Goal: Task Accomplishment & Management: Complete application form

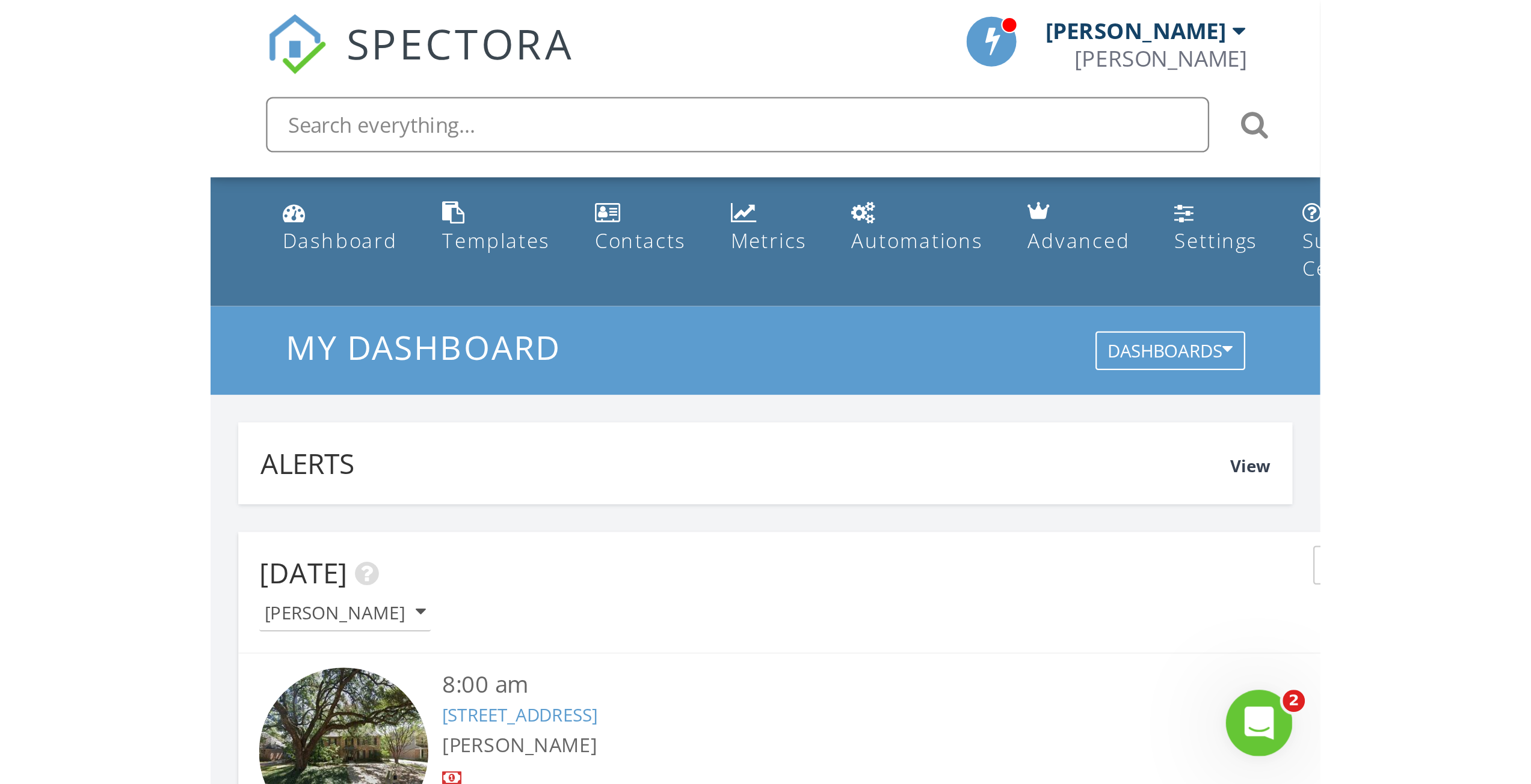
scroll to position [1112, 1549]
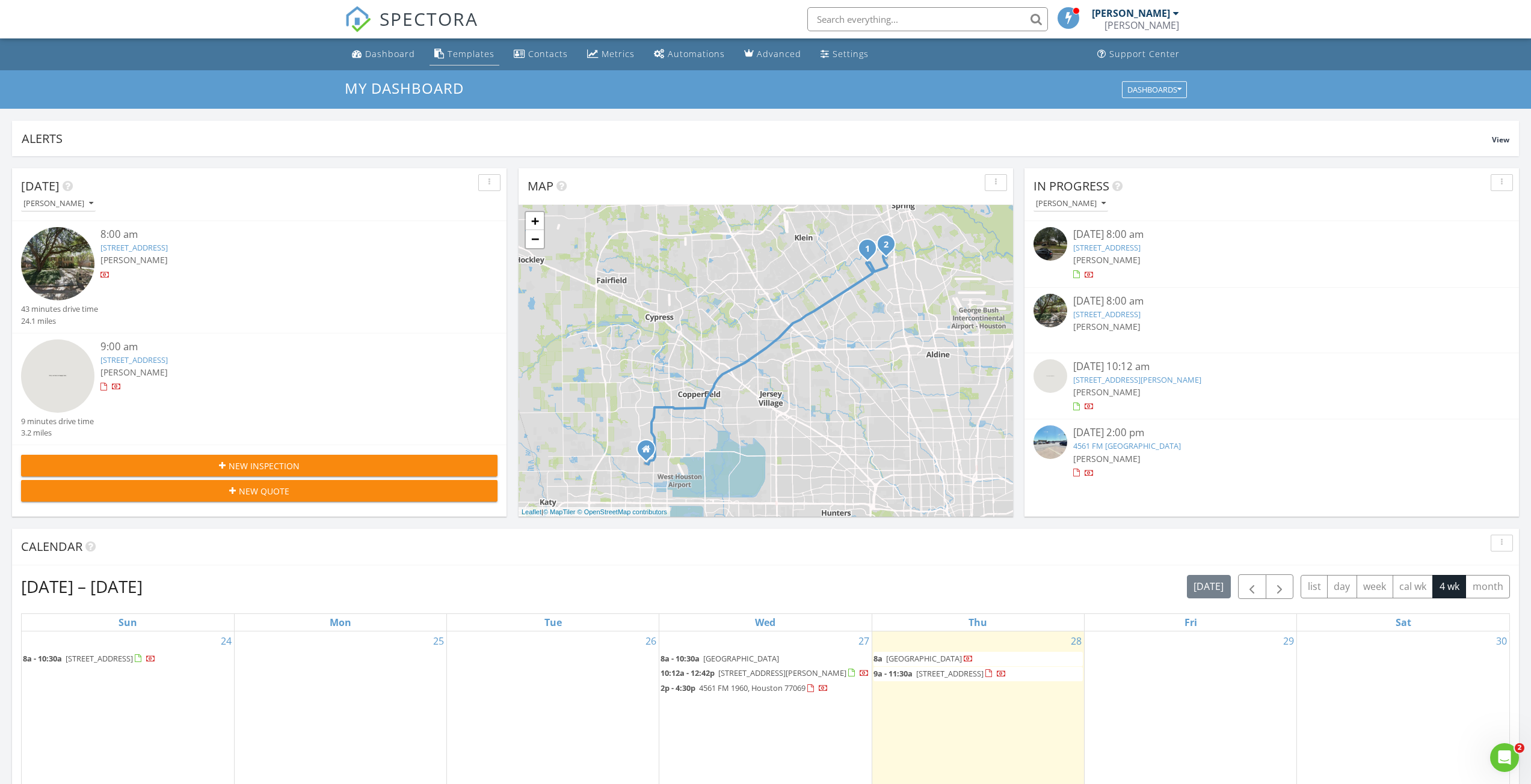
click at [486, 53] on div "Templates" at bounding box center [471, 54] width 47 height 12
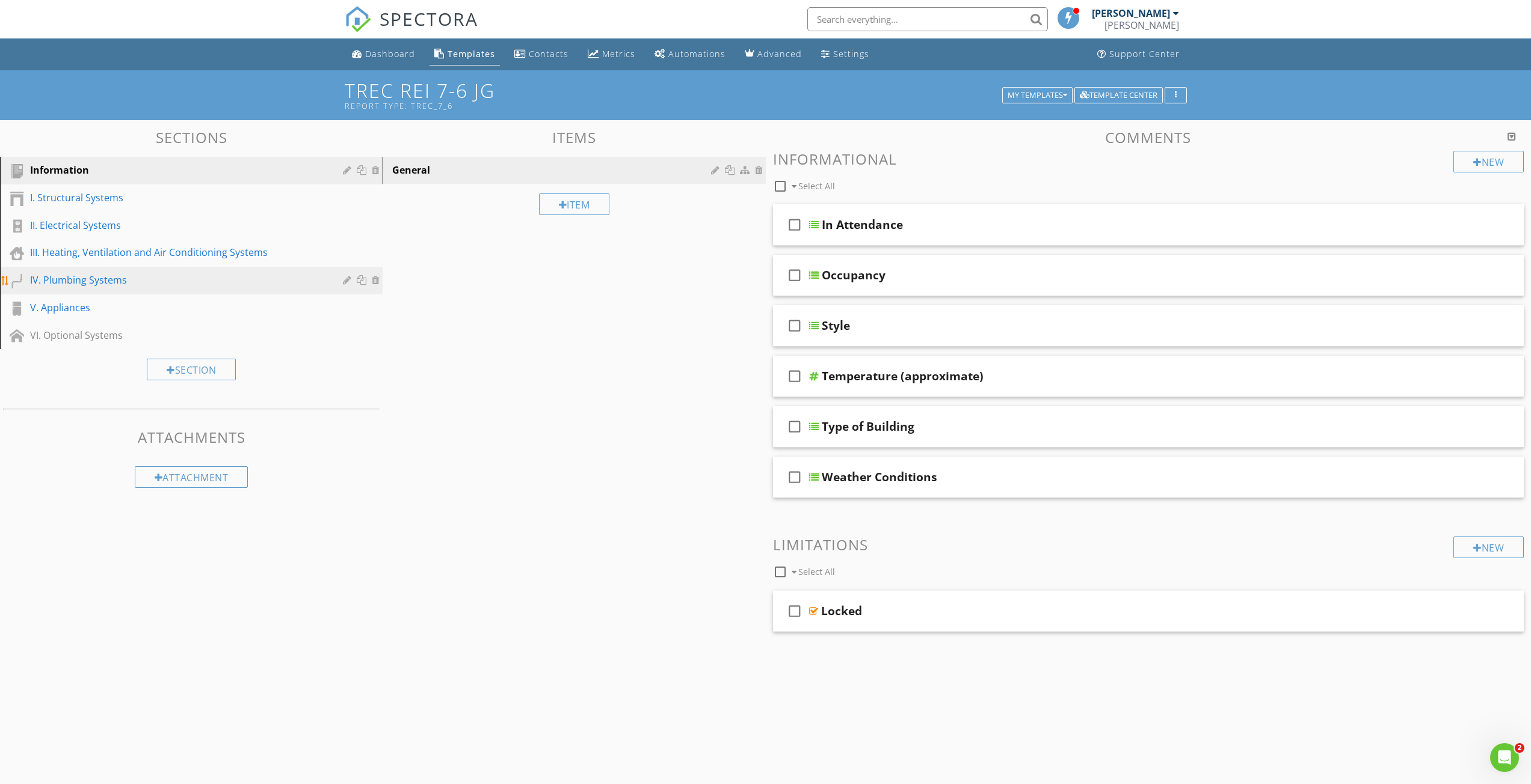
click at [74, 284] on div "IV. Plumbing Systems" at bounding box center [177, 280] width 295 height 15
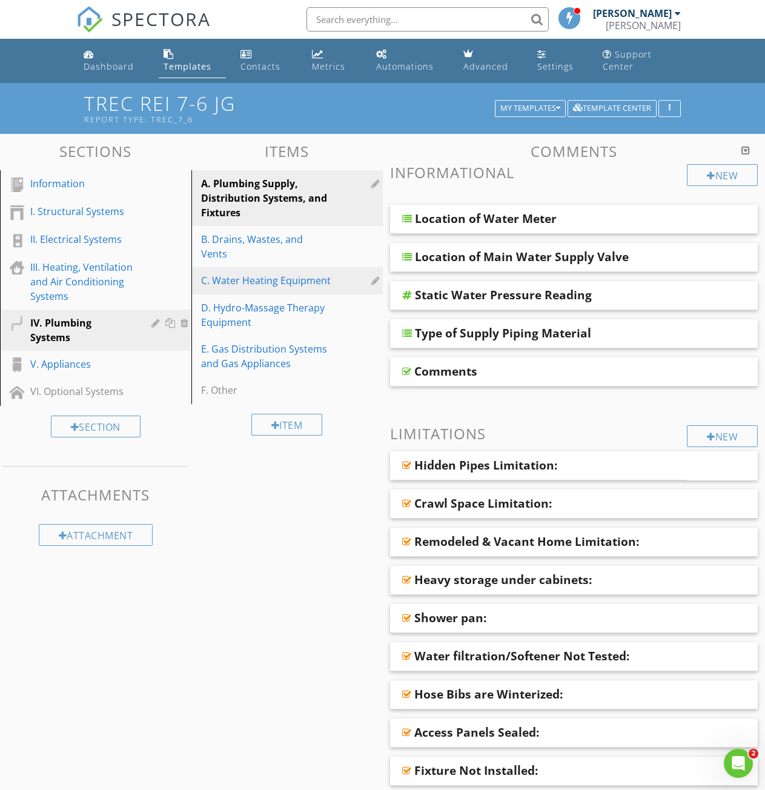
click at [247, 273] on div "C. Water Heating Equipment" at bounding box center [266, 280] width 130 height 15
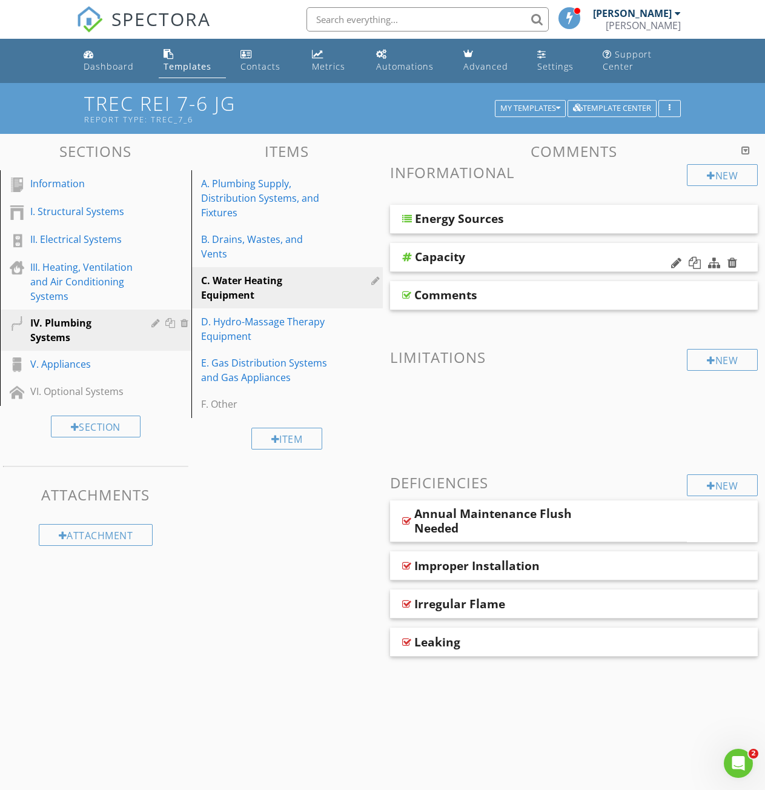
click at [440, 257] on div "Capacity" at bounding box center [440, 257] width 50 height 15
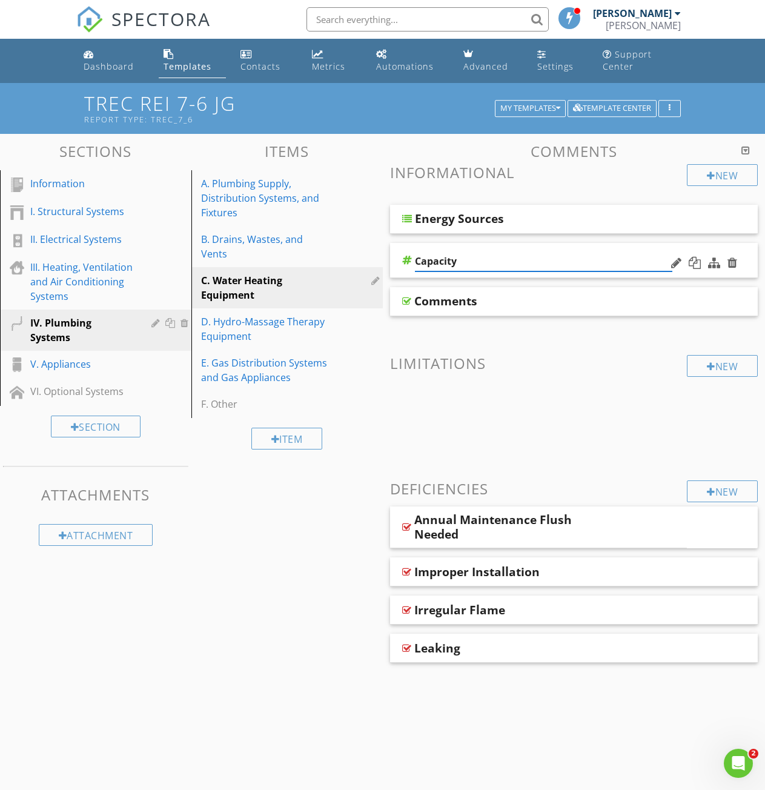
click at [409, 262] on div "Capacity" at bounding box center [574, 260] width 368 height 35
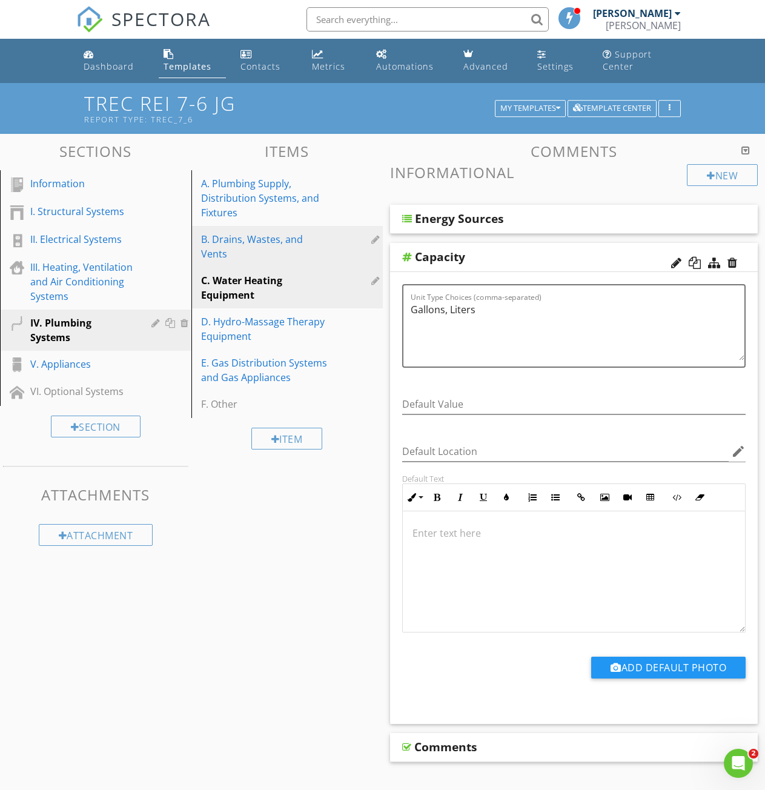
click at [259, 241] on div "B. Drains, Wastes, and Vents" at bounding box center [266, 246] width 130 height 29
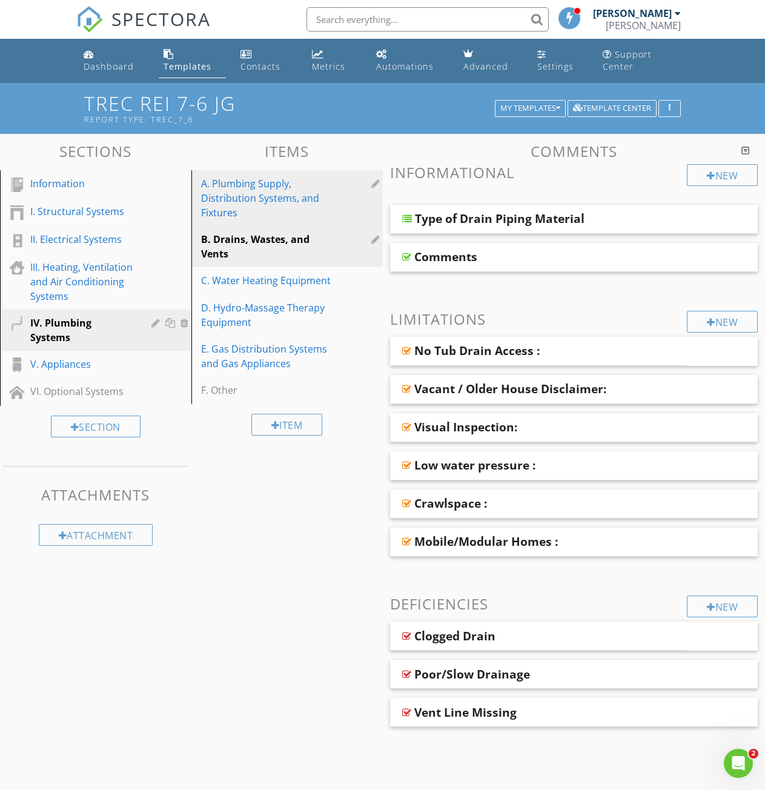
click at [246, 200] on div "A. Plumbing Supply, Distribution Systems, and Fixtures" at bounding box center [266, 198] width 130 height 44
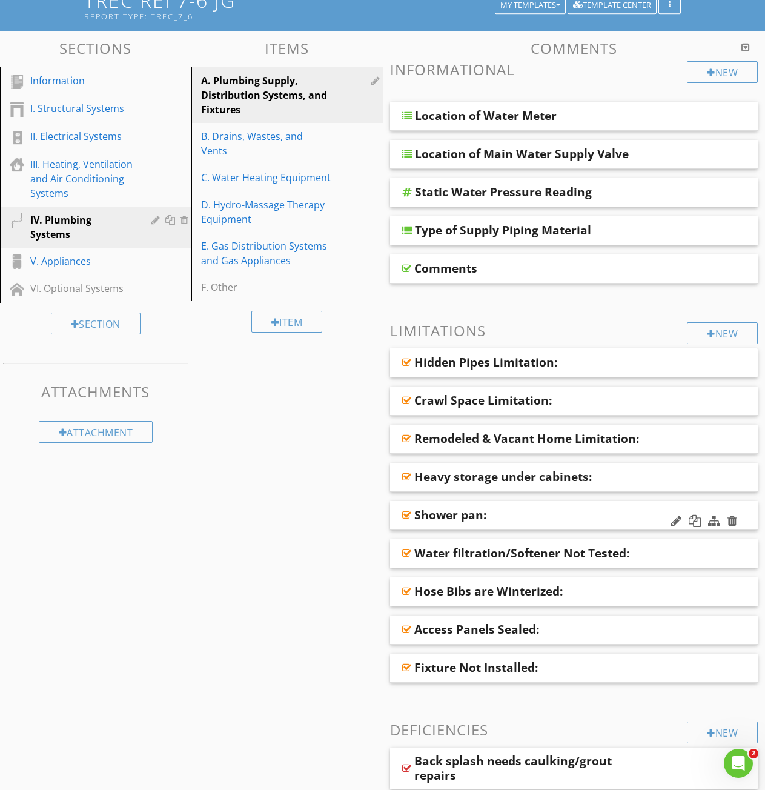
scroll to position [26, 0]
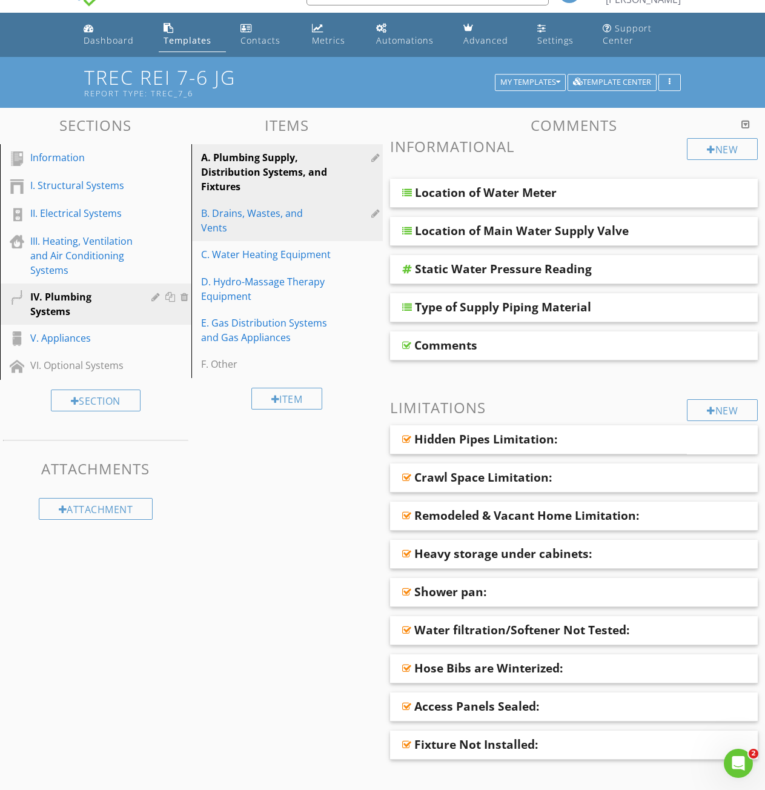
click at [233, 214] on div "B. Drains, Wastes, and Vents" at bounding box center [266, 220] width 130 height 29
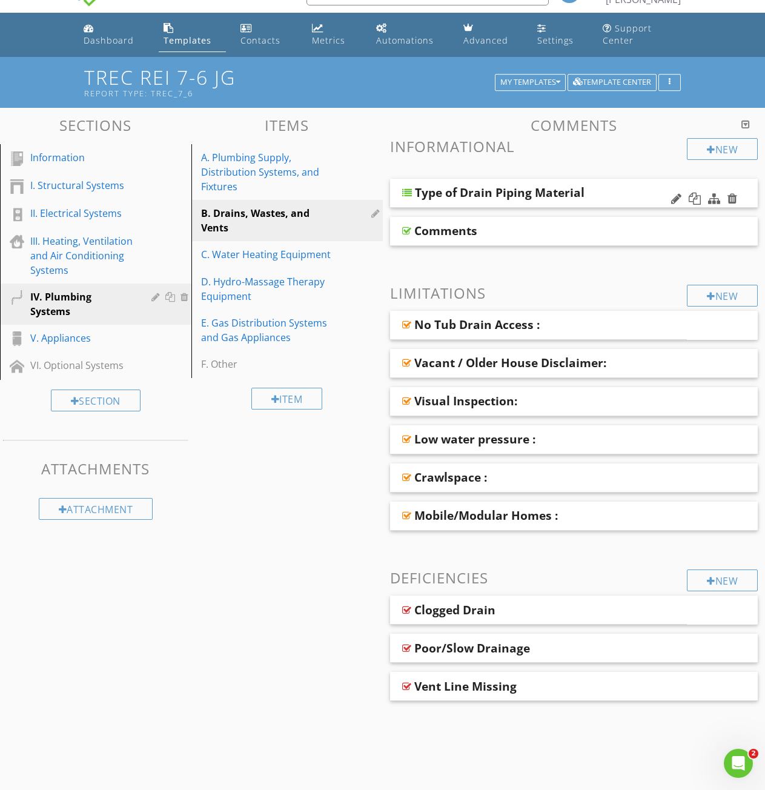
click at [408, 195] on div at bounding box center [407, 193] width 10 height 10
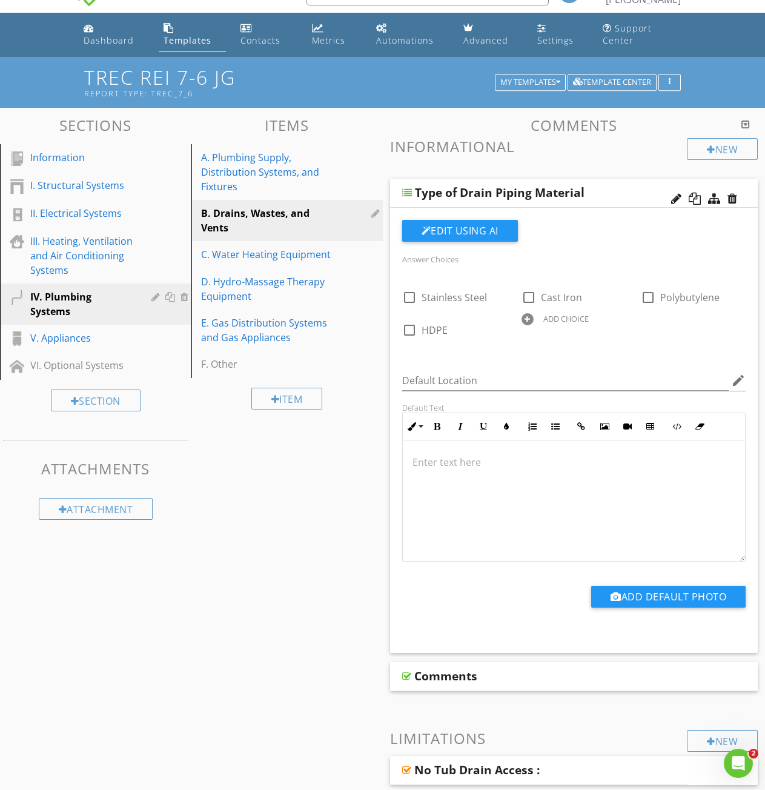
click at [527, 318] on div at bounding box center [528, 319] width 12 height 12
click at [675, 347] on div "Answer Choices check_box_outline_blank Stainless Steel check_box_outline_blank …" at bounding box center [574, 303] width 359 height 104
click at [647, 321] on div at bounding box center [647, 319] width 12 height 12
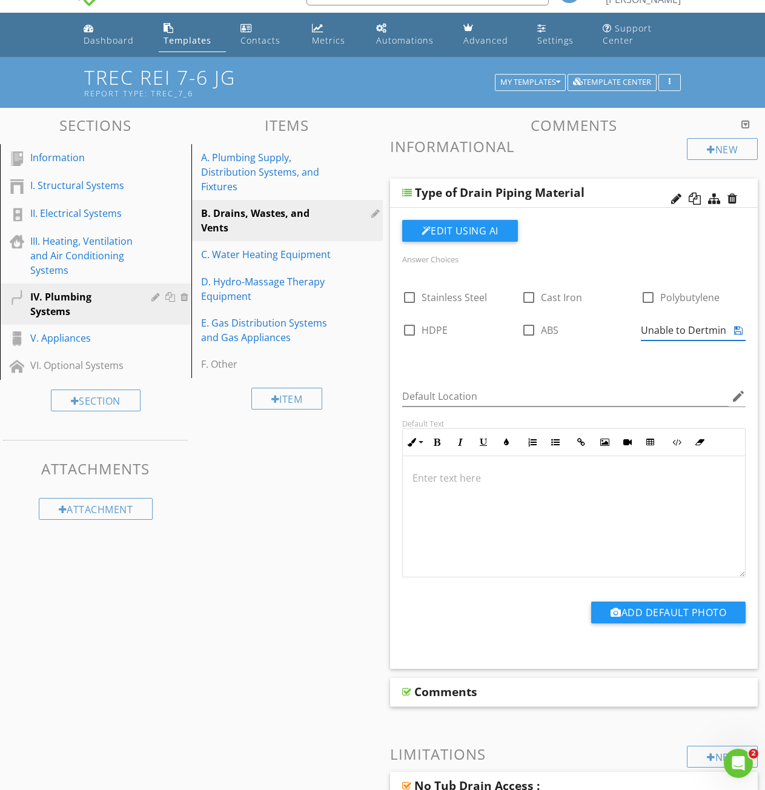
type input "Unable to Dertmine"
click at [635, 278] on div "check_box_outline_blank Stainless Steel check_box_outline_blank Cast Iron check…" at bounding box center [574, 278] width 359 height 0
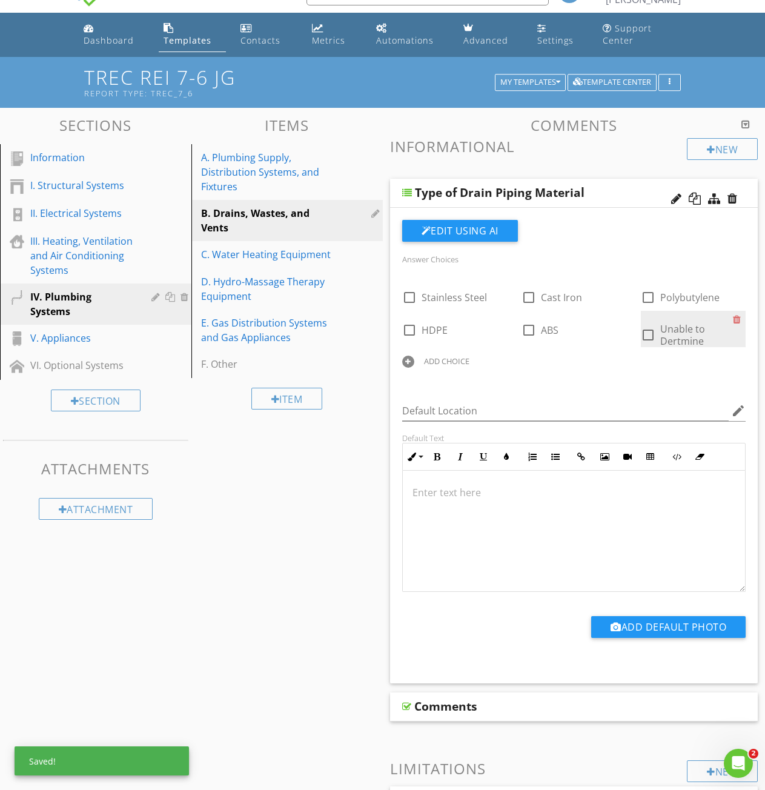
click at [666, 337] on span "Unable to Dertmine" at bounding box center [682, 334] width 45 height 25
click at [652, 337] on div at bounding box center [648, 335] width 21 height 21
checkbox input "false"
click at [738, 322] on div at bounding box center [739, 319] width 13 height 17
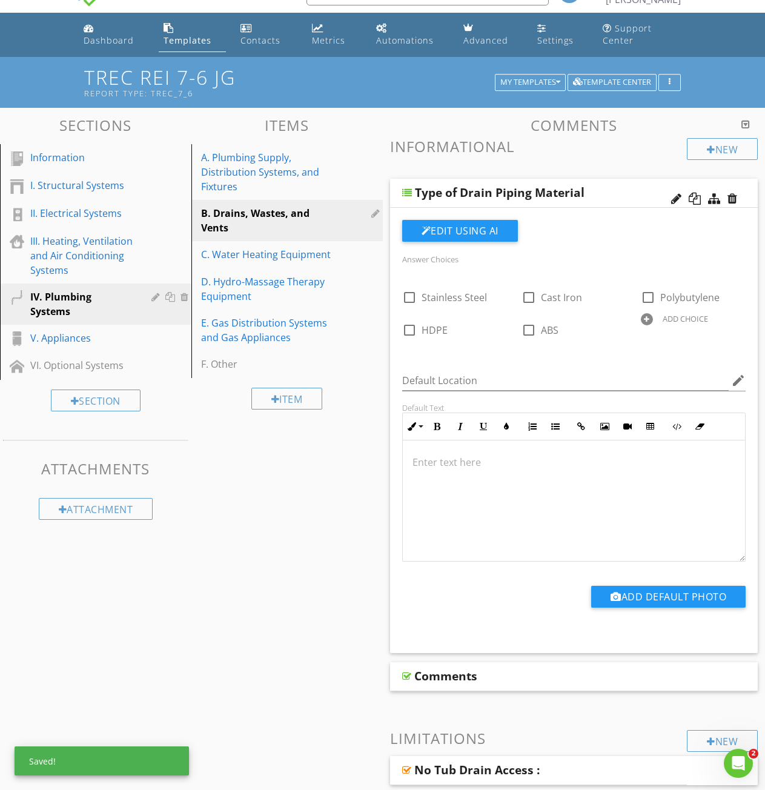
click at [648, 319] on div at bounding box center [647, 319] width 12 height 12
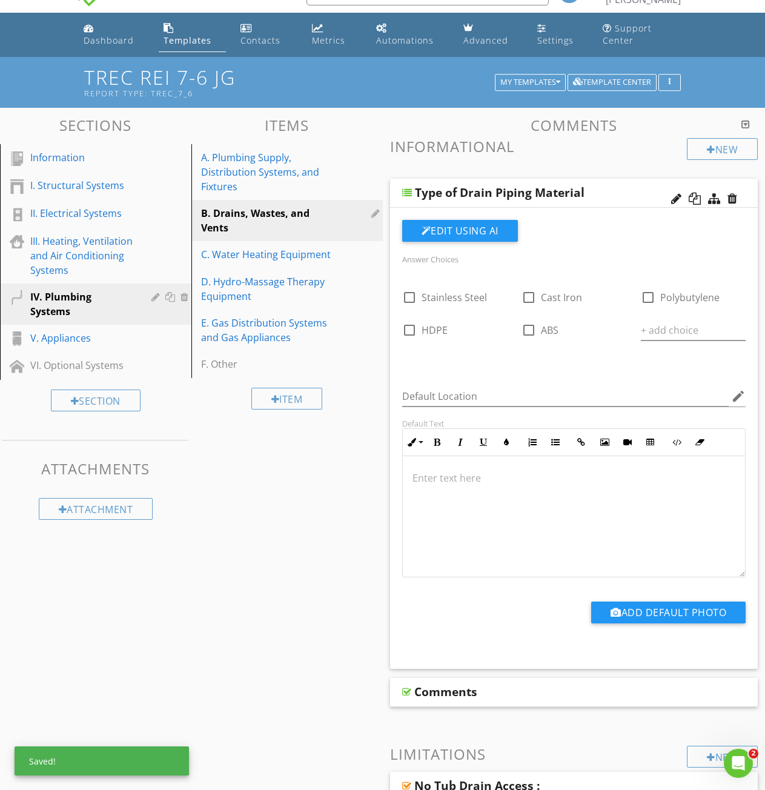
scroll to position [0, 0]
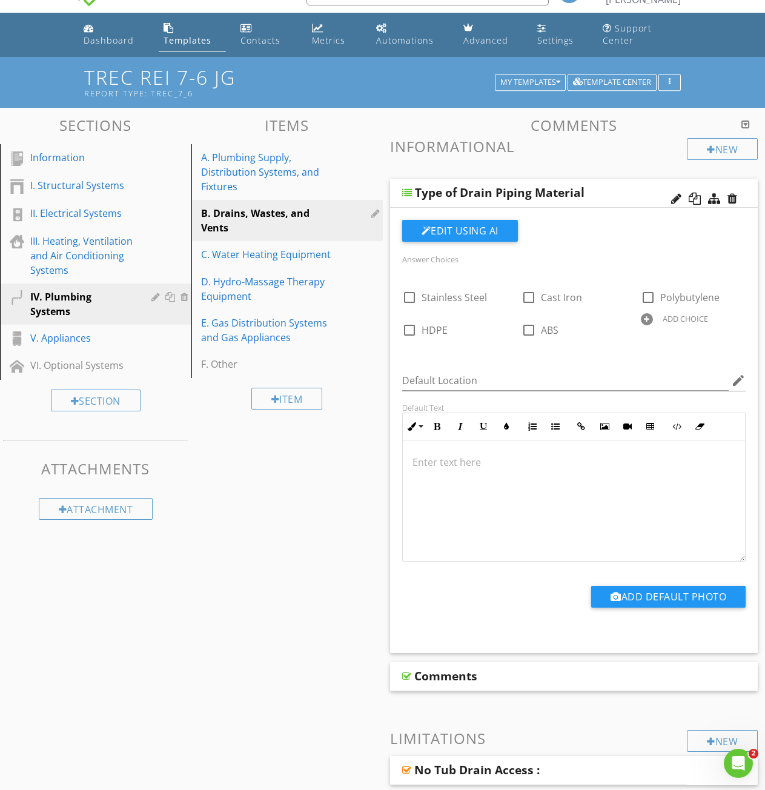
click at [651, 318] on div at bounding box center [647, 319] width 12 height 12
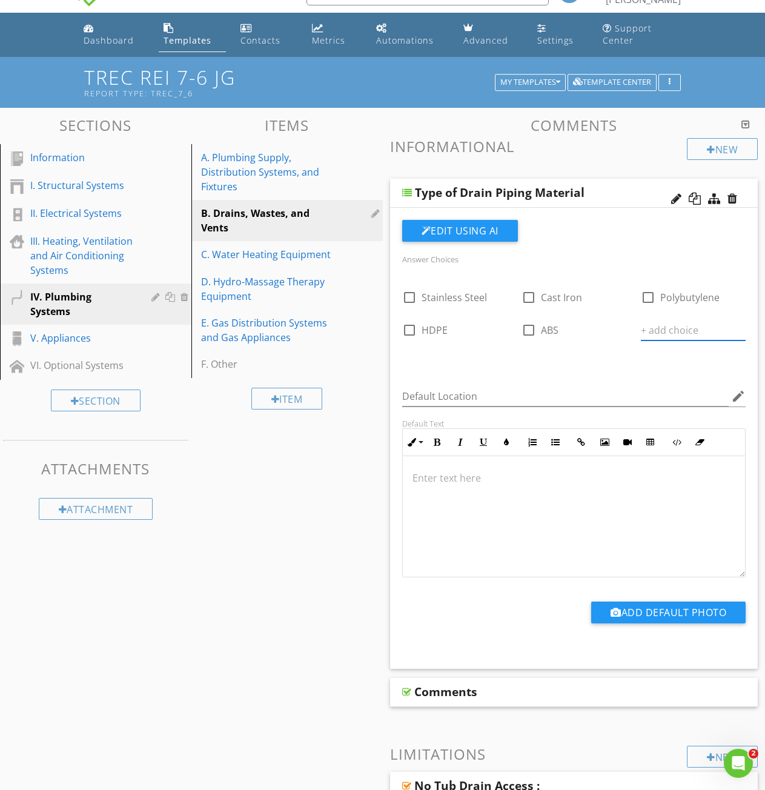
paste input "Unable to determine"
click at [568, 365] on div "Answer Choices check_box_outline_blank Stainless Steel check_box_outline_blank …" at bounding box center [574, 311] width 359 height 120
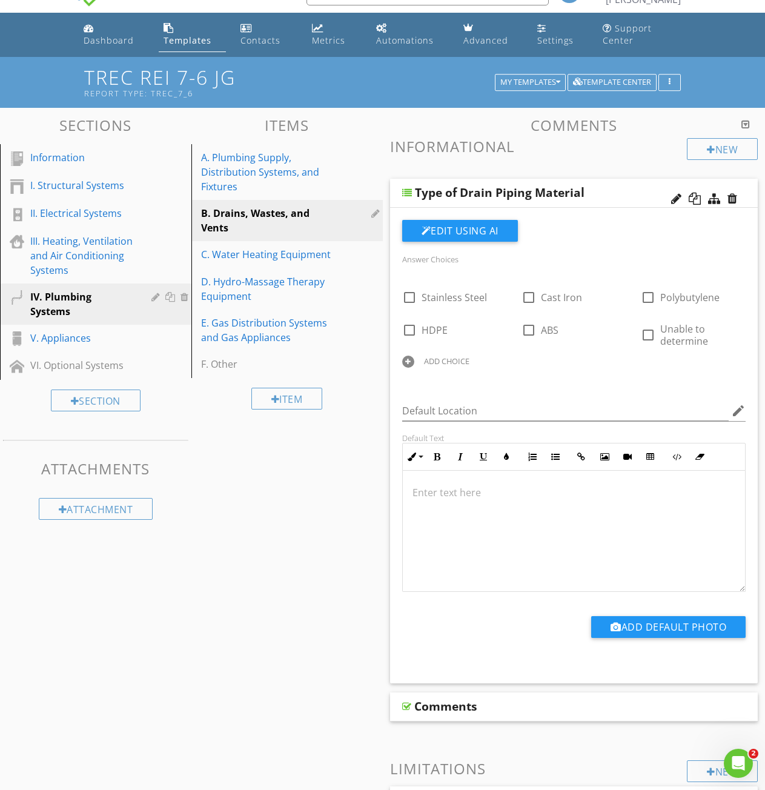
click at [409, 362] on div at bounding box center [408, 362] width 12 height 12
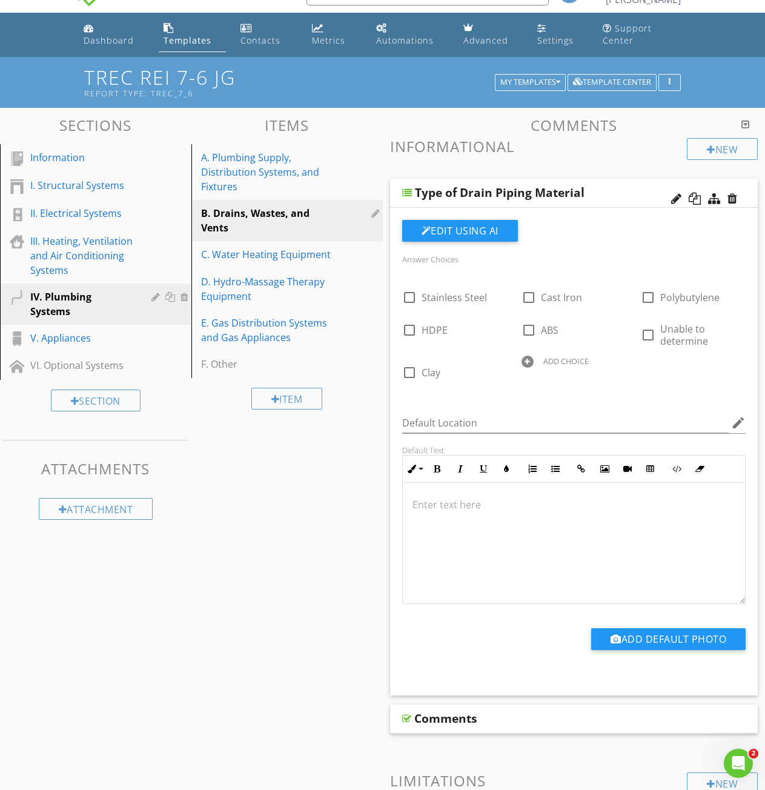
click at [549, 363] on div "ADD CHOICE" at bounding box center [565, 361] width 45 height 10
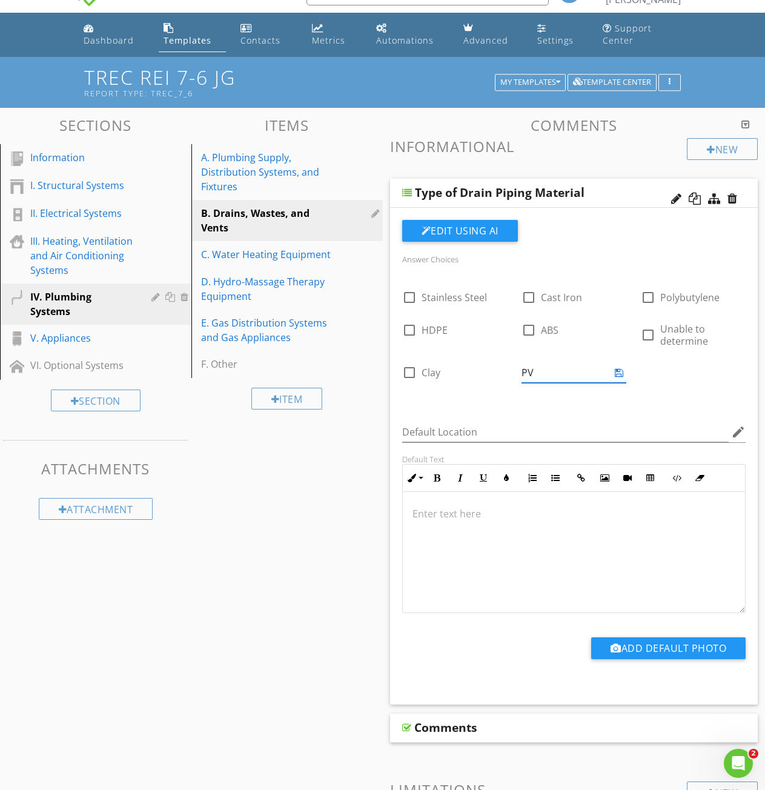
type input "PVC"
click at [663, 374] on div "check_box_outline_blank Stainless Steel check_box_outline_blank Cast Iron check…" at bounding box center [574, 336] width 359 height 117
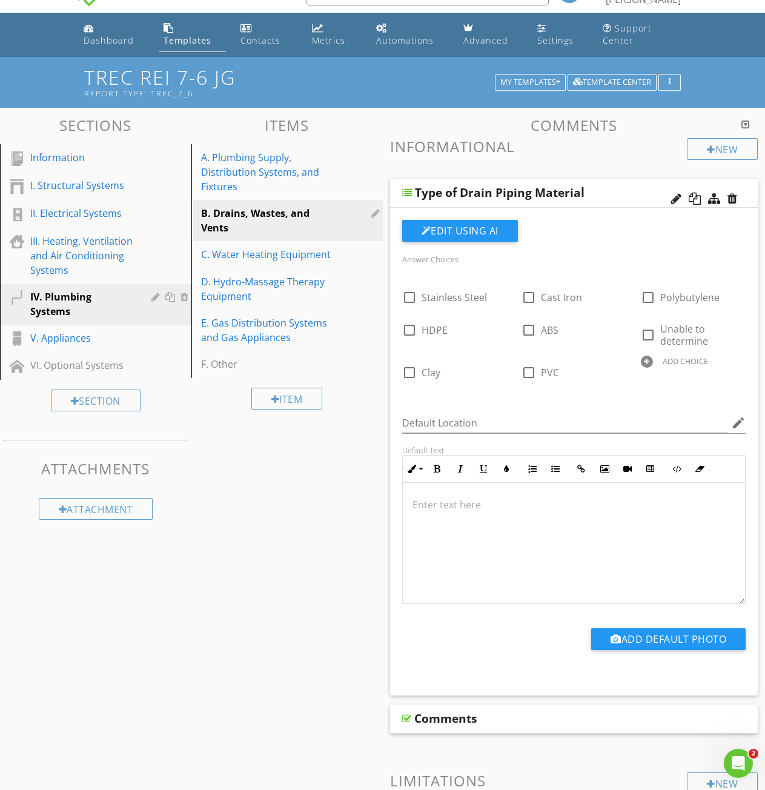
click at [407, 189] on div at bounding box center [407, 193] width 10 height 10
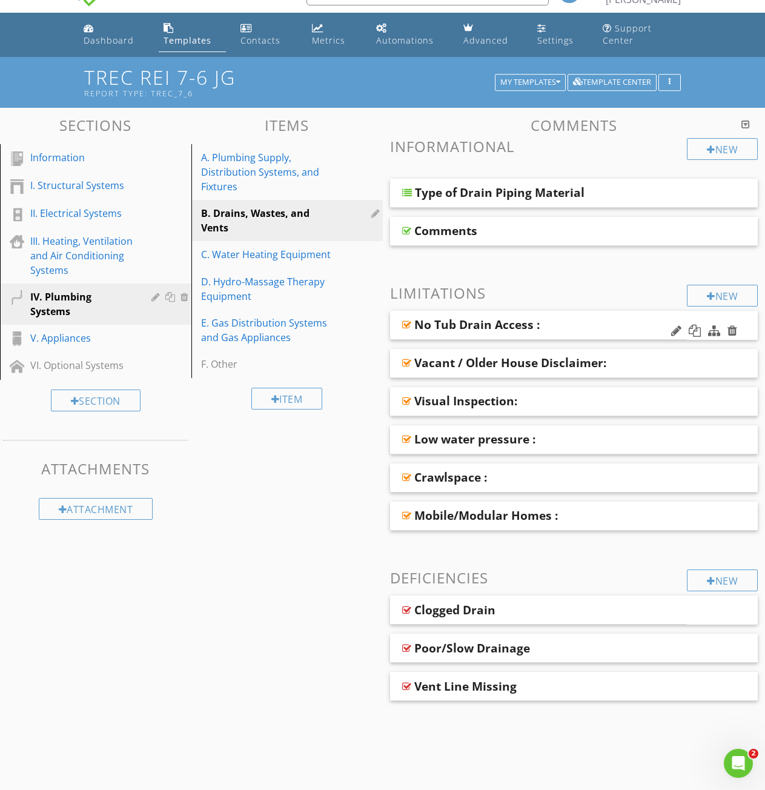
click at [406, 323] on div at bounding box center [406, 325] width 9 height 10
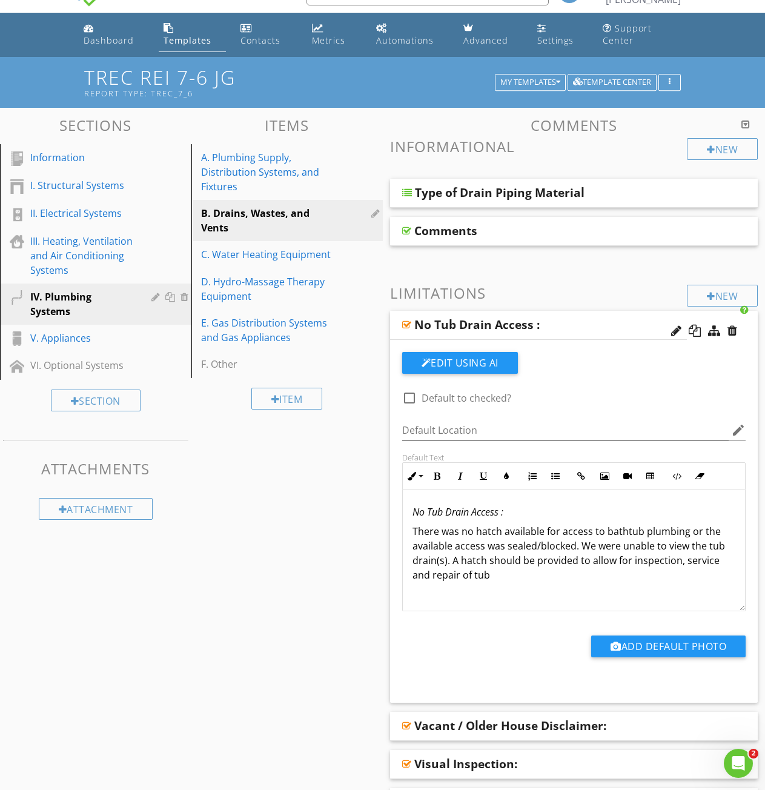
click at [406, 323] on div at bounding box center [406, 325] width 9 height 10
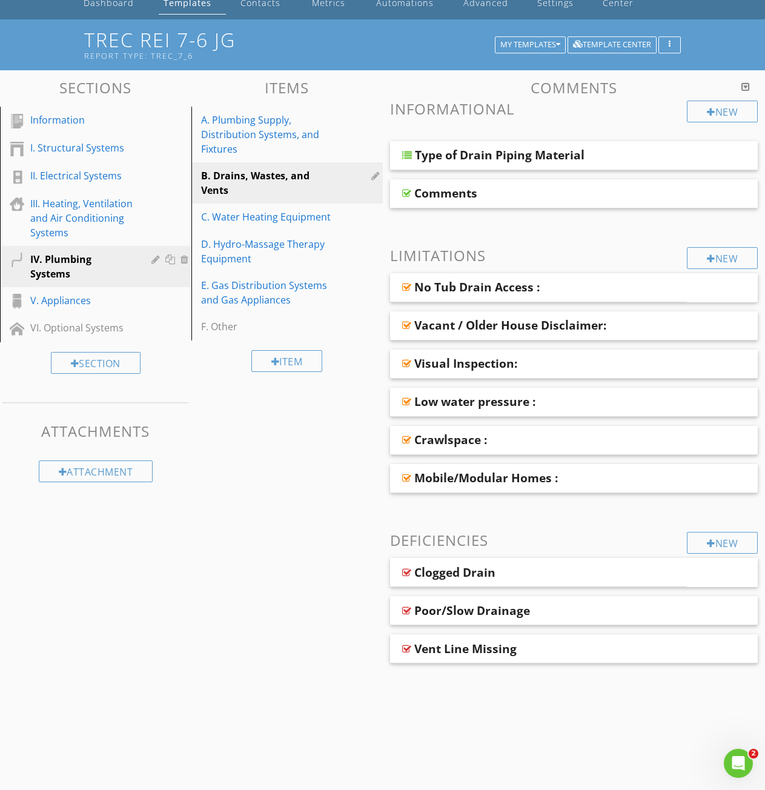
scroll to position [83, 0]
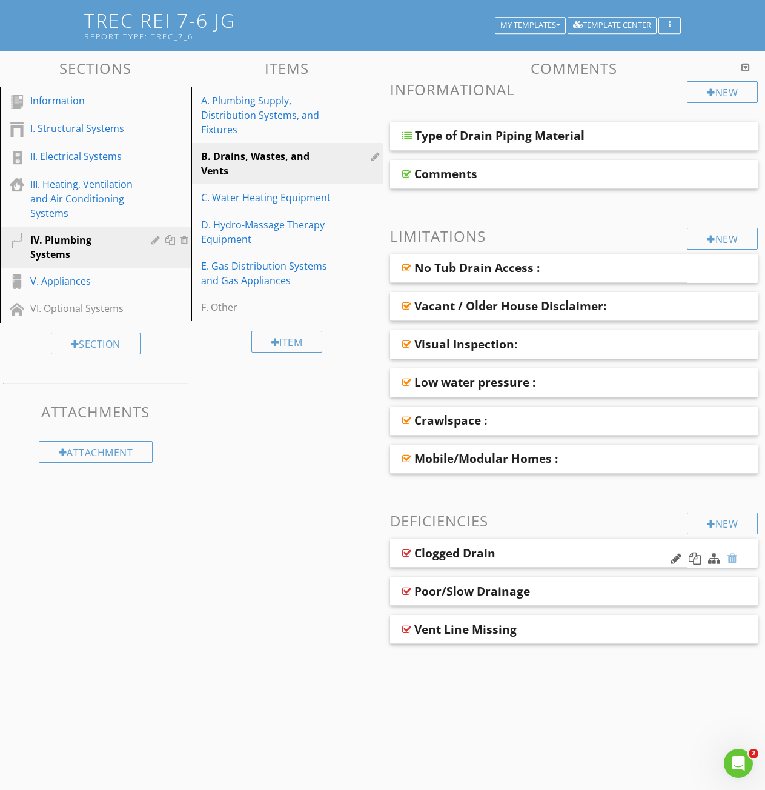
click at [735, 557] on div at bounding box center [732, 558] width 10 height 12
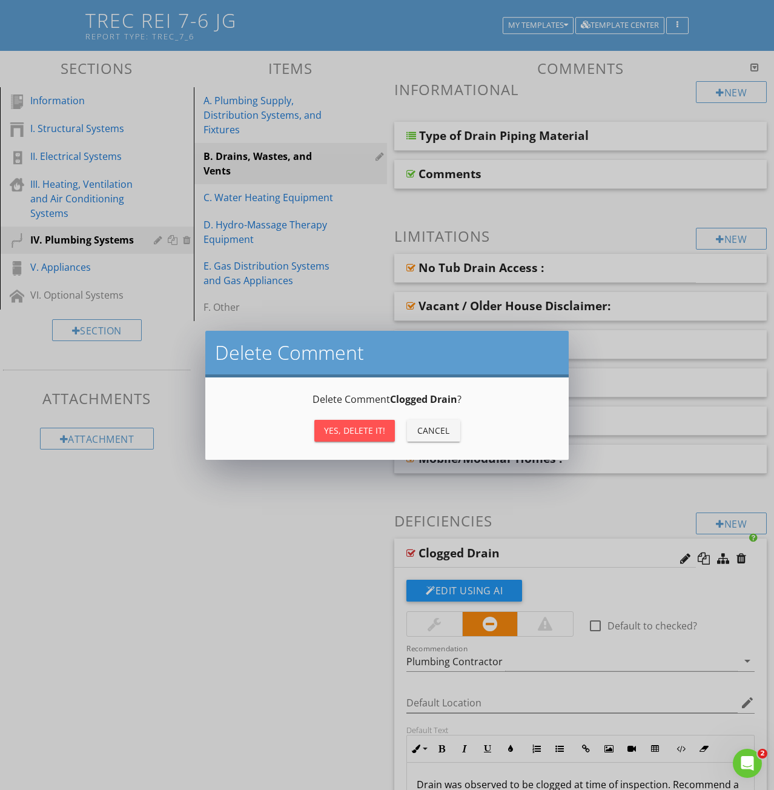
click at [362, 434] on div "Yes, Delete it!" at bounding box center [354, 430] width 61 height 13
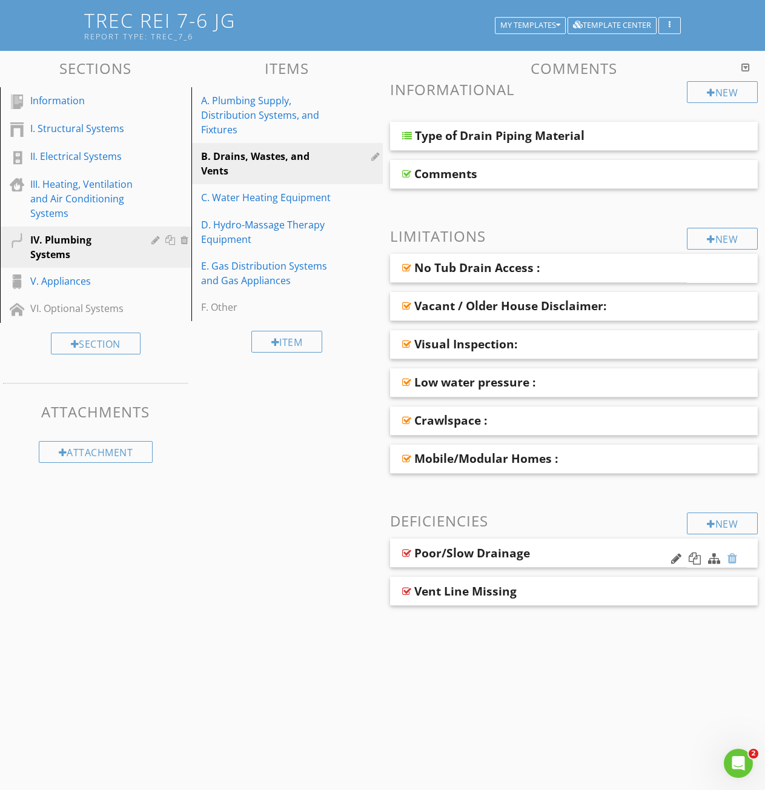
click at [732, 557] on div at bounding box center [732, 558] width 10 height 12
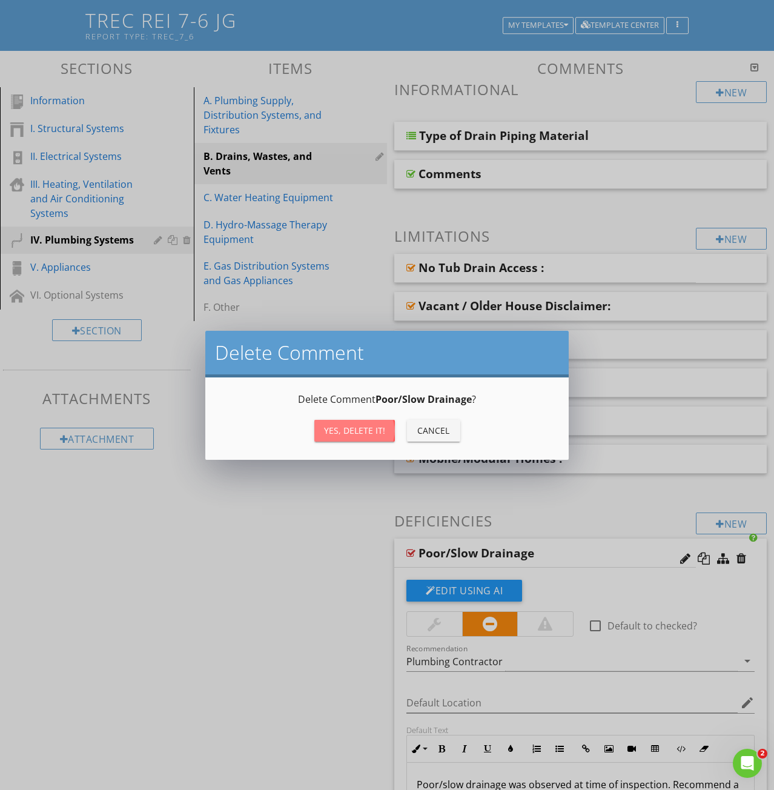
click at [356, 431] on div "Yes, Delete it!" at bounding box center [354, 430] width 61 height 13
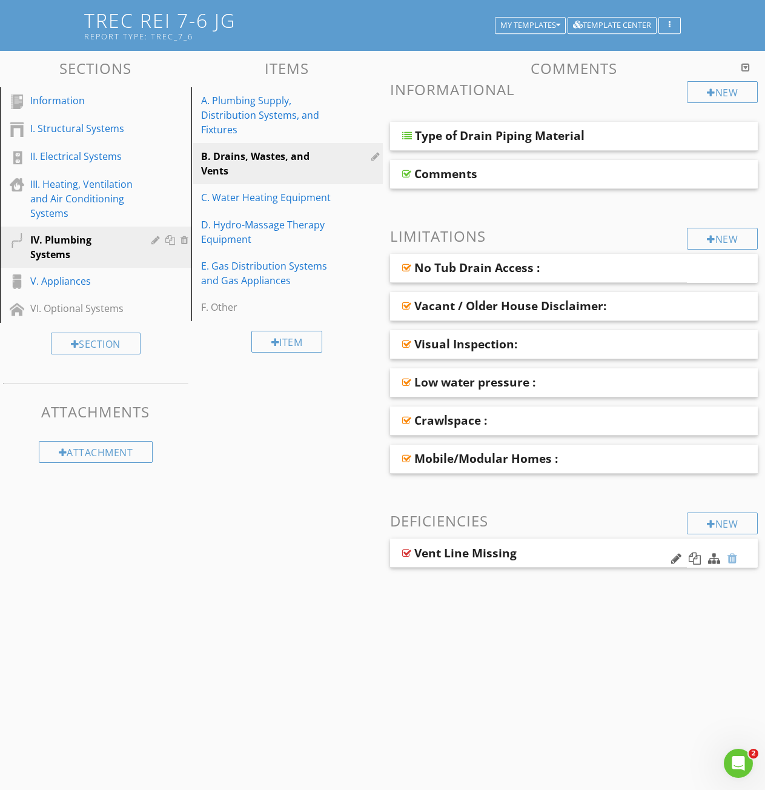
click at [734, 558] on div at bounding box center [732, 558] width 10 height 12
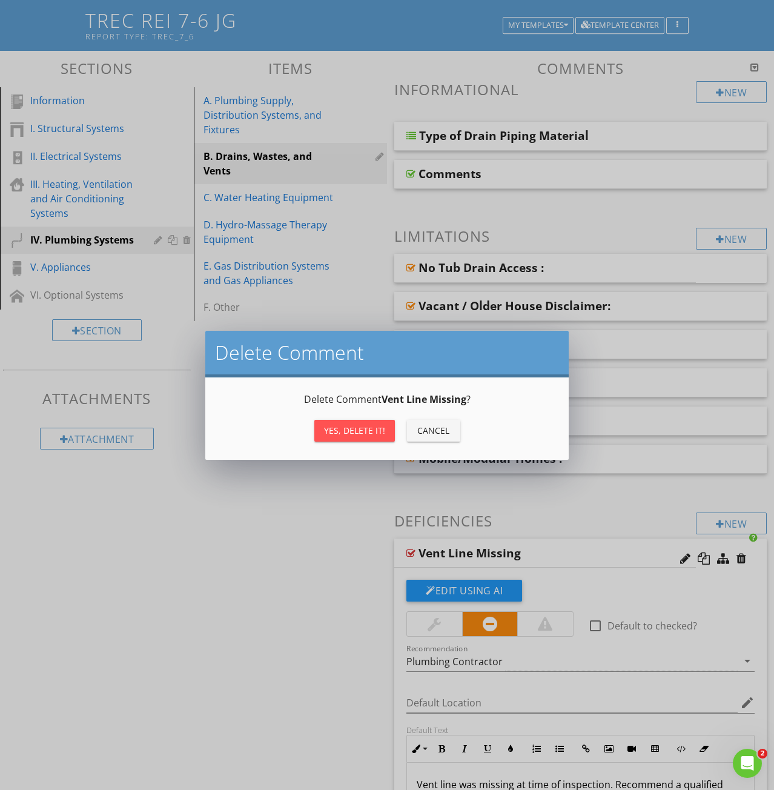
click at [354, 425] on div "Yes, Delete it!" at bounding box center [354, 430] width 61 height 13
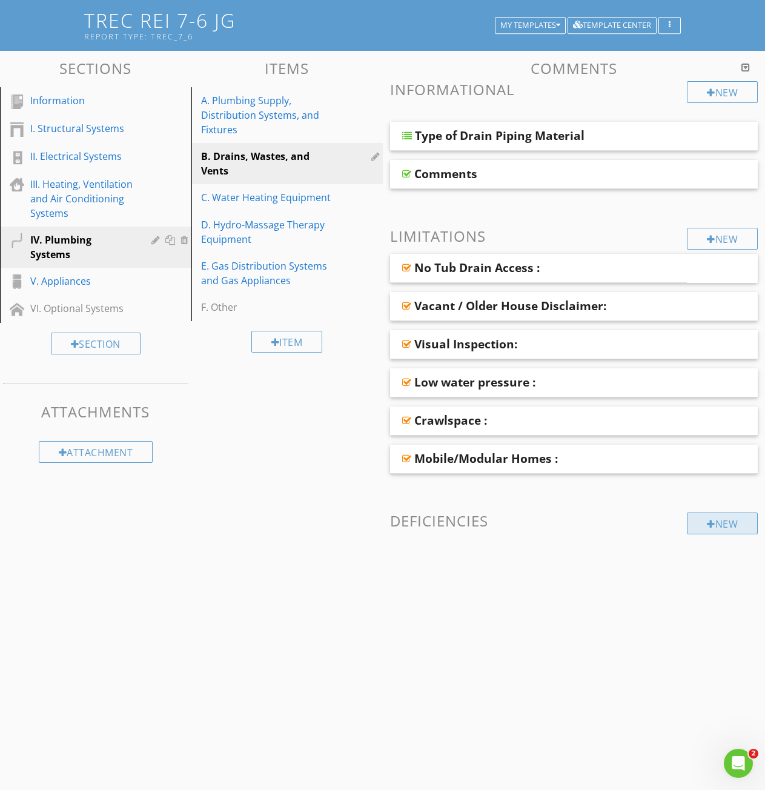
click at [710, 528] on div at bounding box center [711, 524] width 8 height 10
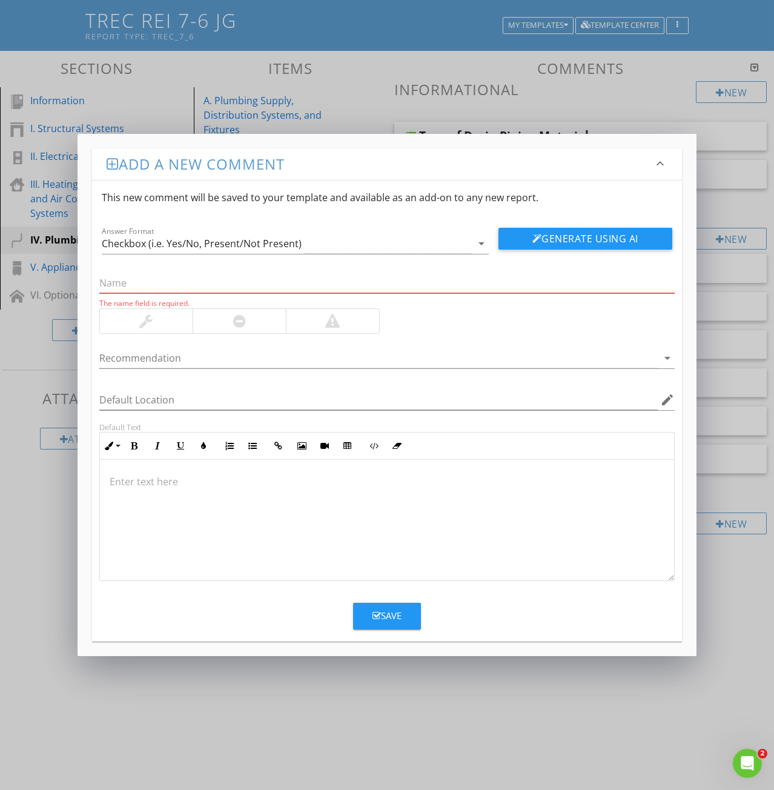
click at [127, 280] on input "text" at bounding box center [386, 283] width 575 height 20
paste input "Unable to determine"
type input "Unable to determine"
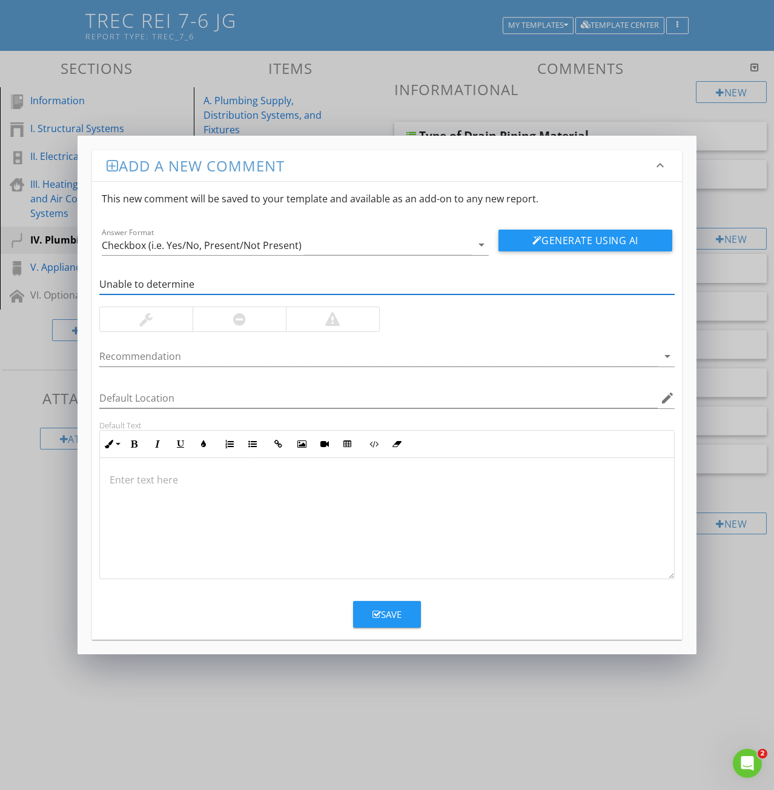
drag, startPoint x: 200, startPoint y: 283, endPoint x: 31, endPoint y: 285, distance: 168.4
click at [31, 285] on div "Add a new comment keyboard_arrow_down This new comment will be saved to your te…" at bounding box center [387, 395] width 774 height 790
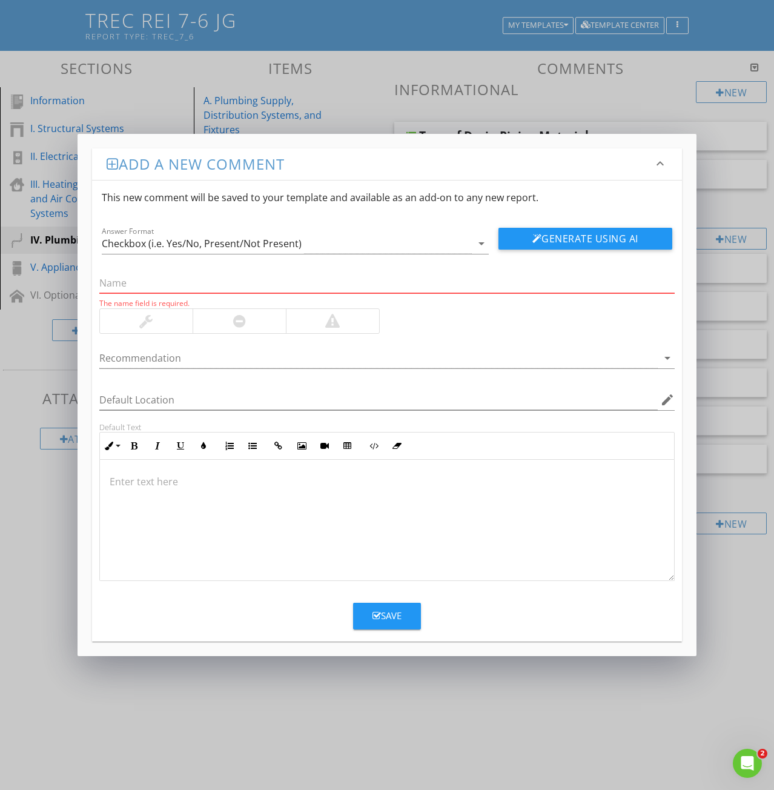
click at [114, 280] on input "text" at bounding box center [386, 283] width 575 height 20
paste input "2: Foundation Repair"
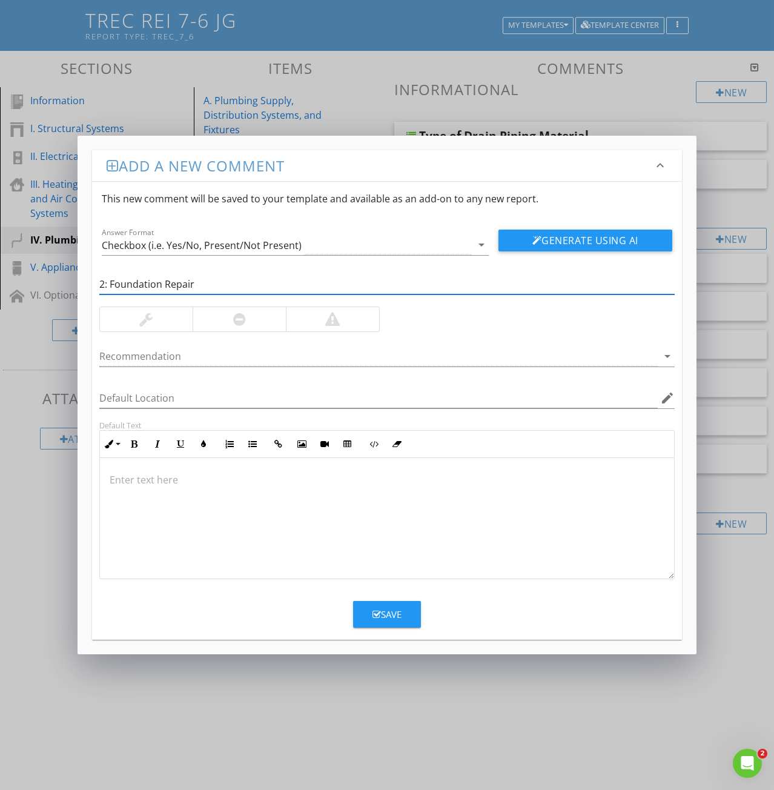
drag, startPoint x: 109, startPoint y: 280, endPoint x: 42, endPoint y: 279, distance: 67.2
click at [51, 279] on div "Add a new comment keyboard_arrow_down This new comment will be saved to your te…" at bounding box center [387, 395] width 774 height 790
type input "Foundation Repair"
click at [134, 480] on p at bounding box center [387, 479] width 555 height 15
type textarea "<p>Foundation repair can inadvertently move or damage plumbing drain lines unde…"
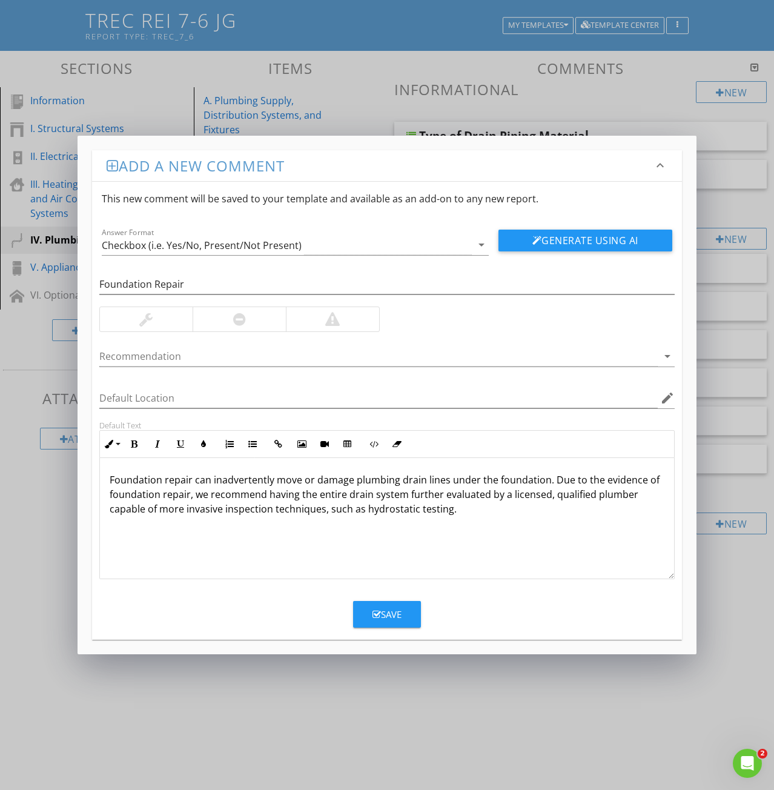
click at [376, 618] on icon "button" at bounding box center [377, 614] width 8 height 9
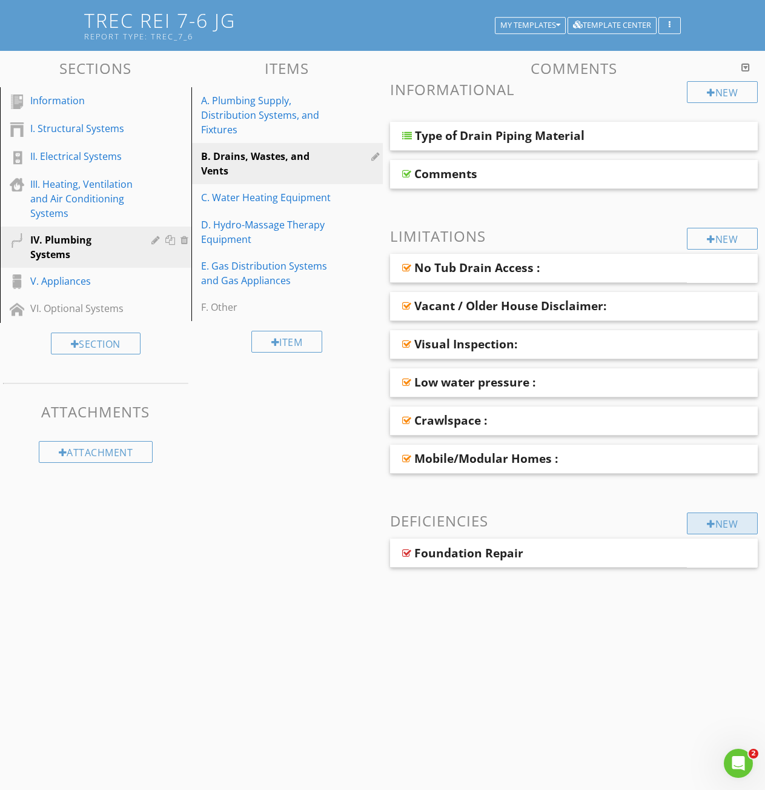
click at [720, 520] on div "New" at bounding box center [722, 523] width 71 height 22
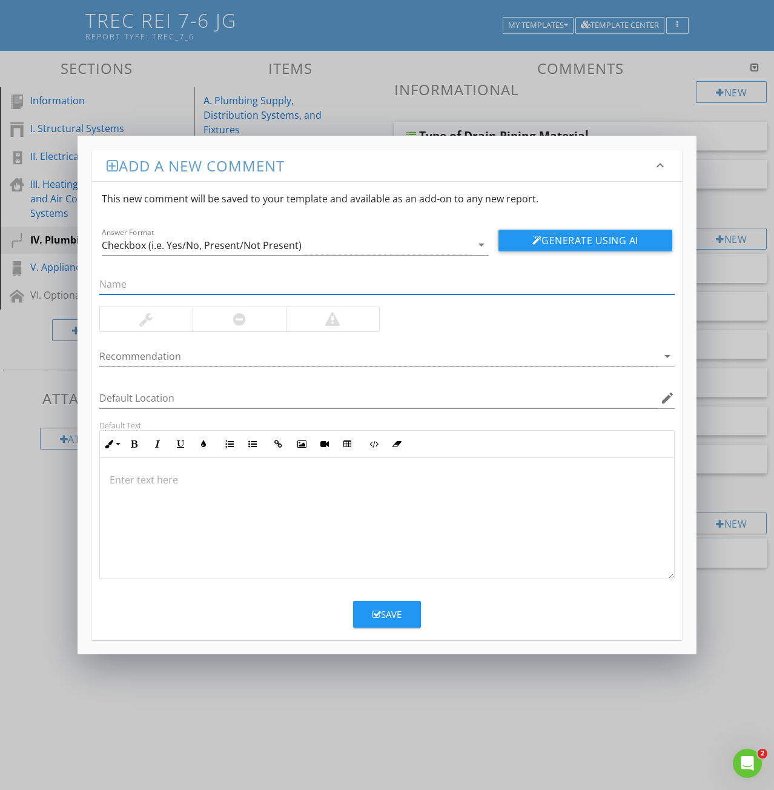
paste input "Cast iron"
type input "Cast iron"
click at [144, 494] on div at bounding box center [387, 518] width 574 height 121
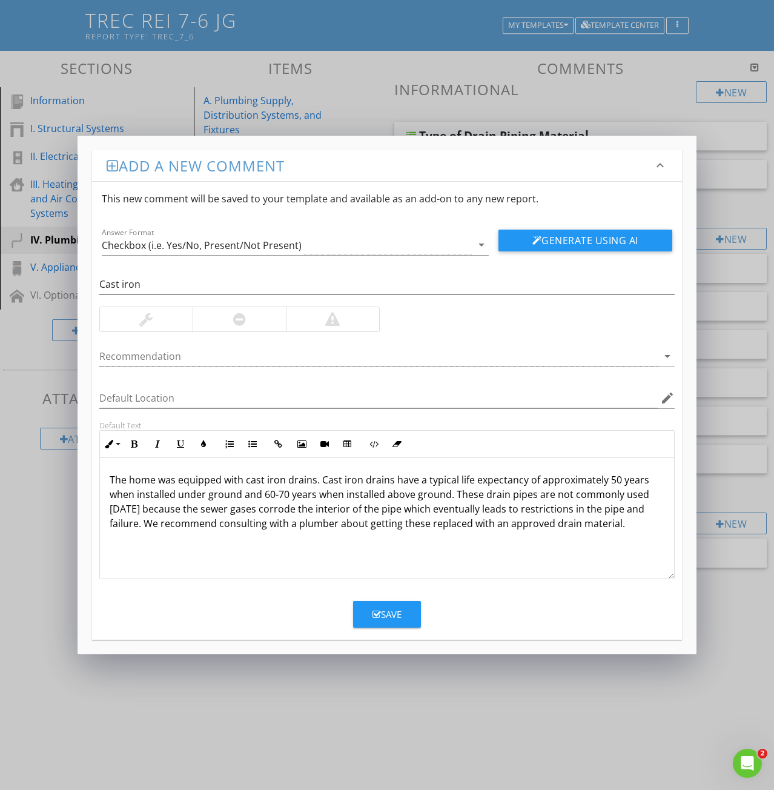
click at [402, 617] on div "Save" at bounding box center [387, 615] width 29 height 14
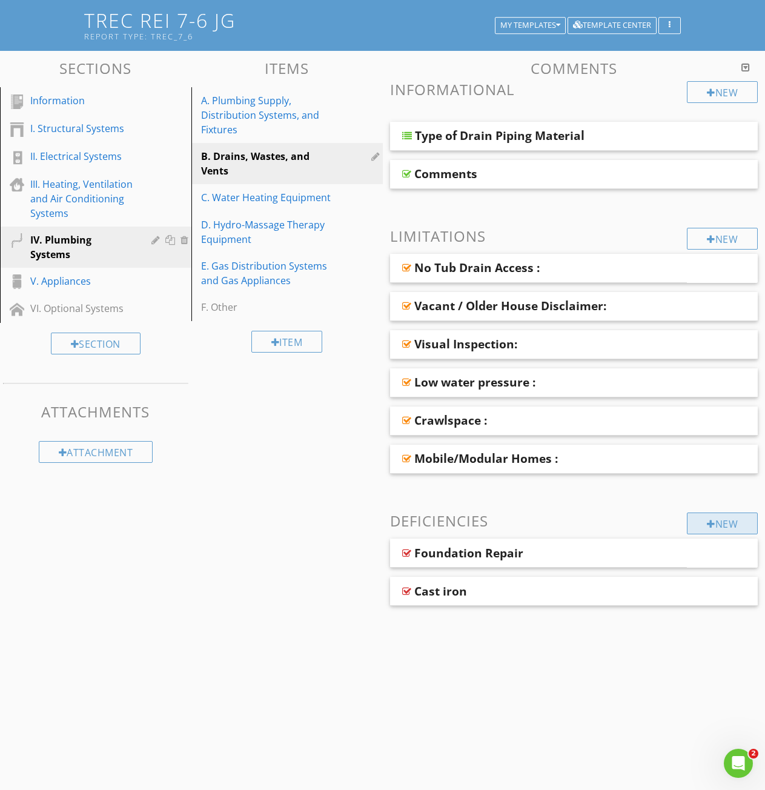
click at [725, 524] on div "New" at bounding box center [722, 523] width 71 height 22
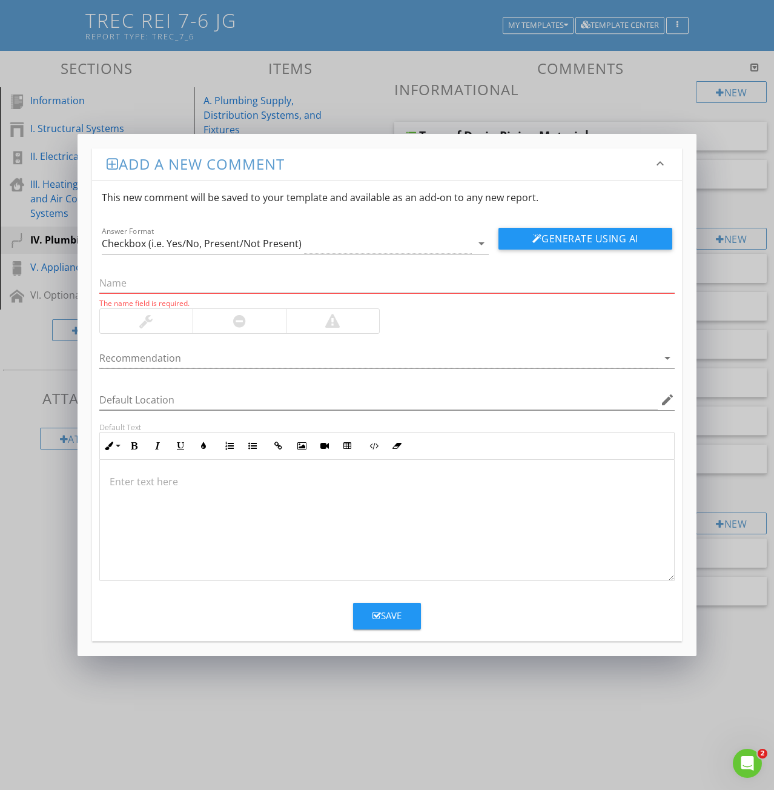
drag, startPoint x: 110, startPoint y: 268, endPoint x: 469, endPoint y: 336, distance: 365.6
click at [472, 336] on div "The name field is required. Recommendation arrow_drop_down Default Location edi…" at bounding box center [387, 417] width 590 height 327
paste input "4: Cast iron pipes"
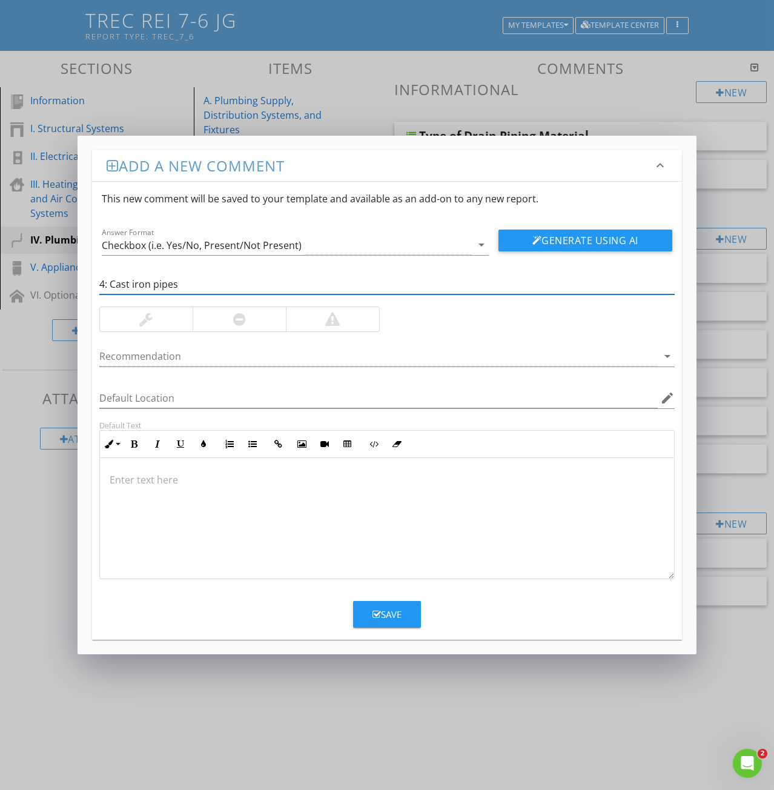
drag, startPoint x: 113, startPoint y: 283, endPoint x: 78, endPoint y: 280, distance: 34.7
click at [78, 280] on div "Add a new comment keyboard_arrow_down This new comment will be saved to your te…" at bounding box center [387, 395] width 619 height 519
type input "Cast iron pipes"
click at [143, 502] on div at bounding box center [387, 518] width 574 height 121
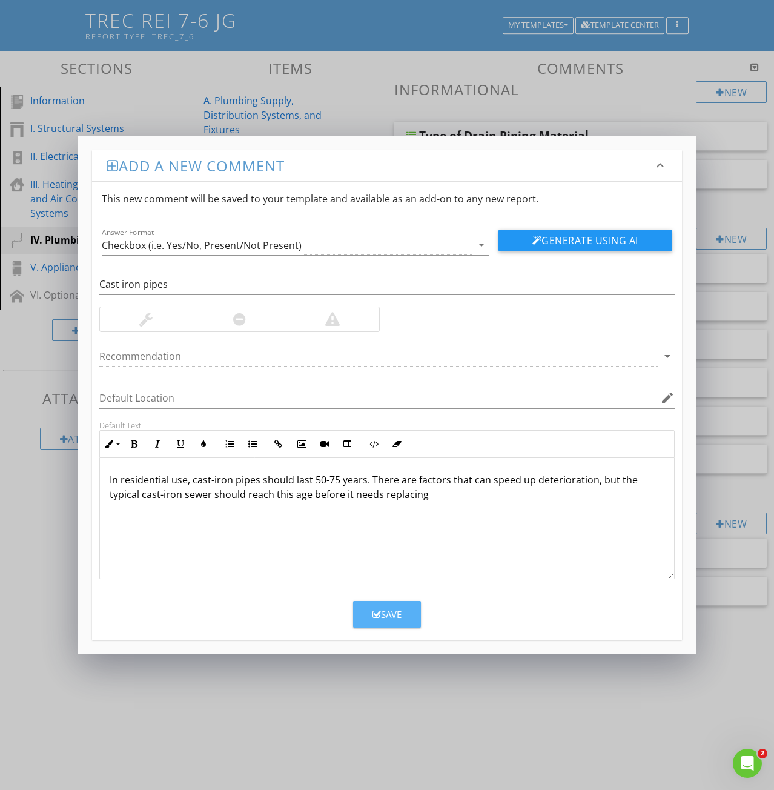
click at [386, 623] on button "Save" at bounding box center [387, 614] width 68 height 27
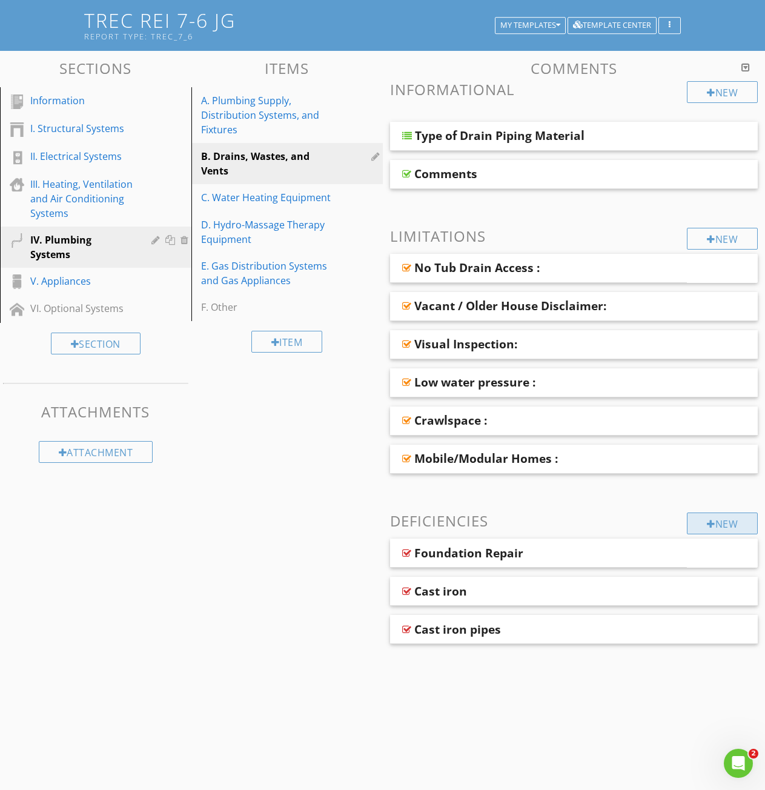
click at [728, 526] on div "New" at bounding box center [722, 523] width 71 height 22
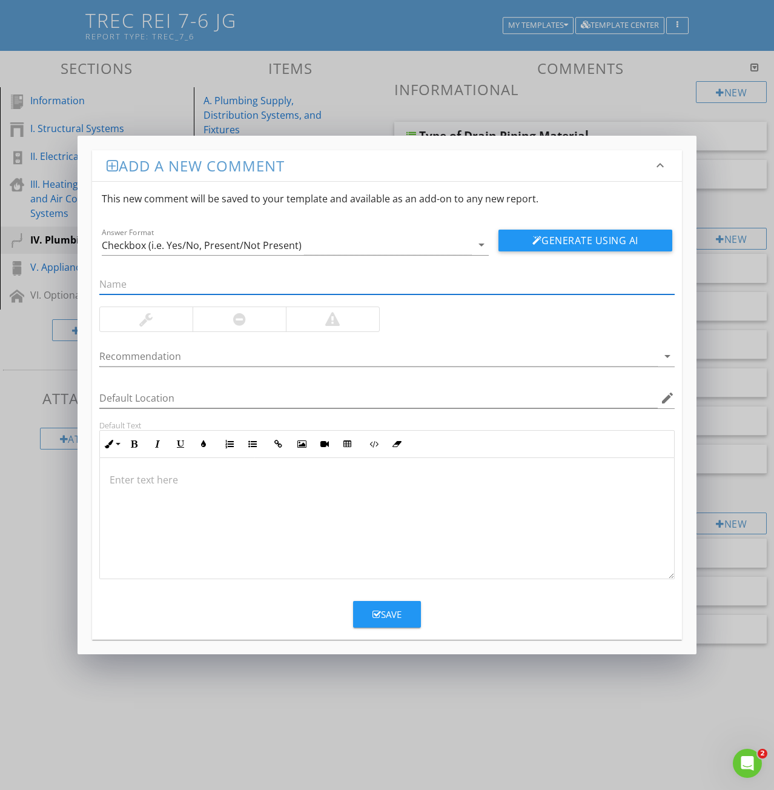
paste input "5: Every 18 to 22 months"
drag, startPoint x: 111, startPoint y: 283, endPoint x: 83, endPoint y: 283, distance: 27.9
click at [85, 283] on div "Add a new comment keyboard_arrow_down This new comment will be saved to your te…" at bounding box center [387, 395] width 619 height 519
type input "Every 18 to 22 months"
drag, startPoint x: 140, startPoint y: 492, endPoint x: 131, endPoint y: 483, distance: 12.4
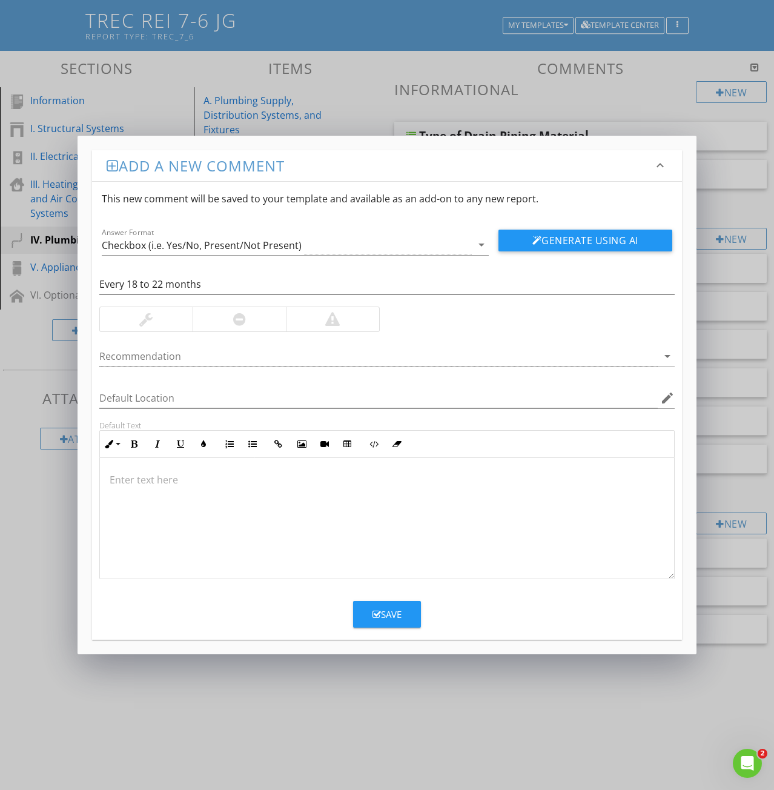
click at [140, 492] on div at bounding box center [387, 518] width 574 height 121
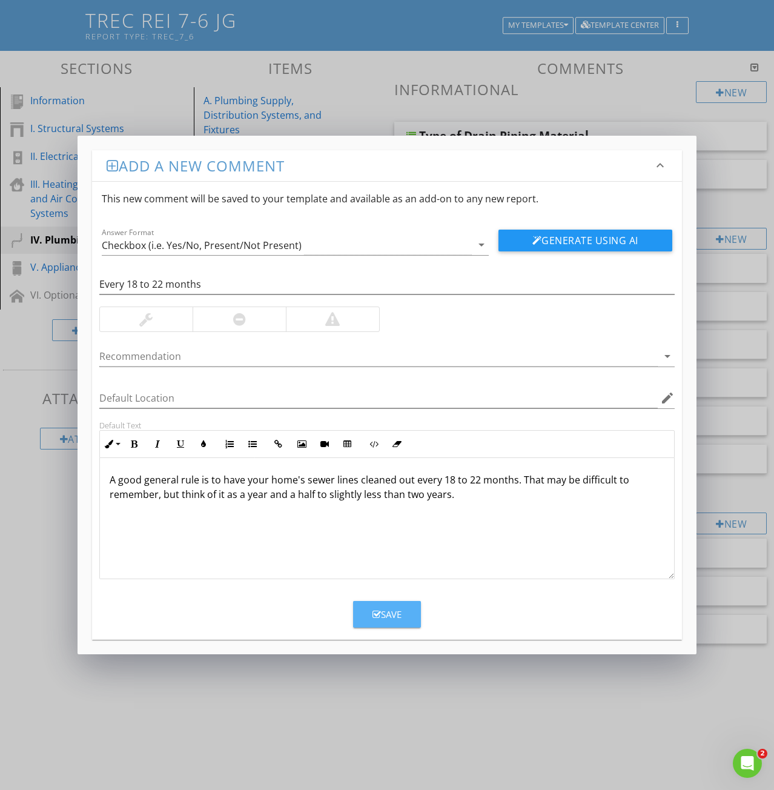
click at [394, 617] on div "Save" at bounding box center [387, 615] width 29 height 14
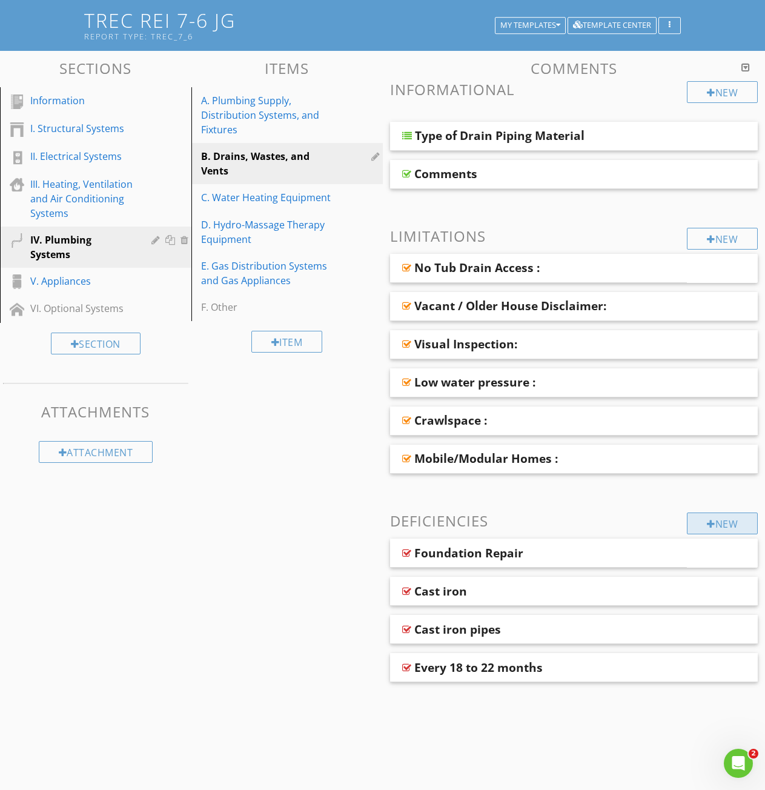
click at [697, 519] on div "New" at bounding box center [722, 523] width 71 height 22
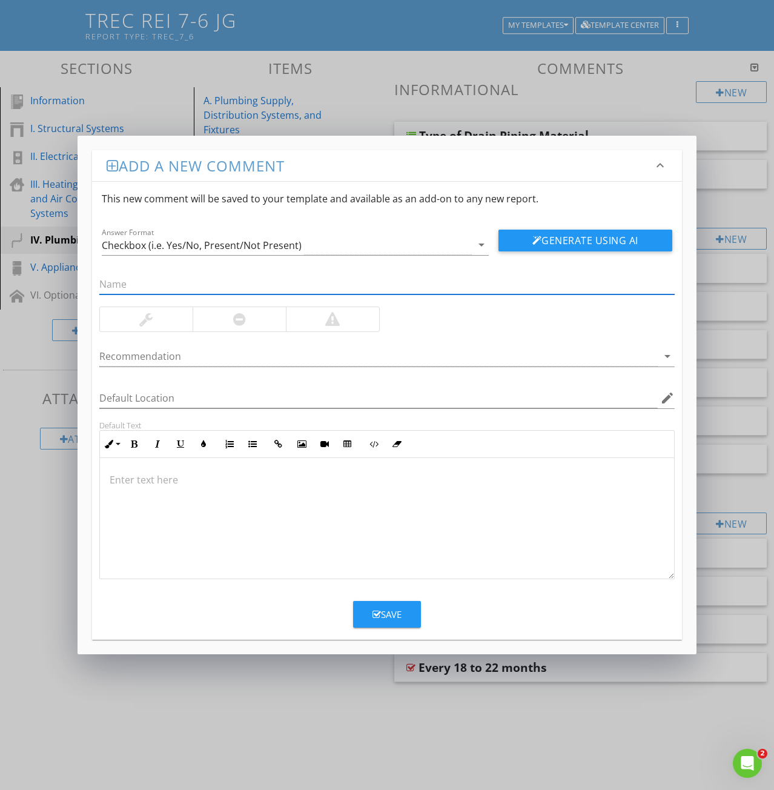
paste input "7: 2nd Floor Laundry Room"
drag, startPoint x: 111, startPoint y: 286, endPoint x: 75, endPoint y: 280, distance: 36.8
click at [75, 280] on div "Add a new comment keyboard_arrow_down This new comment will be saved to your te…" at bounding box center [387, 395] width 774 height 790
type input "2nd Floor Laundry Room"
click at [157, 487] on div at bounding box center [387, 518] width 574 height 121
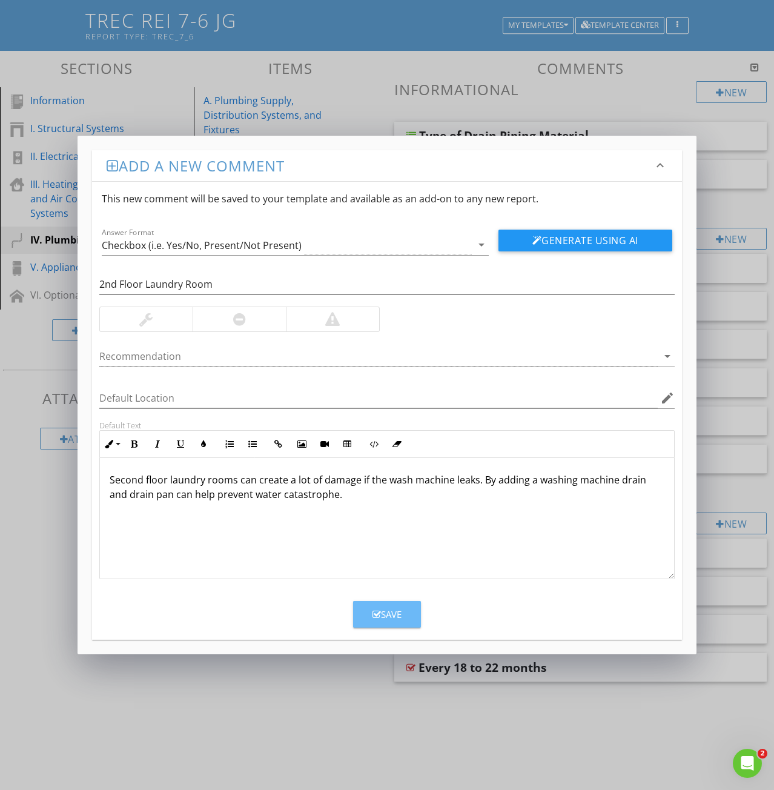
drag, startPoint x: 377, startPoint y: 617, endPoint x: 28, endPoint y: 554, distance: 355.2
click at [354, 614] on button "Save" at bounding box center [387, 614] width 68 height 27
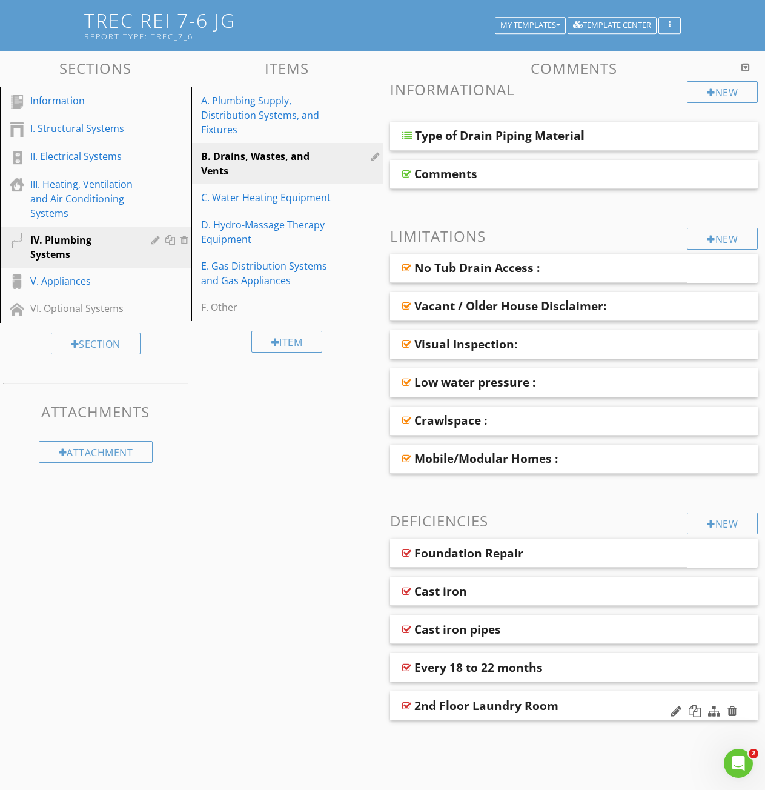
click at [477, 714] on div "2nd Floor Laundry Room" at bounding box center [574, 705] width 368 height 29
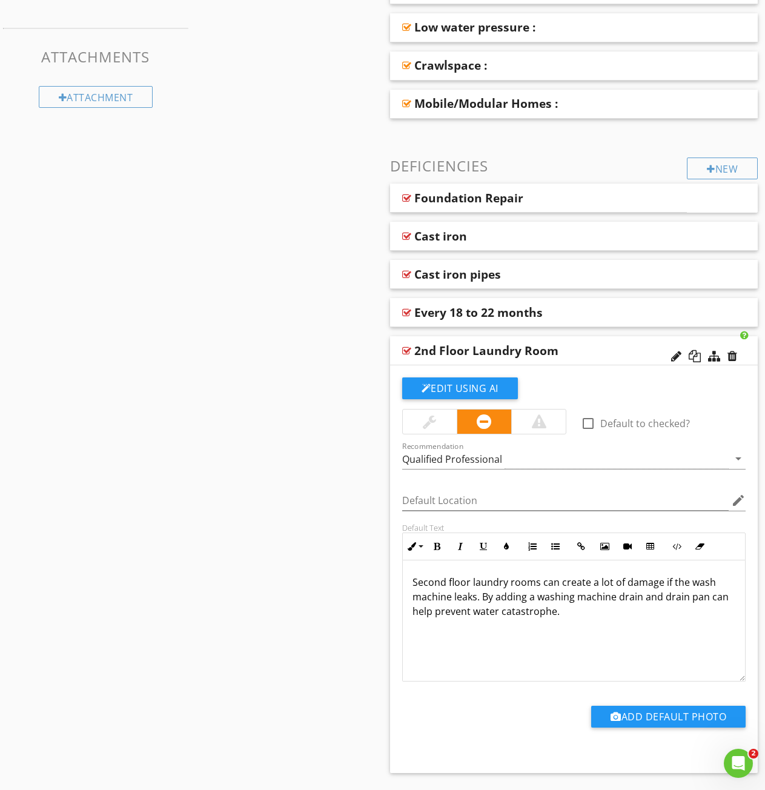
scroll to position [446, 0]
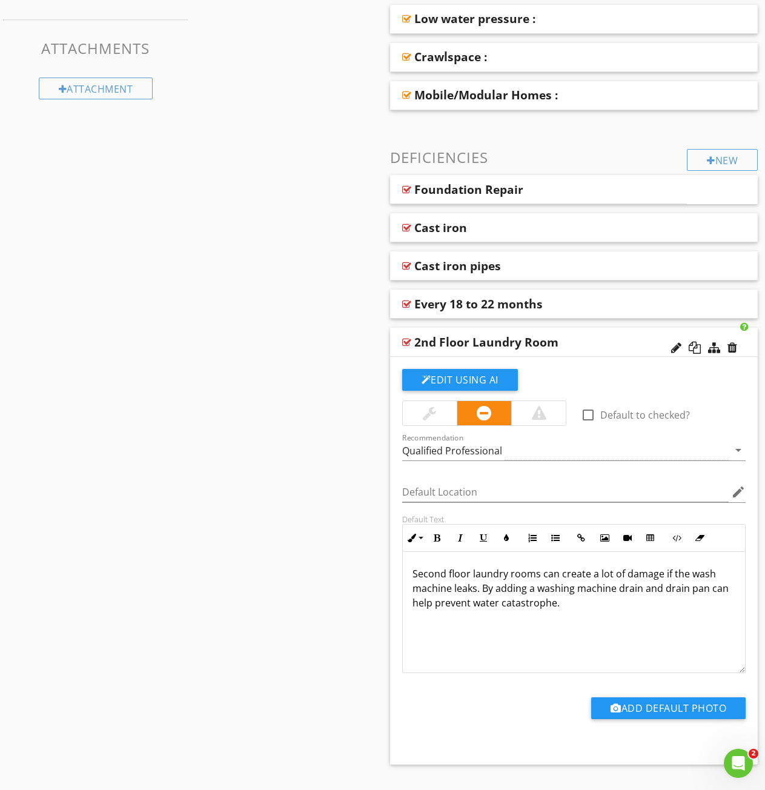
drag, startPoint x: 560, startPoint y: 603, endPoint x: 577, endPoint y: 597, distance: 17.4
click at [577, 597] on p "Second floor laundry rooms can create a lot of damage if the wash machine leaks…" at bounding box center [574, 588] width 323 height 44
click at [560, 613] on div "Second floor laundry rooms can create a lot of damage if the wash machine leaks…" at bounding box center [574, 612] width 343 height 121
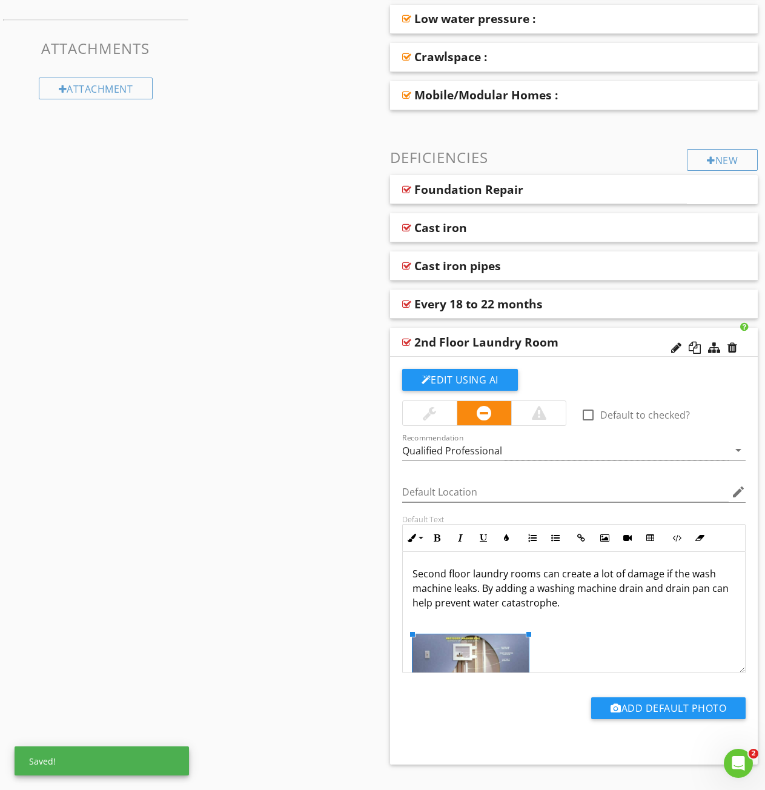
scroll to position [80, 0]
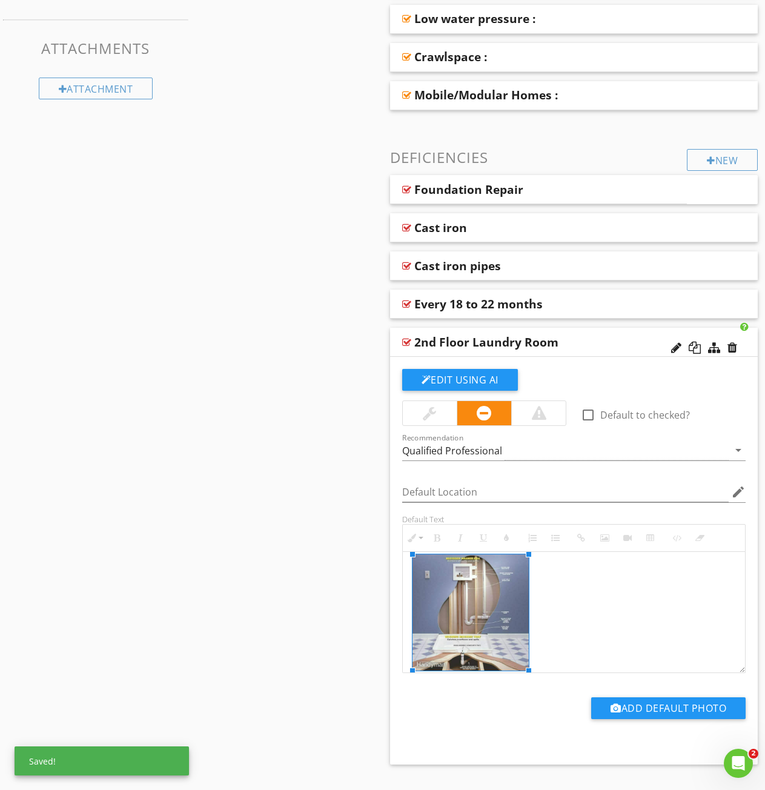
click at [404, 342] on div at bounding box center [406, 342] width 9 height 10
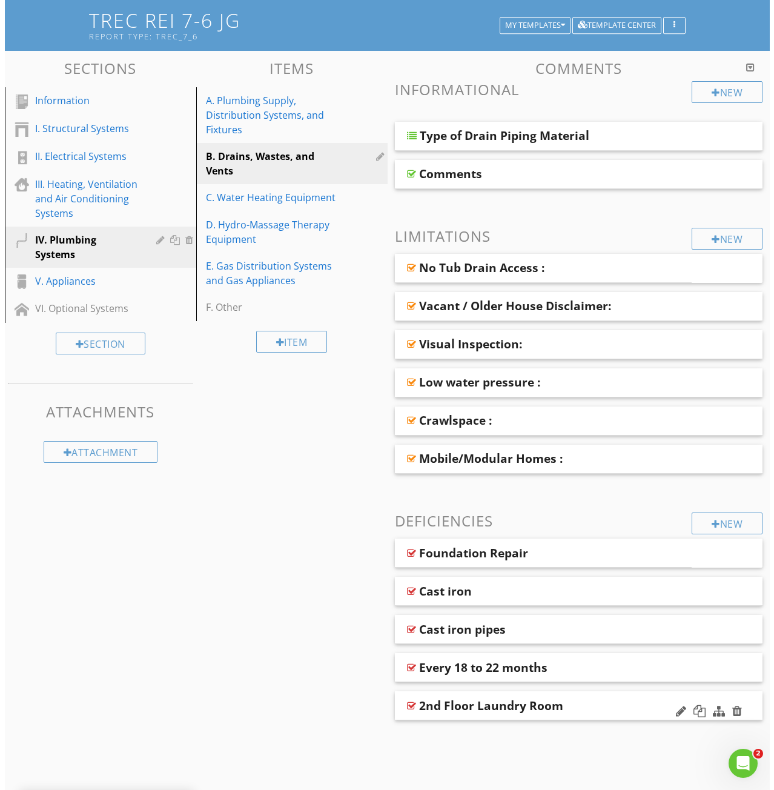
scroll to position [83, 0]
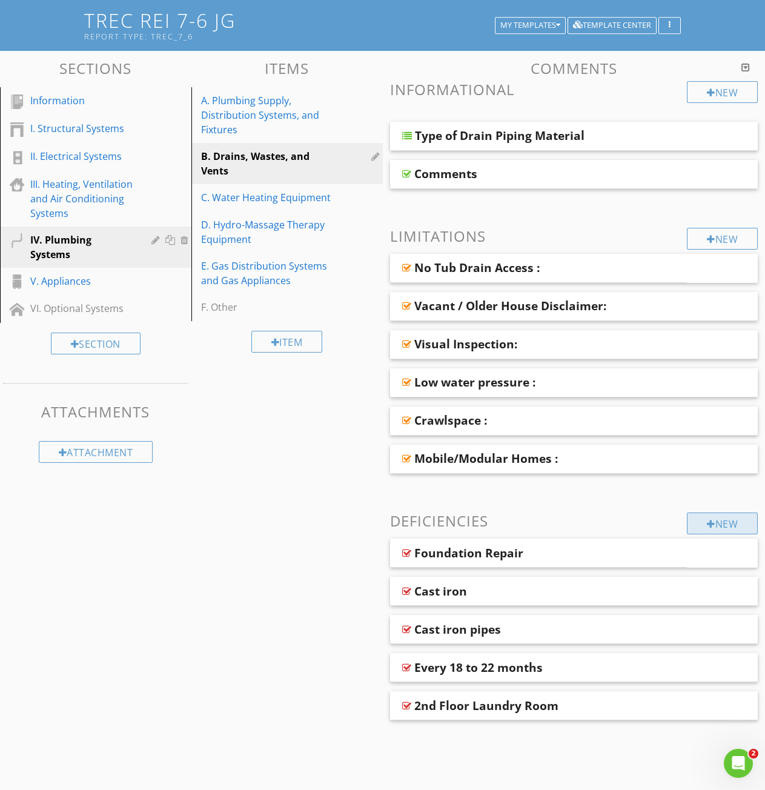
click at [705, 517] on div "New" at bounding box center [722, 523] width 71 height 22
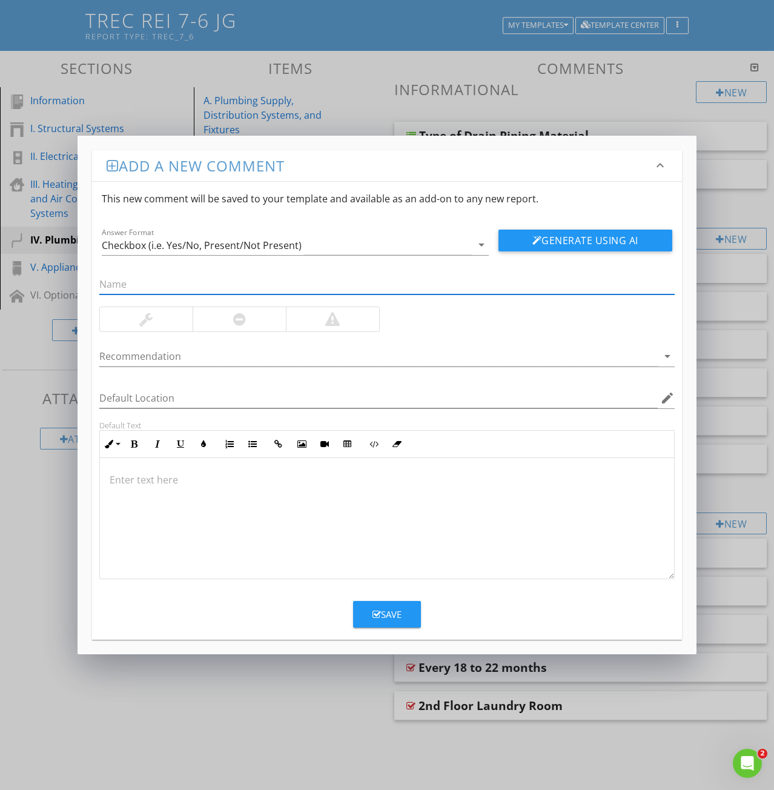
paste input "8: Air Admittance Valves"
drag, startPoint x: 109, startPoint y: 283, endPoint x: 73, endPoint y: 277, distance: 36.4
click at [76, 278] on div "Add a new comment keyboard_arrow_down This new comment will be saved to your te…" at bounding box center [387, 395] width 774 height 790
type input "Air Admittance Valves"
click at [158, 490] on div at bounding box center [387, 518] width 574 height 121
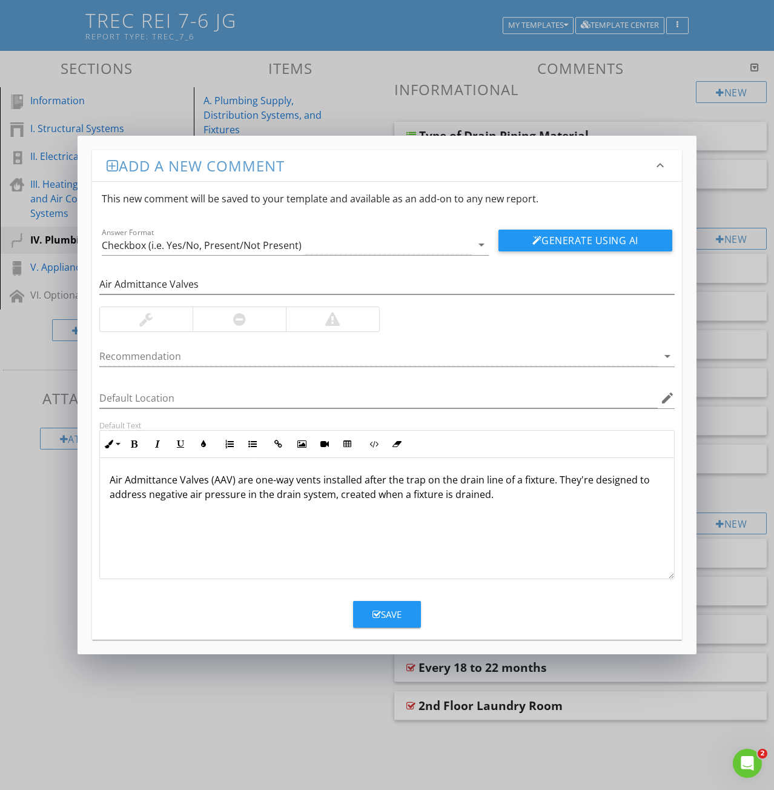
click at [518, 504] on div "Air Admittance Valves (AAV) are one-way vents installed after the trap on the d…" at bounding box center [387, 518] width 574 height 121
click at [507, 506] on div "Air Admittance Valves (AAV) are one-way vents installed after the trap on the d…" at bounding box center [387, 518] width 574 height 121
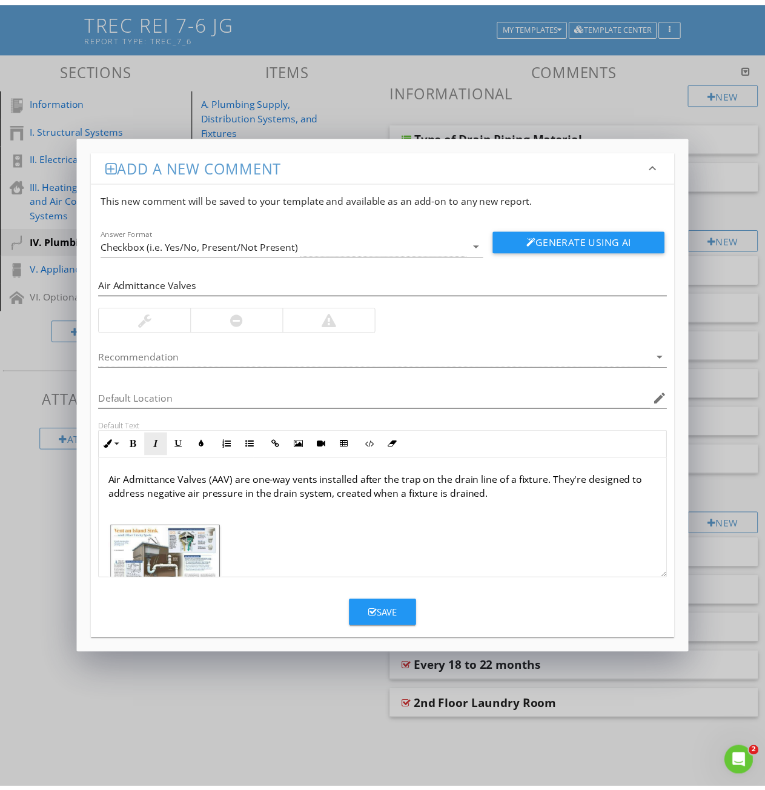
scroll to position [22, 0]
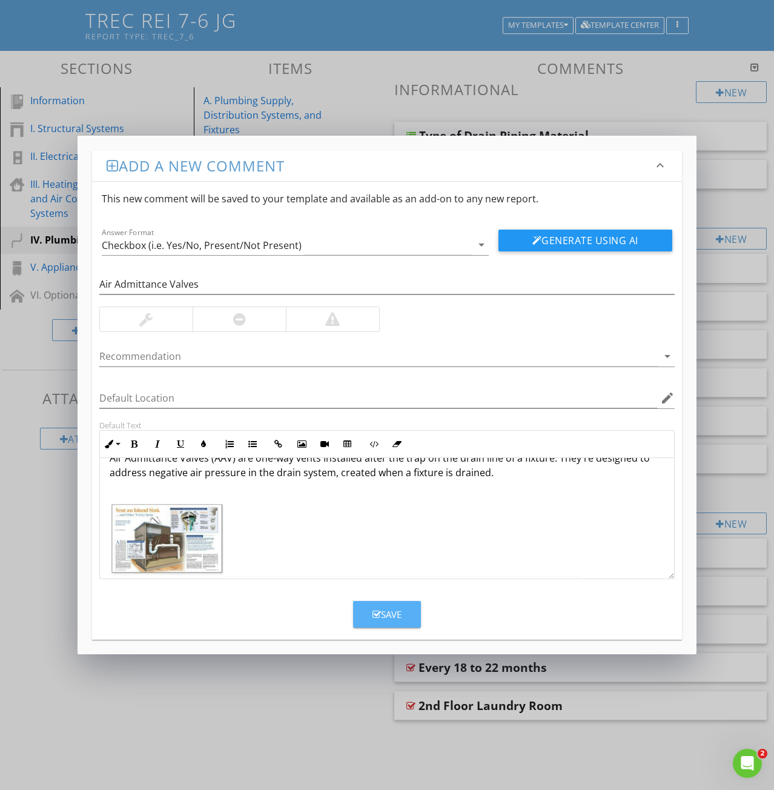
click at [387, 619] on div "Save" at bounding box center [387, 615] width 29 height 14
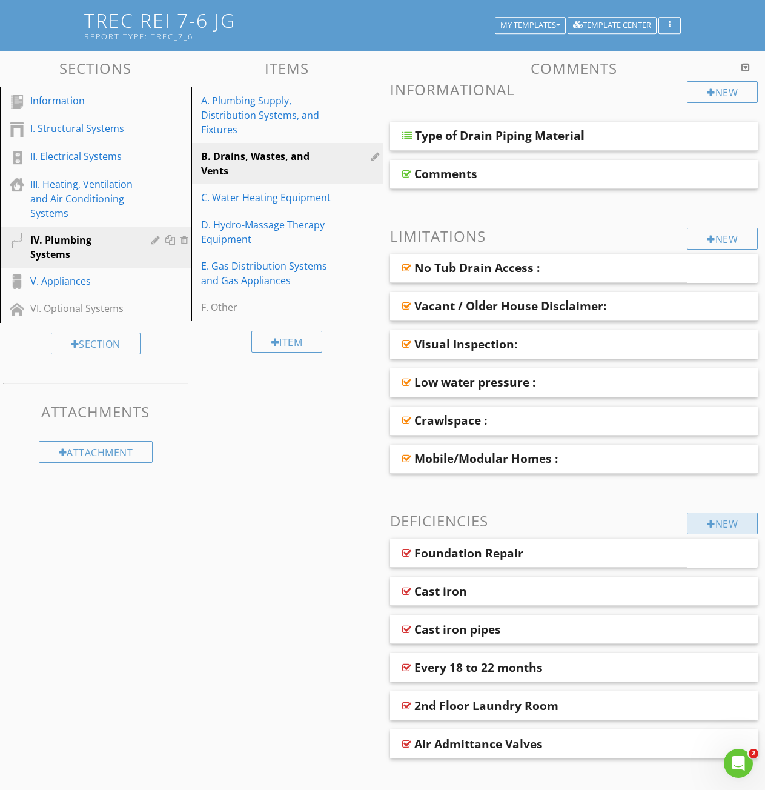
click at [704, 523] on div "New" at bounding box center [722, 523] width 71 height 22
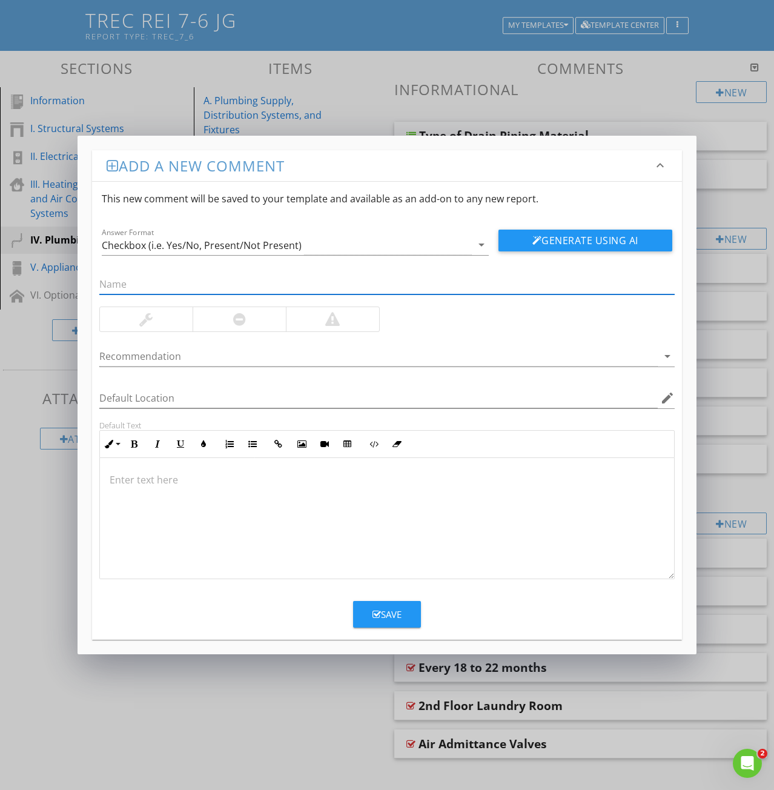
paste input "9: Clogged Drain"
click at [108, 286] on input "9: Clogged Drain" at bounding box center [386, 284] width 575 height 20
type input "Clogged Drain"
click at [138, 486] on p at bounding box center [387, 479] width 555 height 15
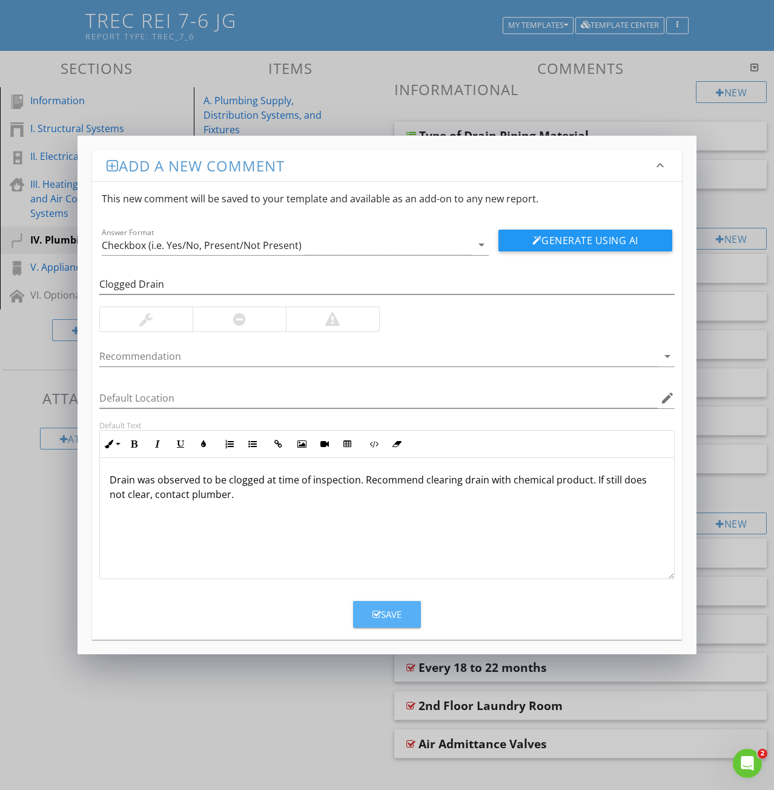
click at [369, 605] on button "Save" at bounding box center [387, 614] width 68 height 27
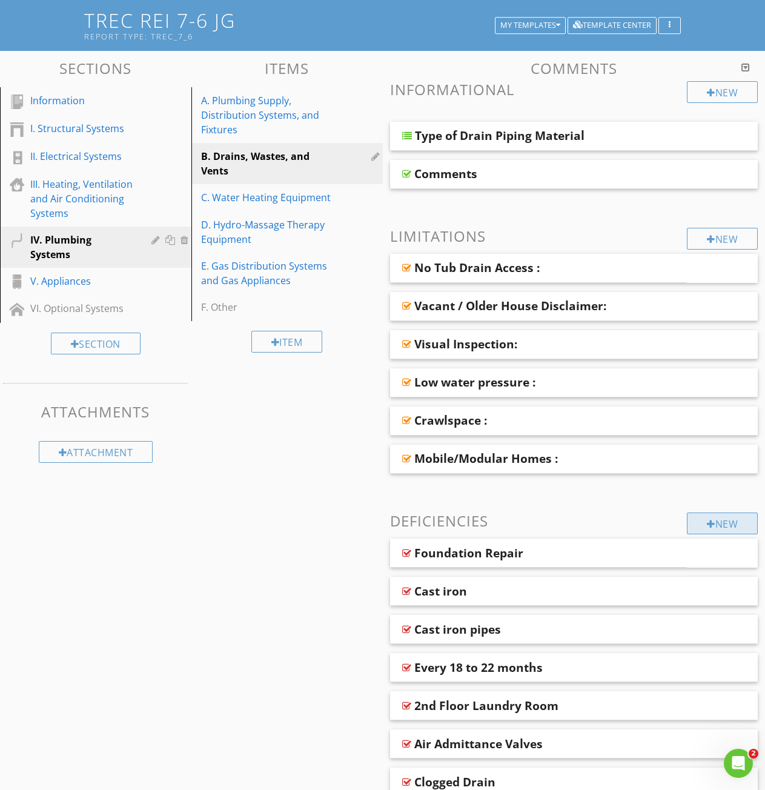
click at [700, 517] on div "New" at bounding box center [722, 523] width 71 height 22
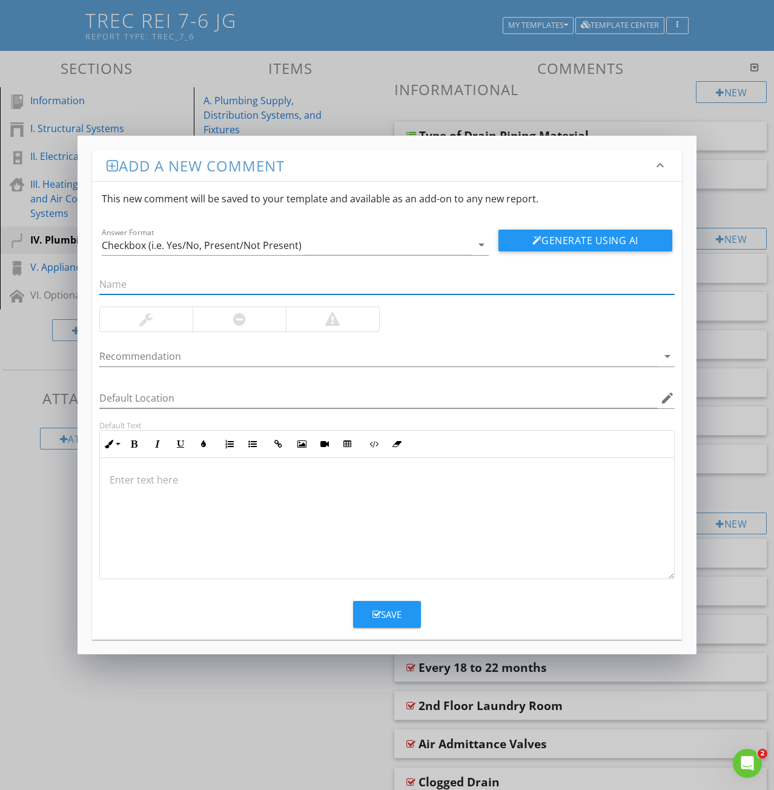
paste input "10: Unidentified pipe"
drag, startPoint x: 117, startPoint y: 285, endPoint x: 64, endPoint y: 287, distance: 53.4
click at [64, 287] on div "Add a new comment keyboard_arrow_down This new comment will be saved to your te…" at bounding box center [387, 395] width 774 height 790
type input "Unidentified pipe"
click at [142, 481] on p at bounding box center [387, 479] width 555 height 15
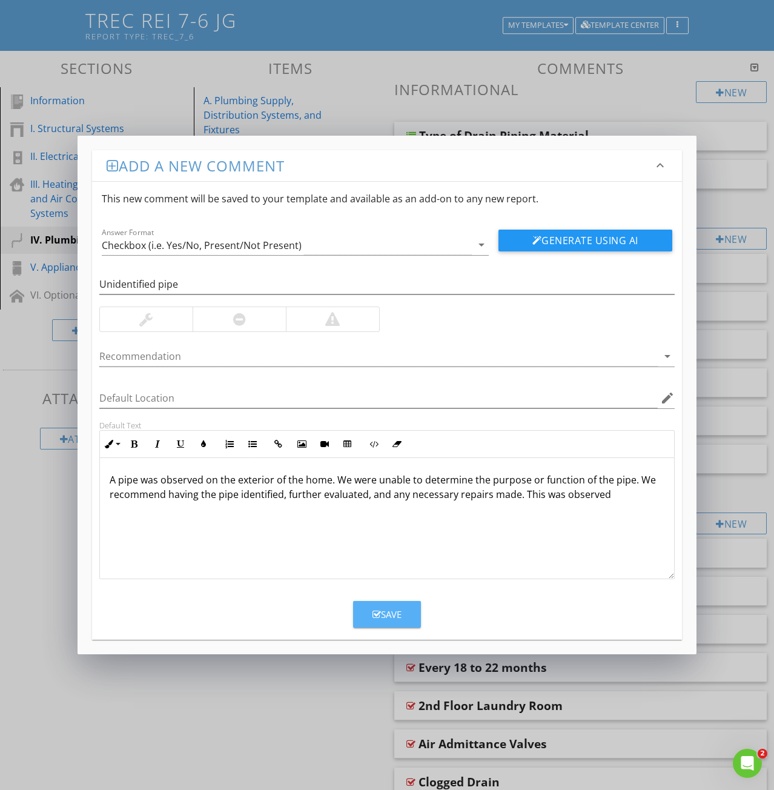
click at [367, 617] on button "Save" at bounding box center [387, 614] width 68 height 27
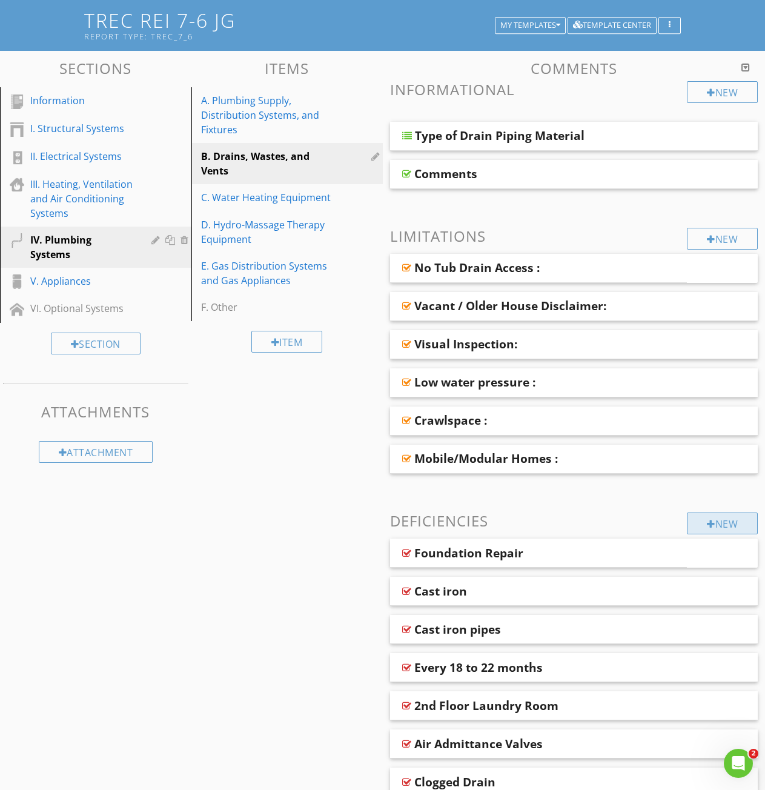
click at [731, 532] on div "New" at bounding box center [722, 523] width 71 height 22
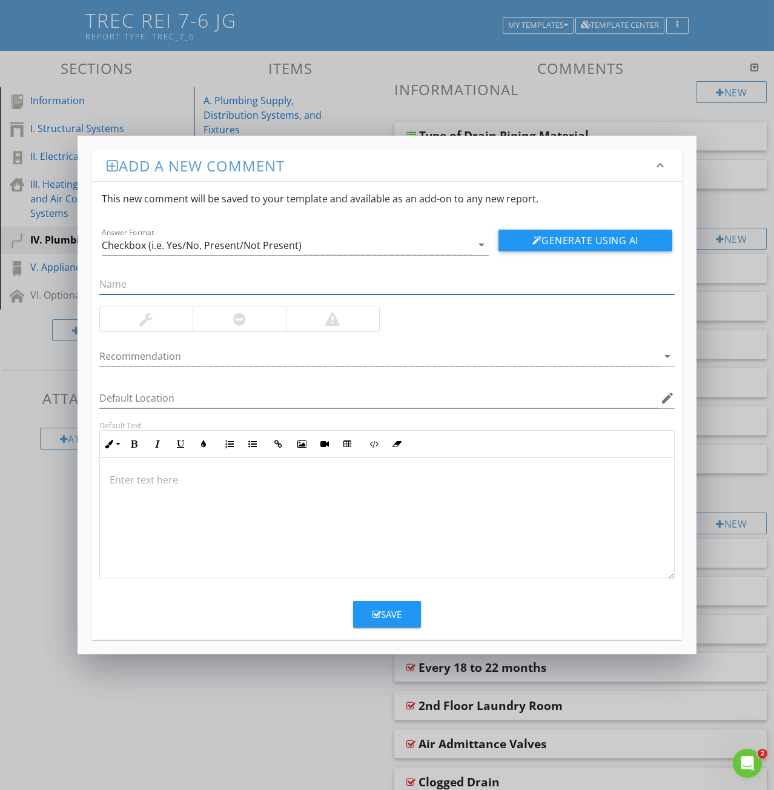
paste input "11: Damaged / missing cap"
drag, startPoint x: 113, startPoint y: 286, endPoint x: 5, endPoint y: 299, distance: 108.6
click at [78, 279] on div "Add a new comment keyboard_arrow_down This new comment will be saved to your te…" at bounding box center [387, 395] width 619 height 519
type input "Damaged / missing cap"
click at [140, 486] on p at bounding box center [387, 479] width 555 height 15
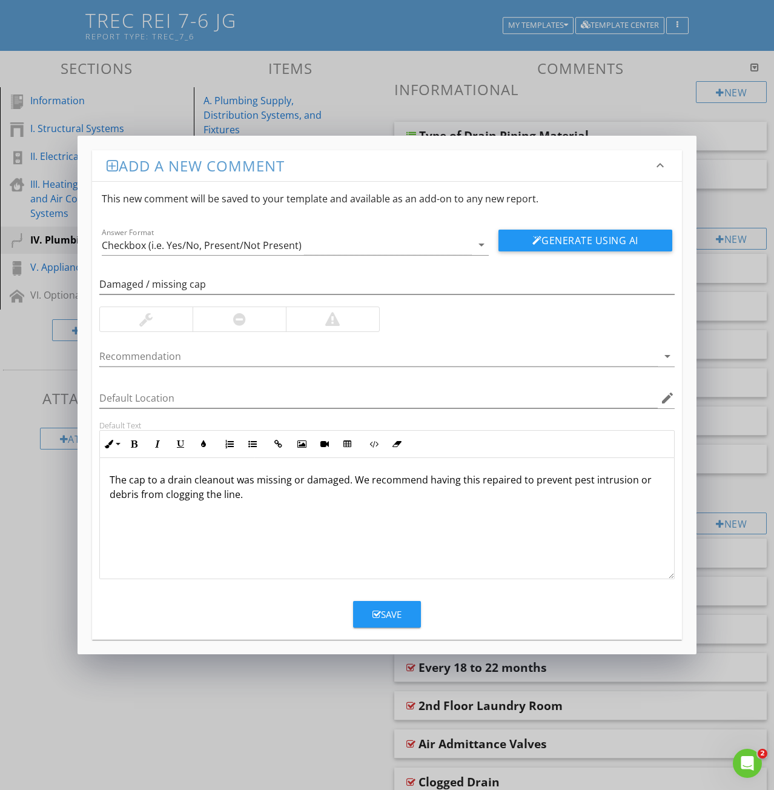
click at [383, 613] on div "Save" at bounding box center [387, 615] width 29 height 14
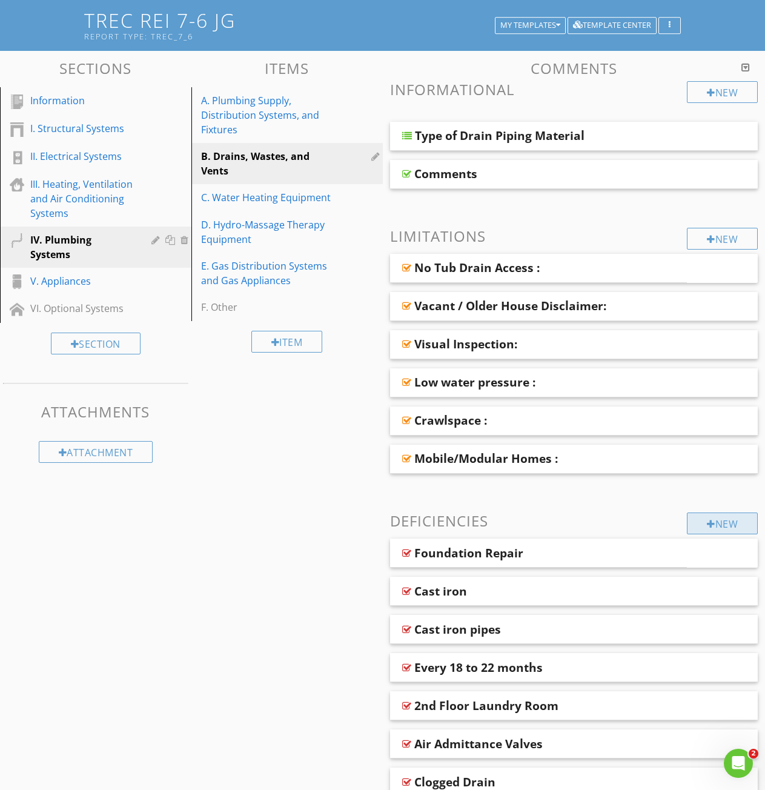
click at [721, 529] on div "New" at bounding box center [722, 523] width 71 height 22
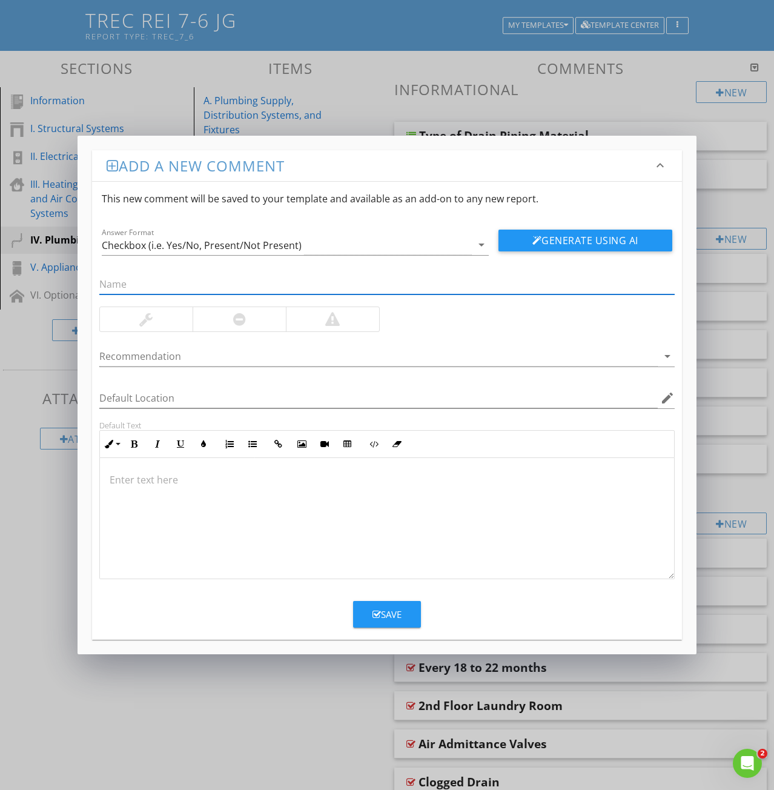
paste input "12: Damaged Drain"
drag, startPoint x: 114, startPoint y: 285, endPoint x: 76, endPoint y: 277, distance: 38.8
click at [76, 277] on div "Add a new comment keyboard_arrow_down This new comment will be saved to your te…" at bounding box center [387, 395] width 774 height 790
type input "Damaged Drain"
click at [150, 482] on p at bounding box center [387, 479] width 555 height 15
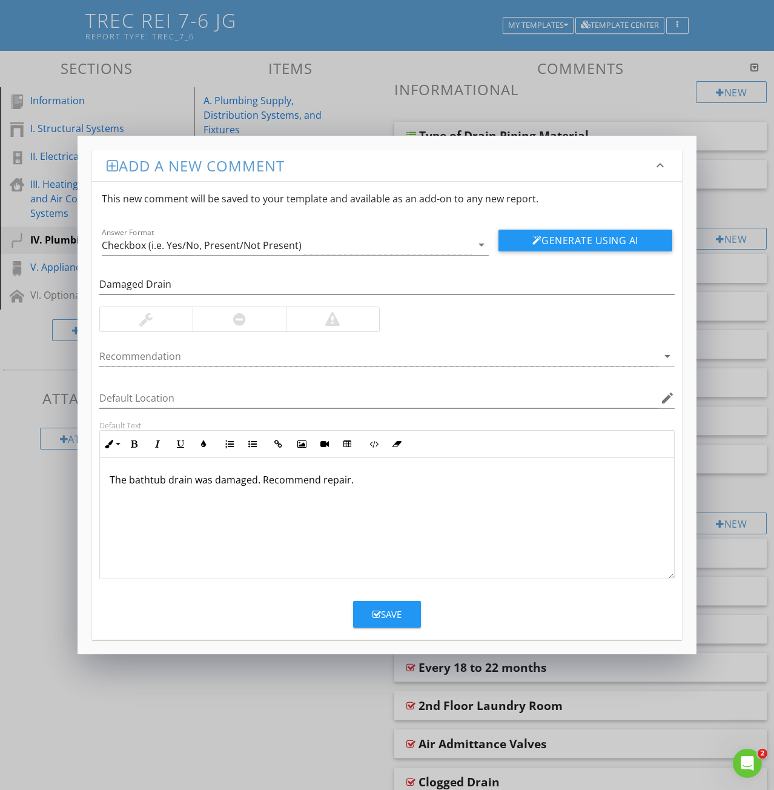
click at [392, 622] on button "Save" at bounding box center [387, 614] width 68 height 27
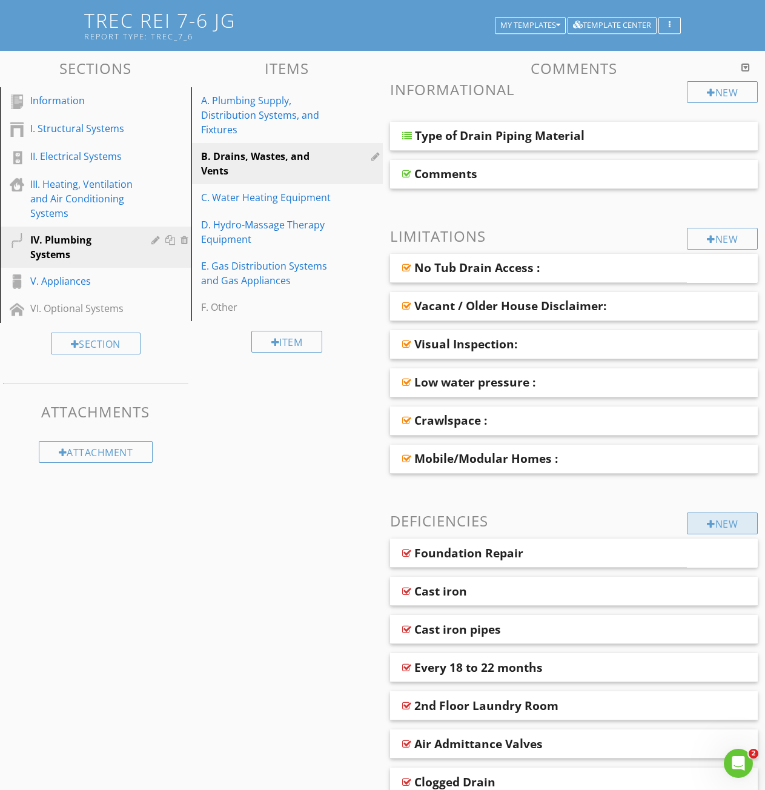
click at [721, 526] on div "New" at bounding box center [722, 523] width 71 height 22
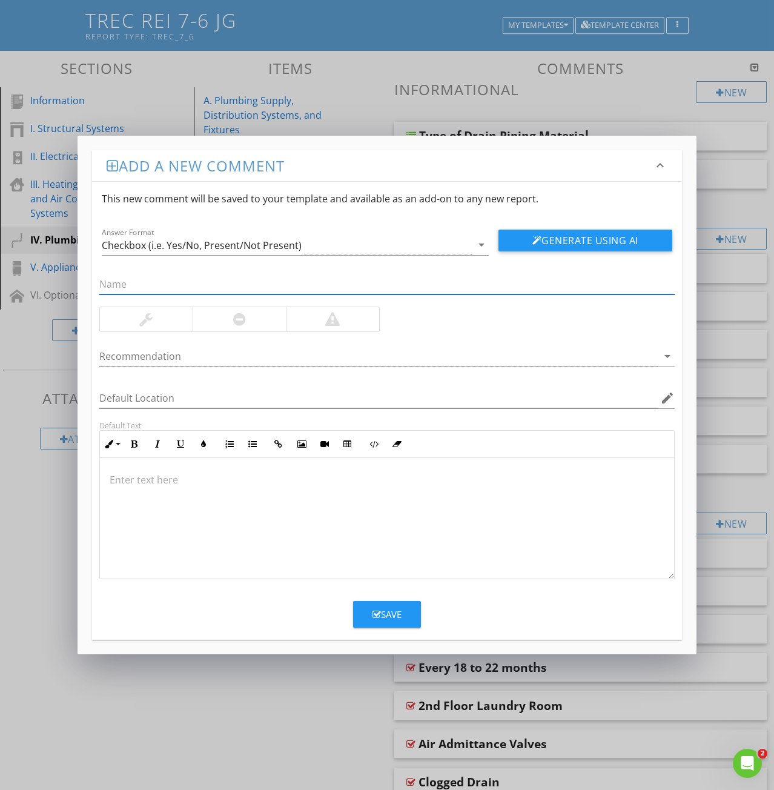
paste input "13: Exposed sewer lnes"
click at [194, 286] on input "13: Exposed sewer lnes" at bounding box center [386, 284] width 575 height 20
click at [204, 283] on input "13: Exposed sewer lnles" at bounding box center [386, 284] width 575 height 20
click at [197, 285] on input "13: Exposed sewer lnlets" at bounding box center [386, 284] width 575 height 20
type input "13: Exposed sewer inlets"
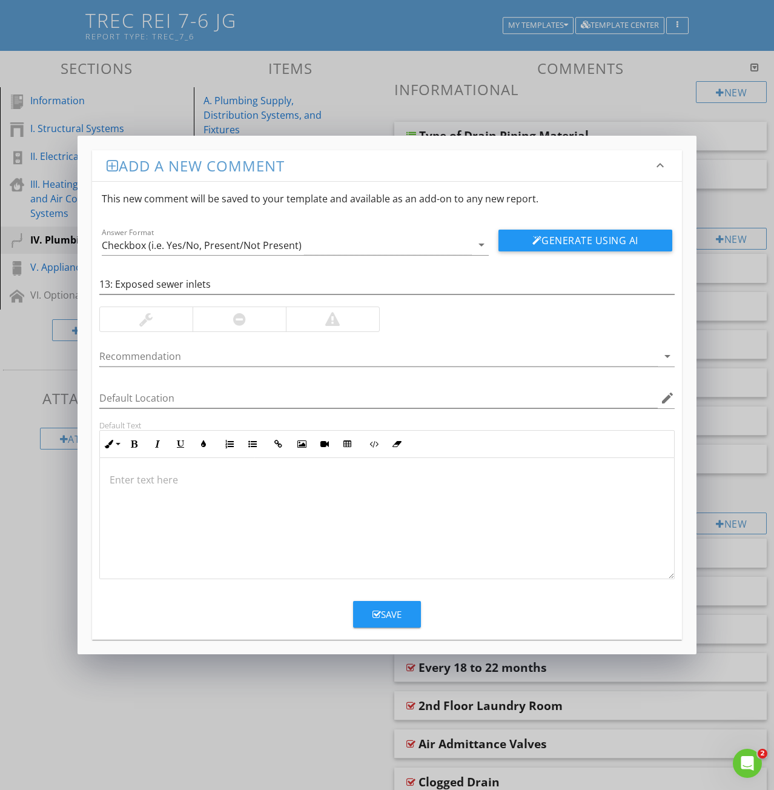
click at [133, 486] on div at bounding box center [387, 518] width 574 height 121
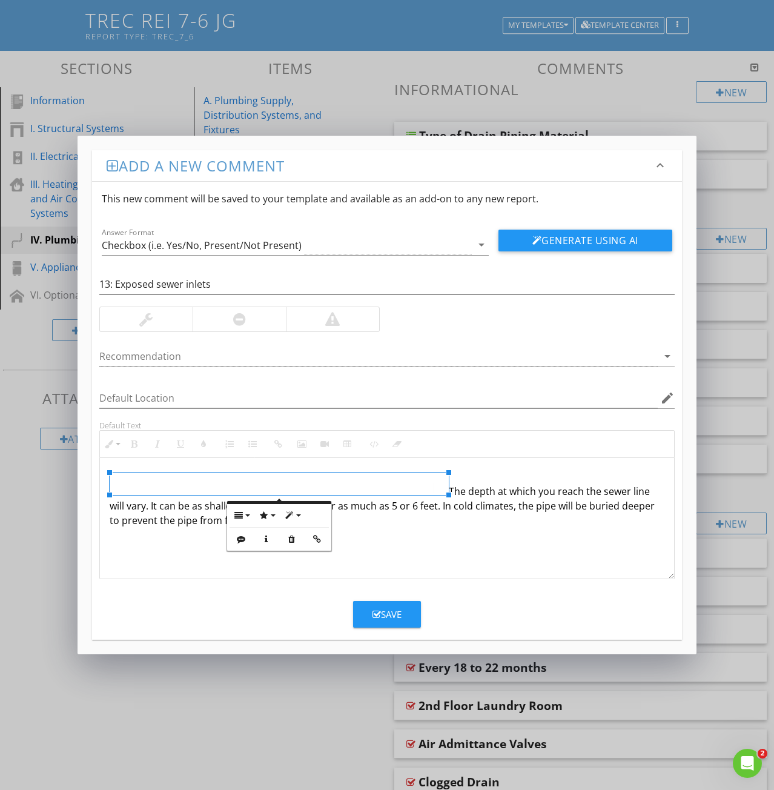
click at [164, 559] on div "The depth at which you reach the sewer line will vary. It can be as shallow as …" at bounding box center [387, 518] width 574 height 121
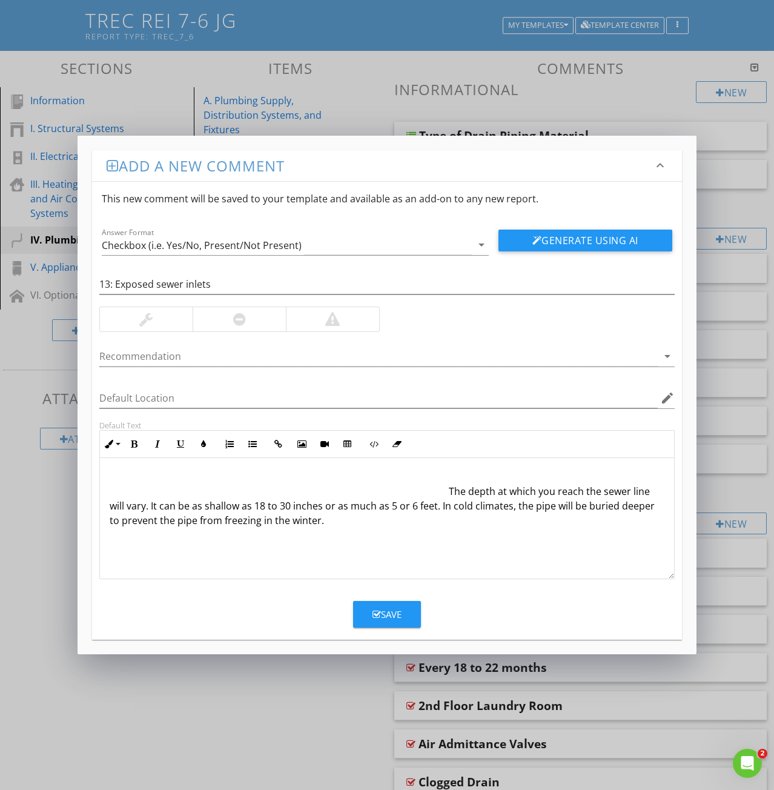
click at [191, 480] on img at bounding box center [279, 483] width 339 height 22
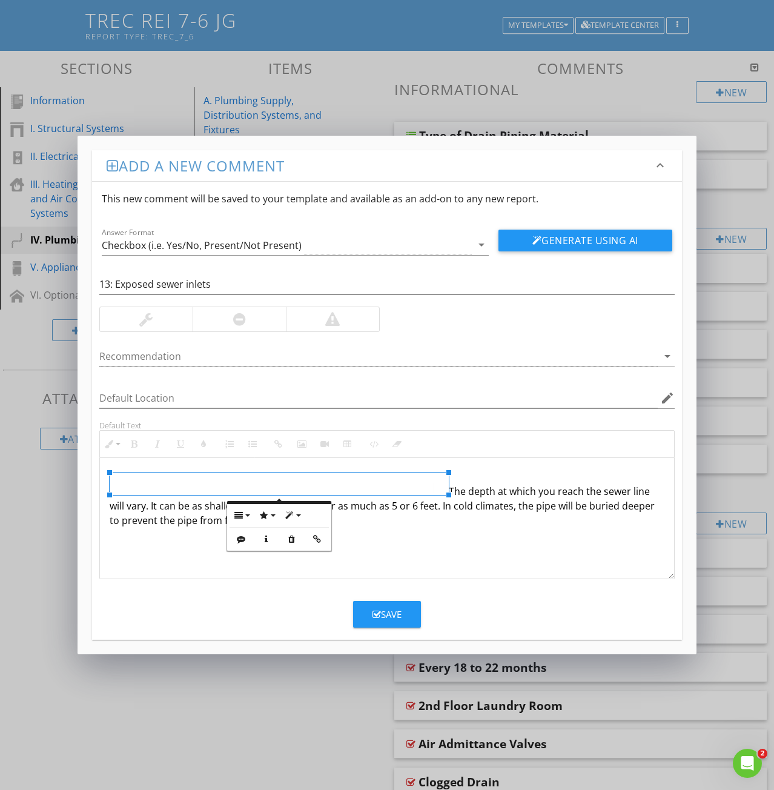
drag, startPoint x: 191, startPoint y: 480, endPoint x: 291, endPoint y: 537, distance: 115.3
click at [291, 537] on icon "button" at bounding box center [292, 539] width 8 height 8
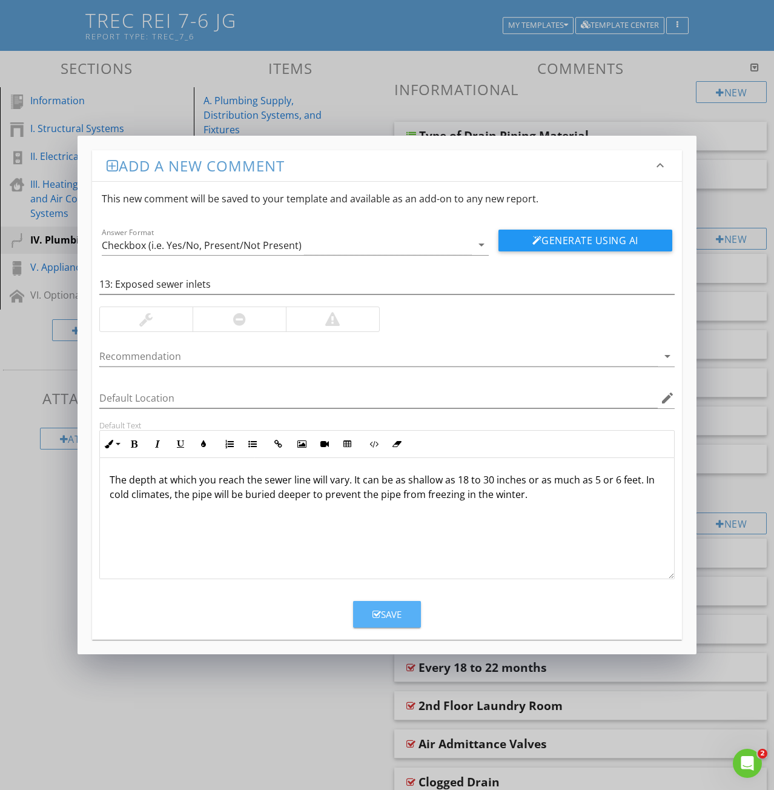
click at [377, 618] on icon "button" at bounding box center [377, 614] width 8 height 9
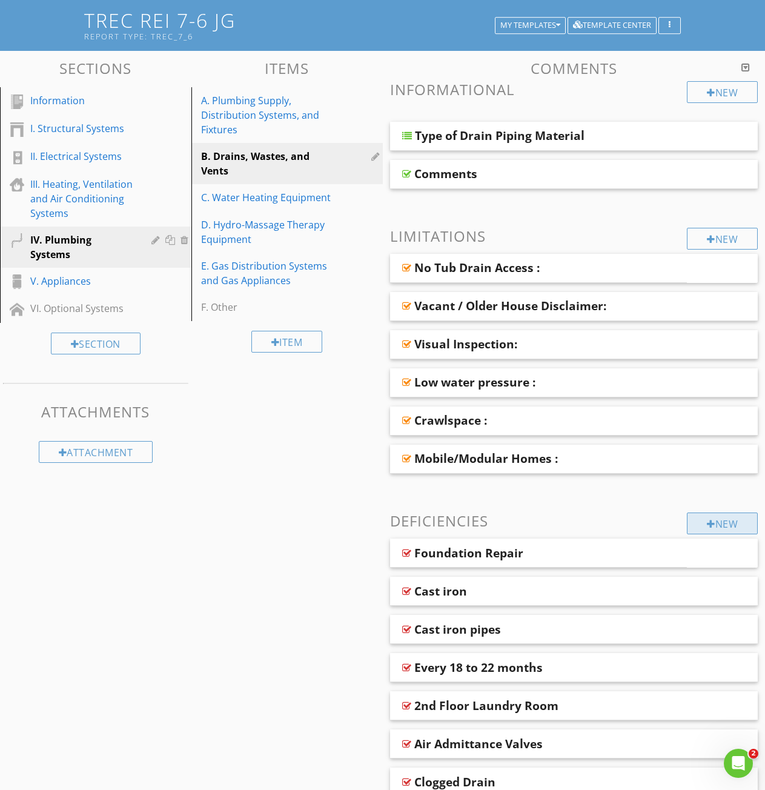
click at [712, 515] on div "New" at bounding box center [722, 523] width 71 height 22
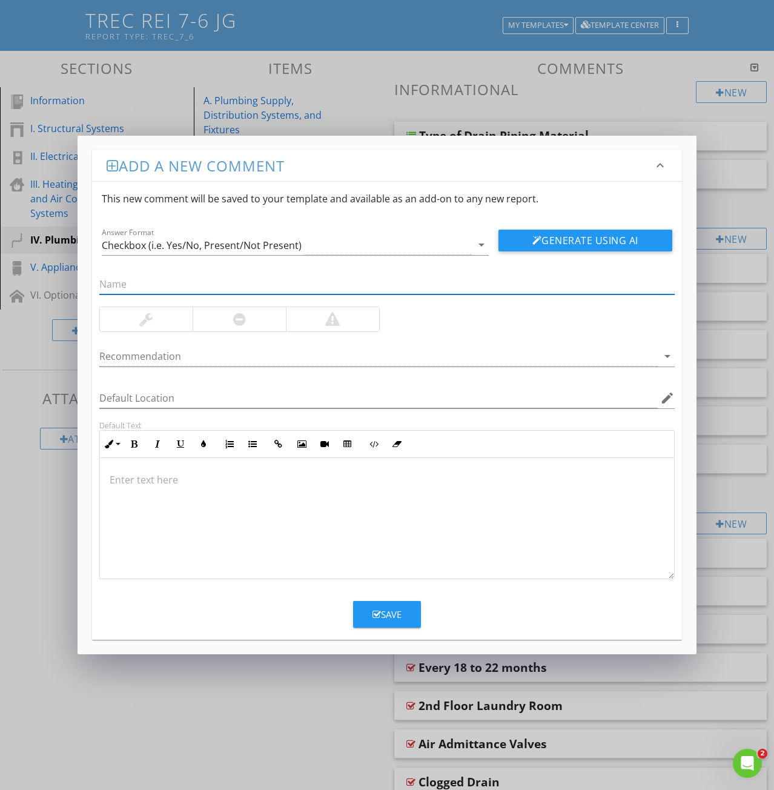
paste input "14: LEAK BATHROOM TUB"
click at [118, 283] on input "14: LEAK BATHROOM TUB" at bounding box center [386, 284] width 575 height 20
click at [116, 287] on input "14: LEAK BATHROOM TUB" at bounding box center [386, 284] width 575 height 20
type input "LEAK BATHROOM TUB"
click at [118, 486] on p at bounding box center [387, 479] width 555 height 15
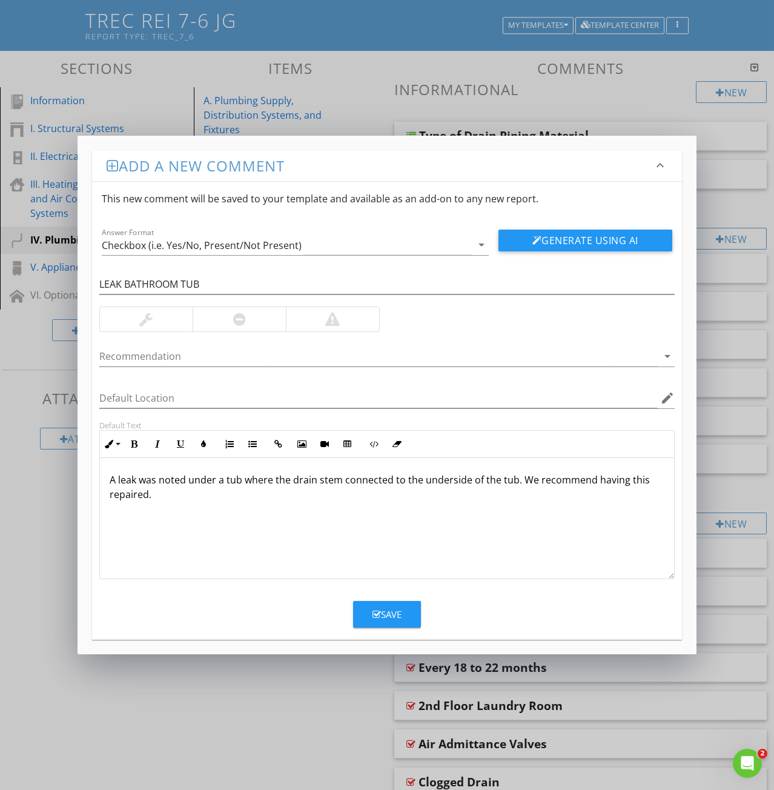
click at [383, 609] on div "Save" at bounding box center [387, 615] width 29 height 14
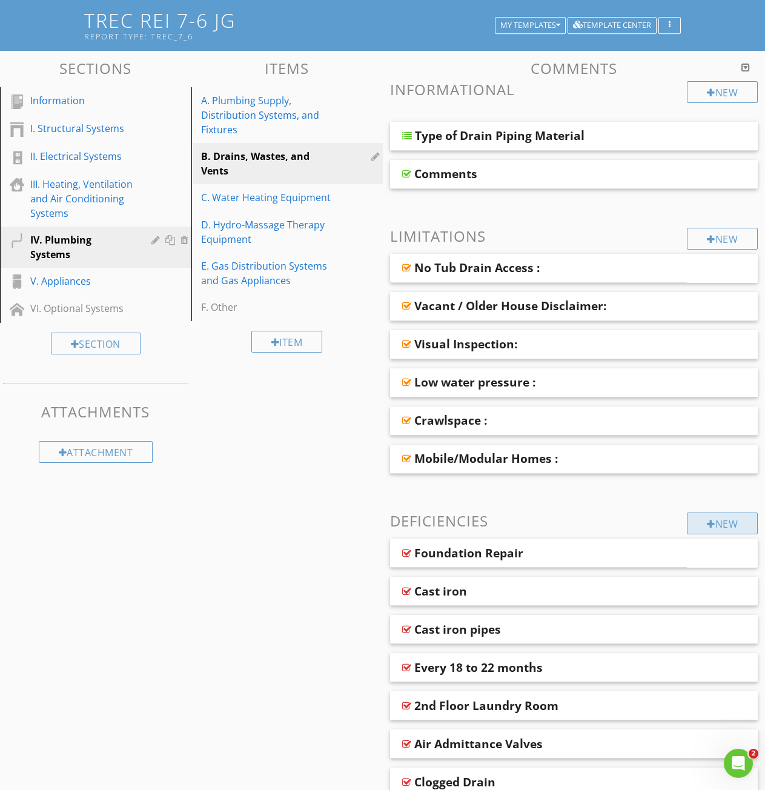
click at [735, 528] on div "New" at bounding box center [722, 523] width 71 height 22
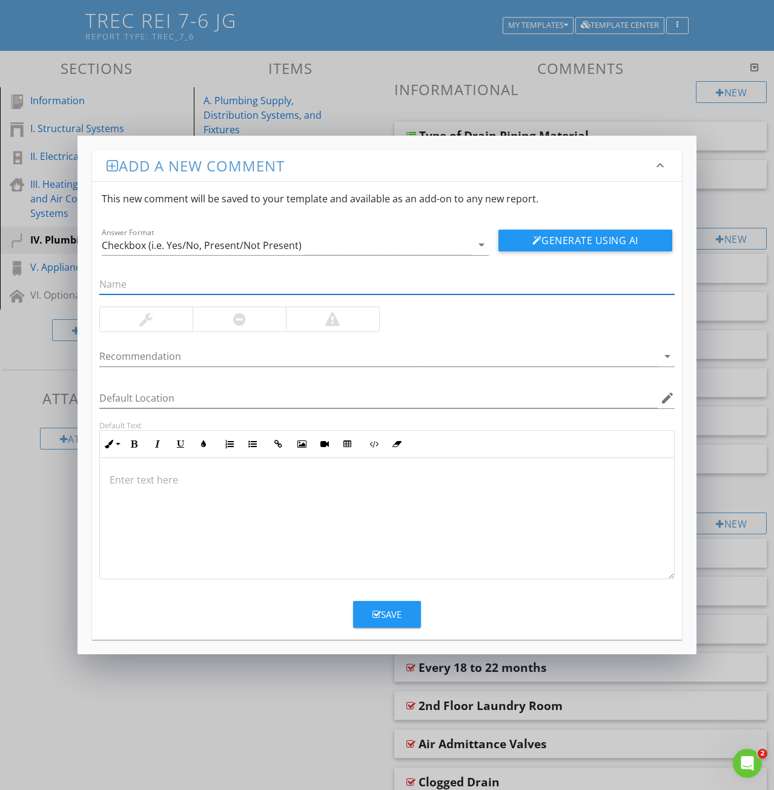
paste input "16: LEAK BATHROOM DRAIN STEM"
drag, startPoint x: 114, startPoint y: 285, endPoint x: 68, endPoint y: 282, distance: 45.6
click at [68, 282] on div "Add a new comment keyboard_arrow_down This new comment will be saved to your te…" at bounding box center [387, 395] width 774 height 790
type input "LEAK BATHROOM DRAIN STEM"
click at [146, 484] on p at bounding box center [387, 479] width 555 height 15
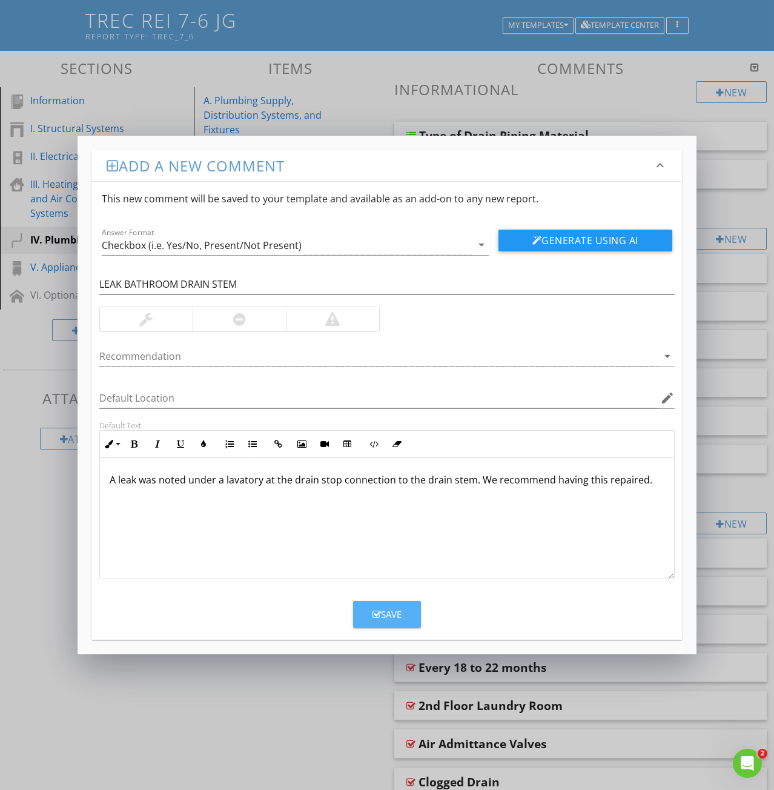
click at [400, 620] on div "Save" at bounding box center [387, 615] width 29 height 14
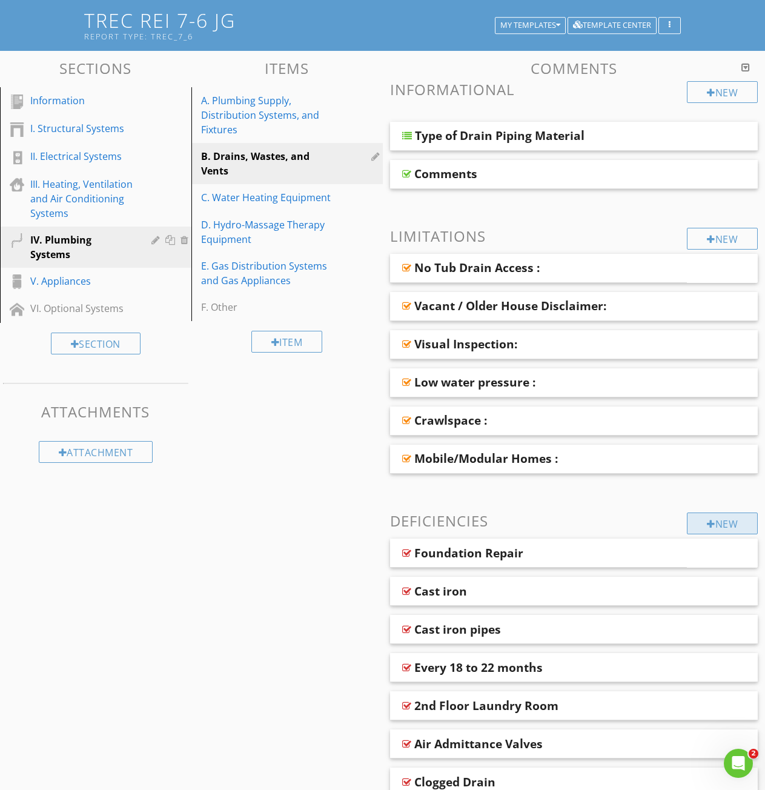
click at [727, 527] on div "New" at bounding box center [722, 523] width 71 height 22
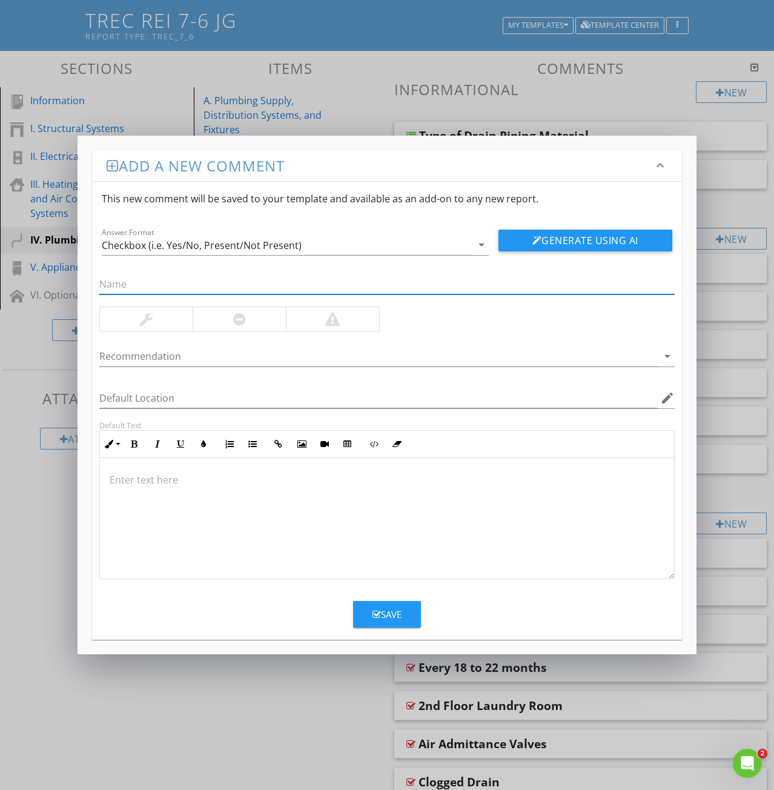
paste input "17: Flex Pipe Not Recommended"
drag, startPoint x: 114, startPoint y: 283, endPoint x: 74, endPoint y: 282, distance: 40.6
click at [76, 282] on div "Add a new comment keyboard_arrow_down This new comment will be saved to your te…" at bounding box center [387, 395] width 774 height 790
type input "Flex Pipe Not Recommended"
click at [133, 483] on p at bounding box center [387, 479] width 555 height 15
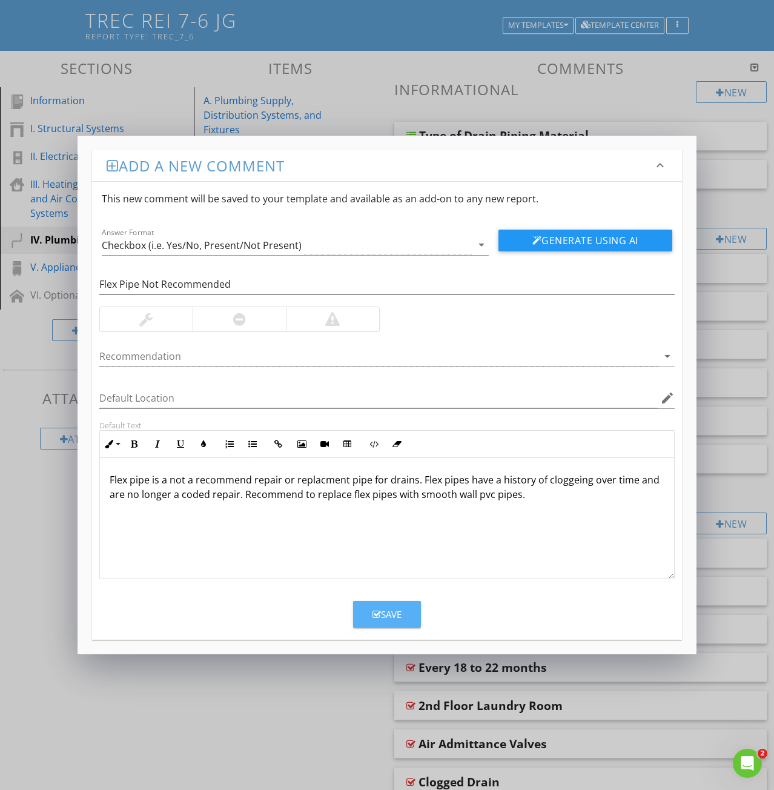
click at [380, 618] on icon "button" at bounding box center [377, 614] width 8 height 9
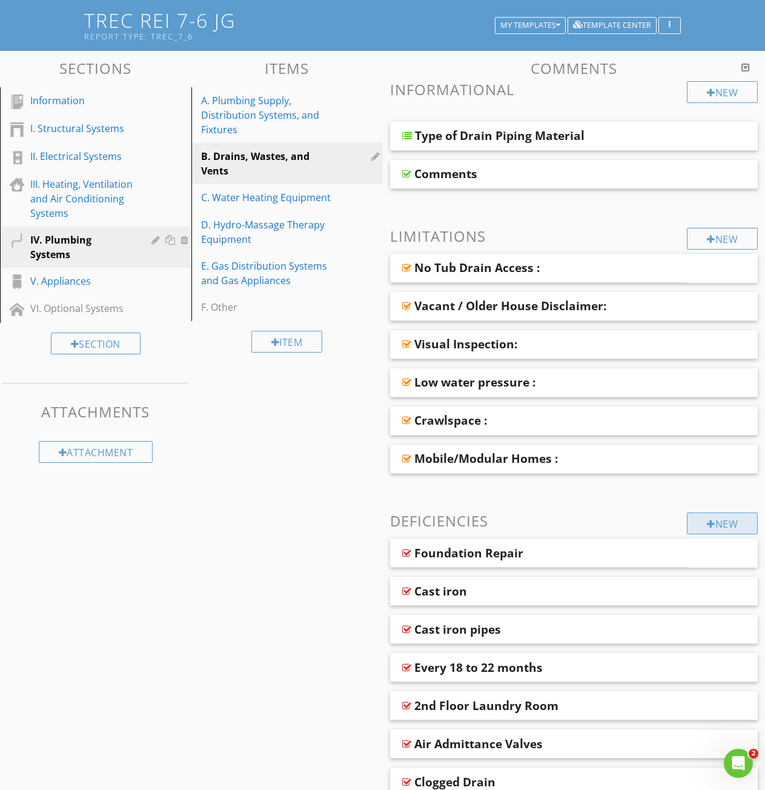
click at [692, 519] on div "New" at bounding box center [722, 523] width 71 height 22
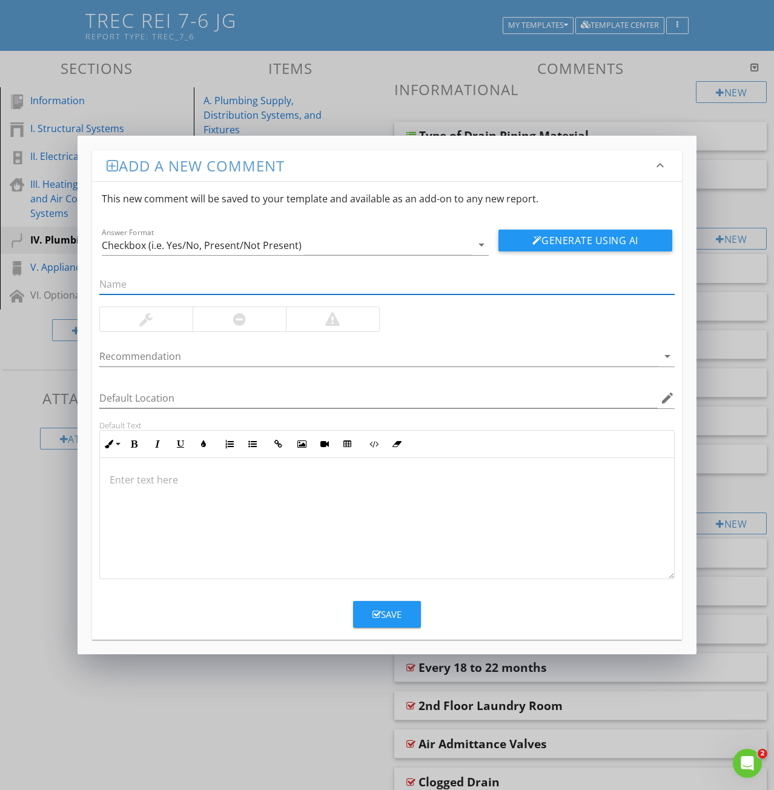
paste input "18: LEAK LAVATORY DRAIN"
drag, startPoint x: 116, startPoint y: 282, endPoint x: 54, endPoint y: 270, distance: 62.8
click at [75, 270] on div "Add a new comment keyboard_arrow_down This new comment will be saved to your te…" at bounding box center [387, 395] width 774 height 790
type input "LEAK LAVATORY DRAIN"
click at [125, 485] on p at bounding box center [387, 479] width 555 height 15
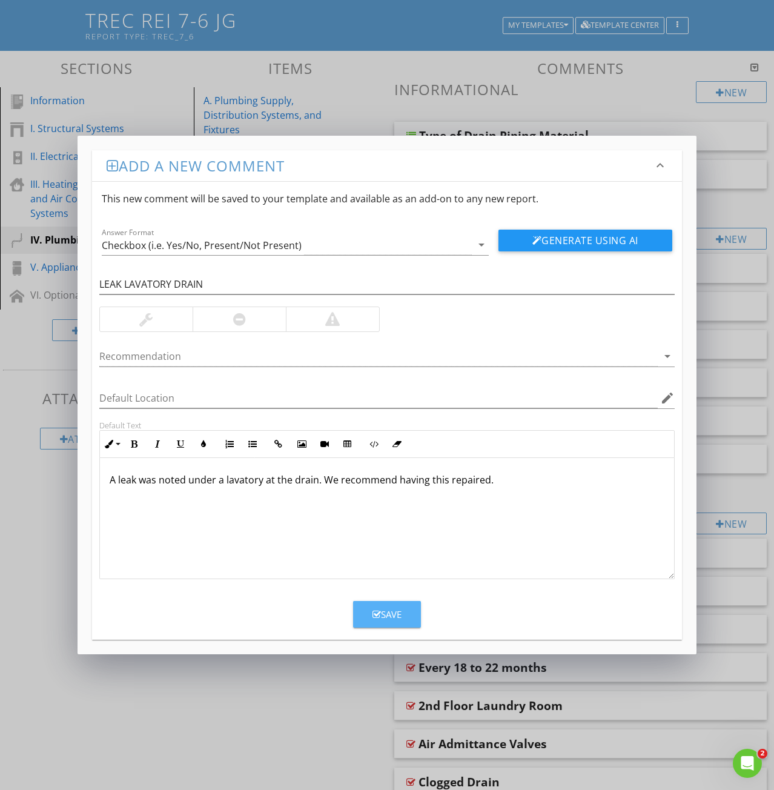
click at [388, 617] on div "Save" at bounding box center [387, 615] width 29 height 14
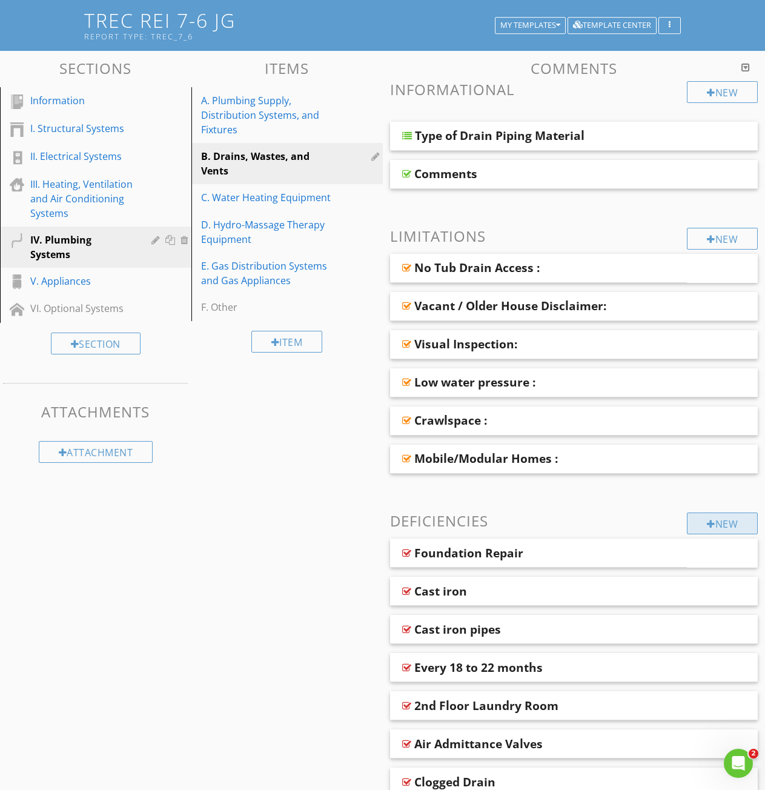
click at [703, 521] on div "New" at bounding box center [722, 523] width 71 height 22
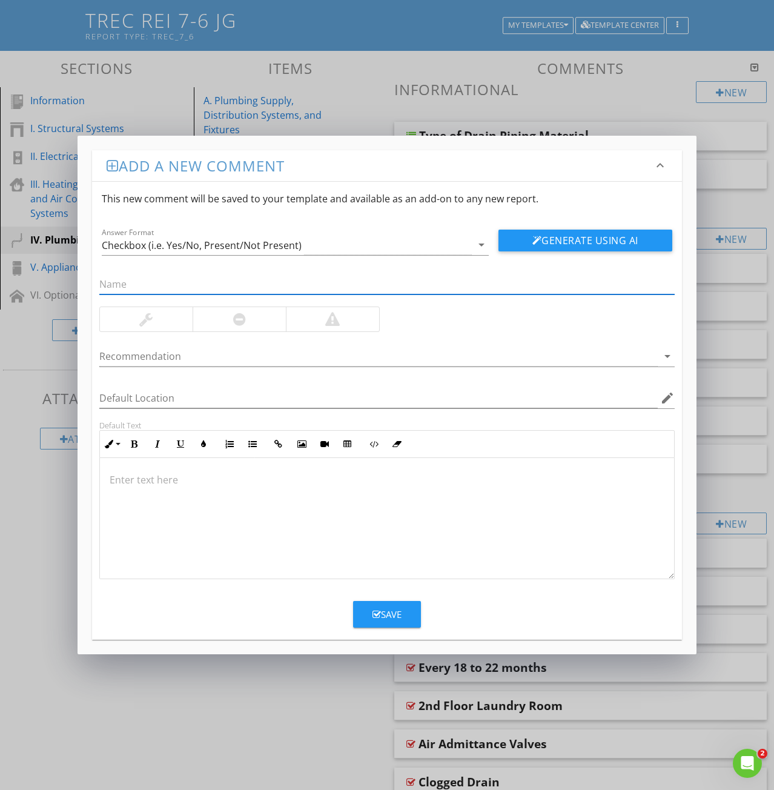
paste input "19: Gurgling sound"
drag, startPoint x: 115, startPoint y: 281, endPoint x: 64, endPoint y: 280, distance: 51.5
click at [64, 280] on div "Add a new comment keyboard_arrow_down This new comment will be saved to your te…" at bounding box center [387, 395] width 774 height 790
type input "Gurgling sound"
click at [111, 477] on p at bounding box center [387, 479] width 555 height 15
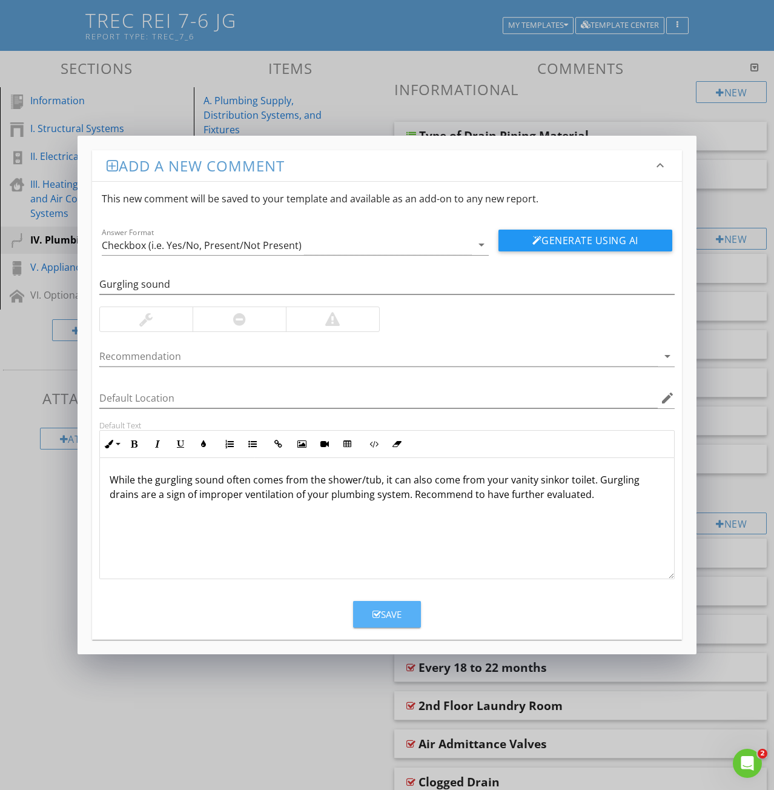
click at [376, 615] on icon "button" at bounding box center [377, 614] width 8 height 9
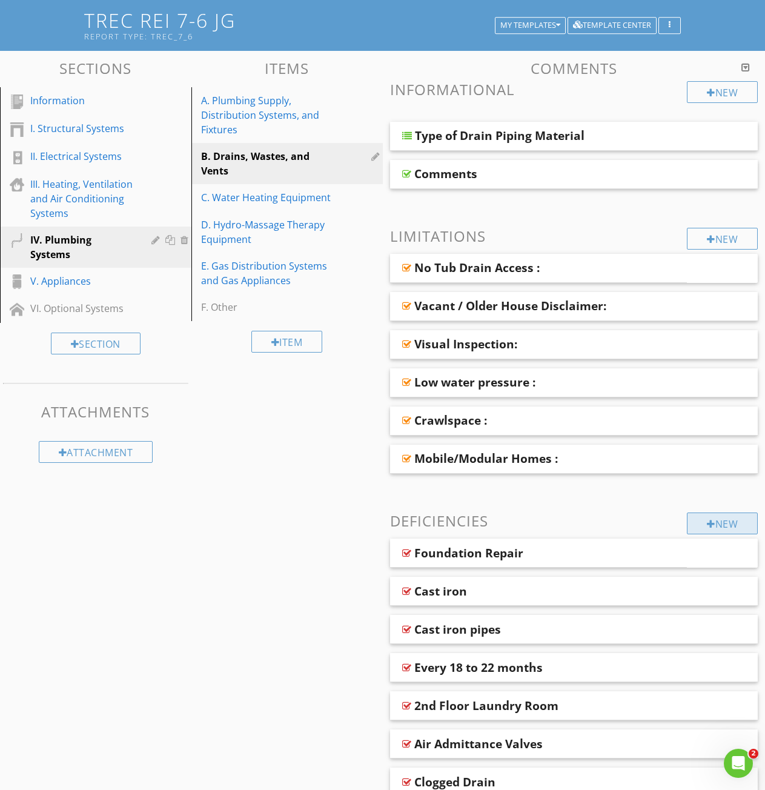
click at [713, 523] on div "New" at bounding box center [722, 523] width 71 height 22
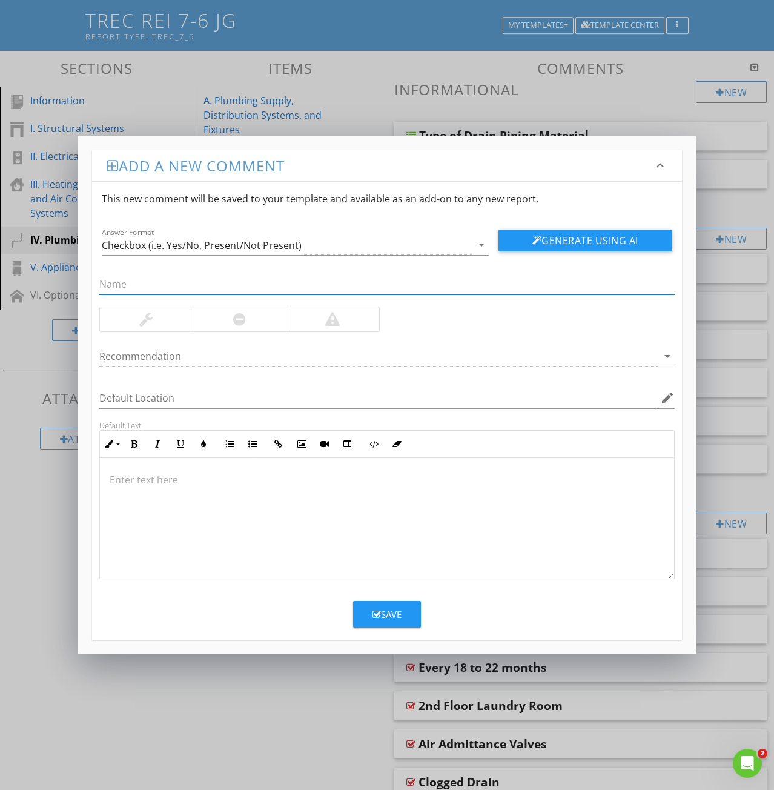
paste input "20: Slow Drain"
drag, startPoint x: 114, startPoint y: 286, endPoint x: 57, endPoint y: 280, distance: 57.3
click at [59, 279] on div "Add a new comment keyboard_arrow_down This new comment will be saved to your te…" at bounding box center [387, 395] width 774 height 790
type input "Slow Drain"
click at [122, 487] on p at bounding box center [387, 479] width 555 height 15
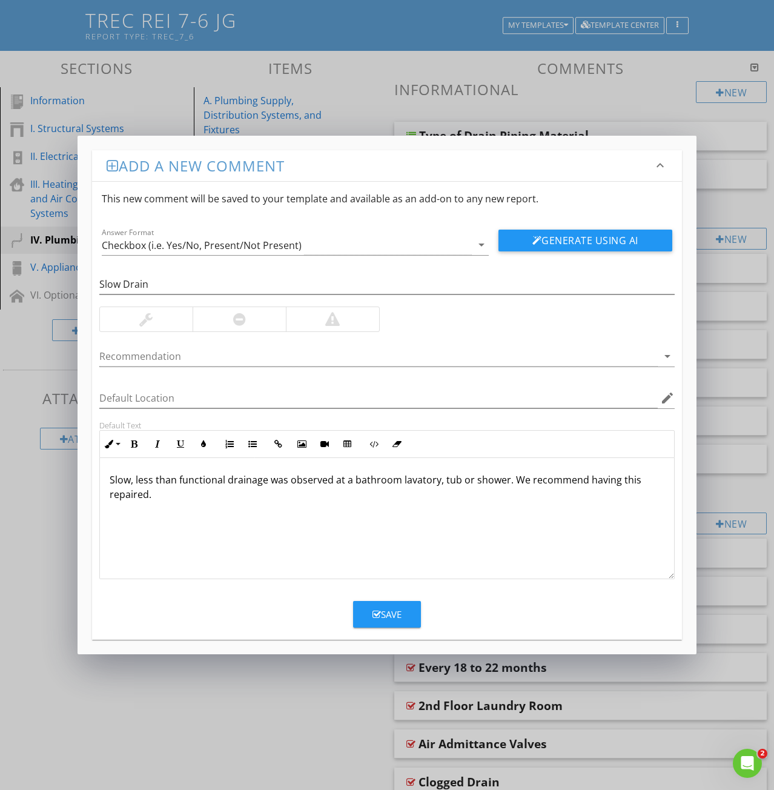
click at [394, 618] on div "Save" at bounding box center [387, 615] width 29 height 14
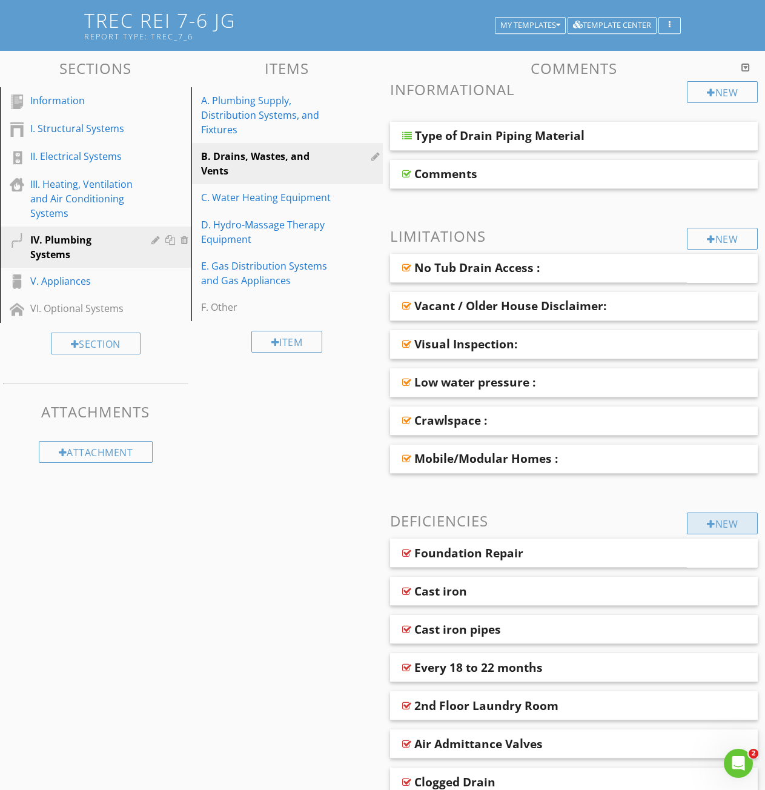
click at [716, 522] on div "New" at bounding box center [722, 523] width 71 height 22
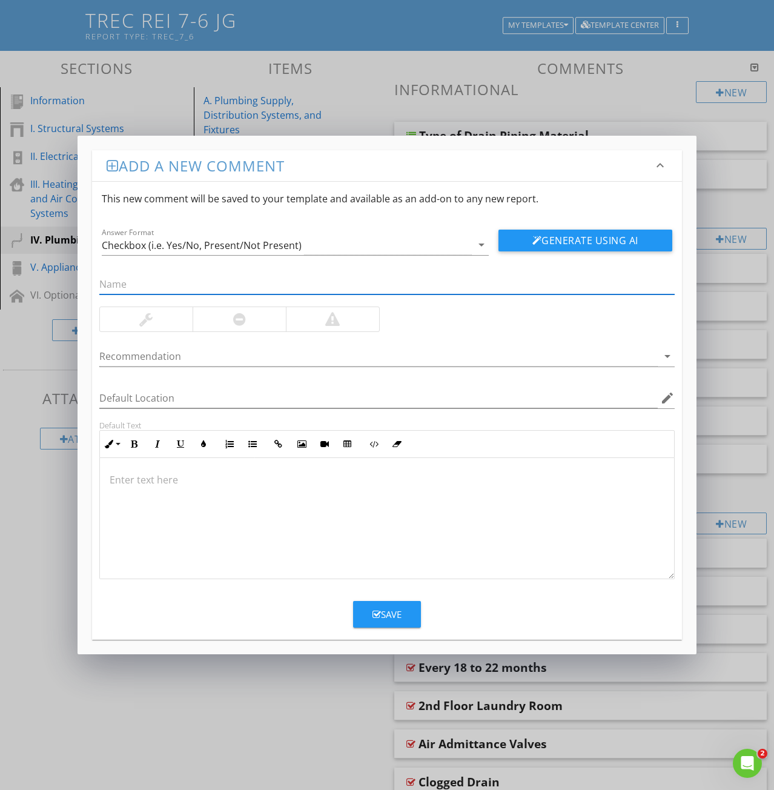
paste input "21: CORRUGATED DRAIN"
drag, startPoint x: 114, startPoint y: 283, endPoint x: 2, endPoint y: 301, distance: 114.1
click at [75, 281] on div "Add a new comment keyboard_arrow_down This new comment will be saved to your te…" at bounding box center [387, 395] width 774 height 790
type input "CORRUGATED DRAIN"
click at [118, 485] on p at bounding box center [387, 479] width 555 height 15
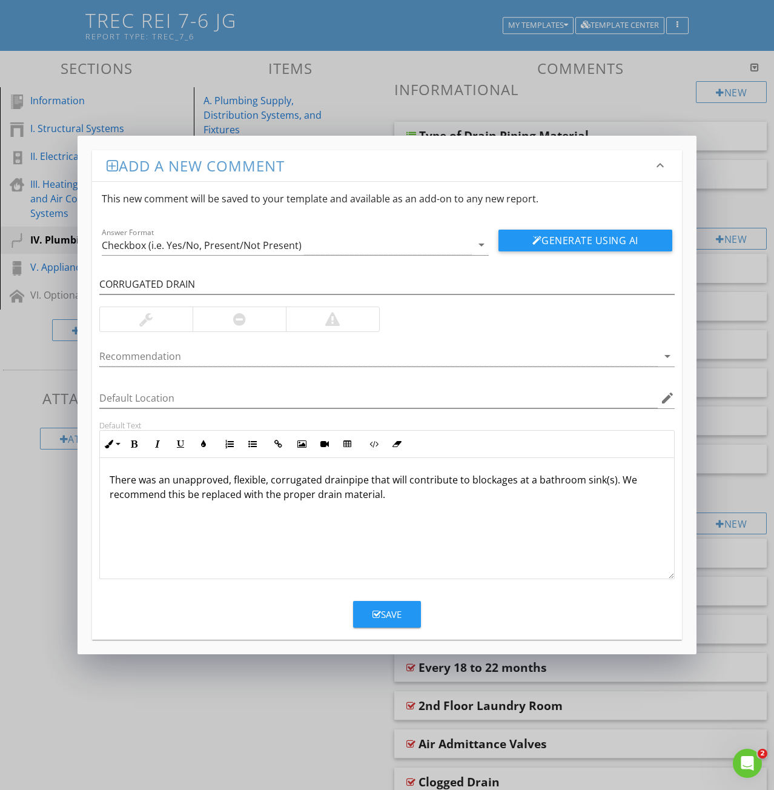
click at [373, 608] on button "Save" at bounding box center [387, 614] width 68 height 27
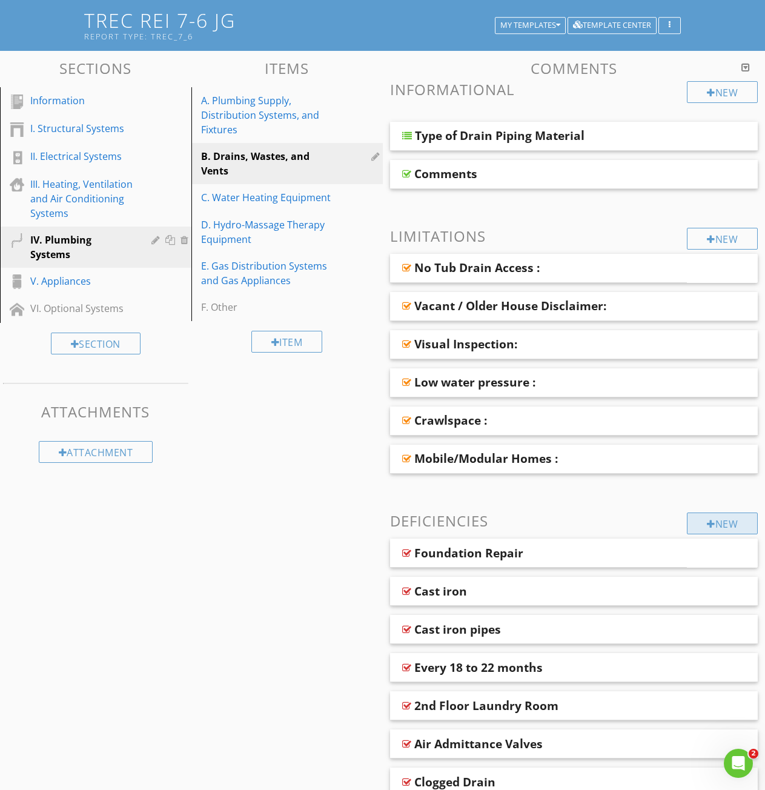
click at [714, 522] on div "New" at bounding box center [722, 523] width 71 height 22
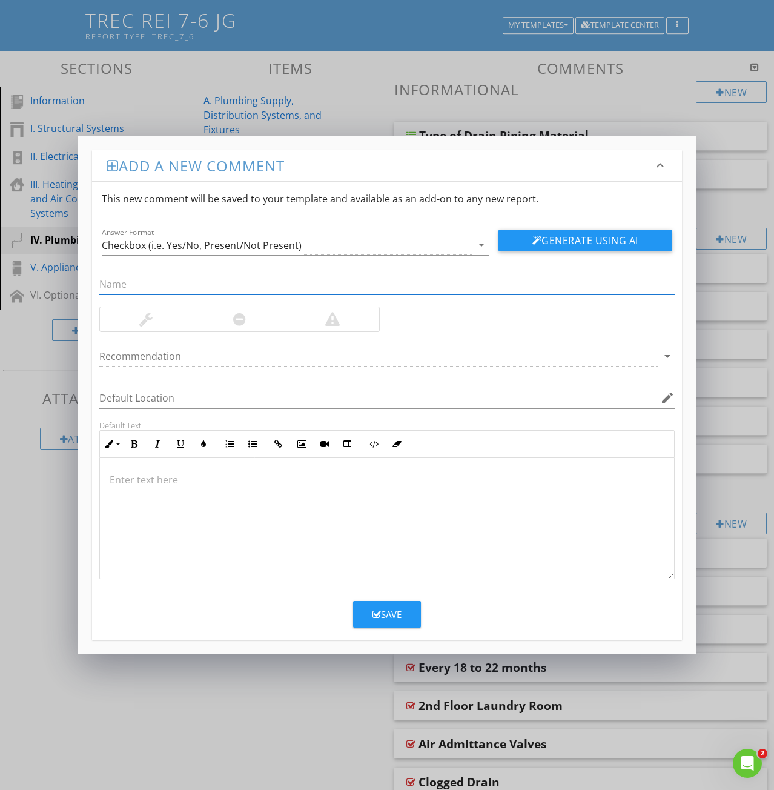
paste input "23: BACKWARDS TRAP"
drag, startPoint x: 114, startPoint y: 278, endPoint x: 76, endPoint y: 282, distance: 38.9
click at [76, 282] on div "Add a new comment keyboard_arrow_down This new comment will be saved to your te…" at bounding box center [387, 395] width 774 height 790
type input "BACKWARDS TRAP"
click at [145, 477] on p at bounding box center [387, 479] width 555 height 15
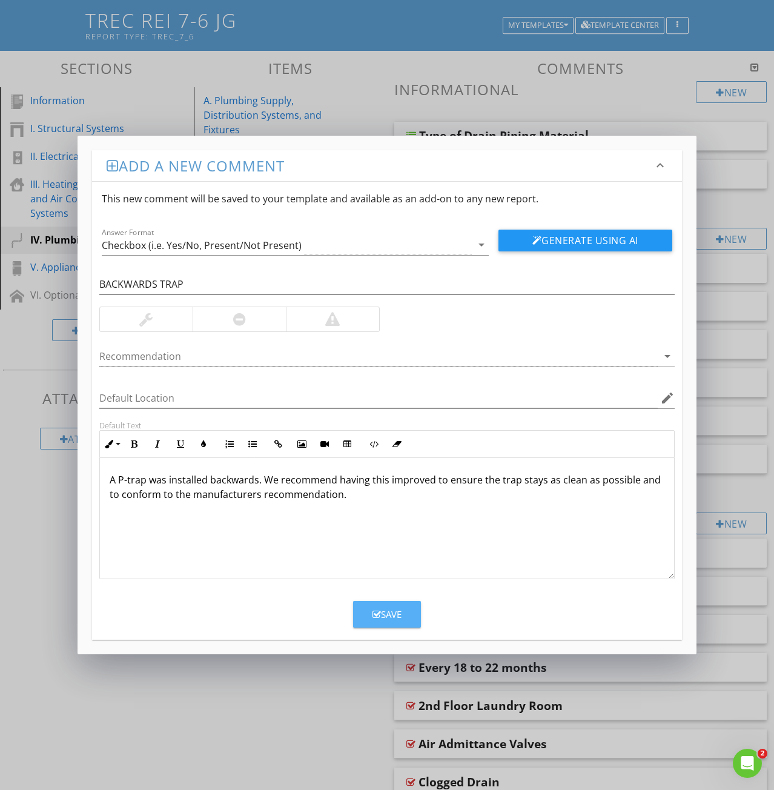
click at [406, 623] on button "Save" at bounding box center [387, 614] width 68 height 27
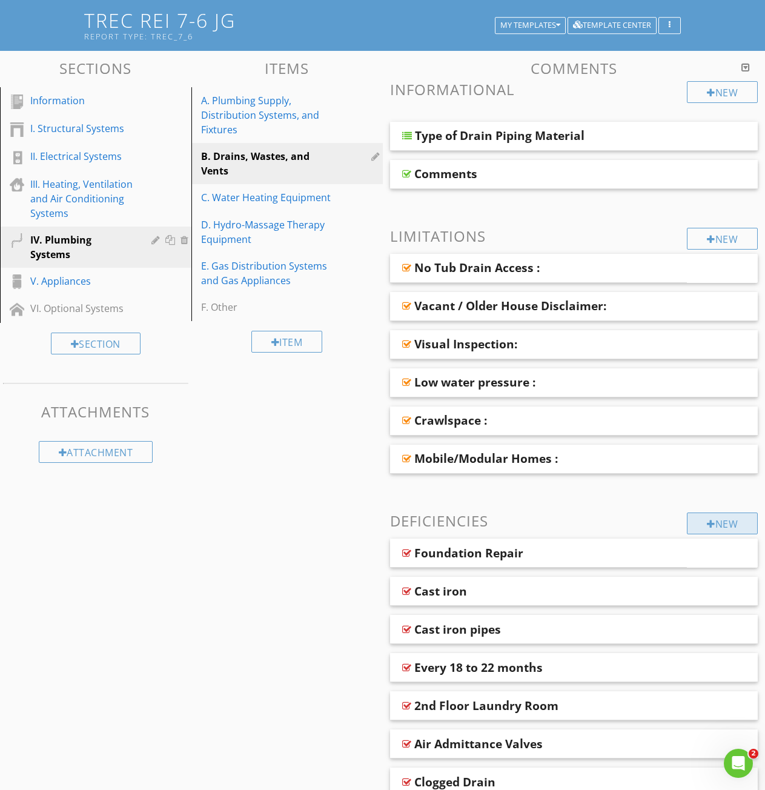
click at [707, 521] on div at bounding box center [711, 524] width 8 height 10
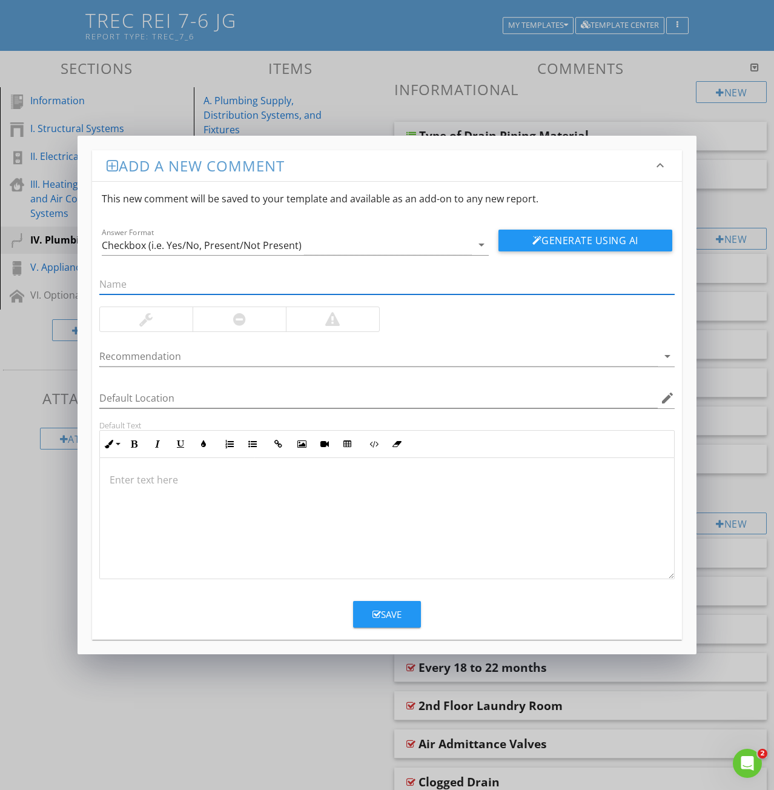
paste input "Heavily corroded Plumbing"
type input "Heavily corroded Plumbing"
click at [147, 479] on p at bounding box center [387, 479] width 555 height 15
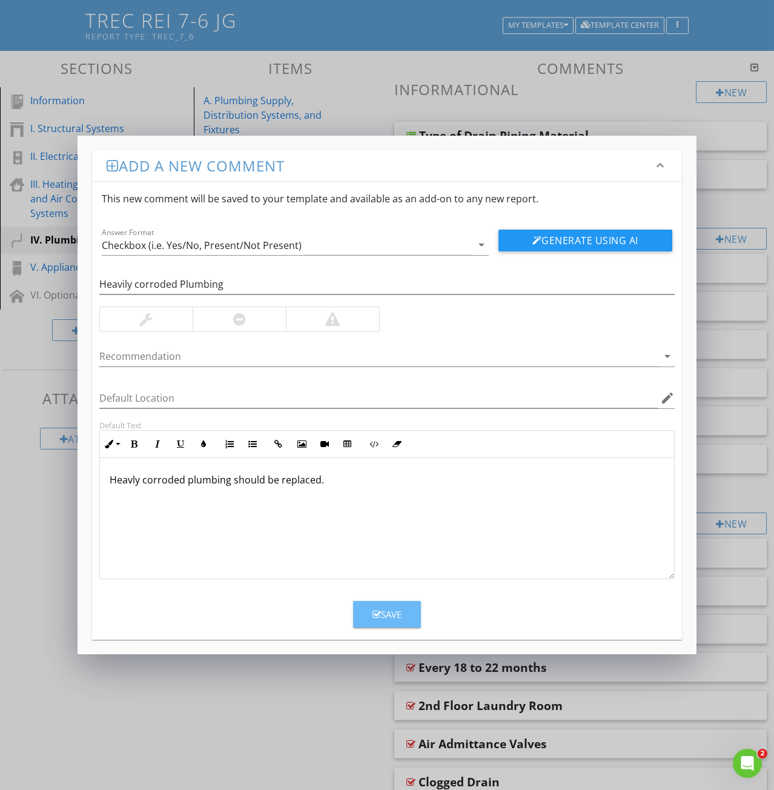
drag, startPoint x: 387, startPoint y: 612, endPoint x: 196, endPoint y: 567, distance: 196.1
click at [380, 609] on div "Save" at bounding box center [387, 615] width 29 height 14
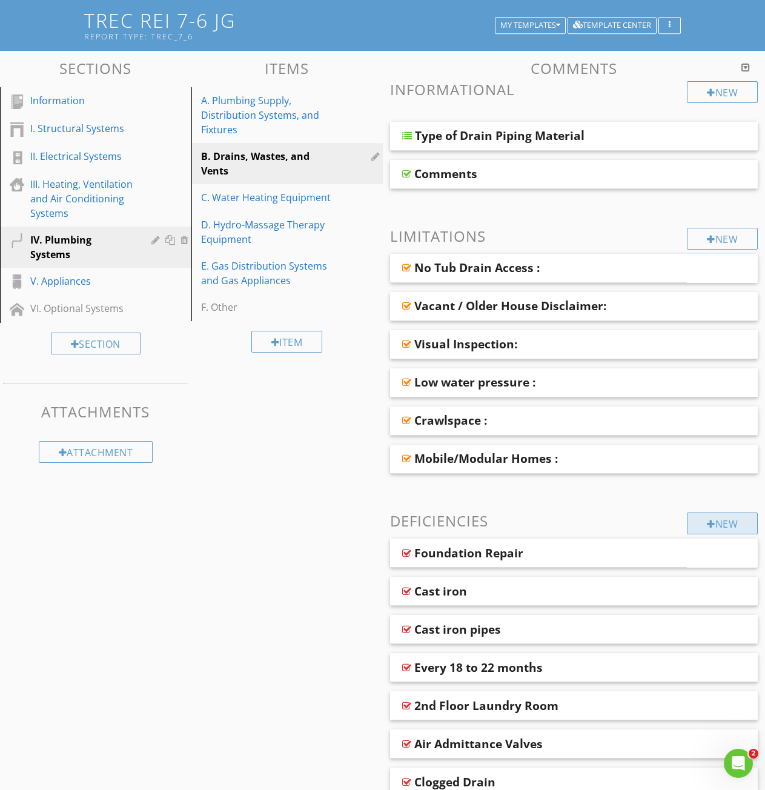
click at [717, 530] on div "New" at bounding box center [722, 523] width 71 height 22
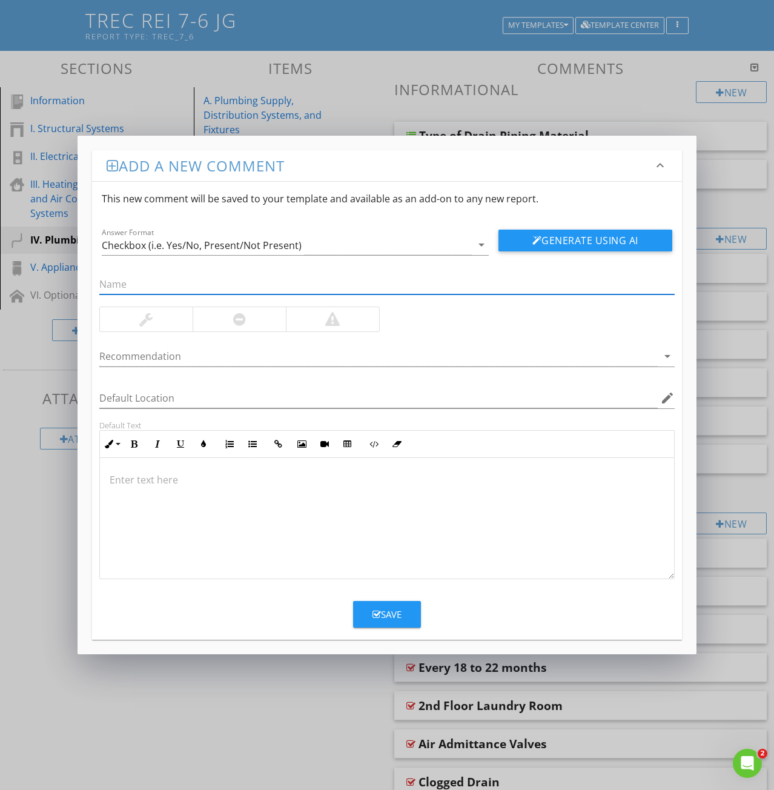
click at [126, 276] on input "text" at bounding box center [386, 284] width 575 height 20
paste input "25: DOUBLE TRAP"
drag, startPoint x: 117, startPoint y: 284, endPoint x: 51, endPoint y: 281, distance: 66.1
click at [51, 281] on div "Add a new comment keyboard_arrow_down This new comment will be saved to your te…" at bounding box center [387, 395] width 774 height 790
type input "DOUBLE TRAP"
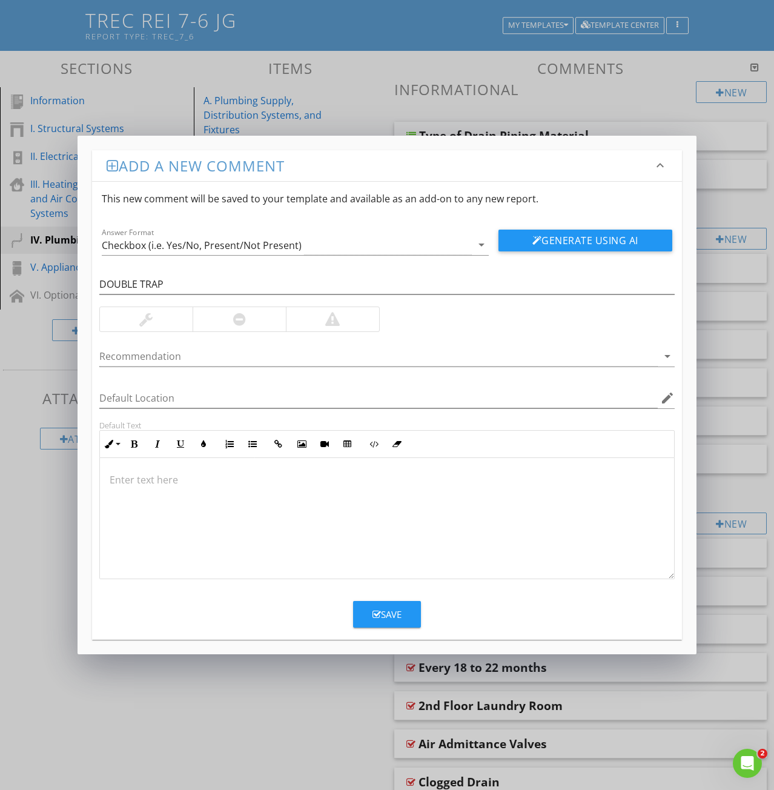
click at [112, 488] on div at bounding box center [387, 518] width 574 height 121
click at [376, 620] on div "Save" at bounding box center [387, 615] width 29 height 14
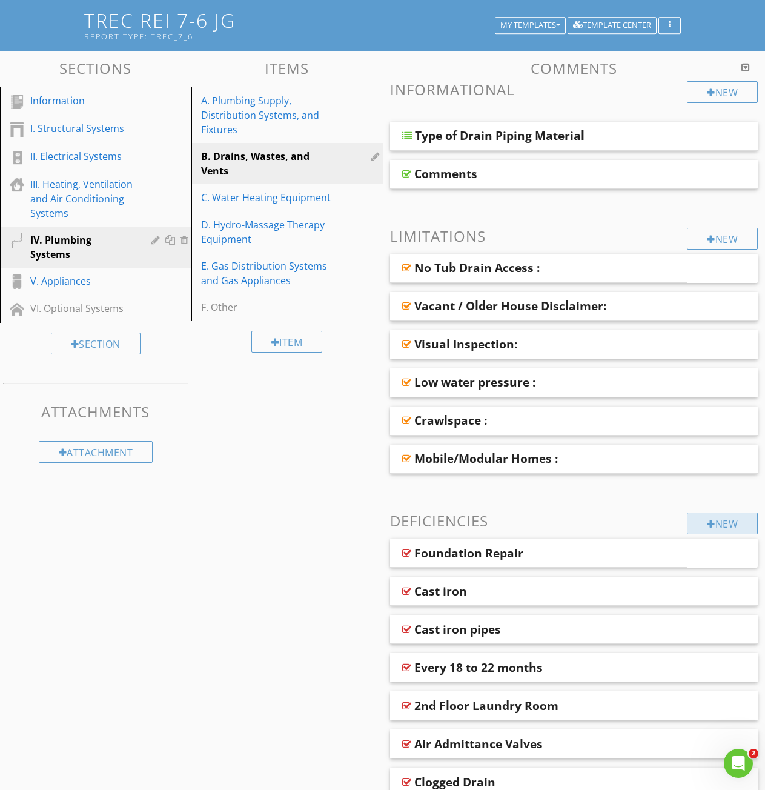
click at [723, 523] on div "New" at bounding box center [722, 523] width 71 height 22
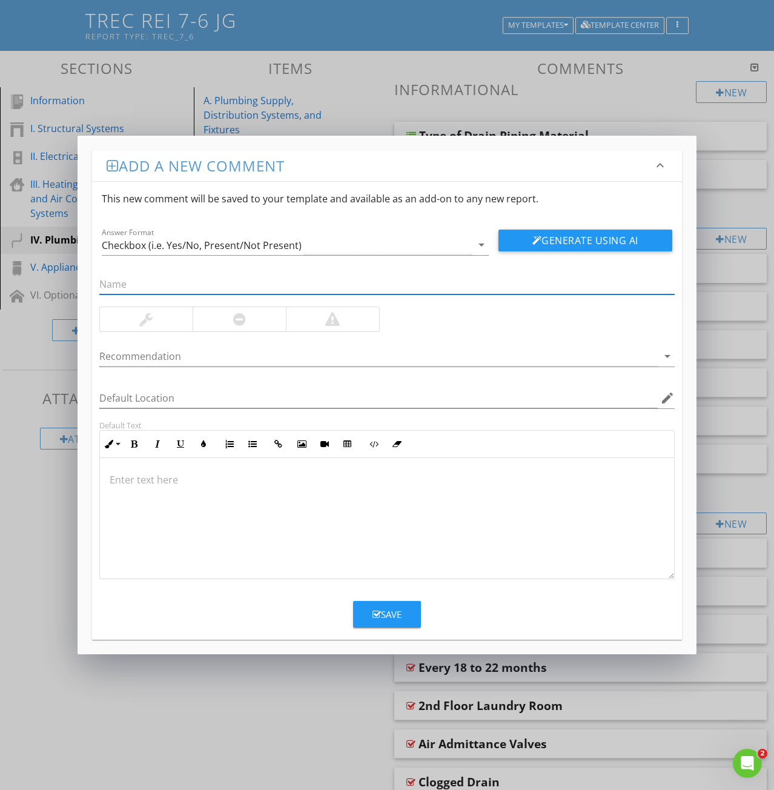
paste input "S-trap"
type input "S-trap"
click at [128, 479] on p at bounding box center [387, 479] width 555 height 15
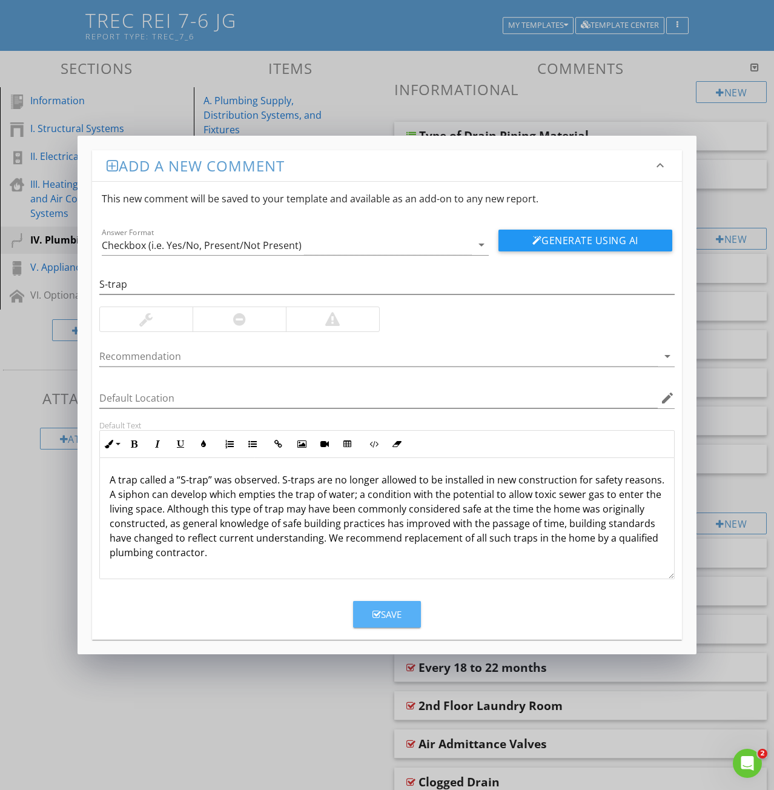
click at [380, 616] on icon "button" at bounding box center [377, 614] width 8 height 9
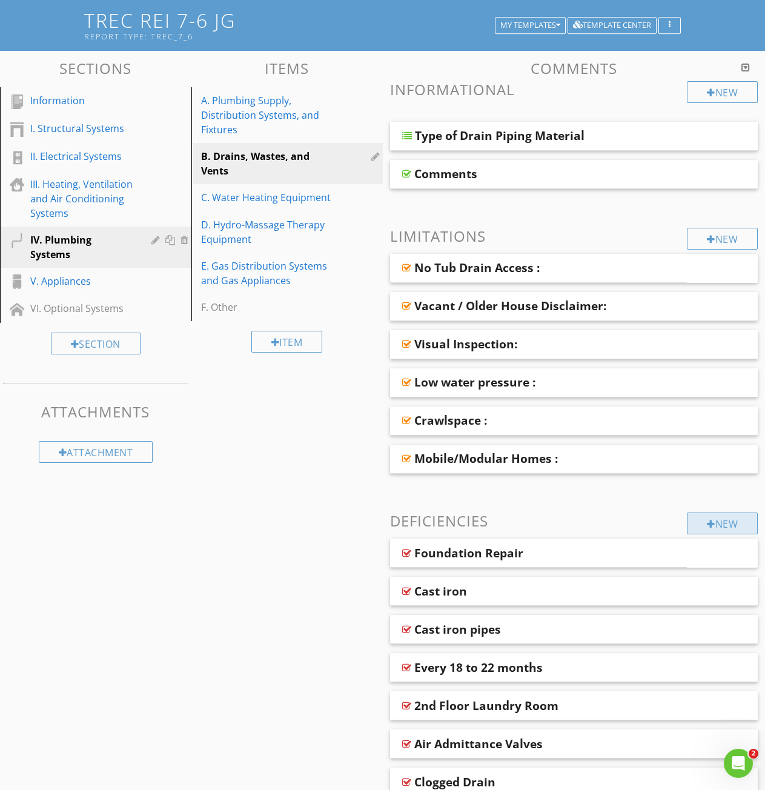
click at [724, 528] on div "New" at bounding box center [722, 523] width 71 height 22
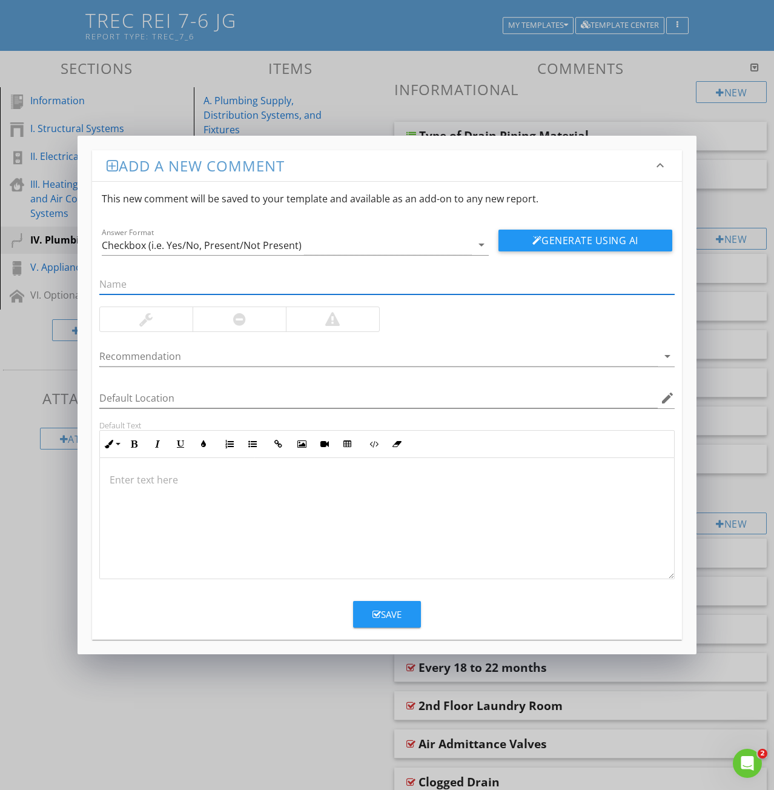
paste input "Improperly sloped drain"
type input "Improperly sloped drain"
click at [126, 489] on div at bounding box center [387, 518] width 574 height 121
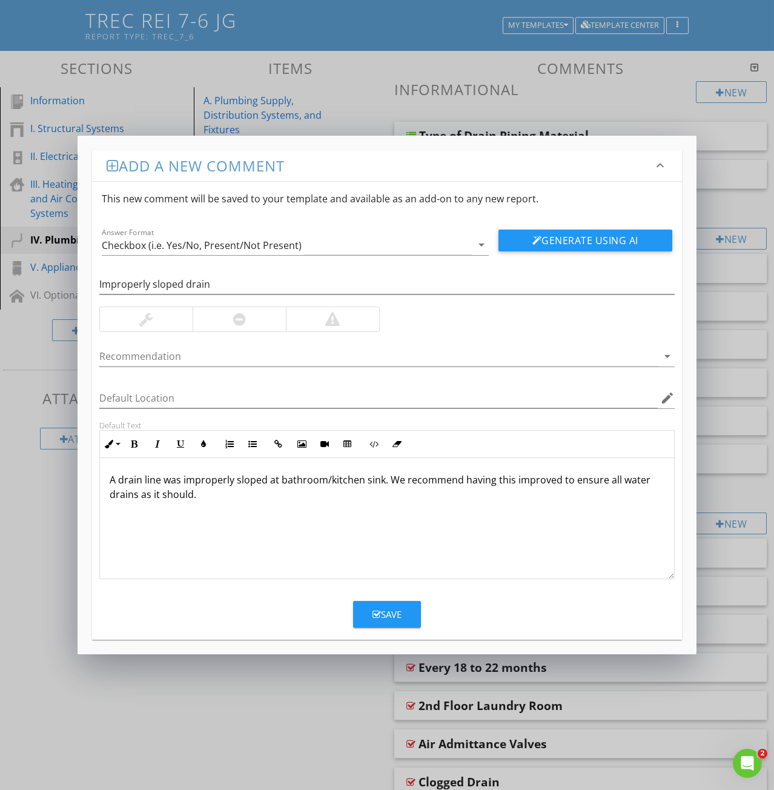
click at [382, 615] on div "Save" at bounding box center [387, 615] width 29 height 14
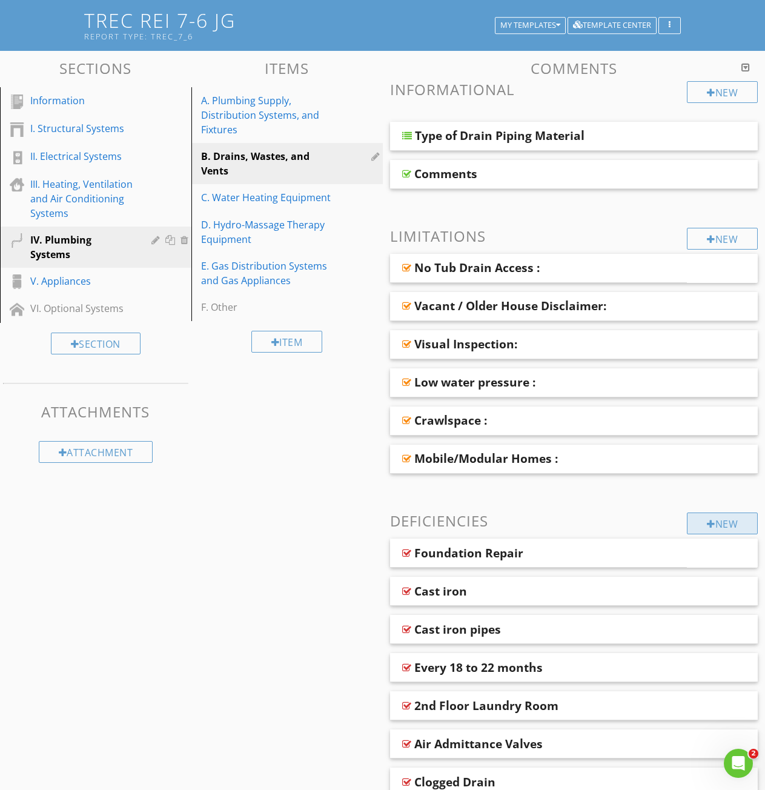
click at [711, 526] on div at bounding box center [711, 524] width 8 height 10
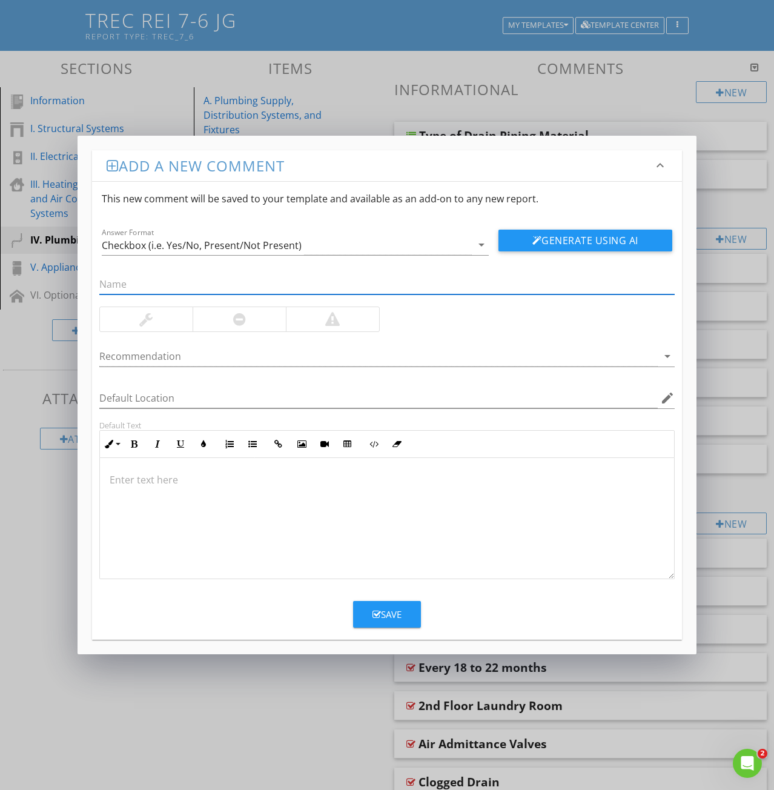
paste input "32: Leaks noted behind wall"
drag, startPoint x: 114, startPoint y: 284, endPoint x: 47, endPoint y: 290, distance: 66.9
click at [80, 280] on div "Add a new comment keyboard_arrow_down This new comment will be saved to your te…" at bounding box center [387, 395] width 619 height 519
type input "Leaks noted behind wall"
click at [154, 488] on div at bounding box center [387, 518] width 574 height 121
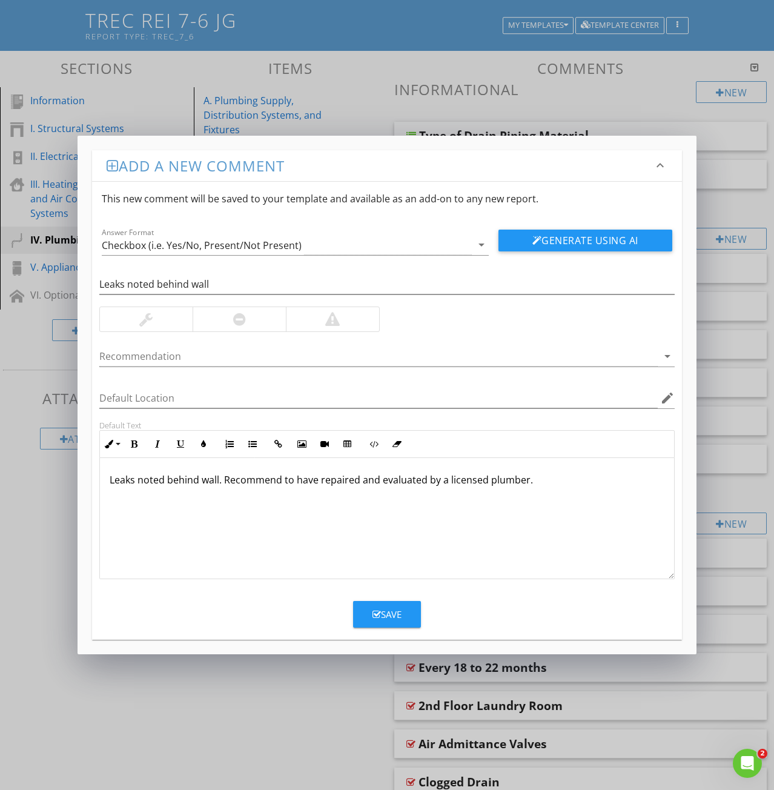
click at [372, 620] on button "Save" at bounding box center [387, 614] width 68 height 27
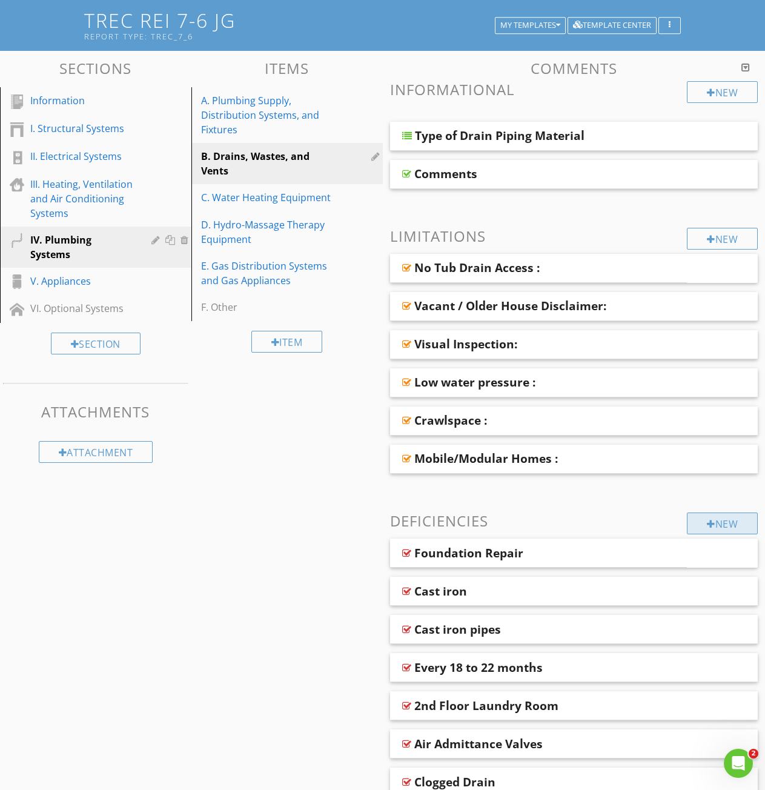
click at [702, 515] on div "New" at bounding box center [722, 523] width 71 height 22
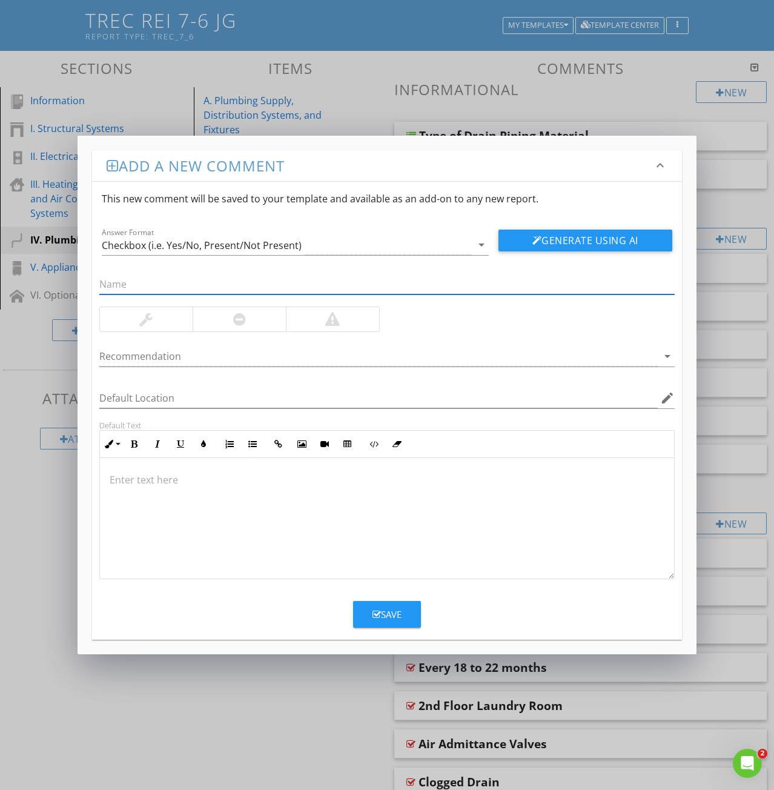
paste input "33: Main Drain Cleanout Not Found"
drag, startPoint x: 116, startPoint y: 283, endPoint x: 76, endPoint y: 283, distance: 40.0
click at [79, 281] on div "Add a new comment keyboard_arrow_down This new comment will be saved to your te…" at bounding box center [387, 395] width 619 height 519
type input "Main Drain Cleanout Not Found"
click at [131, 496] on div at bounding box center [387, 518] width 574 height 121
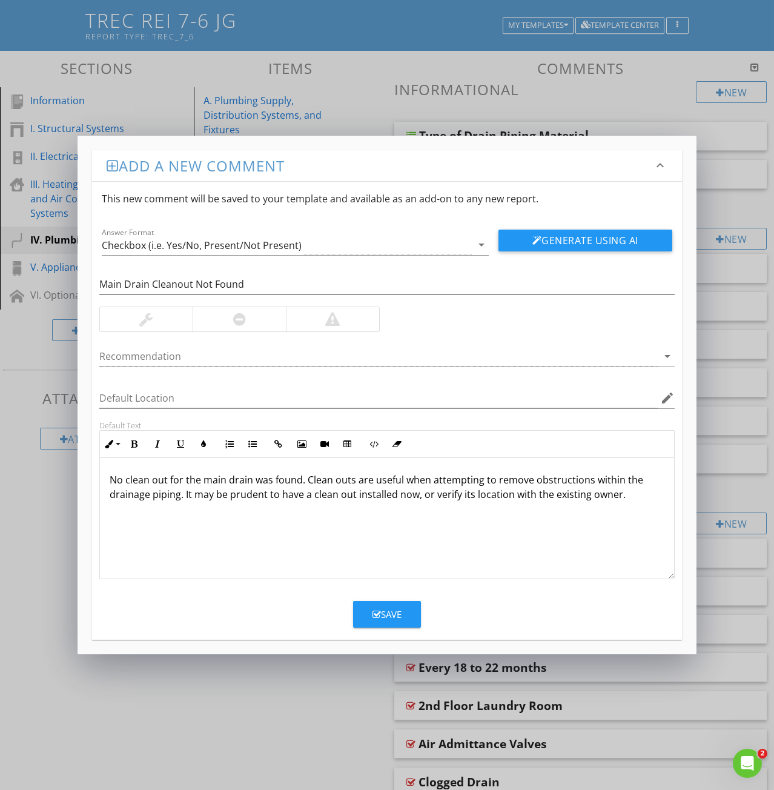
click at [381, 620] on div "Save" at bounding box center [387, 615] width 29 height 14
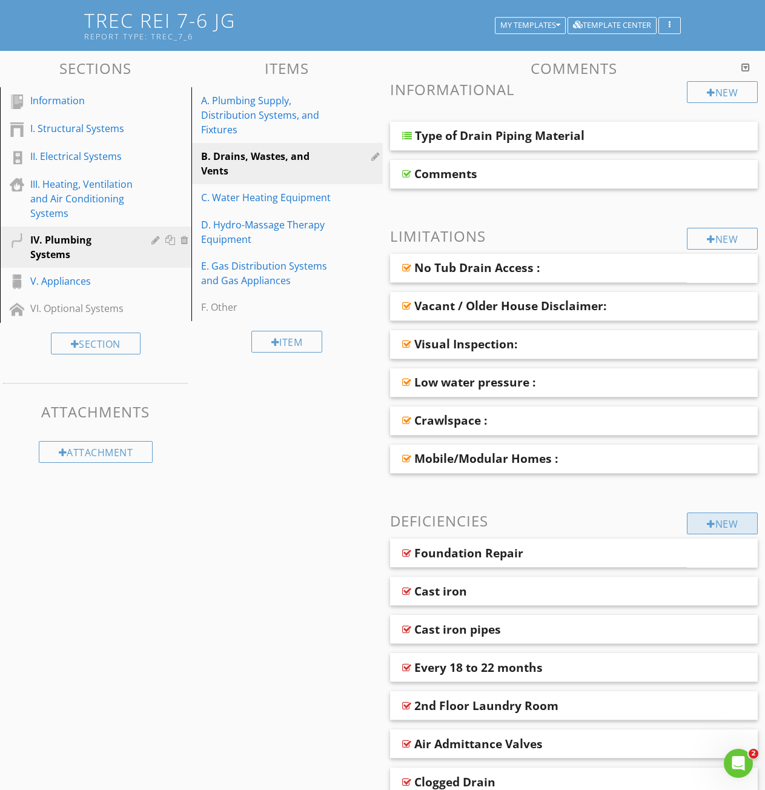
click at [691, 520] on div "New" at bounding box center [722, 523] width 71 height 22
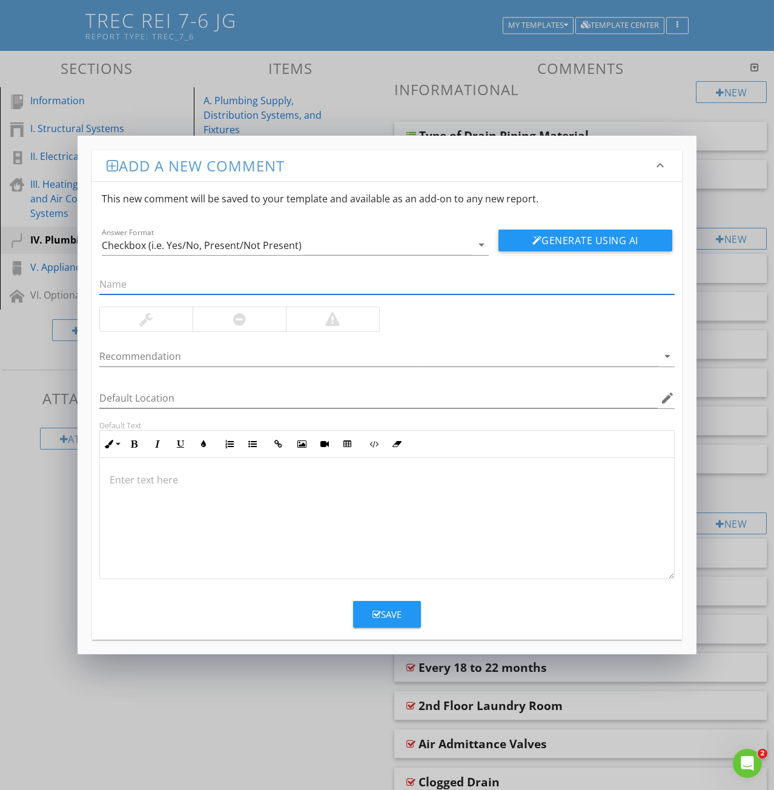
paste input "35: Missing/ damaged clean out cap"
drag, startPoint x: 119, startPoint y: 285, endPoint x: 35, endPoint y: 283, distance: 84.2
click at [65, 281] on div "Add a new comment keyboard_arrow_down This new comment will be saved to your te…" at bounding box center [387, 395] width 774 height 790
type input "Missing/ damaged clean out cap"
click at [127, 483] on p at bounding box center [387, 479] width 555 height 15
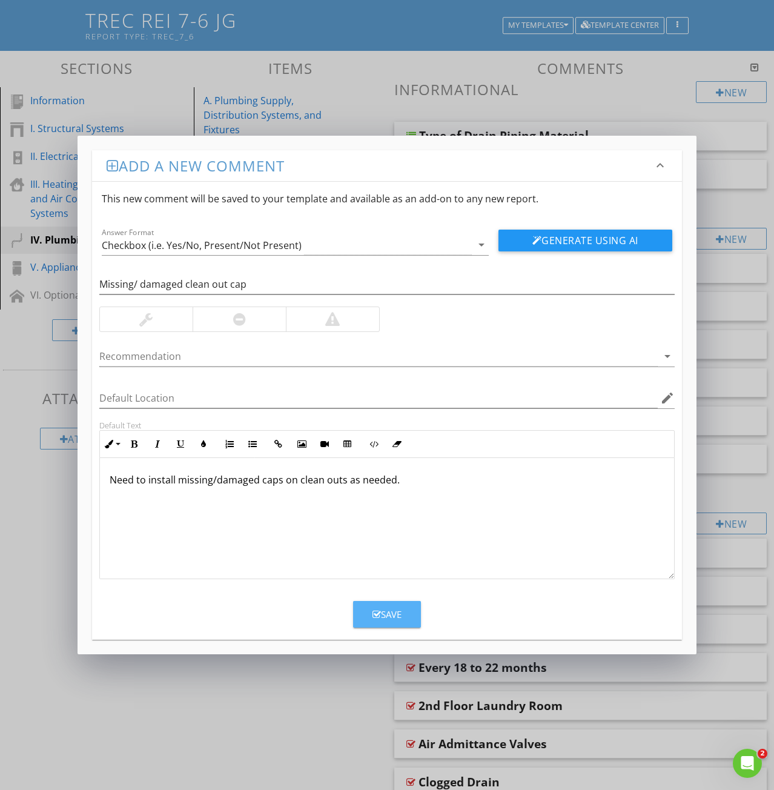
click at [388, 614] on div "Save" at bounding box center [387, 615] width 29 height 14
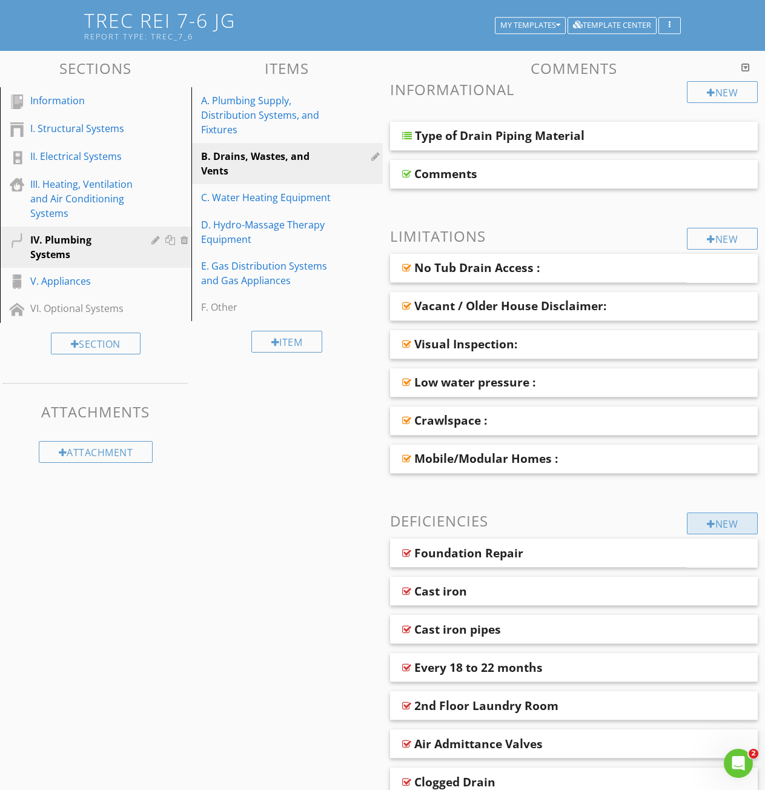
click at [726, 526] on div "New" at bounding box center [722, 523] width 71 height 22
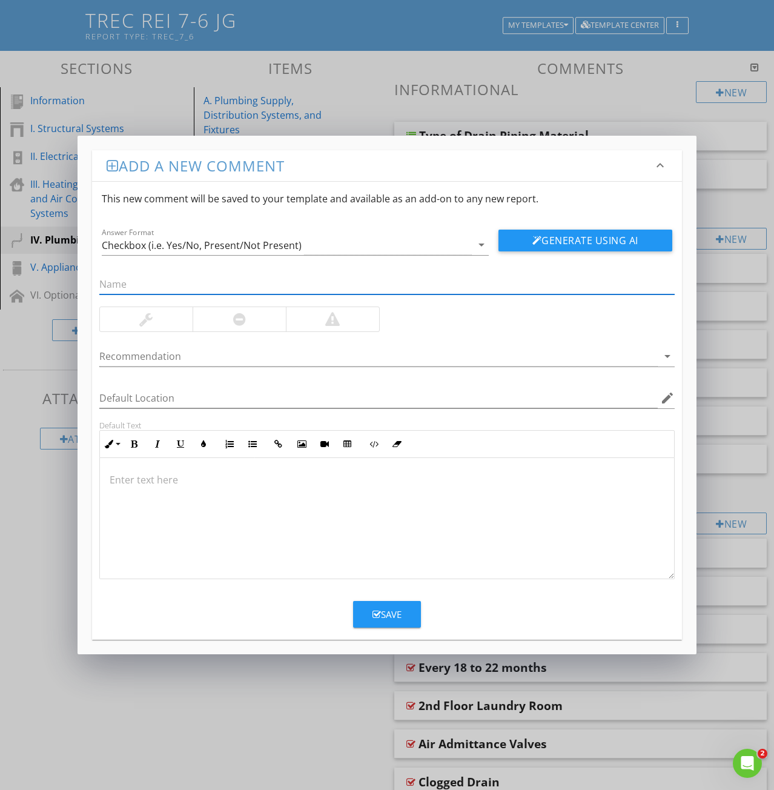
paste input "37: Pest activity at drain"
drag, startPoint x: 114, startPoint y: 282, endPoint x: 8, endPoint y: 297, distance: 107.2
click at [58, 283] on div "Add a new comment keyboard_arrow_down This new comment will be saved to your te…" at bounding box center [387, 395] width 774 height 790
type input "Pest activity at drain"
click at [131, 490] on div at bounding box center [387, 518] width 574 height 121
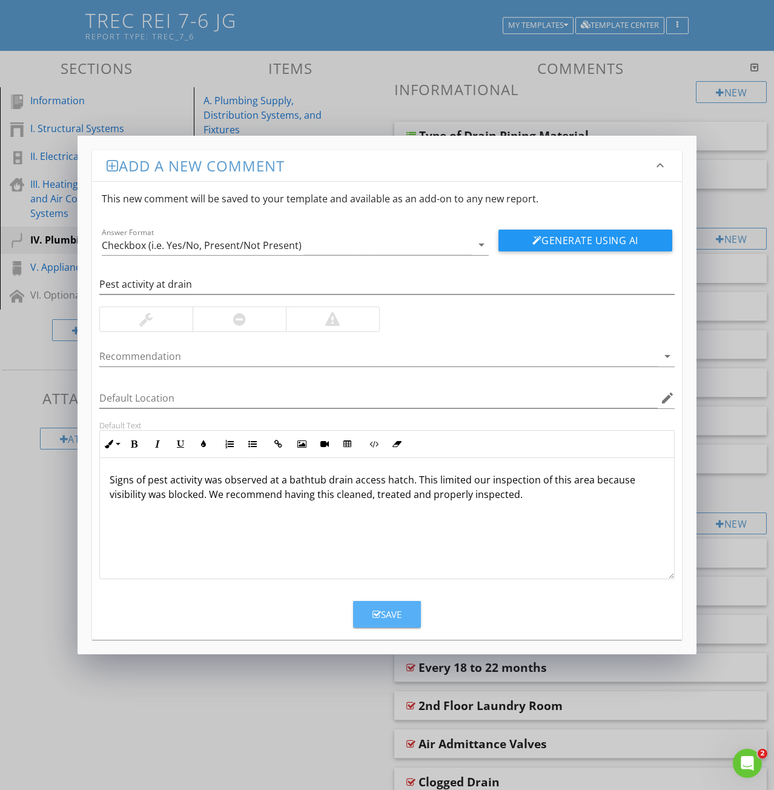
click at [383, 614] on div "Save" at bounding box center [387, 615] width 29 height 14
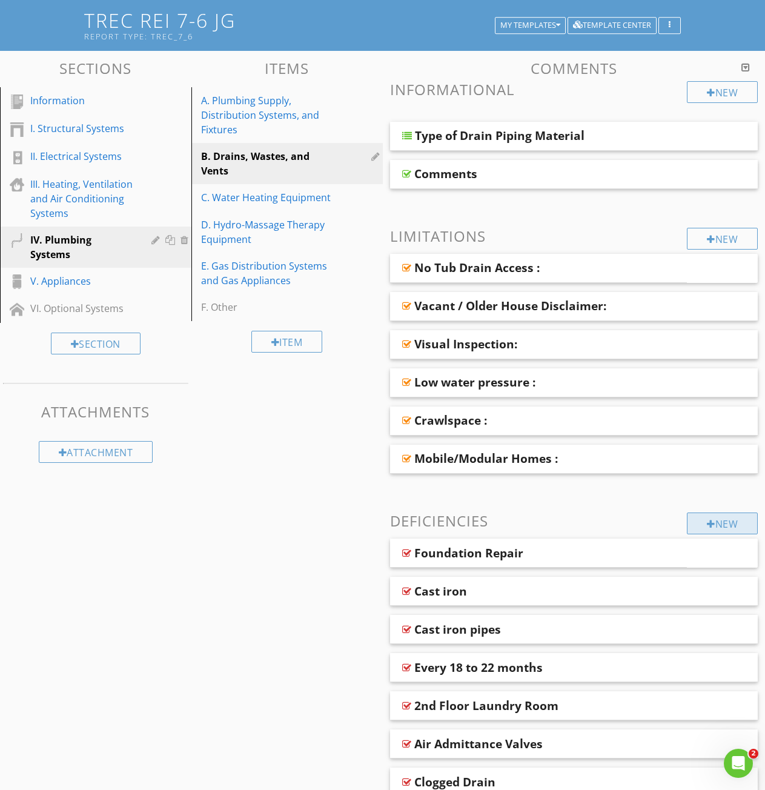
click at [714, 521] on div "New" at bounding box center [722, 523] width 71 height 22
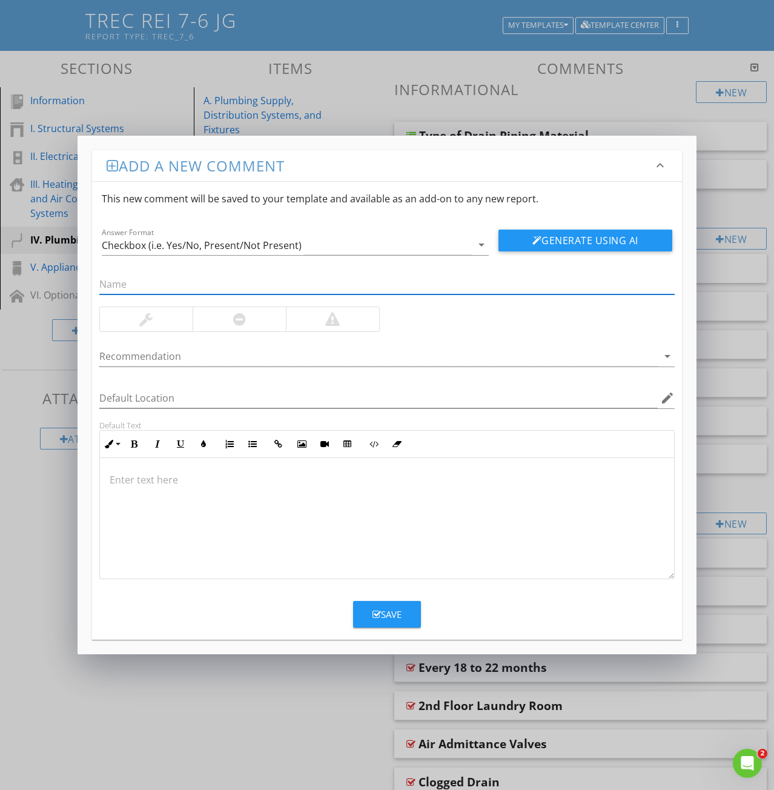
paste input "38: P Trap Leaking"
drag, startPoint x: 111, startPoint y: 285, endPoint x: 79, endPoint y: 284, distance: 32.7
click at [81, 284] on div "Add a new comment keyboard_arrow_down This new comment will be saved to your te…" at bounding box center [387, 395] width 619 height 519
drag, startPoint x: 104, startPoint y: 282, endPoint x: 79, endPoint y: 287, distance: 25.8
click at [83, 285] on div "Add a new comment keyboard_arrow_down This new comment will be saved to your te…" at bounding box center [387, 395] width 619 height 519
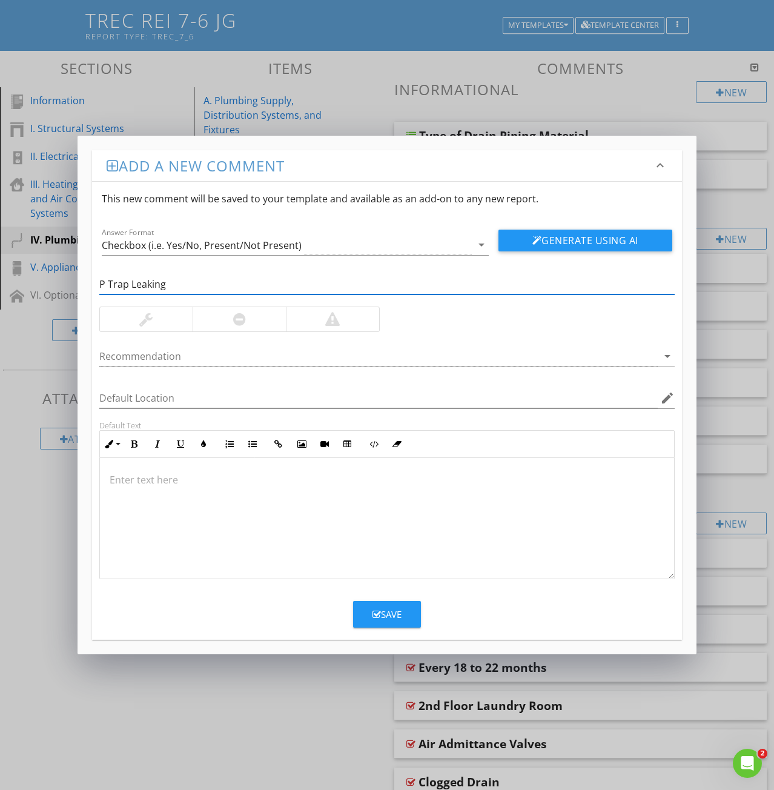
type input "P Trap Leaking"
click at [136, 502] on div at bounding box center [387, 518] width 574 height 121
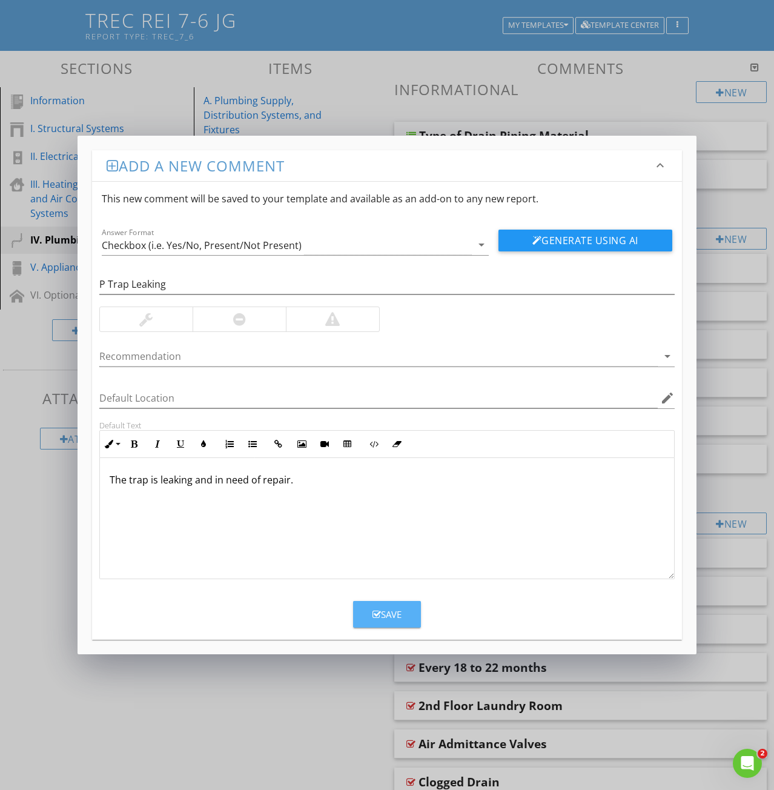
click at [377, 619] on div "Save" at bounding box center [387, 615] width 29 height 14
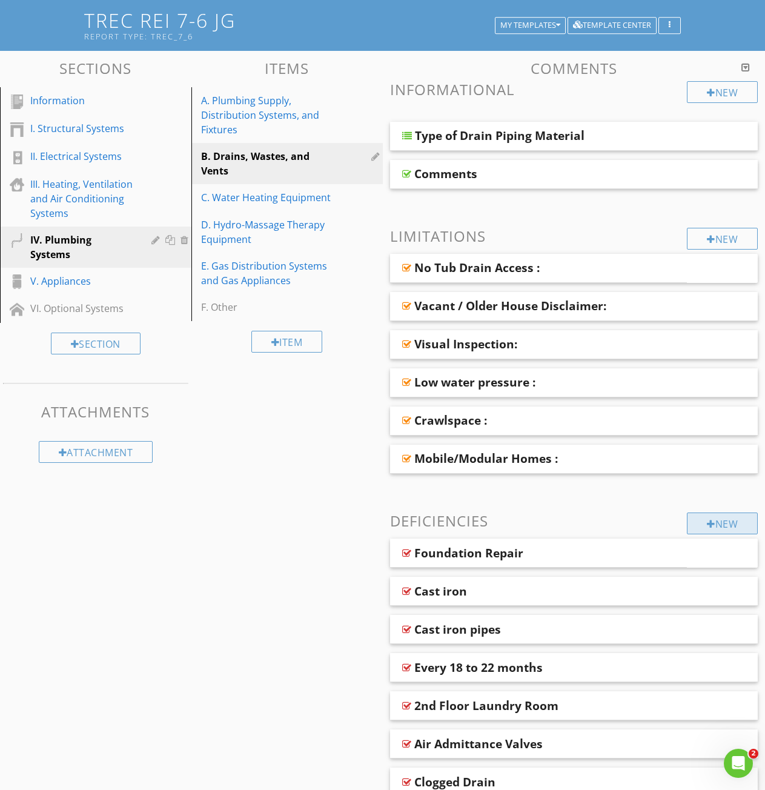
click at [713, 523] on div "New" at bounding box center [722, 523] width 71 height 22
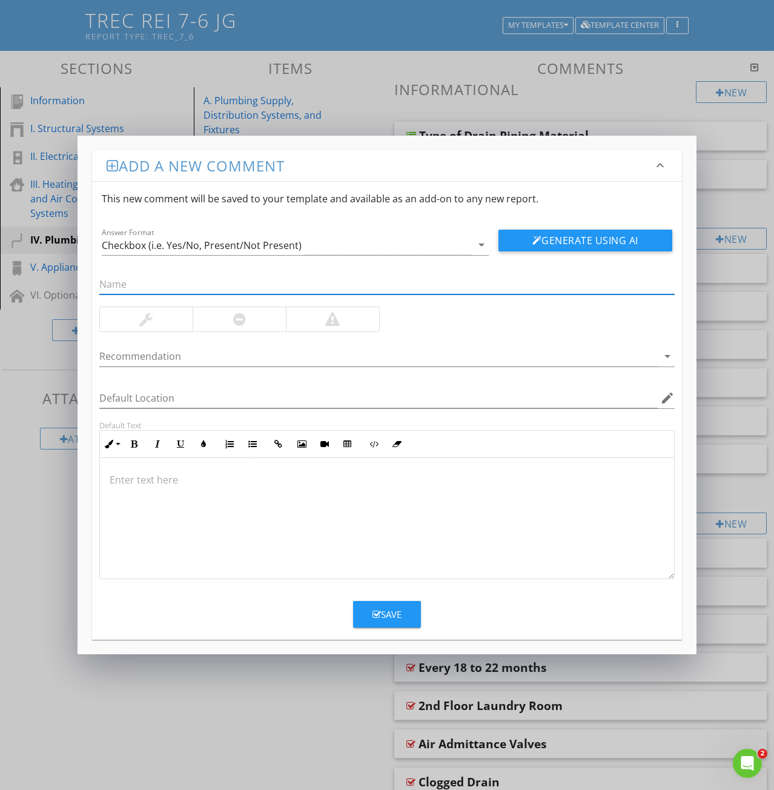
paste input "40: Paint vent pipe"
drag, startPoint x: 115, startPoint y: 277, endPoint x: 70, endPoint y: 287, distance: 45.9
click at [79, 285] on div "Add a new comment keyboard_arrow_down This new comment will be saved to your te…" at bounding box center [387, 395] width 619 height 519
type input "Paint vent pipe"
click at [157, 500] on div at bounding box center [387, 518] width 574 height 121
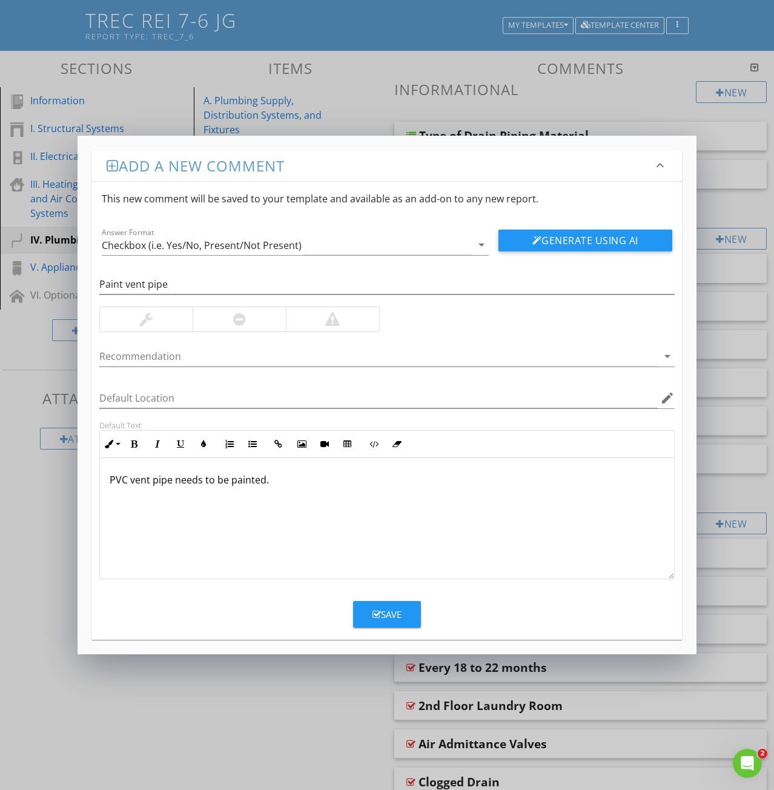
click at [377, 617] on icon "button" at bounding box center [377, 614] width 8 height 9
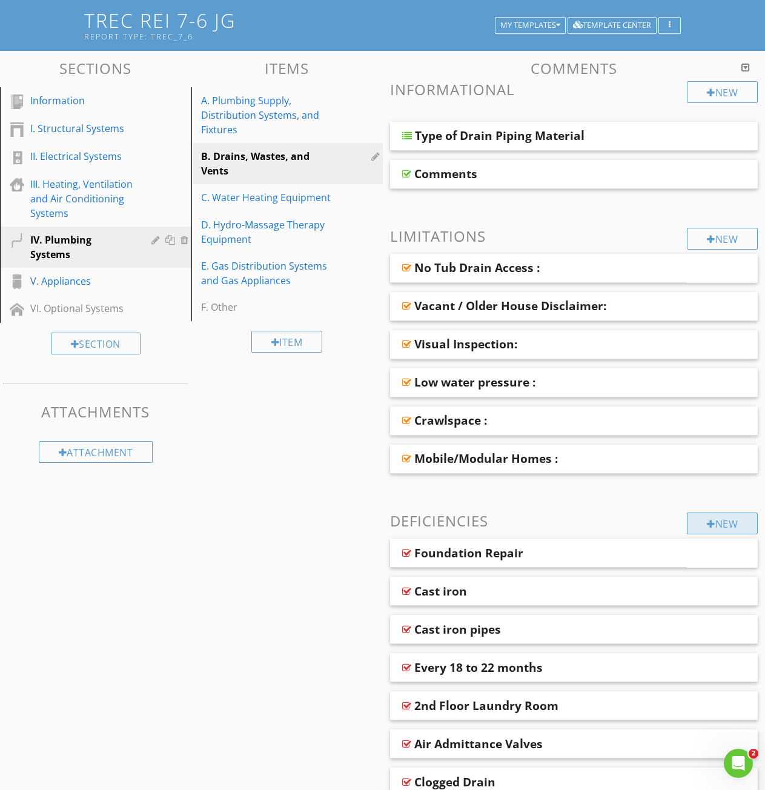
click at [721, 523] on div "New" at bounding box center [722, 523] width 71 height 22
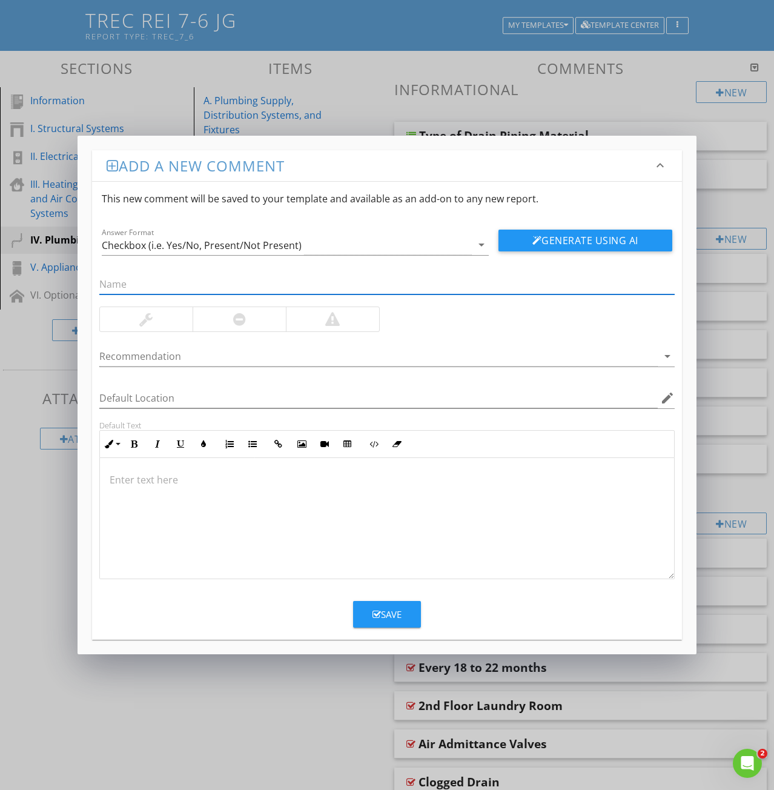
paste input "41: Poor/Slow Drainage"
drag, startPoint x: 117, startPoint y: 285, endPoint x: 7, endPoint y: 284, distance: 110.2
click at [40, 280] on div "Add a new comment keyboard_arrow_down This new comment will be saved to your te…" at bounding box center [387, 395] width 774 height 790
type input "Poor/Slow Drainage"
click at [135, 479] on p at bounding box center [387, 479] width 555 height 15
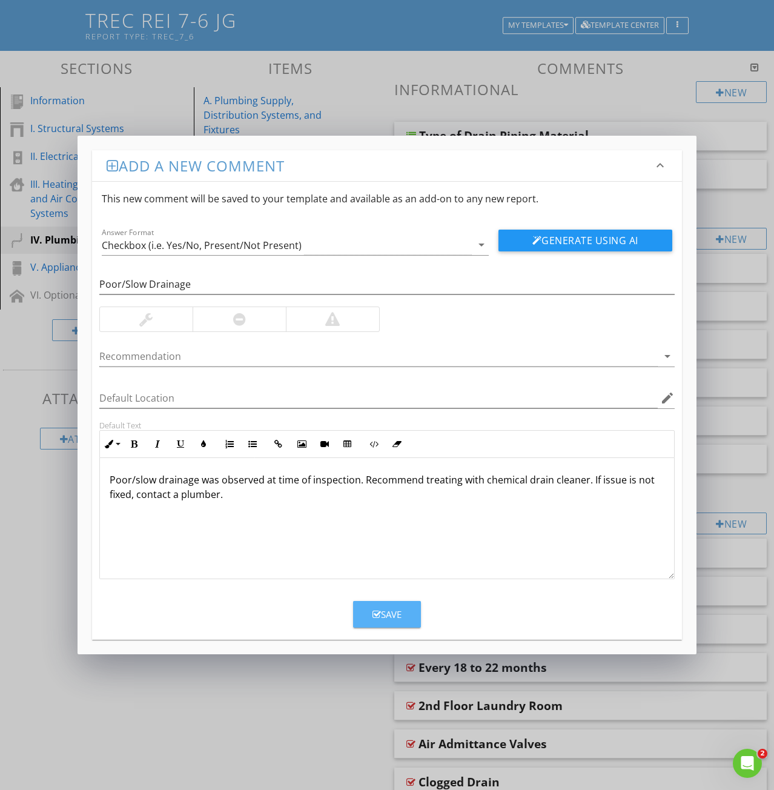
click at [384, 618] on div "Save" at bounding box center [387, 615] width 29 height 14
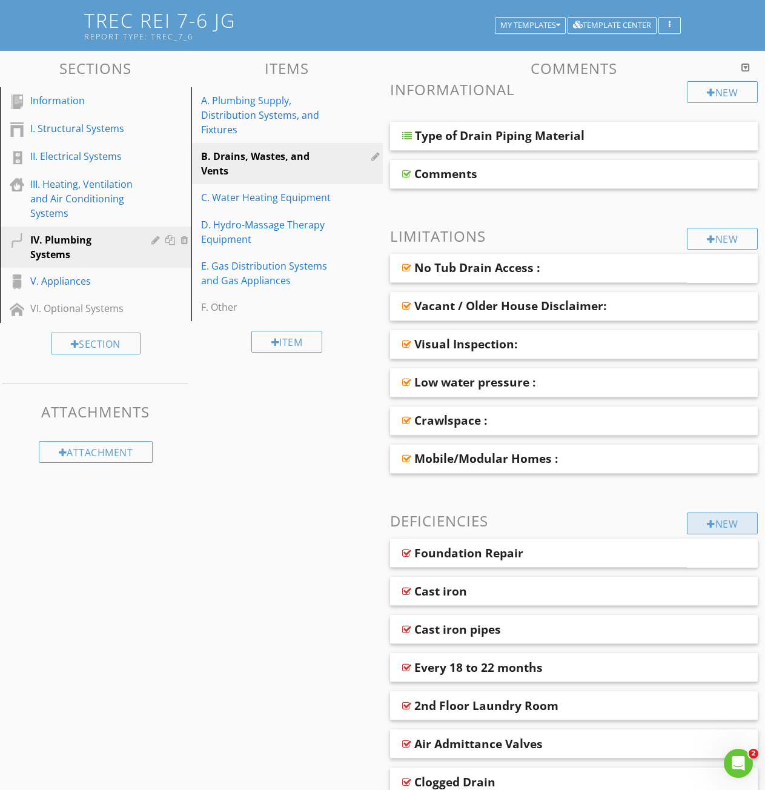
click at [717, 529] on div "New" at bounding box center [722, 523] width 71 height 22
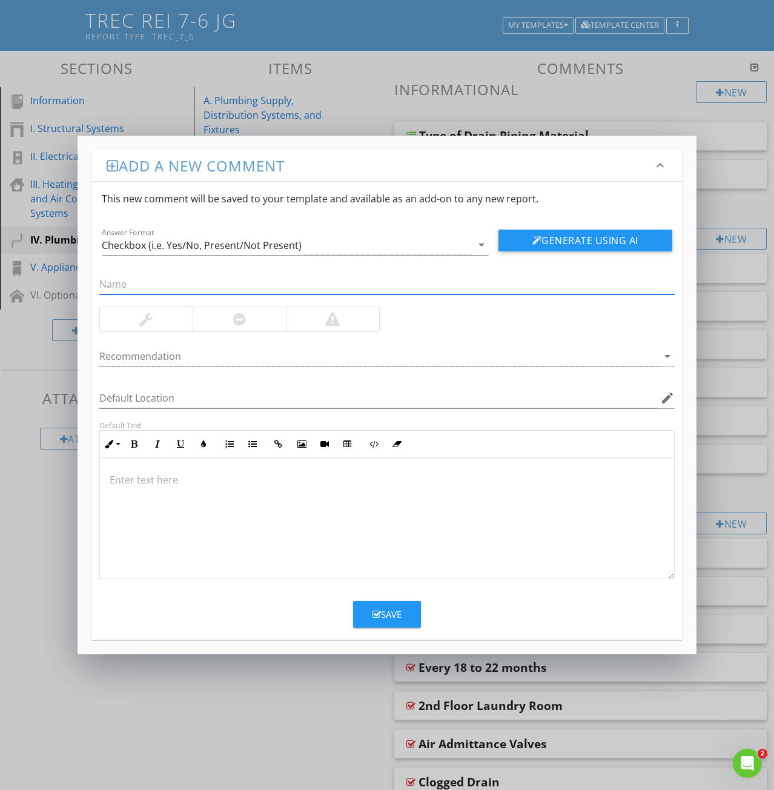
paste input "44: Rubber Flanges Not Recommended"
drag, startPoint x: 112, startPoint y: 286, endPoint x: 62, endPoint y: 281, distance: 50.5
click at [70, 281] on div "Add a new comment keyboard_arrow_down This new comment will be saved to your te…" at bounding box center [387, 395] width 774 height 790
type input "Rubber Flanges Not Recommended"
click at [119, 489] on div at bounding box center [387, 518] width 574 height 121
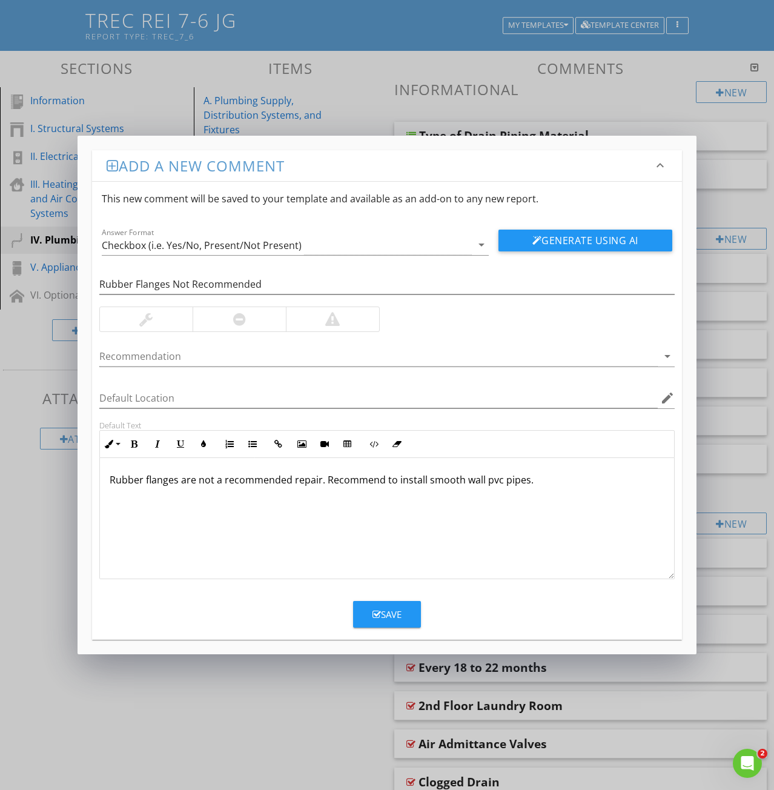
click at [179, 479] on p "Rubber flanges are not a recommended repair. Recommend to install smooth wall p…" at bounding box center [387, 479] width 555 height 15
drag, startPoint x: 177, startPoint y: 480, endPoint x: 107, endPoint y: 482, distance: 70.3
click at [107, 482] on div "Rubber flanges are not a recommended repair. Recommend to install smooth wall p…" at bounding box center [387, 518] width 574 height 121
copy p "Rubber flanges"
click at [383, 608] on div "Save" at bounding box center [387, 615] width 29 height 14
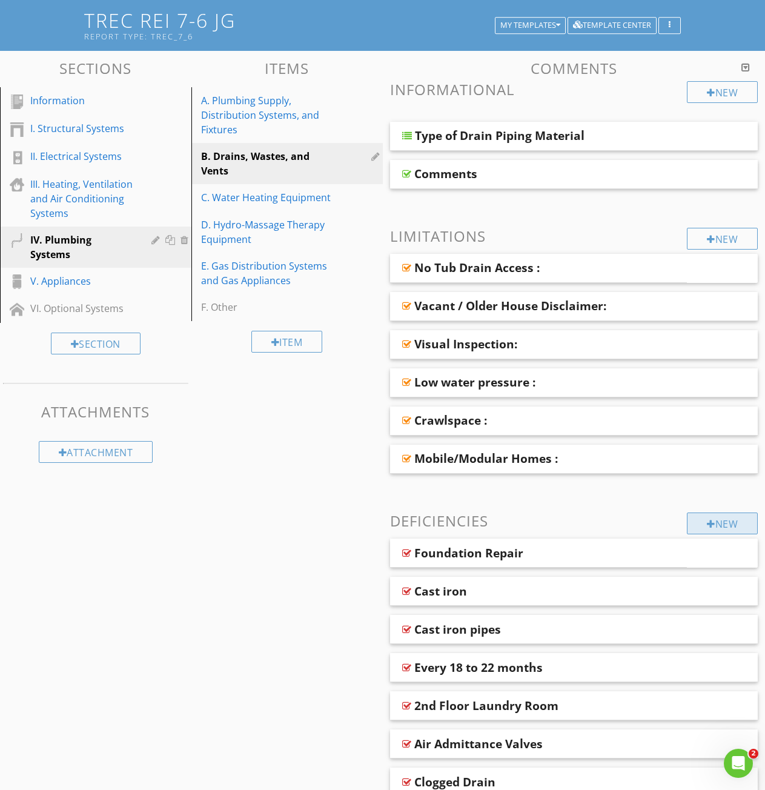
click at [717, 525] on div "New" at bounding box center [722, 523] width 71 height 22
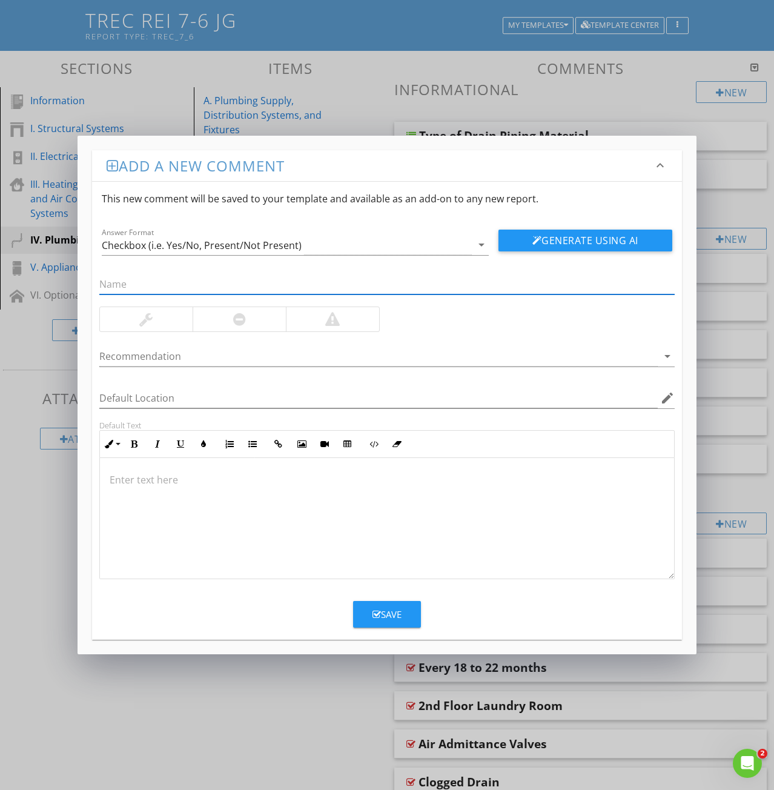
paste input "45: Rubber pipe connector"
drag, startPoint x: 113, startPoint y: 282, endPoint x: 2, endPoint y: 290, distance: 110.5
click at [68, 277] on div "Add a new comment keyboard_arrow_down This new comment will be saved to your te…" at bounding box center [387, 395] width 774 height 790
type input "Rubber pipe connector"
click at [130, 481] on p at bounding box center [387, 479] width 555 height 15
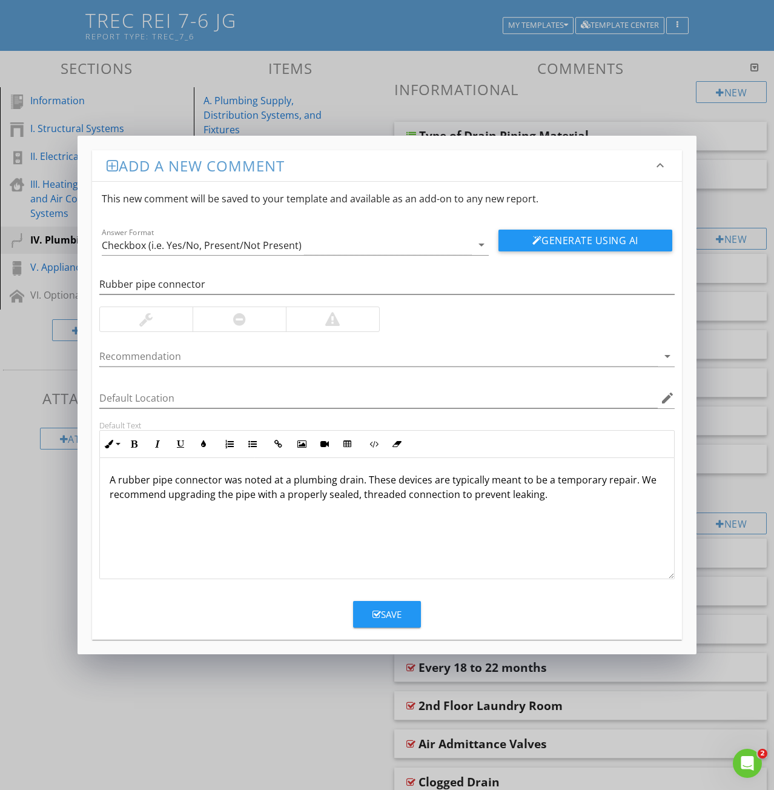
click at [373, 615] on icon "button" at bounding box center [377, 614] width 8 height 9
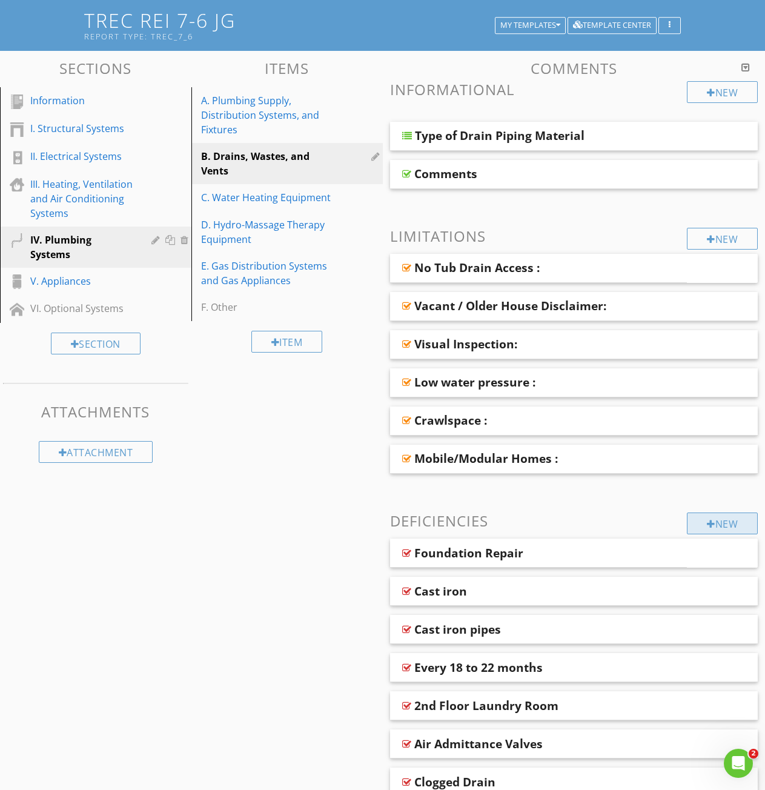
click at [723, 522] on div "New" at bounding box center [722, 523] width 71 height 22
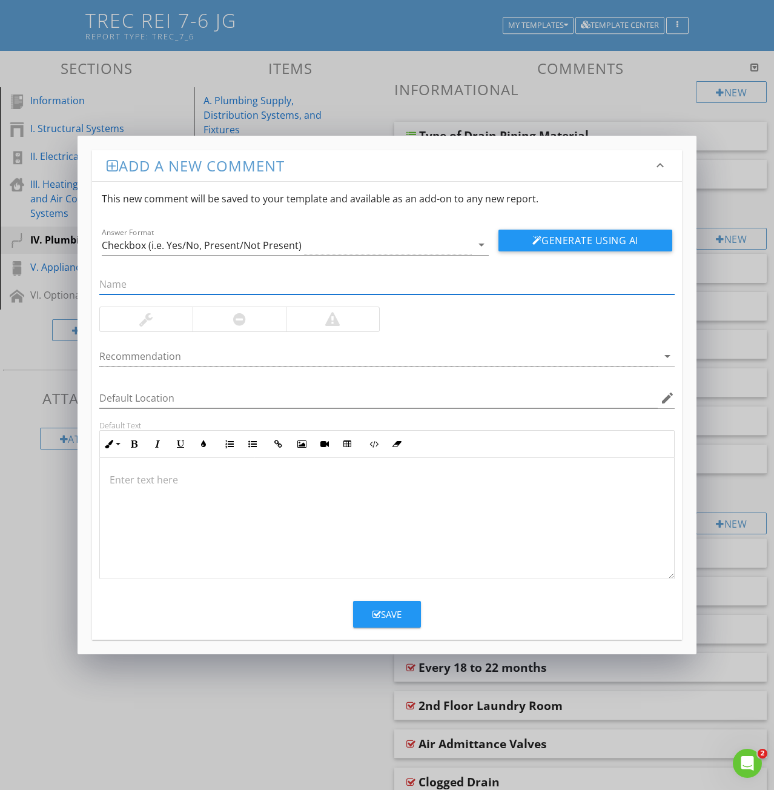
paste input "46: S Trap Installed"
drag, startPoint x: 105, startPoint y: 284, endPoint x: 64, endPoint y: 285, distance: 41.2
click at [64, 285] on div "Add a new comment keyboard_arrow_down This new comment will be saved to your te…" at bounding box center [387, 395] width 774 height 790
type input "Trap Installed"
drag, startPoint x: 168, startPoint y: 482, endPoint x: 154, endPoint y: 480, distance: 14.6
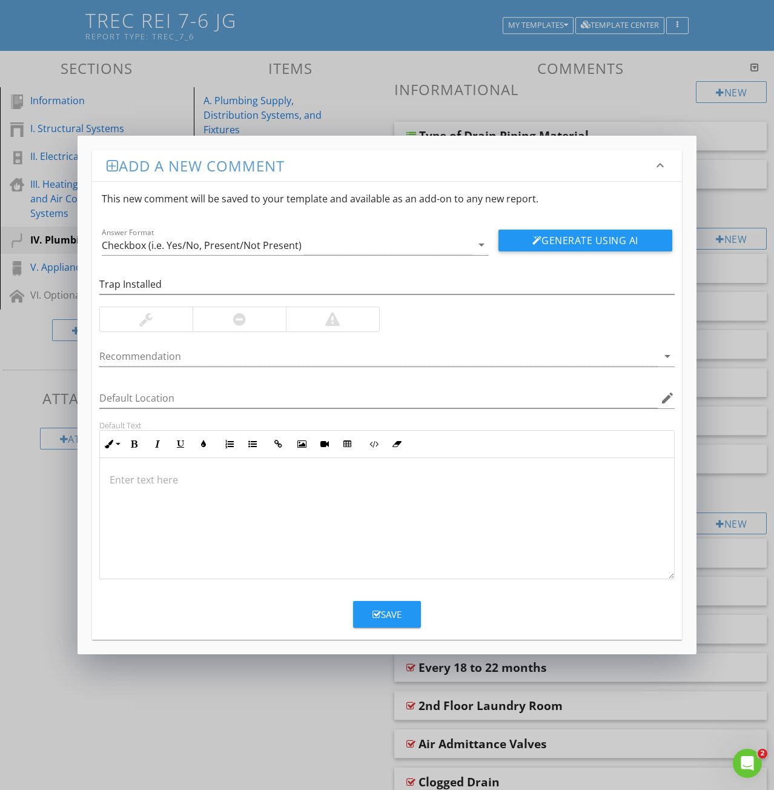
click at [165, 480] on p at bounding box center [387, 479] width 555 height 15
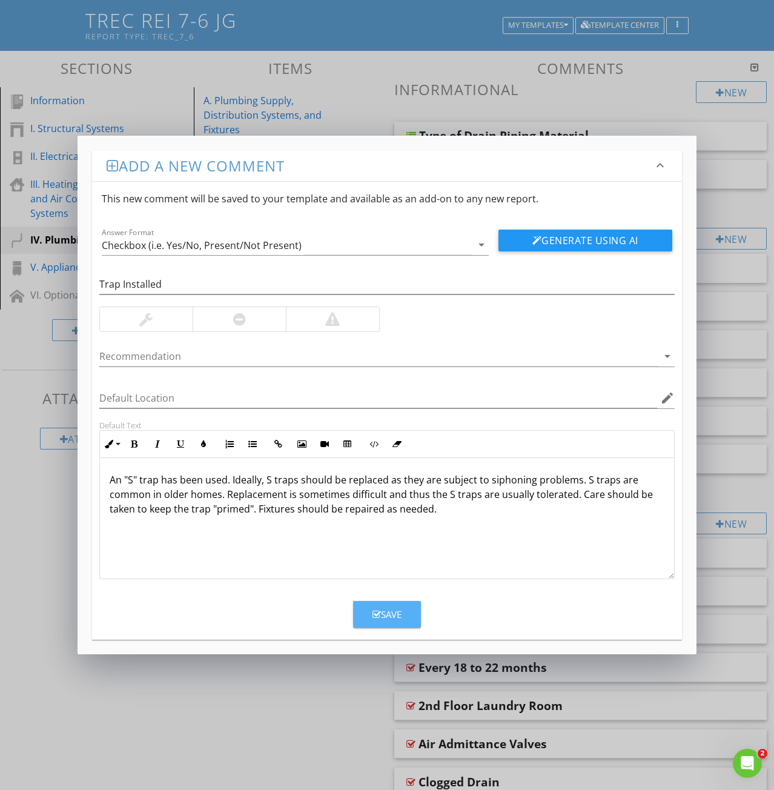
click at [384, 612] on div "Save" at bounding box center [387, 615] width 29 height 14
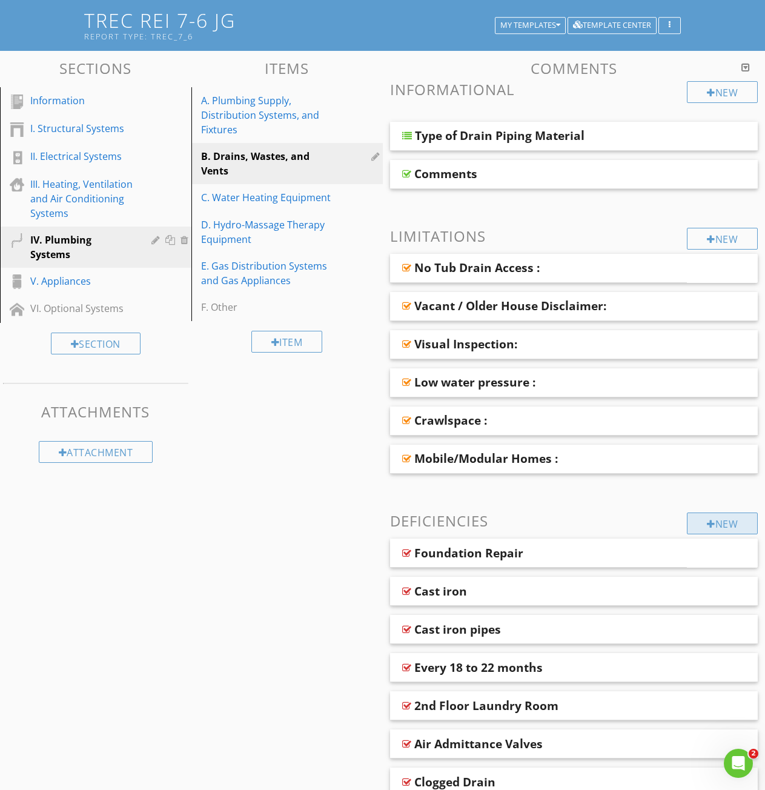
click at [717, 525] on div "New" at bounding box center [722, 523] width 71 height 22
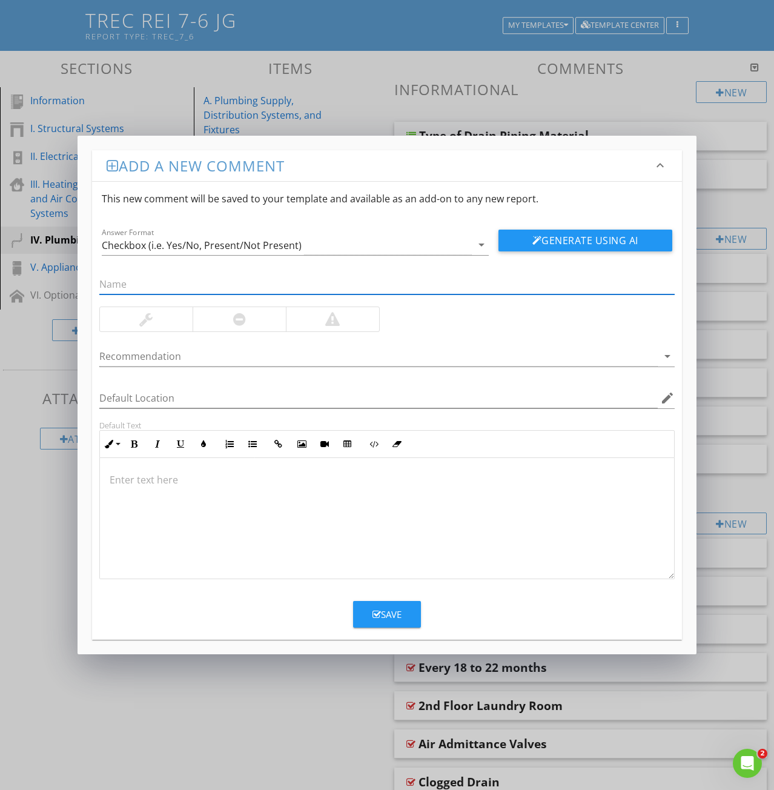
paste input "49: Sink Draining Slowly"
drag, startPoint x: 114, startPoint y: 285, endPoint x: 1, endPoint y: 299, distance: 113.5
click at [75, 285] on div "Add a new comment keyboard_arrow_down This new comment will be saved to your te…" at bounding box center [387, 395] width 774 height 790
type input "Sink Draining Slowly"
click at [113, 482] on p at bounding box center [387, 479] width 555 height 15
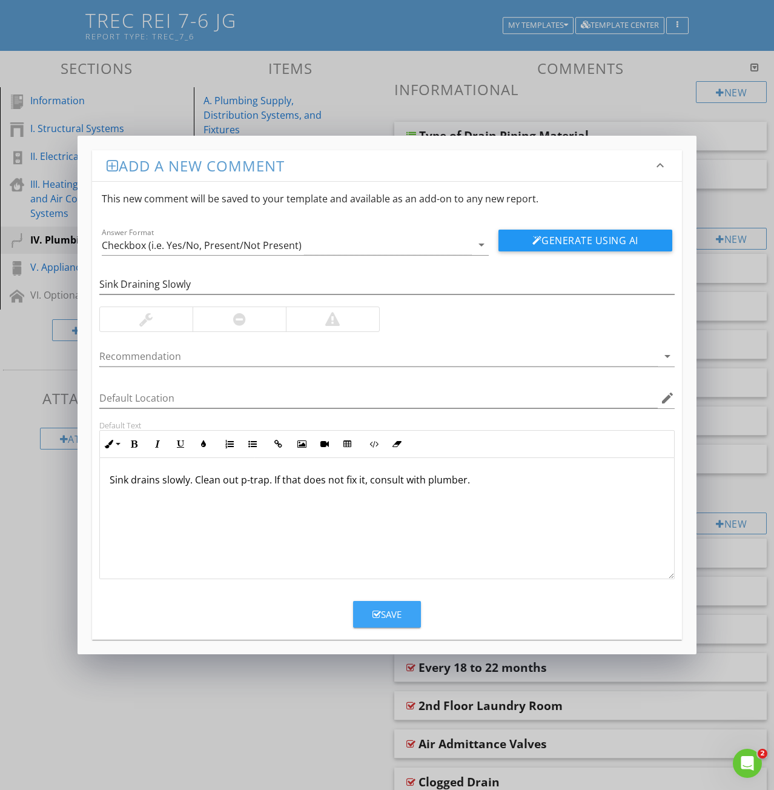
drag, startPoint x: 393, startPoint y: 620, endPoint x: 346, endPoint y: 606, distance: 48.5
click at [391, 618] on div "Save" at bounding box center [387, 615] width 29 height 14
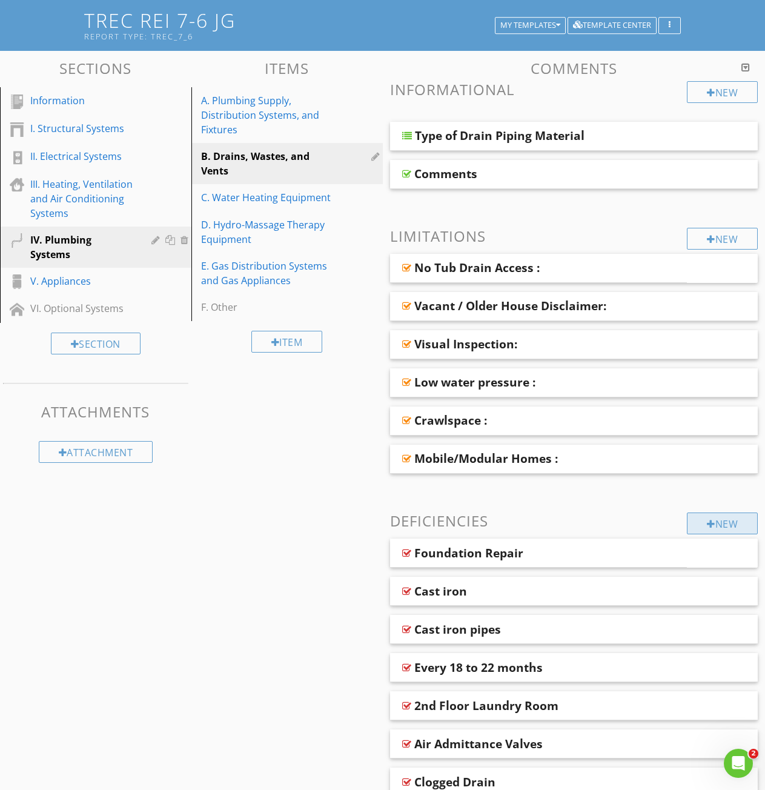
click at [710, 530] on div "New" at bounding box center [722, 523] width 71 height 22
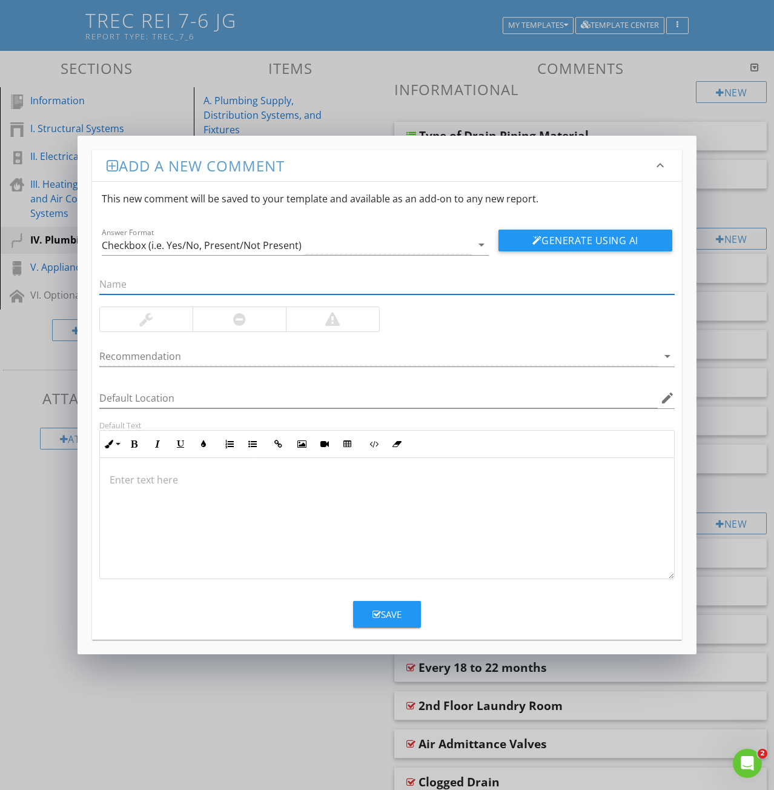
paste input "51: Sink Drain Pipe Leak"
drag, startPoint x: 114, startPoint y: 283, endPoint x: 8, endPoint y: 280, distance: 106.7
click at [71, 276] on div "Add a new comment keyboard_arrow_down This new comment will be saved to your te…" at bounding box center [387, 395] width 774 height 790
type input "Sink Drain Pipe Leak"
click at [157, 483] on p at bounding box center [387, 479] width 555 height 15
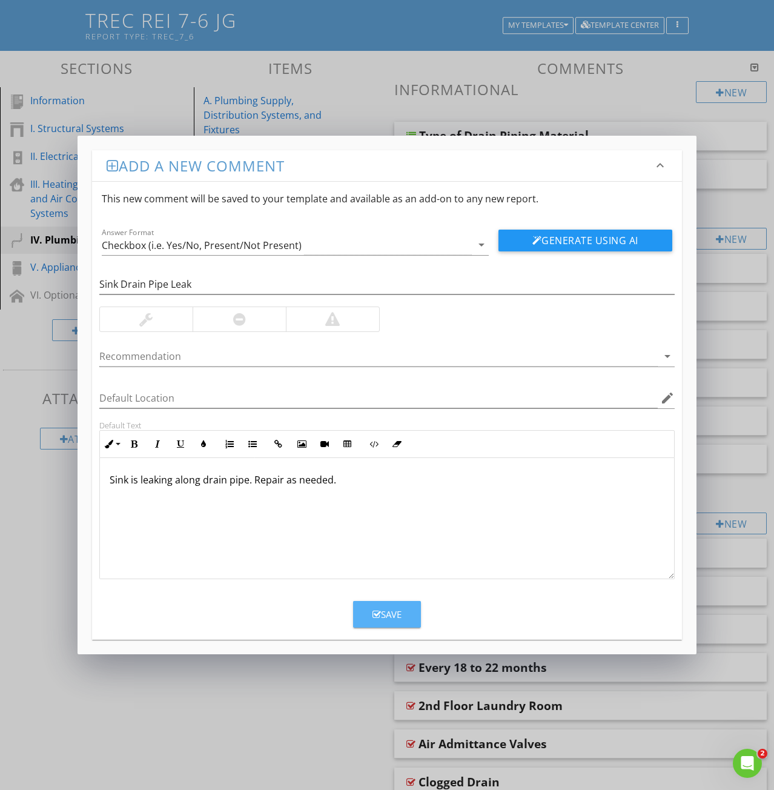
click at [387, 612] on div "Save" at bounding box center [387, 615] width 29 height 14
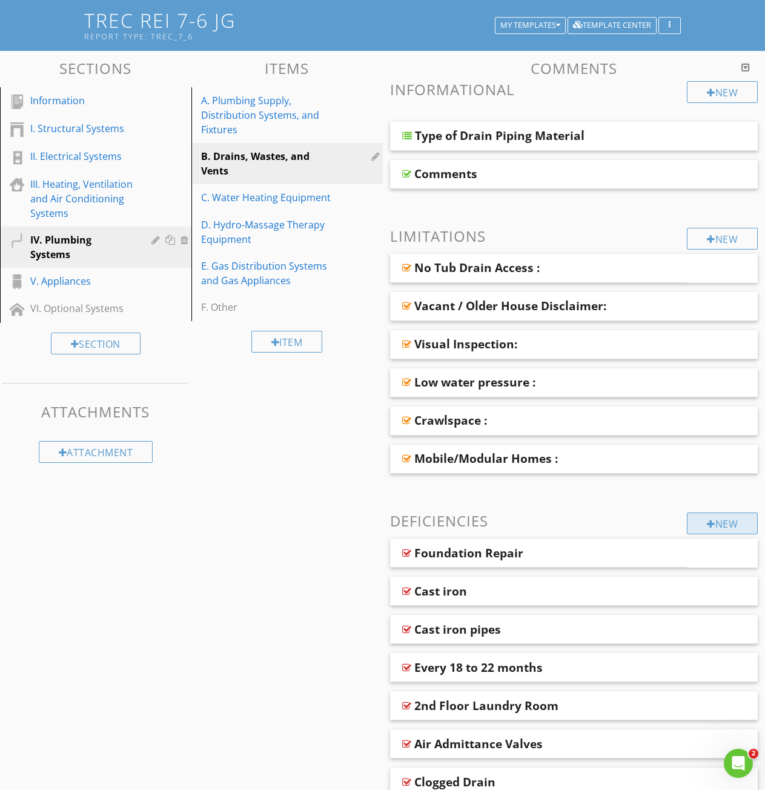
click at [721, 529] on div "New" at bounding box center [722, 523] width 71 height 22
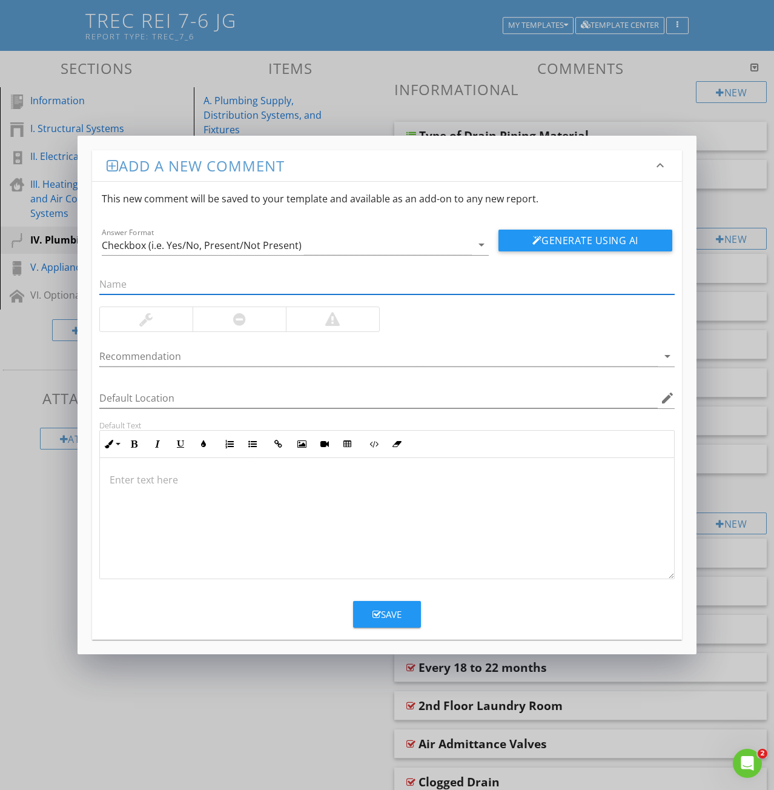
paste input "54: Tub / Shower Slow to Drain"
drag, startPoint x: 113, startPoint y: 286, endPoint x: 8, endPoint y: 282, distance: 105.5
click at [38, 276] on div "Add a new comment keyboard_arrow_down This new comment will be saved to your te…" at bounding box center [387, 395] width 774 height 790
type input "Tub / Shower Slow to Drain"
click at [136, 477] on p at bounding box center [387, 479] width 555 height 15
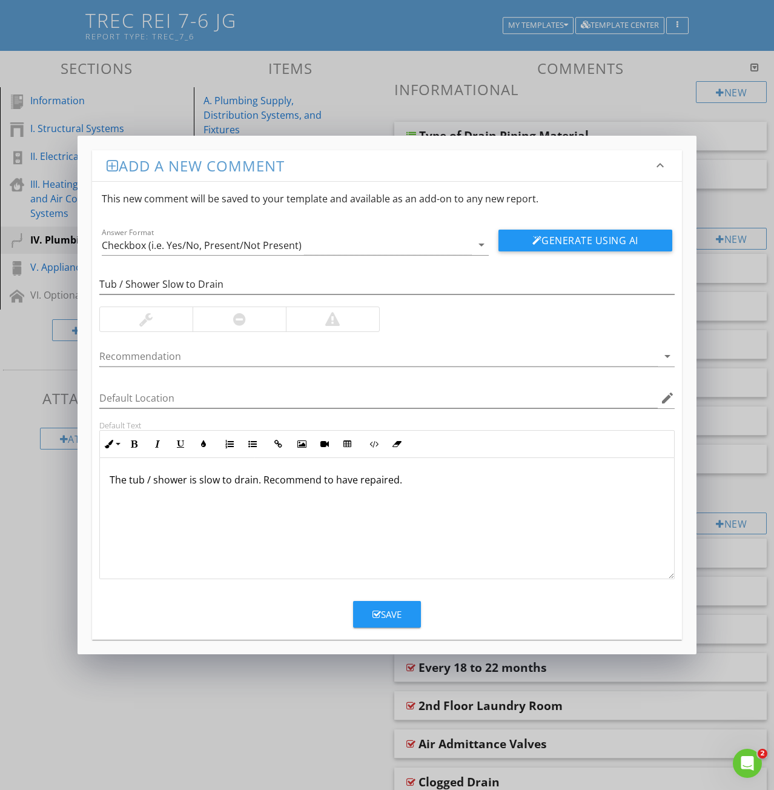
click at [384, 627] on button "Save" at bounding box center [387, 614] width 68 height 27
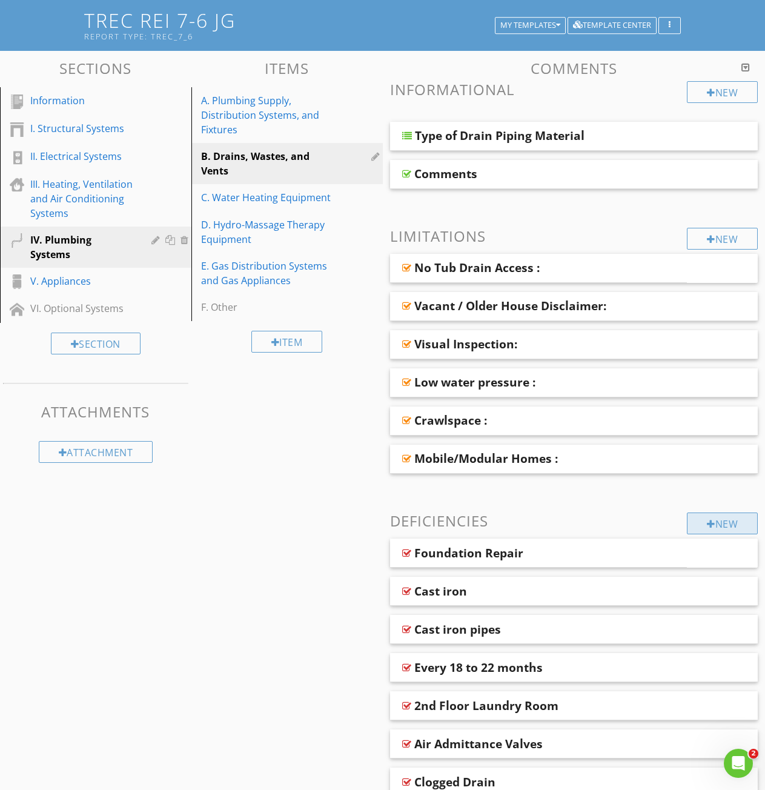
click at [714, 528] on div "New" at bounding box center [722, 523] width 71 height 22
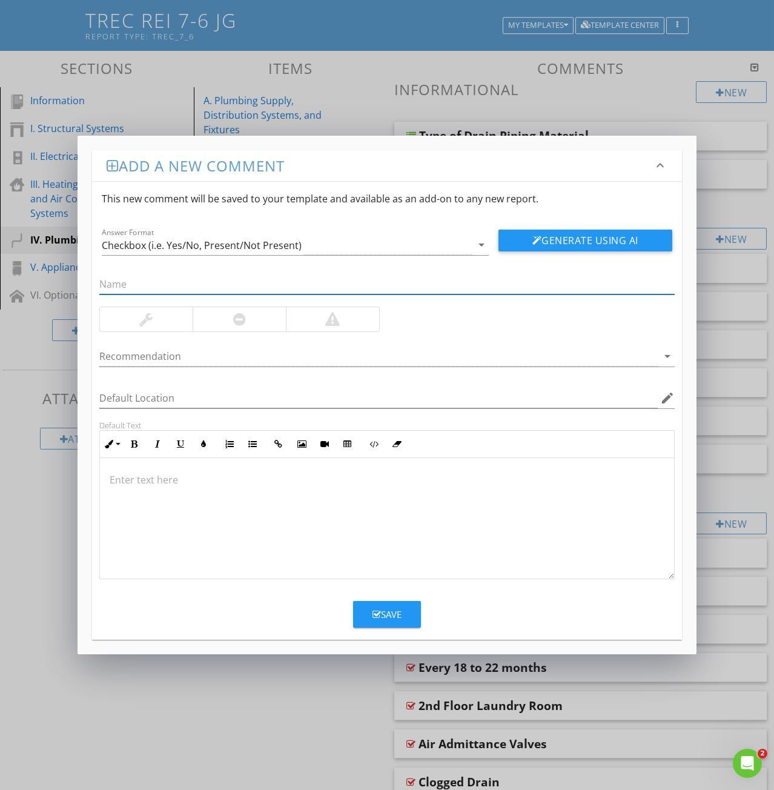
paste input "55: AAV"
drag, startPoint x: 117, startPoint y: 283, endPoint x: 78, endPoint y: 285, distance: 39.4
click at [79, 285] on div "Add a new comment keyboard_arrow_down This new comment will be saved to your te…" at bounding box center [387, 395] width 619 height 519
type input "AAV"
click at [158, 492] on div at bounding box center [387, 518] width 574 height 121
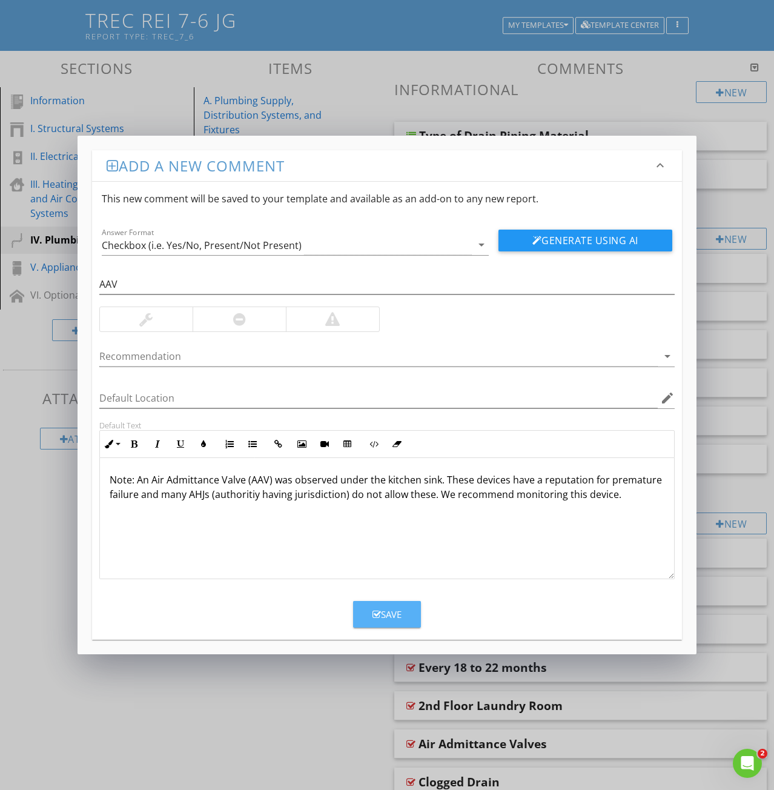
click at [383, 614] on div "Save" at bounding box center [387, 615] width 29 height 14
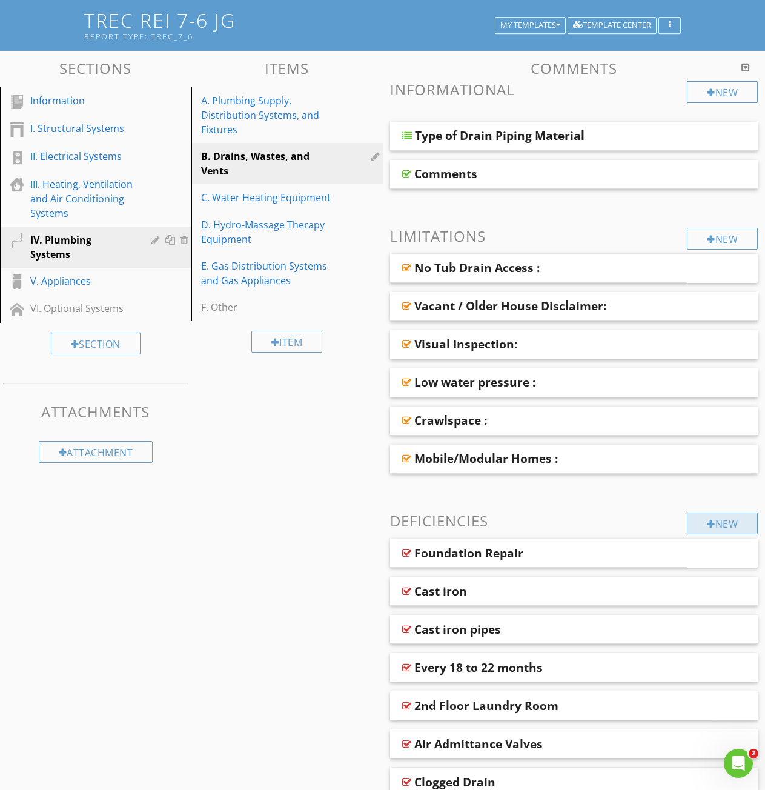
click at [723, 522] on div "New" at bounding box center [722, 523] width 71 height 22
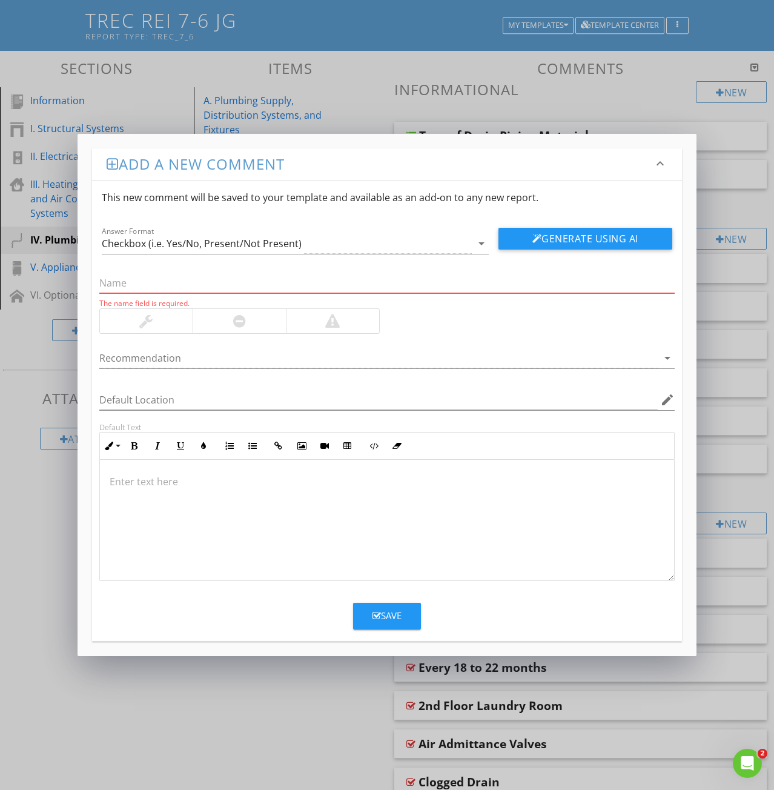
drag, startPoint x: 117, startPoint y: 273, endPoint x: 281, endPoint y: 282, distance: 164.4
click at [281, 282] on input "text" at bounding box center [386, 283] width 575 height 20
paste input "58: Vent cover rusting"
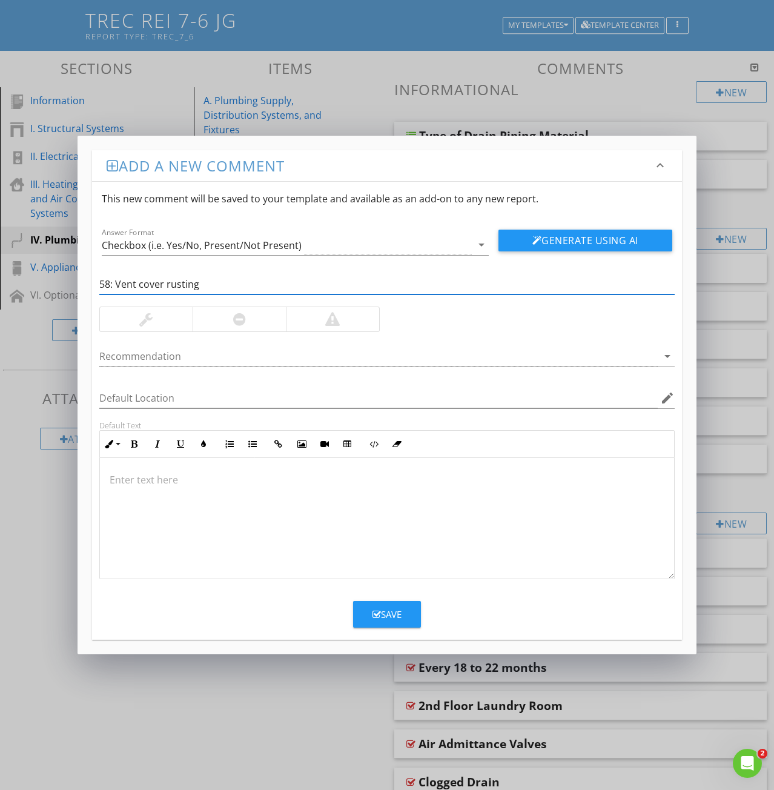
drag, startPoint x: 102, startPoint y: 277, endPoint x: 42, endPoint y: 271, distance: 60.3
click at [42, 271] on div "Add a new comment keyboard_arrow_down This new comment will be saved to your te…" at bounding box center [387, 395] width 774 height 790
type input "Vent cover rusting"
click at [131, 495] on div at bounding box center [387, 518] width 574 height 121
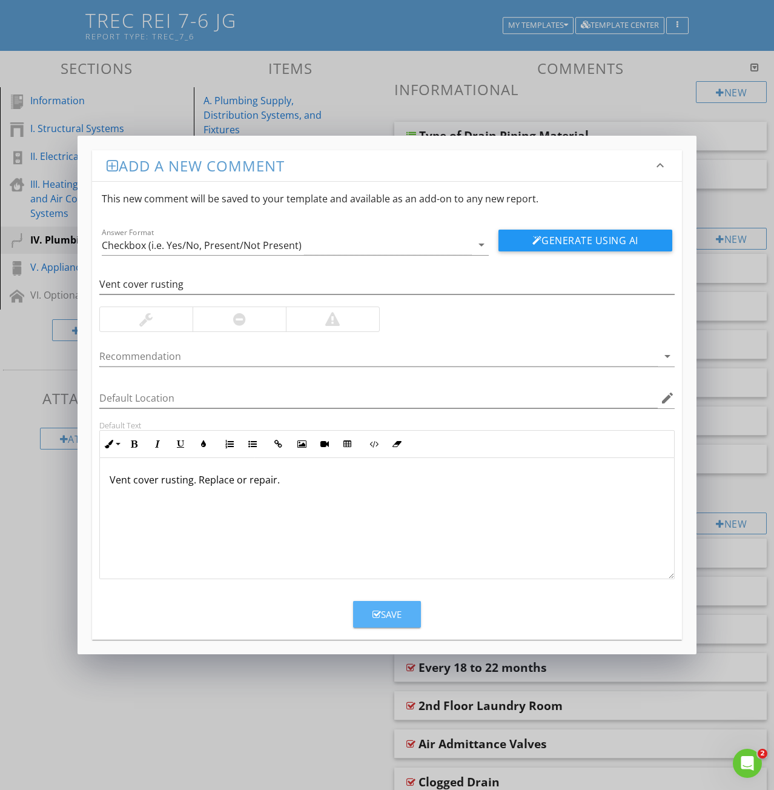
click at [383, 615] on div "Save" at bounding box center [387, 615] width 29 height 14
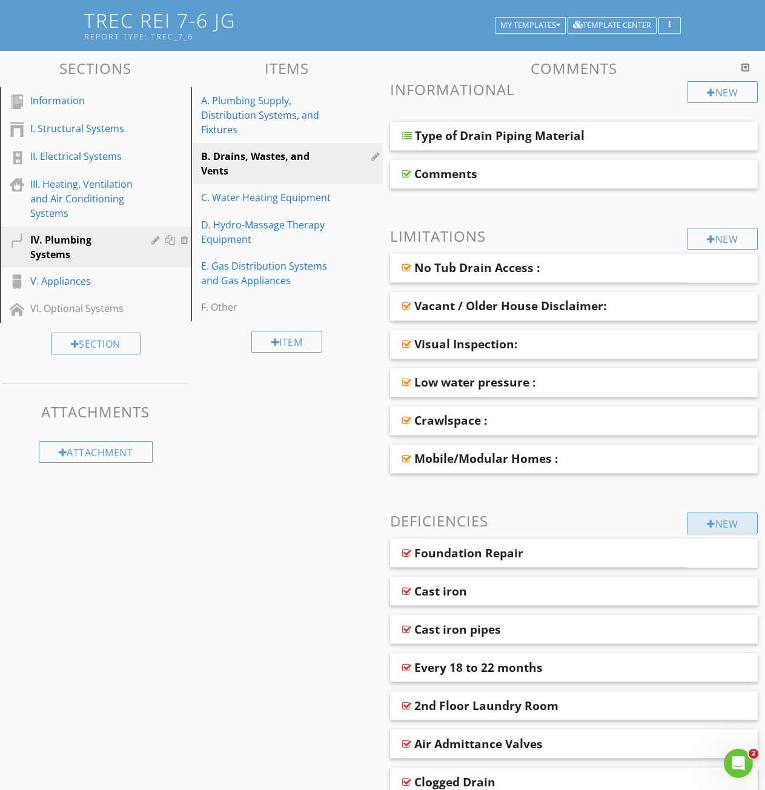
click at [694, 525] on div "New" at bounding box center [722, 523] width 71 height 22
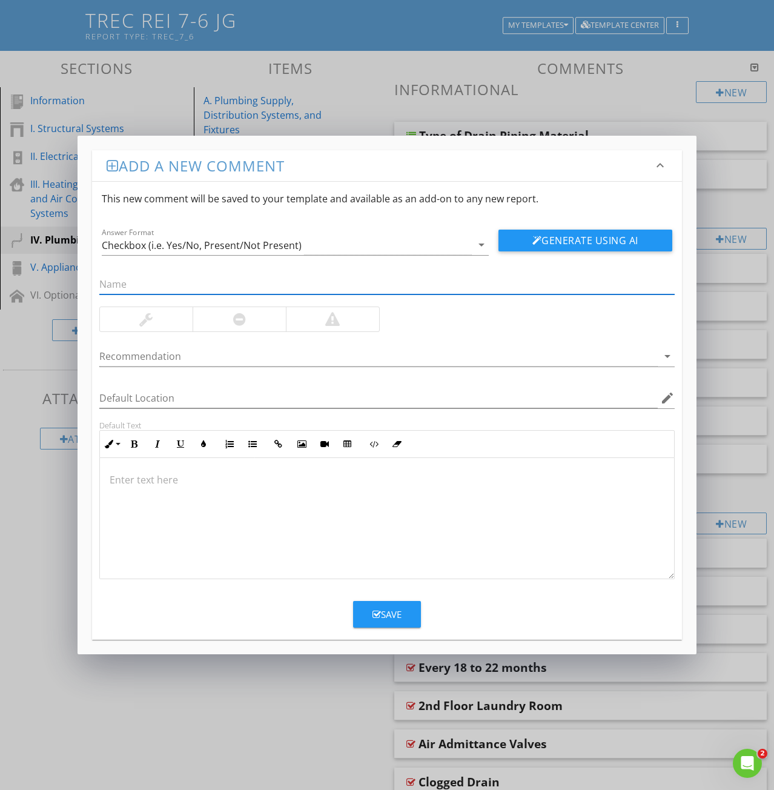
paste input "62: Vent pipe boot damaged"
drag, startPoint x: 113, startPoint y: 285, endPoint x: 70, endPoint y: 278, distance: 43.5
click at [72, 278] on div "Add a new comment keyboard_arrow_down This new comment will be saved to your te…" at bounding box center [387, 395] width 774 height 790
type input "Vent pipe boot damaged"
click at [142, 492] on div at bounding box center [387, 518] width 574 height 121
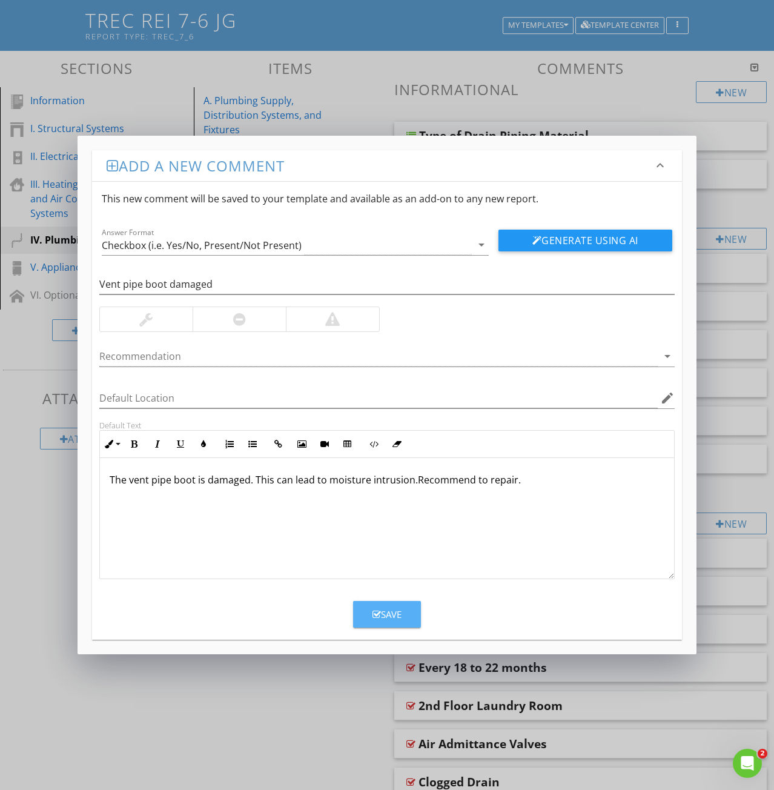
click at [382, 618] on div "Save" at bounding box center [387, 615] width 29 height 14
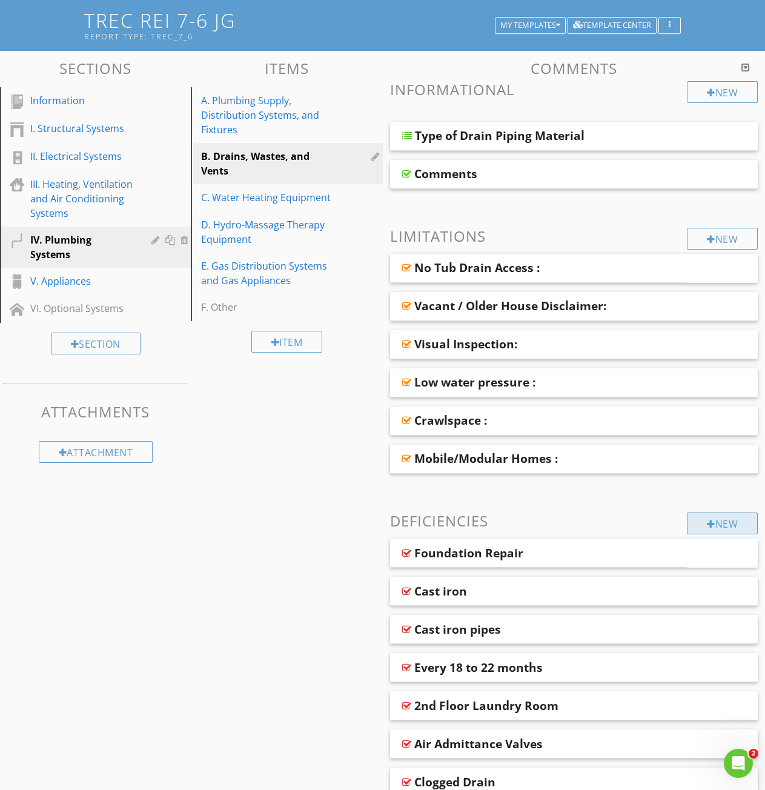
click at [721, 520] on div "New" at bounding box center [722, 523] width 71 height 22
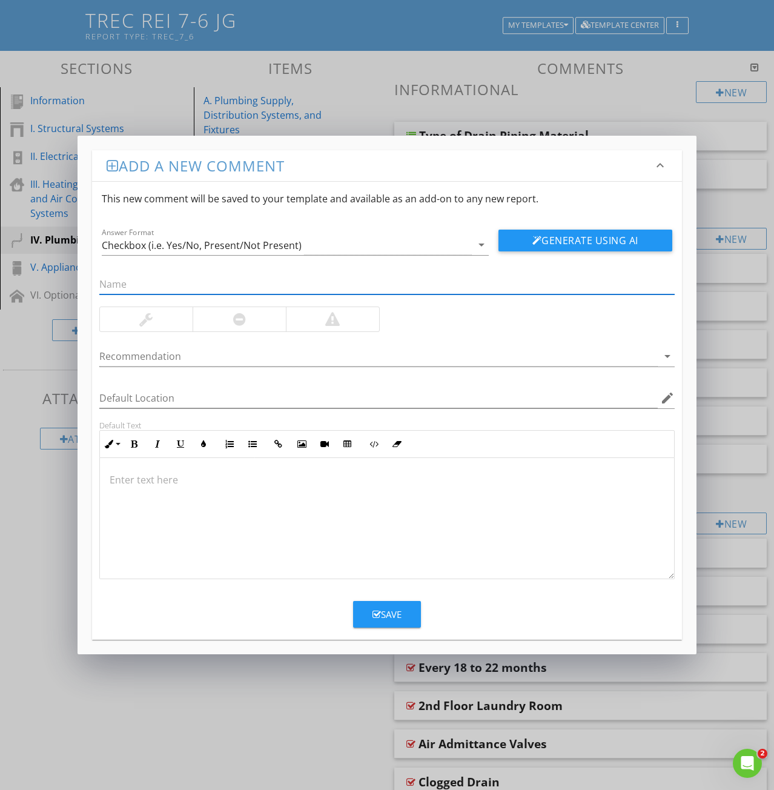
paste input "63: Leak at Kitchen Sink"
drag, startPoint x: 115, startPoint y: 284, endPoint x: 28, endPoint y: 279, distance: 87.4
click at [54, 273] on div "Add a new comment keyboard_arrow_down This new comment will be saved to your te…" at bounding box center [387, 395] width 774 height 790
type input "Leak at Kitchen Sink"
click at [108, 489] on div at bounding box center [387, 518] width 574 height 121
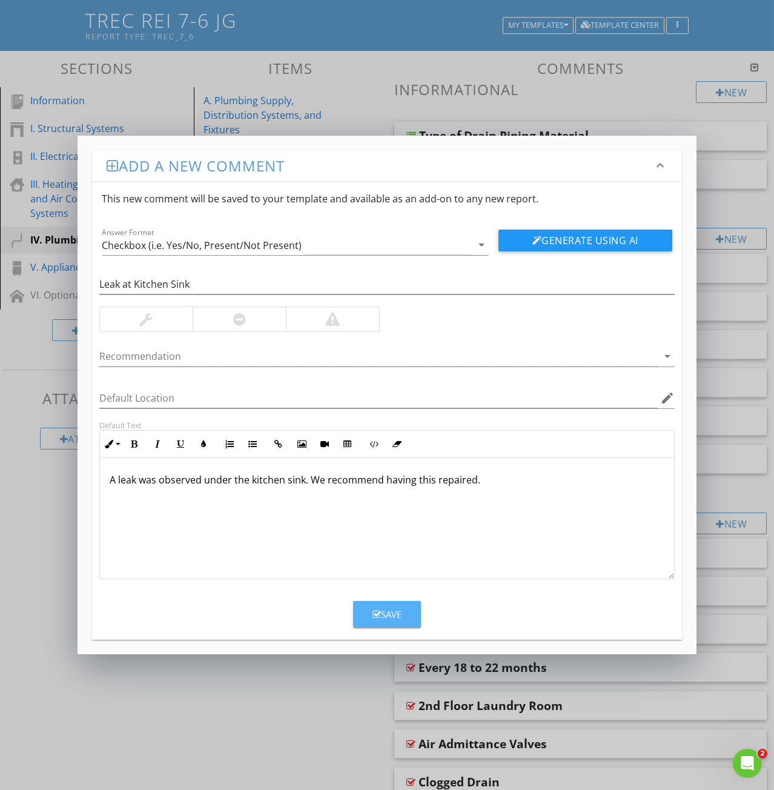
click at [381, 615] on div "Save" at bounding box center [387, 615] width 29 height 14
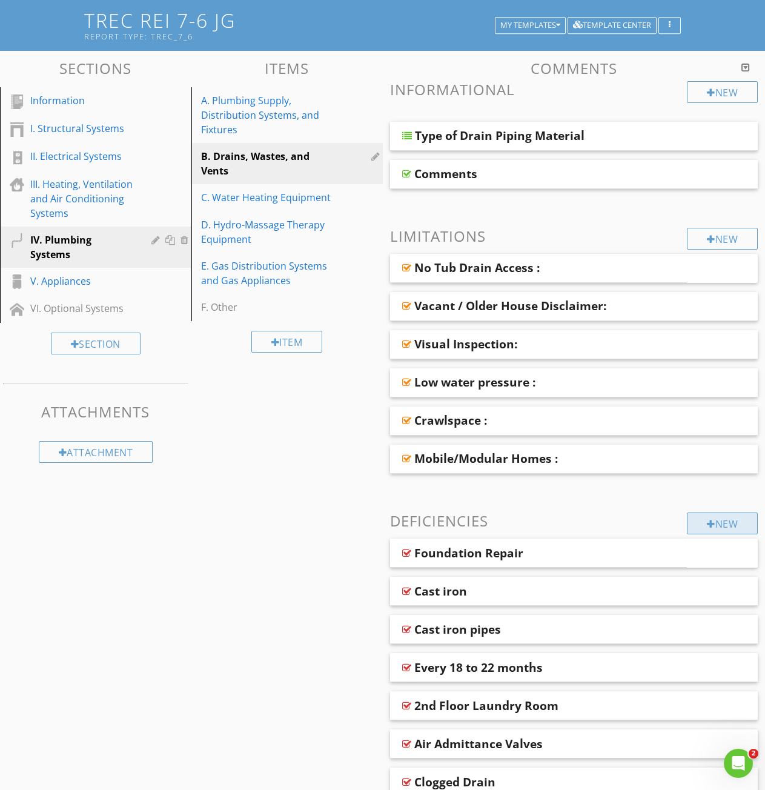
click at [723, 532] on div "New" at bounding box center [722, 523] width 71 height 22
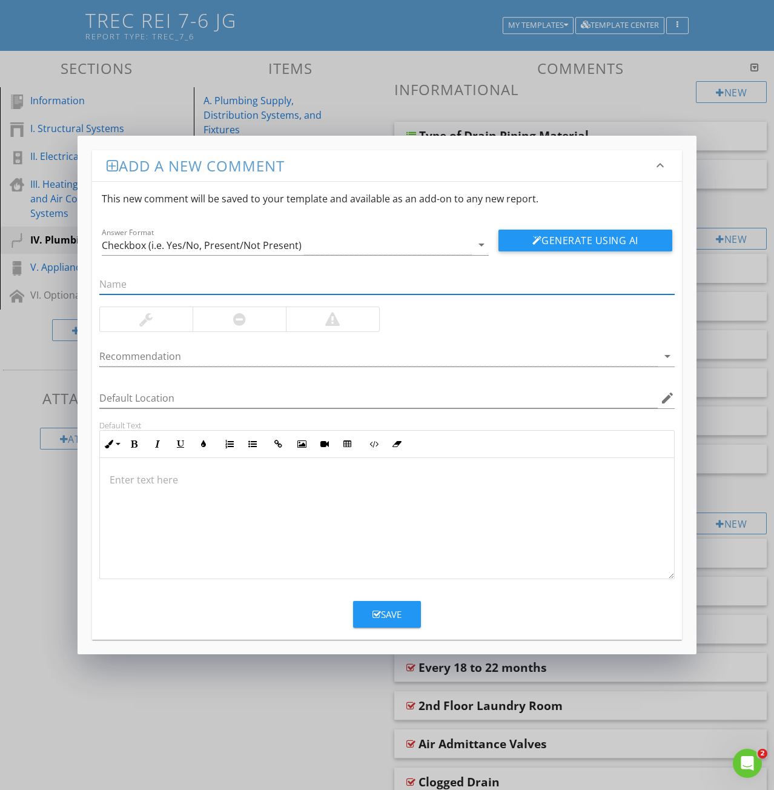
paste input "67: Plumbing Vents Capped"
drag, startPoint x: 113, startPoint y: 286, endPoint x: 18, endPoint y: 288, distance: 95.1
click at [55, 276] on div "Add a new comment keyboard_arrow_down This new comment will be saved to your te…" at bounding box center [387, 395] width 774 height 790
type input "Plumbing Vents Capped"
click at [137, 488] on div at bounding box center [387, 518] width 574 height 121
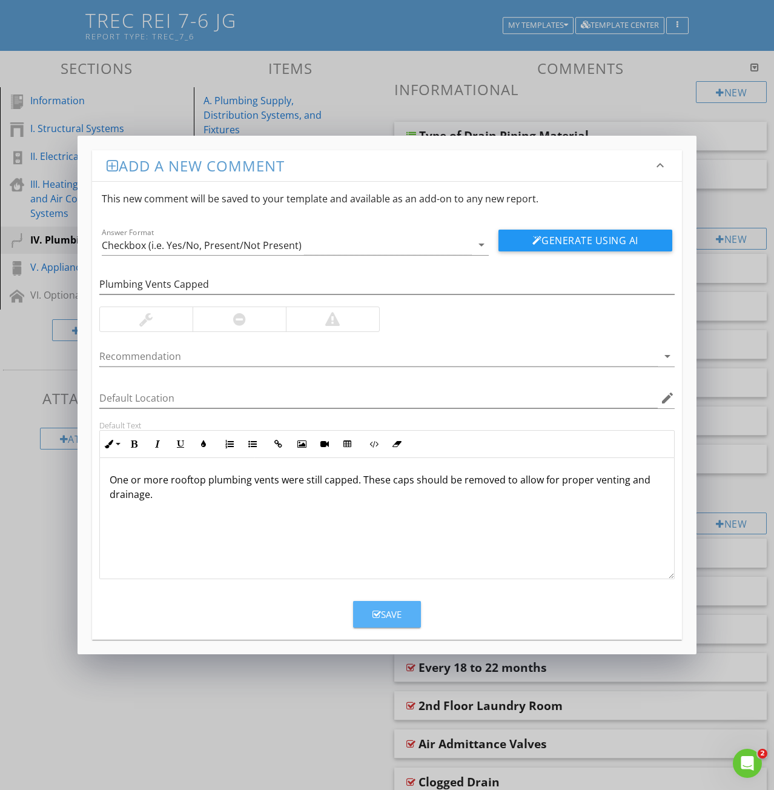
click at [385, 616] on div "Save" at bounding box center [387, 615] width 29 height 14
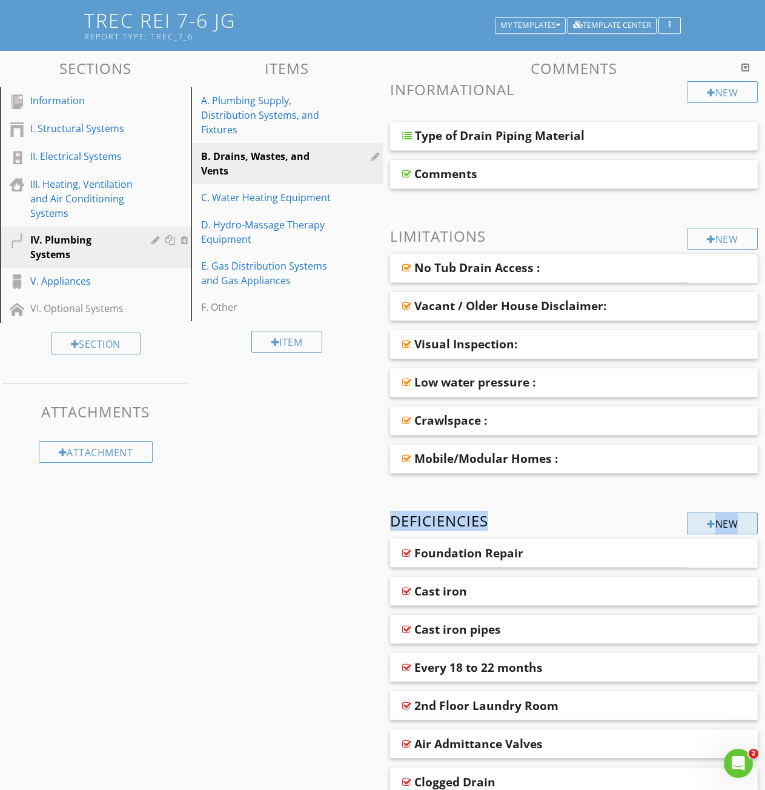
click at [686, 520] on div "New Deficiencies" at bounding box center [574, 520] width 368 height 16
click at [703, 523] on div "New" at bounding box center [722, 523] width 71 height 22
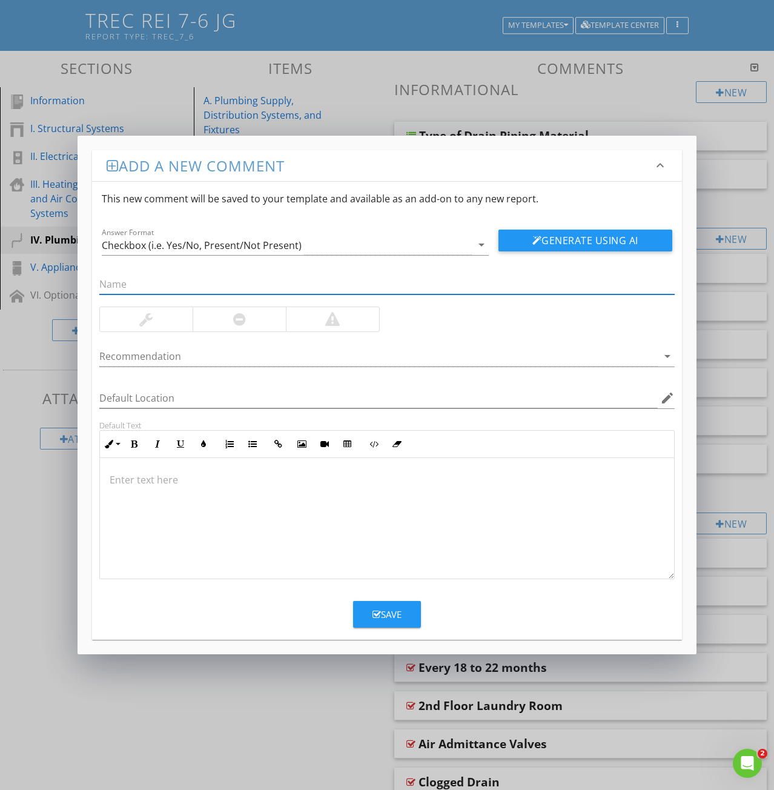
paste input "69: Improper Termination"
drag, startPoint x: 113, startPoint y: 284, endPoint x: 2, endPoint y: 289, distance: 110.4
click at [34, 279] on div "Add a new comment keyboard_arrow_down This new comment will be saved to your te…" at bounding box center [387, 395] width 774 height 790
type input "Improper Termination"
click at [128, 476] on p at bounding box center [387, 479] width 555 height 15
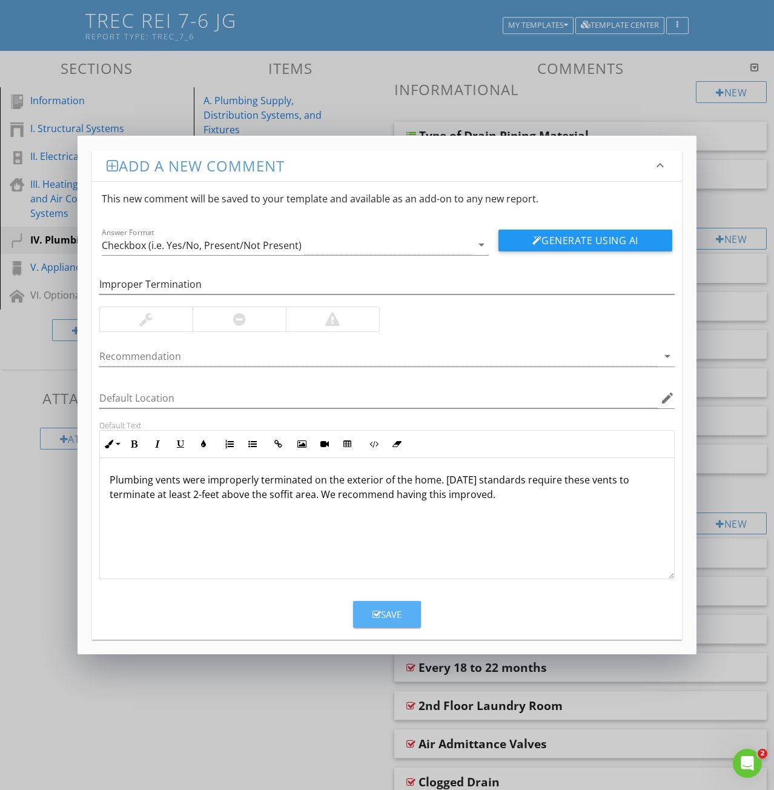
click at [389, 620] on div "Save" at bounding box center [387, 615] width 29 height 14
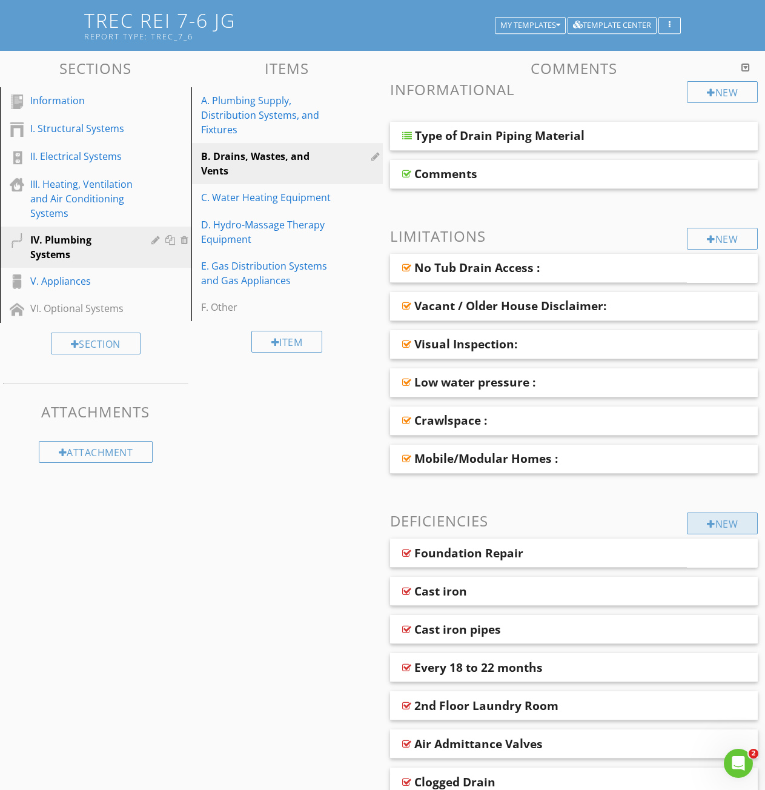
click at [740, 520] on div "New" at bounding box center [722, 523] width 71 height 22
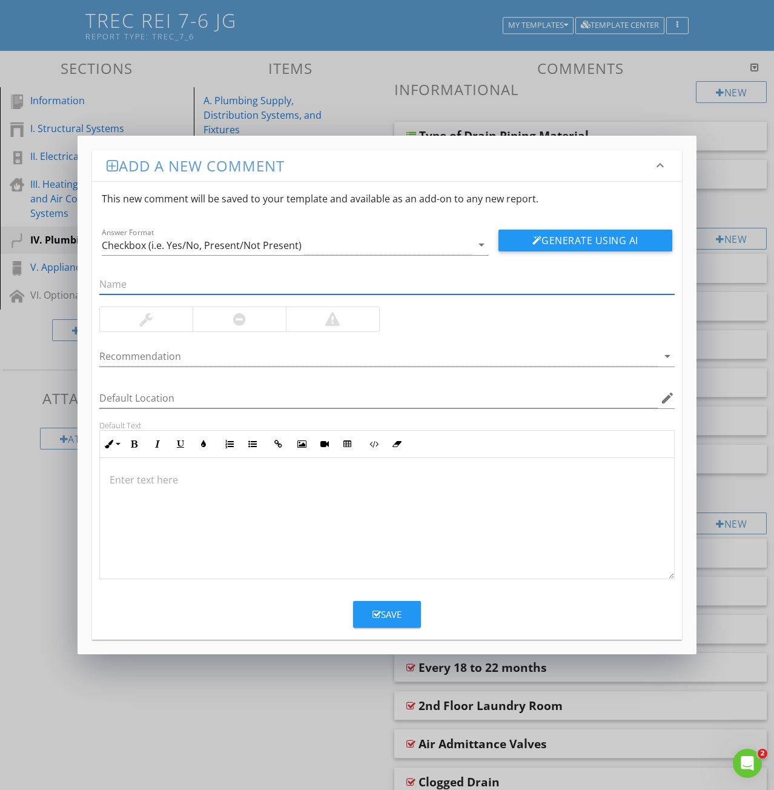
paste input "73: Further evaluation"
drag, startPoint x: 115, startPoint y: 285, endPoint x: 20, endPoint y: 291, distance: 95.3
click at [44, 283] on div "Add a new comment keyboard_arrow_down This new comment will be saved to your te…" at bounding box center [387, 395] width 774 height 790
type input "Further evaluation"
click at [116, 479] on p at bounding box center [387, 479] width 555 height 15
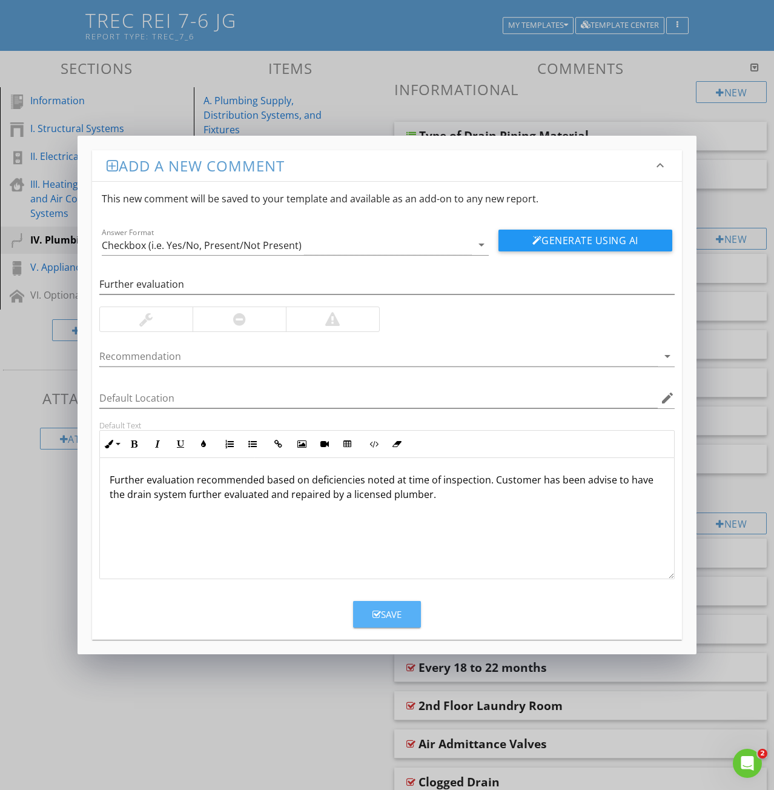
click at [388, 617] on div "Save" at bounding box center [387, 615] width 29 height 14
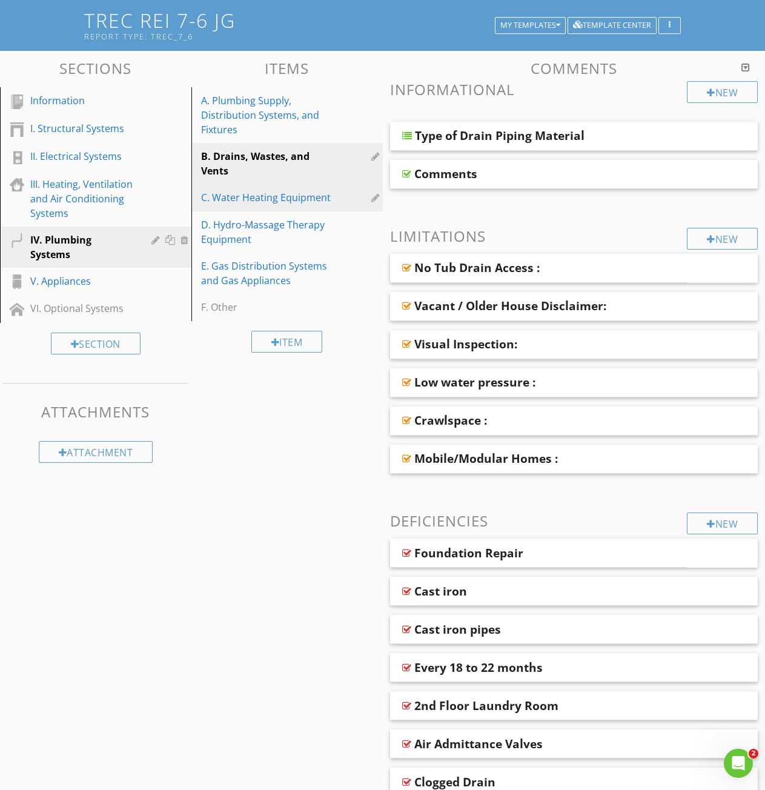
click at [239, 197] on div "C. Water Heating Equipment" at bounding box center [266, 197] width 130 height 15
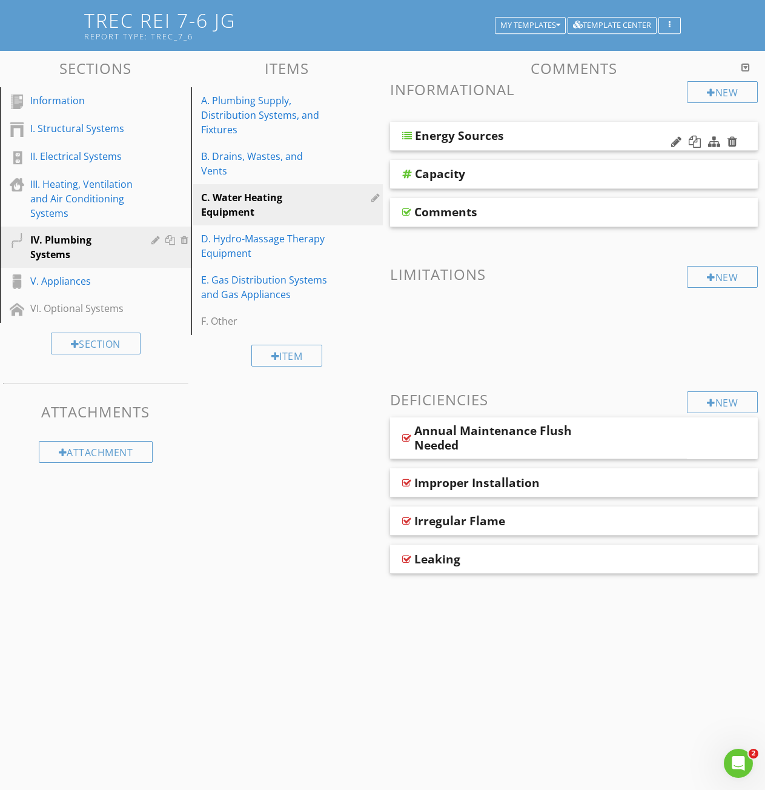
click at [406, 138] on div at bounding box center [407, 136] width 10 height 10
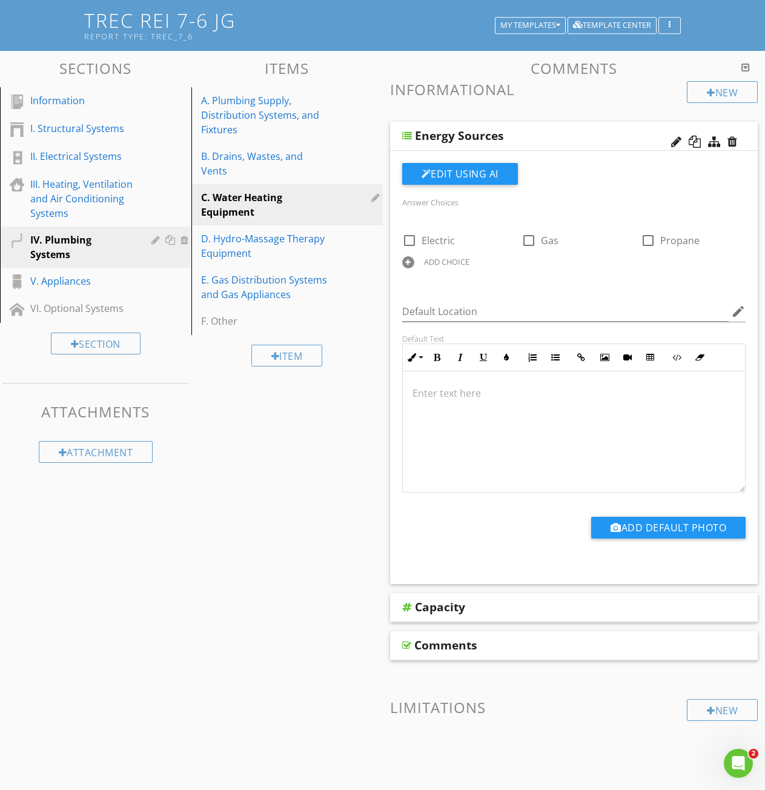
click at [411, 259] on div at bounding box center [408, 262] width 12 height 12
click at [408, 261] on div at bounding box center [408, 262] width 12 height 12
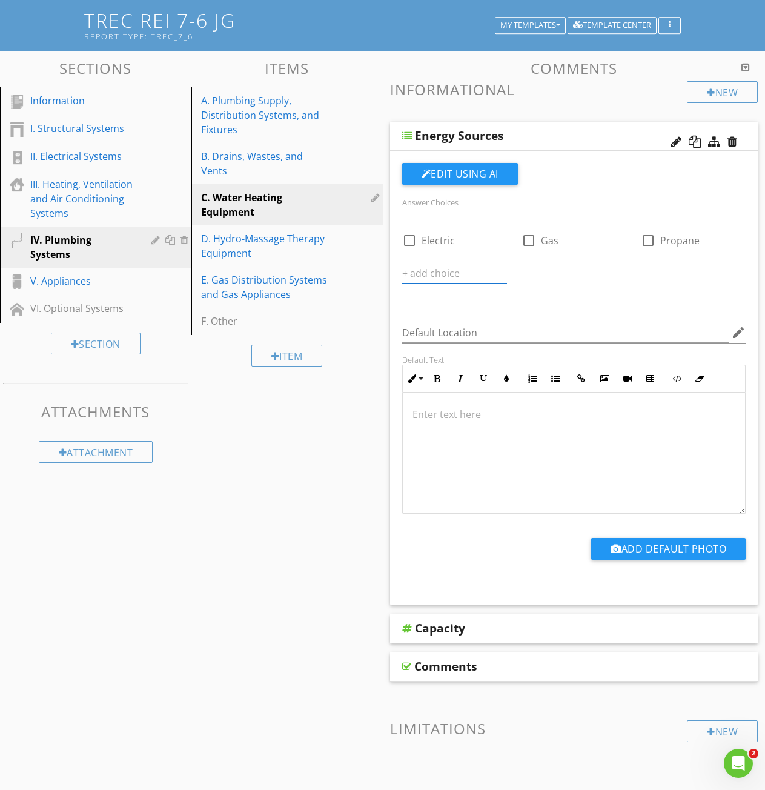
paste input "Not determined"
type input "Not determined"
click at [558, 291] on div "Answer Choices check_box_outline_blank Electric check_box_outline_blank Gas che…" at bounding box center [574, 250] width 359 height 113
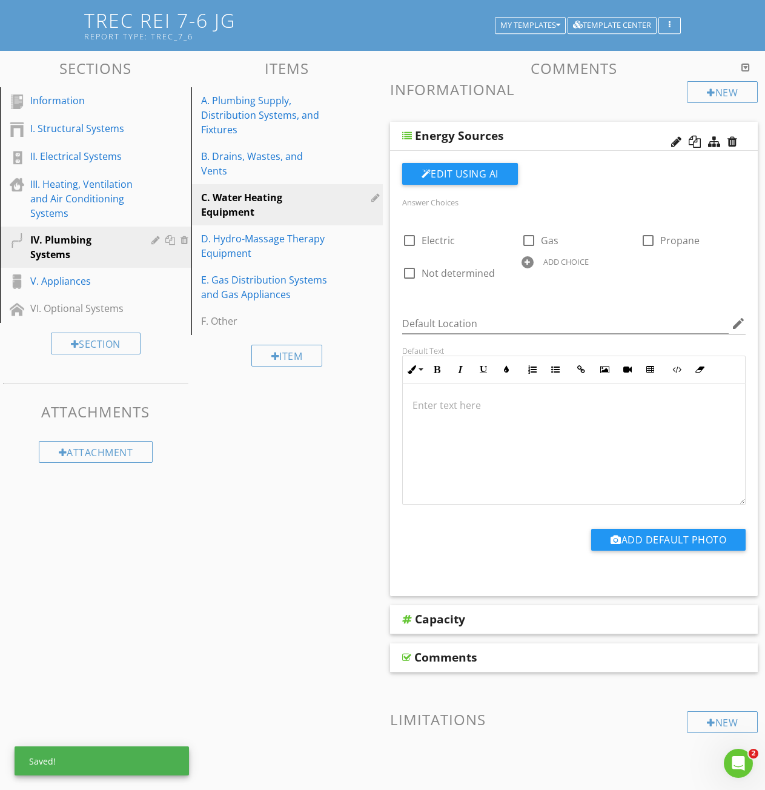
click at [405, 136] on div at bounding box center [407, 136] width 10 height 10
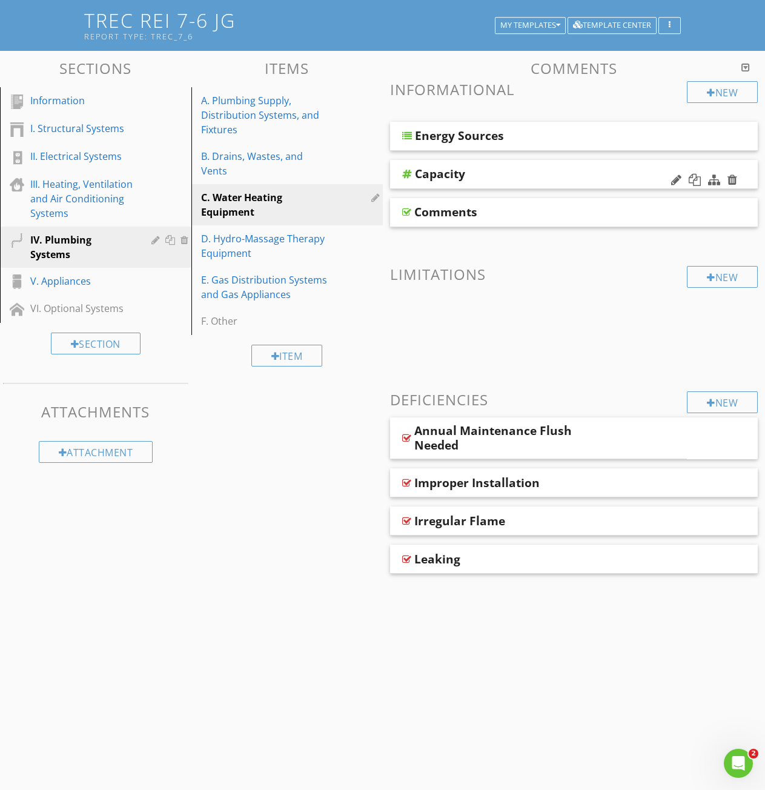
click at [407, 174] on div at bounding box center [407, 174] width 10 height 10
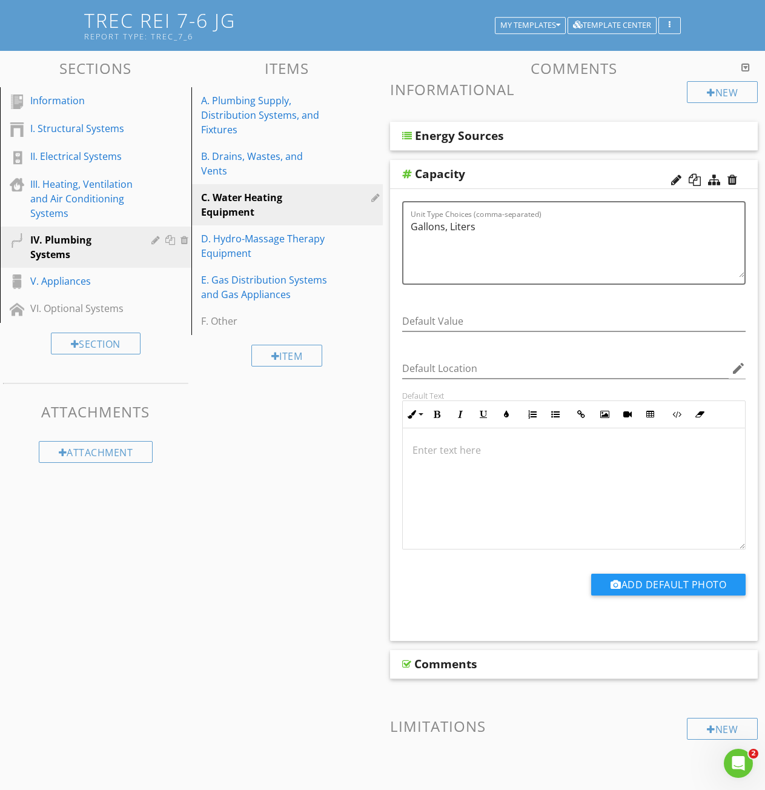
click at [407, 174] on div at bounding box center [407, 174] width 10 height 10
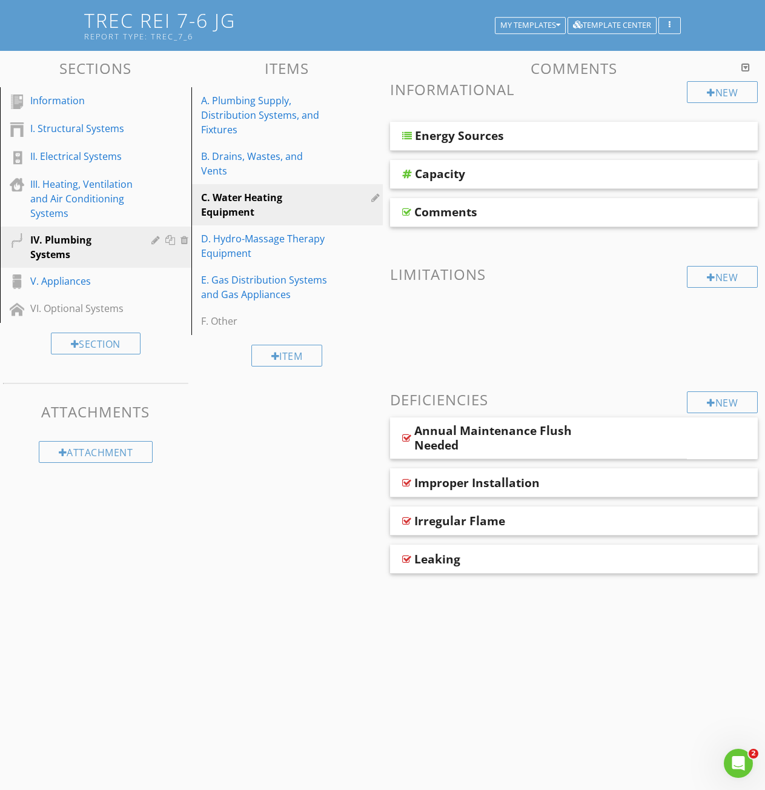
click at [409, 211] on div at bounding box center [406, 212] width 9 height 10
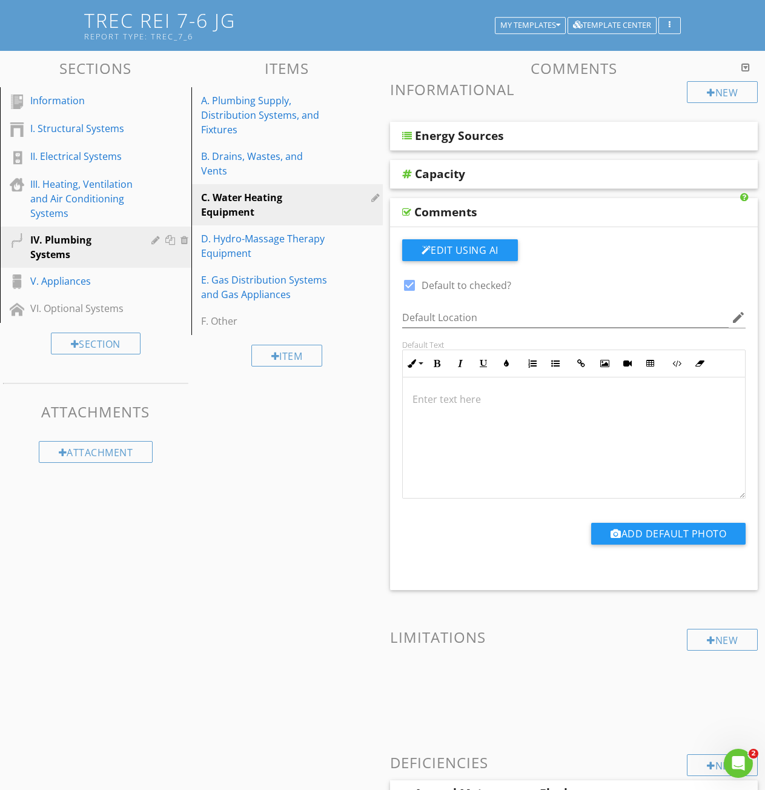
click at [432, 413] on div at bounding box center [574, 437] width 343 height 121
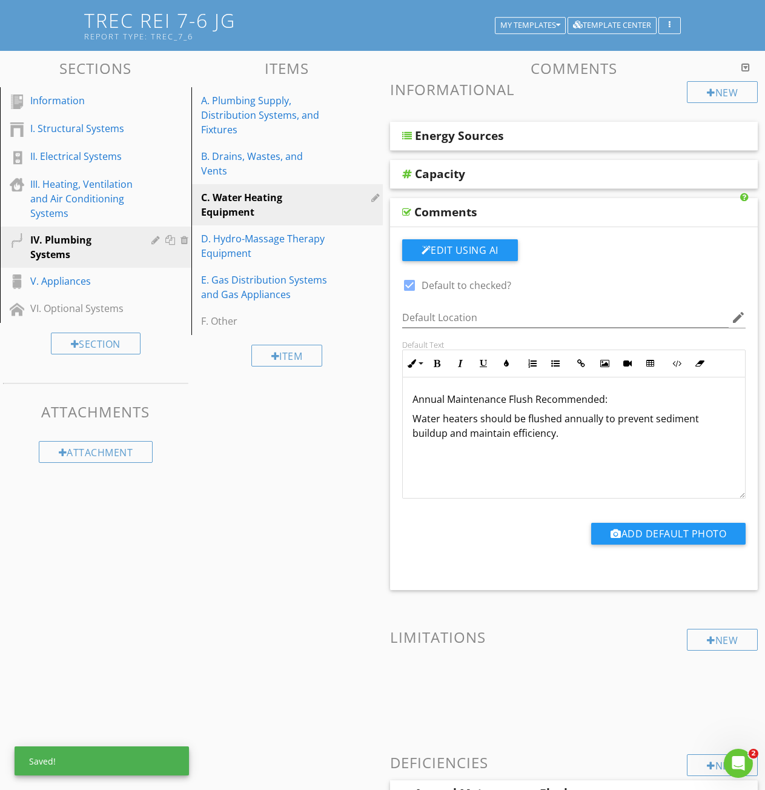
drag, startPoint x: 618, startPoint y: 394, endPoint x: 405, endPoint y: 402, distance: 213.4
click at [405, 402] on div "Annual Maintenance Flush Recommended: Water heaters should be flushed annually …" at bounding box center [574, 437] width 343 height 121
click at [460, 363] on icon "button" at bounding box center [460, 363] width 8 height 8
copy em "Annual Maintenance Flush Recommended:"
click at [464, 483] on div "Annual Maintenance Flush Recommended: Water heaters should be flushed annually …" at bounding box center [574, 437] width 343 height 121
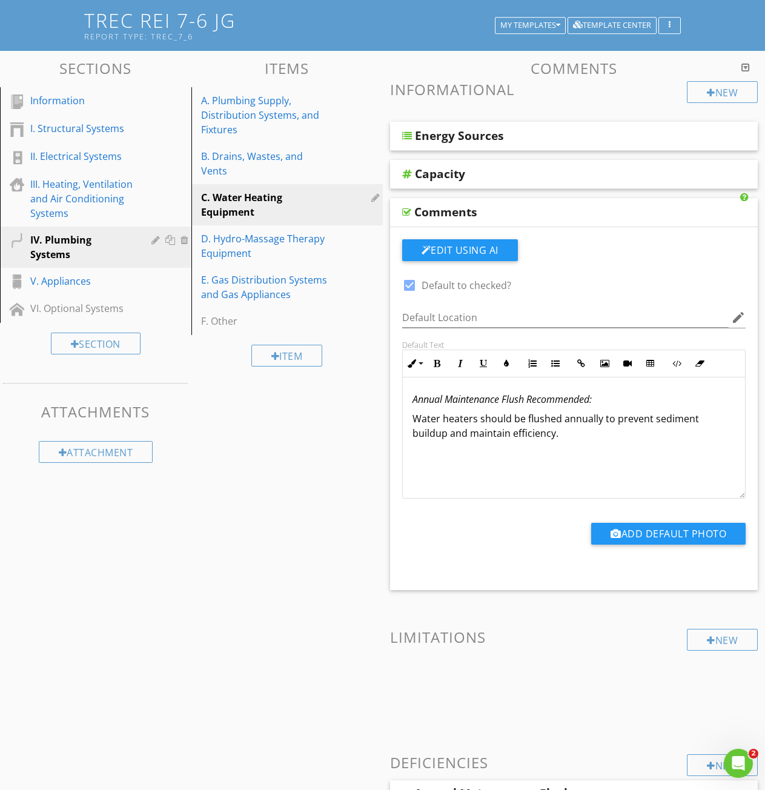
click at [406, 214] on div at bounding box center [406, 212] width 9 height 10
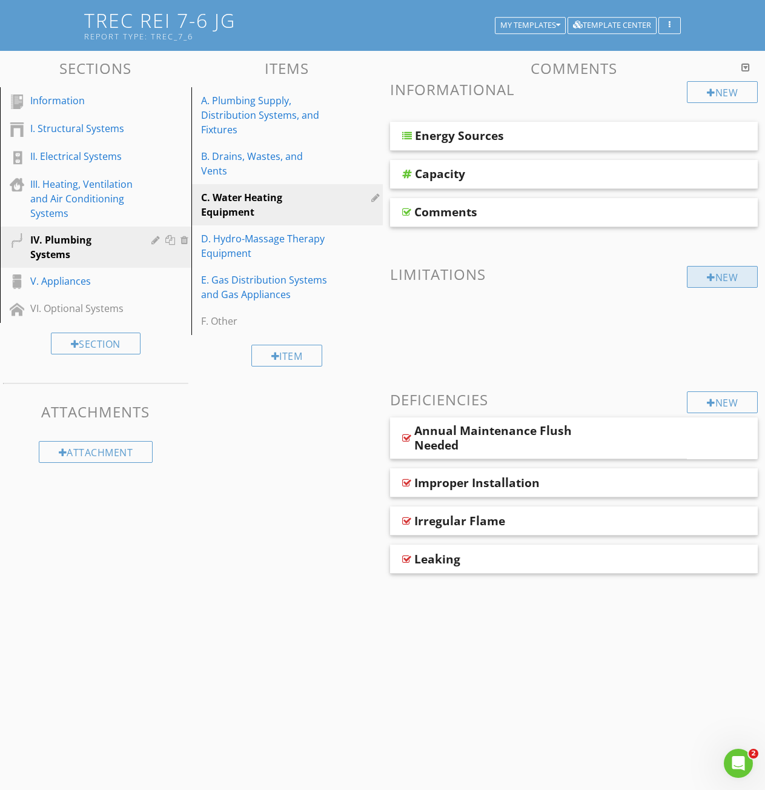
click at [717, 280] on div "New" at bounding box center [722, 277] width 71 height 22
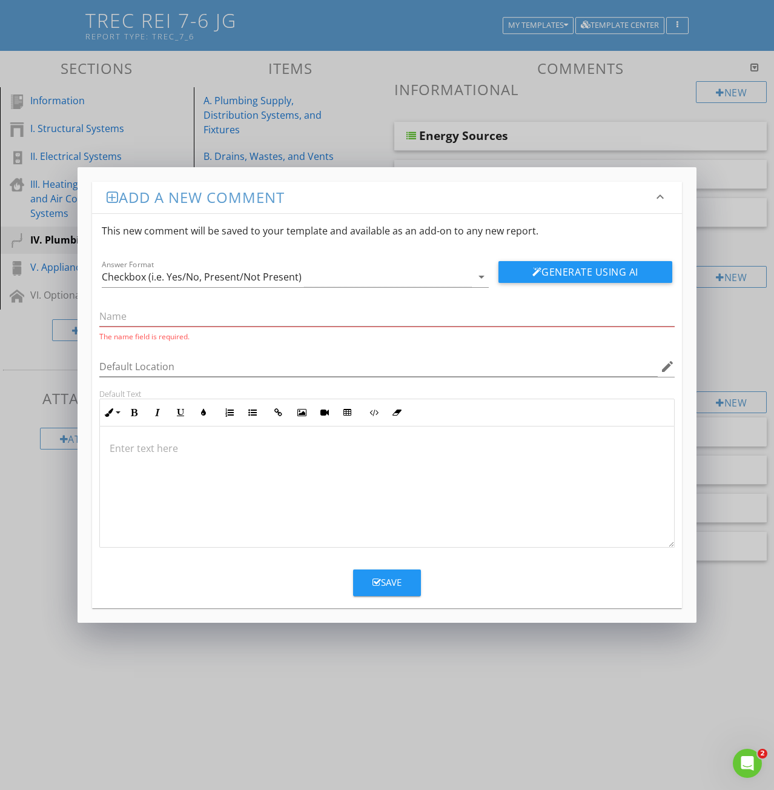
click at [133, 458] on div at bounding box center [387, 486] width 574 height 121
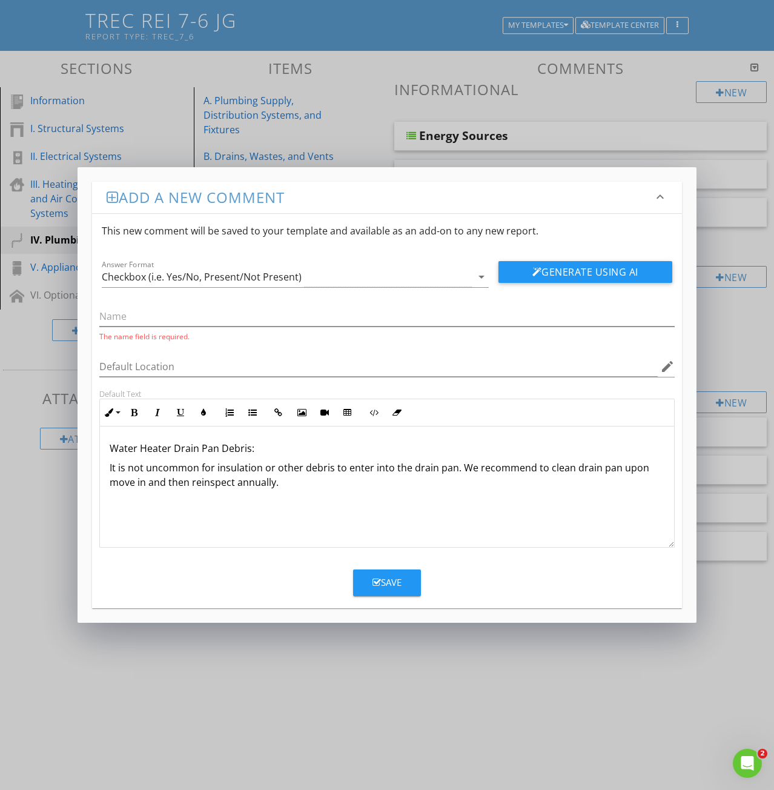
drag, startPoint x: 262, startPoint y: 448, endPoint x: 107, endPoint y: 449, distance: 154.5
click at [107, 449] on div "Water Heater Drain Pan Debris: It is not uncommon for insulation or other debri…" at bounding box center [387, 486] width 574 height 121
click at [158, 412] on icon "button" at bounding box center [157, 412] width 8 height 8
click at [120, 321] on input "text" at bounding box center [386, 317] width 575 height 20
paste input "Water Heater Drain Pan Debris:"
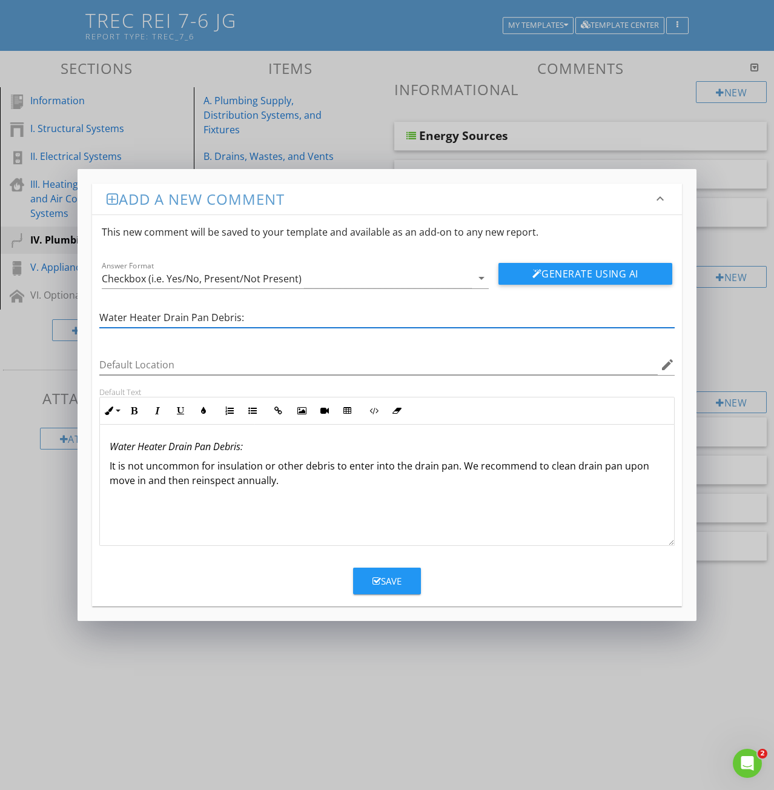
type input "Water Heater Drain Pan Debris:"
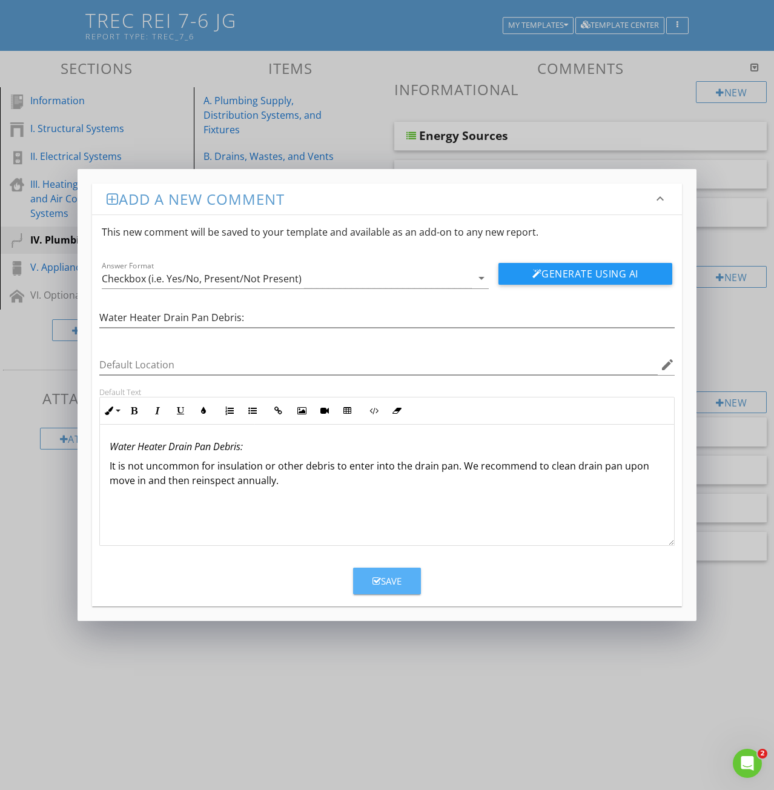
click at [386, 588] on div "Save" at bounding box center [387, 581] width 29 height 14
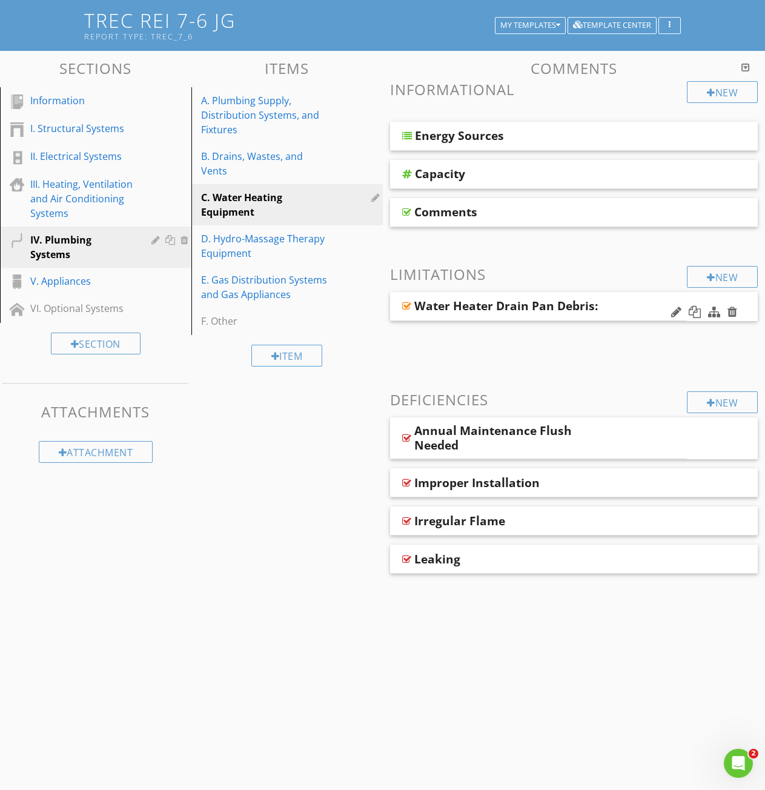
click at [408, 303] on div at bounding box center [406, 306] width 9 height 10
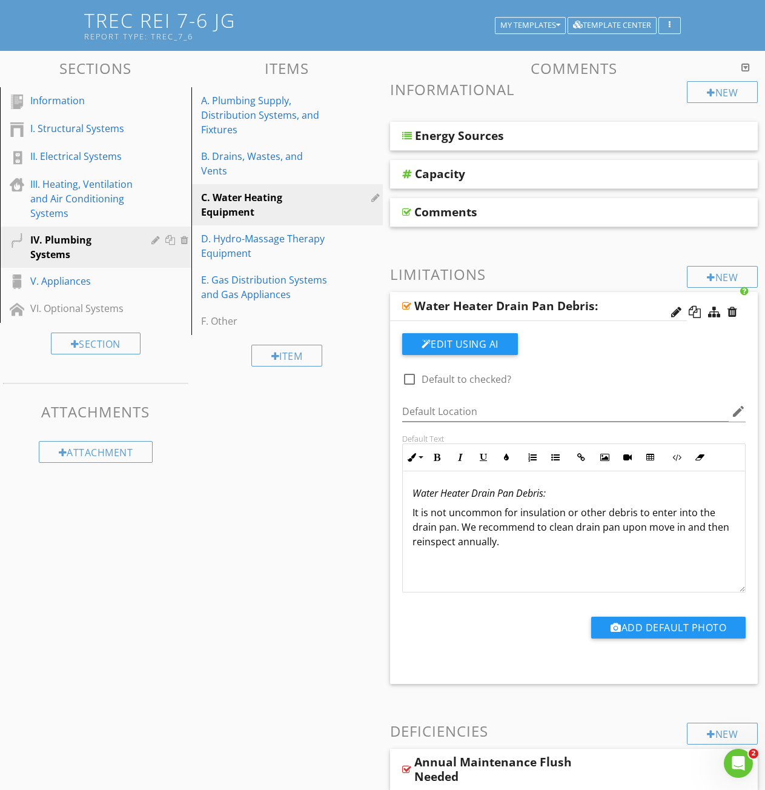
drag, startPoint x: 502, startPoint y: 540, endPoint x: 402, endPoint y: 497, distance: 108.0
click at [403, 497] on div "Water Heater Drain Pan Debris: It is not uncommon for insulation or other debri…" at bounding box center [574, 531] width 343 height 121
drag, startPoint x: 443, startPoint y: 512, endPoint x: 451, endPoint y: 526, distance: 15.5
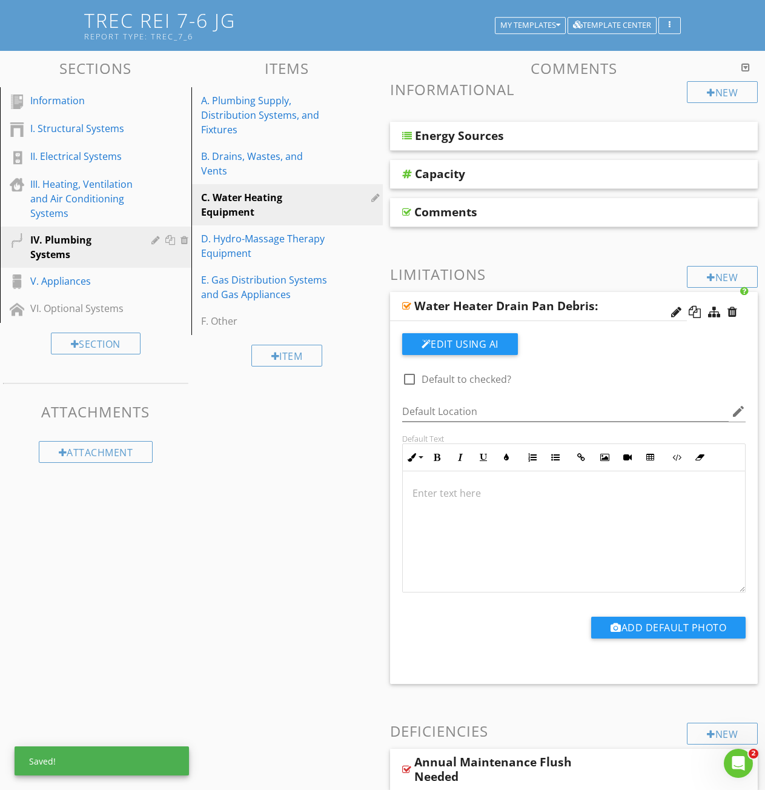
click at [405, 213] on div at bounding box center [406, 212] width 9 height 10
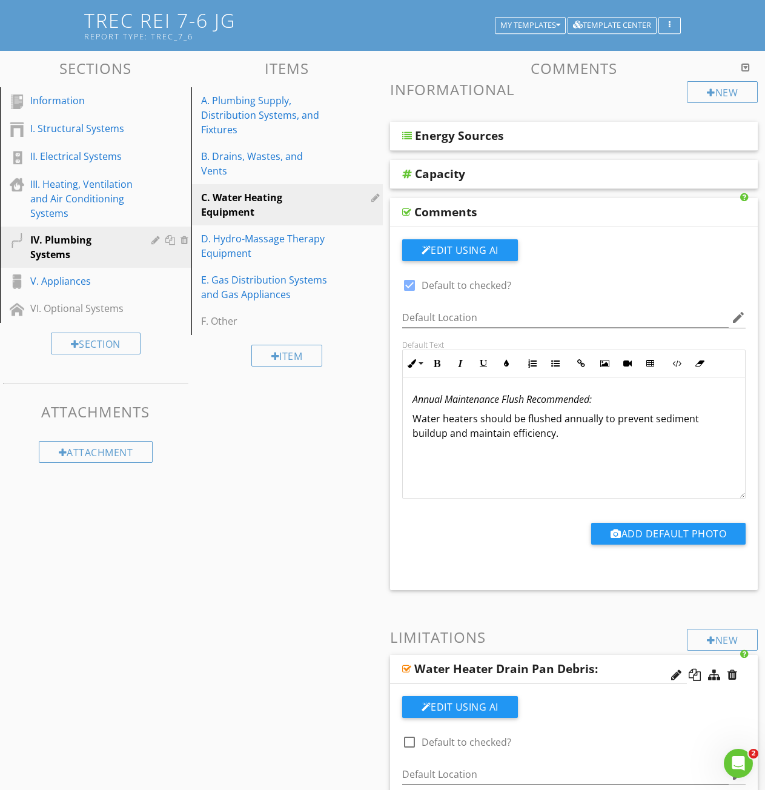
click at [563, 435] on p "Water heaters should be flushed annually to prevent sediment buildup and mainta…" at bounding box center [574, 425] width 323 height 29
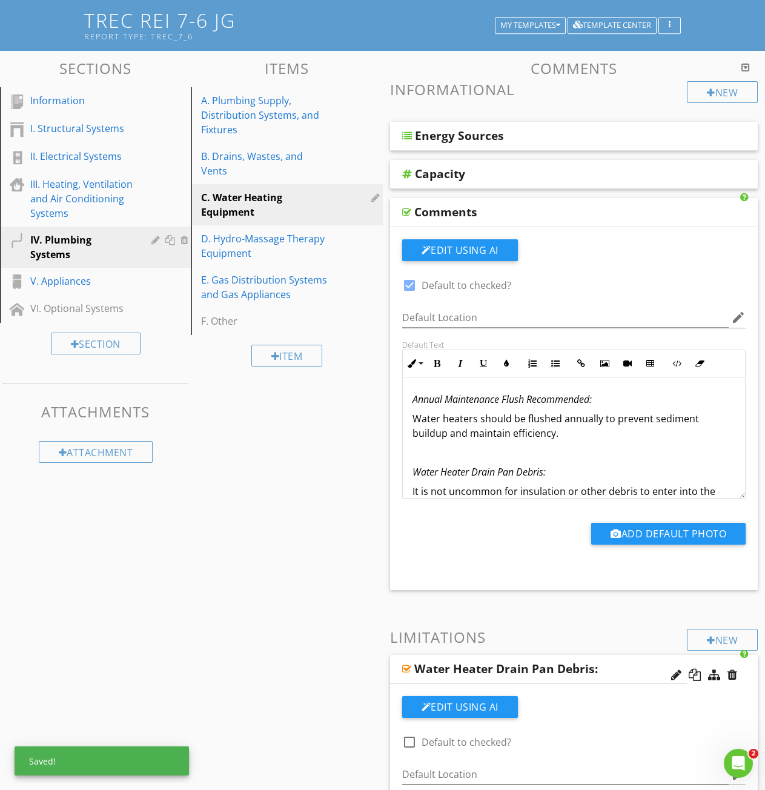
scroll to position [28, 0]
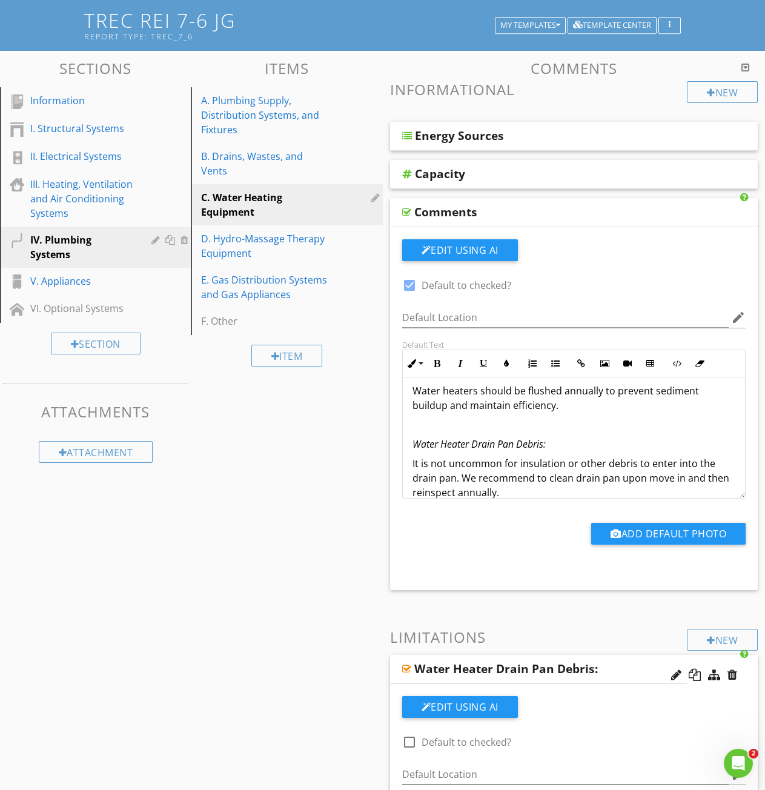
click at [407, 210] on div at bounding box center [406, 212] width 9 height 10
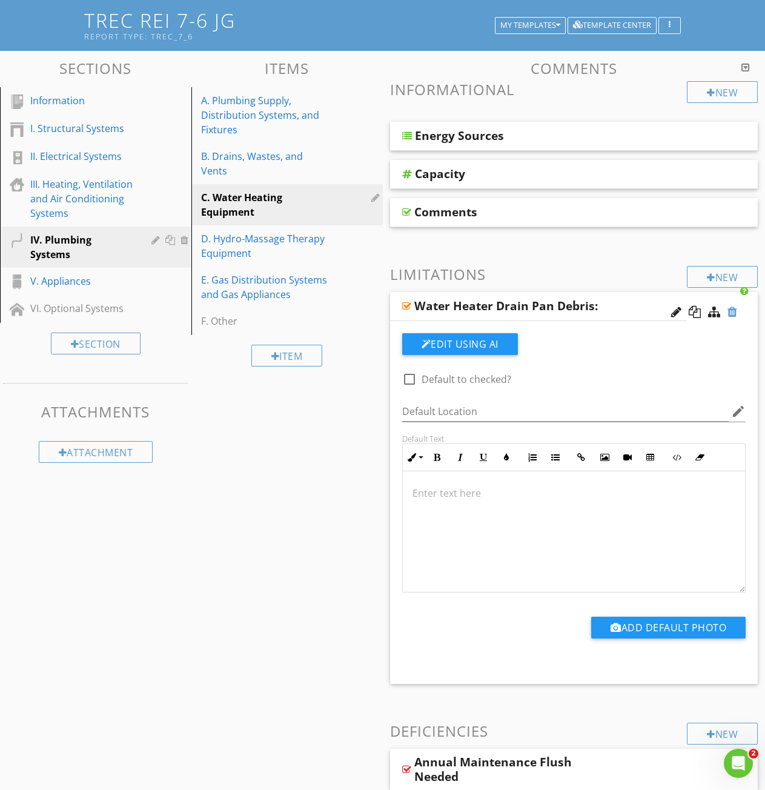
click at [734, 313] on div at bounding box center [732, 312] width 10 height 12
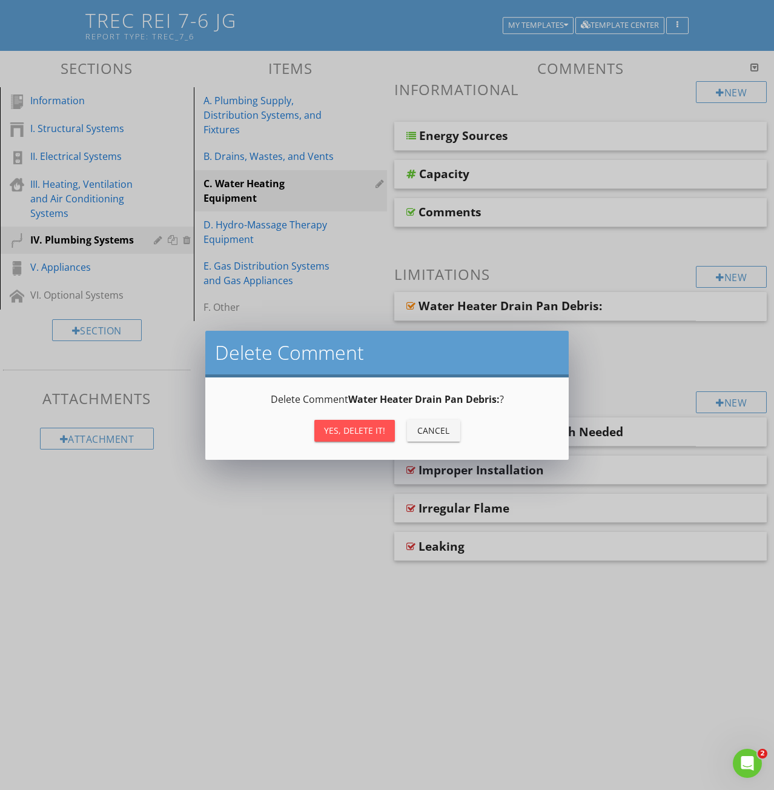
click at [348, 434] on div "Yes, Delete it!" at bounding box center [354, 430] width 61 height 13
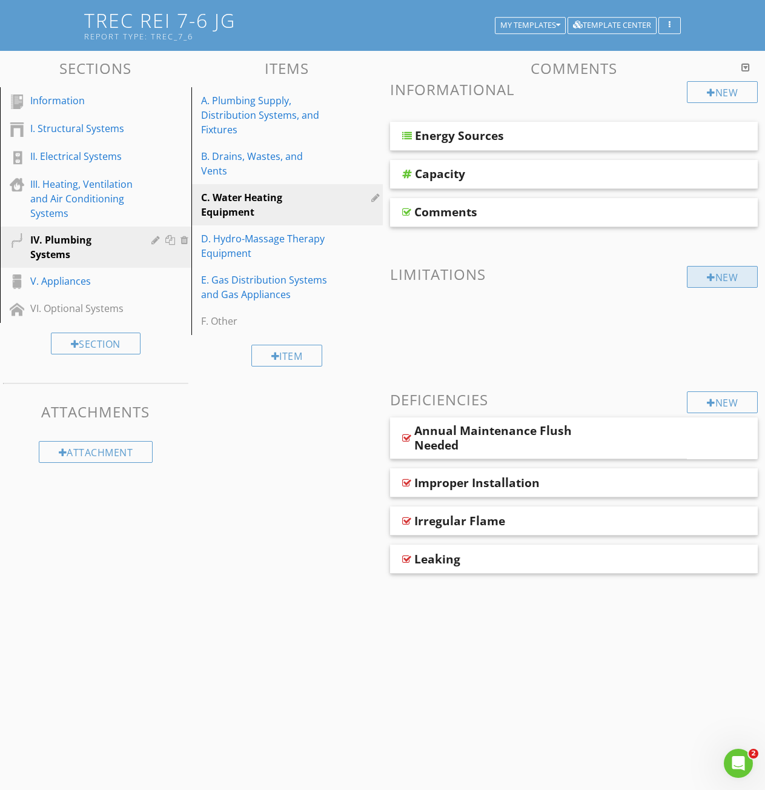
click at [715, 282] on div "New" at bounding box center [722, 277] width 71 height 22
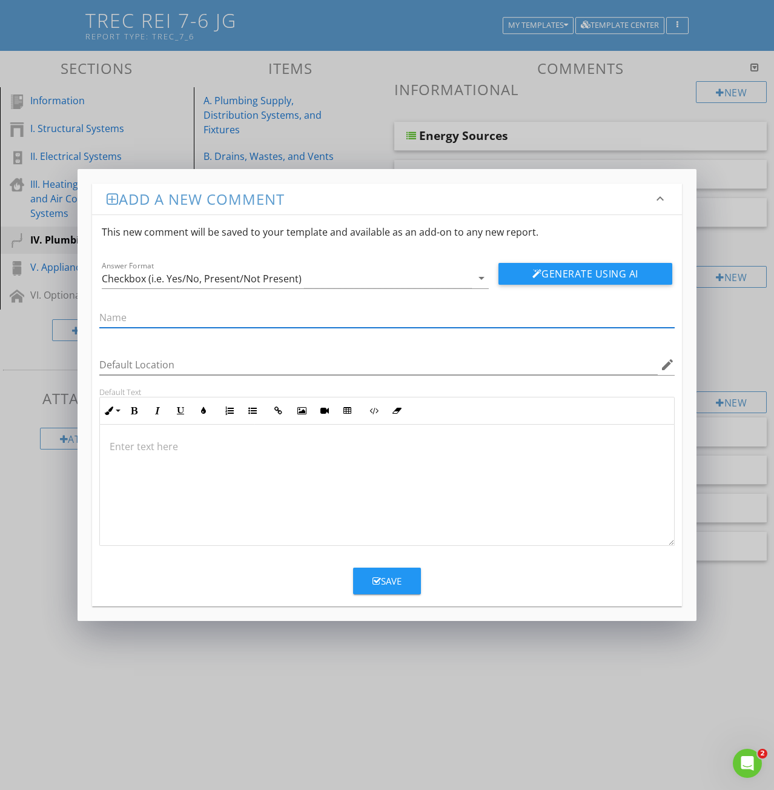
click at [129, 451] on p at bounding box center [387, 446] width 555 height 15
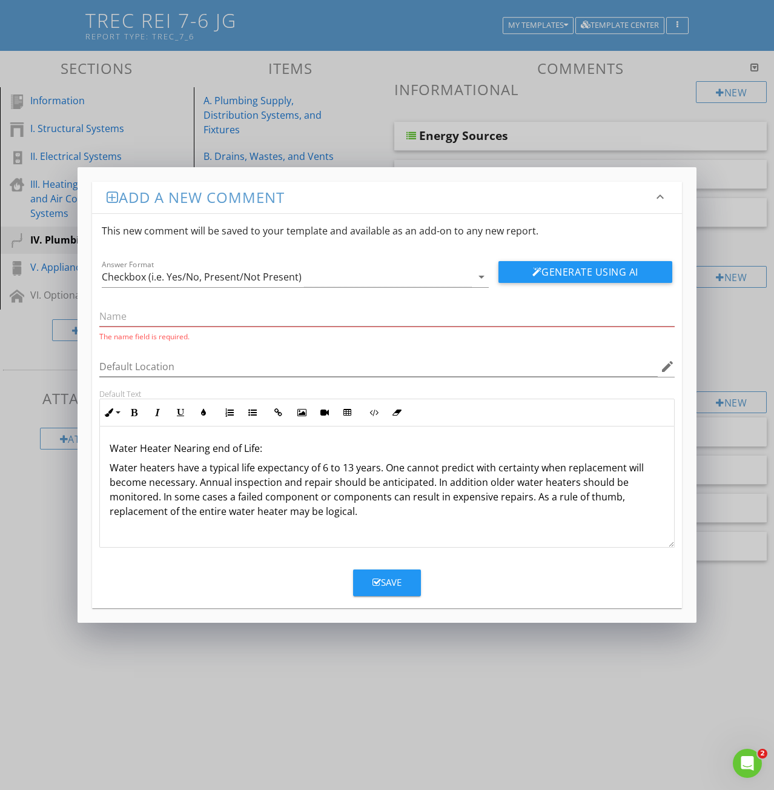
drag, startPoint x: 274, startPoint y: 444, endPoint x: 105, endPoint y: 448, distance: 169.0
click at [105, 448] on div "Water Heater Nearing end of Life: Water heaters have a typical life expectancy …" at bounding box center [387, 486] width 574 height 121
click at [162, 409] on button "Italic" at bounding box center [157, 412] width 23 height 23
click at [112, 315] on input "text" at bounding box center [386, 317] width 575 height 20
paste input "Water Heater Nearing end of Life:"
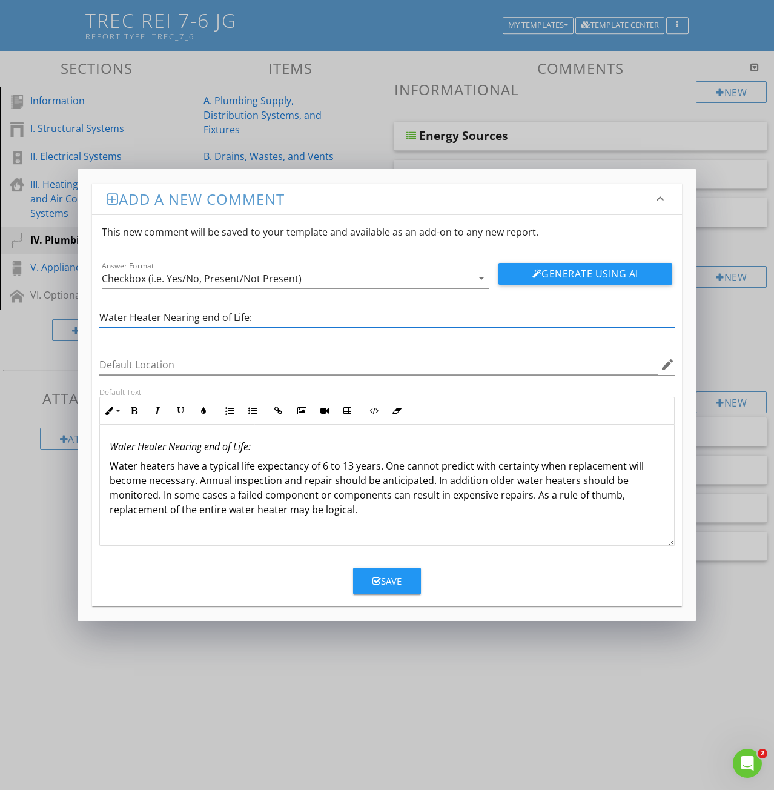
type input "Water Heater Nearing end of Life:"
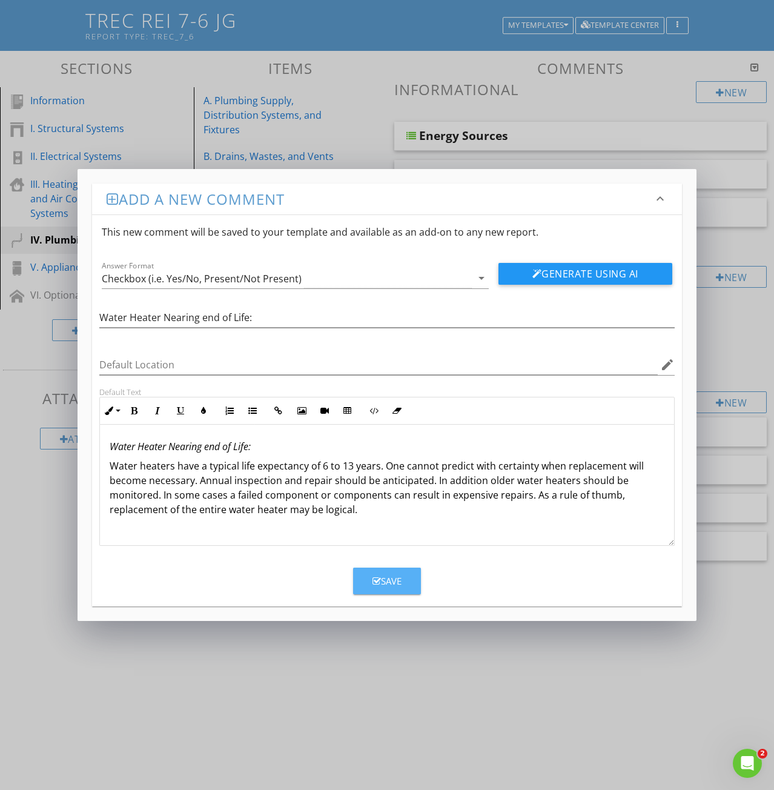
click at [386, 580] on div "Save" at bounding box center [387, 581] width 29 height 14
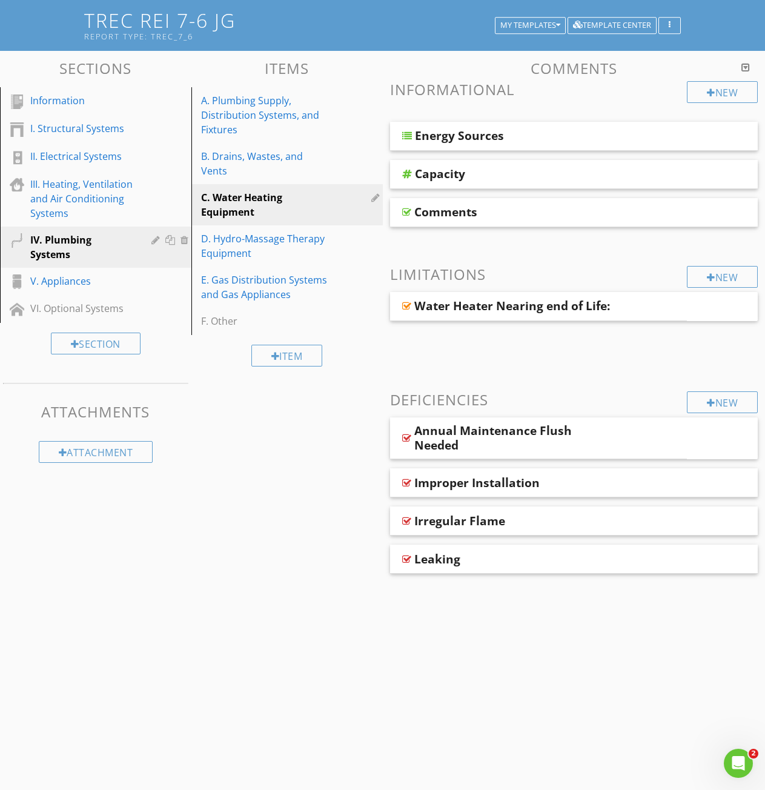
click at [410, 211] on div at bounding box center [406, 212] width 9 height 10
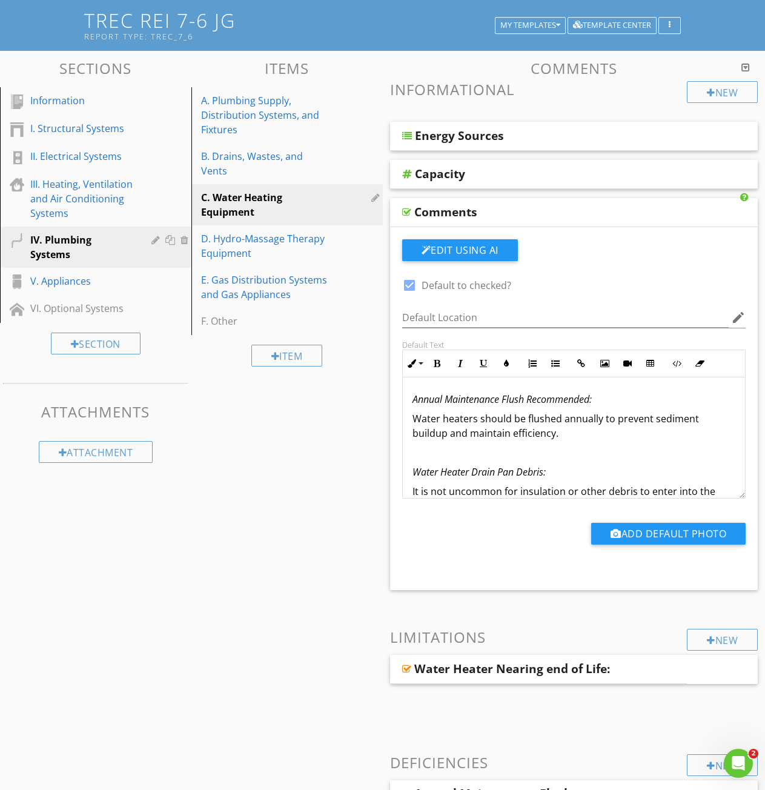
click at [476, 208] on div "Comments" at bounding box center [445, 212] width 63 height 15
click at [483, 211] on div "Comments" at bounding box center [543, 212] width 258 height 15
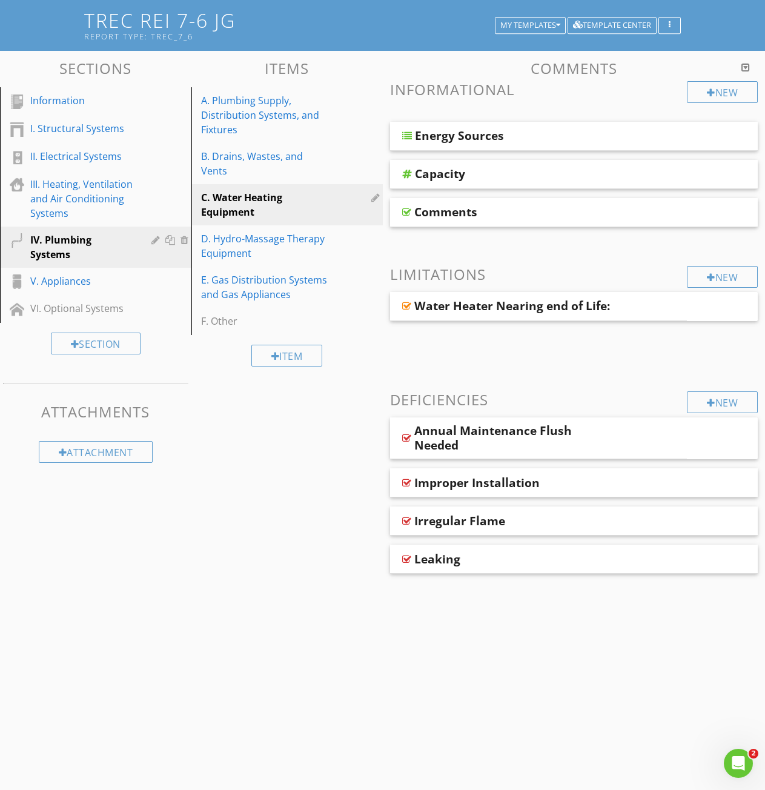
click at [483, 211] on div "Comments" at bounding box center [543, 212] width 258 height 15
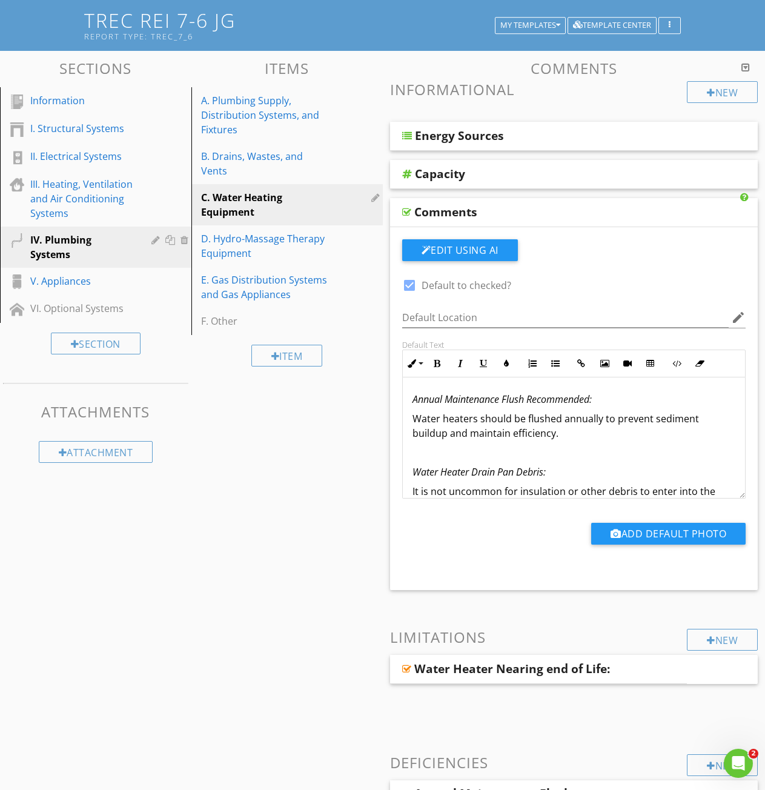
click at [456, 212] on div "Comments" at bounding box center [445, 212] width 63 height 15
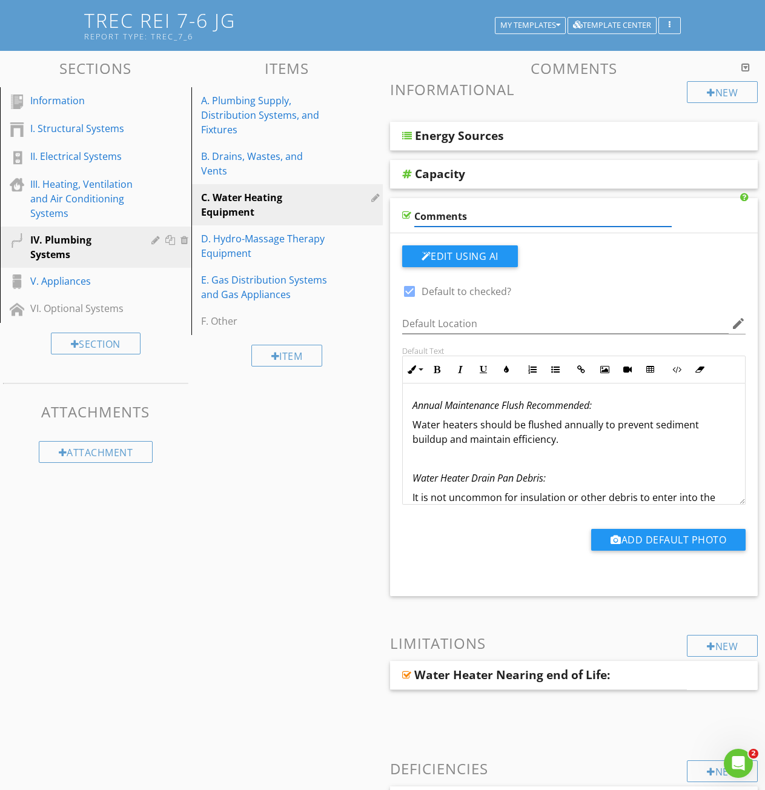
drag, startPoint x: 468, startPoint y: 217, endPoint x: 414, endPoint y: 216, distance: 53.9
click at [414, 216] on input "Comments" at bounding box center [543, 217] width 258 height 20
paste input "Annual Maintenance Flush Recommended:"
type input "Annual Maintenance Flush Recommended:"
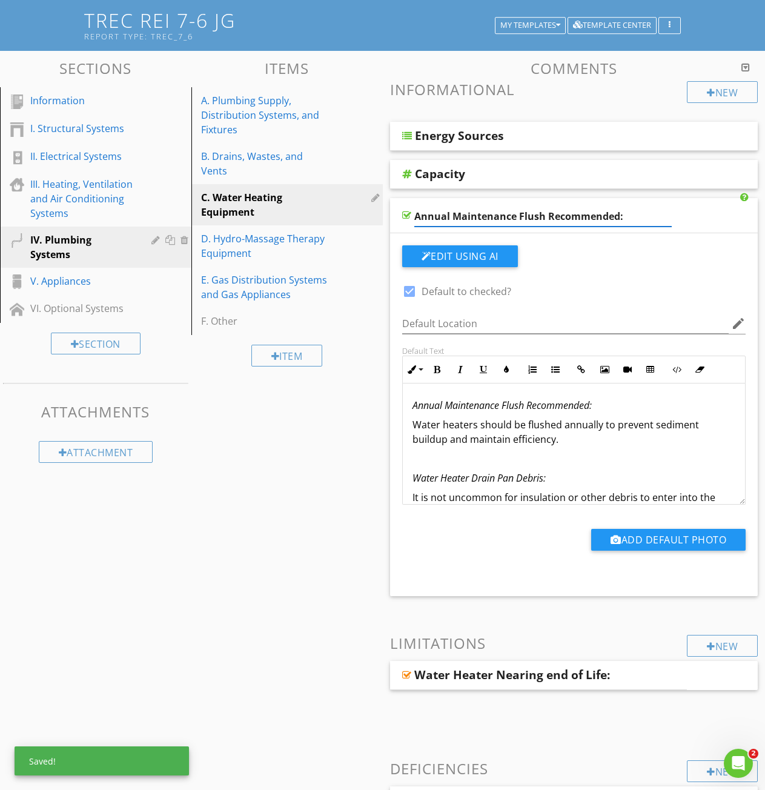
click at [406, 214] on div at bounding box center [406, 215] width 9 height 10
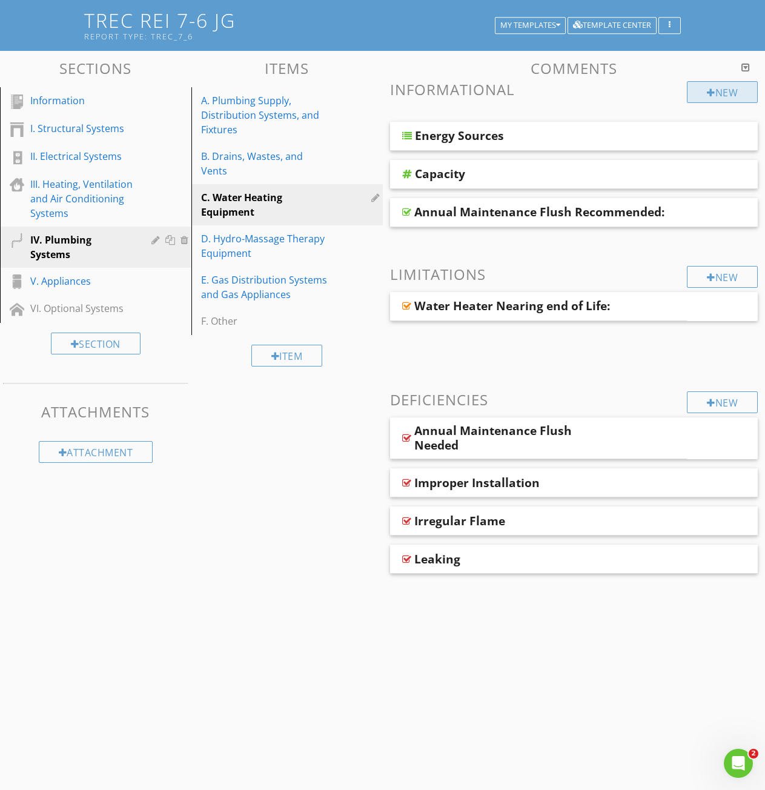
click at [712, 95] on div at bounding box center [711, 93] width 8 height 10
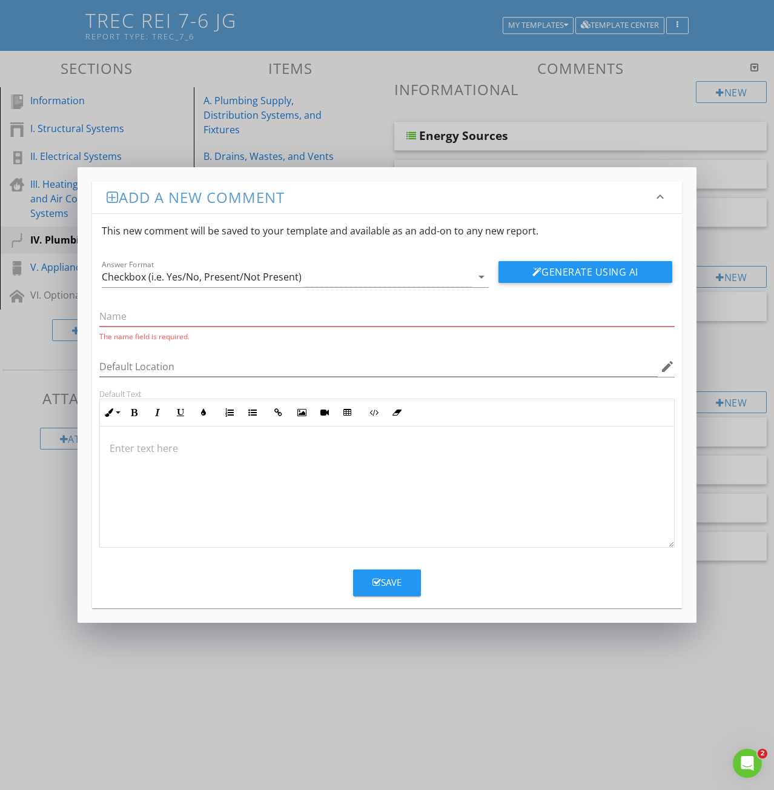
click at [128, 445] on p at bounding box center [387, 448] width 555 height 15
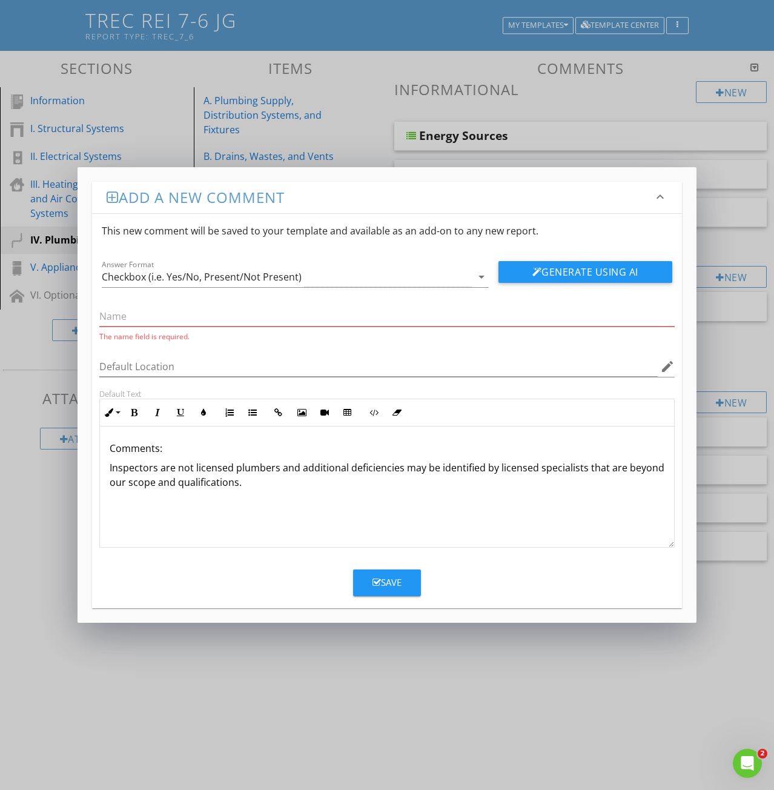
drag, startPoint x: 166, startPoint y: 449, endPoint x: 110, endPoint y: 448, distance: 55.7
click at [110, 448] on p "Comments:" at bounding box center [387, 448] width 555 height 15
copy p "Comments:"
click at [111, 318] on input "text" at bounding box center [386, 317] width 575 height 20
paste input "Comments:"
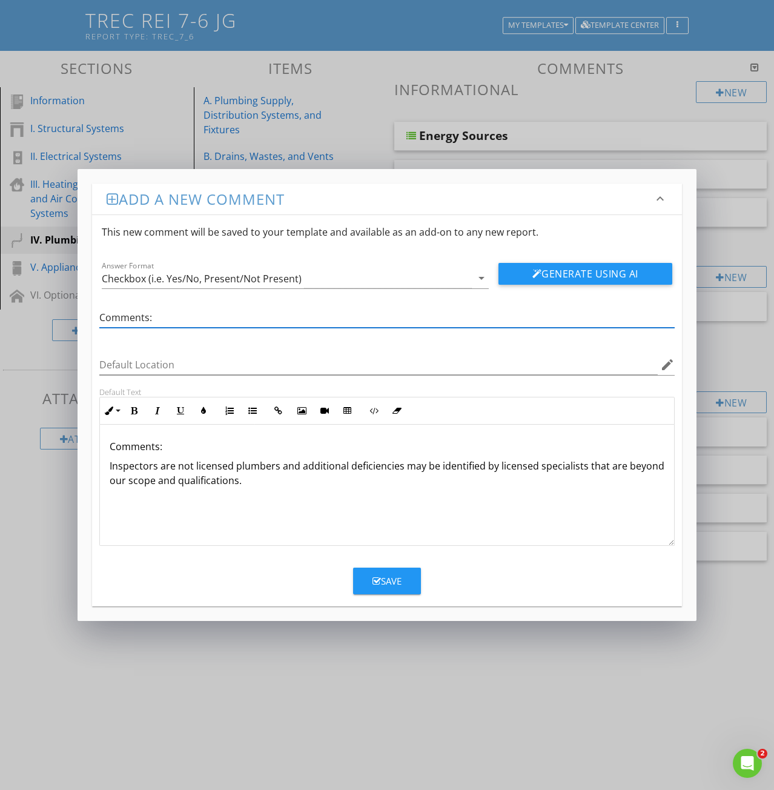
type input "Comments:"
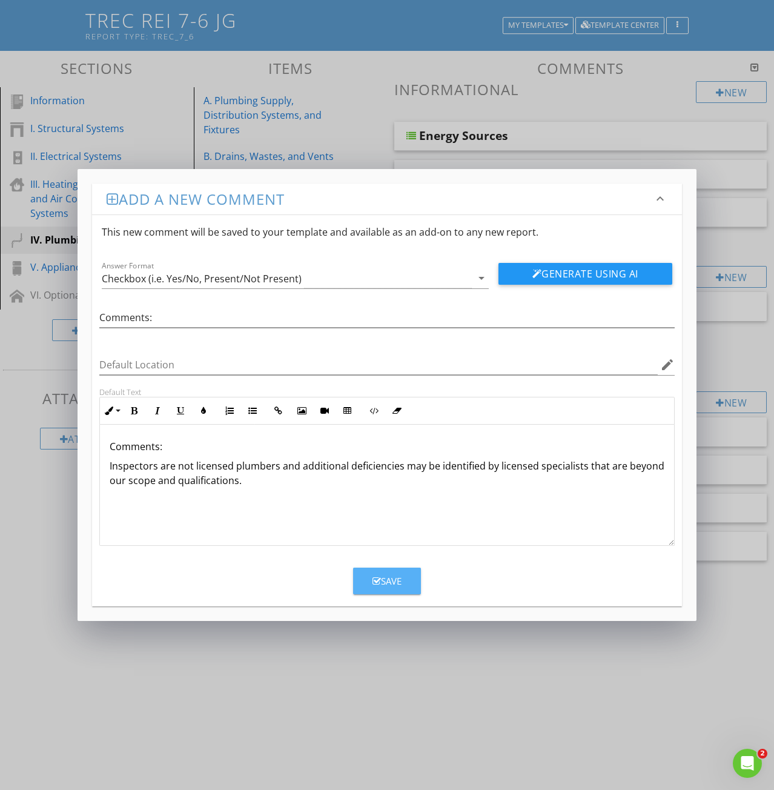
click at [382, 579] on div "Save" at bounding box center [387, 581] width 29 height 14
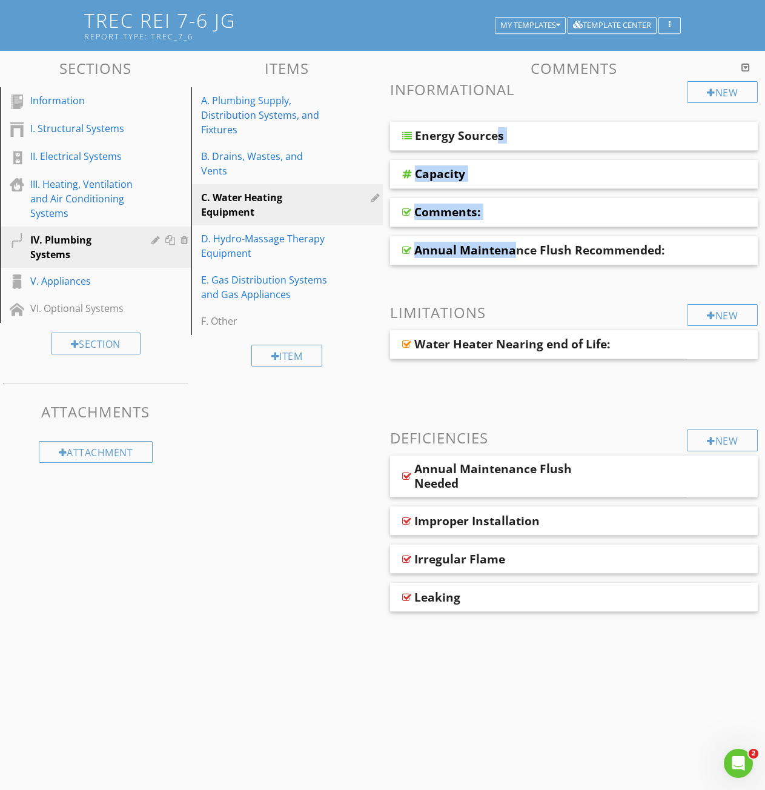
drag, startPoint x: 432, startPoint y: 254, endPoint x: 414, endPoint y: 107, distance: 148.4
click at [414, 107] on div "New Informational Energy Sources Capacity Comments: Annual Maintenance Flush Re…" at bounding box center [574, 346] width 368 height 531
click at [525, 296] on div "New Informational Energy Sources Capacity Comments: Annual Maintenance Flush Re…" at bounding box center [574, 346] width 368 height 531
click at [691, 254] on div "Annual Maintenance Flush Recommended:" at bounding box center [574, 250] width 368 height 29
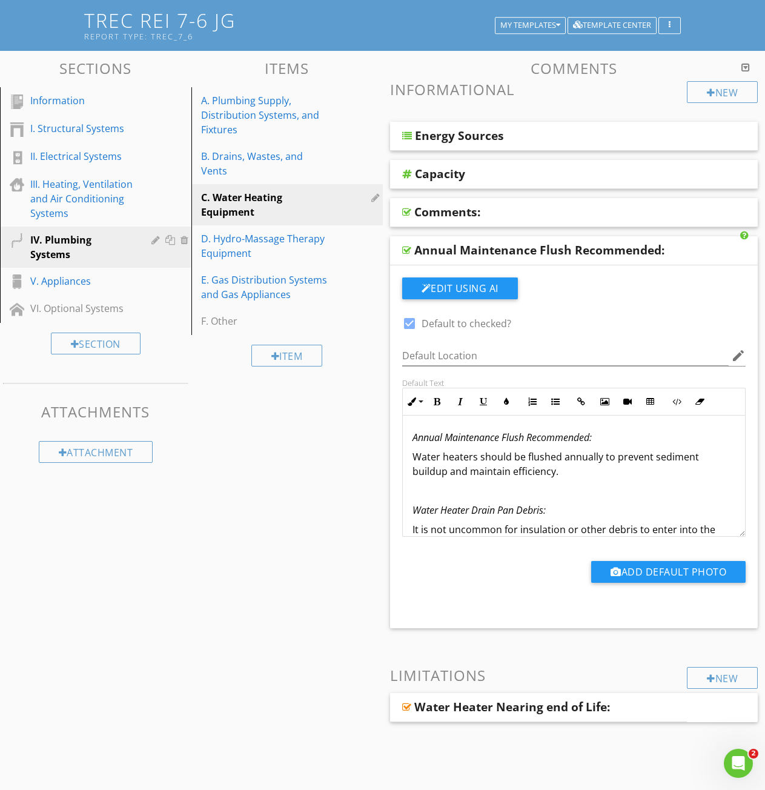
click at [408, 248] on div at bounding box center [406, 250] width 9 height 10
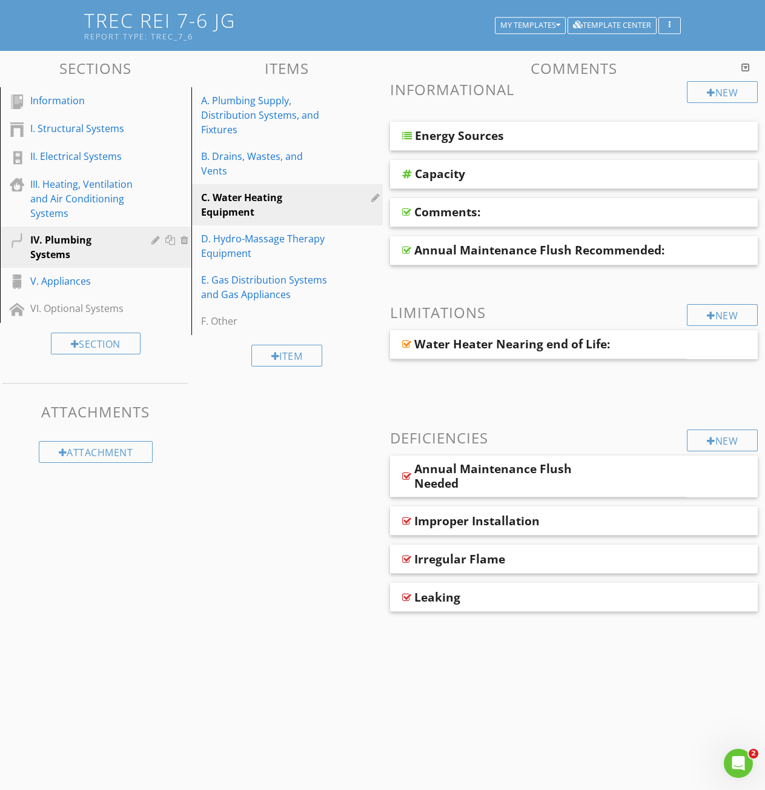
click at [405, 251] on div at bounding box center [406, 250] width 9 height 10
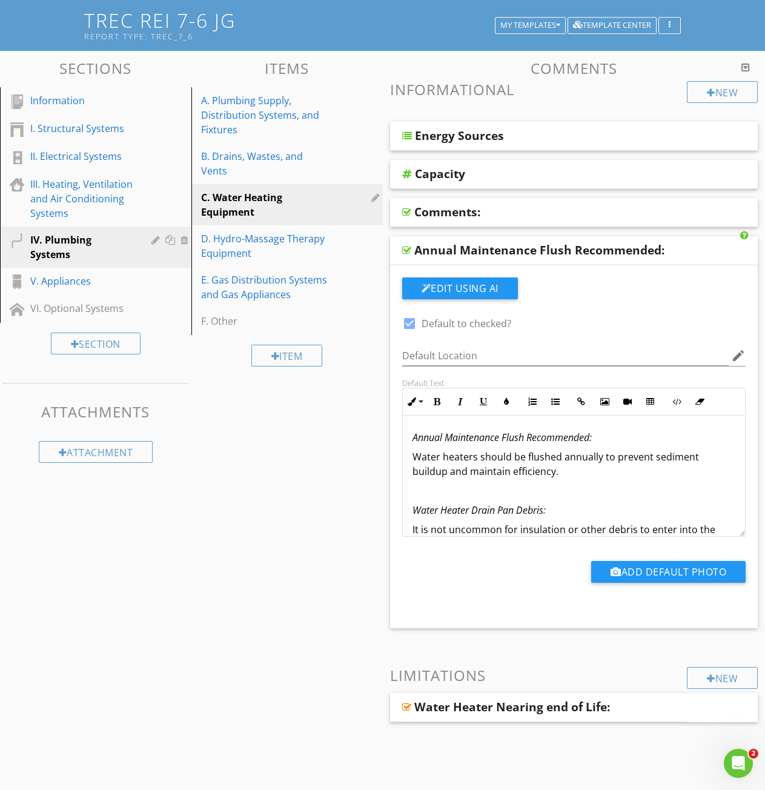
click at [405, 251] on div at bounding box center [406, 250] width 9 height 10
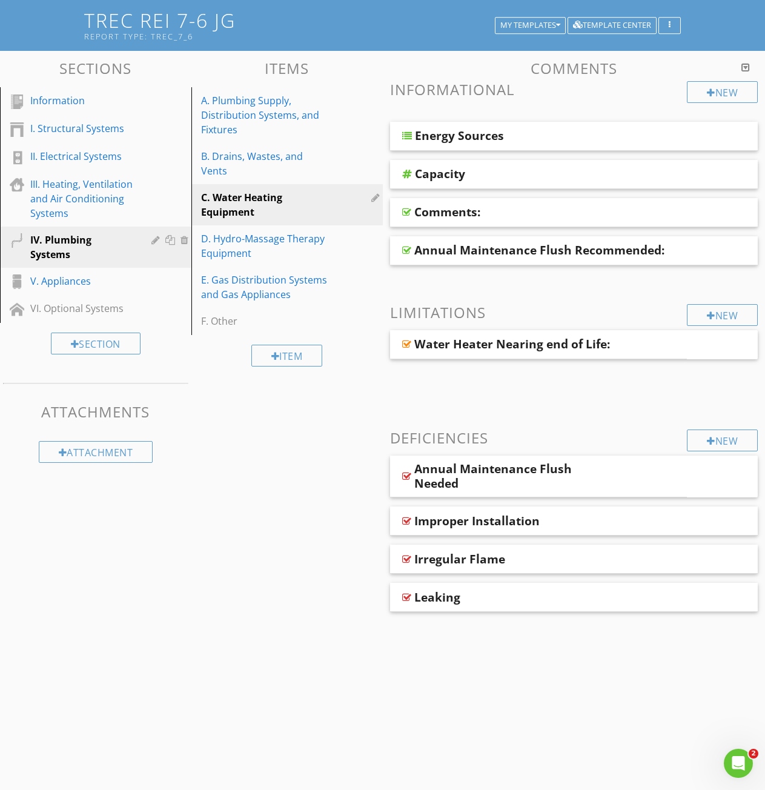
click at [744, 68] on div at bounding box center [745, 67] width 8 height 10
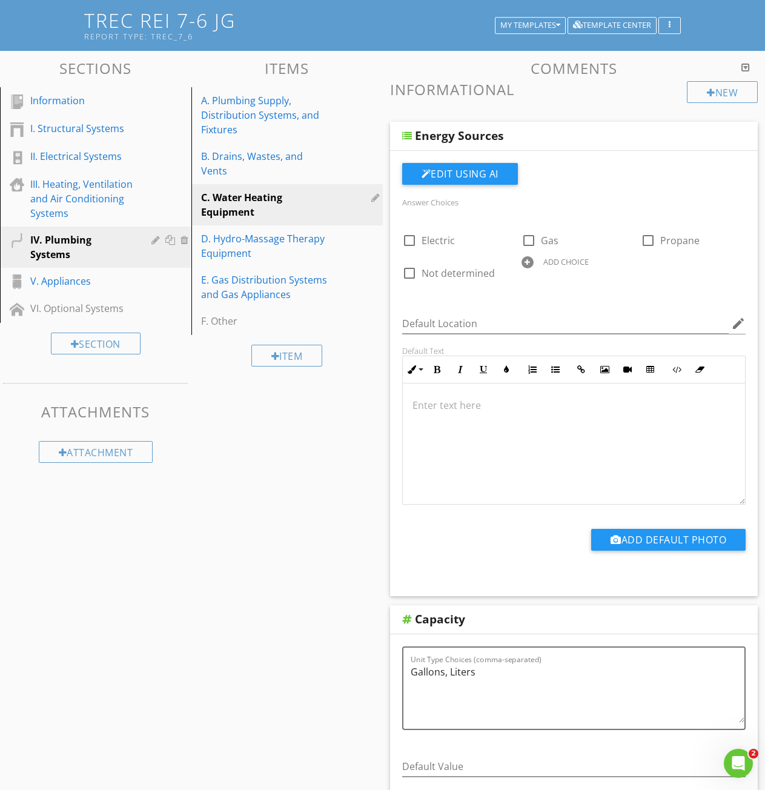
click at [744, 68] on div at bounding box center [745, 67] width 8 height 10
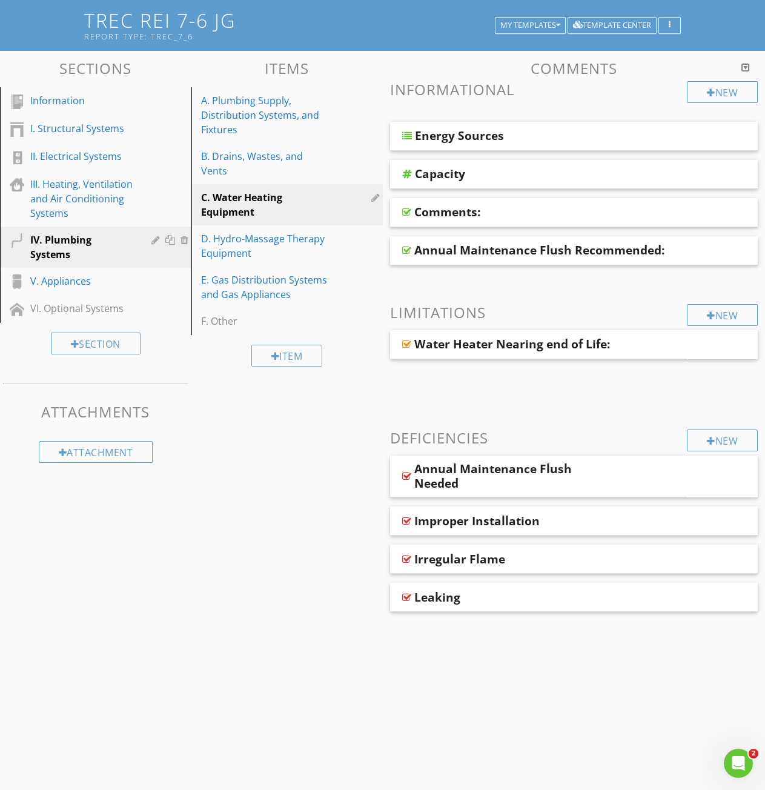
click at [744, 69] on div at bounding box center [745, 67] width 8 height 10
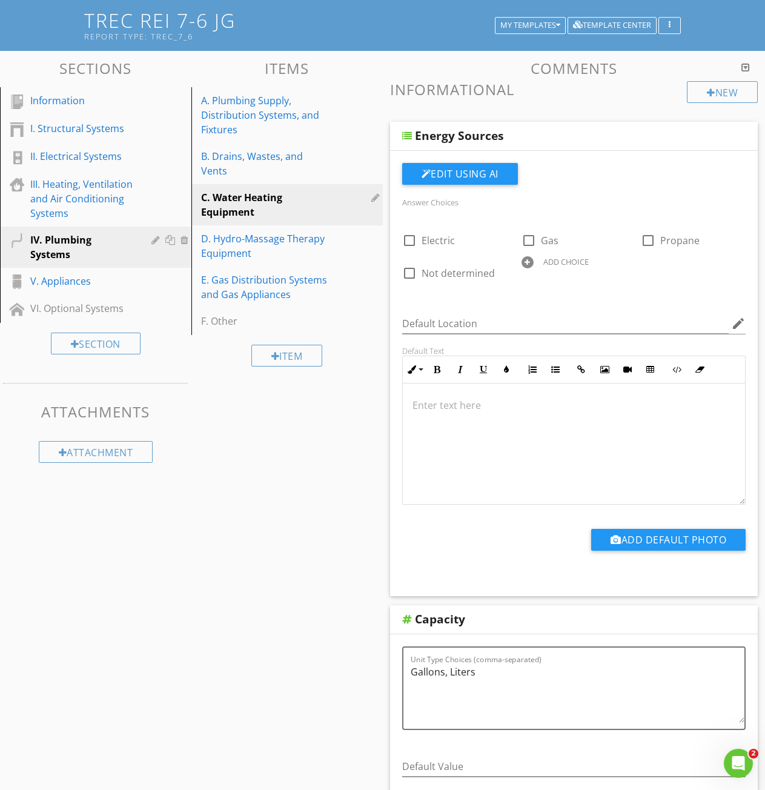
click at [744, 69] on div at bounding box center [745, 67] width 8 height 10
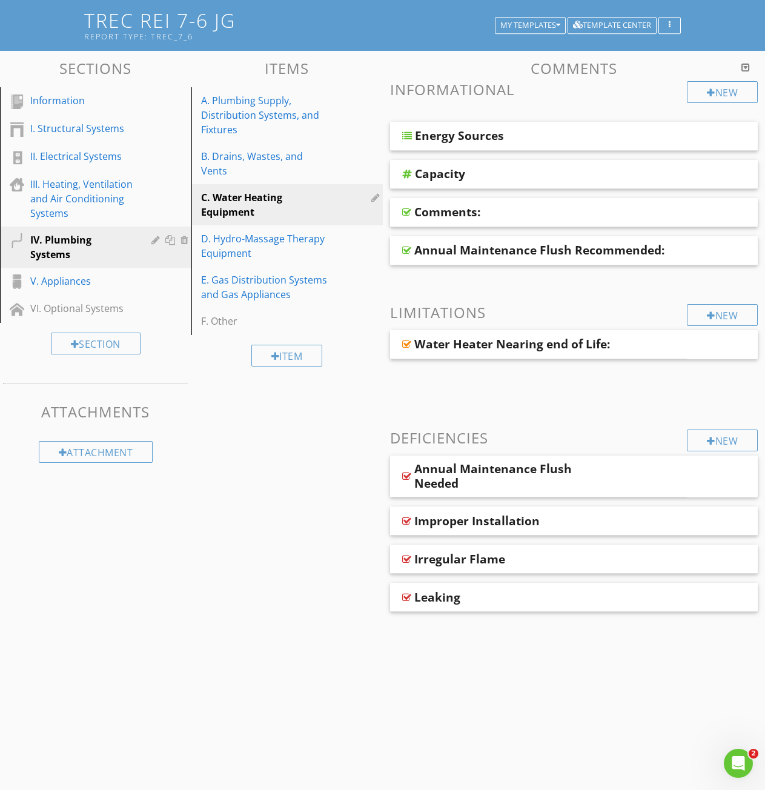
click at [456, 254] on div "Annual Maintenance Flush Recommended:" at bounding box center [539, 250] width 250 height 15
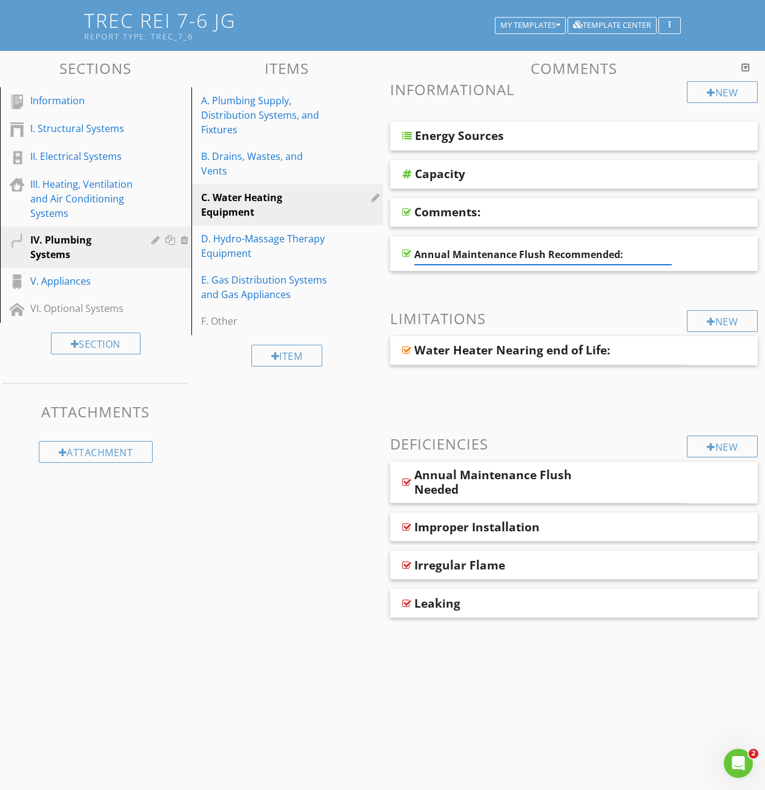
click at [406, 253] on div at bounding box center [406, 253] width 9 height 10
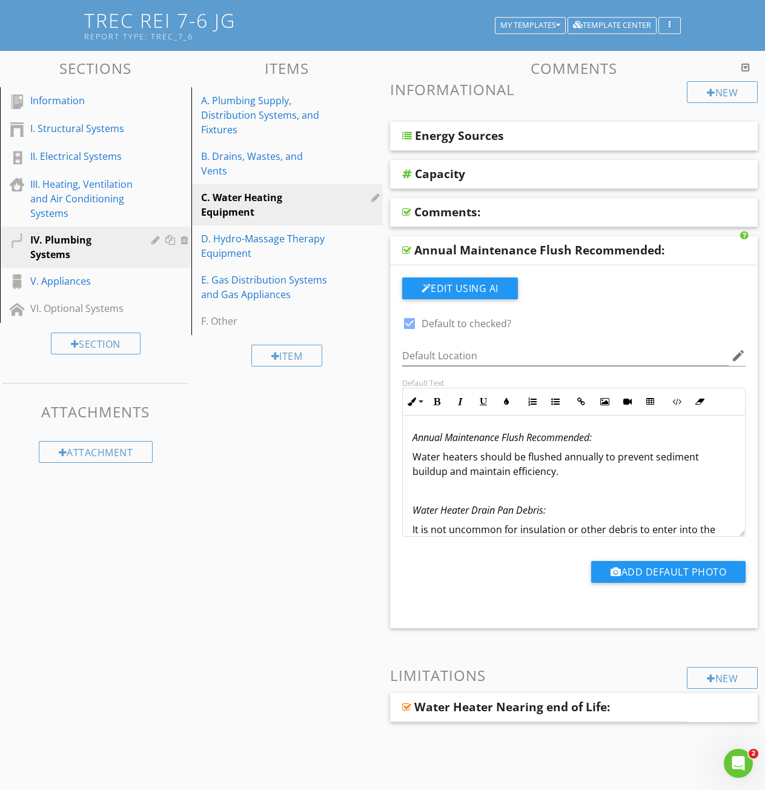
click at [407, 247] on div at bounding box center [406, 250] width 9 height 10
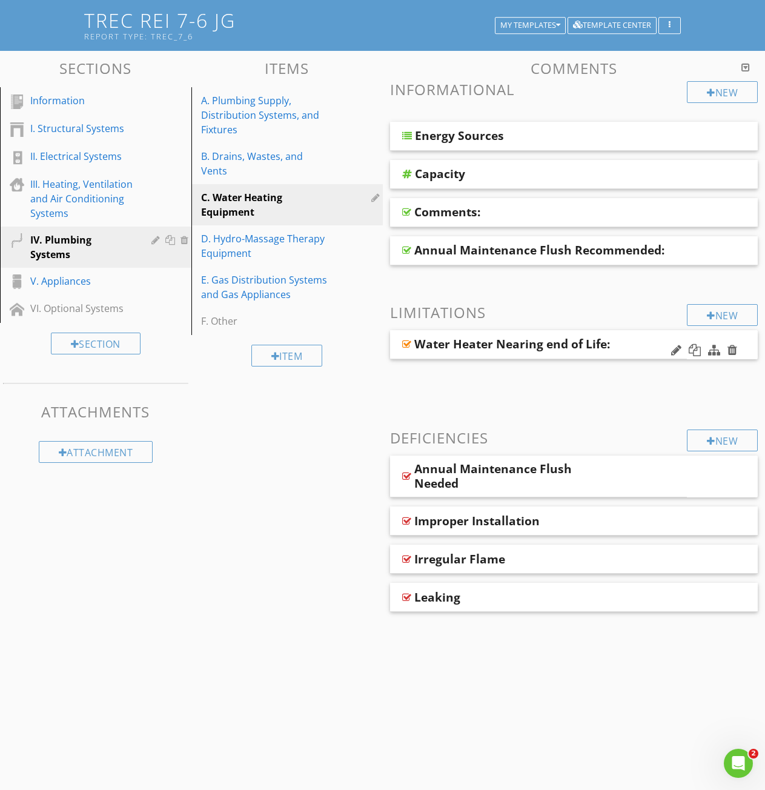
click at [406, 345] on div at bounding box center [406, 344] width 9 height 10
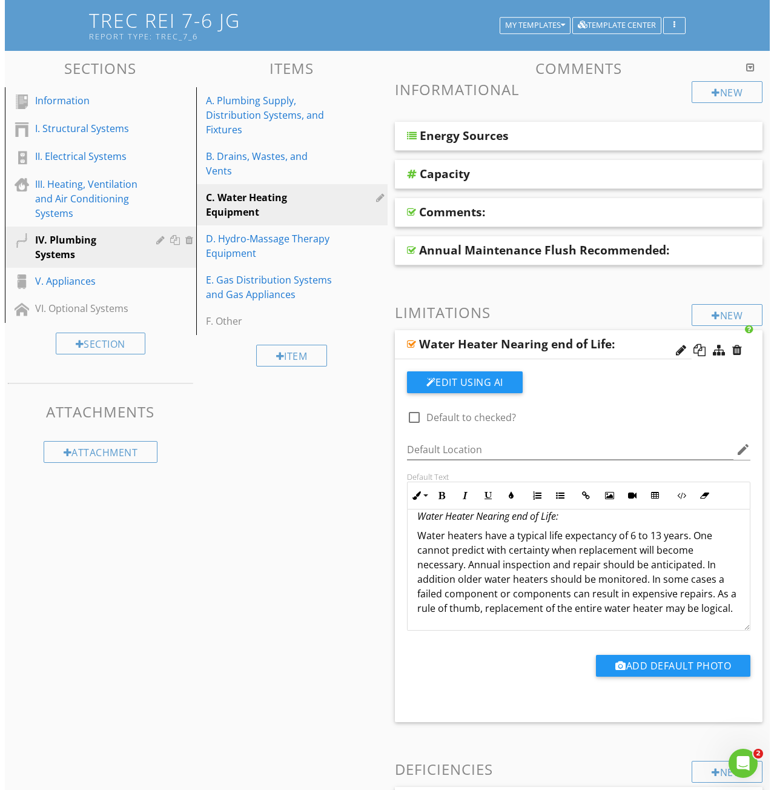
scroll to position [0, 0]
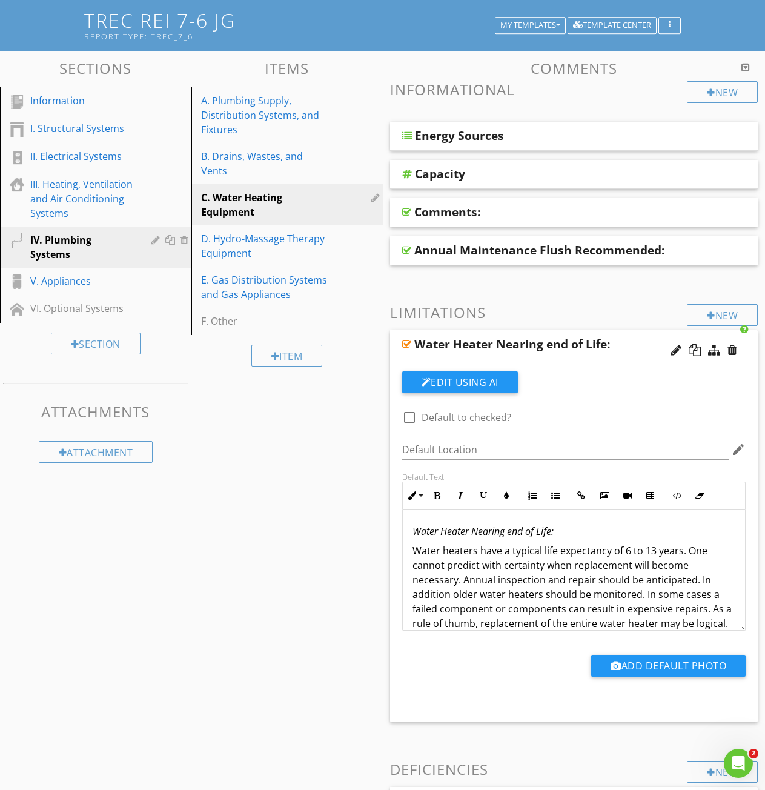
drag, startPoint x: 449, startPoint y: 609, endPoint x: 393, endPoint y: 485, distance: 136.4
click at [393, 485] on div "Edit Using AI check_box_outline_blank Default to checked? Default Location edit…" at bounding box center [574, 540] width 368 height 363
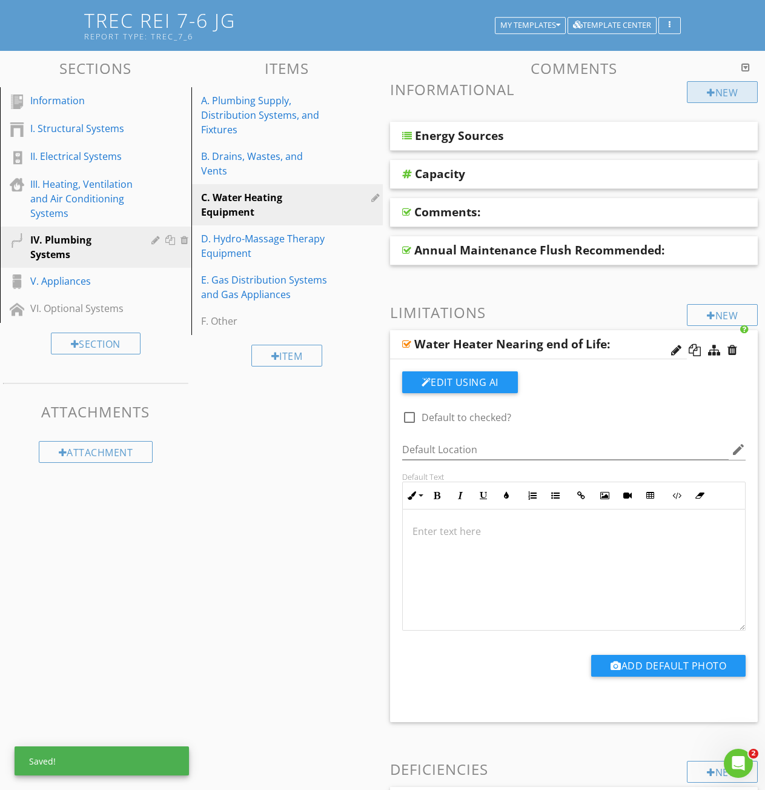
click at [704, 100] on div "New" at bounding box center [722, 92] width 71 height 22
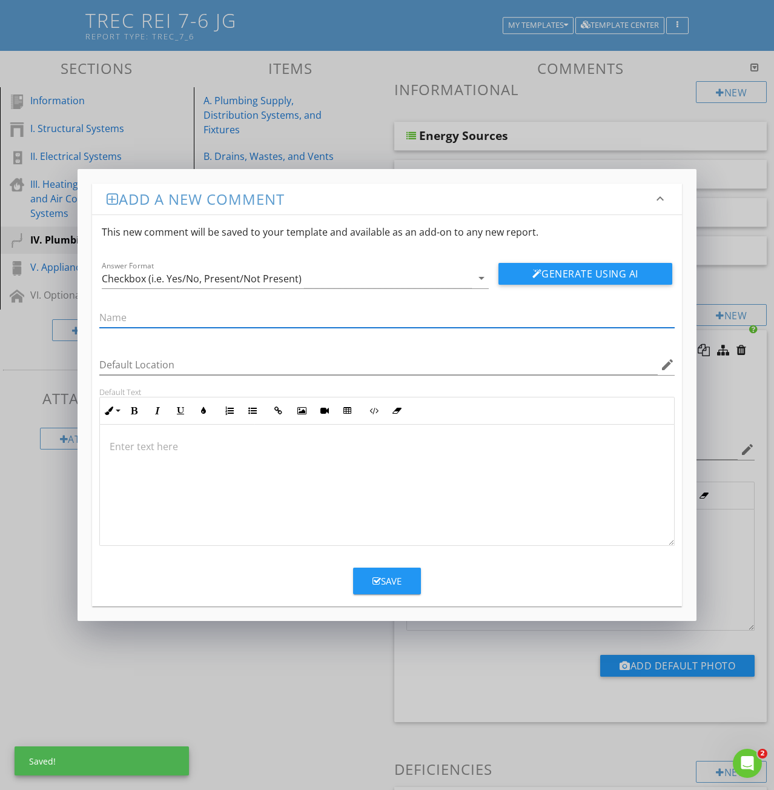
click at [117, 459] on div at bounding box center [387, 485] width 574 height 121
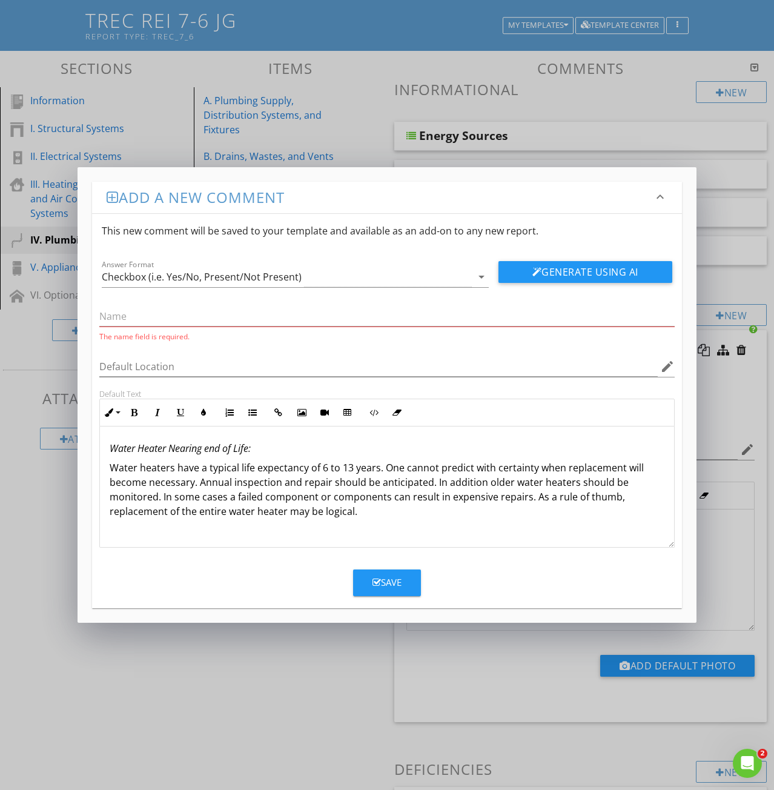
click at [204, 448] on em "Water Heater Nearing end of Life:" at bounding box center [180, 448] width 141 height 13
click at [204, 447] on em "Water Heater Nearing end of Life:" at bounding box center [180, 448] width 141 height 13
click at [196, 448] on em "Water Heater Nearing end of Life:" at bounding box center [180, 448] width 141 height 13
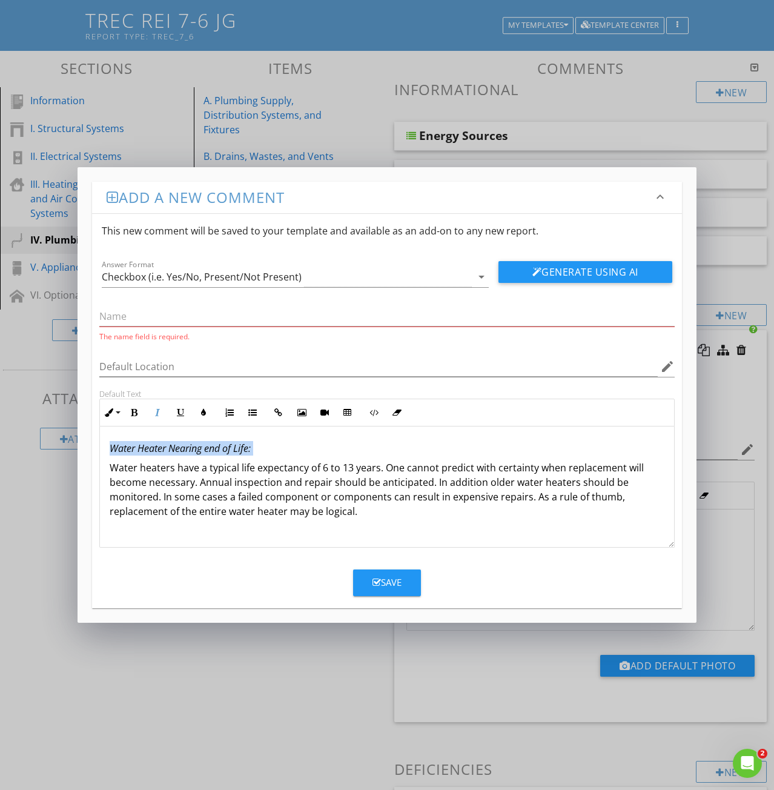
copy em "Water Heater Nearing end of Life:"
click at [115, 313] on input "text" at bounding box center [386, 317] width 575 height 20
paste input "Water Heater Nearing end of Life:"
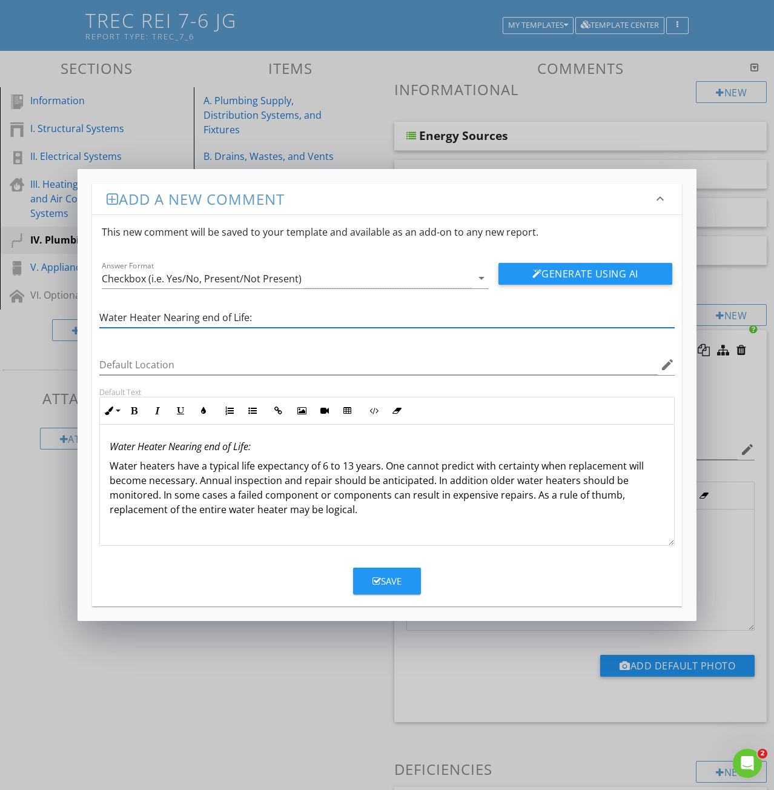
type input "Water Heater Nearing end of Life:"
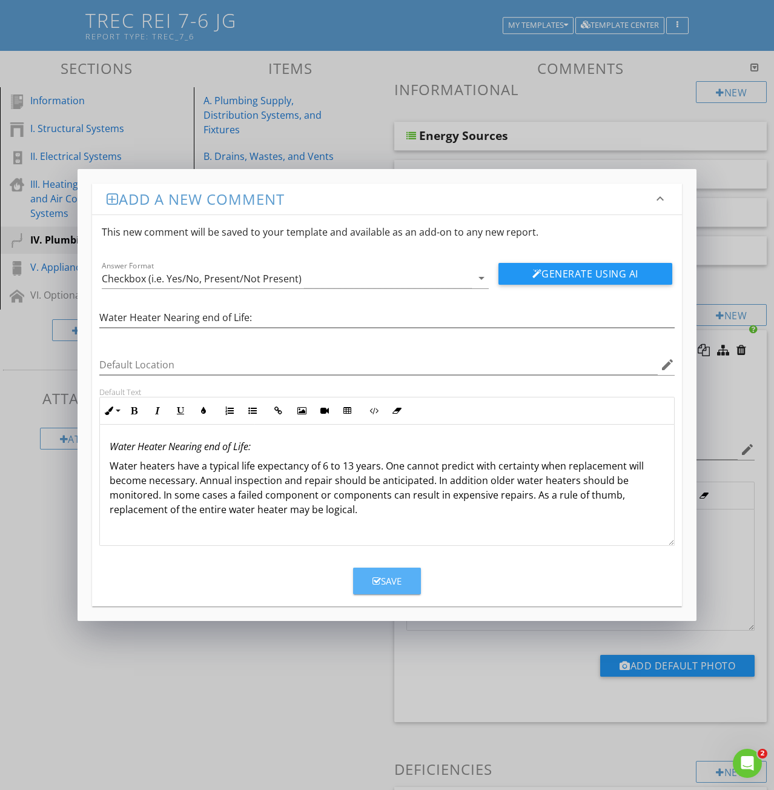
click at [391, 587] on div "Save" at bounding box center [387, 581] width 29 height 14
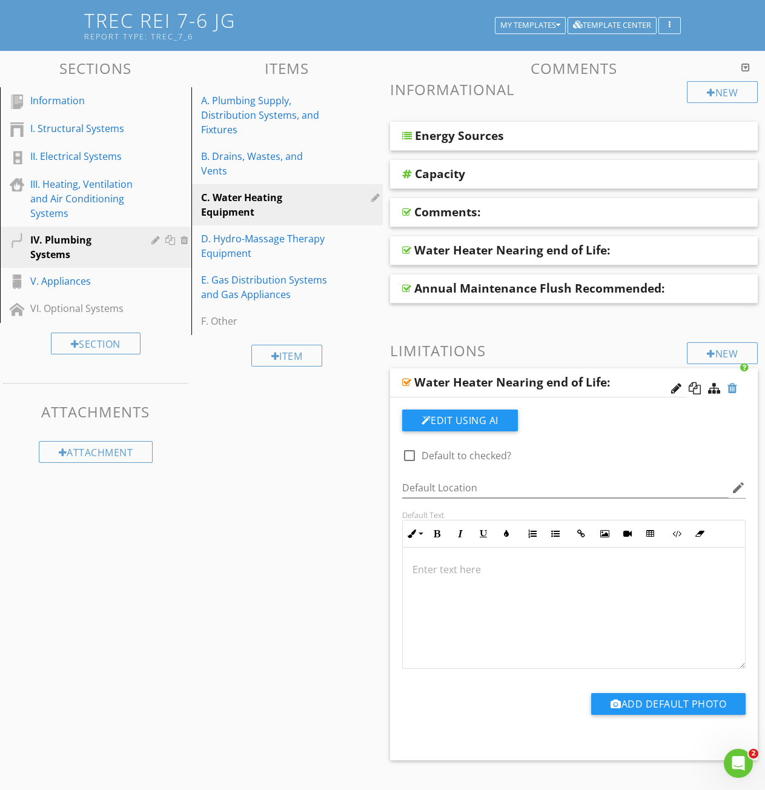
click at [732, 386] on div at bounding box center [732, 388] width 10 height 12
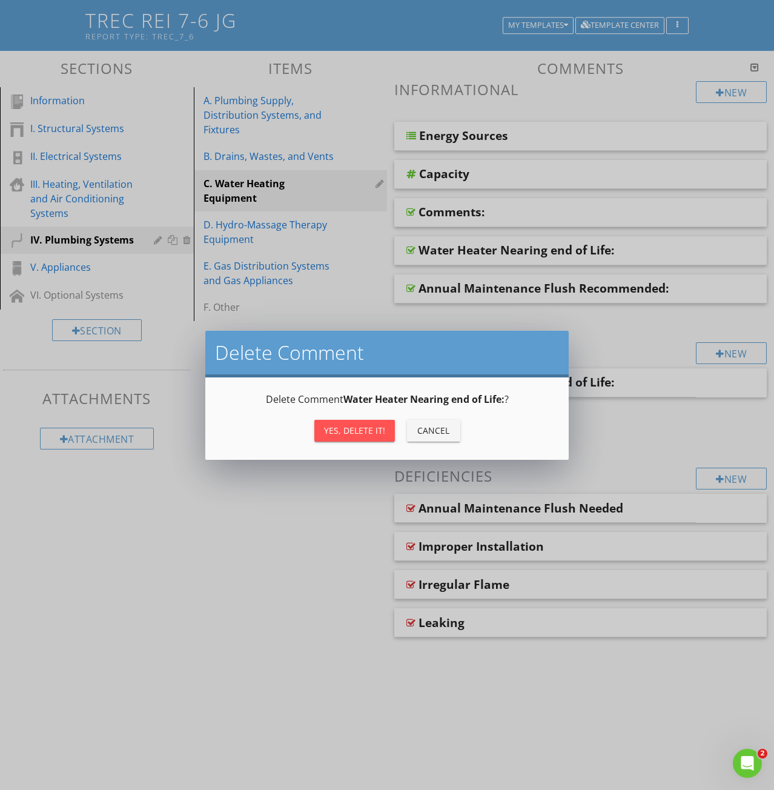
click at [355, 430] on div "Yes, Delete it!" at bounding box center [354, 430] width 61 height 13
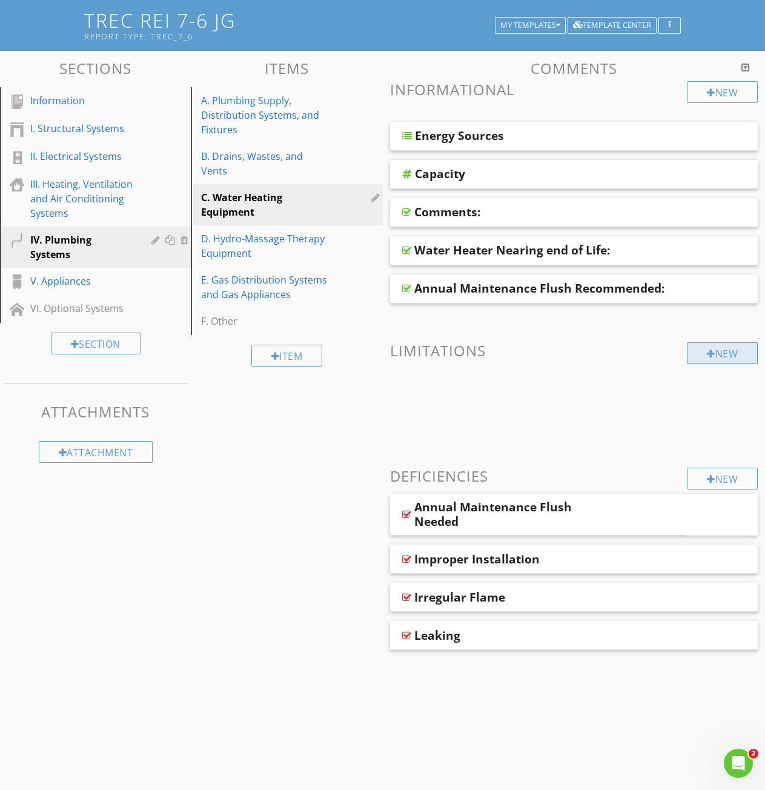
click at [711, 357] on div at bounding box center [711, 354] width 8 height 10
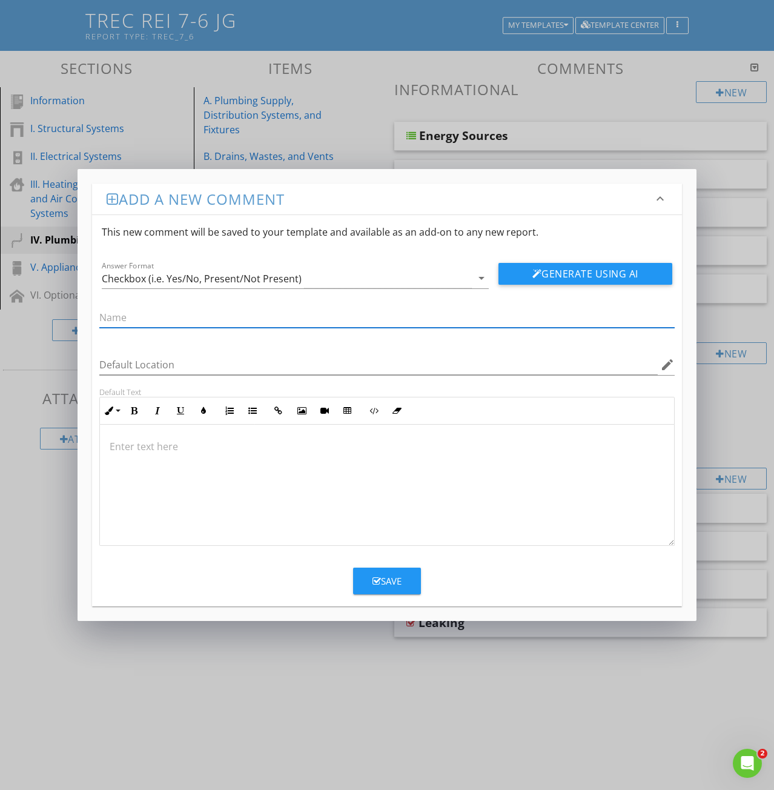
click at [141, 432] on div at bounding box center [387, 485] width 574 height 121
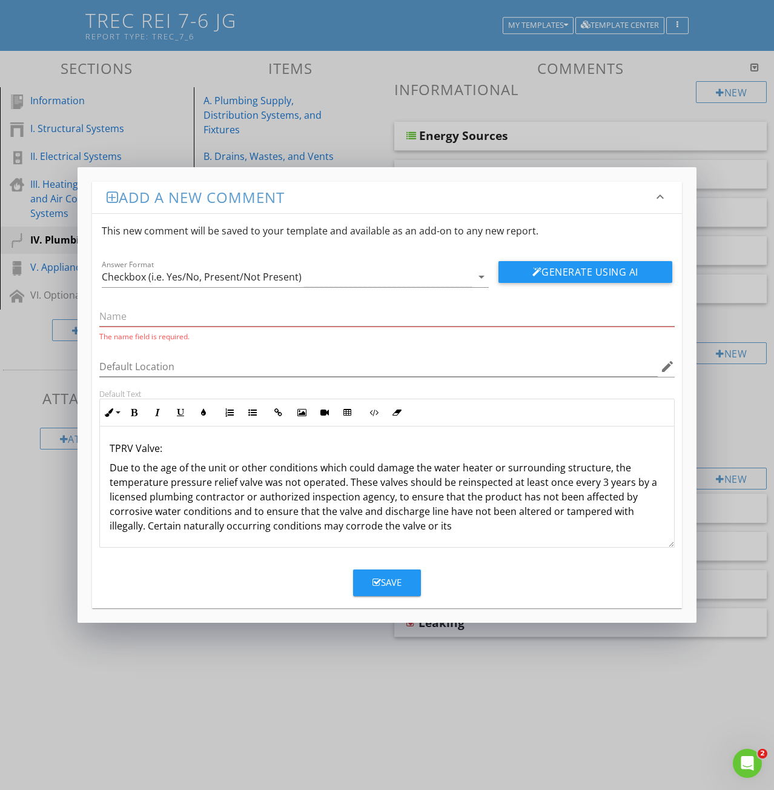
click at [468, 537] on div "TPRV Valve: Due to the age of the unit or other conditions which could damage t…" at bounding box center [387, 486] width 574 height 121
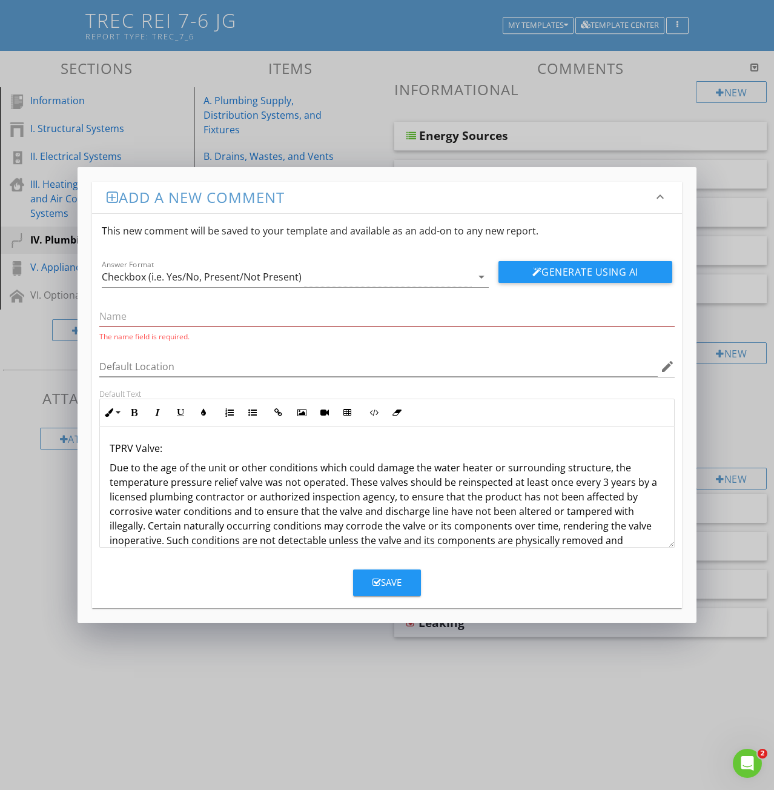
click at [133, 444] on p "TPRV Valve:" at bounding box center [387, 448] width 555 height 15
drag, startPoint x: 173, startPoint y: 443, endPoint x: 110, endPoint y: 445, distance: 63.0
click at [110, 445] on p "TPRV Valve:" at bounding box center [387, 448] width 555 height 15
click at [160, 412] on icon "button" at bounding box center [157, 412] width 8 height 8
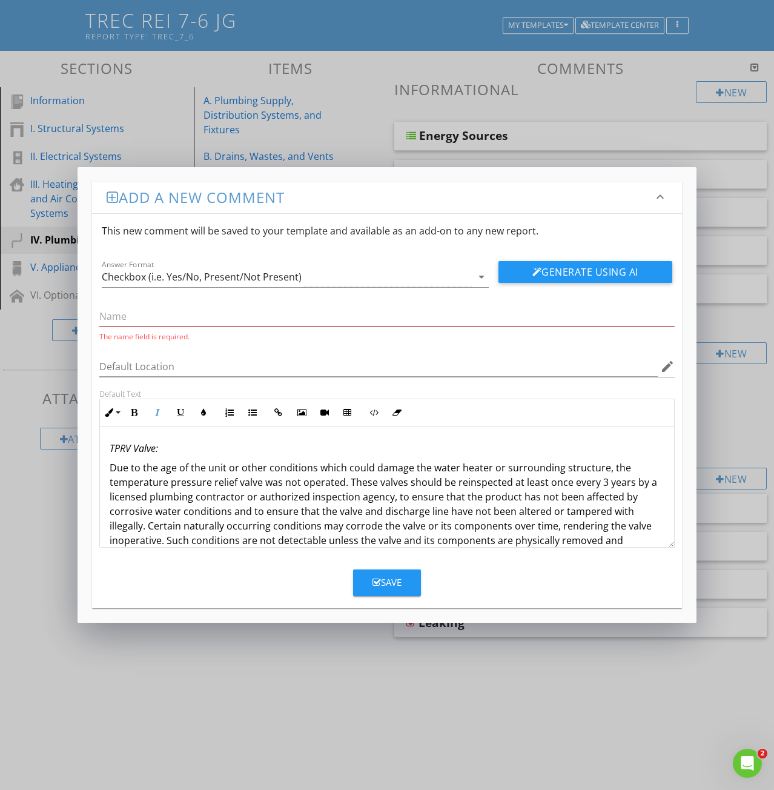
copy em "TPRV Valve:"
click at [122, 319] on input "text" at bounding box center [386, 317] width 575 height 20
paste input "TPRV Valve:"
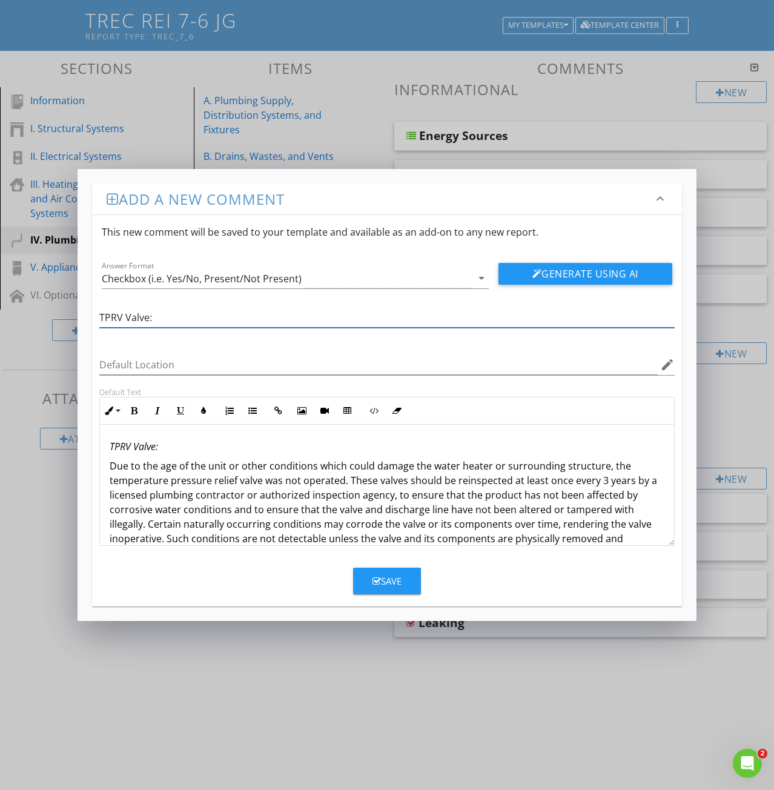
type input "TPRV Valve:"
click at [385, 576] on div "Save" at bounding box center [387, 581] width 29 height 14
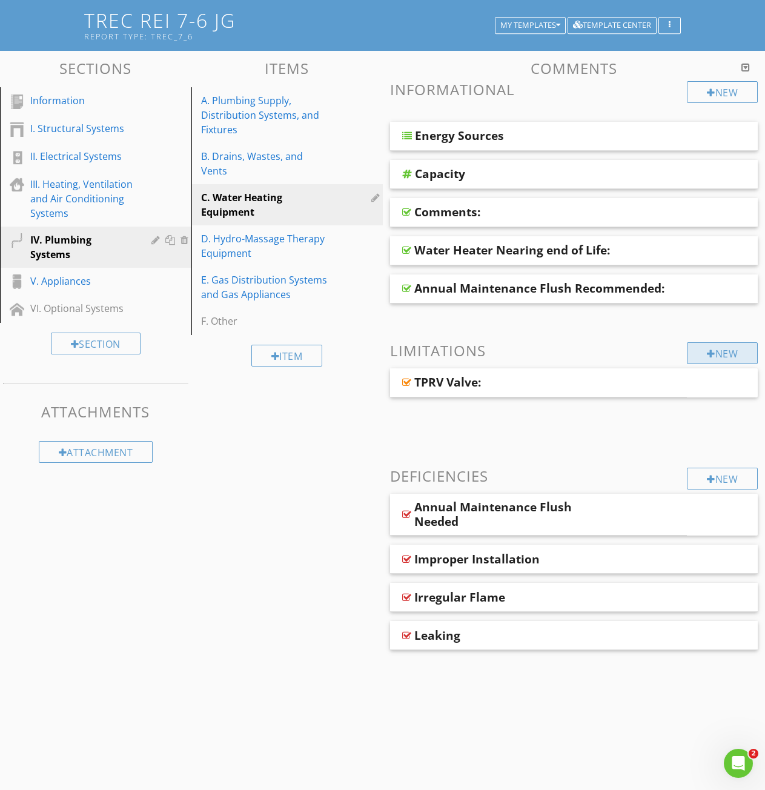
click at [718, 354] on div "New" at bounding box center [722, 353] width 71 height 22
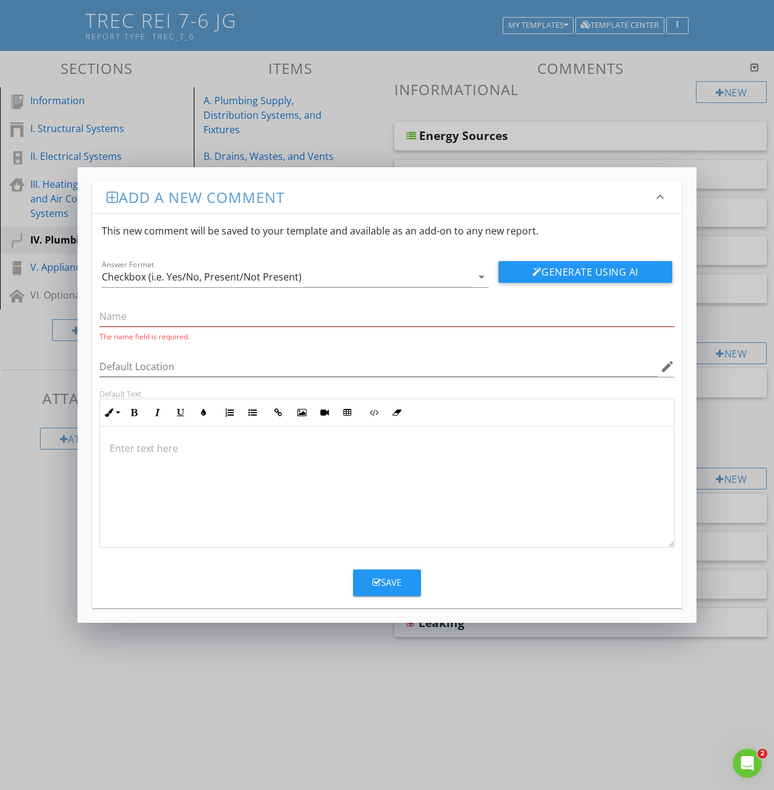
click at [120, 443] on p at bounding box center [387, 448] width 555 height 15
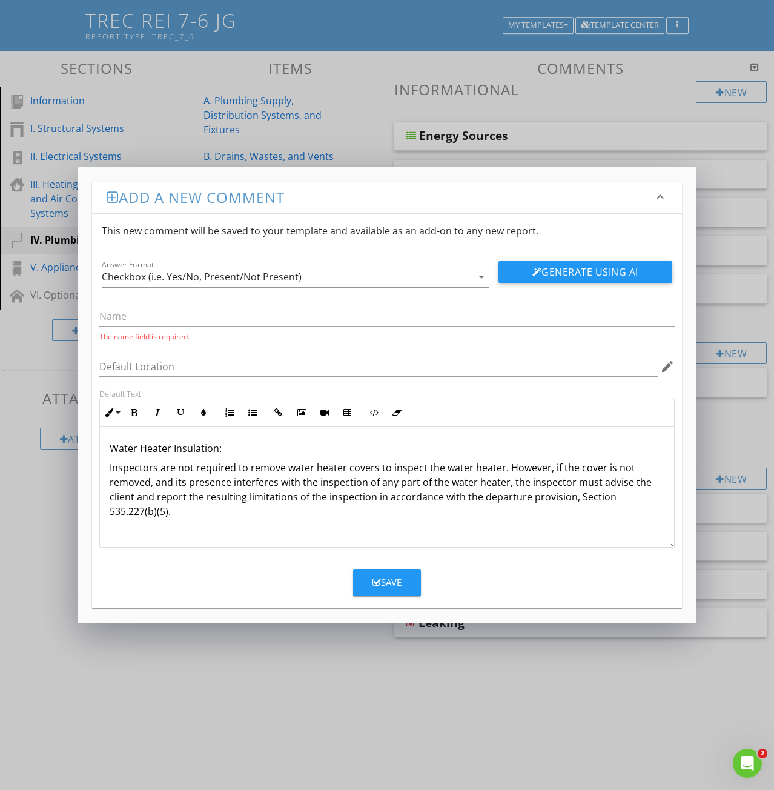
drag, startPoint x: 239, startPoint y: 445, endPoint x: 102, endPoint y: 448, distance: 136.3
click at [102, 448] on div "Water Heater Insulation: Inspectors are not required to remove water heater cov…" at bounding box center [387, 486] width 574 height 121
click at [155, 412] on icon "button" at bounding box center [157, 412] width 8 height 8
click at [116, 312] on input "text" at bounding box center [386, 317] width 575 height 20
paste input "Water Heater Insulation:"
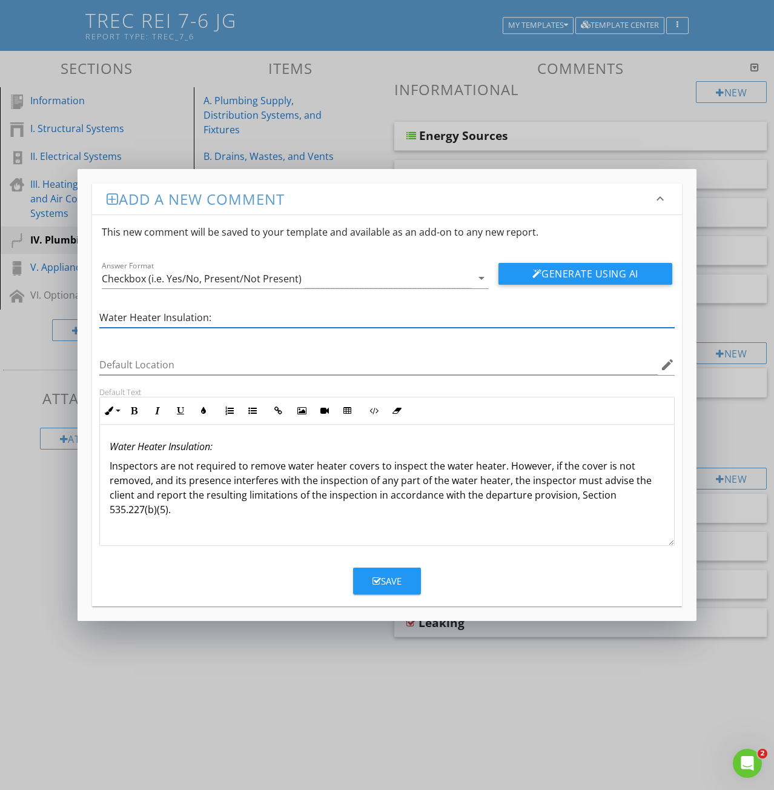
type input "Water Heater Insulation:"
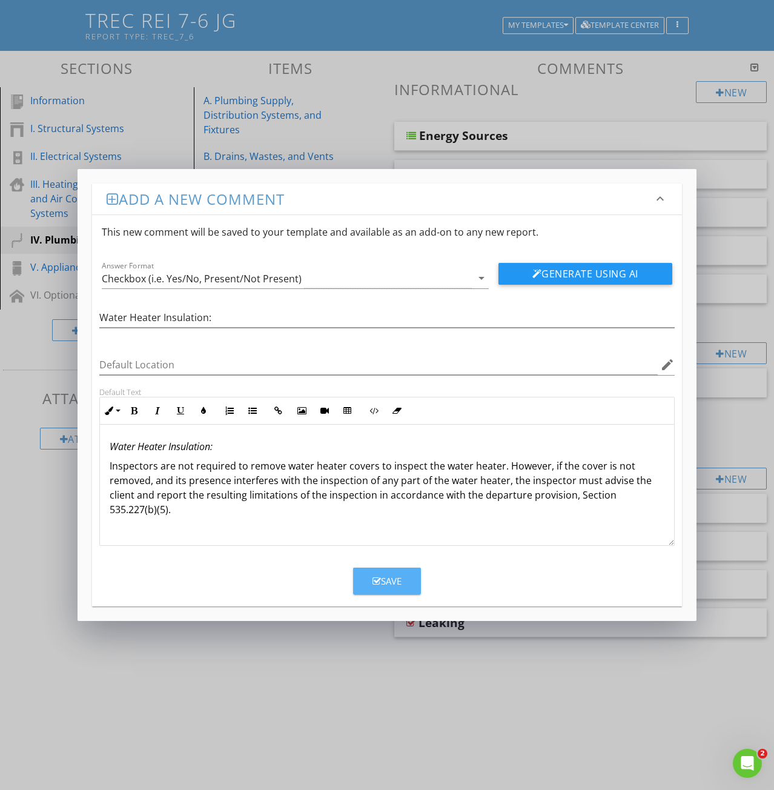
click at [388, 583] on div "Save" at bounding box center [387, 581] width 29 height 14
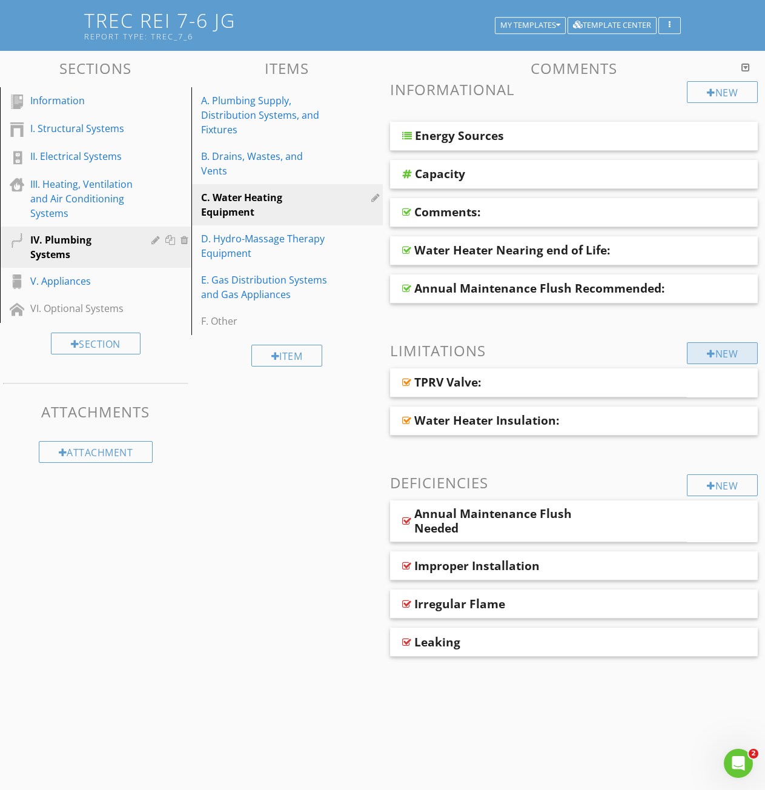
click at [723, 362] on div "New" at bounding box center [722, 353] width 71 height 22
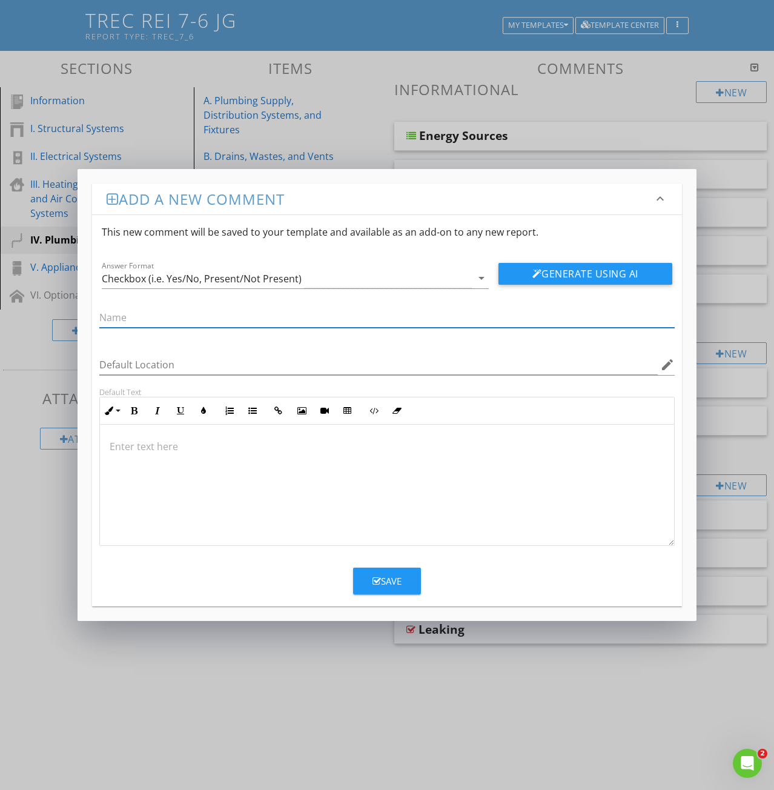
click at [129, 452] on p at bounding box center [387, 446] width 555 height 15
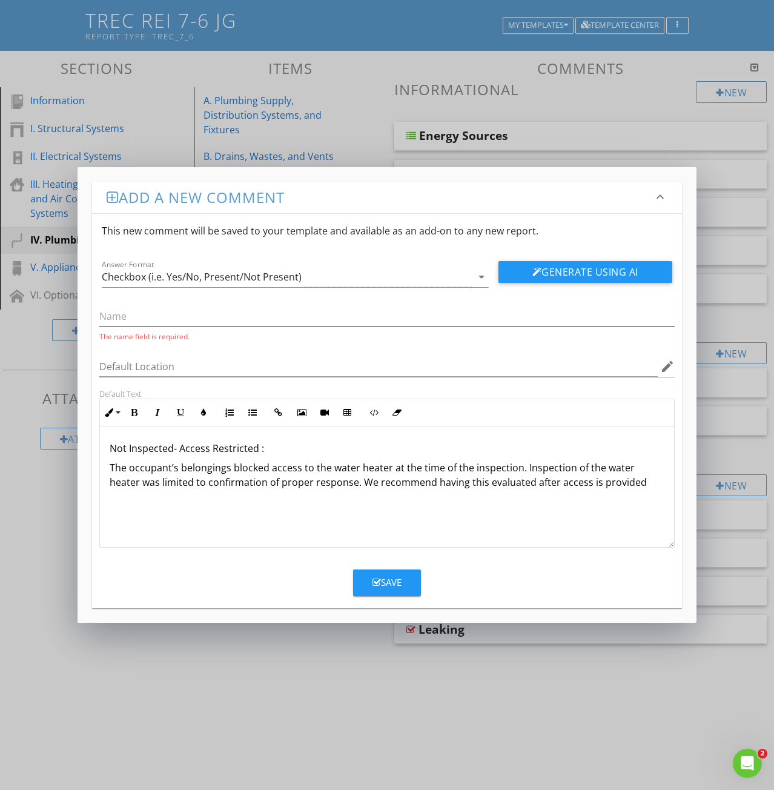
drag, startPoint x: 263, startPoint y: 442, endPoint x: 107, endPoint y: 452, distance: 157.2
click at [107, 452] on div "Not Inspected- Access Restricted : The occupant’s belongings blocked access to …" at bounding box center [387, 486] width 574 height 121
click at [157, 414] on icon "button" at bounding box center [157, 412] width 8 height 8
click at [117, 315] on input "text" at bounding box center [386, 317] width 575 height 20
paste input "Not Inspected- Access Restricted :"
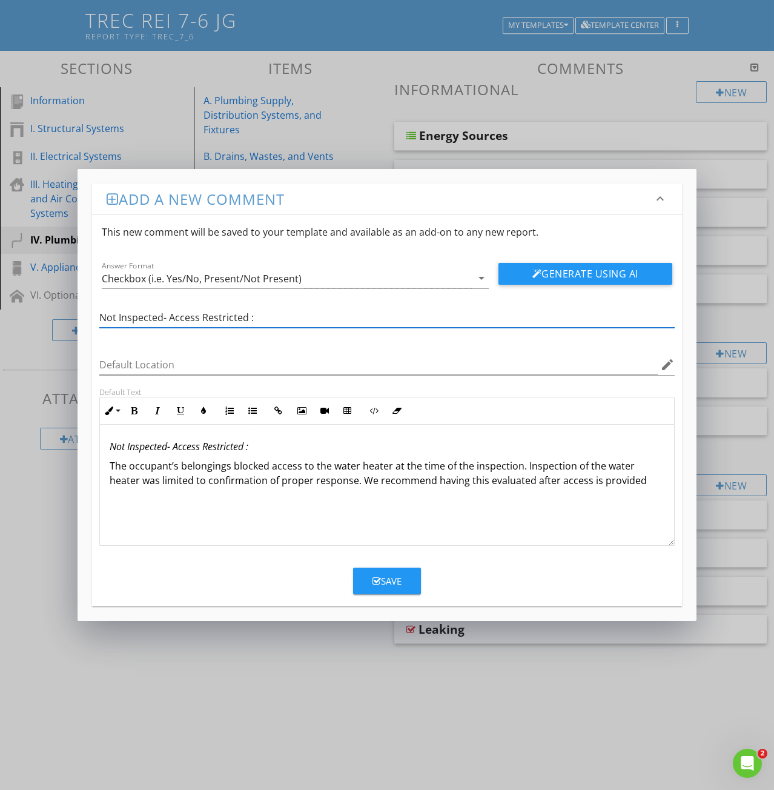
type input "Not Inspected- Access Restricted :"
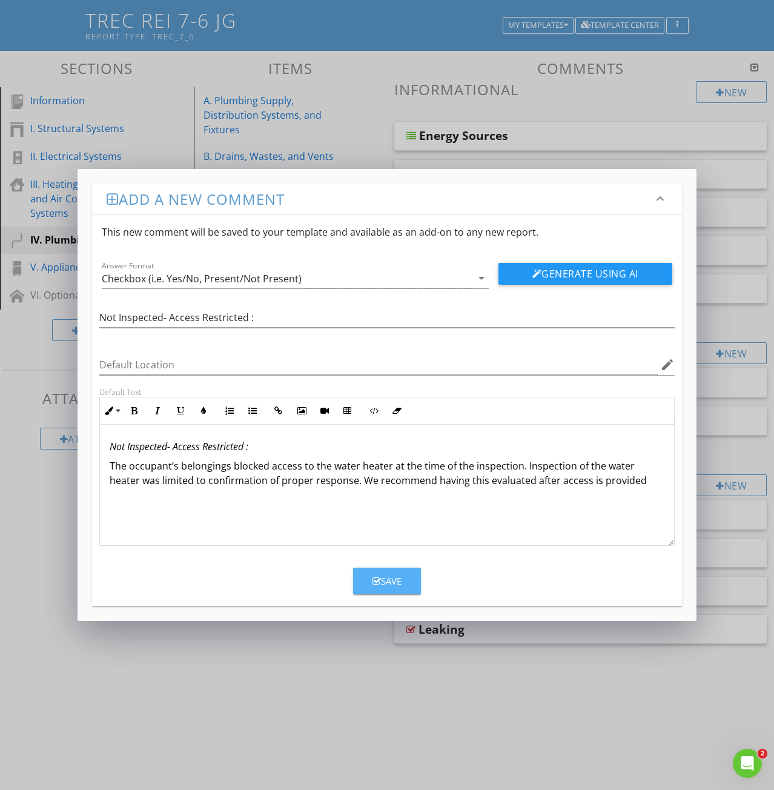
click at [396, 581] on div "Save" at bounding box center [387, 581] width 29 height 14
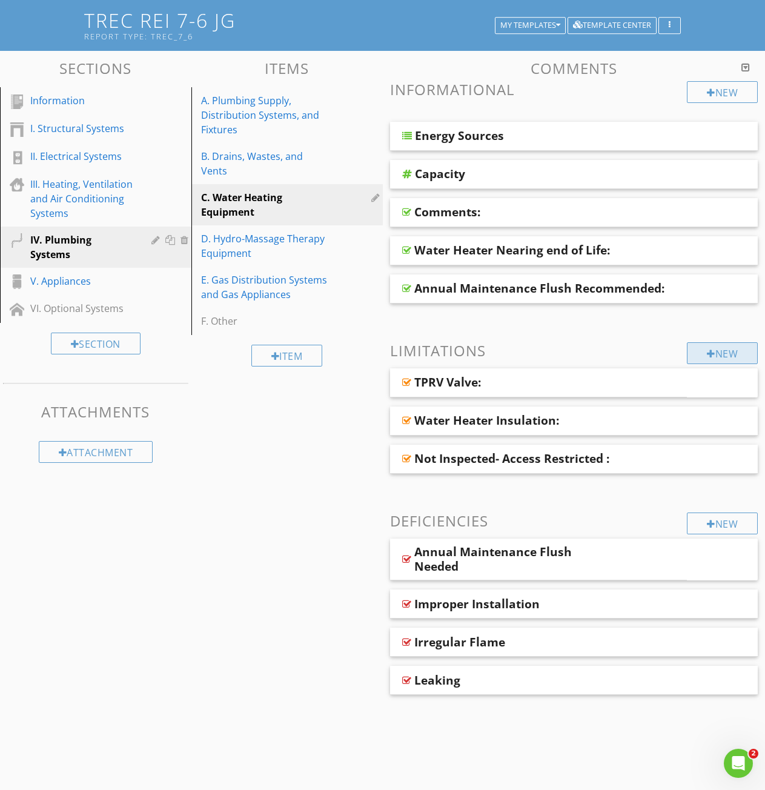
click at [701, 352] on div "New" at bounding box center [722, 353] width 71 height 22
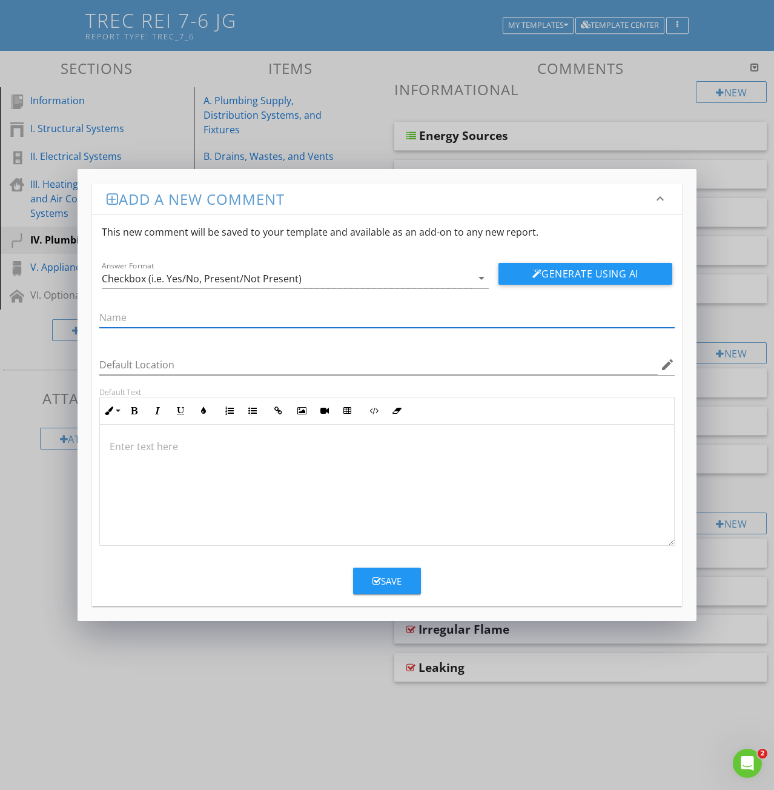
click at [134, 458] on div at bounding box center [387, 485] width 574 height 121
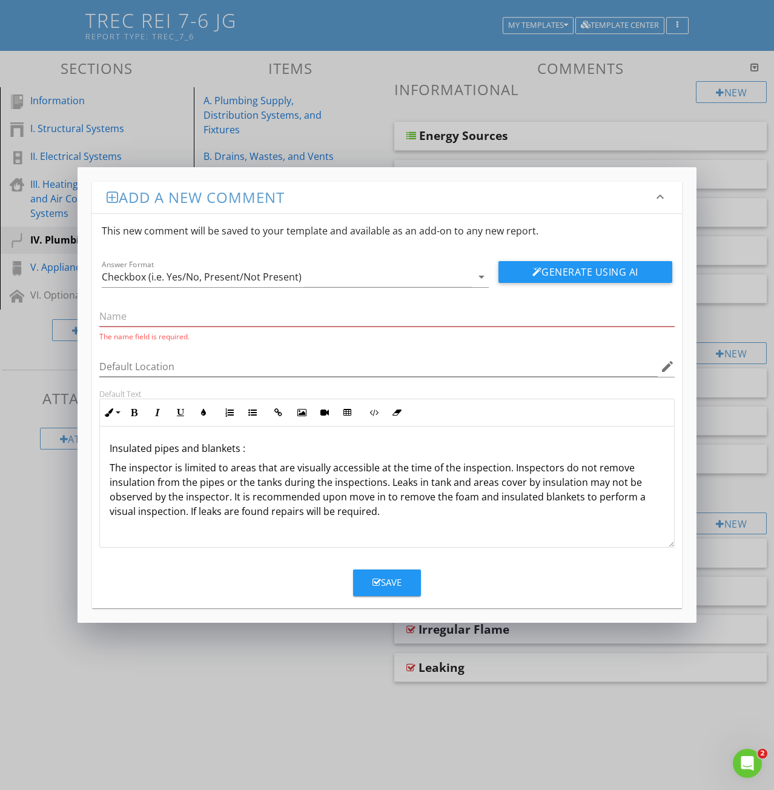
drag, startPoint x: 246, startPoint y: 445, endPoint x: 107, endPoint y: 447, distance: 138.7
click at [107, 447] on div "Insulated pipes and blankets : The inspector is limited to areas that are visua…" at bounding box center [387, 486] width 574 height 121
click at [157, 408] on icon "button" at bounding box center [157, 412] width 8 height 8
click at [116, 311] on input "text" at bounding box center [386, 317] width 575 height 20
paste input "Insulated pipes and blankets :"
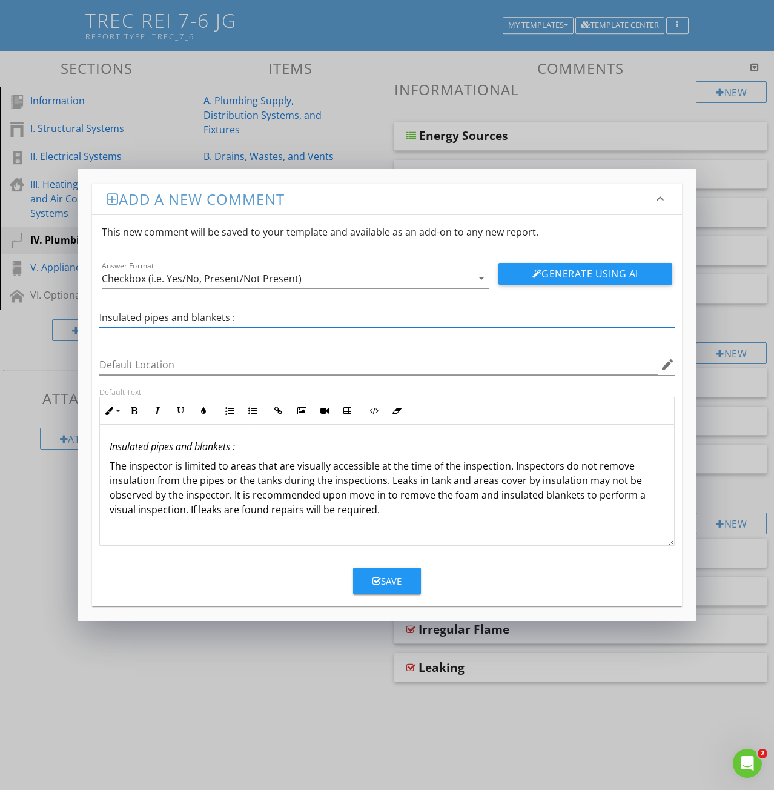
type input "Insulated pipes and blankets :"
click at [377, 579] on icon "button" at bounding box center [377, 581] width 8 height 9
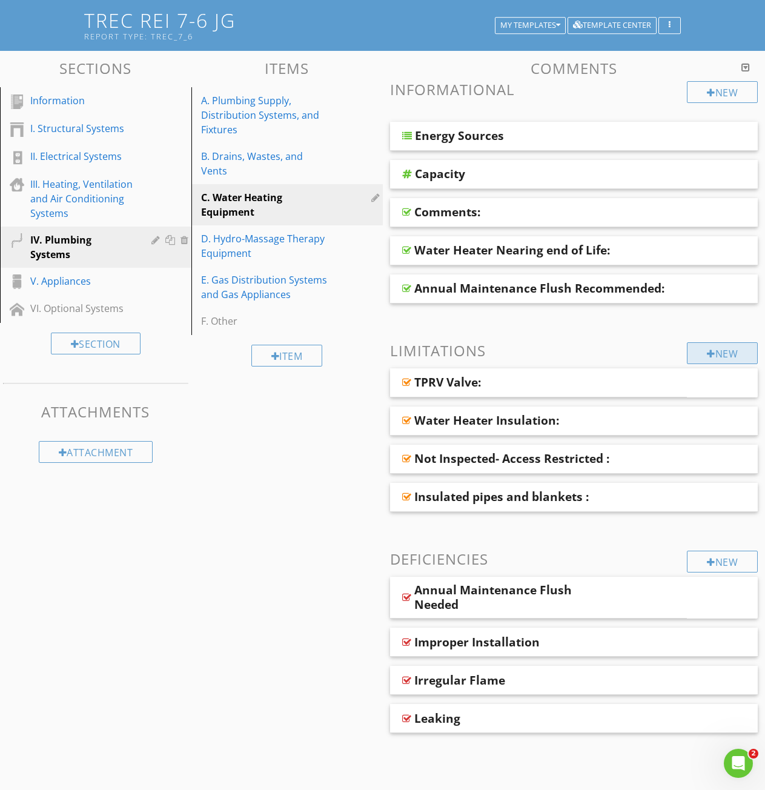
click at [717, 356] on div "New" at bounding box center [722, 353] width 71 height 22
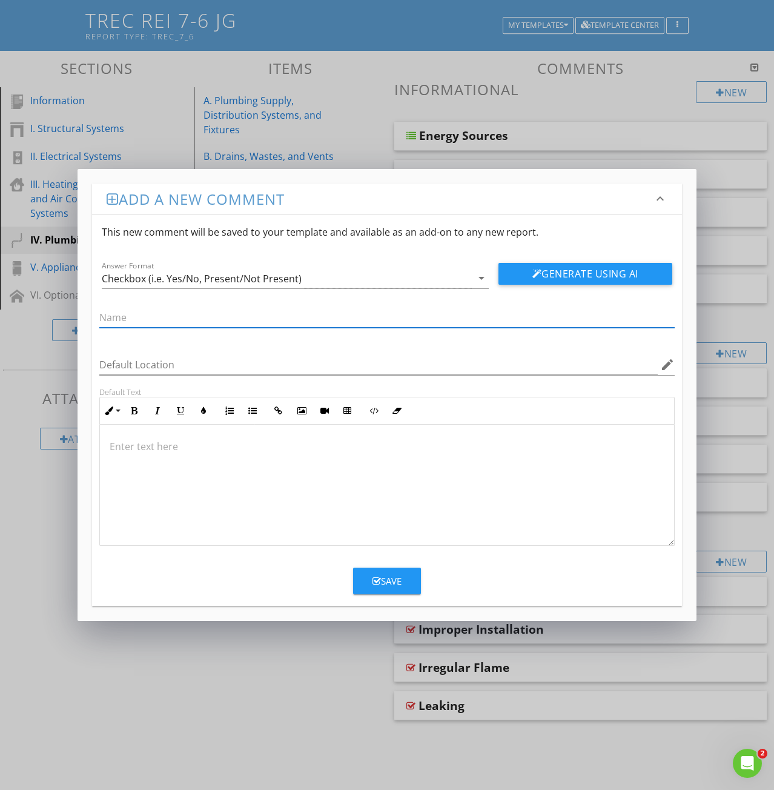
click at [132, 450] on p at bounding box center [387, 446] width 555 height 15
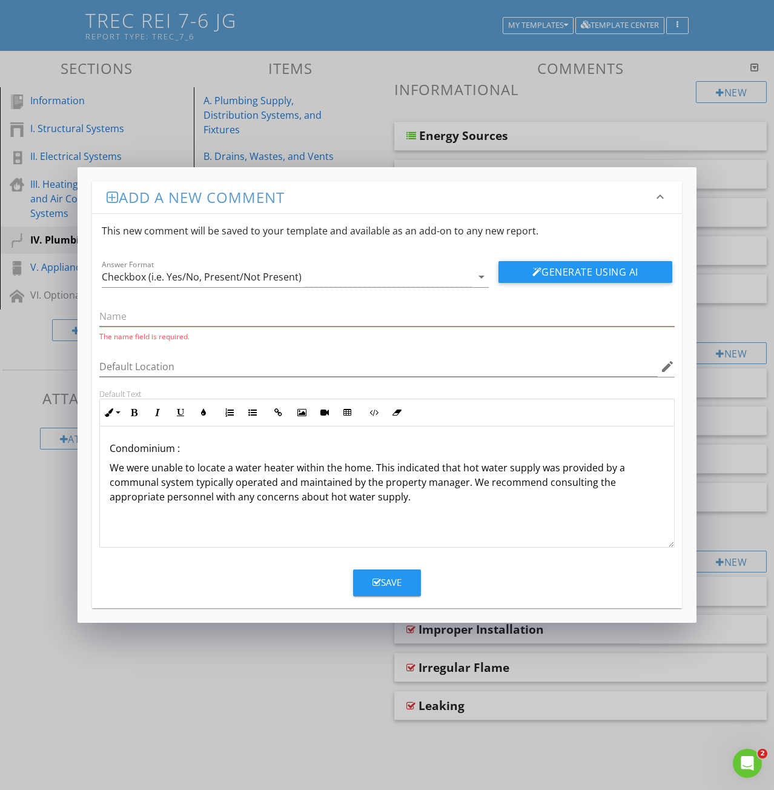
drag, startPoint x: 185, startPoint y: 445, endPoint x: 103, endPoint y: 451, distance: 82.6
click at [103, 451] on div "Condominium : We were unable to locate a water heater within the home. This ind…" at bounding box center [387, 486] width 574 height 121
click at [157, 412] on icon "button" at bounding box center [157, 412] width 8 height 8
click at [113, 313] on input "text" at bounding box center [386, 317] width 575 height 20
paste input "Condominium :"
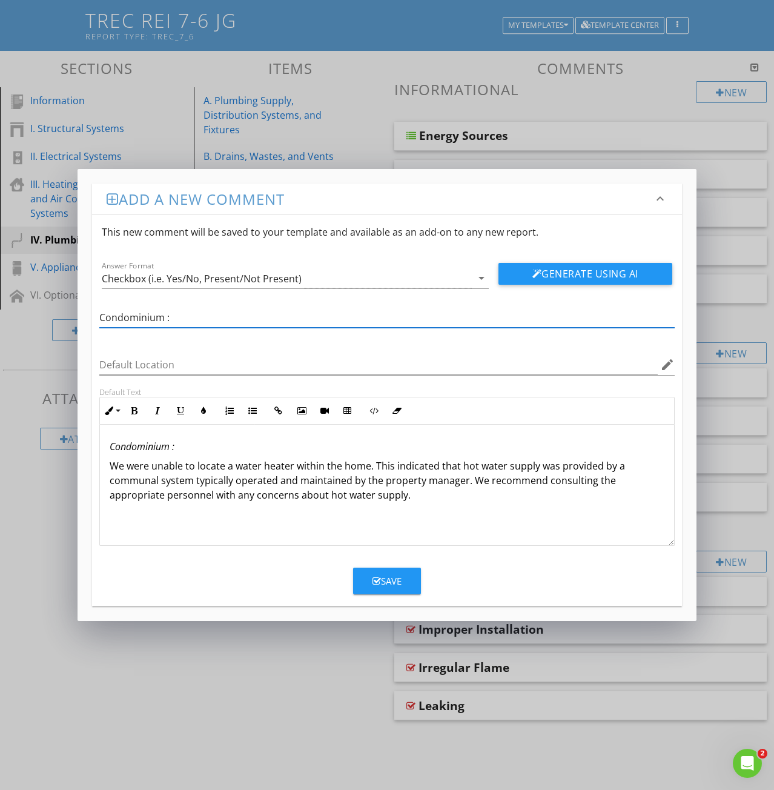
type input "Condominium :"
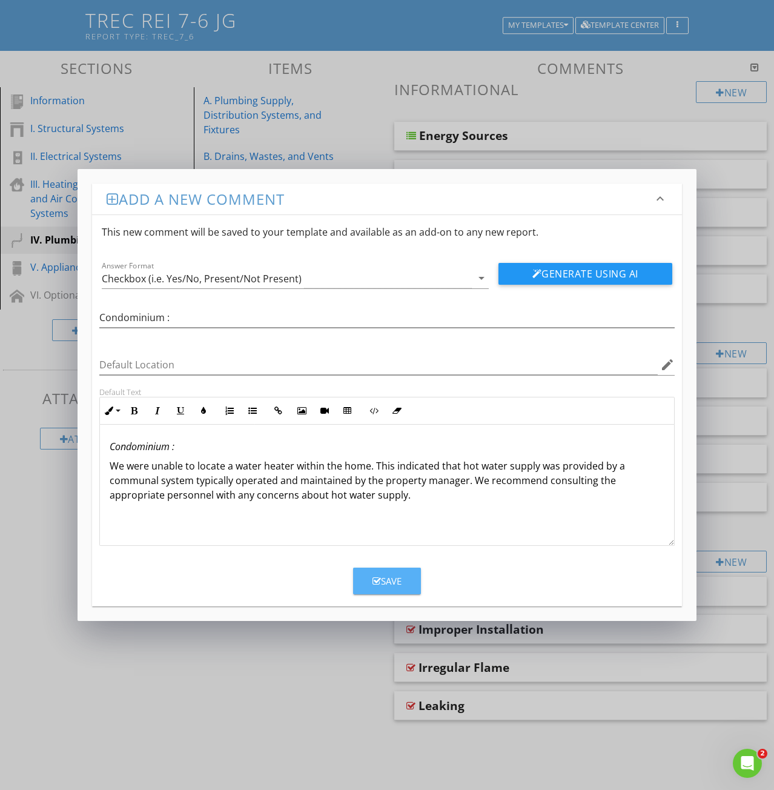
click at [373, 583] on icon "button" at bounding box center [377, 581] width 8 height 9
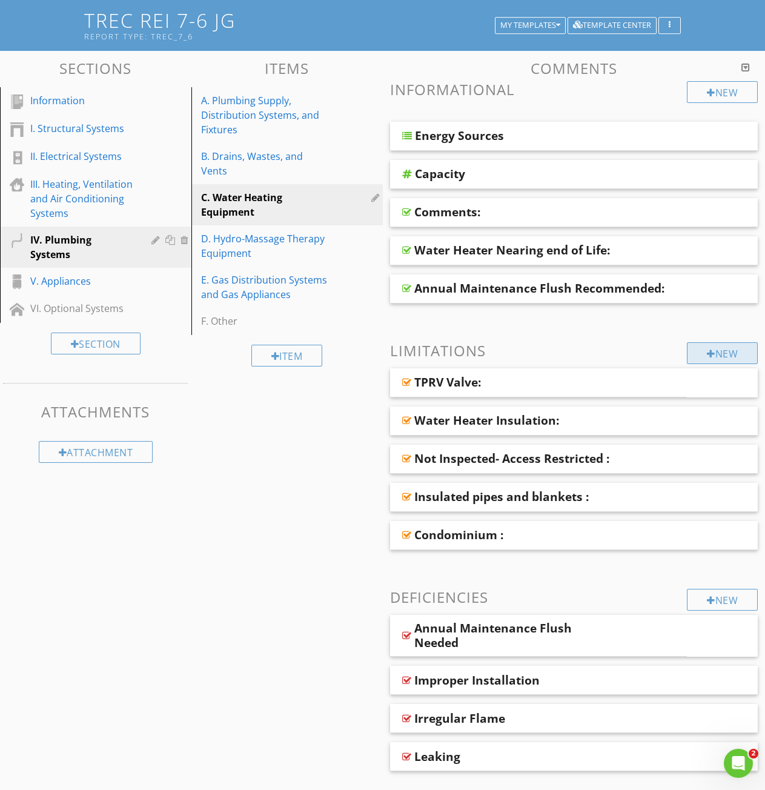
click at [718, 361] on div "New" at bounding box center [722, 353] width 71 height 22
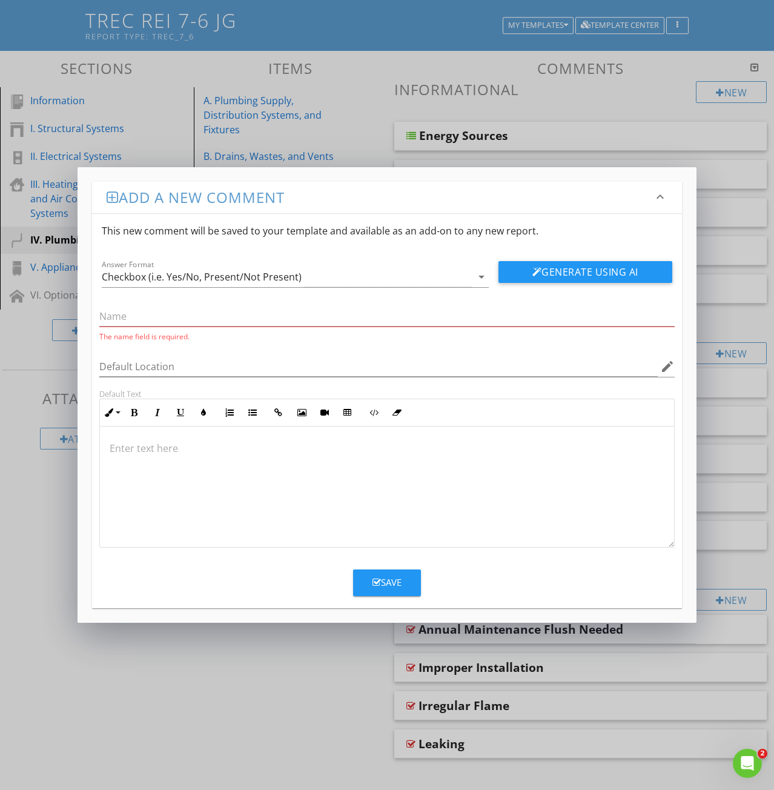
click at [141, 452] on p at bounding box center [387, 448] width 555 height 15
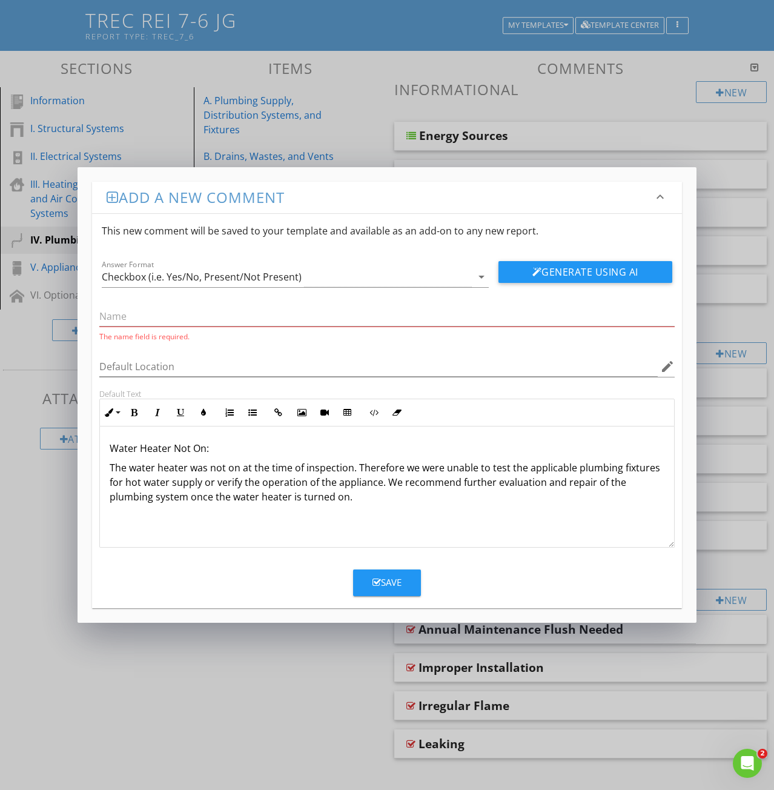
drag, startPoint x: 212, startPoint y: 446, endPoint x: 98, endPoint y: 449, distance: 114.5
click at [98, 449] on div "Default Text Inline Style XLarge Large Normal Small Light Small/Light Bold Ital…" at bounding box center [387, 468] width 590 height 159
drag, startPoint x: 154, startPoint y: 414, endPoint x: 155, endPoint y: 424, distance: 9.7
click at [155, 414] on icon "button" at bounding box center [157, 412] width 8 height 8
click at [113, 309] on input "text" at bounding box center [386, 317] width 575 height 20
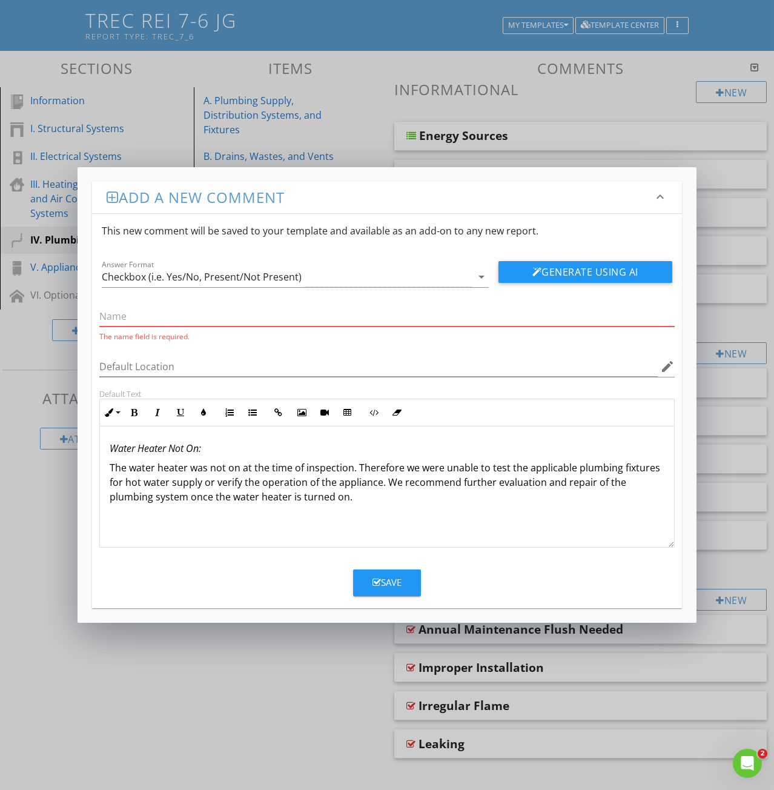
paste input "Water Heater Not On:"
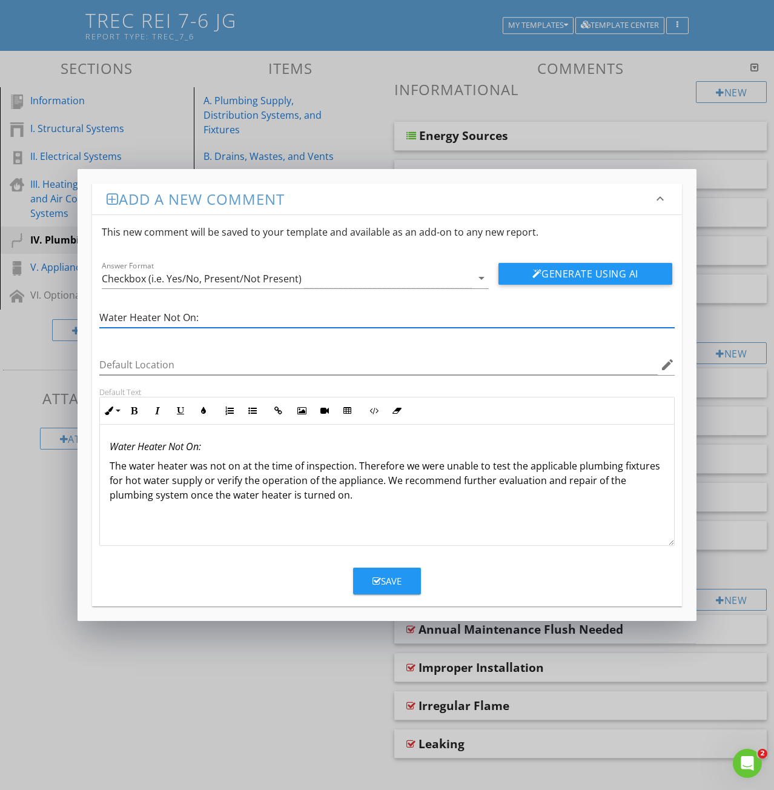
type input "Water Heater Not On:"
click at [397, 582] on div "Save" at bounding box center [387, 581] width 29 height 14
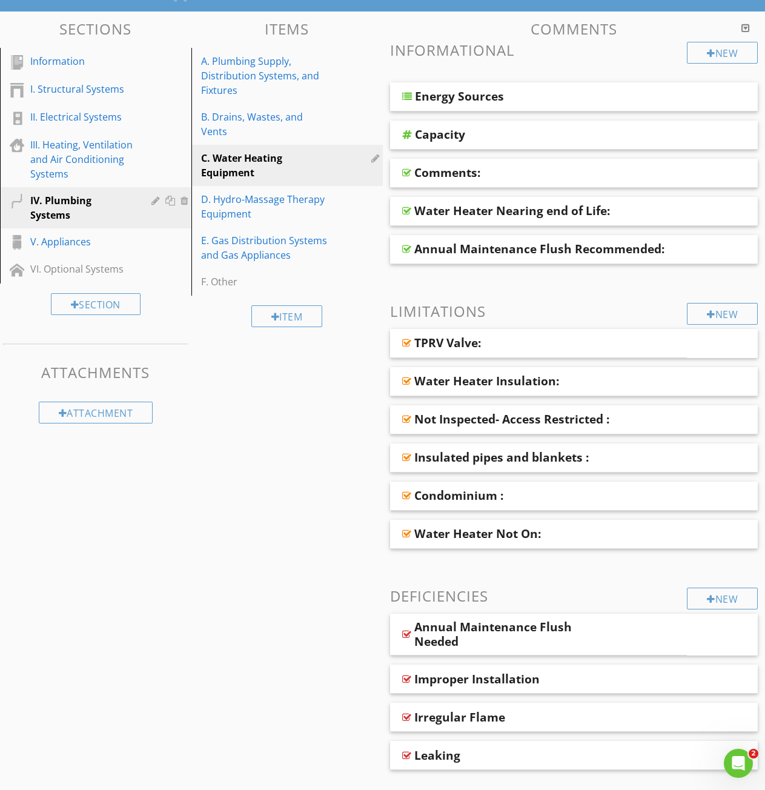
scroll to position [141, 0]
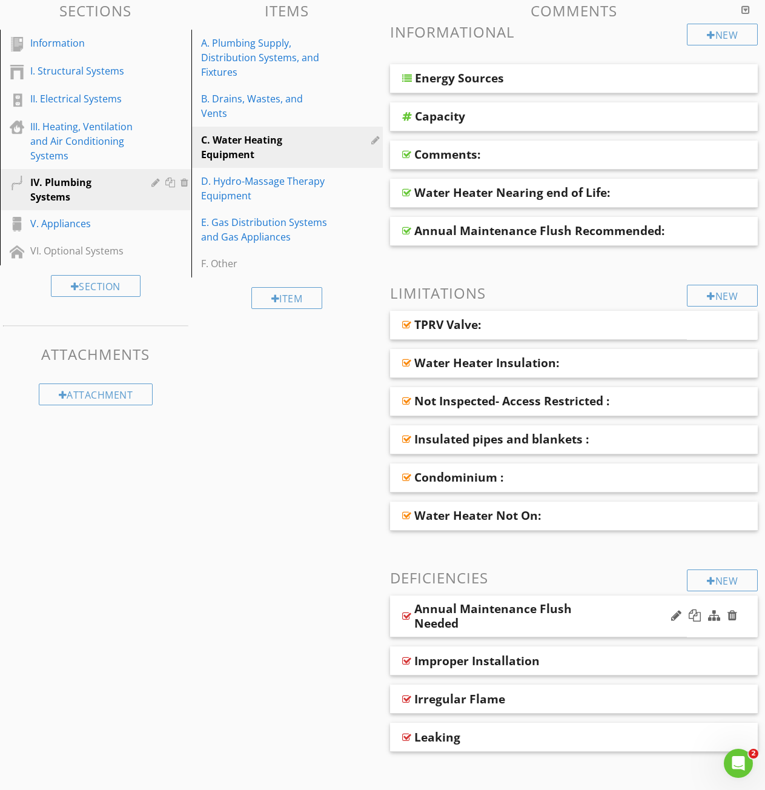
click at [411, 611] on div at bounding box center [406, 616] width 9 height 10
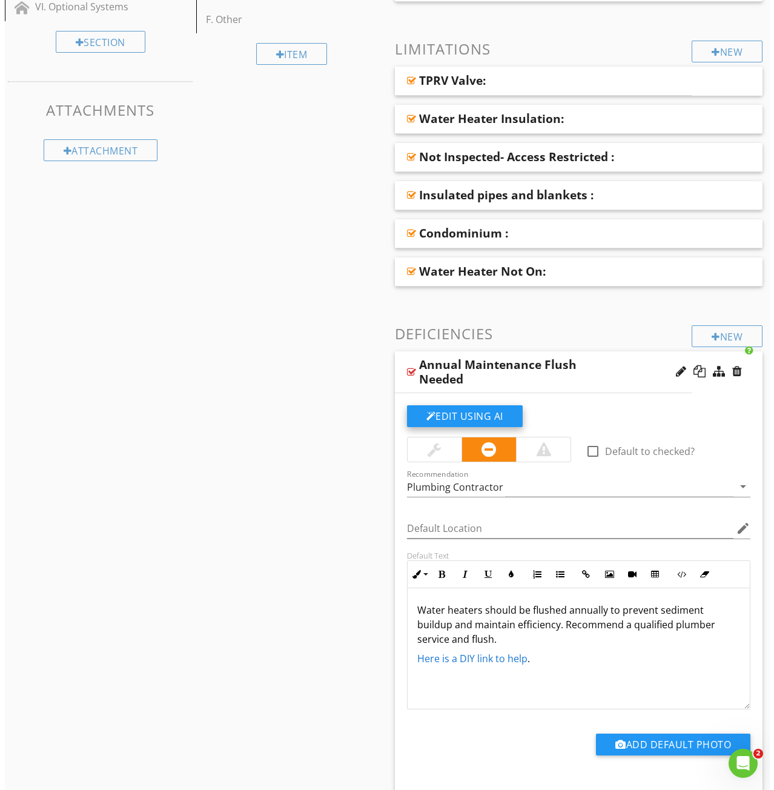
scroll to position [383, 0]
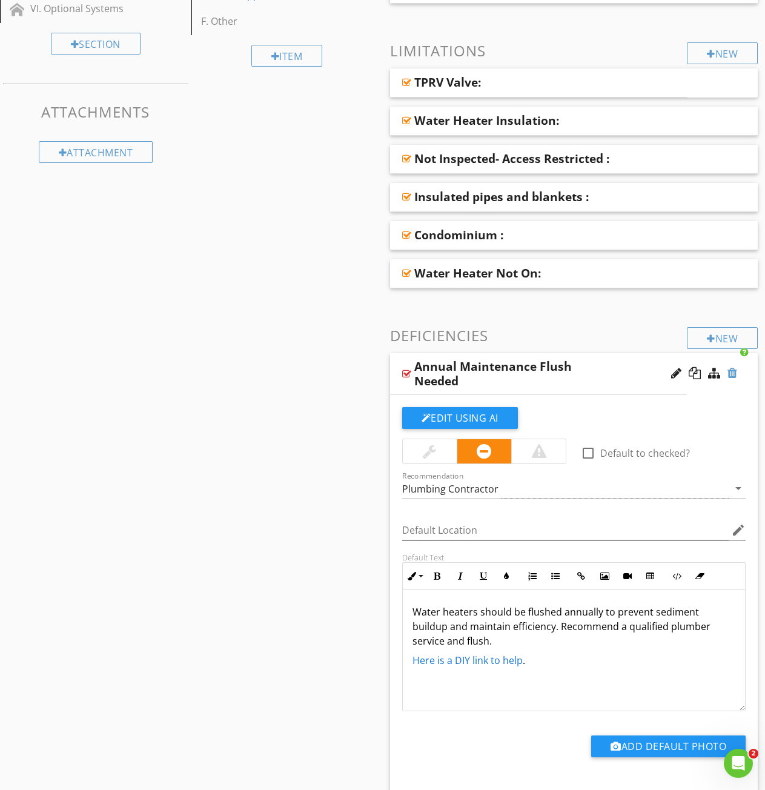
click at [733, 373] on div at bounding box center [732, 373] width 10 height 12
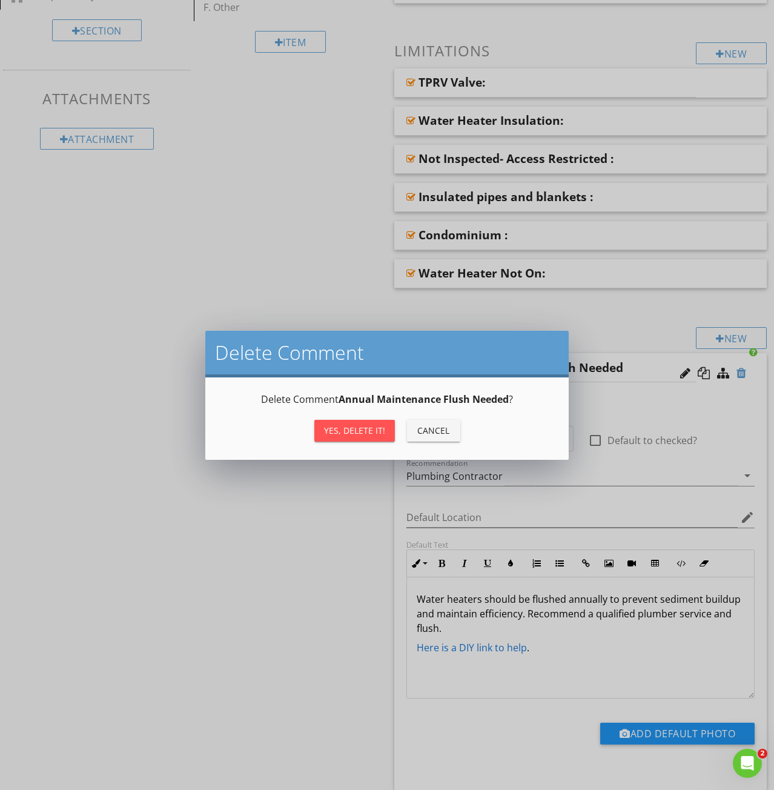
type textarea "<p>Water heaters should be flushed annually to prevent sediment buildup and mai…"
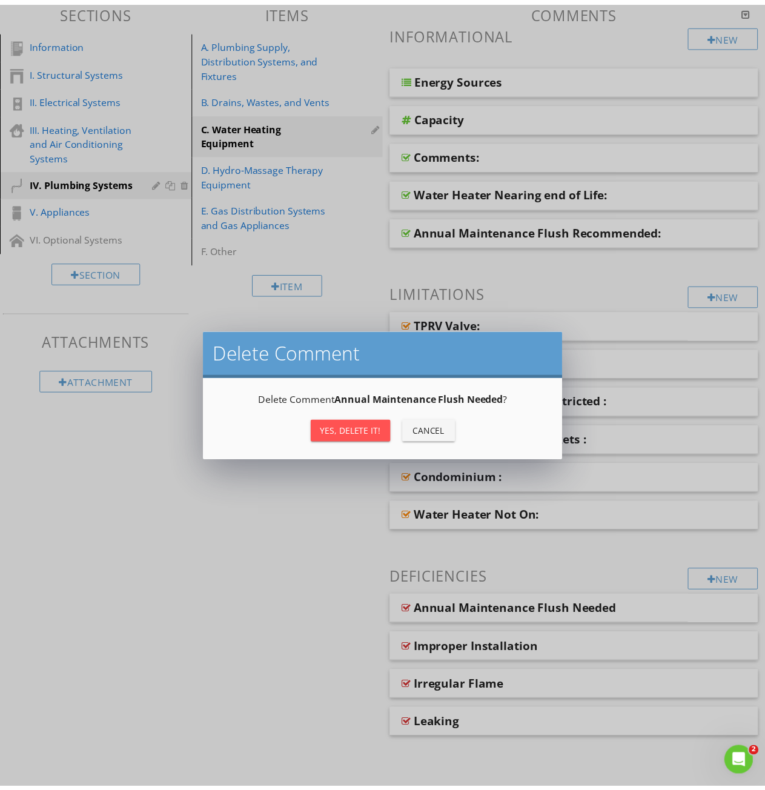
scroll to position [141, 0]
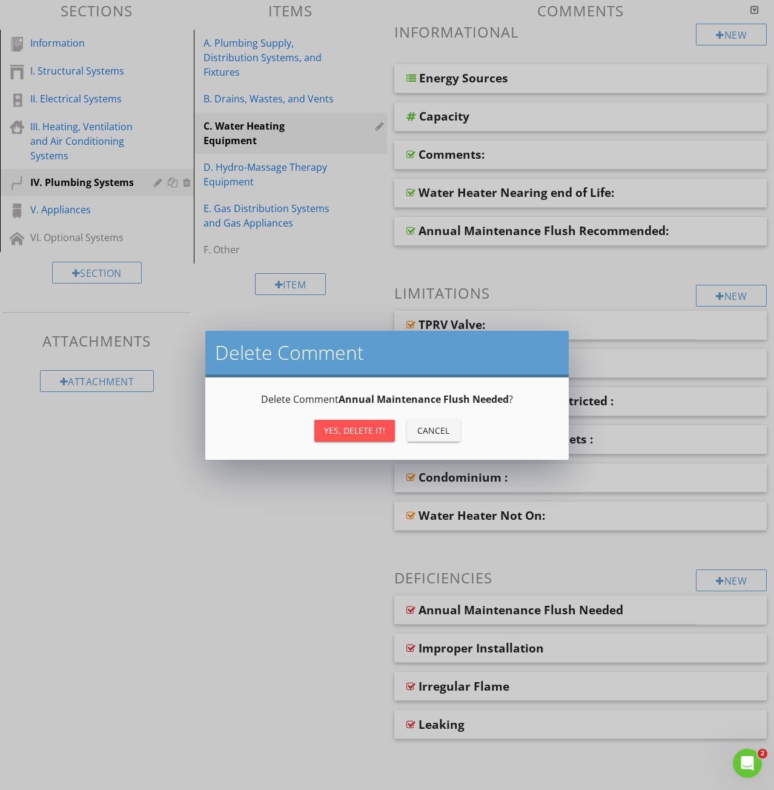
click at [427, 430] on div "Cancel" at bounding box center [434, 430] width 34 height 13
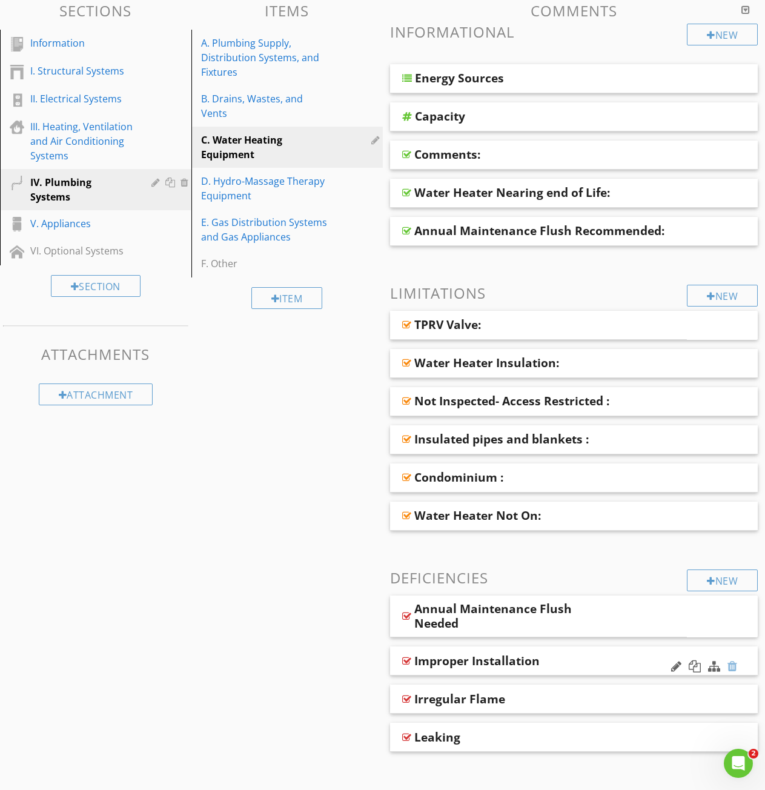
click at [732, 660] on div at bounding box center [732, 666] width 10 height 12
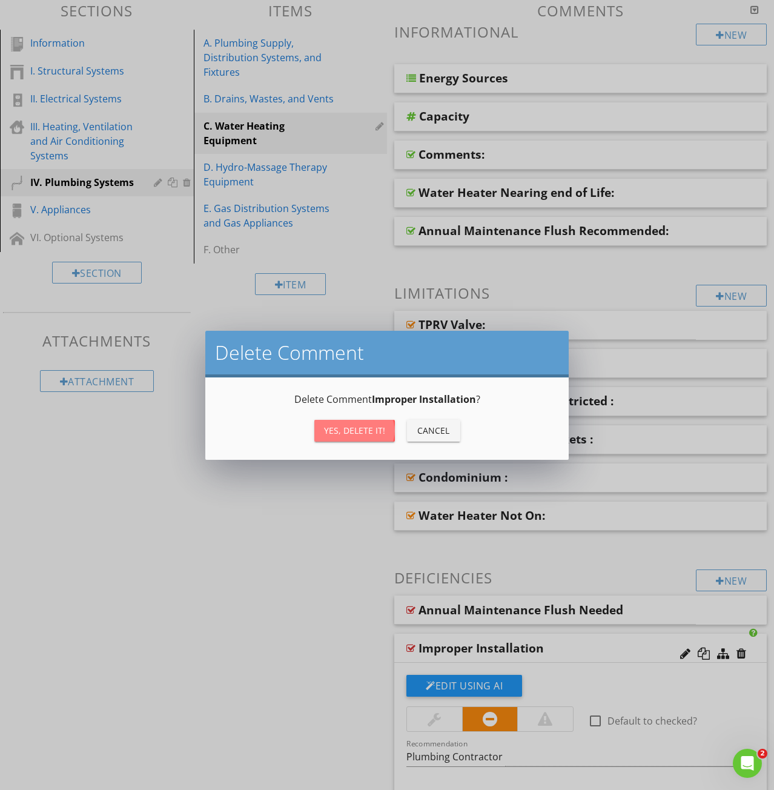
click at [354, 429] on div "Yes, Delete it!" at bounding box center [354, 430] width 61 height 13
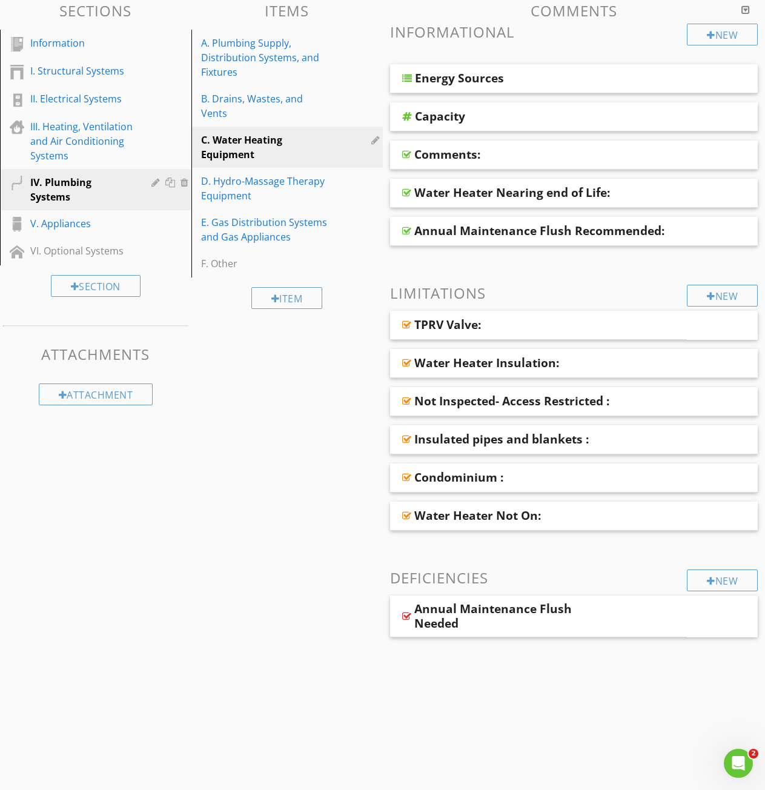
scroll to position [102, 0]
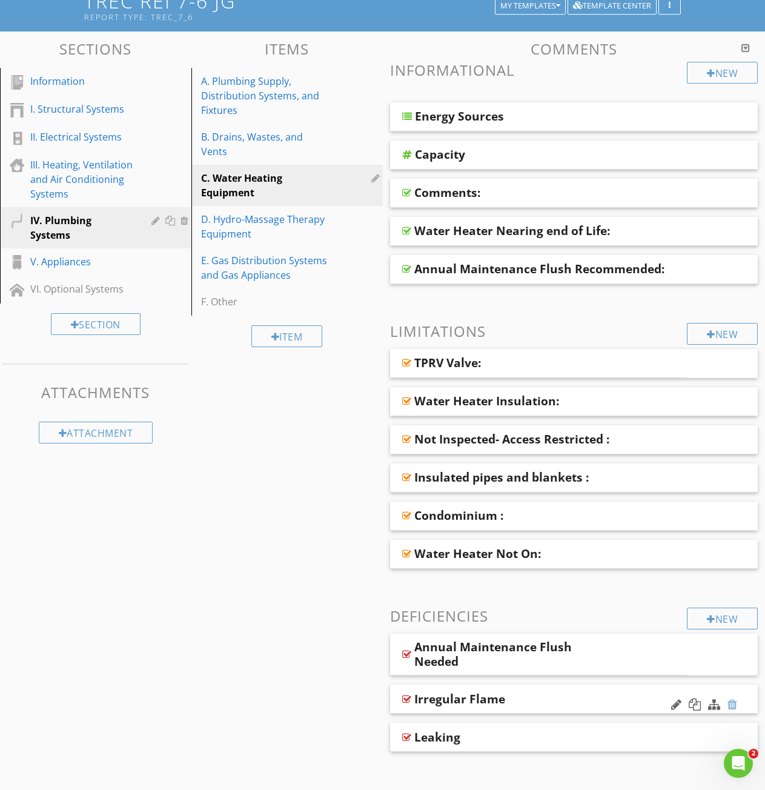
click at [735, 698] on div at bounding box center [732, 704] width 10 height 12
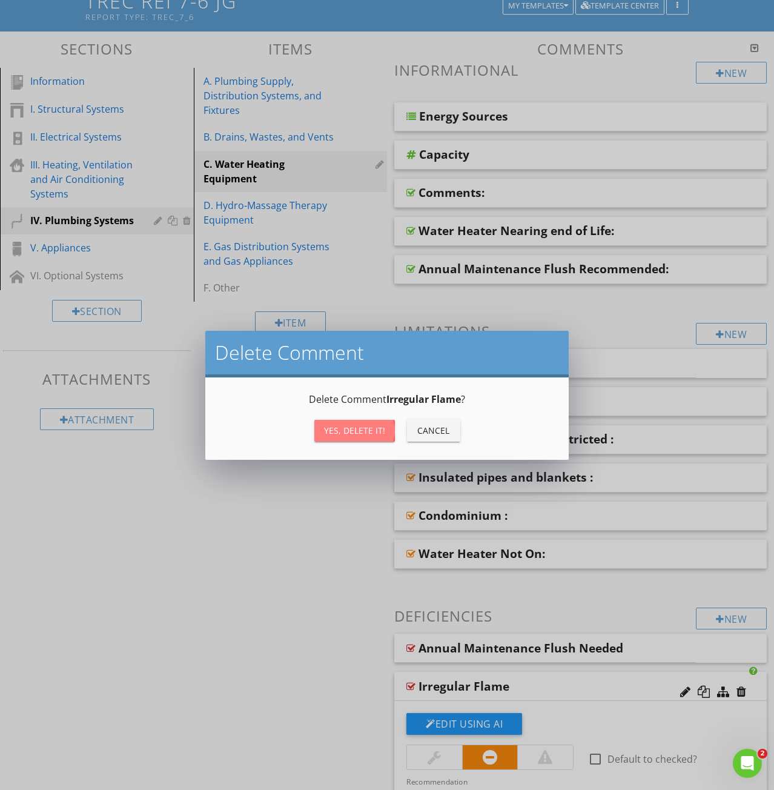
click at [368, 425] on div "Yes, Delete it!" at bounding box center [354, 430] width 61 height 13
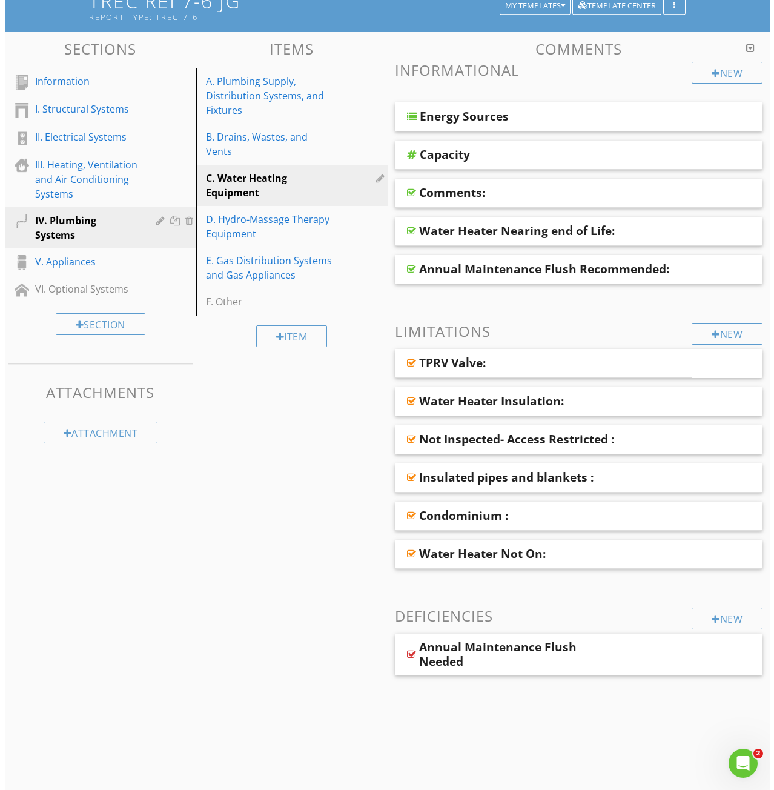
scroll to position [83, 0]
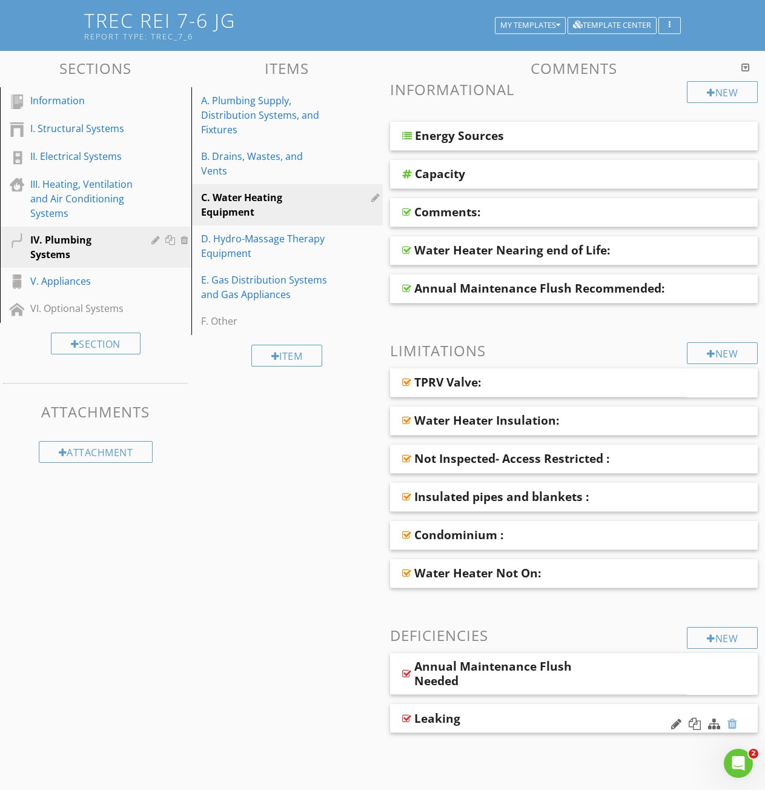
click at [736, 718] on div at bounding box center [732, 724] width 10 height 12
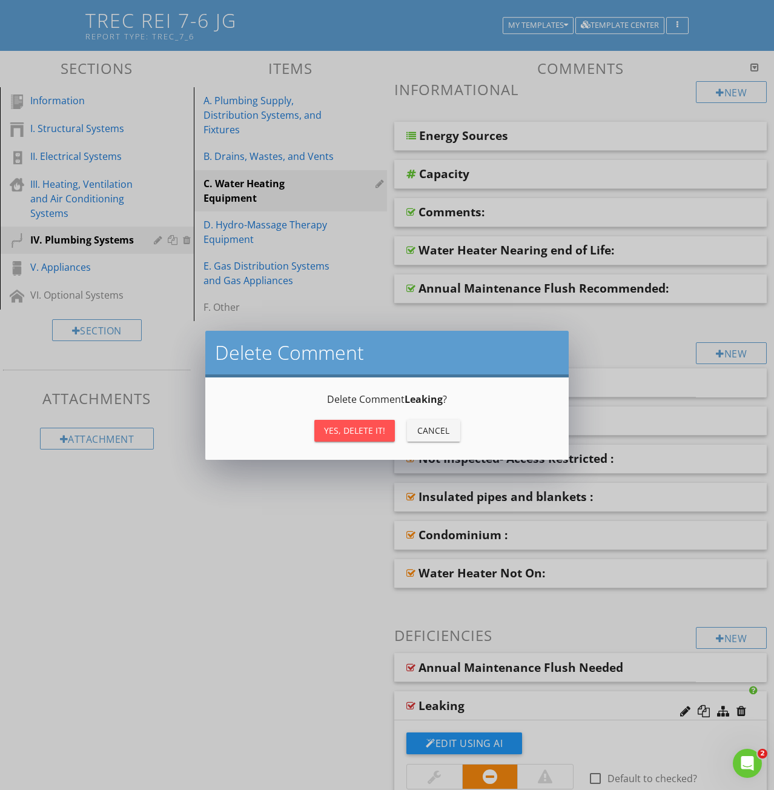
click at [361, 431] on div "Yes, Delete it!" at bounding box center [354, 430] width 61 height 13
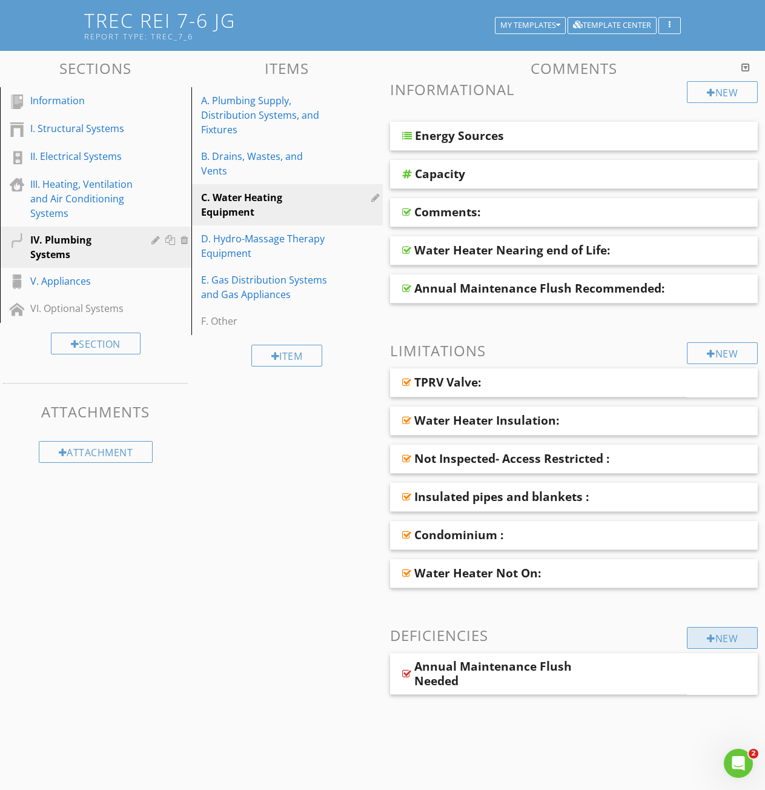
click at [723, 638] on div "New" at bounding box center [722, 638] width 71 height 22
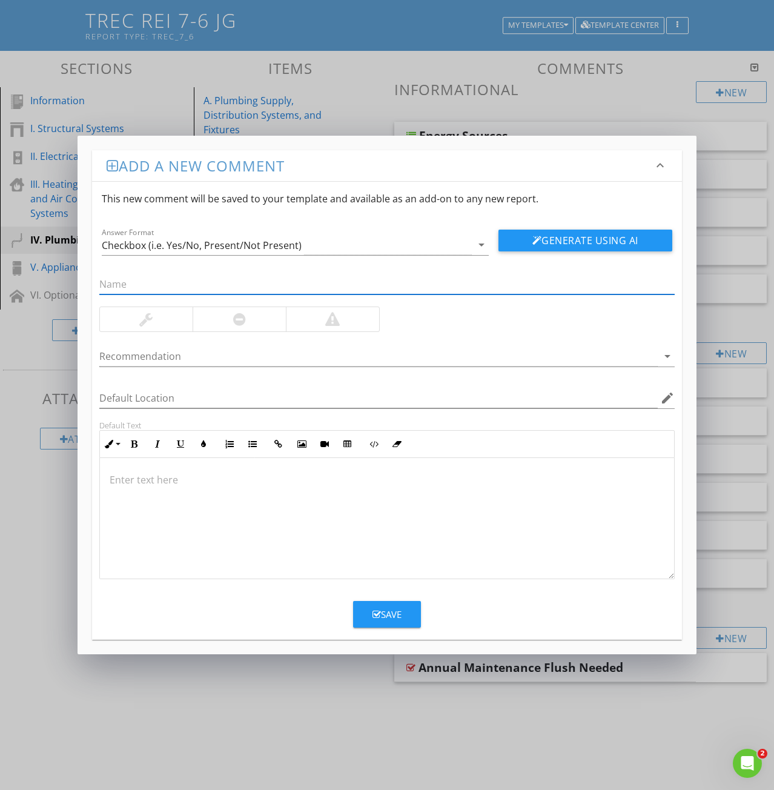
paste input "2: Too low to floor"
drag, startPoint x: 110, startPoint y: 283, endPoint x: 56, endPoint y: 286, distance: 54.0
click at [59, 286] on div "Add a new comment keyboard_arrow_down This new comment will be saved to your te…" at bounding box center [387, 395] width 774 height 790
type input "Too low to floor"
click at [116, 483] on p at bounding box center [387, 479] width 555 height 15
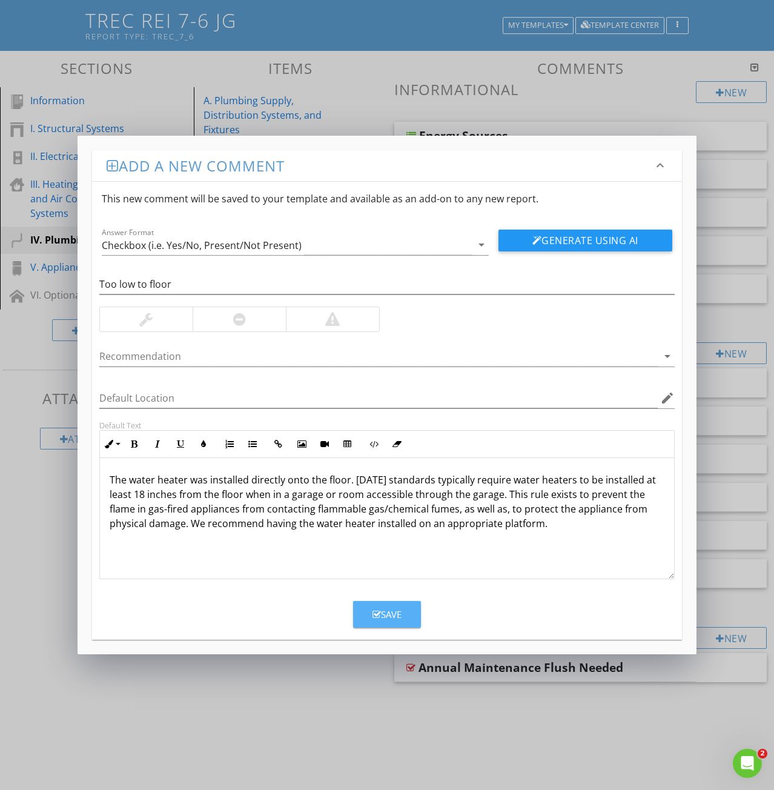
click at [388, 617] on div "Save" at bounding box center [387, 615] width 29 height 14
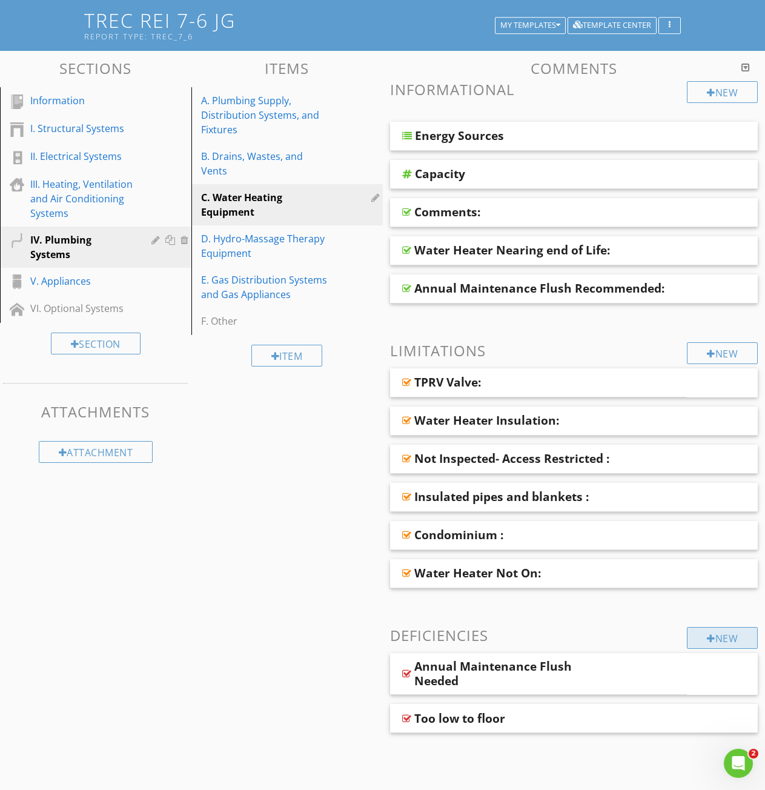
click at [729, 640] on div "New" at bounding box center [722, 638] width 71 height 22
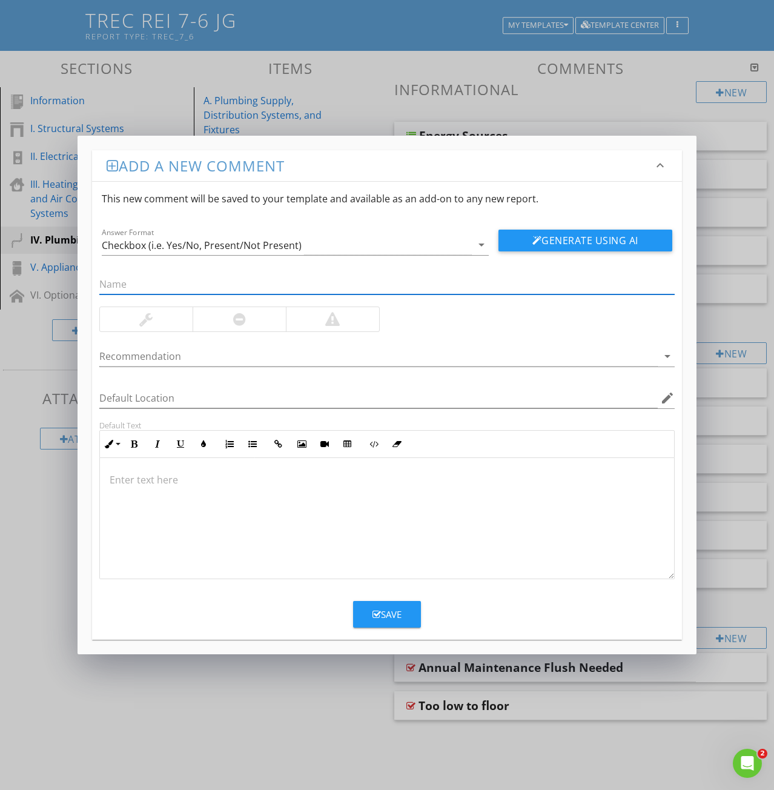
paste input "3: Controls Damaged"
drag, startPoint x: 108, startPoint y: 285, endPoint x: 29, endPoint y: 284, distance: 79.4
click at [36, 283] on div "Add a new comment keyboard_arrow_down This new comment will be saved to your te…" at bounding box center [387, 395] width 774 height 790
type input "Controls Damaged"
click at [129, 484] on p at bounding box center [387, 479] width 555 height 15
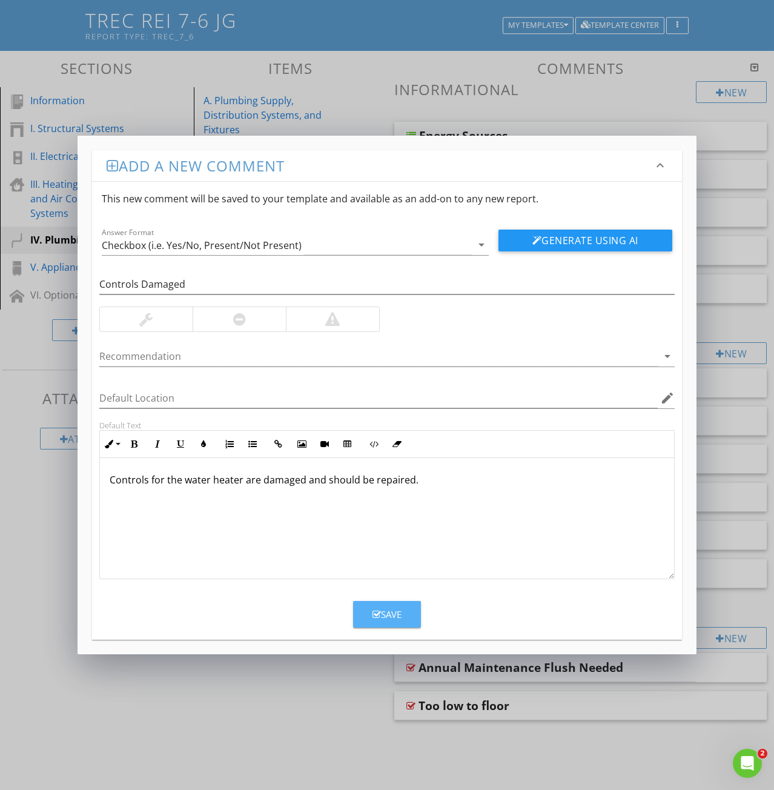
click at [390, 620] on div "Save" at bounding box center [387, 615] width 29 height 14
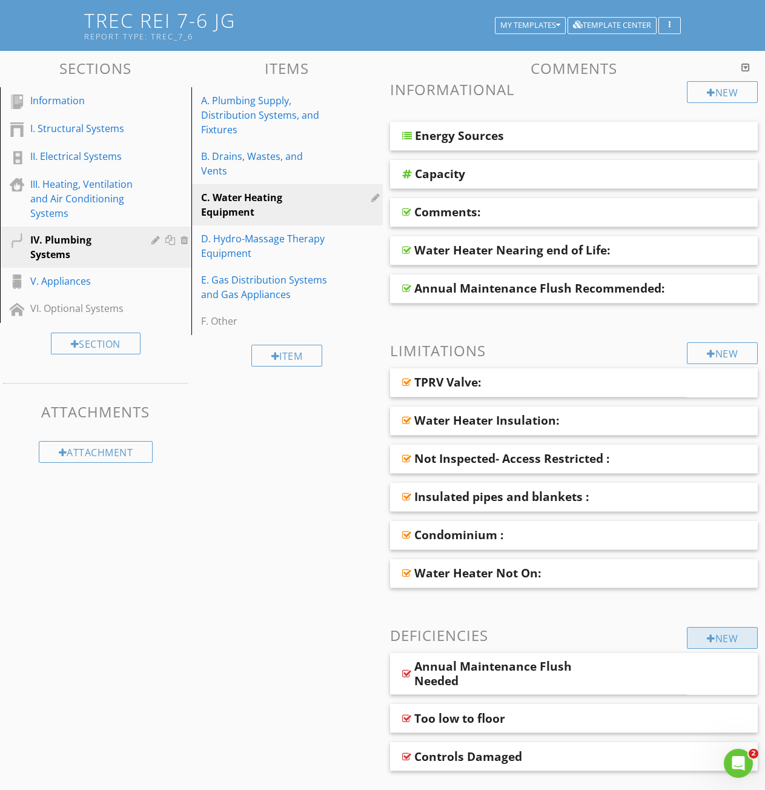
click at [714, 638] on div "New" at bounding box center [722, 638] width 71 height 22
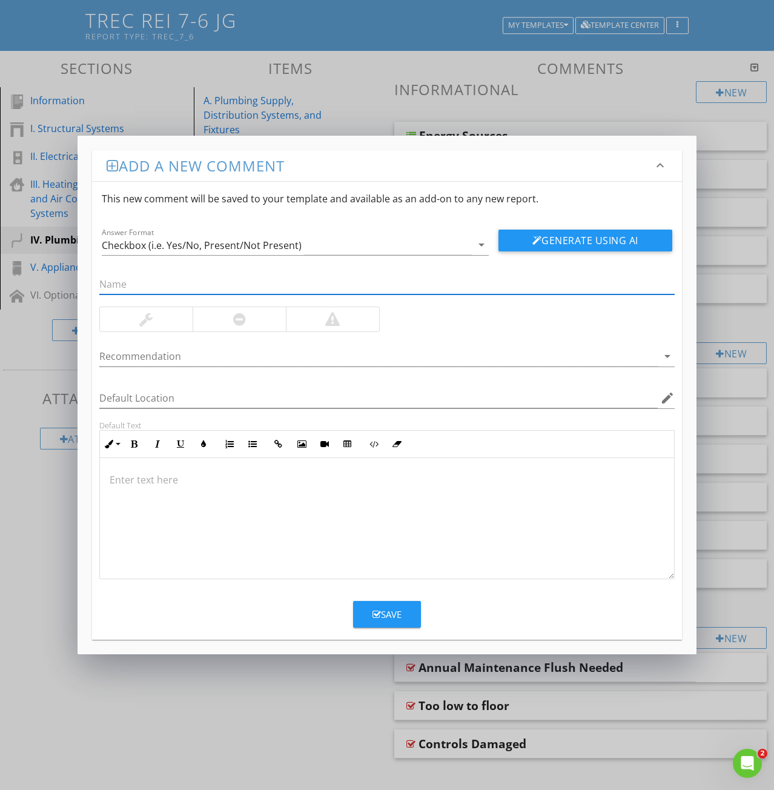
paste input "4: Flue at an angle"
drag, startPoint x: 110, startPoint y: 282, endPoint x: 1, endPoint y: 294, distance: 109.6
click at [67, 278] on div "Add a new comment keyboard_arrow_down This new comment will be saved to your te…" at bounding box center [387, 395] width 774 height 790
type input "Flue at an angle"
drag, startPoint x: 154, startPoint y: 501, endPoint x: 144, endPoint y: 491, distance: 14.6
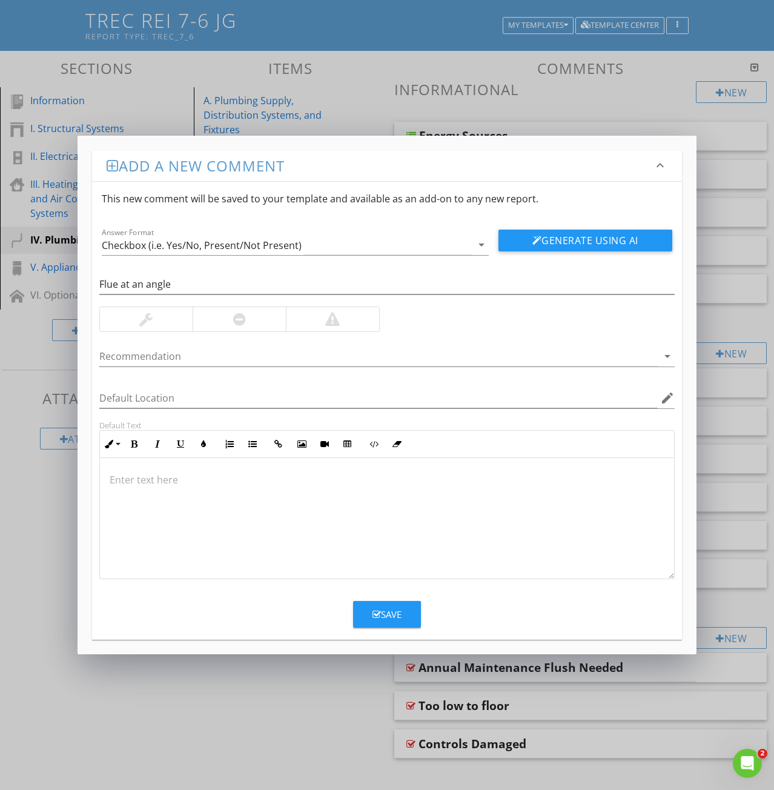
click at [152, 499] on div at bounding box center [387, 518] width 574 height 121
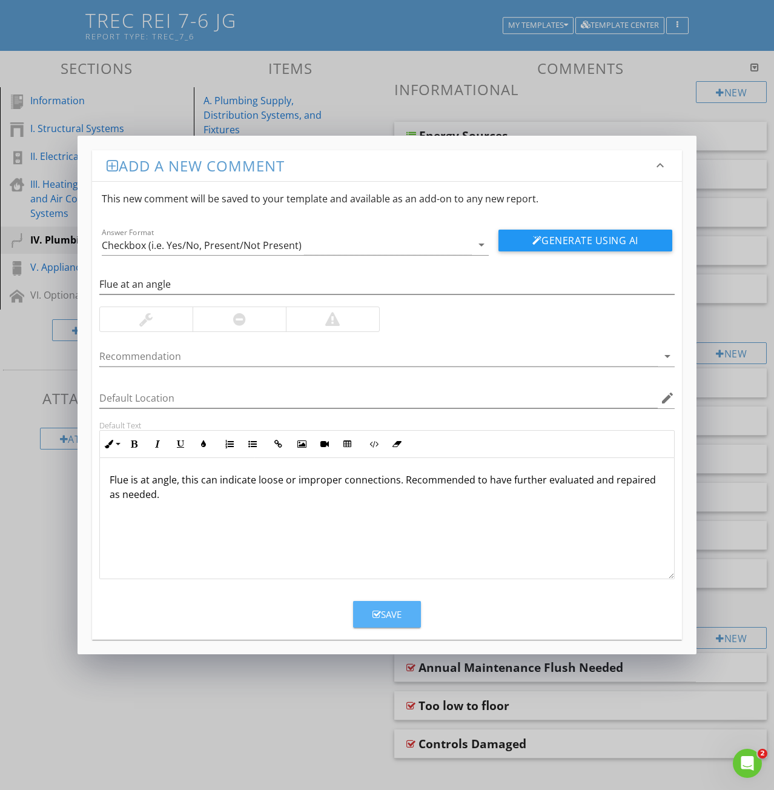
click at [387, 612] on div "Save" at bounding box center [387, 615] width 29 height 14
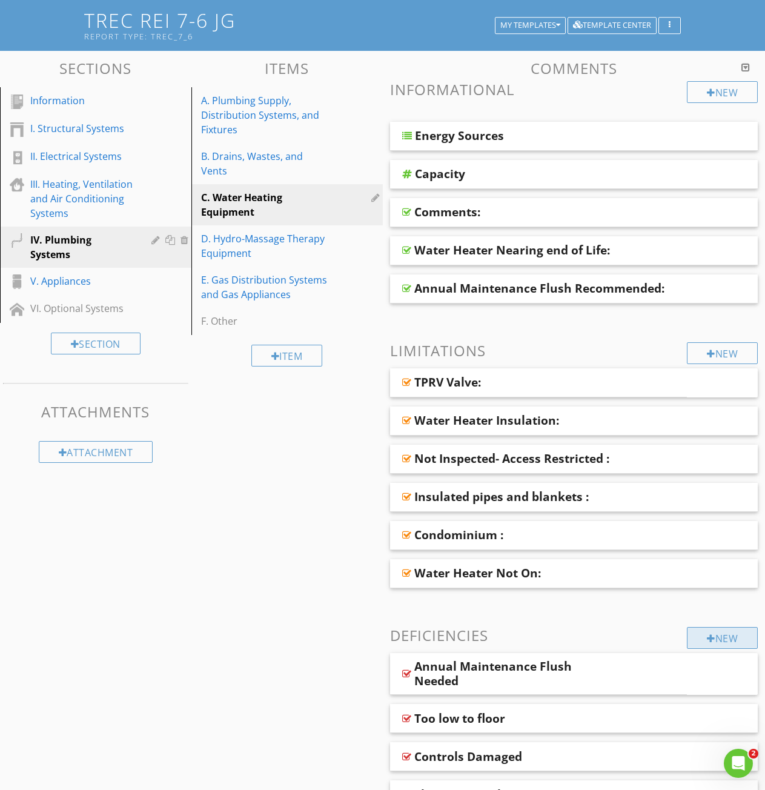
click at [700, 634] on div "New" at bounding box center [722, 638] width 71 height 22
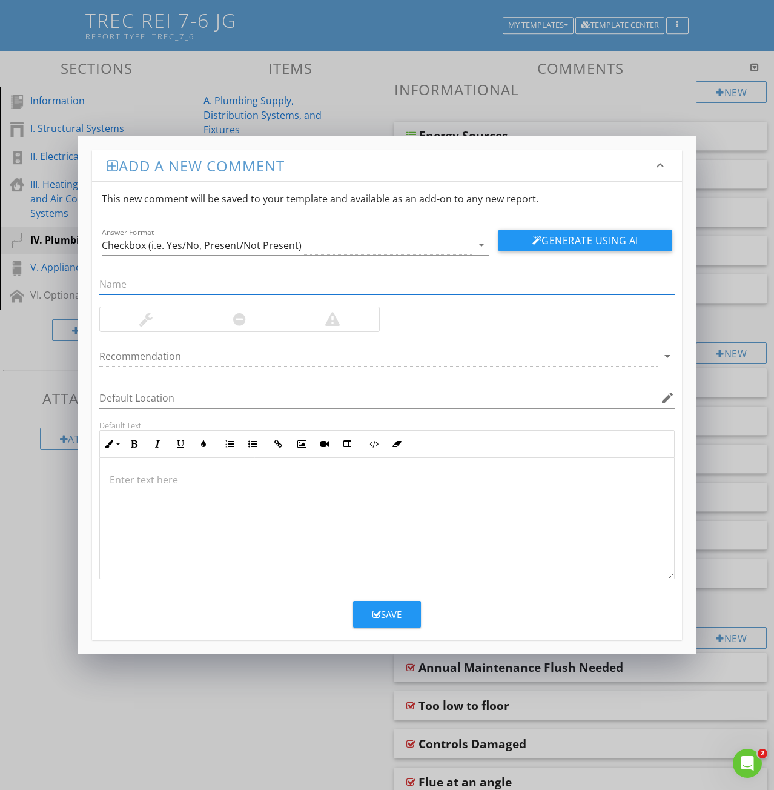
paste input "5: Controls Missing"
drag, startPoint x: 110, startPoint y: 280, endPoint x: 0, endPoint y: 293, distance: 110.4
click at [30, 286] on div "Add a new comment keyboard_arrow_down This new comment will be saved to your te…" at bounding box center [387, 395] width 774 height 790
type input "Controls Missing"
click at [131, 491] on div at bounding box center [387, 518] width 574 height 121
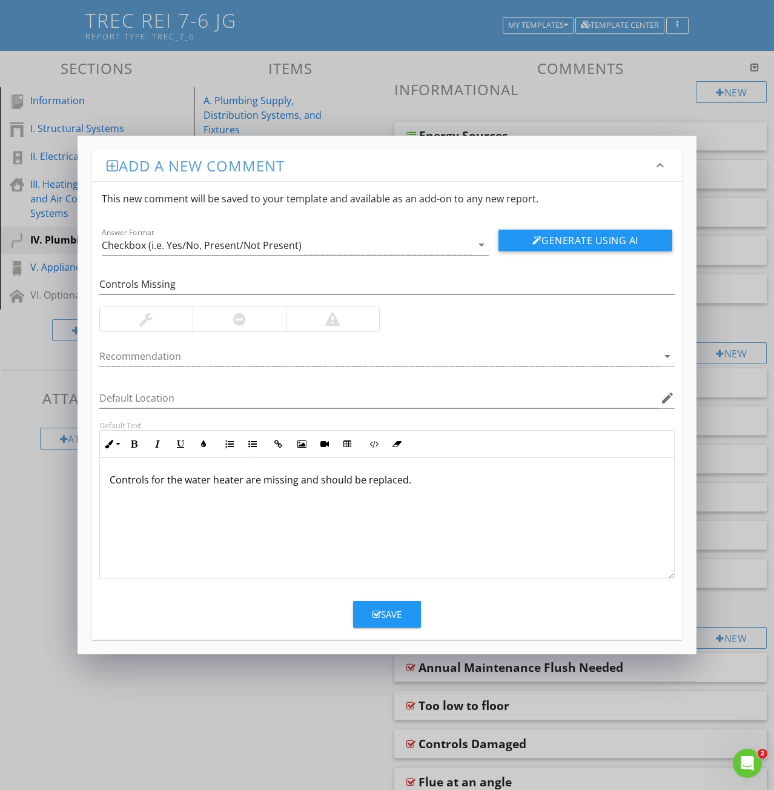
click at [376, 615] on icon "button" at bounding box center [377, 614] width 8 height 9
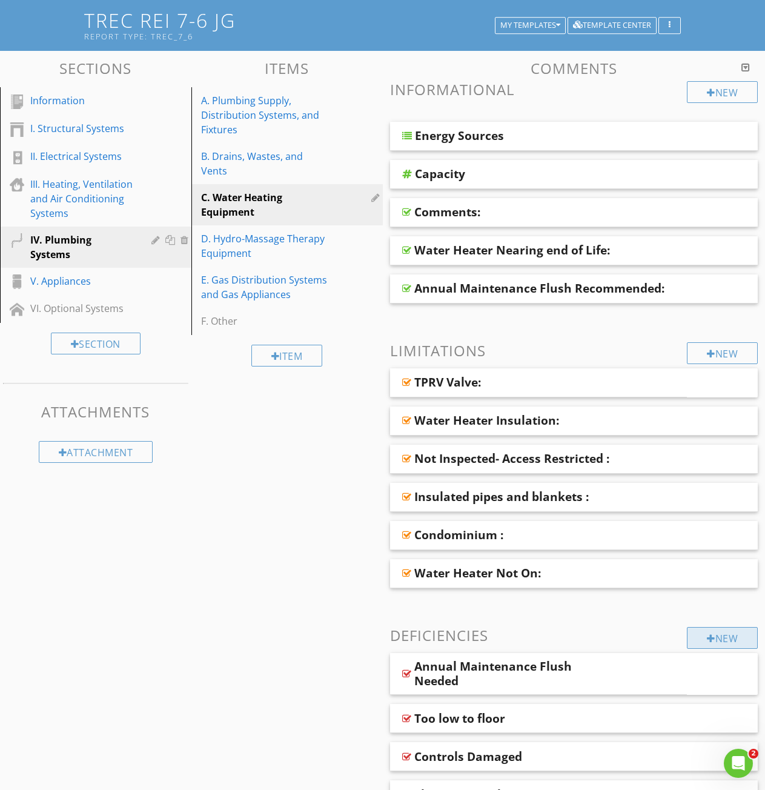
click at [722, 641] on div "New" at bounding box center [722, 638] width 71 height 22
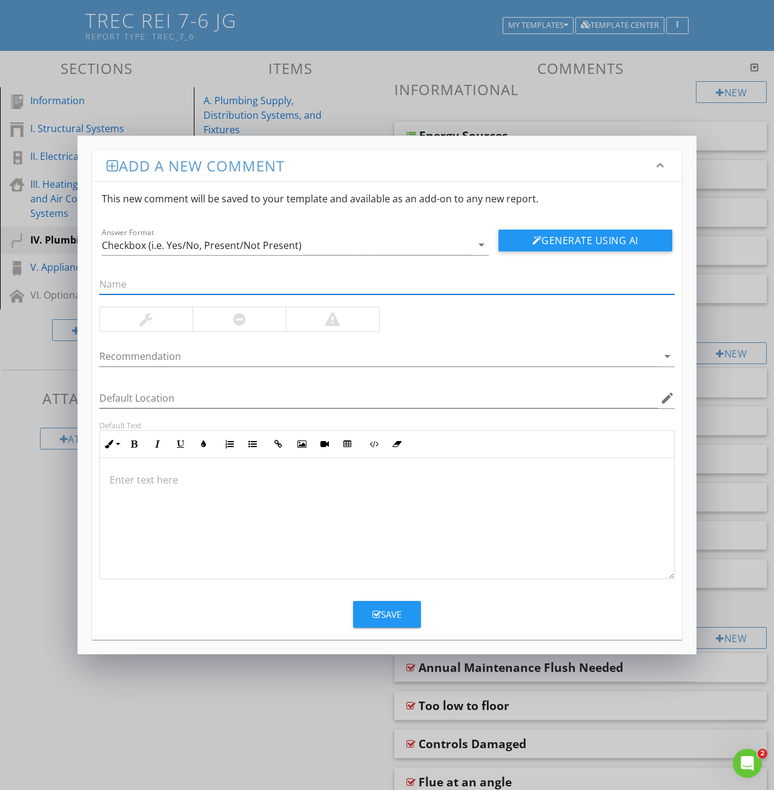
paste input "7: Cover Obstruction Inspection"
drag, startPoint x: 107, startPoint y: 284, endPoint x: 50, endPoint y: 280, distance: 57.1
click at [50, 280] on div "Add a new comment keyboard_arrow_down This new comment will be saved to your te…" at bounding box center [387, 395] width 774 height 790
type input "Cover Obstruction Inspection"
click at [132, 494] on div at bounding box center [387, 518] width 574 height 121
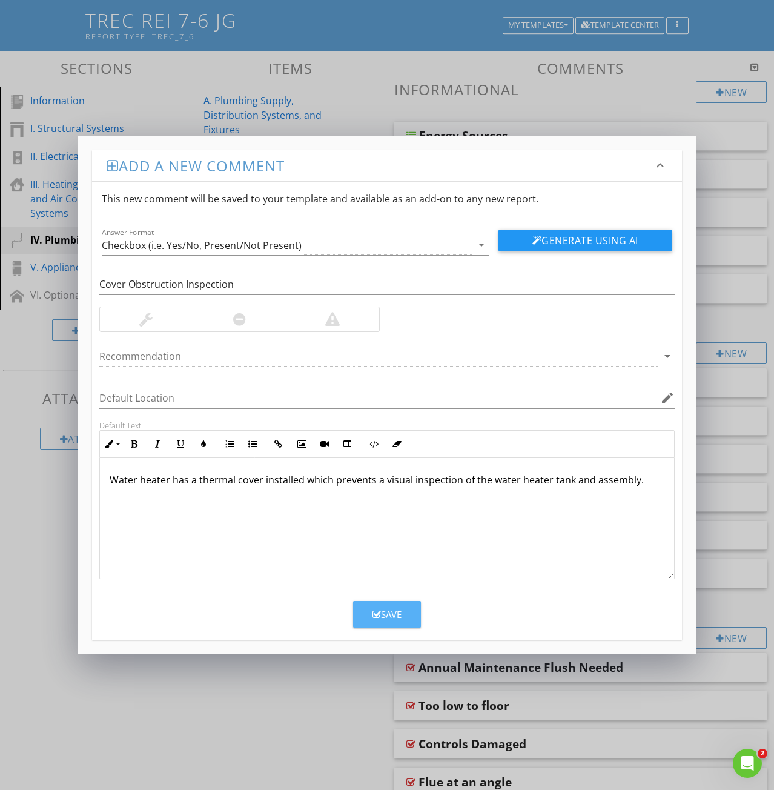
click at [383, 615] on div "Save" at bounding box center [387, 615] width 29 height 14
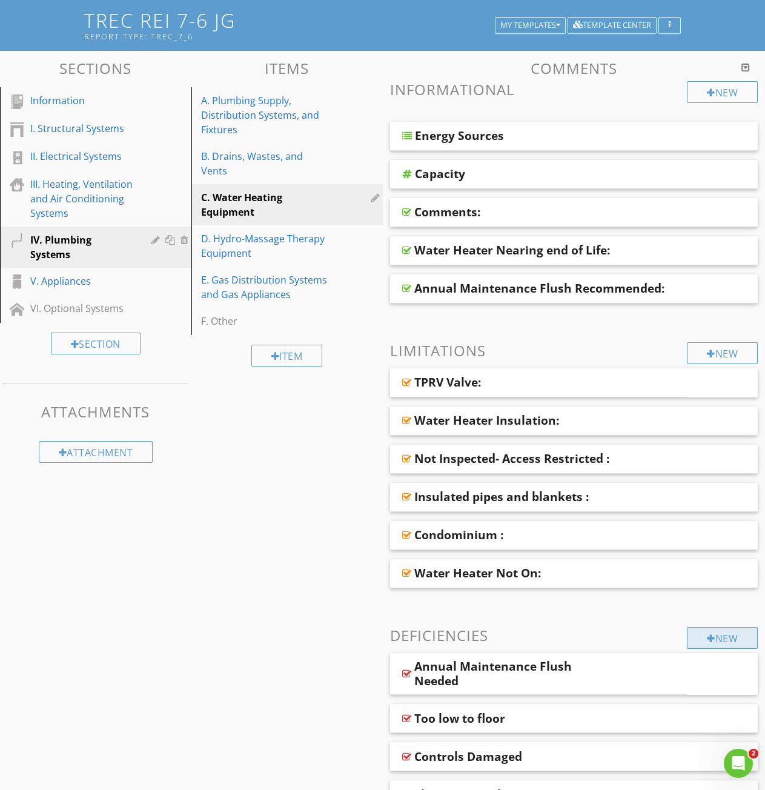
click at [717, 640] on div "New" at bounding box center [722, 638] width 71 height 22
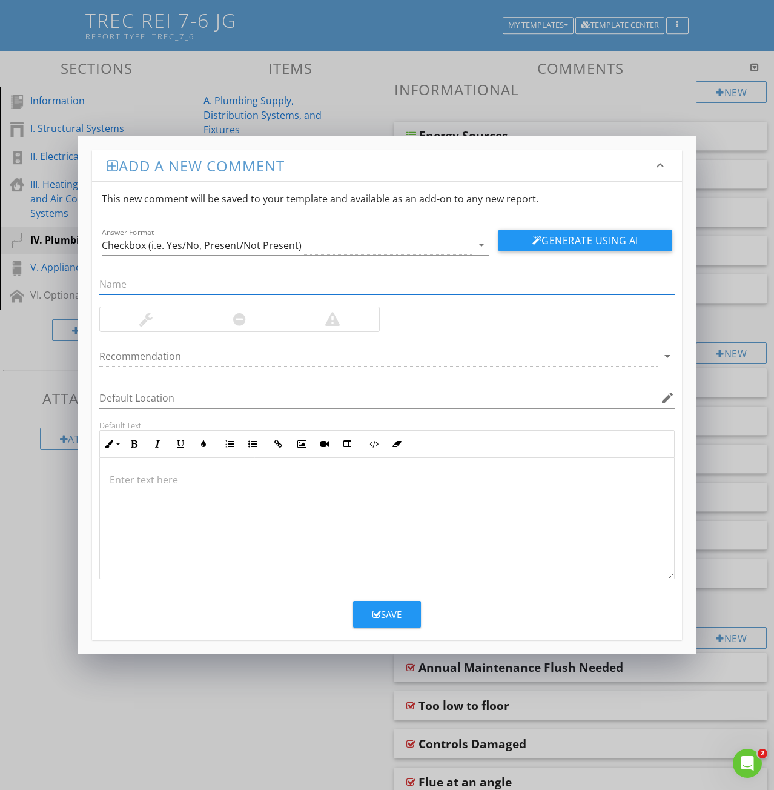
paste input "8: Cover Plate Damaged"
drag, startPoint x: 107, startPoint y: 280, endPoint x: 45, endPoint y: 271, distance: 62.5
click at [46, 271] on div "Add a new comment keyboard_arrow_down This new comment will be saved to your te…" at bounding box center [387, 395] width 774 height 790
type input "Cover Plate Damaged"
click at [127, 495] on div at bounding box center [387, 518] width 574 height 121
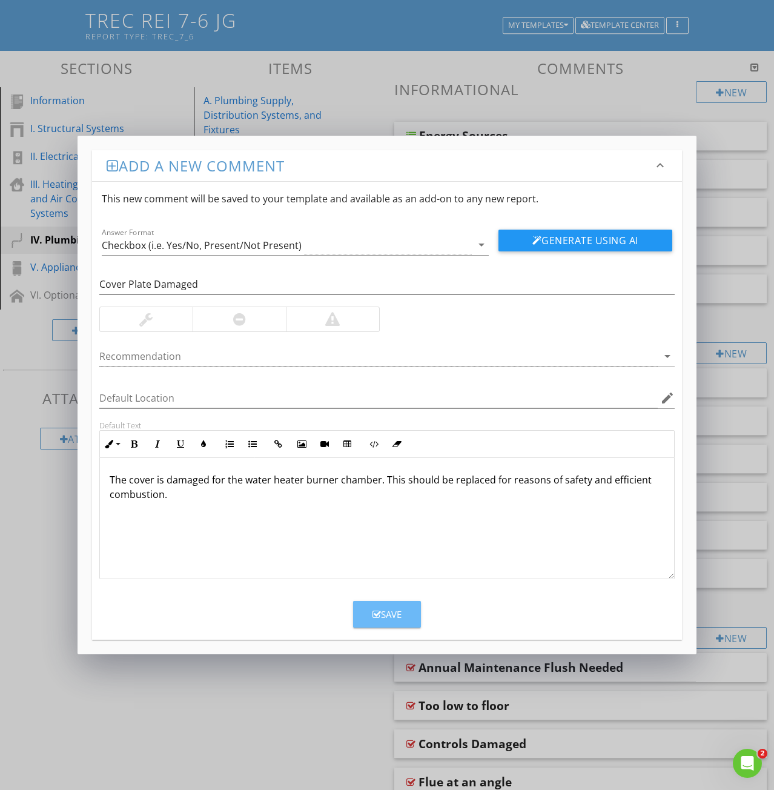
drag, startPoint x: 411, startPoint y: 619, endPoint x: 311, endPoint y: 597, distance: 101.7
click at [410, 618] on button "Save" at bounding box center [387, 614] width 68 height 27
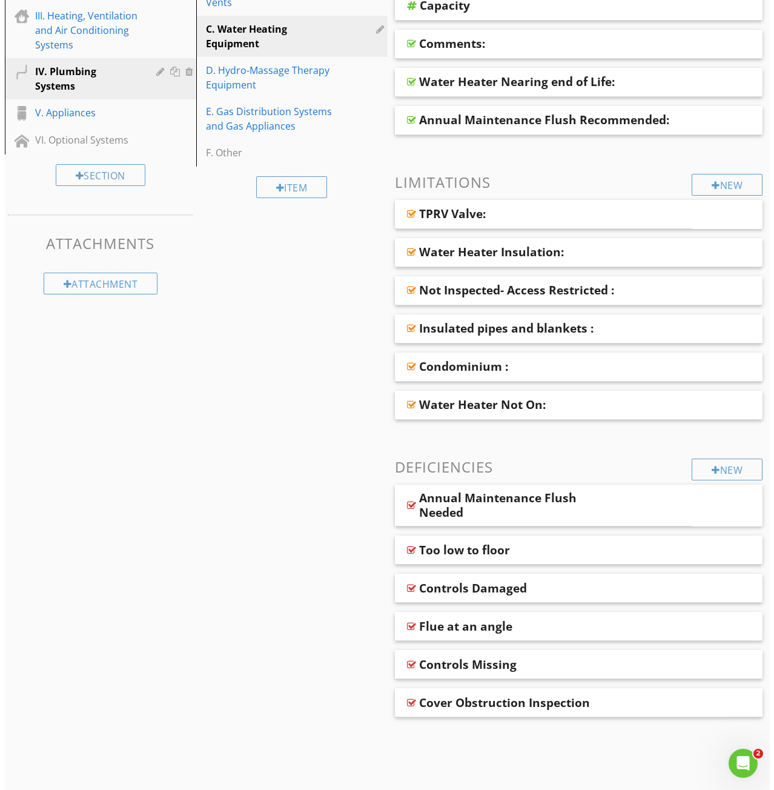
scroll to position [255, 0]
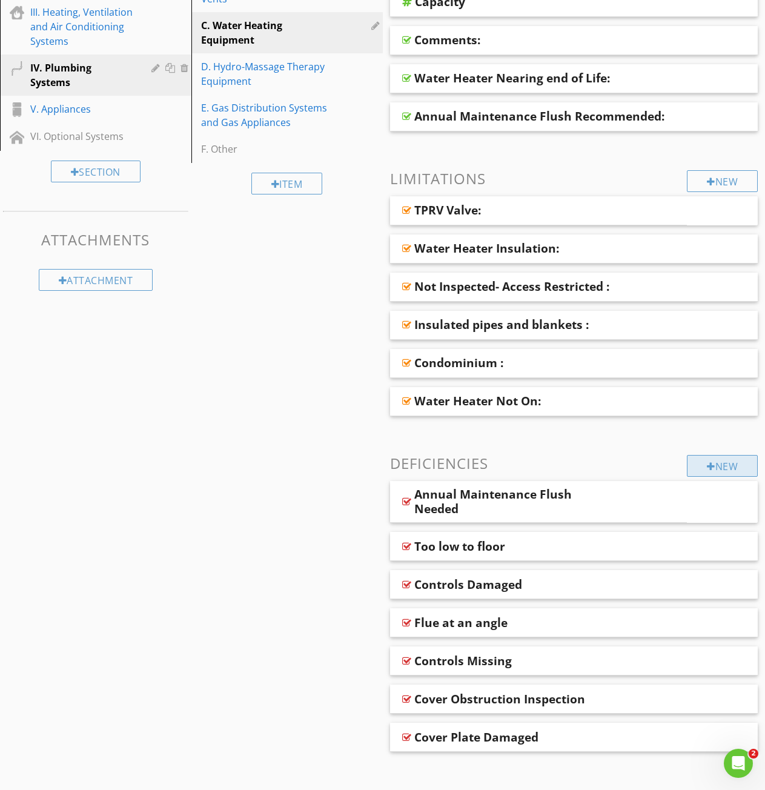
click at [707, 463] on div at bounding box center [711, 467] width 8 height 10
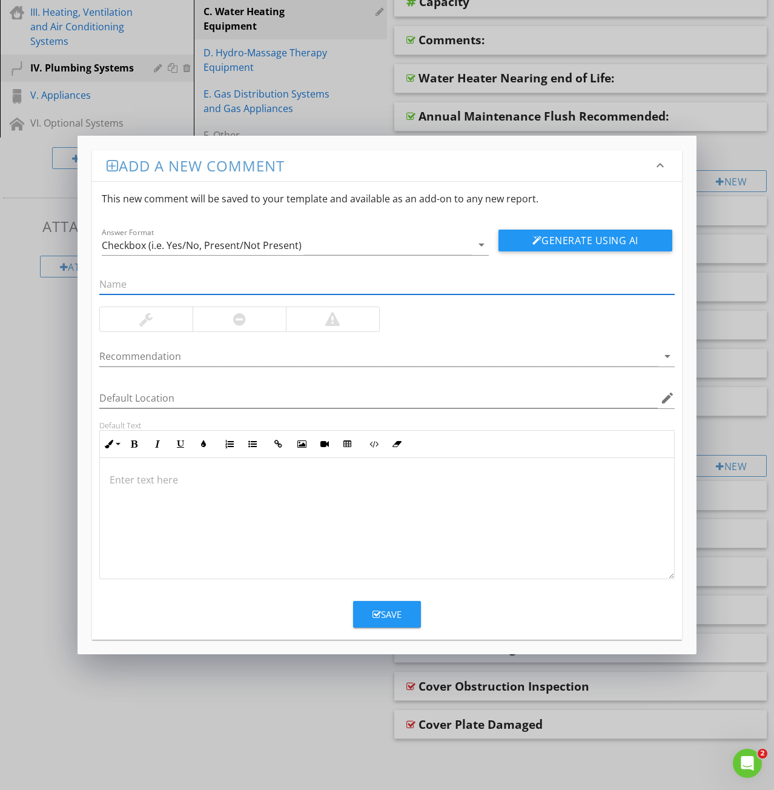
click at [113, 285] on input "text" at bounding box center [386, 284] width 575 height 20
paste input "9: Leaking TPR"
drag, startPoint x: 110, startPoint y: 285, endPoint x: 10, endPoint y: 279, distance: 99.6
click at [24, 280] on div "Add a new comment keyboard_arrow_down This new comment will be saved to your te…" at bounding box center [387, 395] width 774 height 790
type input "Leaking TPR"
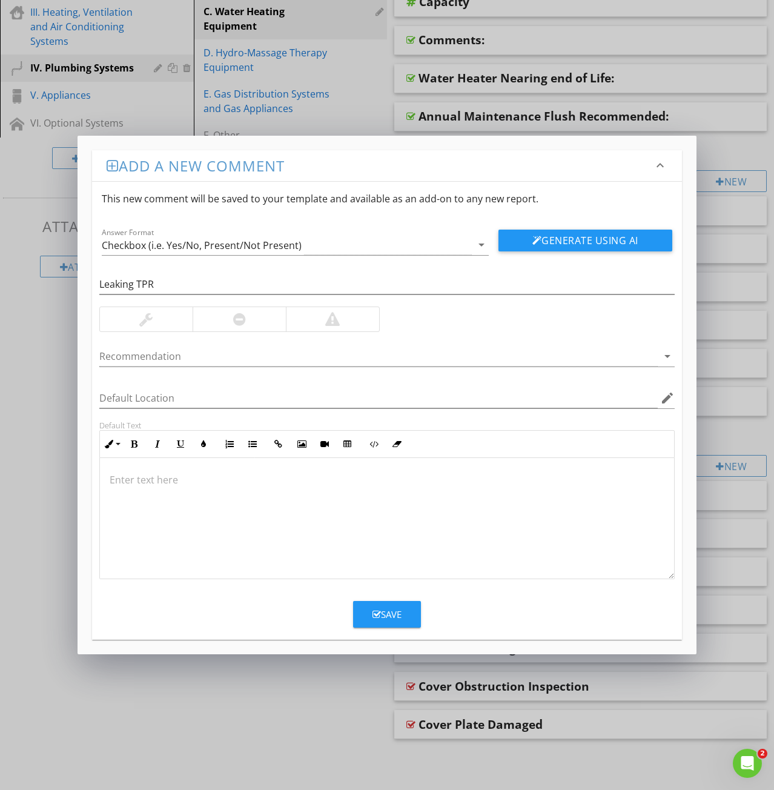
click at [133, 486] on p at bounding box center [387, 479] width 555 height 15
click at [375, 615] on icon "button" at bounding box center [377, 614] width 8 height 9
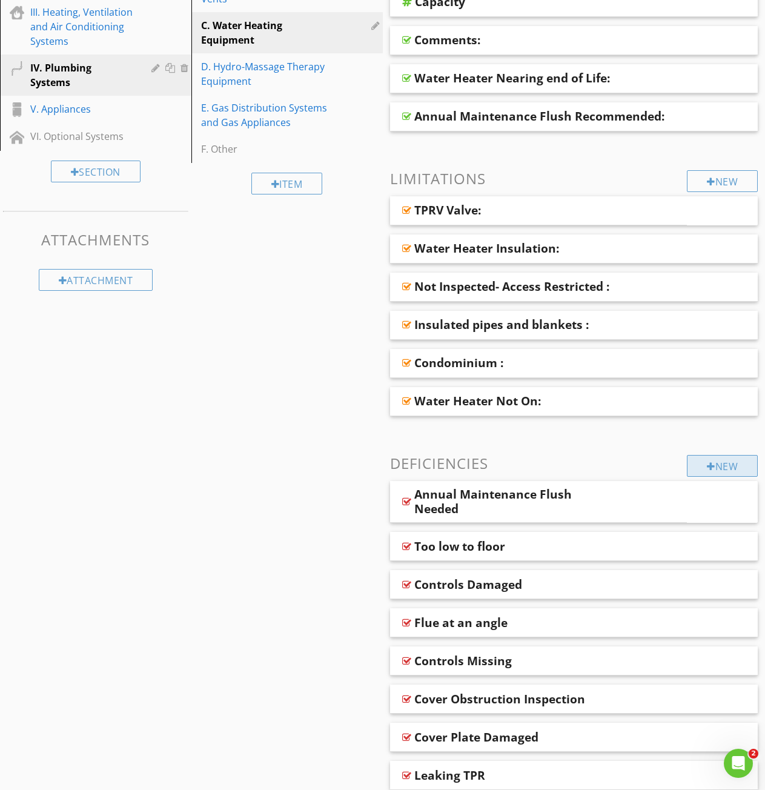
click at [692, 465] on div "New" at bounding box center [722, 466] width 71 height 22
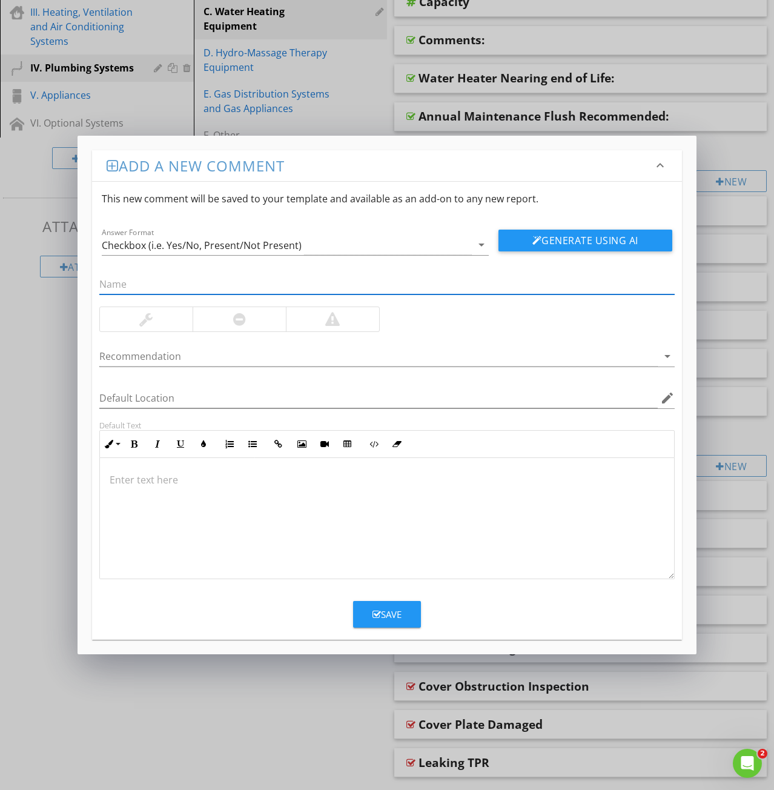
paste input "11: No TPR valve"
drag, startPoint x: 114, startPoint y: 284, endPoint x: 2, endPoint y: 287, distance: 112.7
click at [38, 280] on div "Add a new comment keyboard_arrow_down This new comment will be saved to your te…" at bounding box center [387, 395] width 774 height 790
type input "No TPR valve"
click at [136, 481] on p at bounding box center [387, 479] width 555 height 15
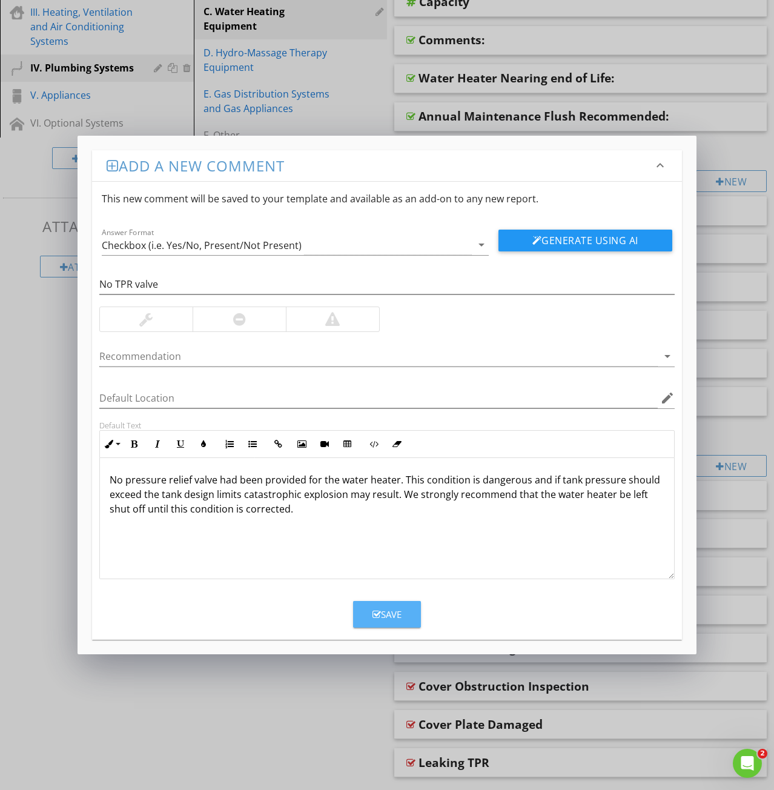
drag, startPoint x: 385, startPoint y: 618, endPoint x: 368, endPoint y: 612, distance: 18.0
click at [383, 616] on div "Save" at bounding box center [387, 615] width 29 height 14
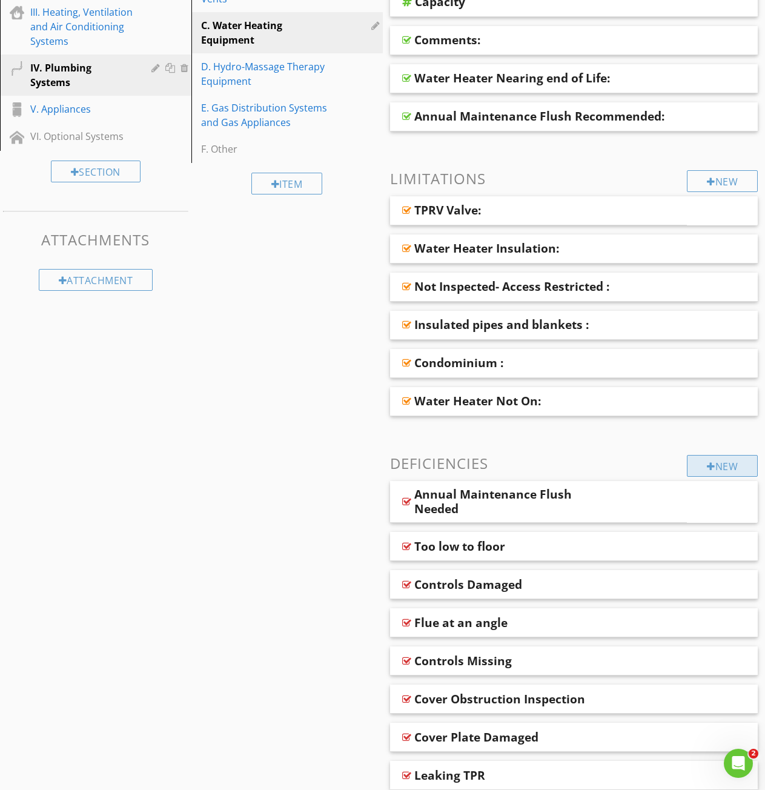
click at [711, 472] on div "New" at bounding box center [722, 466] width 71 height 22
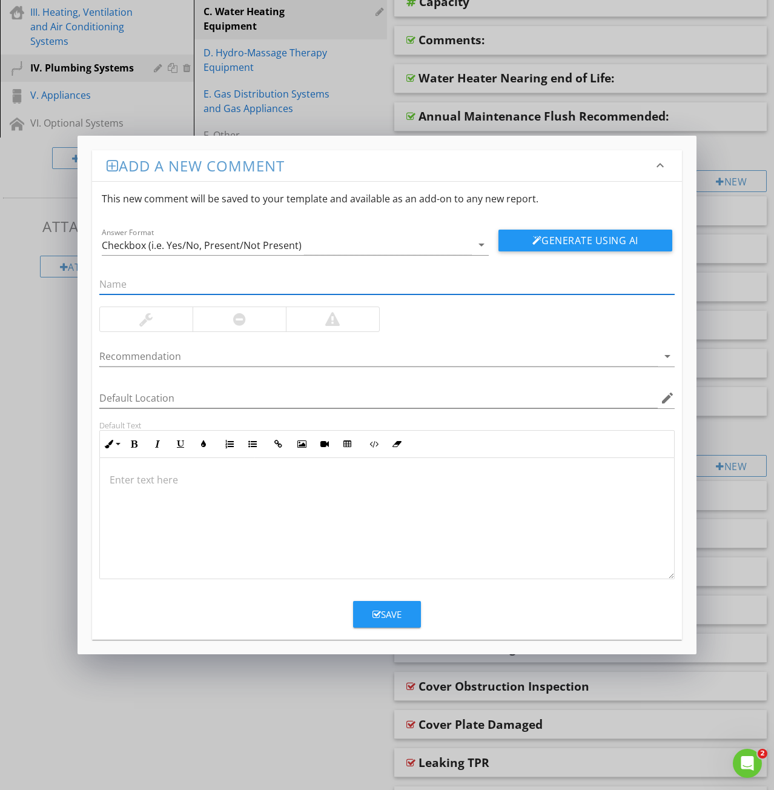
paste input "18: Dielectric Union Missing"
drag, startPoint x: 115, startPoint y: 285, endPoint x: 6, endPoint y: 292, distance: 109.2
click at [71, 277] on div "Add a new comment keyboard_arrow_down This new comment will be saved to your te…" at bounding box center [387, 395] width 774 height 790
type input "Dielectric Union Missing"
click at [128, 480] on p at bounding box center [387, 479] width 555 height 15
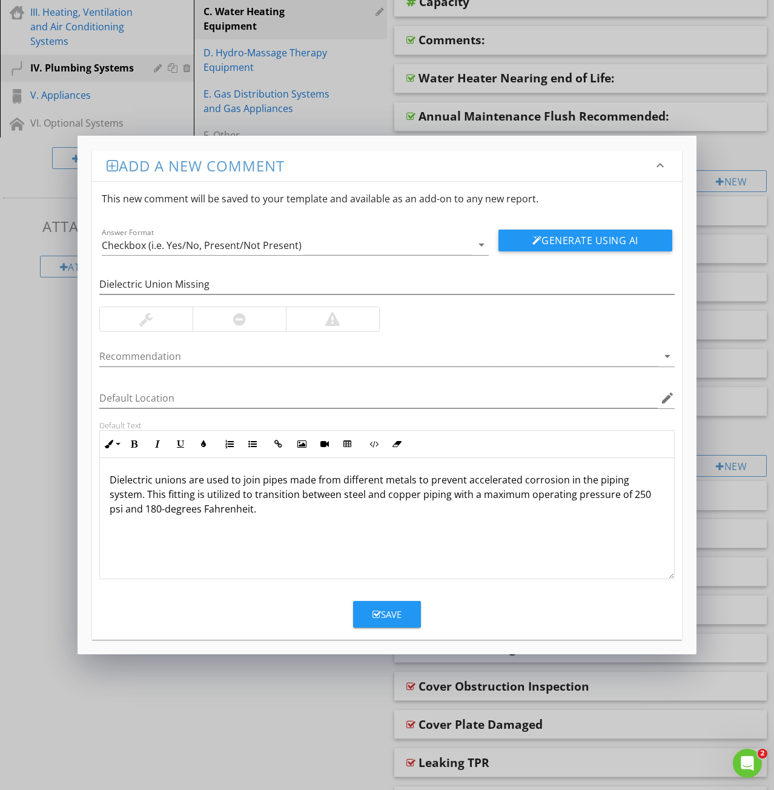
click at [148, 540] on div "Dielectric unions are used to join pipes made from different metals to prevent …" at bounding box center [387, 518] width 574 height 121
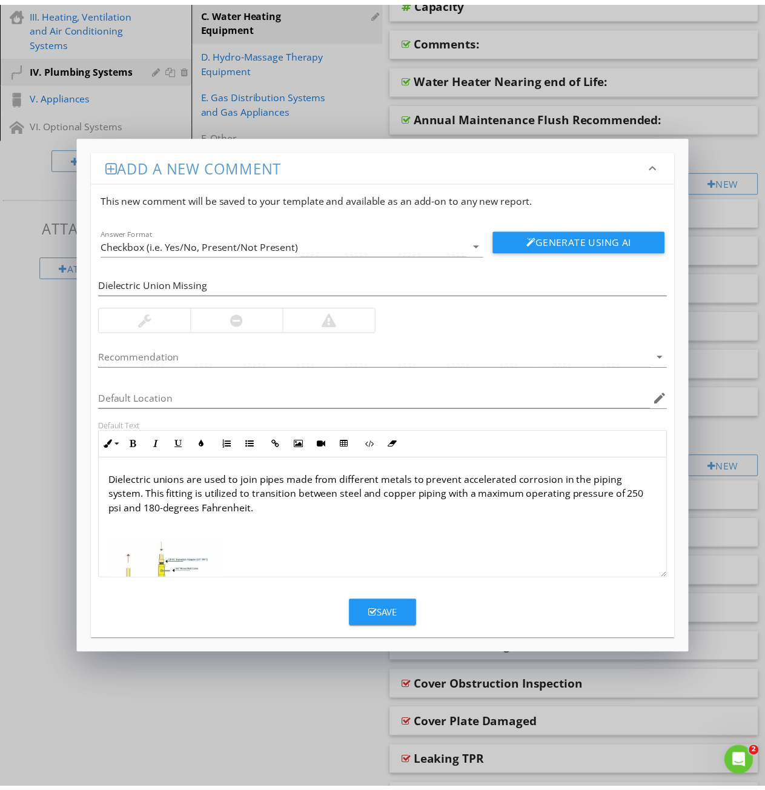
scroll to position [69, 0]
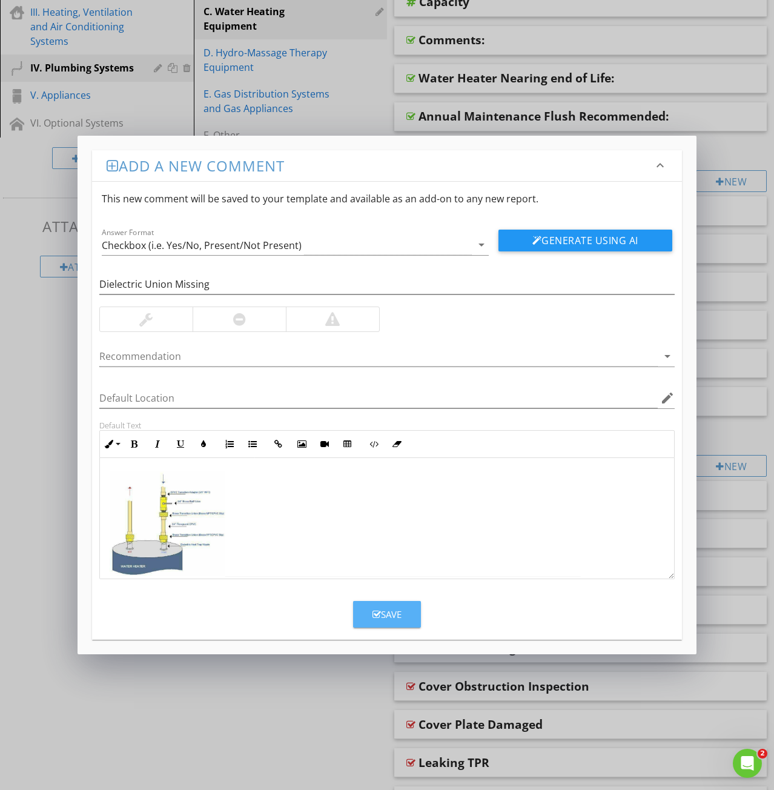
click at [389, 618] on div "Save" at bounding box center [387, 615] width 29 height 14
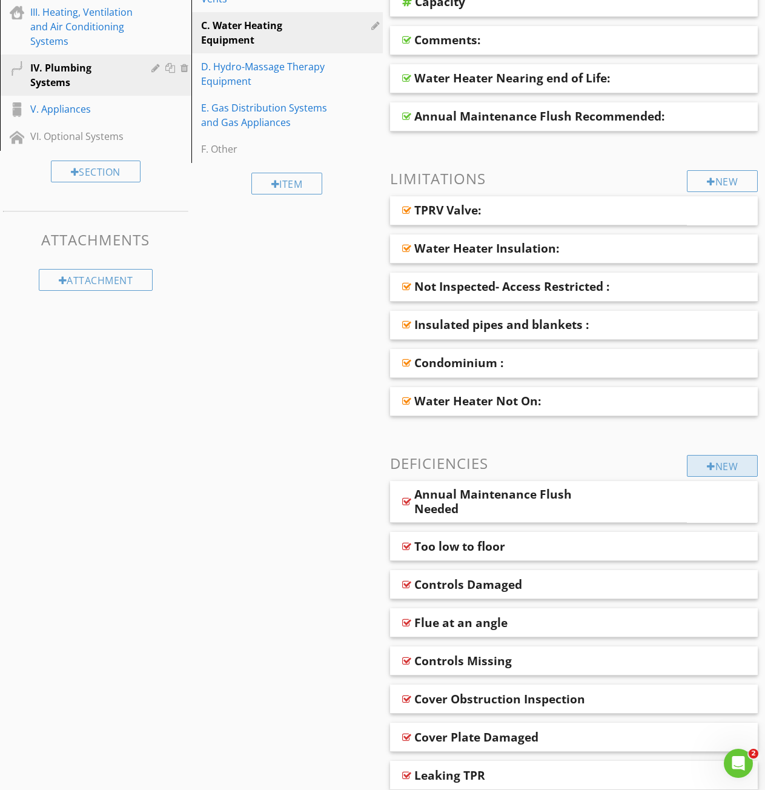
click at [700, 460] on div "New" at bounding box center [722, 466] width 71 height 22
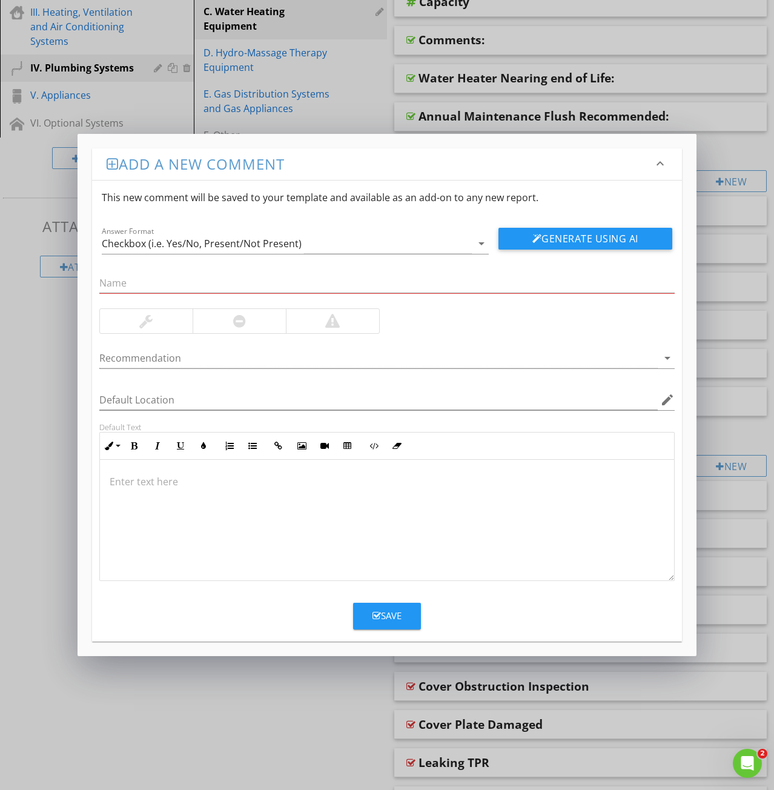
drag, startPoint x: 142, startPoint y: 271, endPoint x: 136, endPoint y: 272, distance: 6.1
drag, startPoint x: 136, startPoint y: 272, endPoint x: 111, endPoint y: 280, distance: 26.1
click at [106, 280] on input "text" at bounding box center [386, 283] width 575 height 20
paste input "21: Improper termination (injury/damage)"
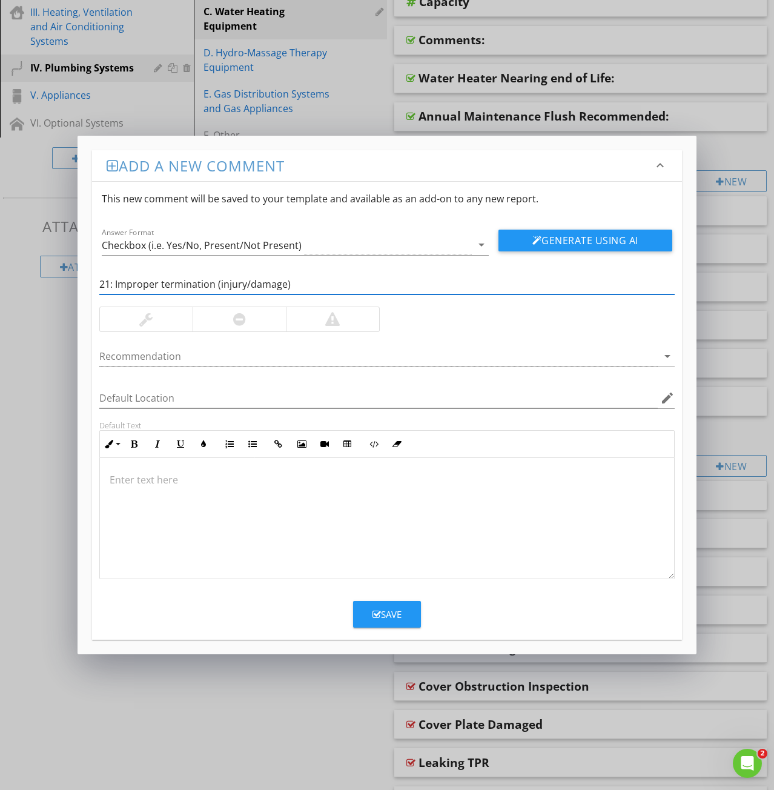
drag, startPoint x: 96, startPoint y: 282, endPoint x: 58, endPoint y: 282, distance: 38.2
click at [58, 282] on div "Add a new comment keyboard_arrow_down This new comment will be saved to your te…" at bounding box center [387, 395] width 774 height 790
type input "Improper termination (injury/damage)"
click at [144, 491] on div at bounding box center [387, 518] width 574 height 121
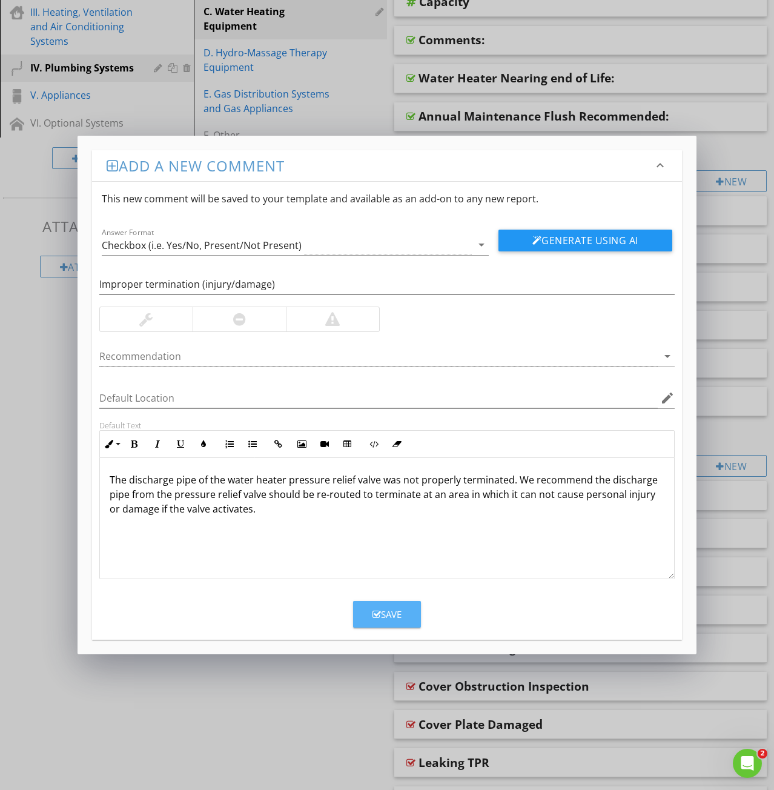
click at [376, 615] on icon "button" at bounding box center [377, 614] width 8 height 9
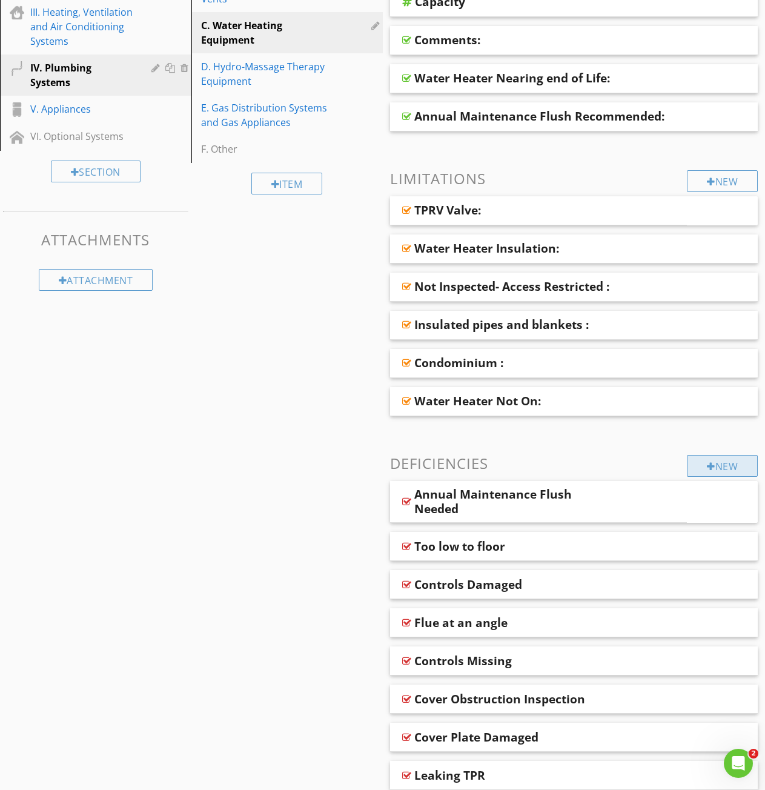
click at [728, 465] on div "New" at bounding box center [722, 466] width 71 height 22
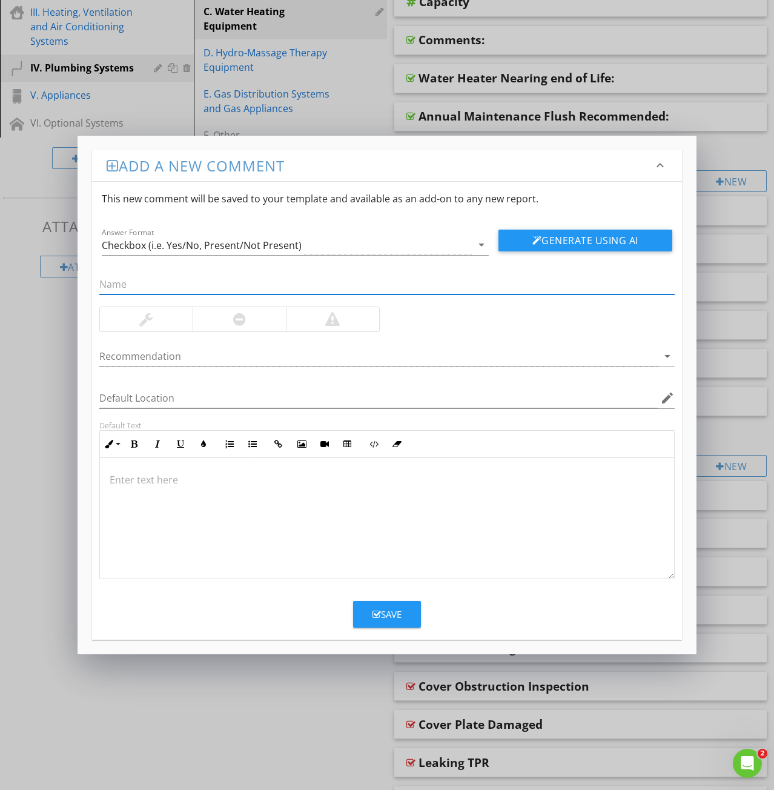
paste input "24: Drain pan for tankless heater"
drag, startPoint x: 113, startPoint y: 283, endPoint x: 7, endPoint y: 302, distance: 107.7
click at [61, 282] on div "Add a new comment keyboard_arrow_down This new comment will be saved to your te…" at bounding box center [387, 395] width 774 height 790
type input "Drain pan for tankless heater"
click at [116, 483] on p at bounding box center [387, 479] width 555 height 15
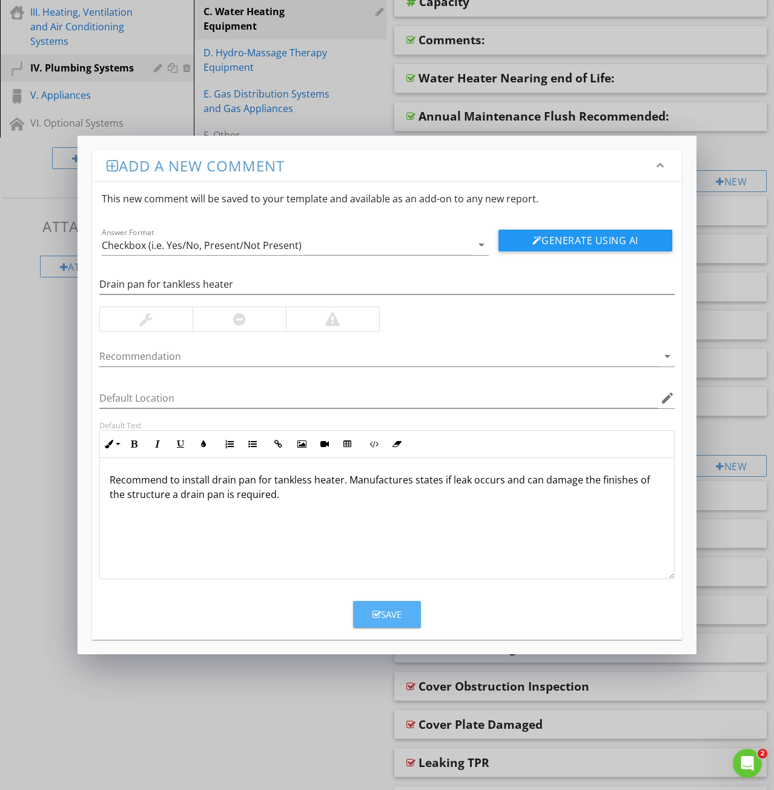
click at [405, 616] on button "Save" at bounding box center [387, 614] width 68 height 27
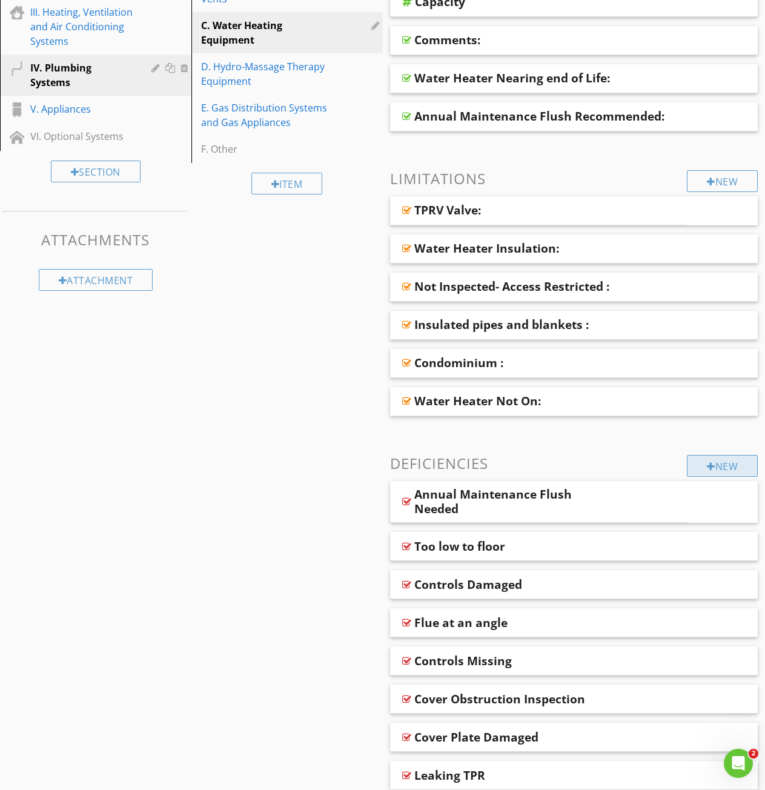
click at [720, 456] on div "New" at bounding box center [722, 466] width 71 height 22
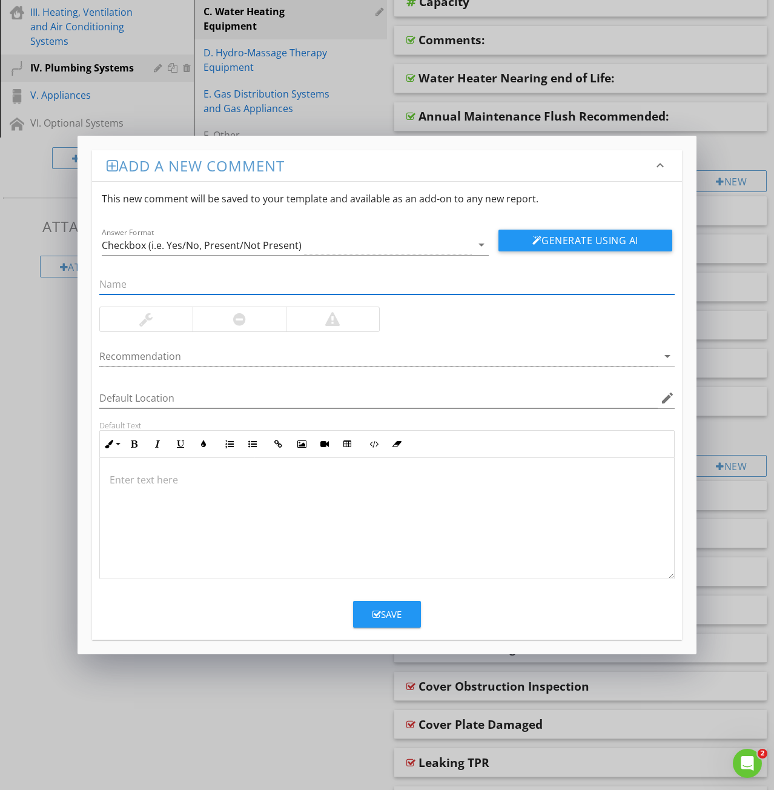
click at [116, 280] on input "text" at bounding box center [386, 284] width 575 height 20
paste input "25: Termination too high"
drag, startPoint x: 114, startPoint y: 286, endPoint x: 22, endPoint y: 282, distance: 92.2
click at [36, 280] on div "Add a new comment keyboard_arrow_down This new comment will be saved to your te…" at bounding box center [387, 395] width 774 height 790
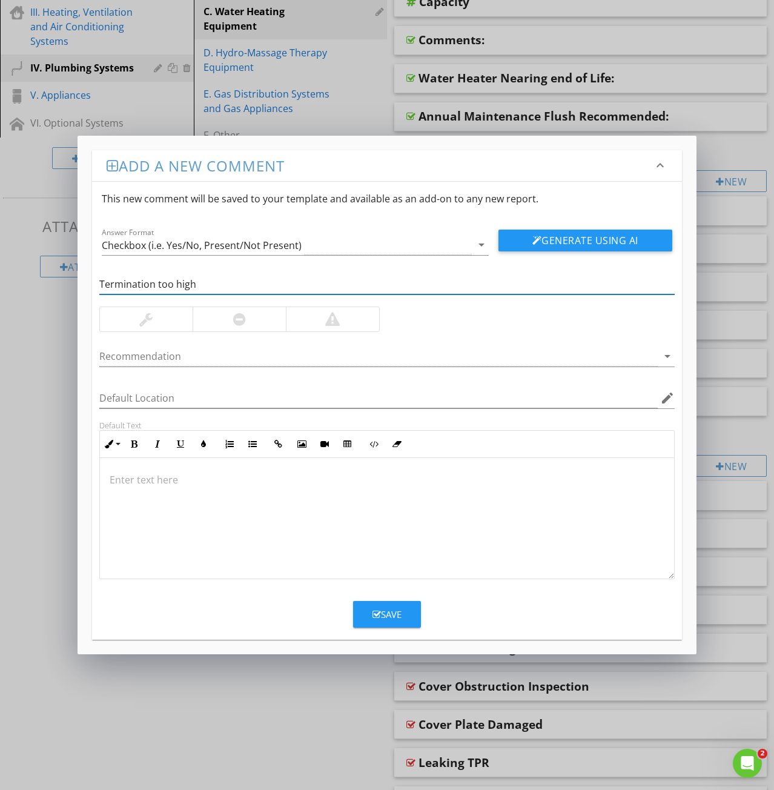
type input "Termination too high"
click at [157, 488] on div at bounding box center [387, 518] width 574 height 121
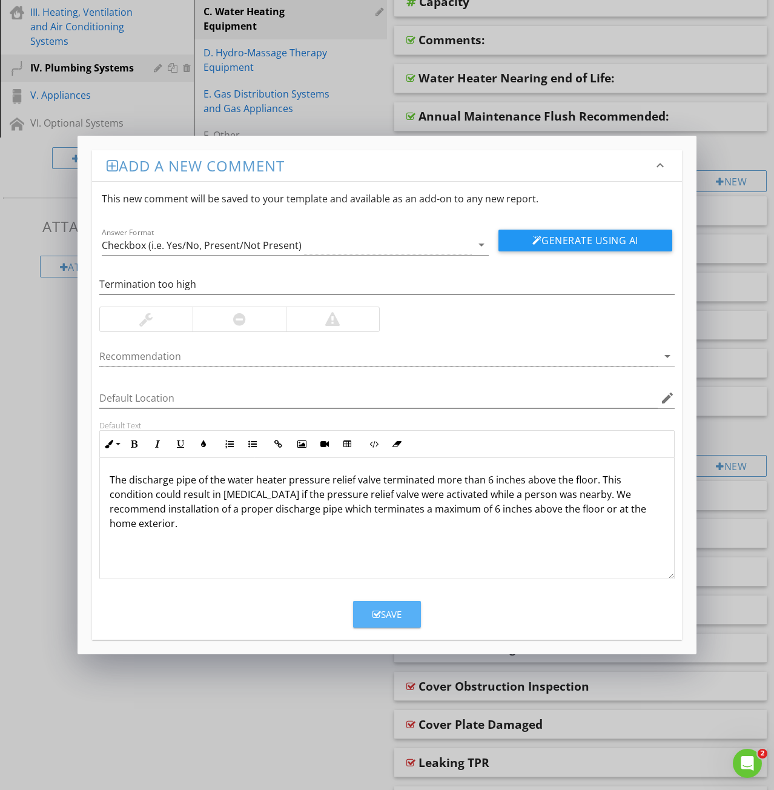
click at [394, 613] on div "Save" at bounding box center [387, 615] width 29 height 14
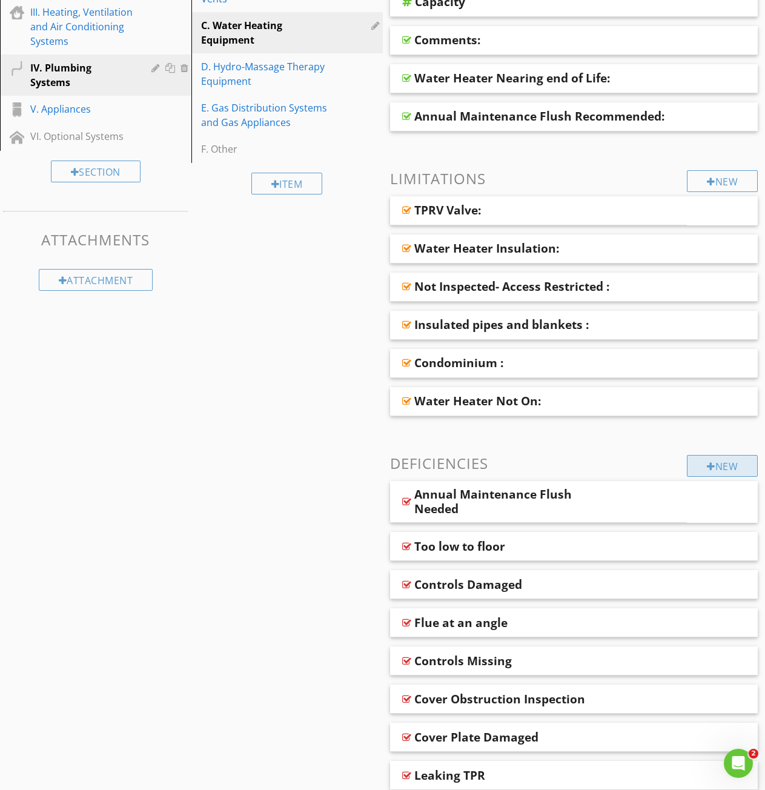
click at [707, 460] on div "New" at bounding box center [722, 466] width 71 height 22
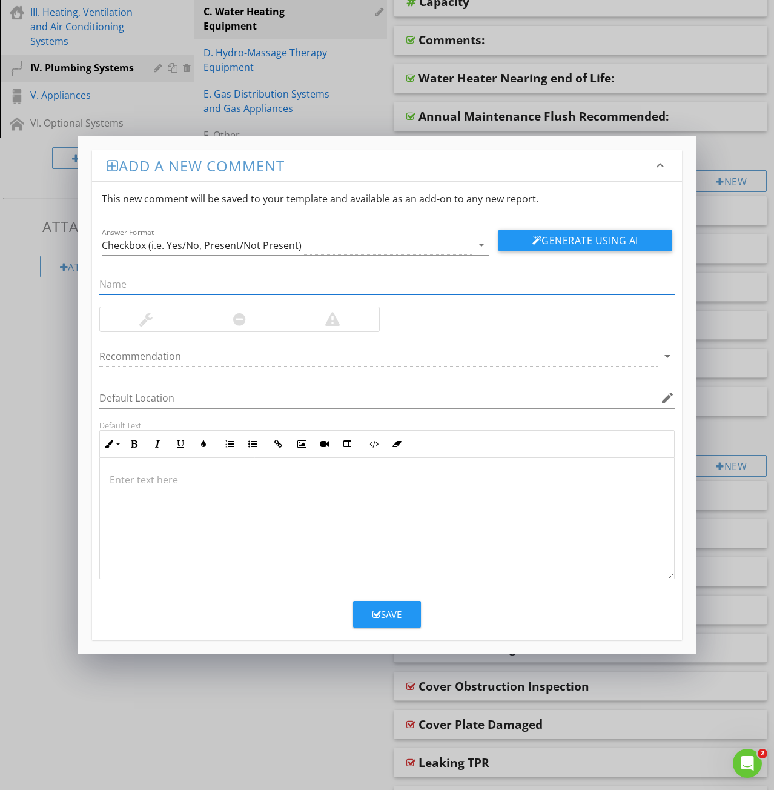
paste input "26: Drain pan holding water"
drag, startPoint x: 114, startPoint y: 285, endPoint x: 11, endPoint y: 293, distance: 103.3
click at [41, 281] on div "Add a new comment keyboard_arrow_down This new comment will be saved to your te…" at bounding box center [387, 395] width 774 height 790
type input "Drain pan holding water"
click at [120, 493] on div at bounding box center [387, 518] width 574 height 121
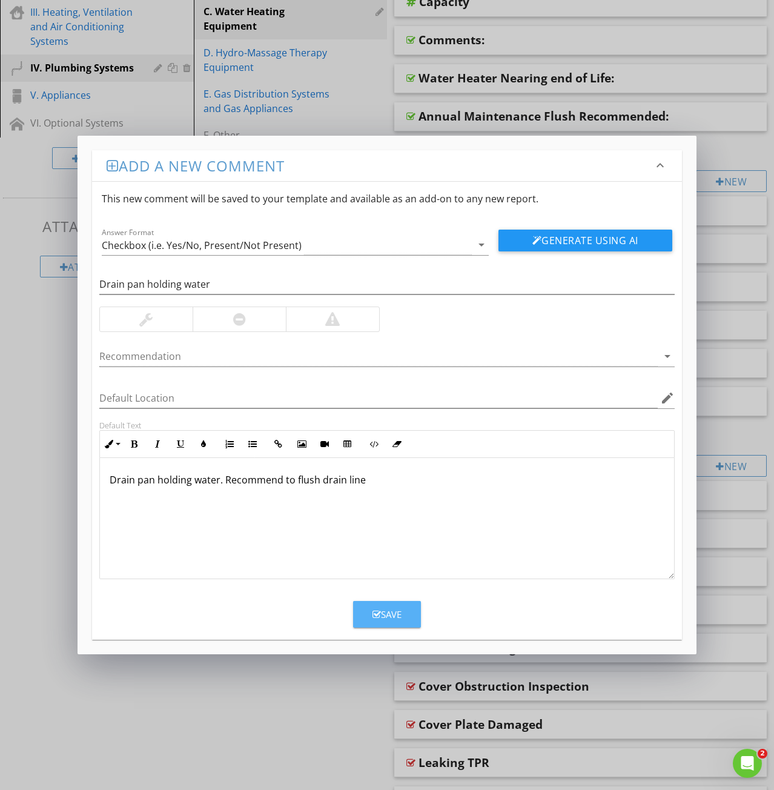
click at [393, 613] on div "Save" at bounding box center [387, 615] width 29 height 14
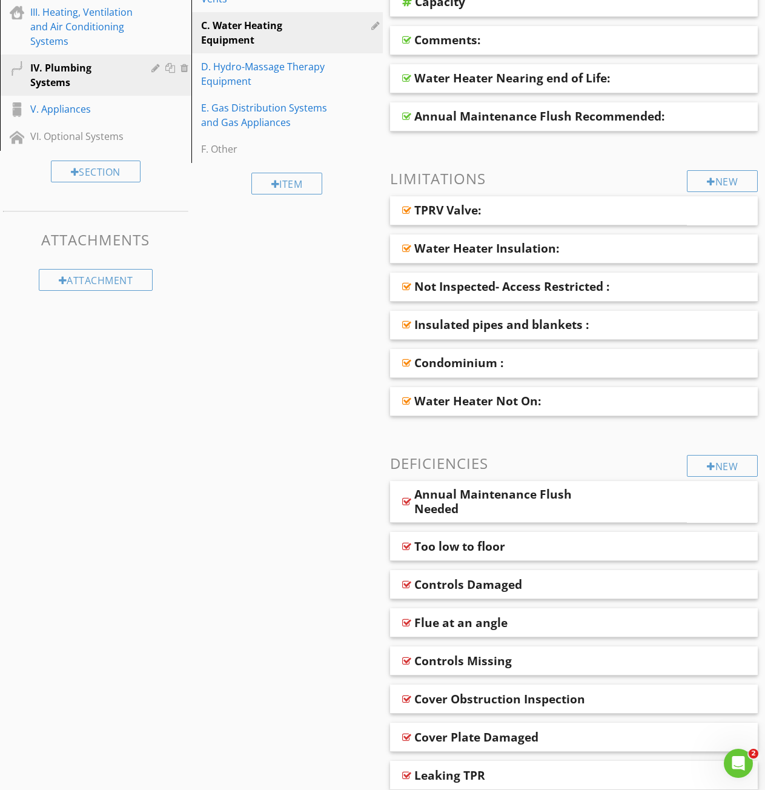
click at [723, 453] on div "New Informational Energy Sources Capacity Comments: Water Heater Nearing end of…" at bounding box center [574, 464] width 368 height 1110
click at [712, 468] on div "New" at bounding box center [722, 466] width 71 height 22
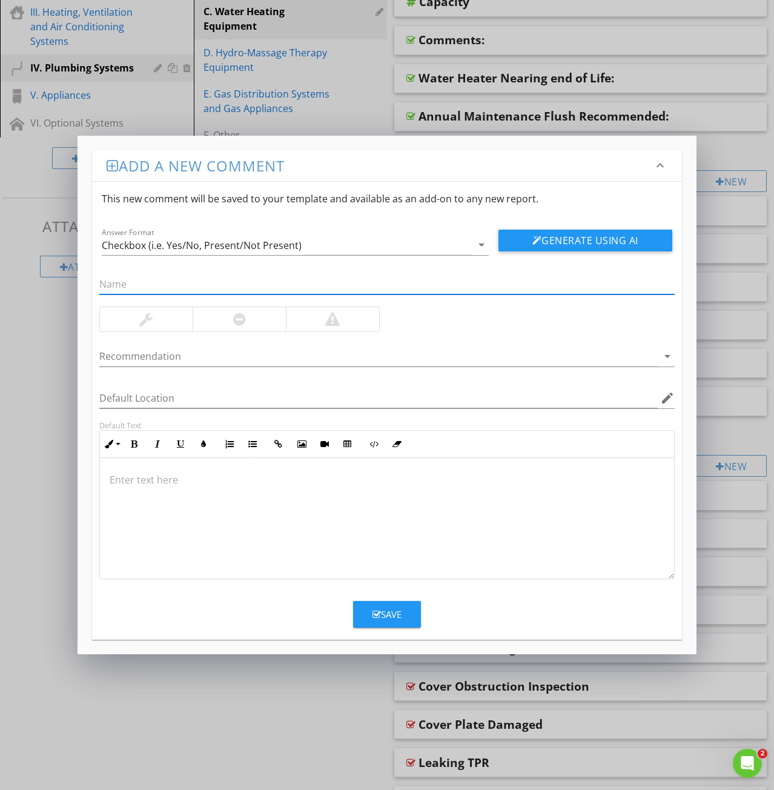
paste input "27: Termination not visible"
drag, startPoint x: 88, startPoint y: 280, endPoint x: 2, endPoint y: 284, distance: 85.5
click at [2, 284] on div "Add a new comment keyboard_arrow_down This new comment will be saved to your te…" at bounding box center [387, 395] width 774 height 790
type input "Termination not visible"
click at [117, 483] on p at bounding box center [387, 479] width 555 height 15
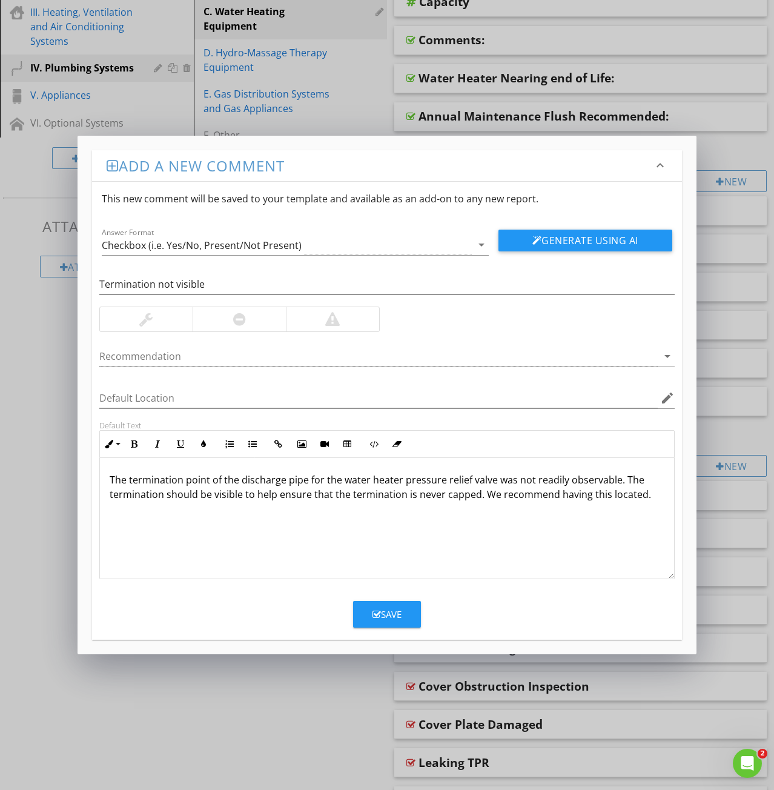
click at [388, 621] on button "Save" at bounding box center [387, 614] width 68 height 27
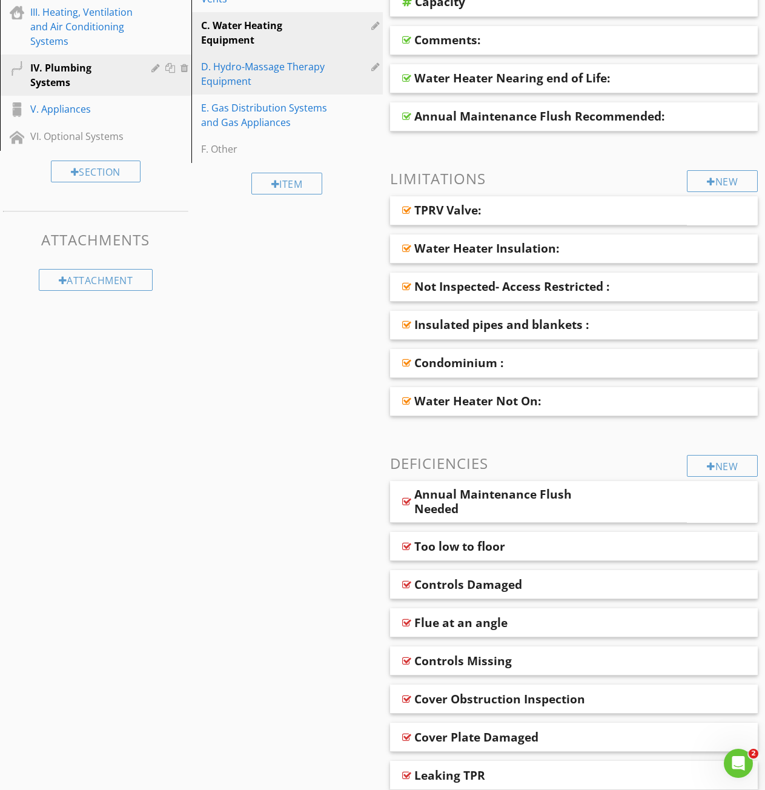
click at [236, 62] on div "D. Hydro-Massage Therapy Equipment" at bounding box center [266, 73] width 130 height 29
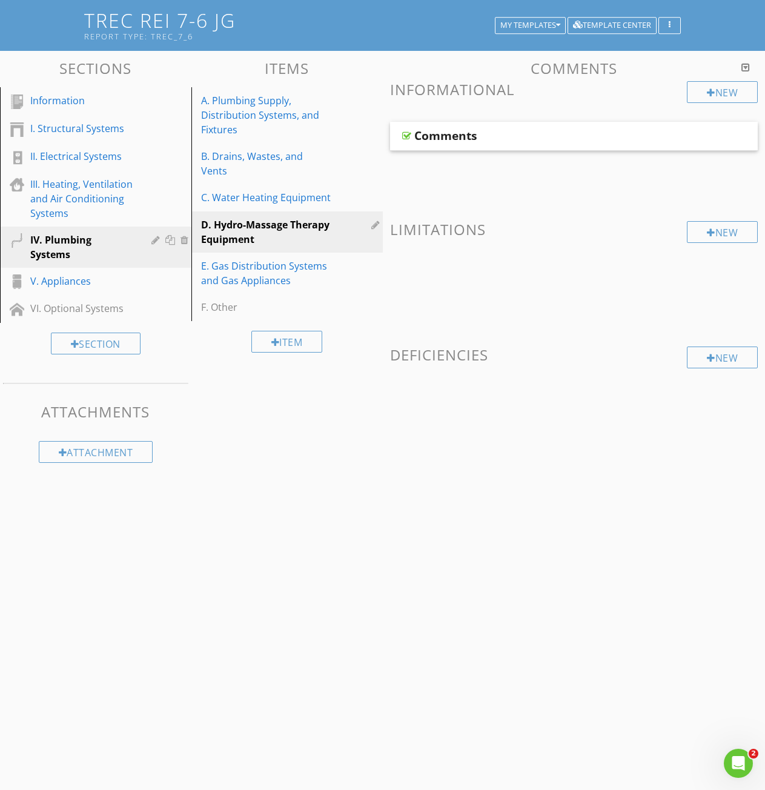
scroll to position [83, 0]
click at [254, 273] on div "E. Gas Distribution Systems and Gas Appliances" at bounding box center [266, 273] width 130 height 29
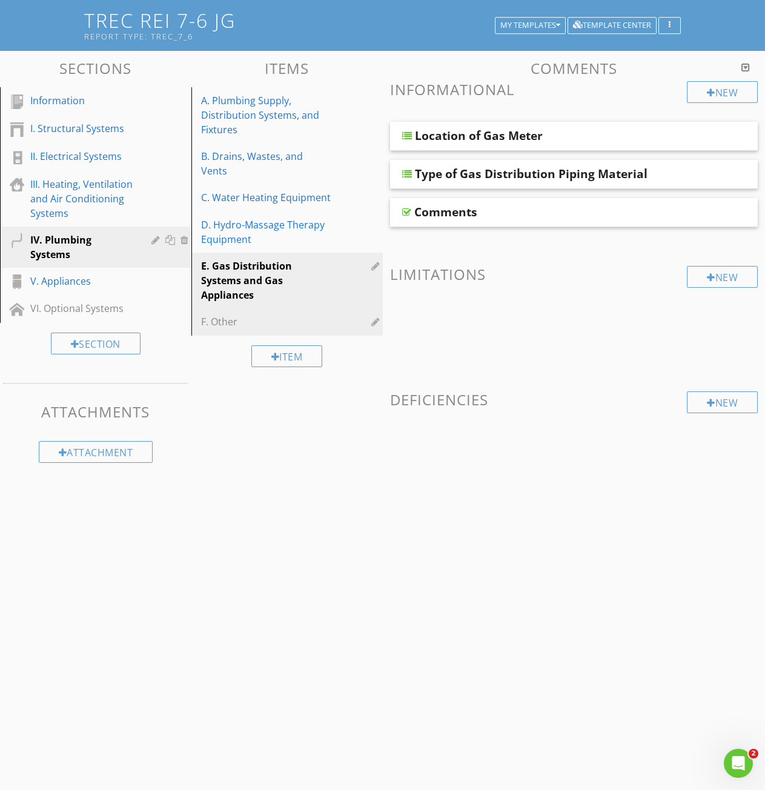
click at [228, 314] on div "F. Other" at bounding box center [266, 321] width 130 height 15
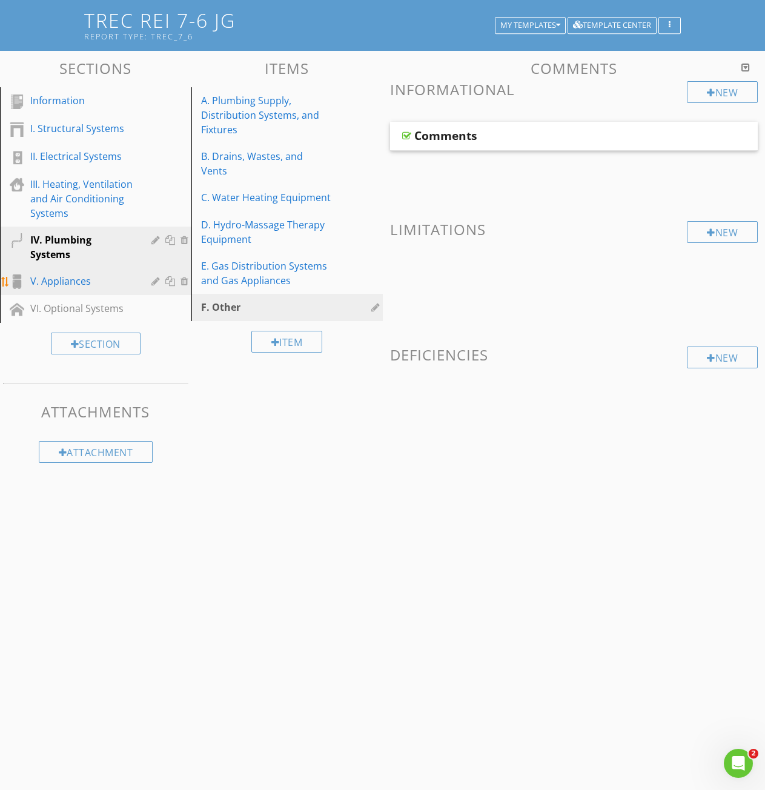
click at [58, 274] on div "V. Appliances" at bounding box center [82, 281] width 104 height 15
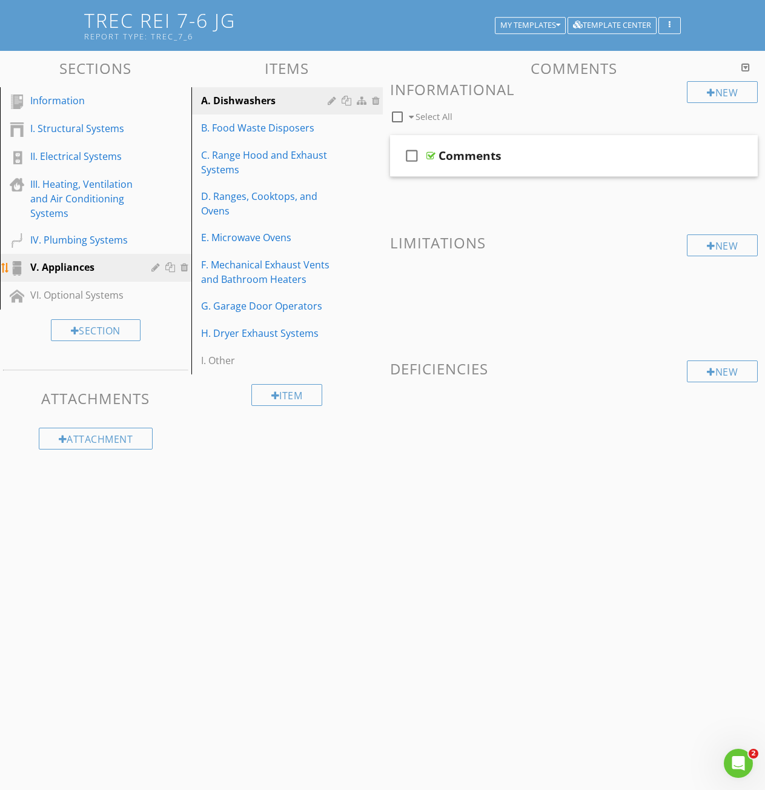
click at [53, 270] on div "V. Appliances" at bounding box center [82, 267] width 104 height 15
click at [714, 370] on div "New" at bounding box center [722, 371] width 71 height 22
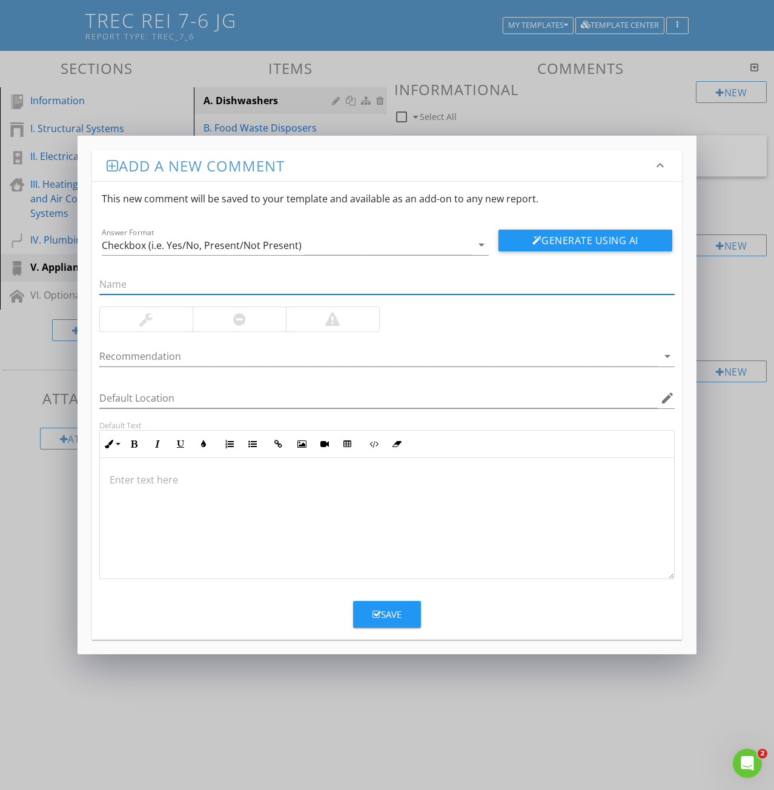
paste input "Dishwasher Air Gap Device Missing"
type input "Dishwasher Air Gap Device Missing"
click at [132, 480] on p at bounding box center [387, 479] width 555 height 15
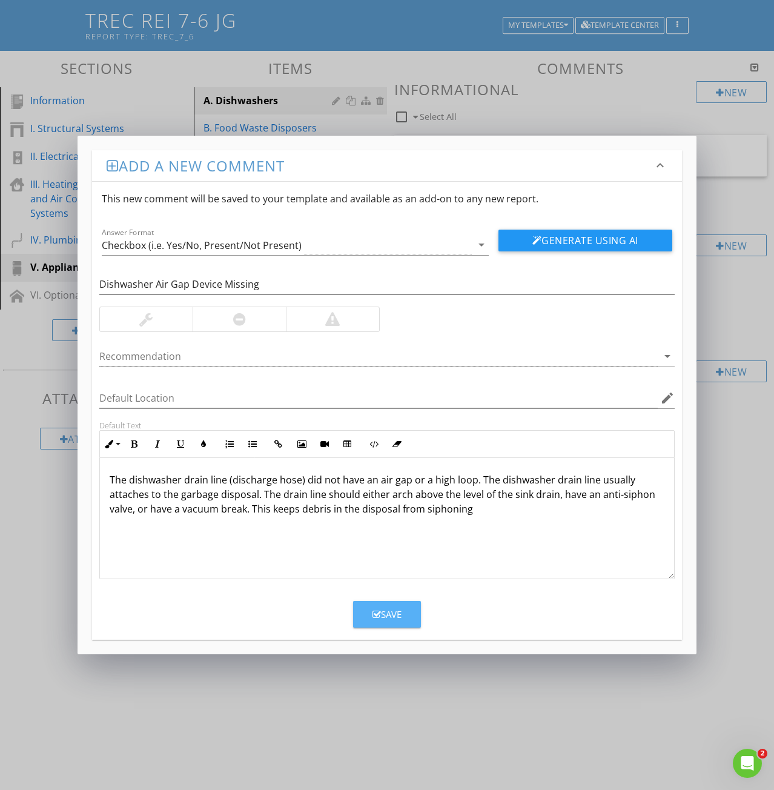
click at [381, 608] on div "Save" at bounding box center [387, 615] width 29 height 14
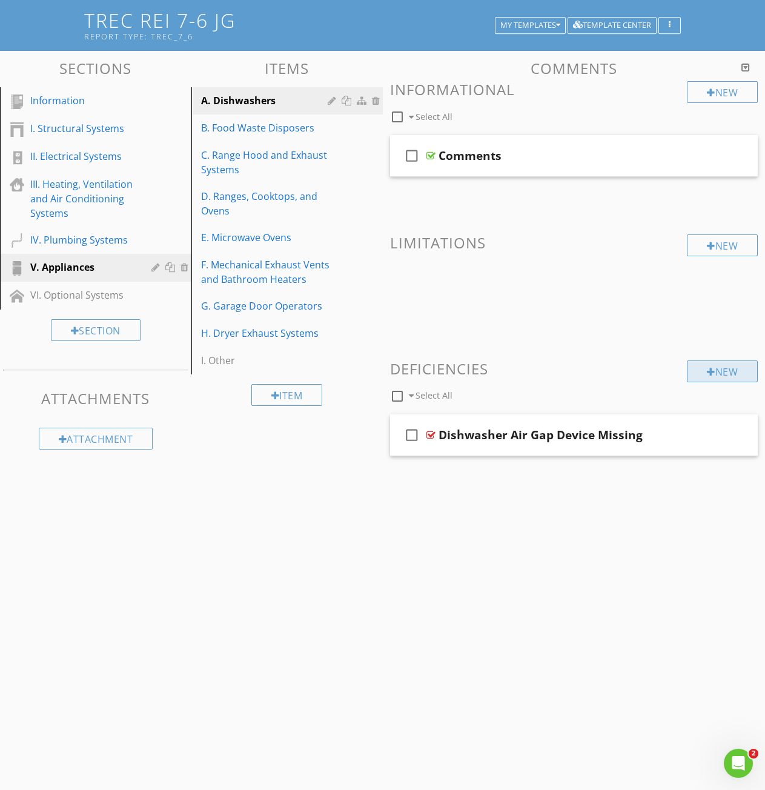
click at [709, 374] on div at bounding box center [711, 372] width 8 height 10
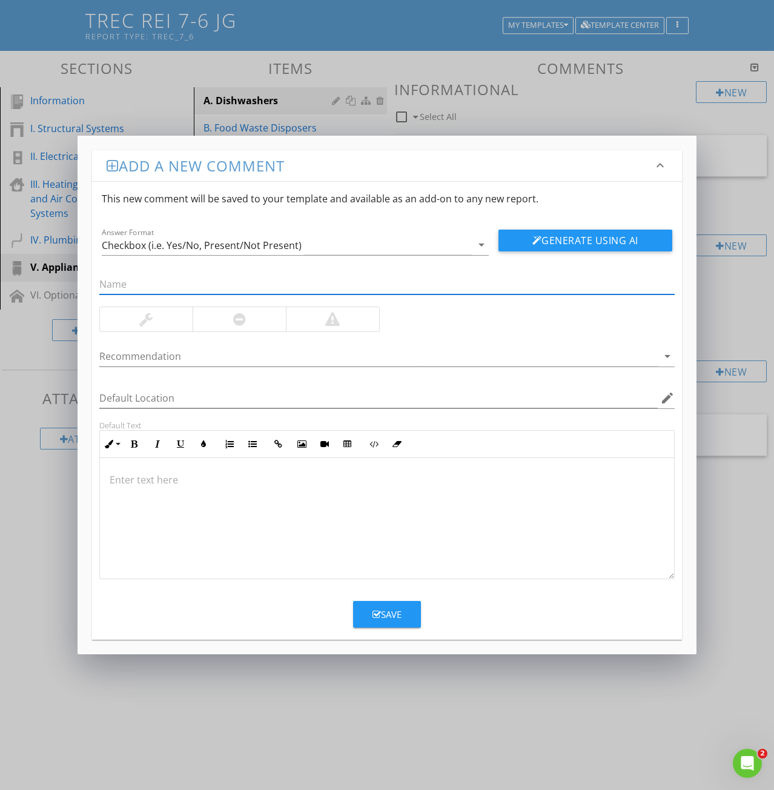
paste input "2: No High loop or air gap"
drag, startPoint x: 110, startPoint y: 286, endPoint x: 70, endPoint y: 282, distance: 40.7
click at [70, 282] on div "Add a new comment keyboard_arrow_down This new comment will be saved to your te…" at bounding box center [387, 395] width 774 height 790
type input "No High loop or air gap"
click at [121, 476] on p at bounding box center [387, 479] width 555 height 15
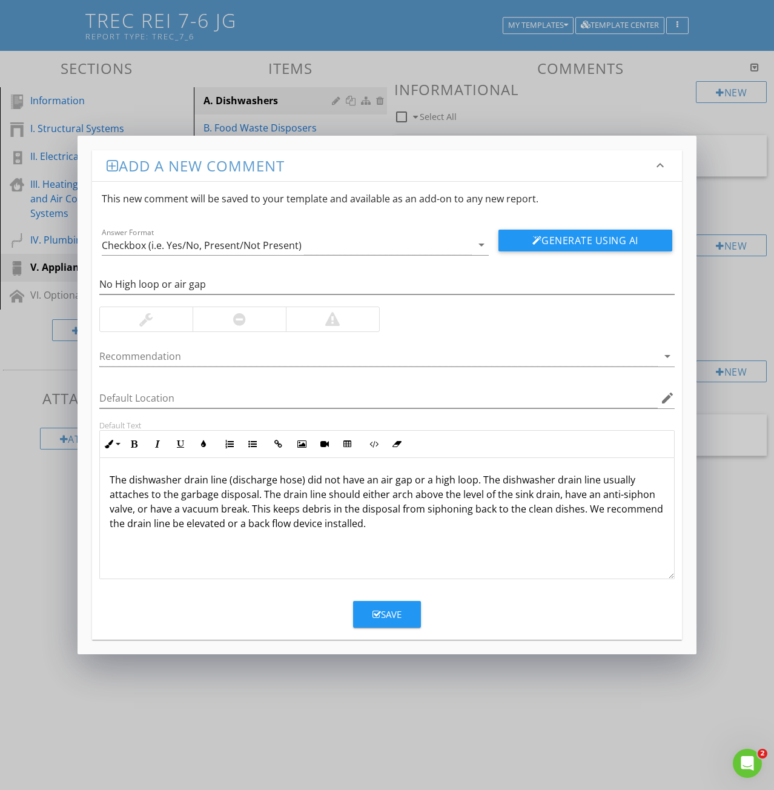
click at [379, 613] on icon "button" at bounding box center [377, 614] width 8 height 9
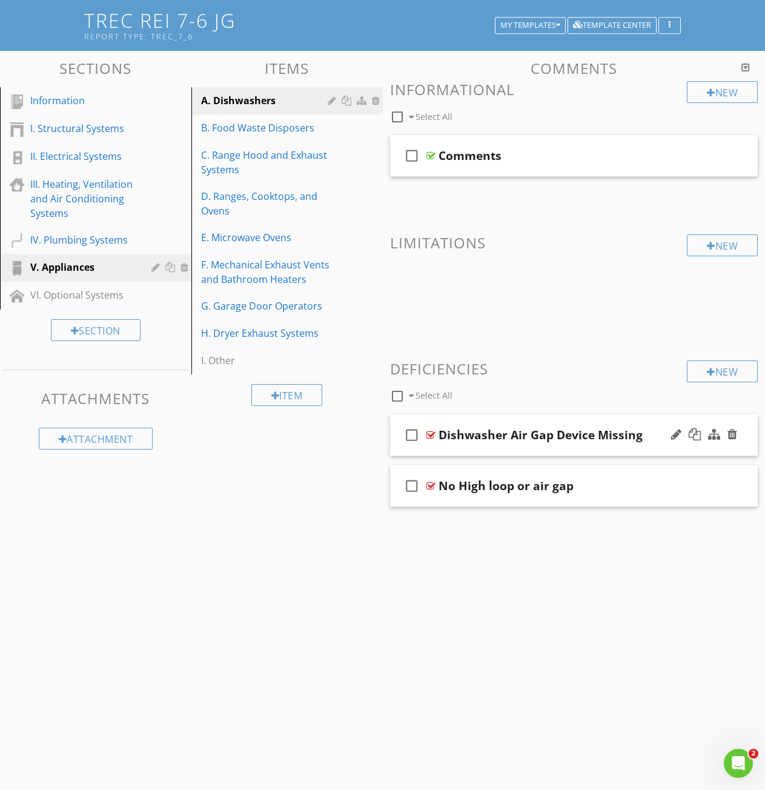
click at [432, 434] on div at bounding box center [430, 435] width 9 height 10
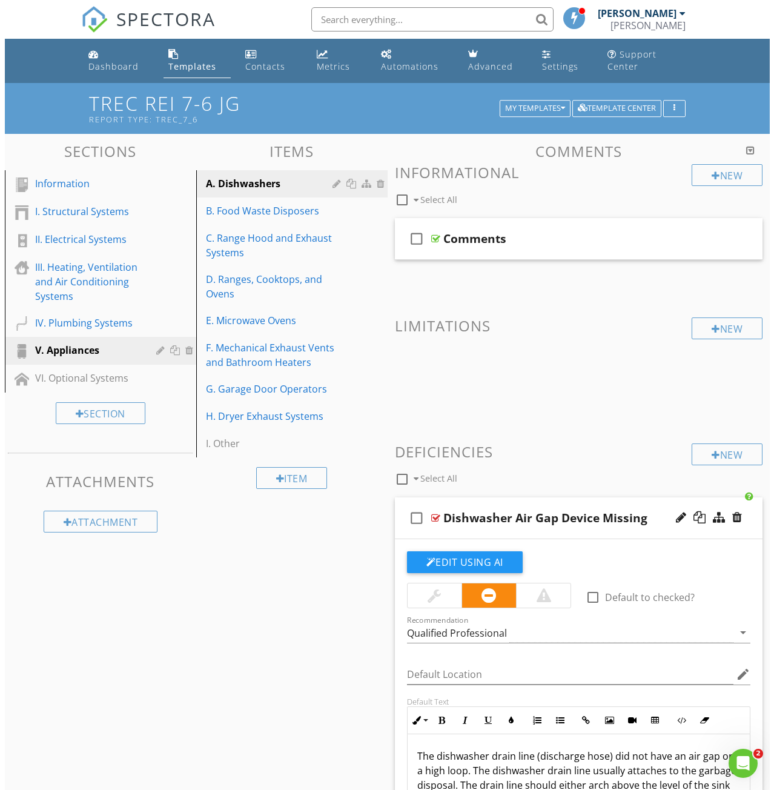
scroll to position [61, 0]
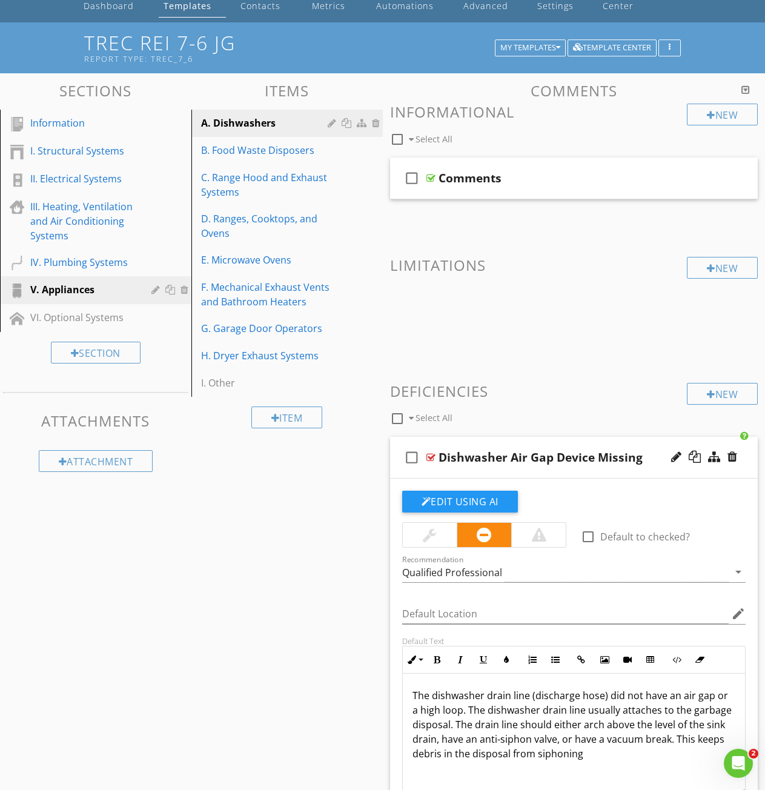
click at [432, 457] on div at bounding box center [430, 457] width 9 height 10
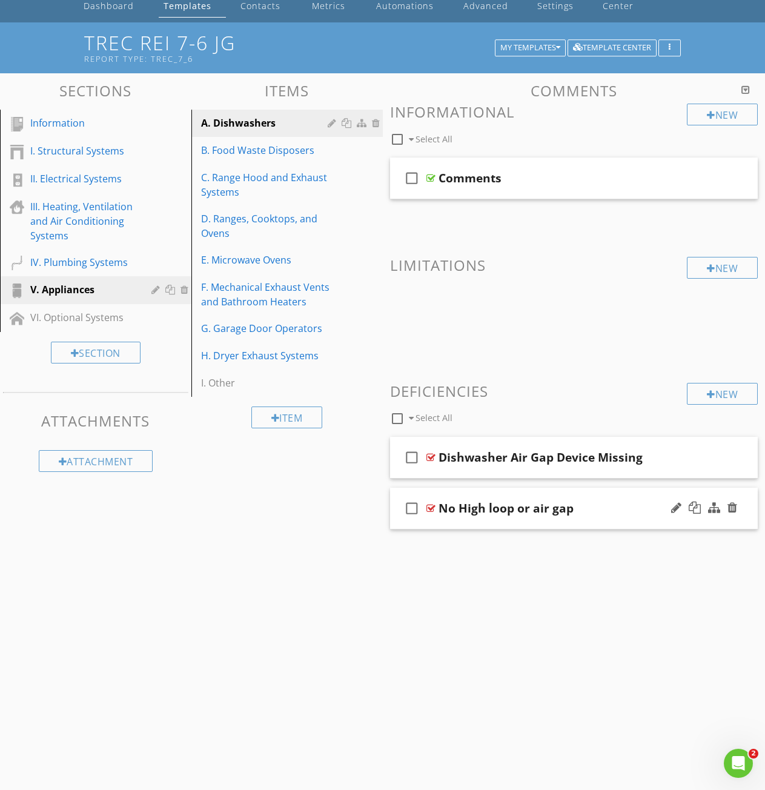
click at [430, 509] on div at bounding box center [430, 508] width 9 height 10
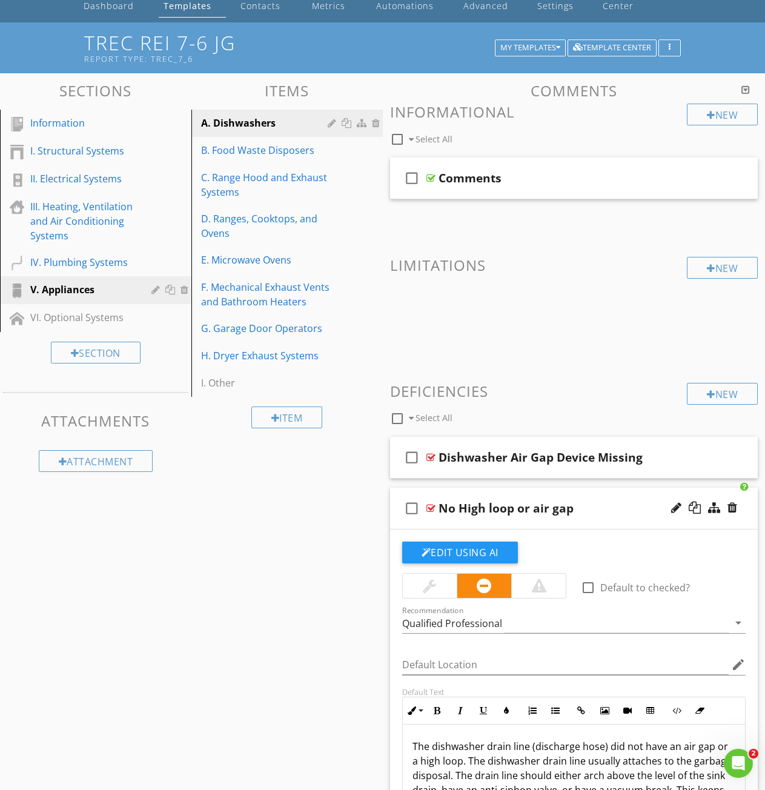
click at [430, 509] on div at bounding box center [430, 508] width 9 height 10
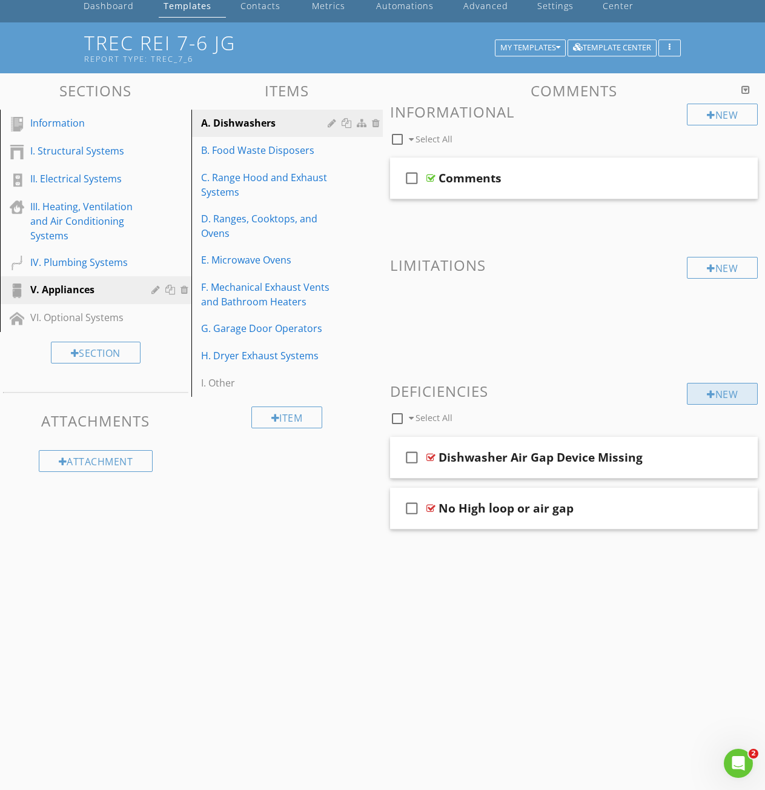
click at [715, 389] on div "New" at bounding box center [722, 394] width 71 height 22
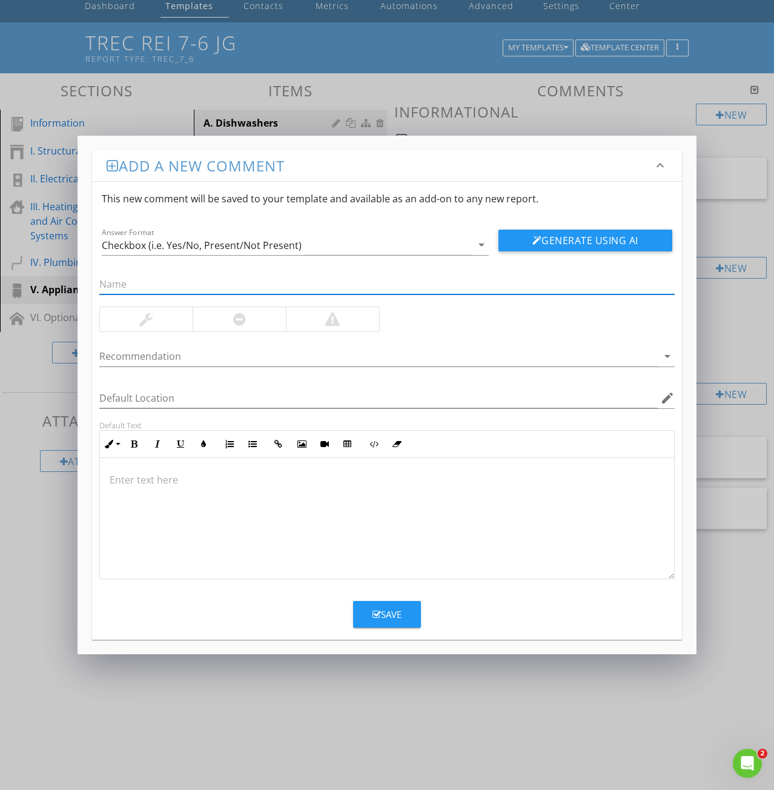
paste input "3: High Loop missing or improperly Installed."
drag, startPoint x: 109, startPoint y: 283, endPoint x: 5, endPoint y: 300, distance: 105.7
click at [37, 285] on div "Add a new comment keyboard_arrow_down This new comment will be saved to your te…" at bounding box center [387, 395] width 774 height 790
type input "High Loop missing or improperly Installed."
click at [131, 477] on p at bounding box center [387, 479] width 555 height 15
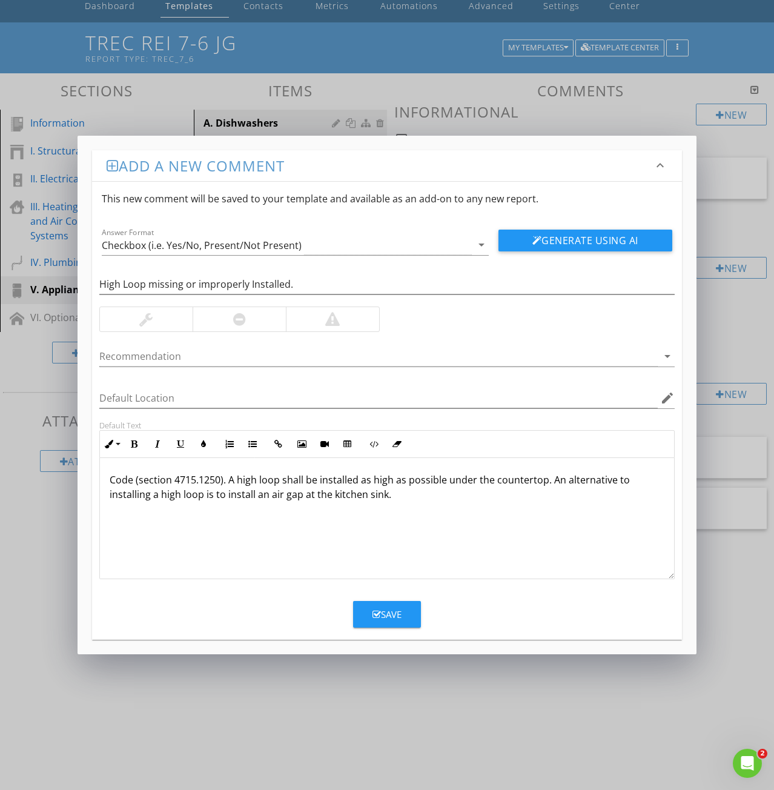
click at [409, 497] on p "Code (section 4715.1250). A high loop shall be installed as high as possible un…" at bounding box center [387, 486] width 555 height 29
click at [118, 529] on div "Code (section 4715.1250). A high loop shall be installed as high as possible un…" at bounding box center [387, 518] width 574 height 121
click at [116, 525] on div "Code (section 4715.1250). A high loop shall be installed as high as possible un…" at bounding box center [387, 518] width 574 height 121
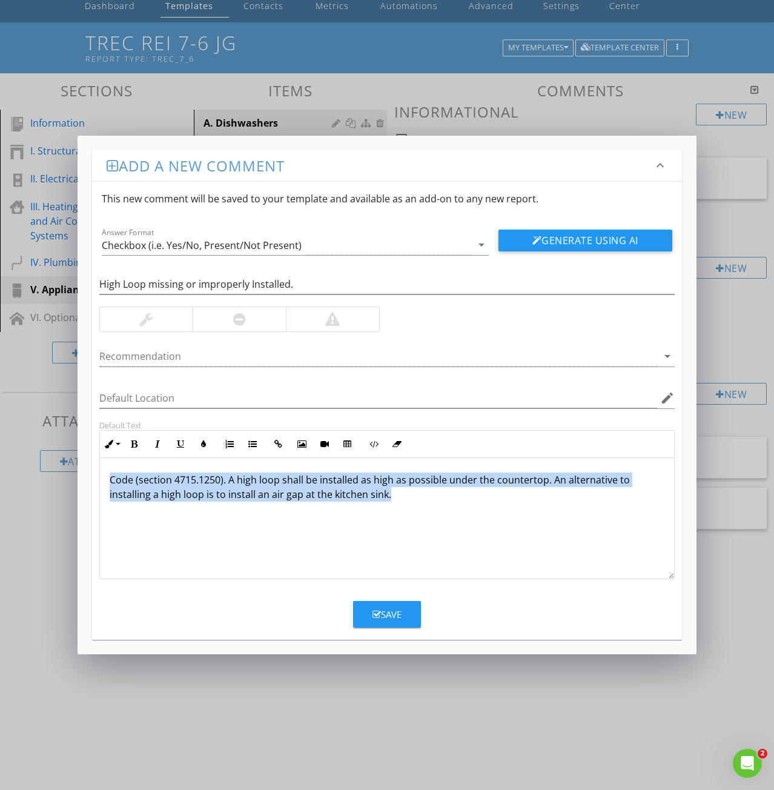
click at [116, 525] on div "Code (section 4715.1250). A high loop shall be installed as high as possible un…" at bounding box center [387, 518] width 574 height 121
click at [115, 522] on div "Code (section 4715.1250). A high loop shall be installed as high as possible un…" at bounding box center [387, 518] width 574 height 121
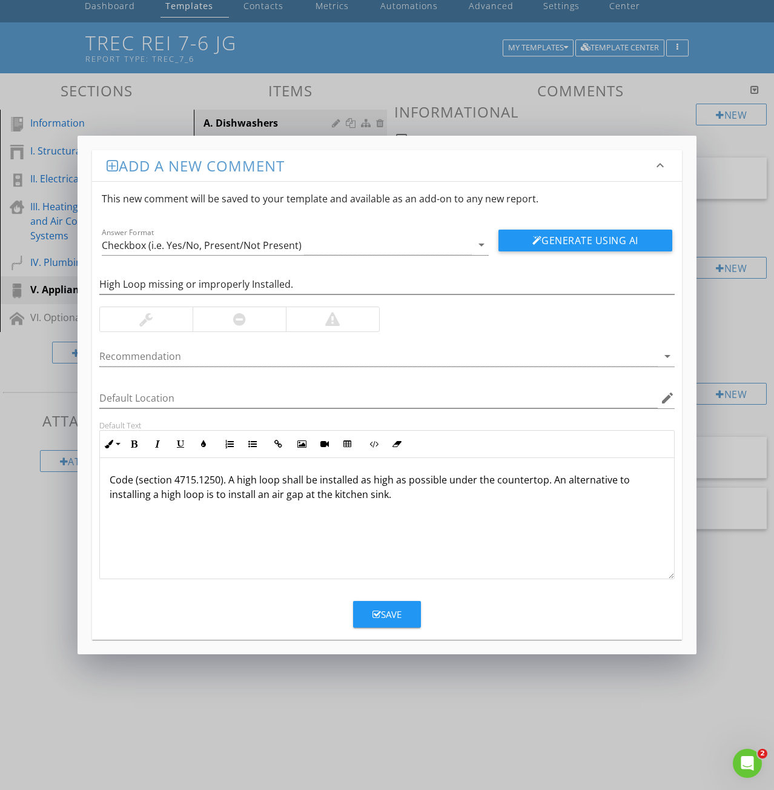
drag, startPoint x: 374, startPoint y: 505, endPoint x: 383, endPoint y: 505, distance: 9.7
click at [374, 505] on div "Code (section 4715.1250). A high loop shall be installed as high as possible un…" at bounding box center [387, 518] width 574 height 121
click at [399, 496] on p "Code (section 4715.1250). A high loop shall be installed as high as possible un…" at bounding box center [387, 486] width 555 height 29
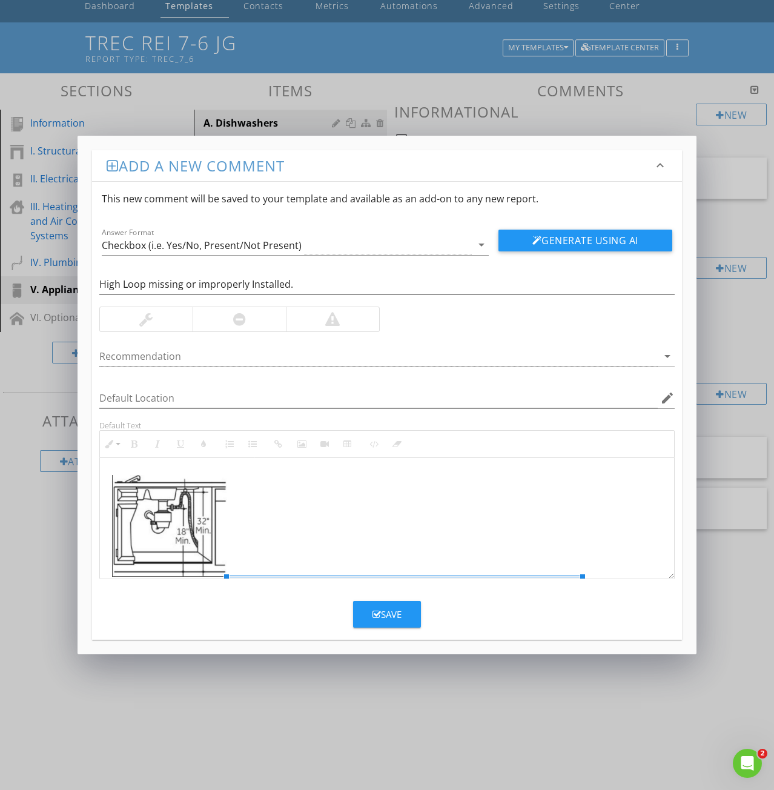
click at [378, 615] on div "Align Align Left None Align Right Display Inline Break Text Style Circle Border…" at bounding box center [405, 609] width 104 height 47
click at [381, 615] on button "Alternate Text" at bounding box center [391, 620] width 23 height 23
click at [265, 511] on p at bounding box center [387, 527] width 555 height 105
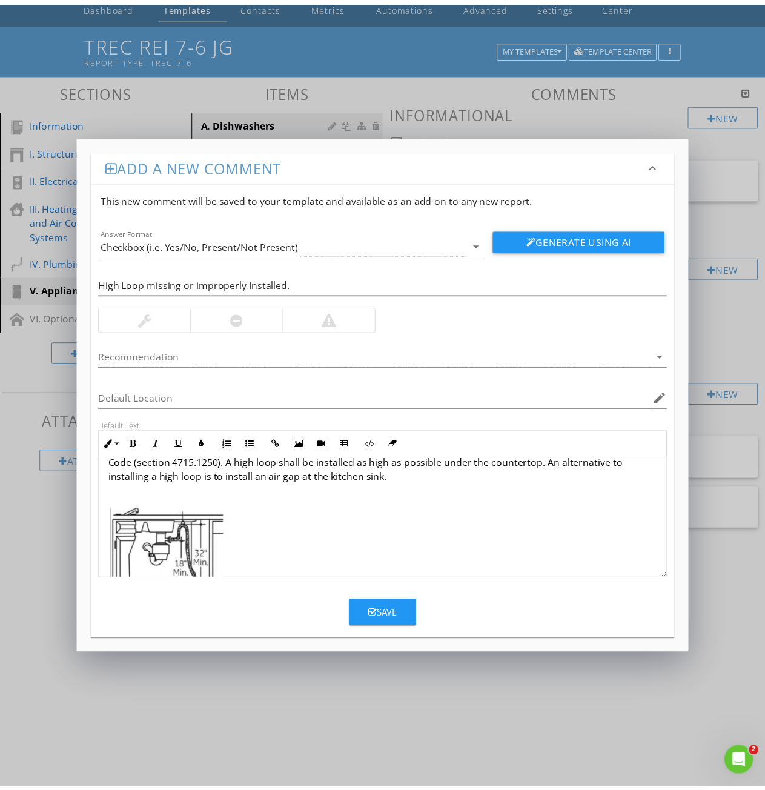
scroll to position [0, 0]
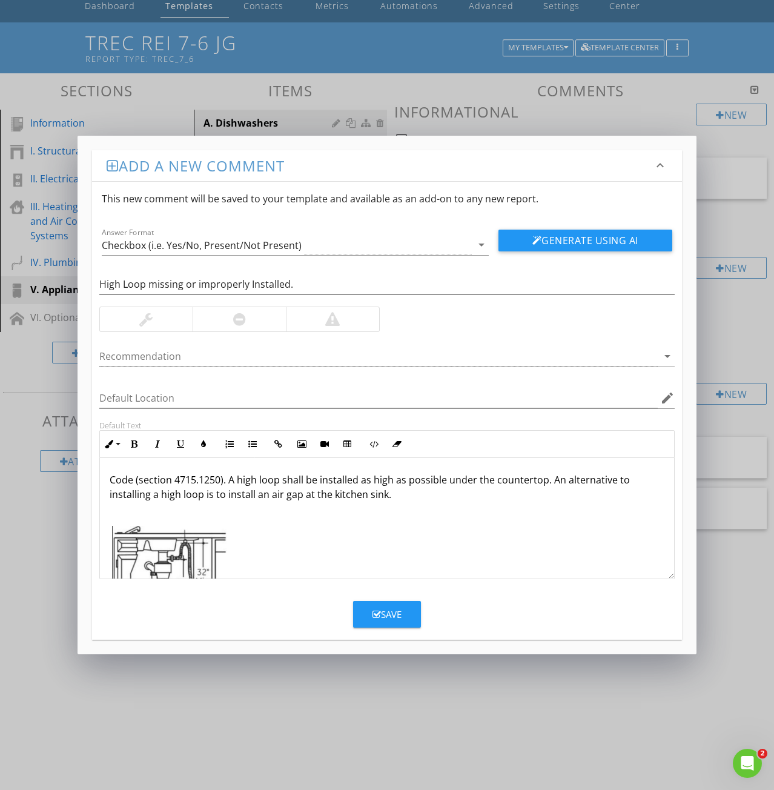
click at [363, 612] on button "Save" at bounding box center [387, 614] width 68 height 27
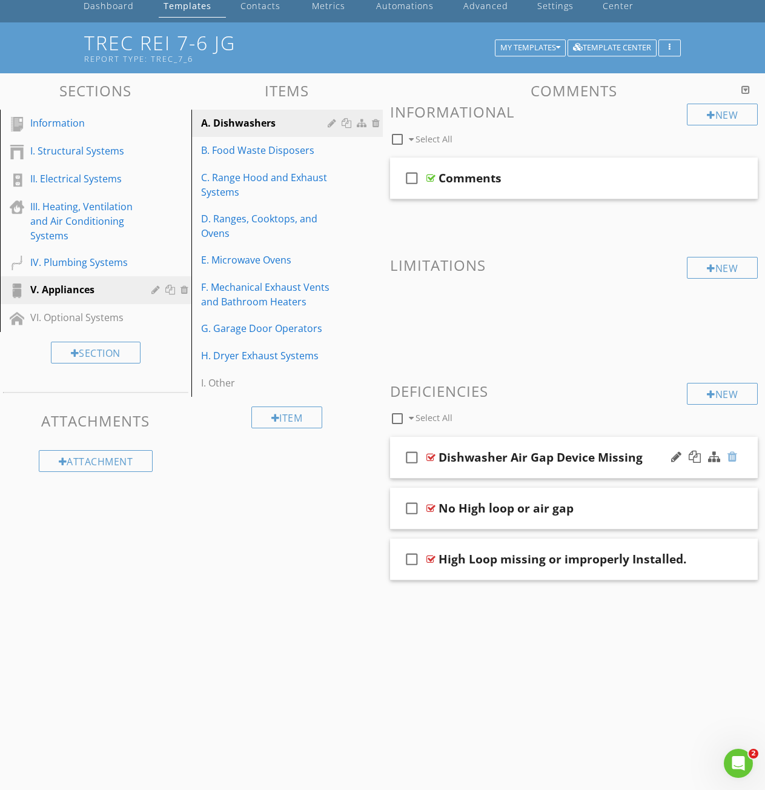
click at [732, 458] on div at bounding box center [732, 457] width 10 height 12
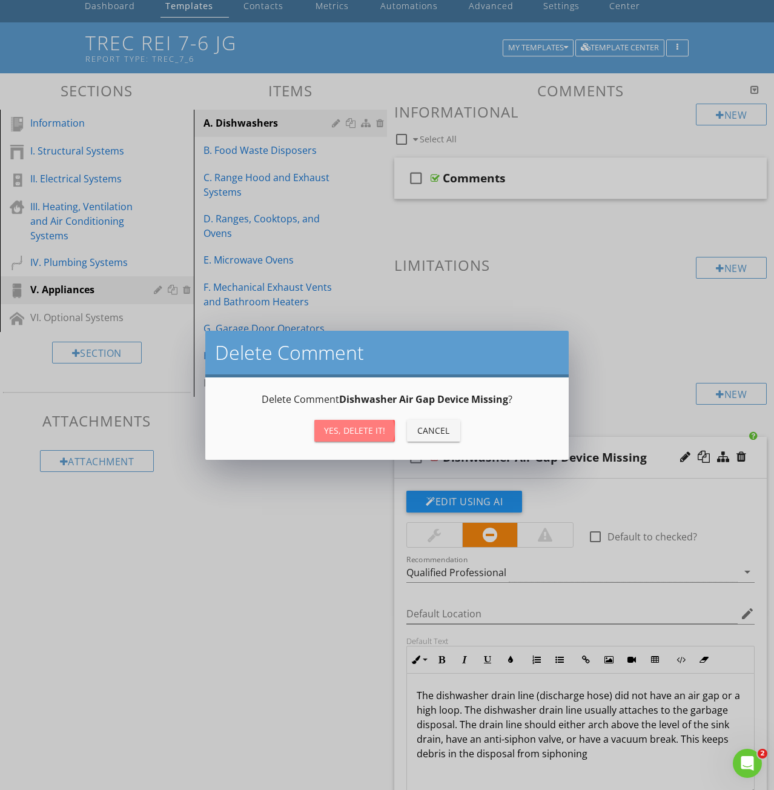
click at [337, 440] on button "Yes, Delete it!" at bounding box center [354, 431] width 81 height 22
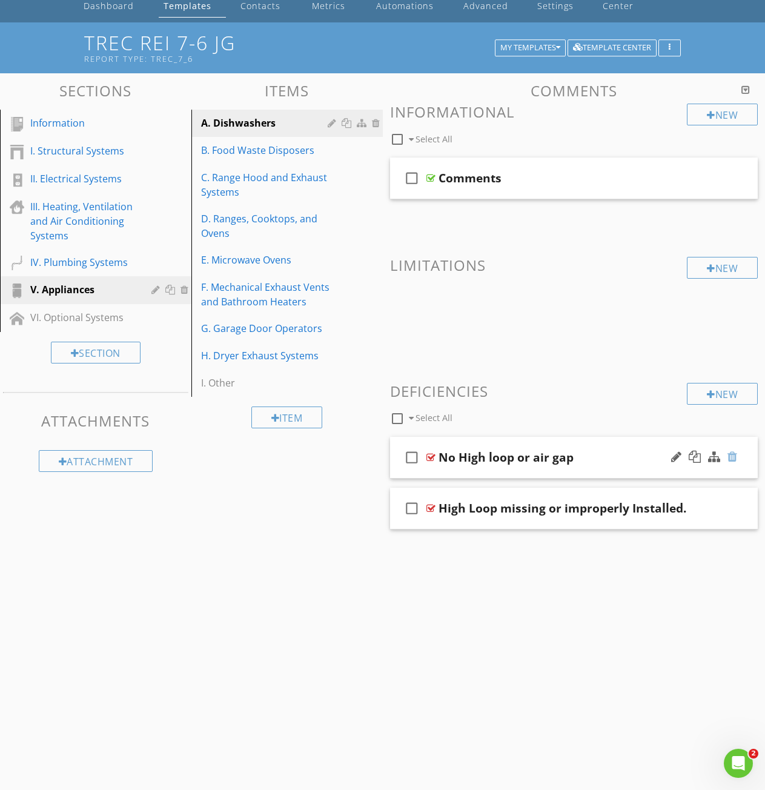
click at [733, 456] on div at bounding box center [732, 457] width 10 height 12
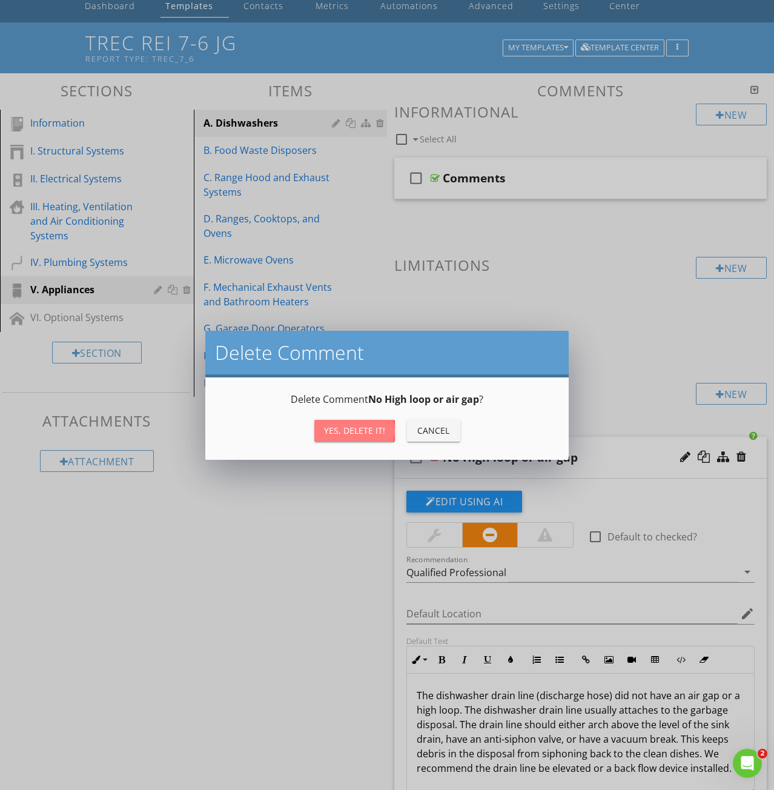
click at [365, 434] on div "Yes, Delete it!" at bounding box center [354, 430] width 61 height 13
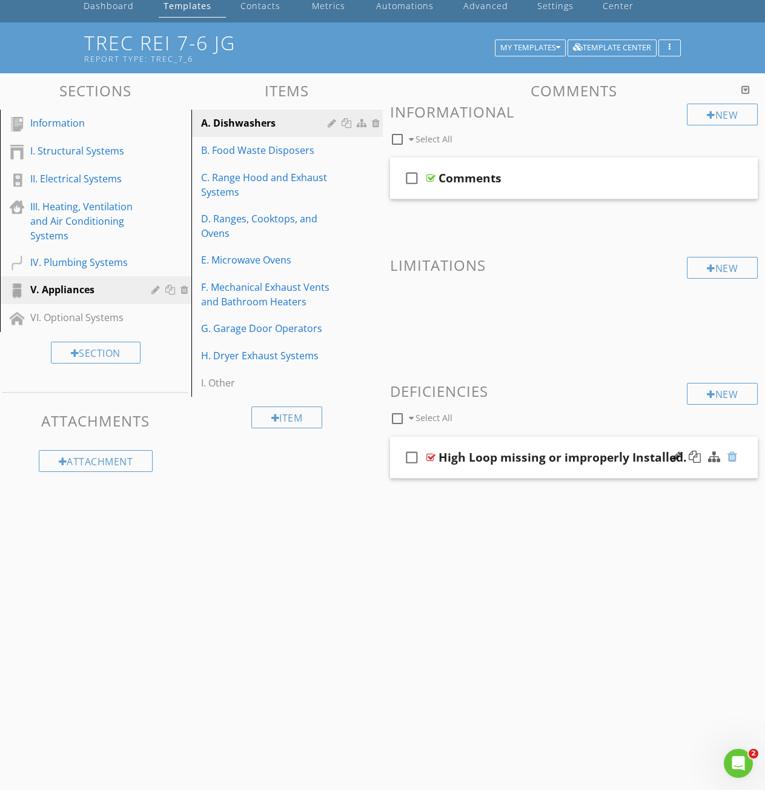
click at [737, 456] on div at bounding box center [732, 457] width 10 height 12
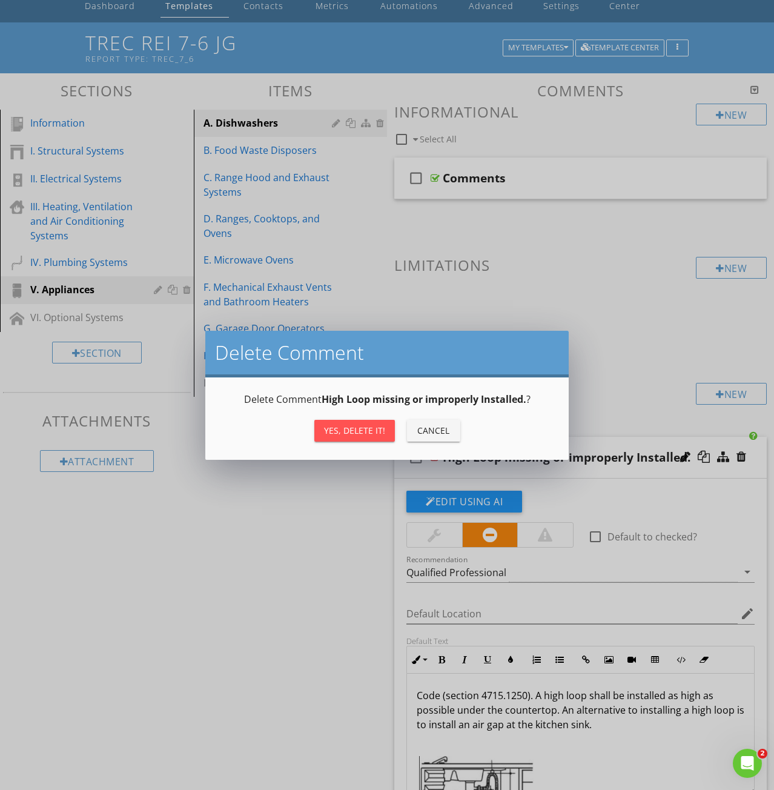
click at [353, 436] on div "Yes, Delete it!" at bounding box center [354, 430] width 61 height 13
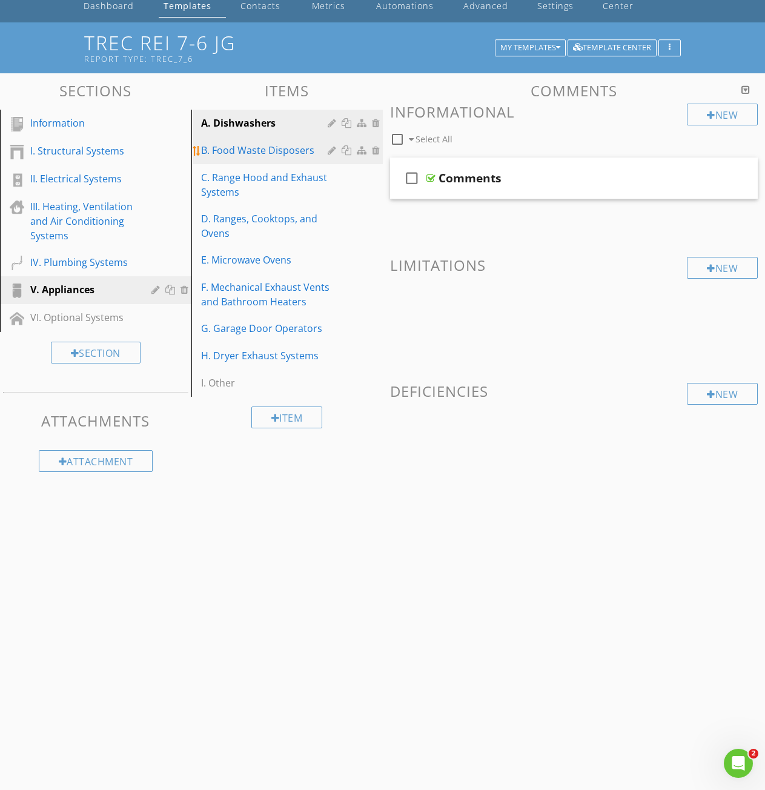
click at [253, 151] on div "B. Food Waste Disposers" at bounding box center [266, 150] width 130 height 15
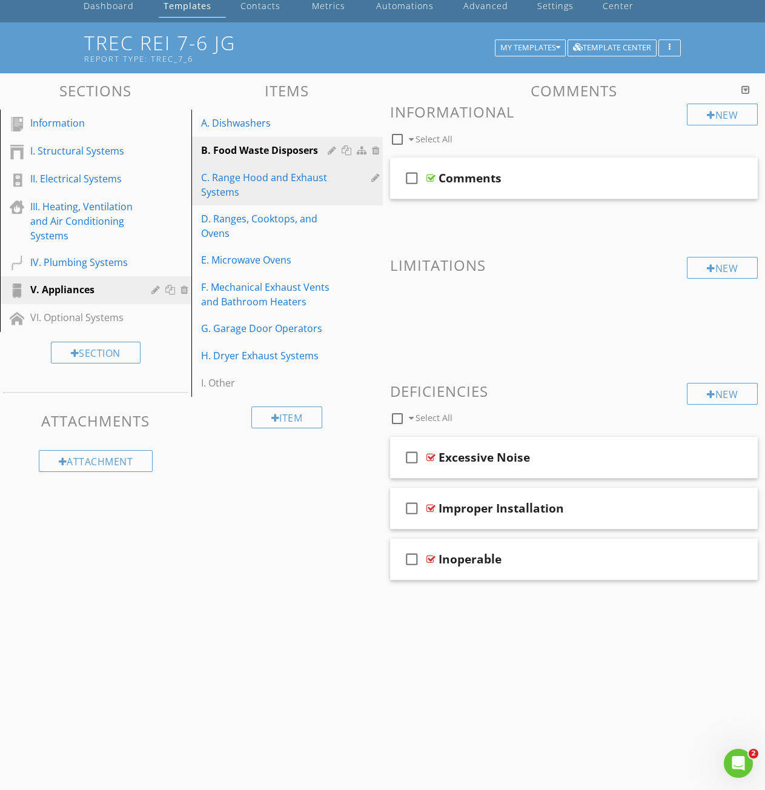
click at [240, 177] on div "C. Range Hood and Exhaust Systems" at bounding box center [266, 184] width 130 height 29
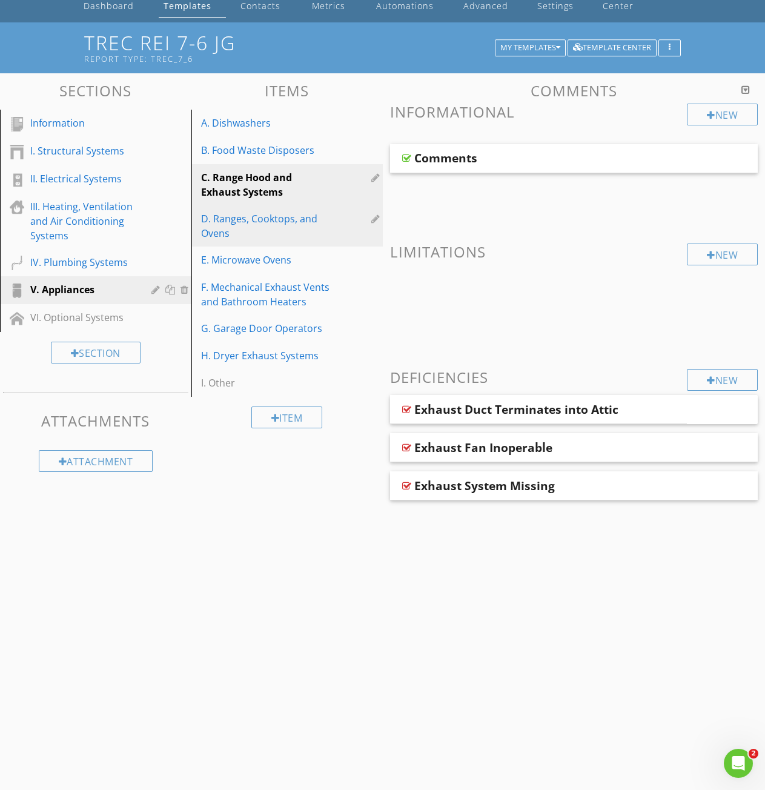
click at [237, 222] on div "D. Ranges, Cooktops, and Ovens" at bounding box center [266, 225] width 130 height 29
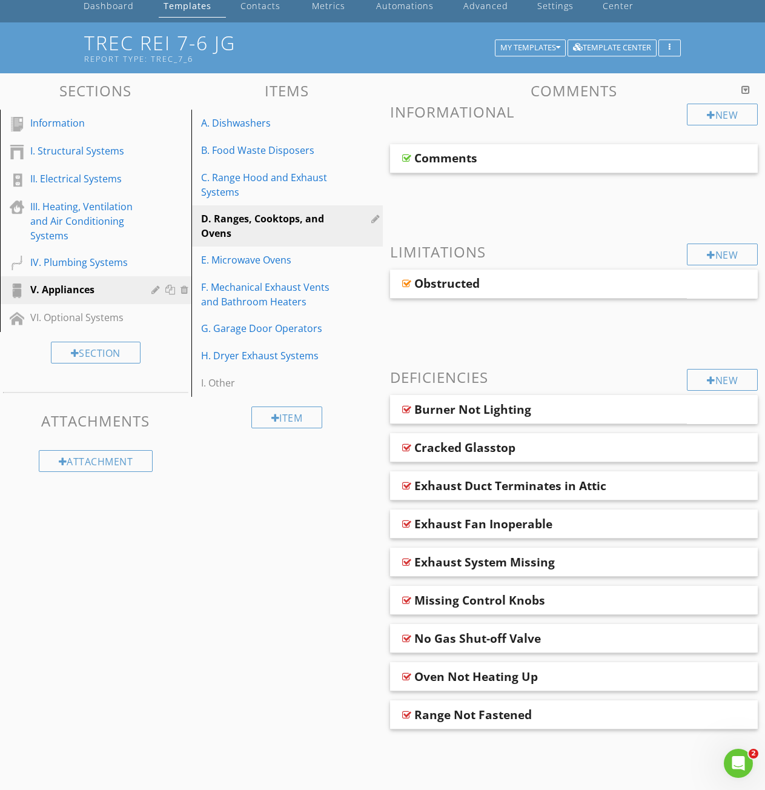
click at [406, 159] on div at bounding box center [406, 158] width 9 height 10
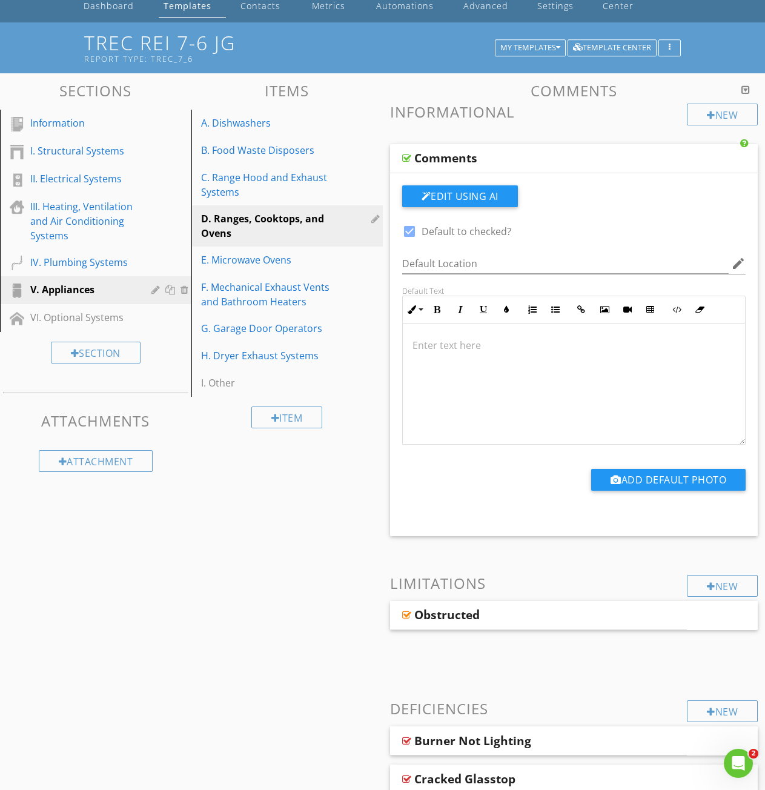
click at [406, 159] on div at bounding box center [406, 158] width 9 height 10
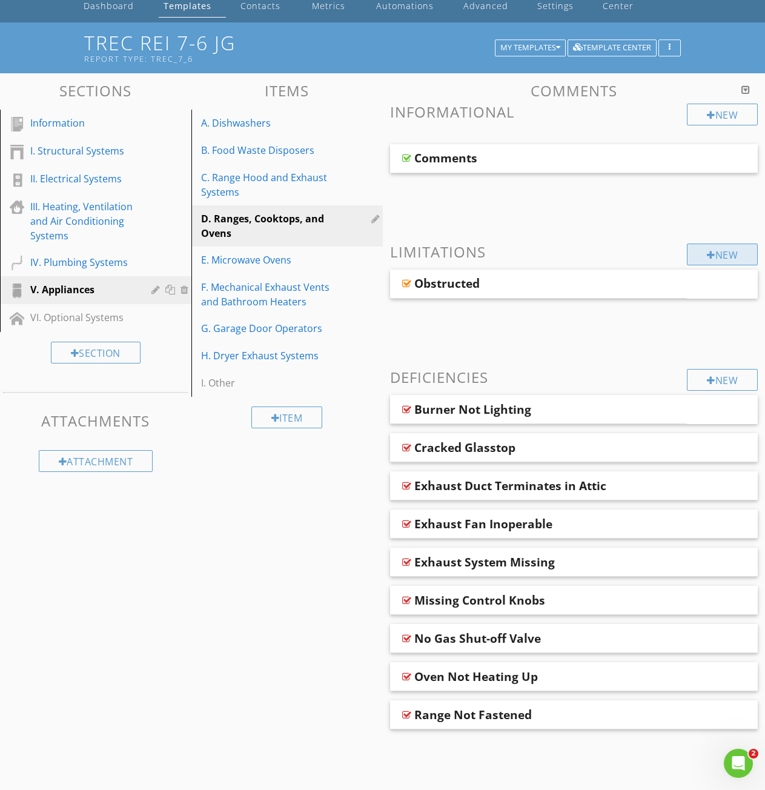
click at [714, 259] on div "New" at bounding box center [722, 255] width 71 height 22
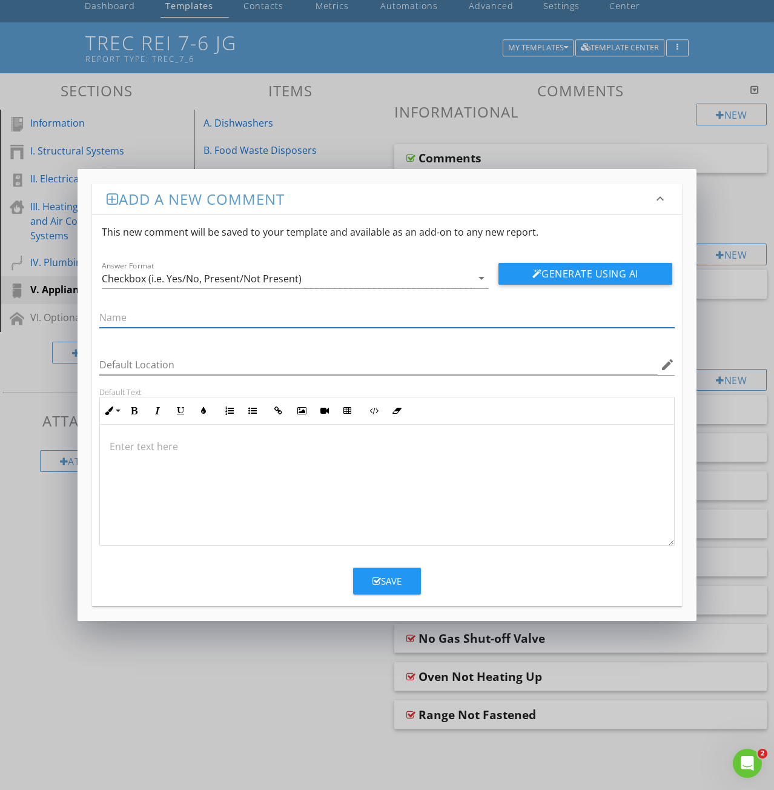
click at [121, 452] on p at bounding box center [387, 446] width 555 height 15
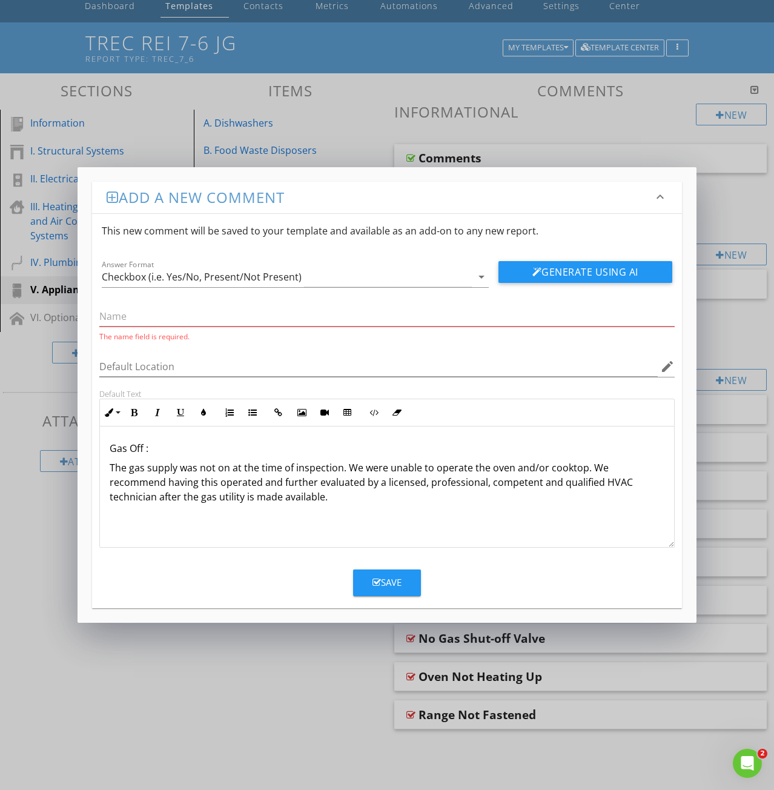
drag, startPoint x: 150, startPoint y: 443, endPoint x: 99, endPoint y: 446, distance: 51.5
click at [99, 446] on div "Gas Off : The gas supply was not on at the time of inspection. We were unable t…" at bounding box center [386, 486] width 575 height 121
click at [161, 408] on icon "button" at bounding box center [157, 412] width 8 height 8
click at [118, 319] on input "text" at bounding box center [386, 317] width 575 height 20
paste input "Gas Off :"
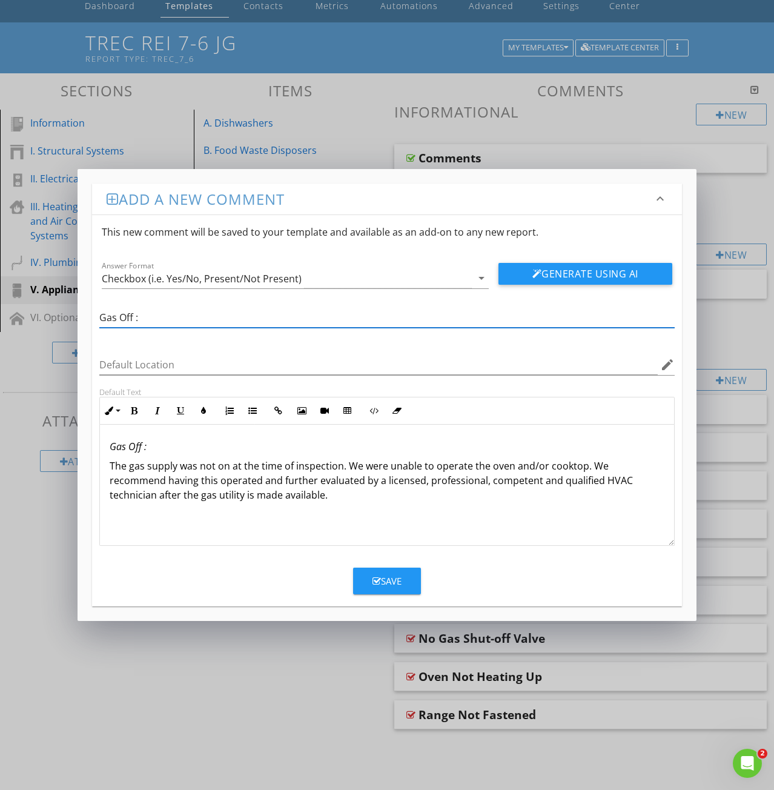
type input "Gas Off :"
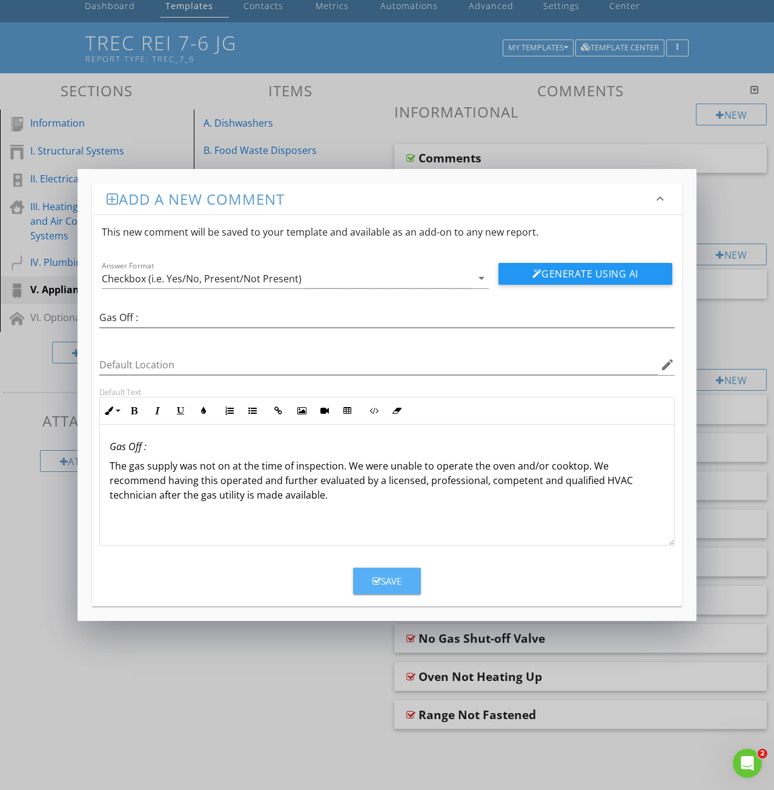
click at [368, 581] on button "Save" at bounding box center [387, 581] width 68 height 27
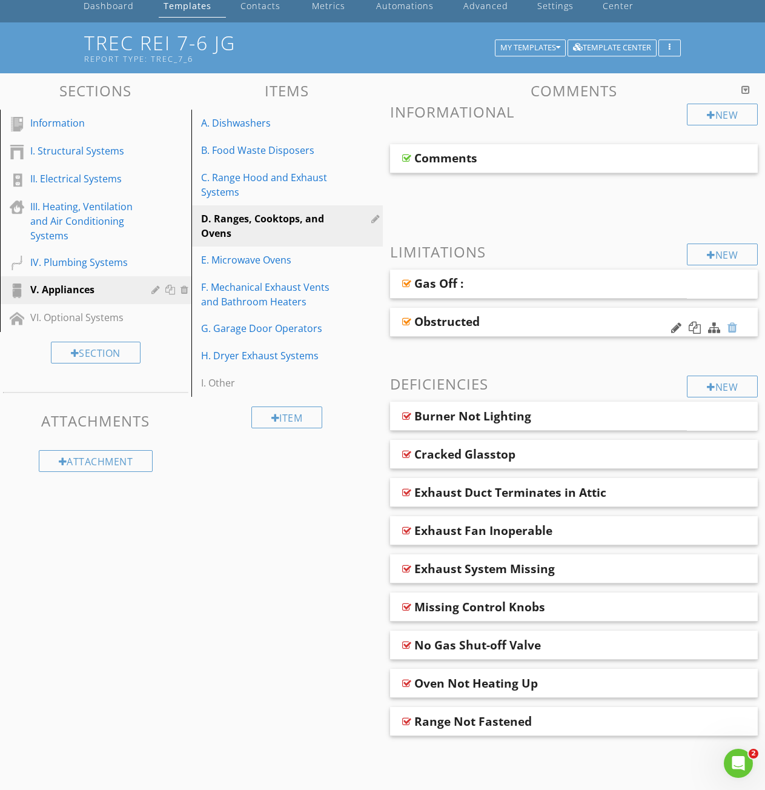
click at [733, 326] on div at bounding box center [732, 328] width 10 height 12
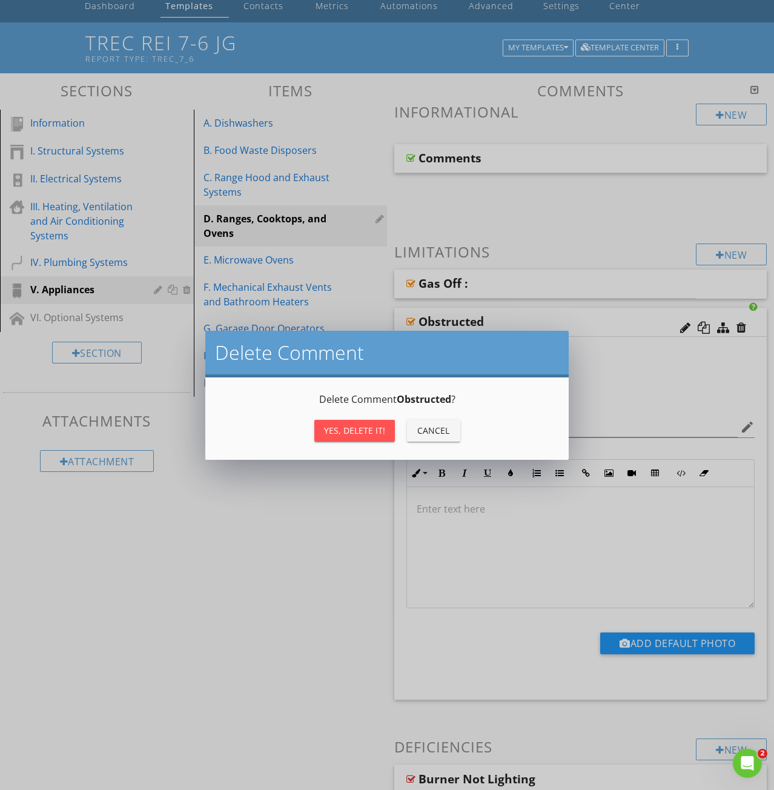
click at [356, 431] on div "Yes, Delete it!" at bounding box center [354, 430] width 61 height 13
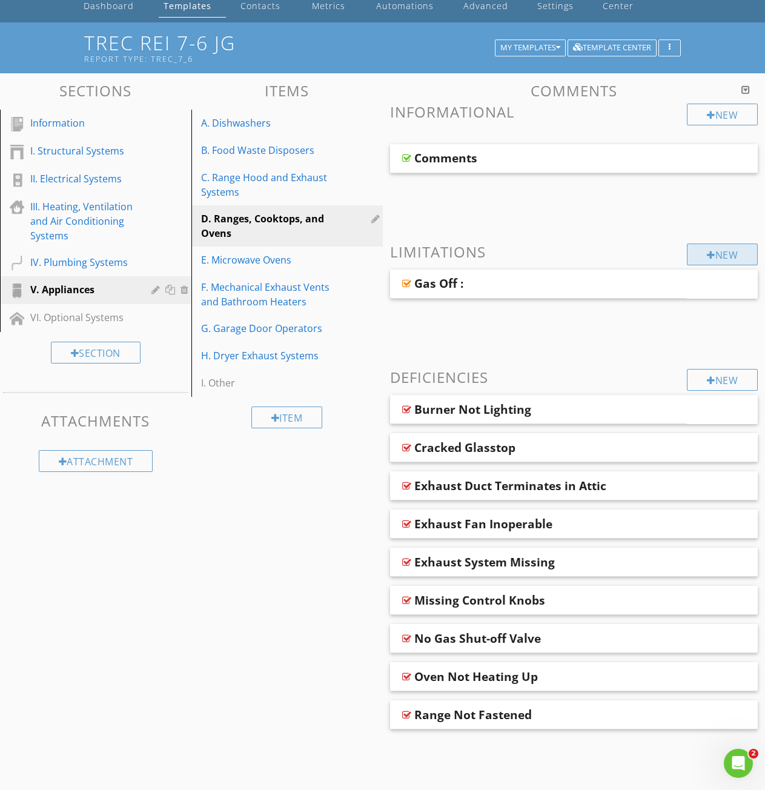
click at [698, 256] on div "New" at bounding box center [722, 255] width 71 height 22
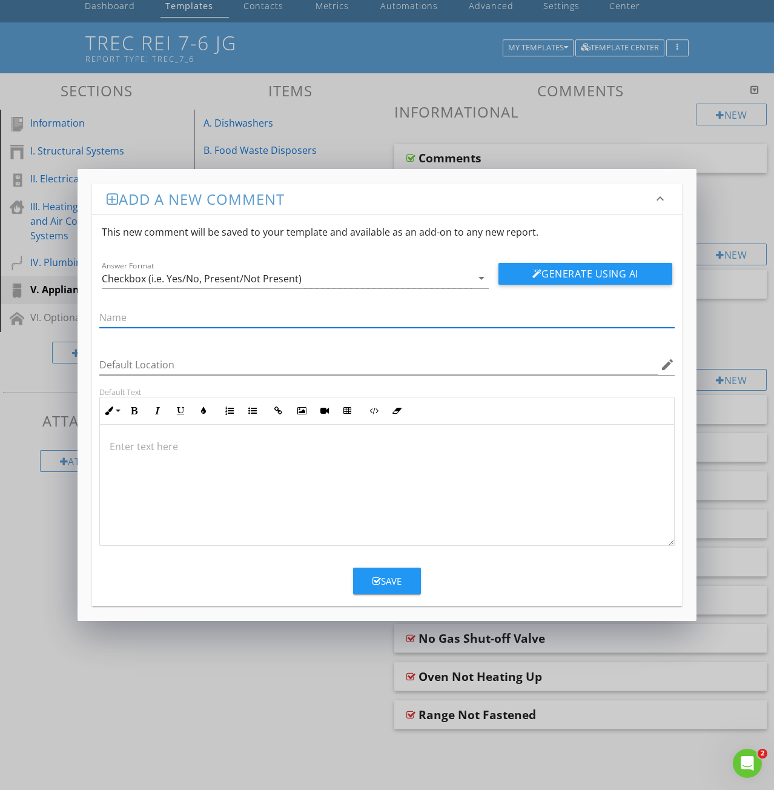
click at [118, 441] on p at bounding box center [387, 446] width 555 height 15
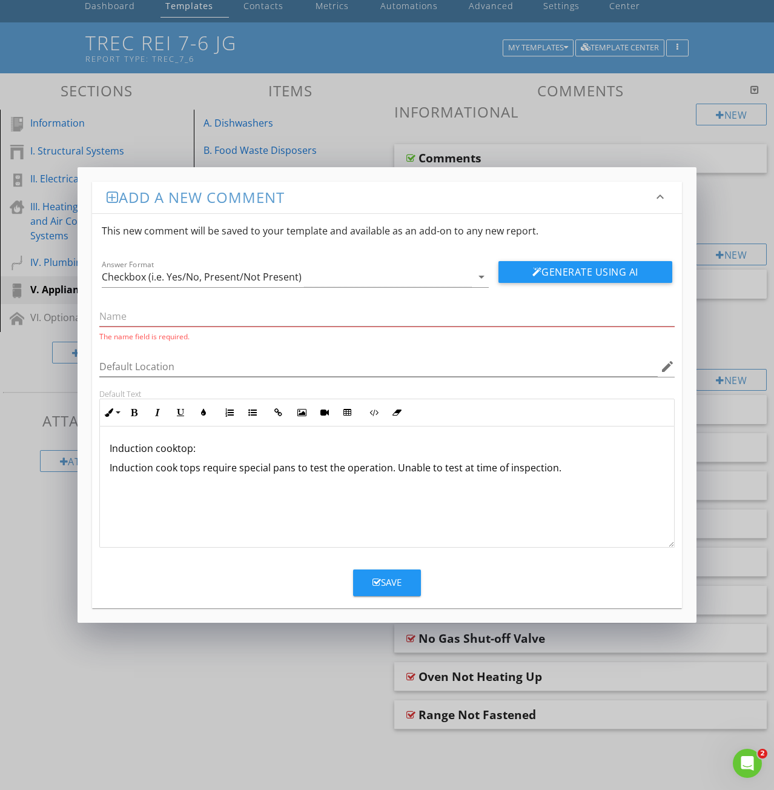
drag, startPoint x: 198, startPoint y: 447, endPoint x: 110, endPoint y: 454, distance: 88.7
click at [110, 454] on p "Induction cooktop:" at bounding box center [387, 448] width 555 height 15
click at [157, 408] on icon "button" at bounding box center [157, 412] width 8 height 8
click at [118, 319] on input "text" at bounding box center [386, 317] width 575 height 20
paste input "Induction cooktop:"
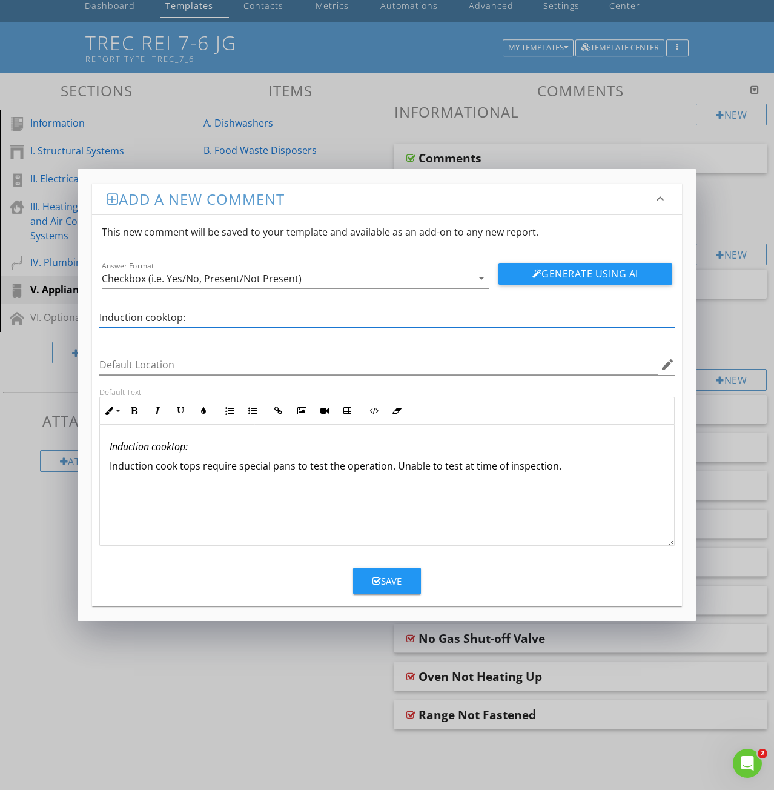
type input "Induction cooktop:"
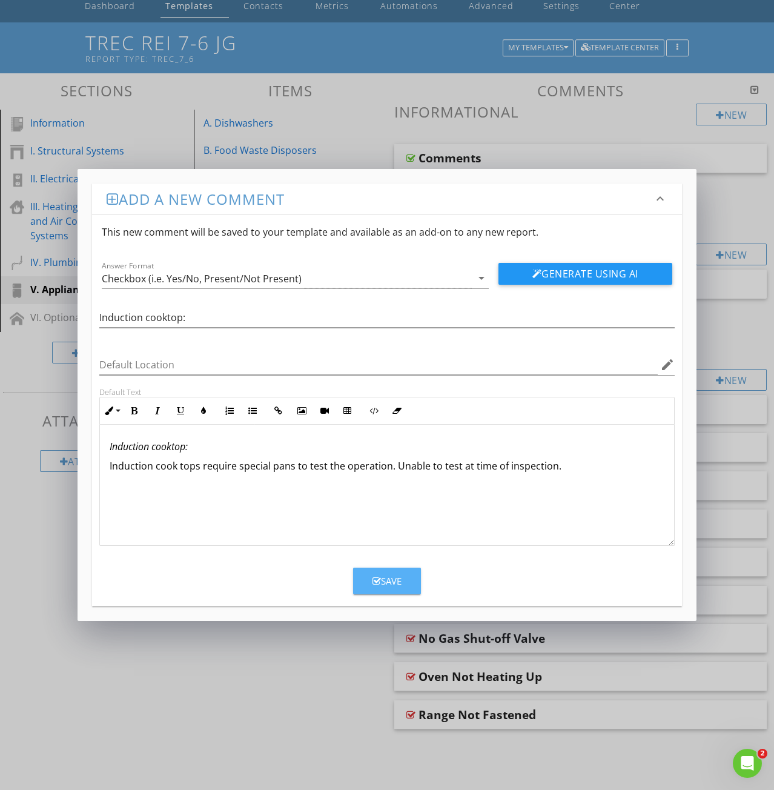
click at [375, 579] on icon "button" at bounding box center [377, 581] width 8 height 9
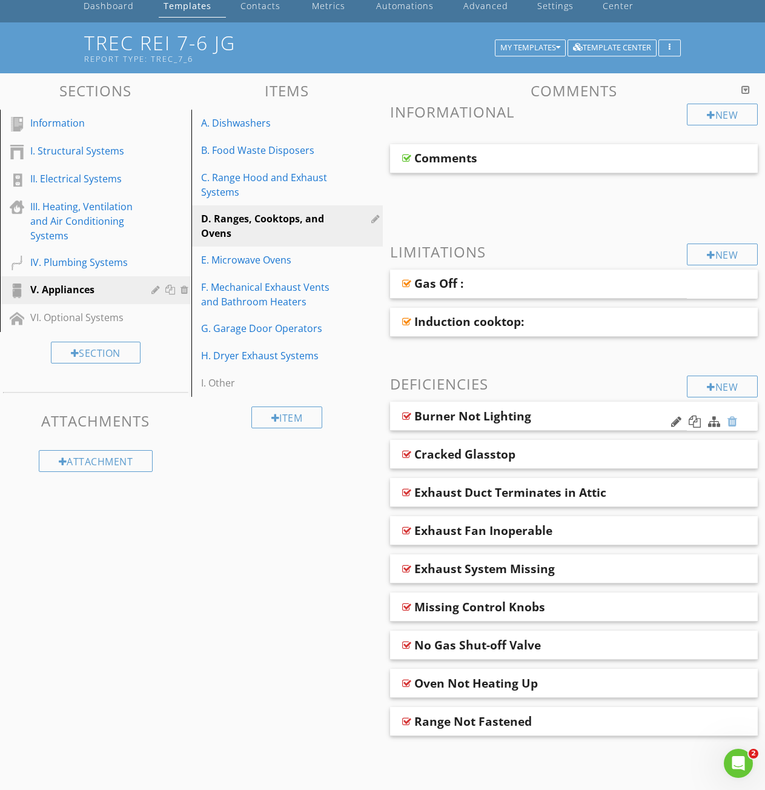
click at [731, 422] on div at bounding box center [732, 422] width 10 height 12
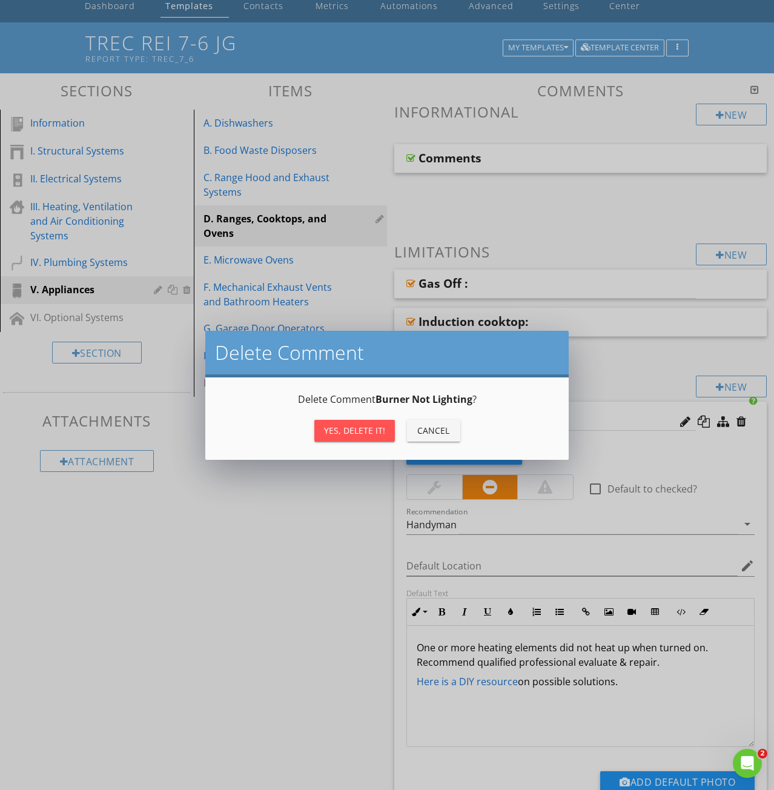
click at [339, 429] on div "Yes, Delete it!" at bounding box center [354, 430] width 61 height 13
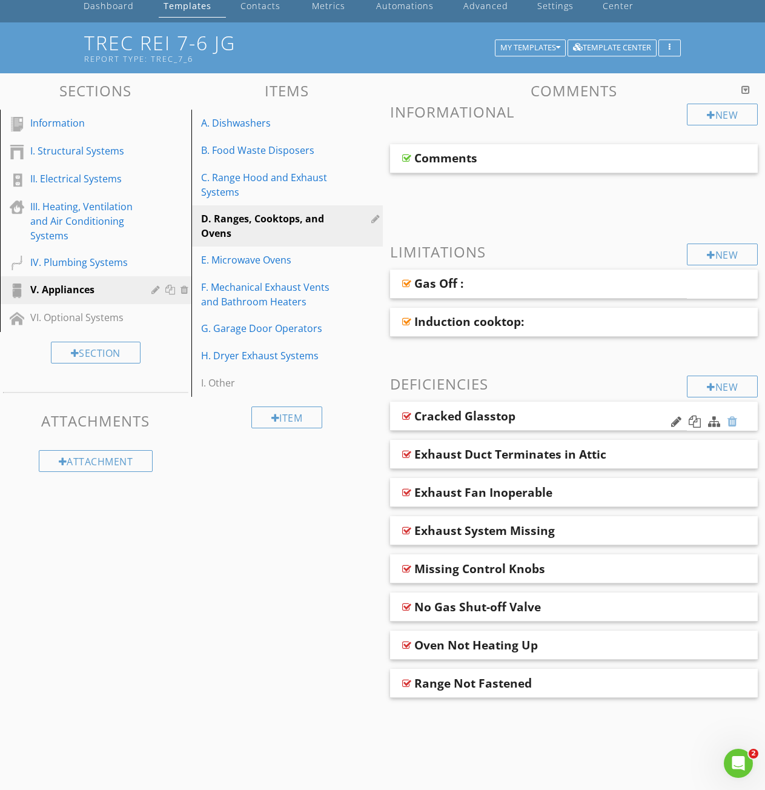
click at [734, 420] on div at bounding box center [732, 422] width 10 height 12
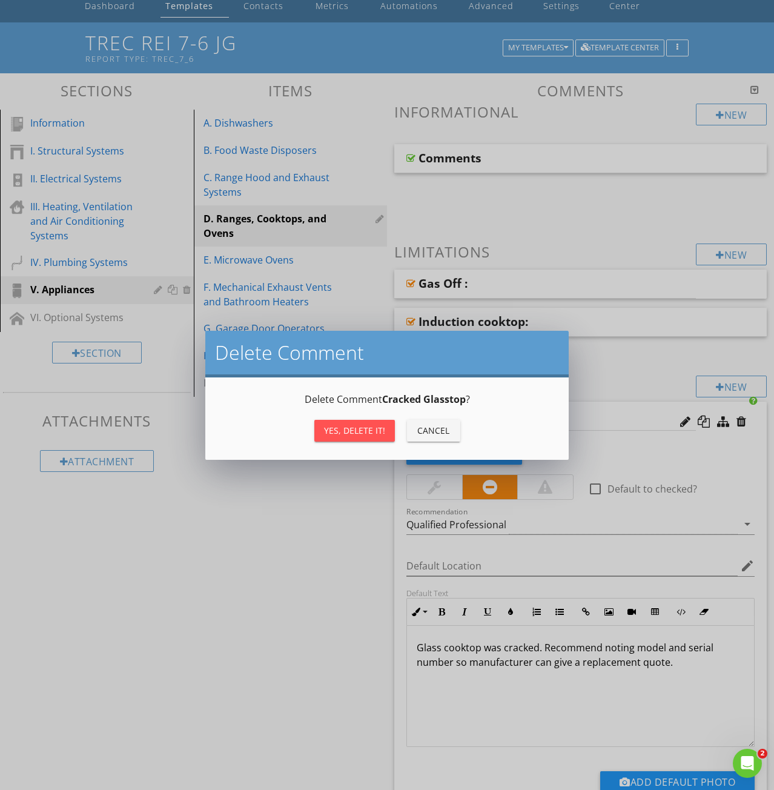
click at [360, 432] on div "Yes, Delete it!" at bounding box center [354, 430] width 61 height 13
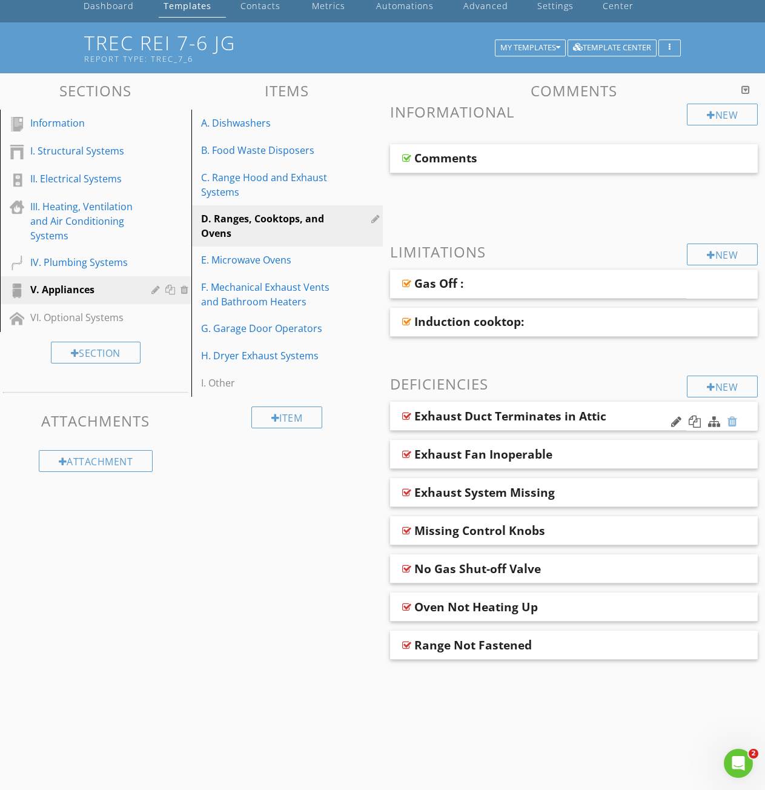
click at [732, 420] on div at bounding box center [732, 422] width 10 height 12
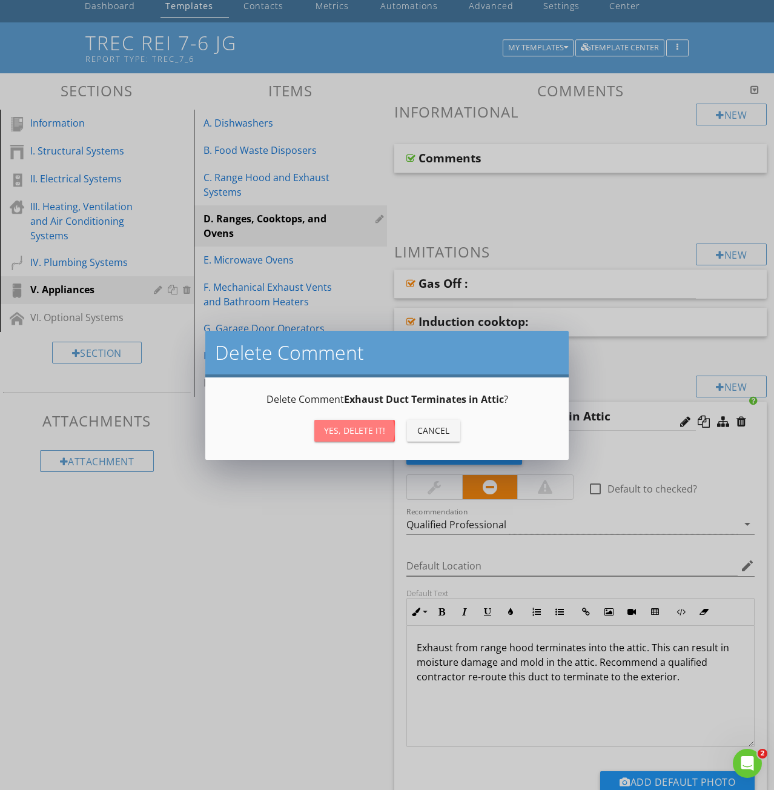
click at [355, 437] on button "Yes, Delete it!" at bounding box center [354, 431] width 81 height 22
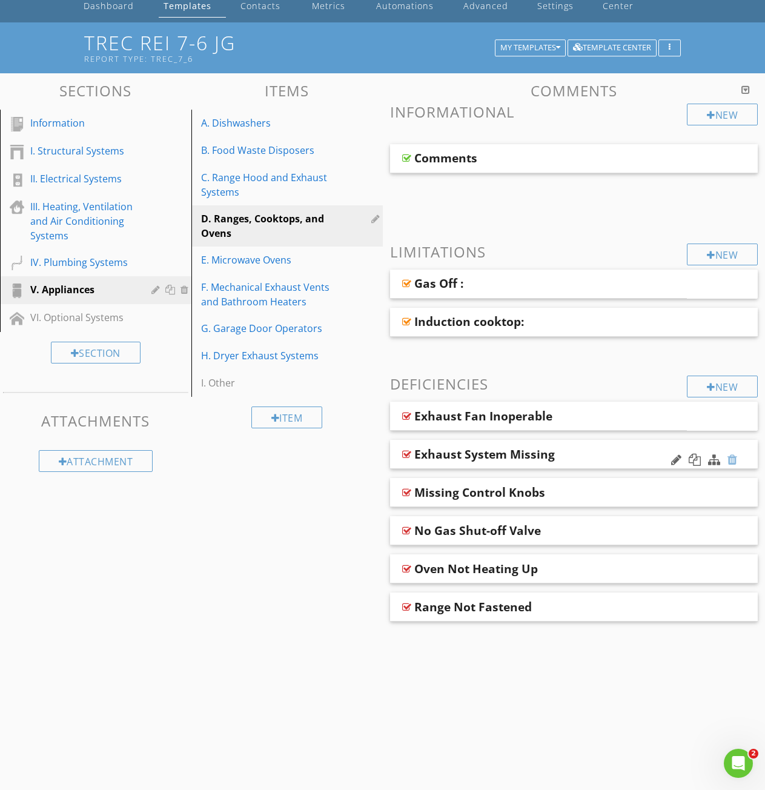
click at [732, 459] on div at bounding box center [732, 460] width 10 height 12
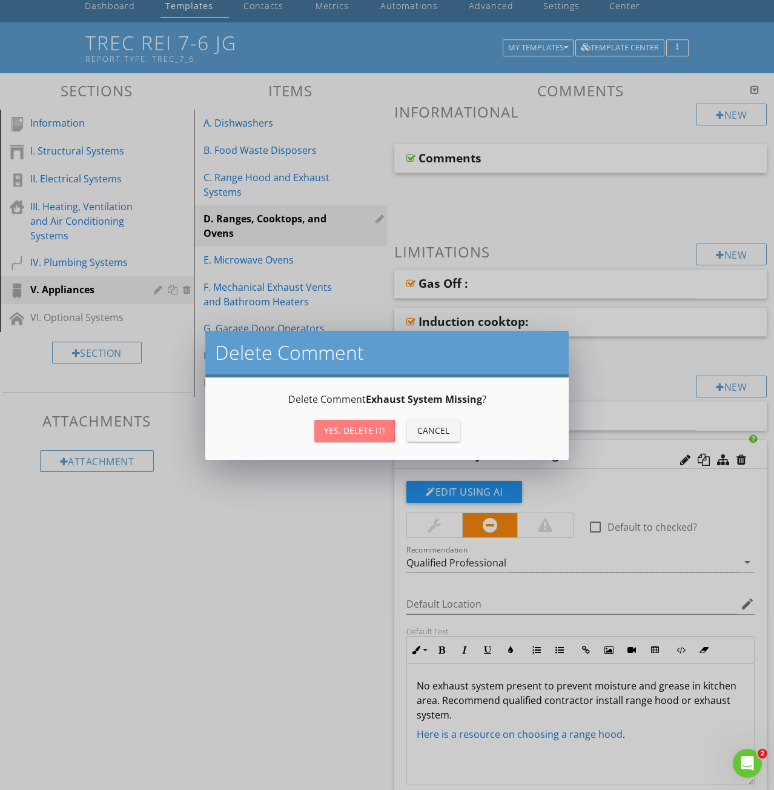
click at [349, 436] on div "Yes, Delete it!" at bounding box center [354, 430] width 61 height 13
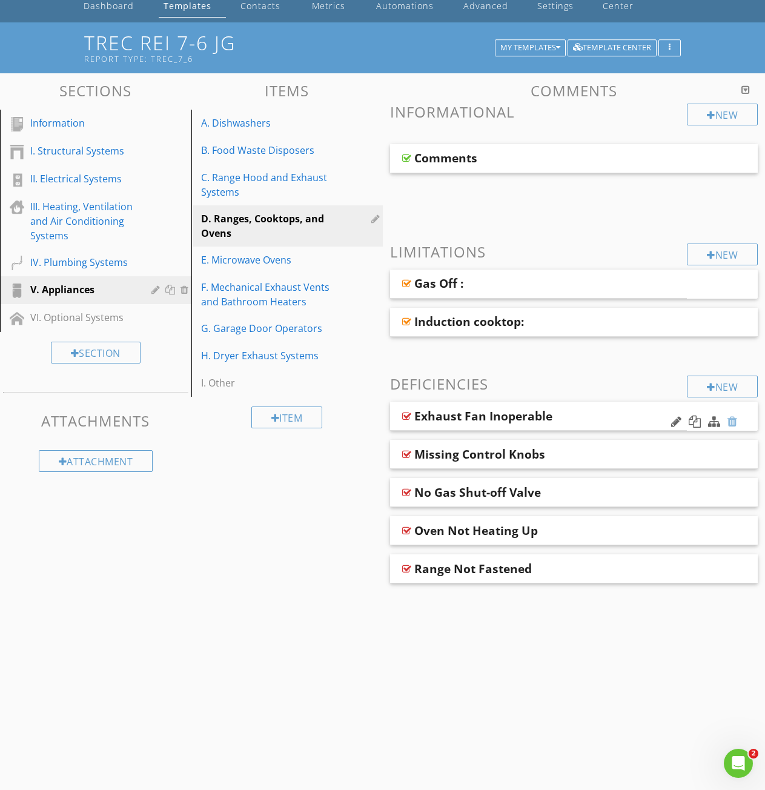
click at [731, 420] on div at bounding box center [732, 422] width 10 height 12
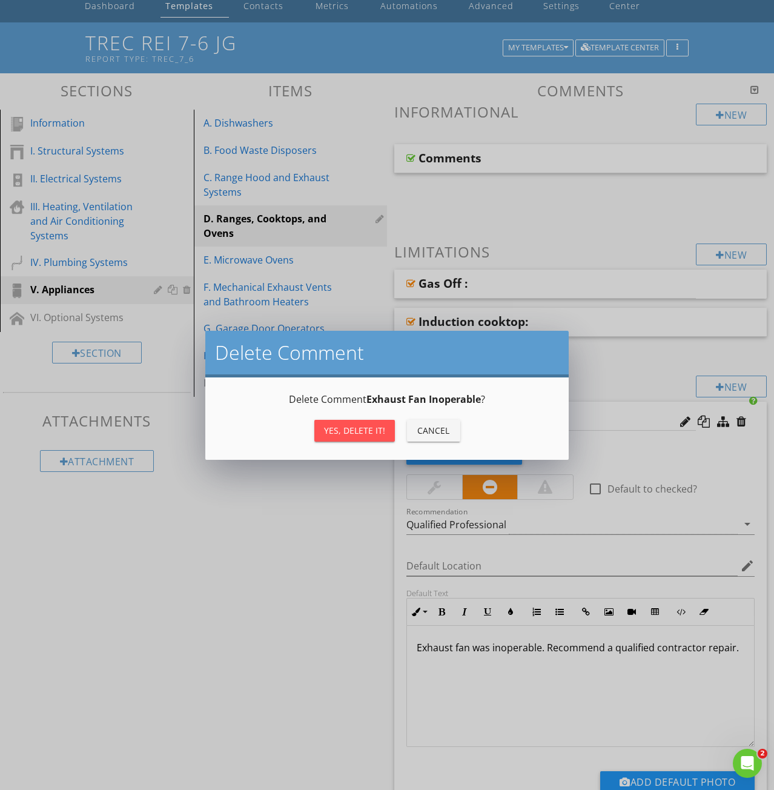
click at [326, 437] on button "Yes, Delete it!" at bounding box center [354, 431] width 81 height 22
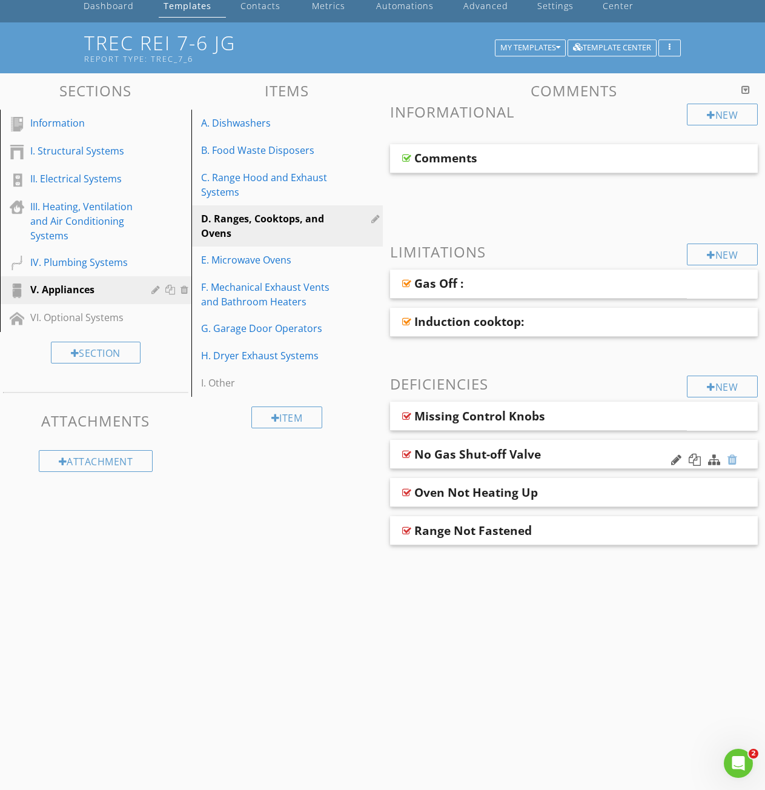
click at [737, 459] on div at bounding box center [704, 460] width 71 height 29
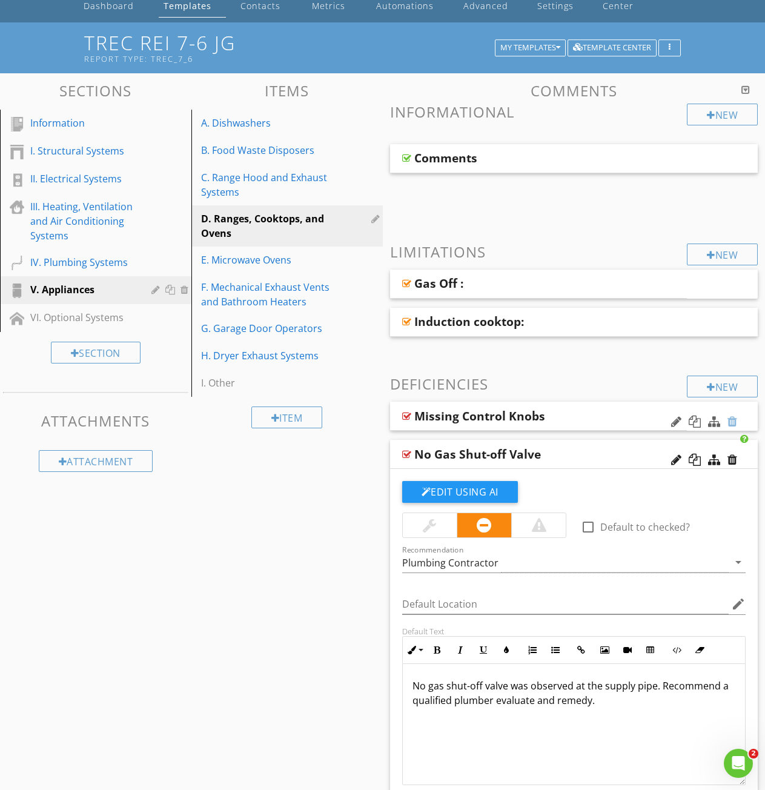
click at [734, 420] on div at bounding box center [732, 422] width 10 height 12
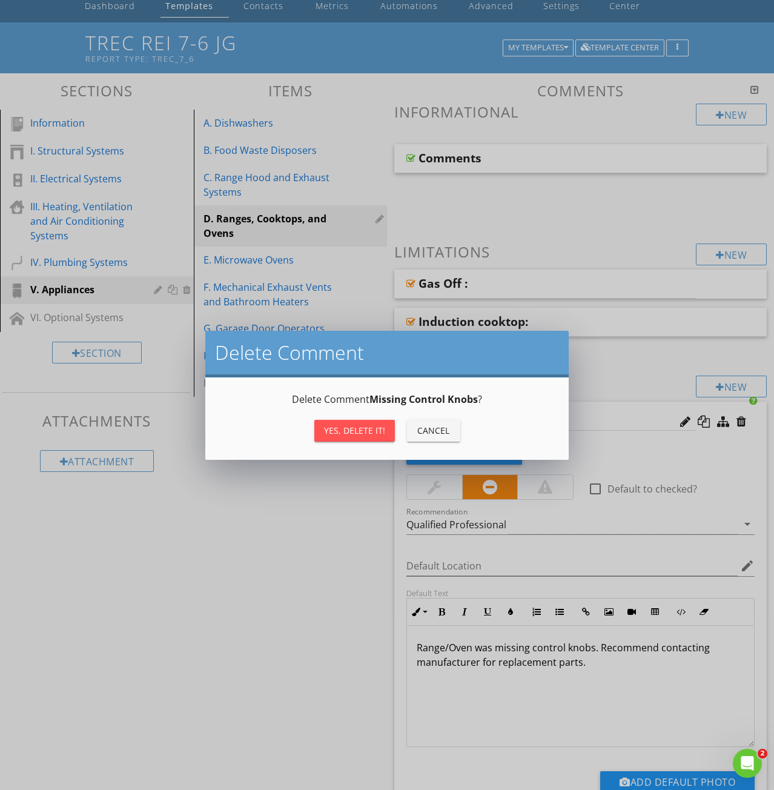
click at [348, 433] on div "Yes, Delete it!" at bounding box center [354, 430] width 61 height 13
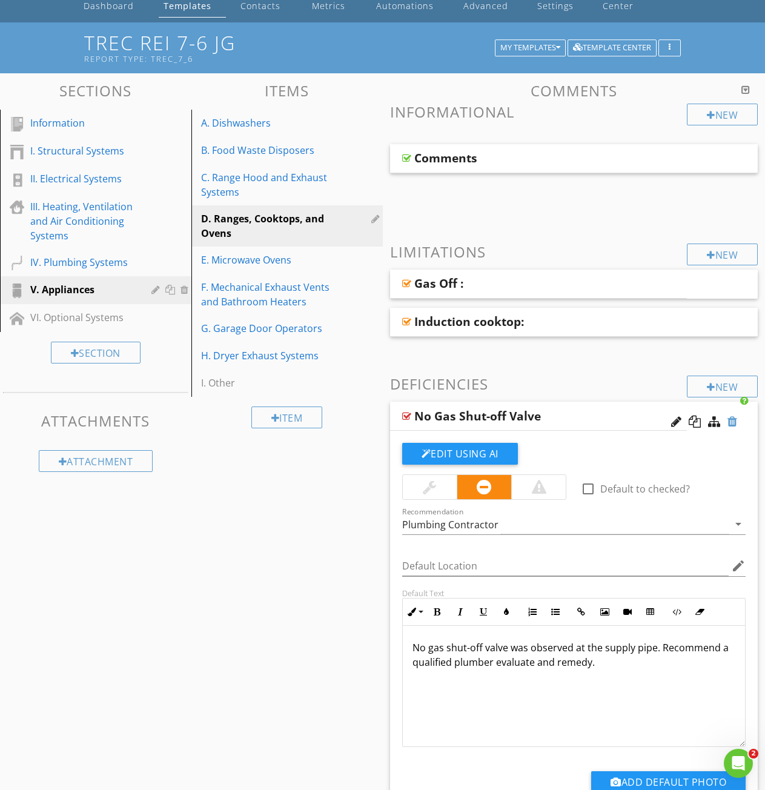
click at [728, 422] on div at bounding box center [732, 422] width 10 height 12
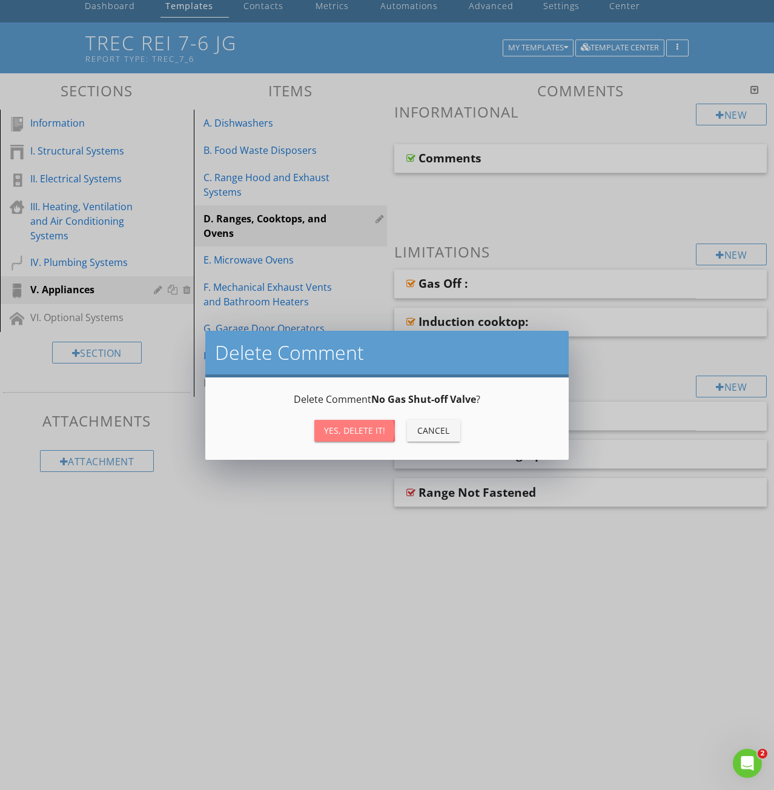
click at [360, 436] on div "Yes, Delete it!" at bounding box center [354, 430] width 61 height 13
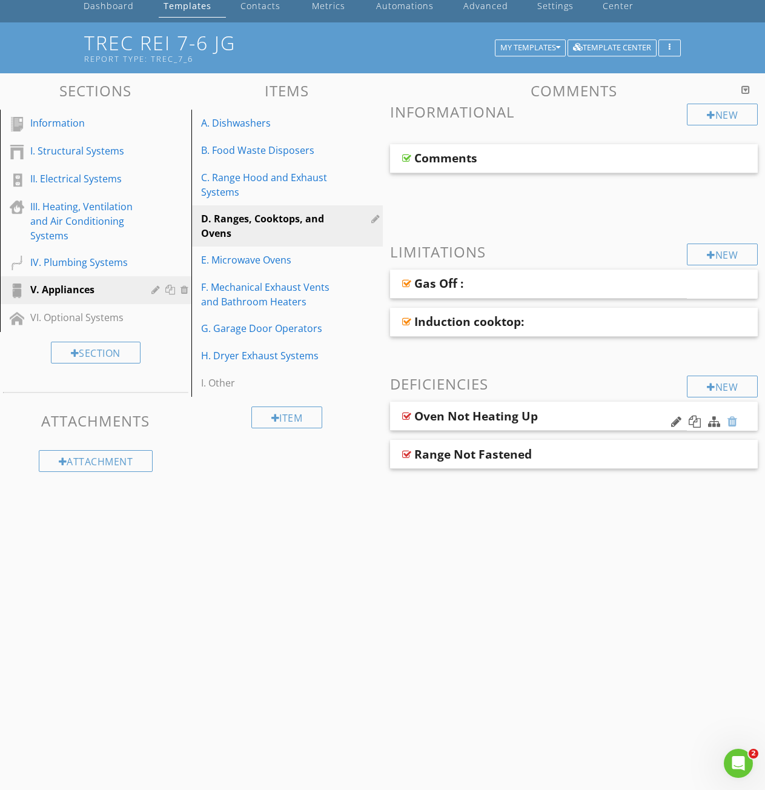
click at [732, 420] on div at bounding box center [732, 422] width 10 height 12
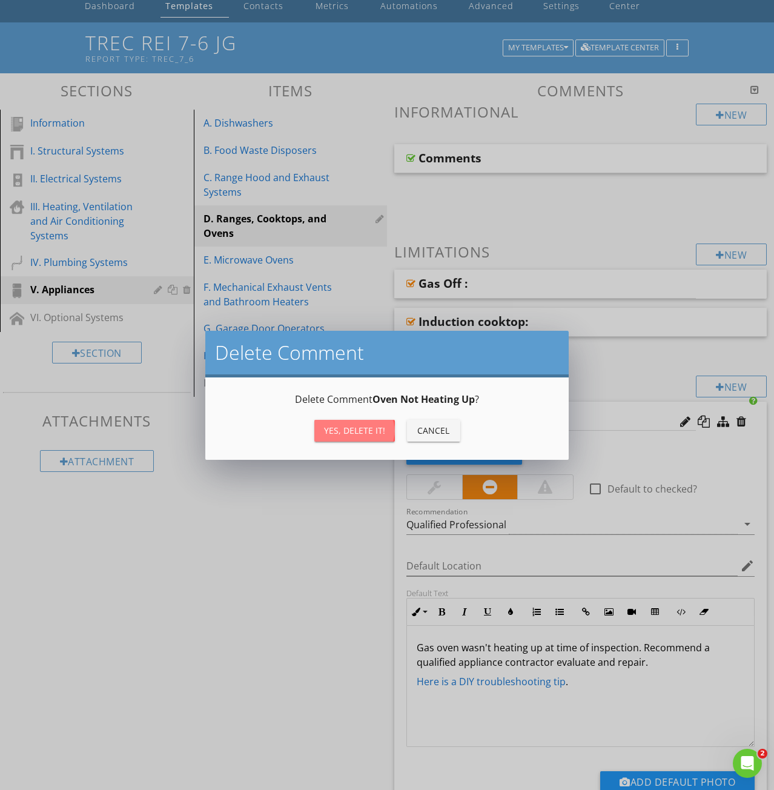
click at [337, 437] on button "Yes, Delete it!" at bounding box center [354, 431] width 81 height 22
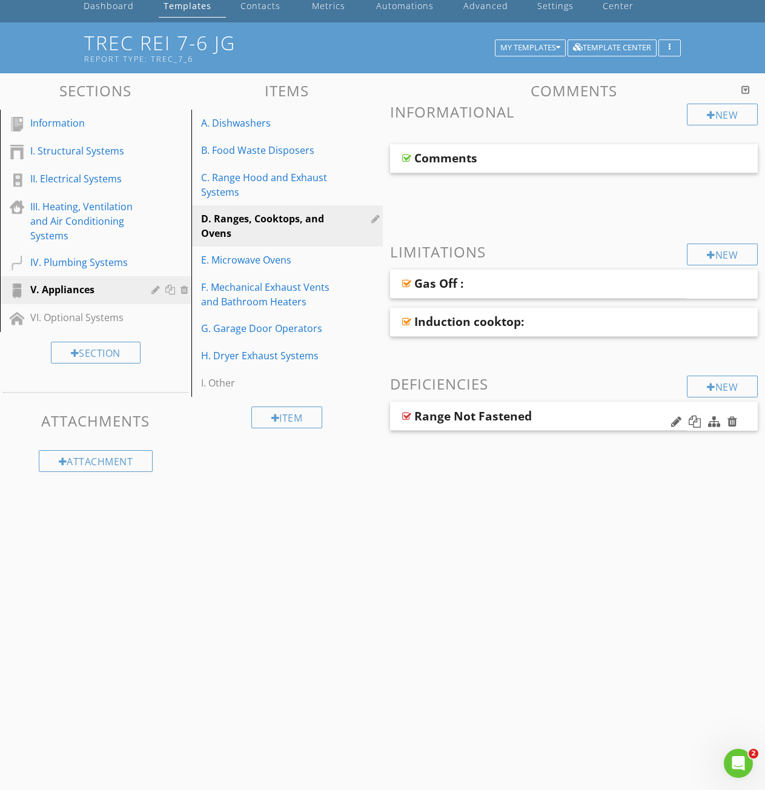
click at [738, 421] on div at bounding box center [704, 422] width 71 height 29
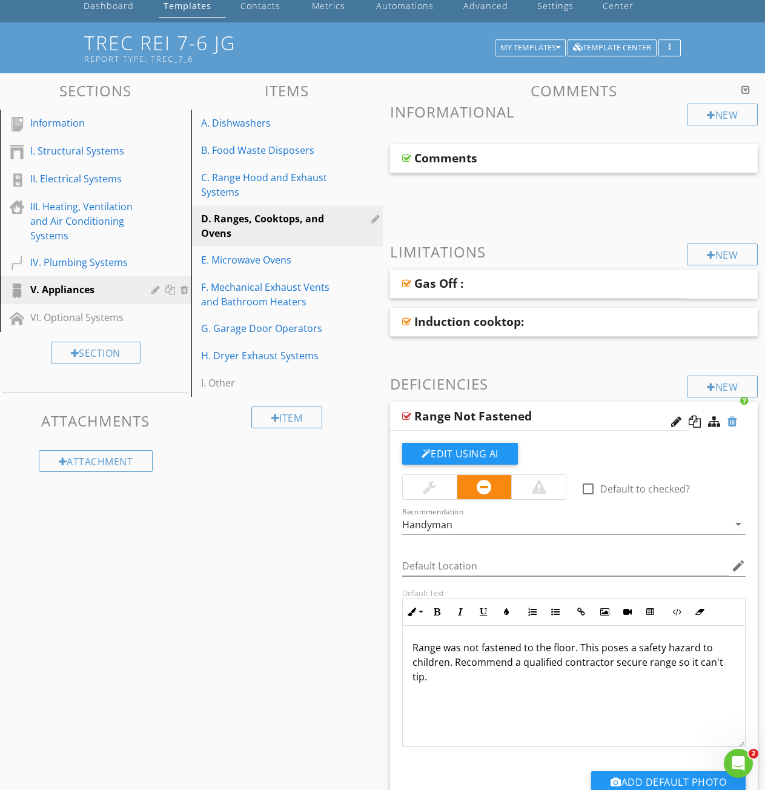
click at [734, 419] on div at bounding box center [732, 422] width 10 height 12
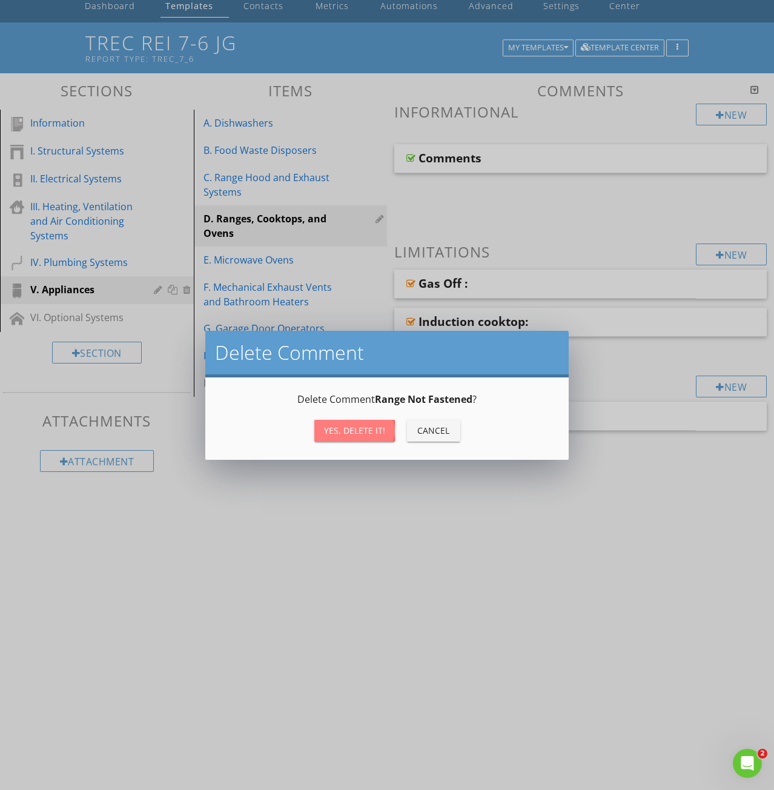
click at [350, 434] on div "Yes, Delete it!" at bounding box center [354, 430] width 61 height 13
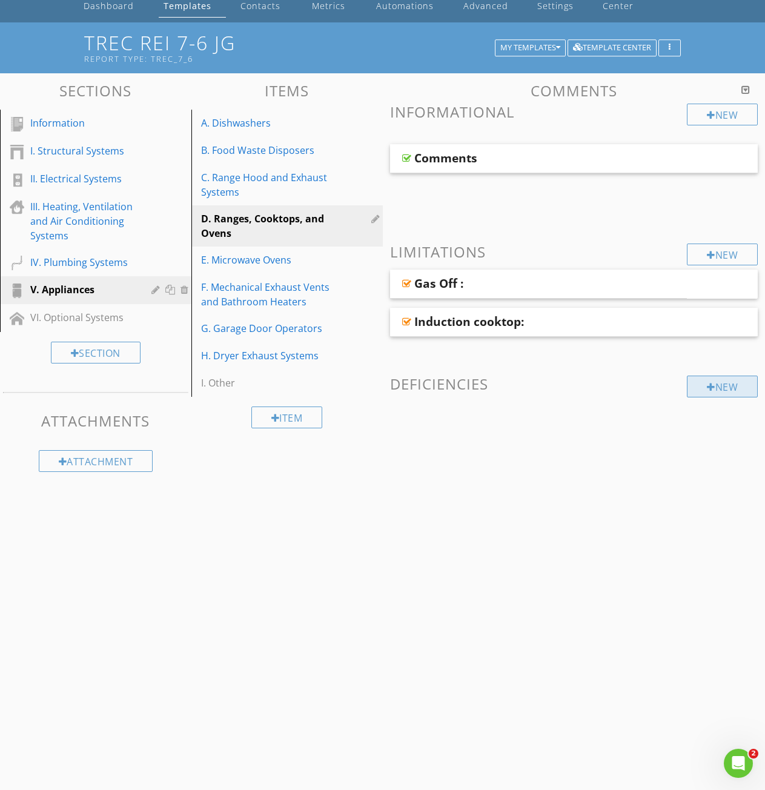
click at [701, 389] on div "New" at bounding box center [722, 387] width 71 height 22
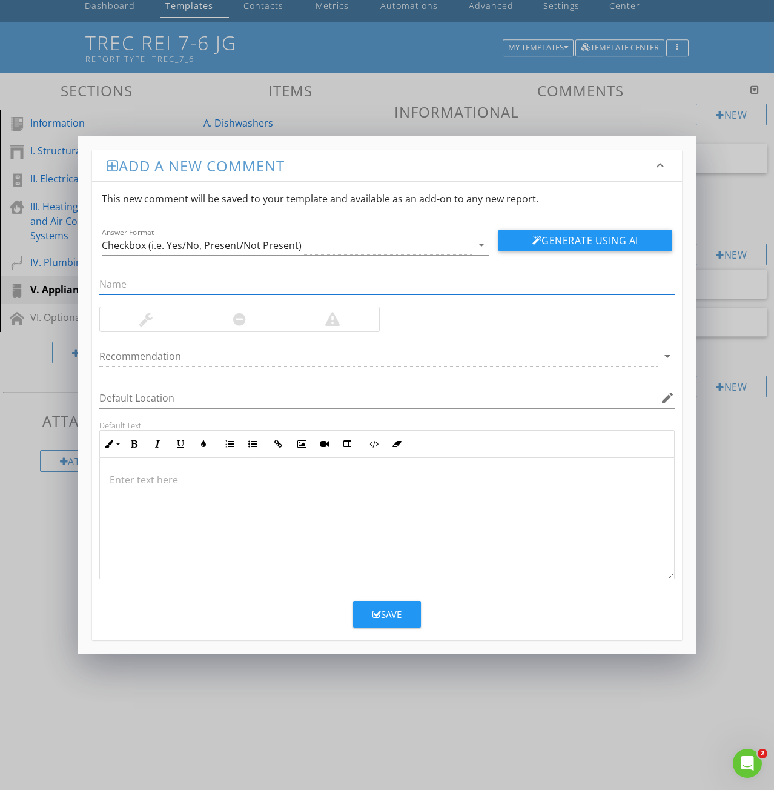
paste input "1: Burner Damaged"
drag, startPoint x: 111, startPoint y: 280, endPoint x: 76, endPoint y: 285, distance: 35.4
click at [76, 285] on div "Add a new comment keyboard_arrow_down This new comment will be saved to your te…" at bounding box center [387, 395] width 774 height 790
type input "Burner Damaged"
click at [123, 478] on p at bounding box center [387, 479] width 555 height 15
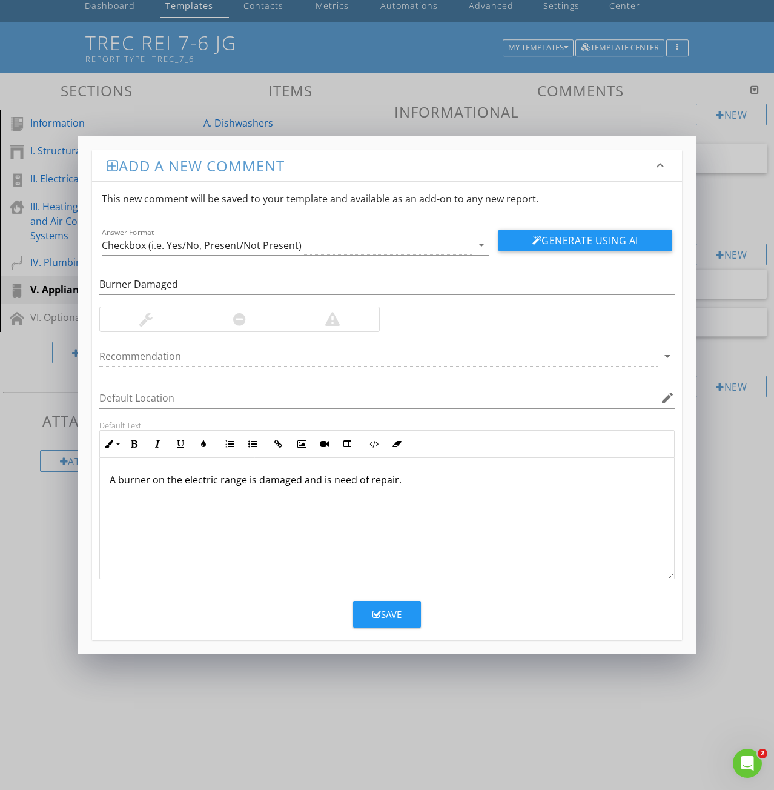
click at [386, 616] on div "Save" at bounding box center [387, 615] width 29 height 14
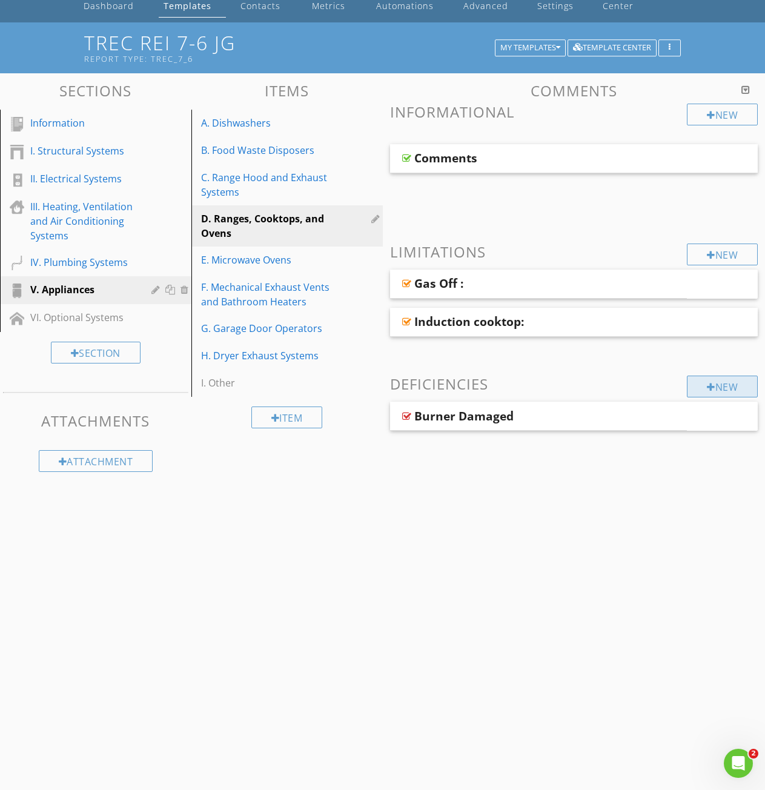
click at [723, 385] on div "New" at bounding box center [722, 387] width 71 height 22
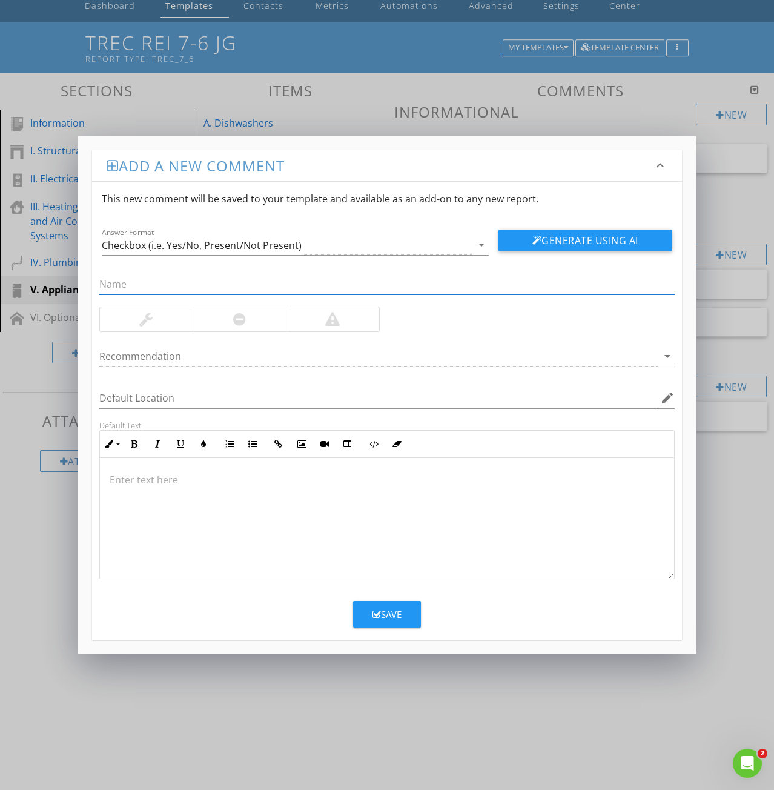
paste input "3: Burner Not Lighting"
drag, startPoint x: 109, startPoint y: 283, endPoint x: 16, endPoint y: 288, distance: 92.8
click at [49, 279] on div "Add a new comment keyboard_arrow_down This new comment will be saved to your te…" at bounding box center [387, 395] width 774 height 790
type input "Burner Not Lighting"
click at [143, 501] on div at bounding box center [387, 518] width 574 height 121
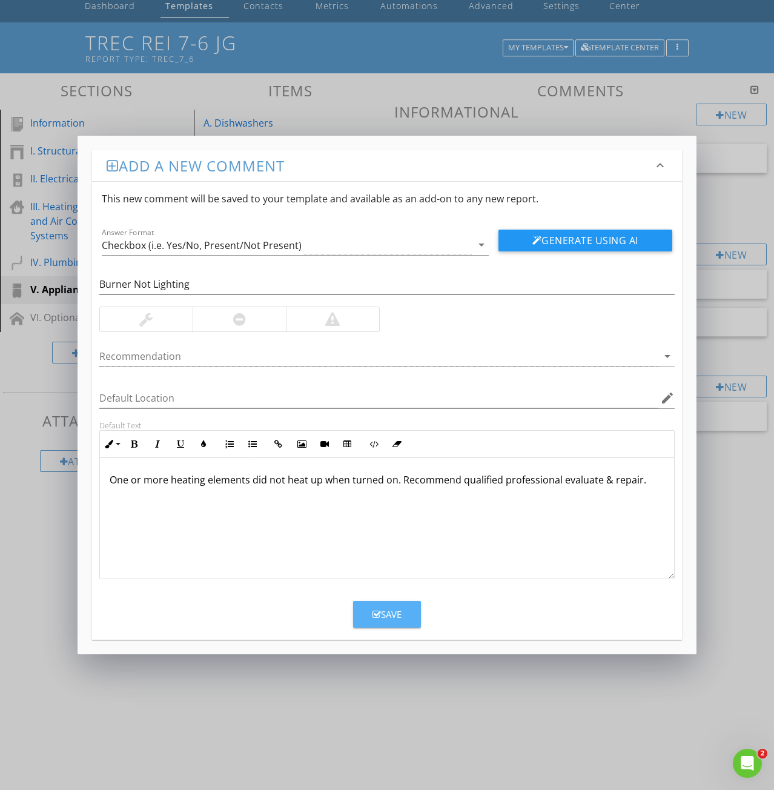
click at [382, 612] on div "Save" at bounding box center [387, 615] width 29 height 14
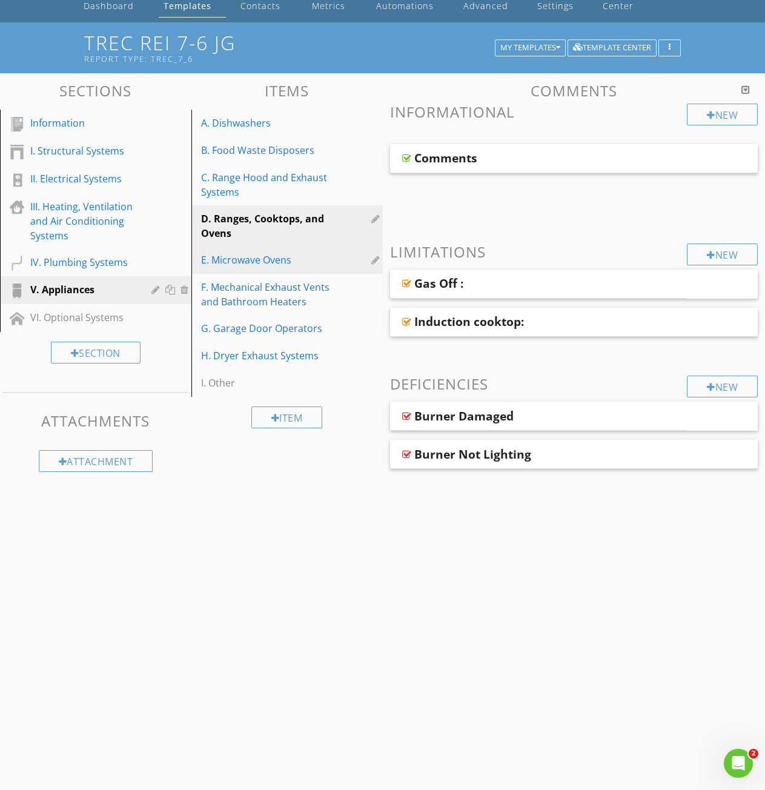
click at [257, 256] on div "E. Microwave Ovens" at bounding box center [266, 260] width 130 height 15
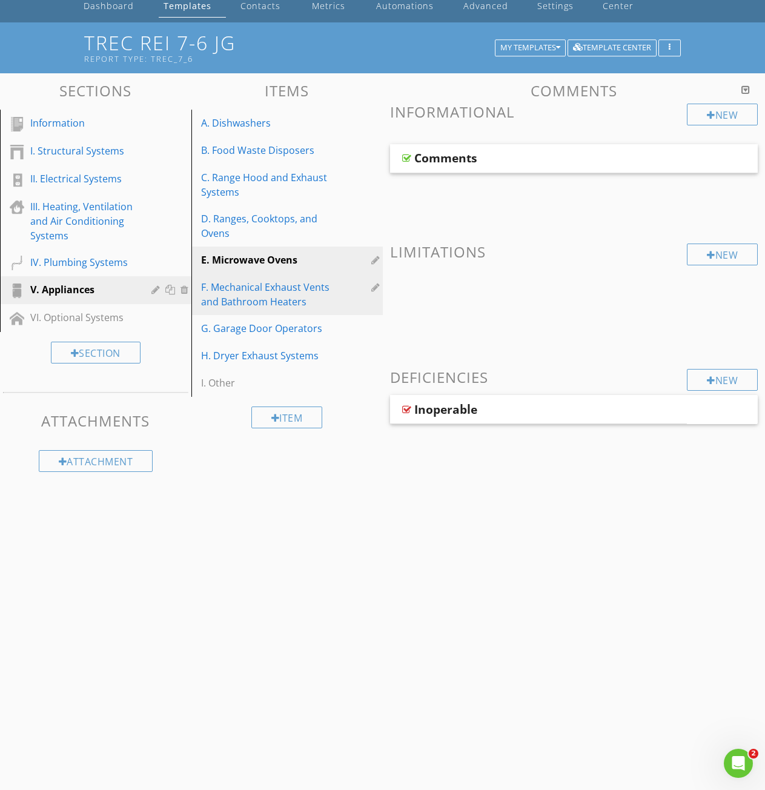
click at [255, 293] on div "F. Mechanical Exhaust Vents and Bathroom Heaters" at bounding box center [266, 294] width 130 height 29
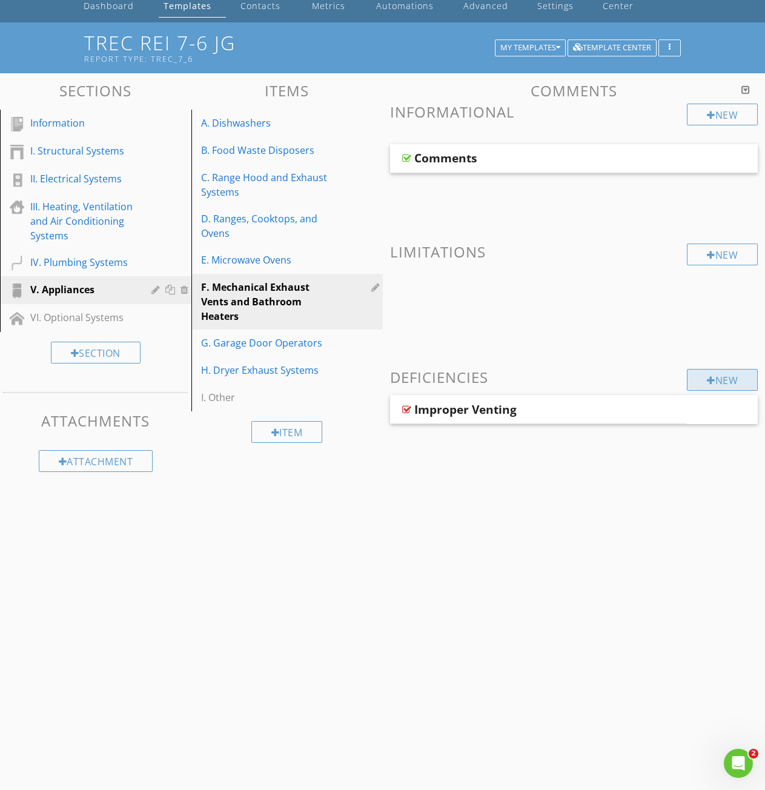
click at [718, 382] on div "New" at bounding box center [722, 380] width 71 height 22
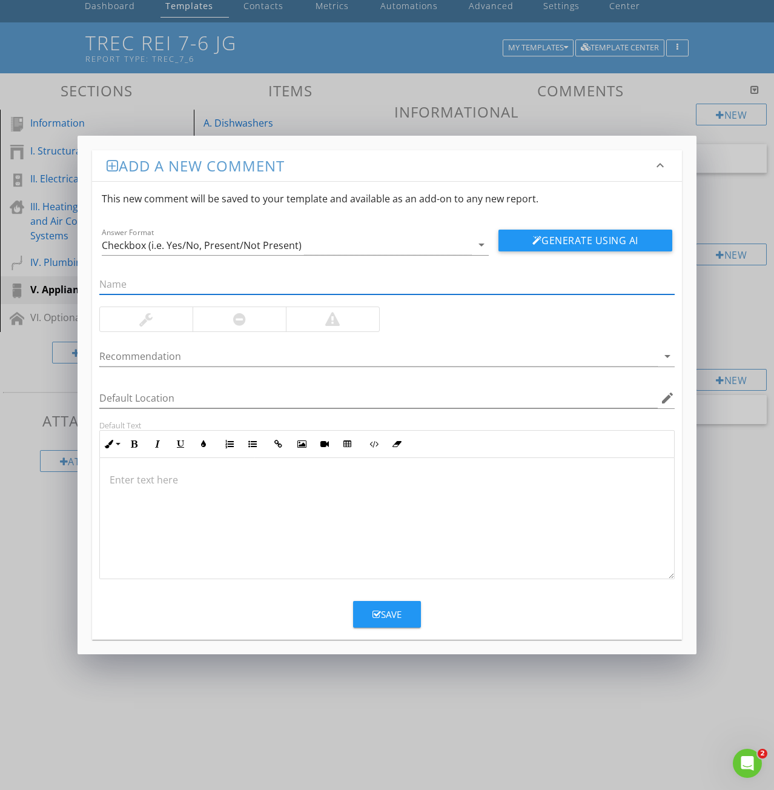
paste input "10: No exhaust vent for shower area"
drag, startPoint x: 113, startPoint y: 284, endPoint x: 15, endPoint y: 283, distance: 97.5
click at [15, 283] on div "Add a new comment keyboard_arrow_down This new comment will be saved to your te…" at bounding box center [387, 395] width 774 height 790
type input "No exhaust vent for shower area"
click at [116, 486] on p at bounding box center [387, 479] width 555 height 15
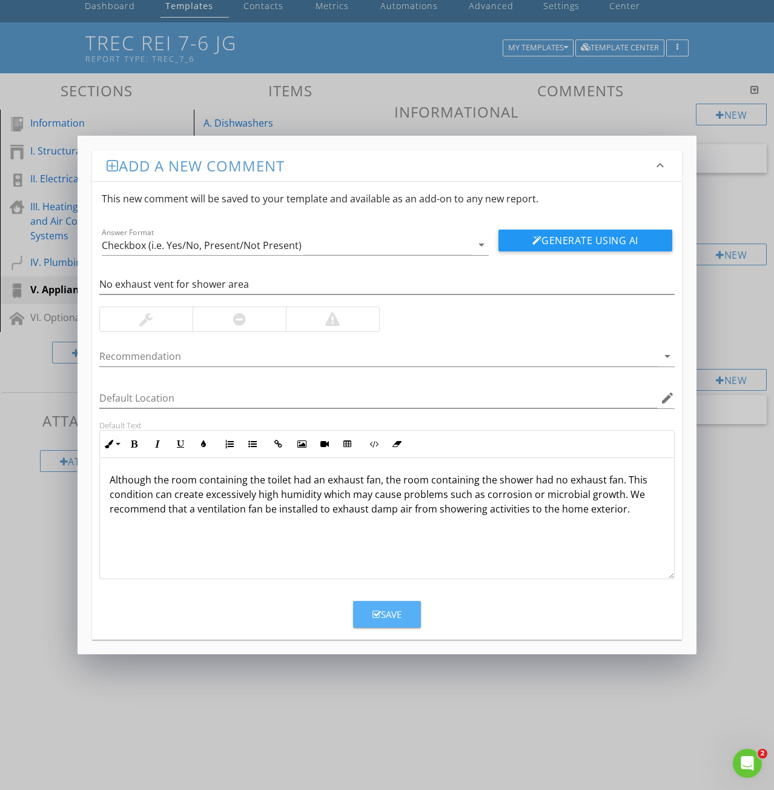
click at [382, 612] on div "Save" at bounding box center [387, 615] width 29 height 14
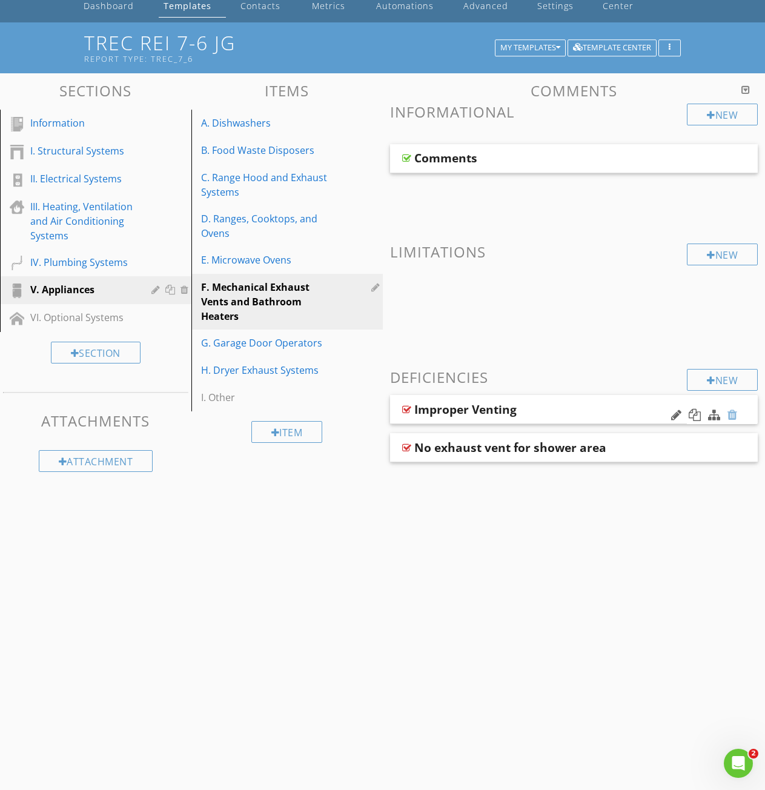
click at [730, 414] on div at bounding box center [732, 415] width 10 height 12
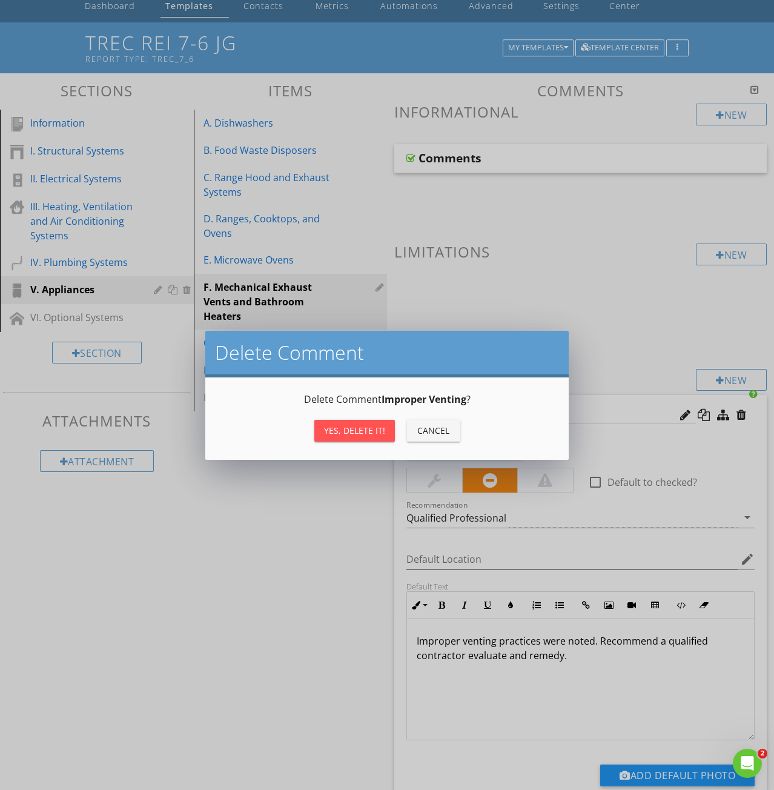
click at [336, 430] on div "Yes, Delete it!" at bounding box center [354, 430] width 61 height 13
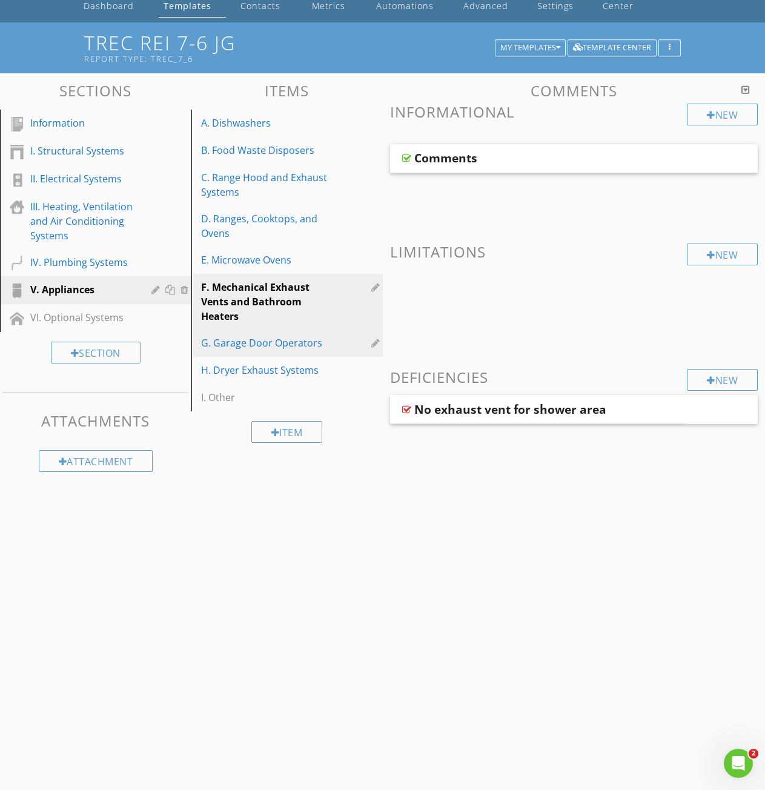
click at [270, 343] on div "G. Garage Door Operators" at bounding box center [266, 343] width 130 height 15
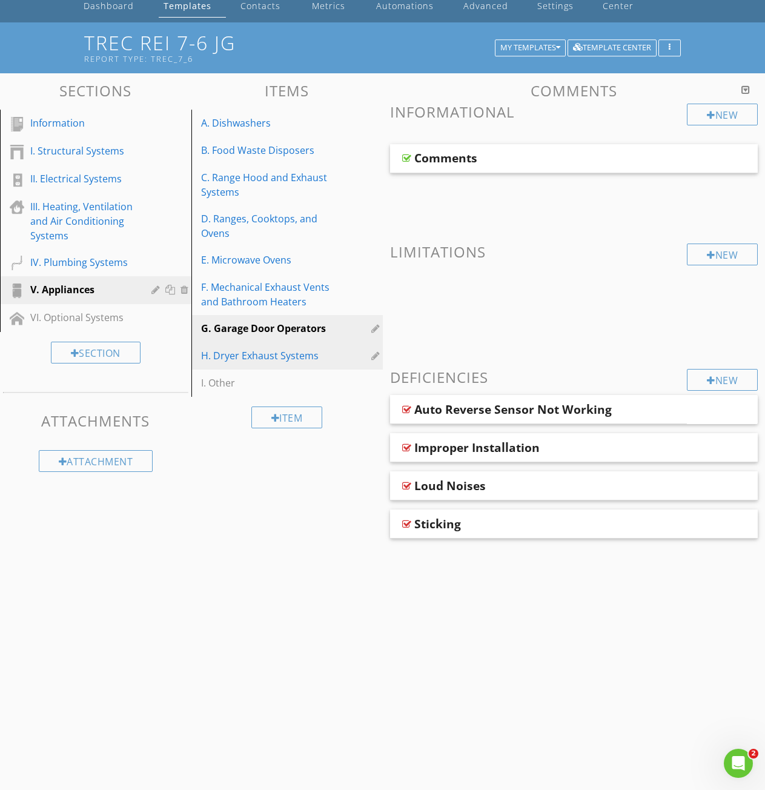
click at [242, 352] on div "H. Dryer Exhaust Systems" at bounding box center [266, 355] width 130 height 15
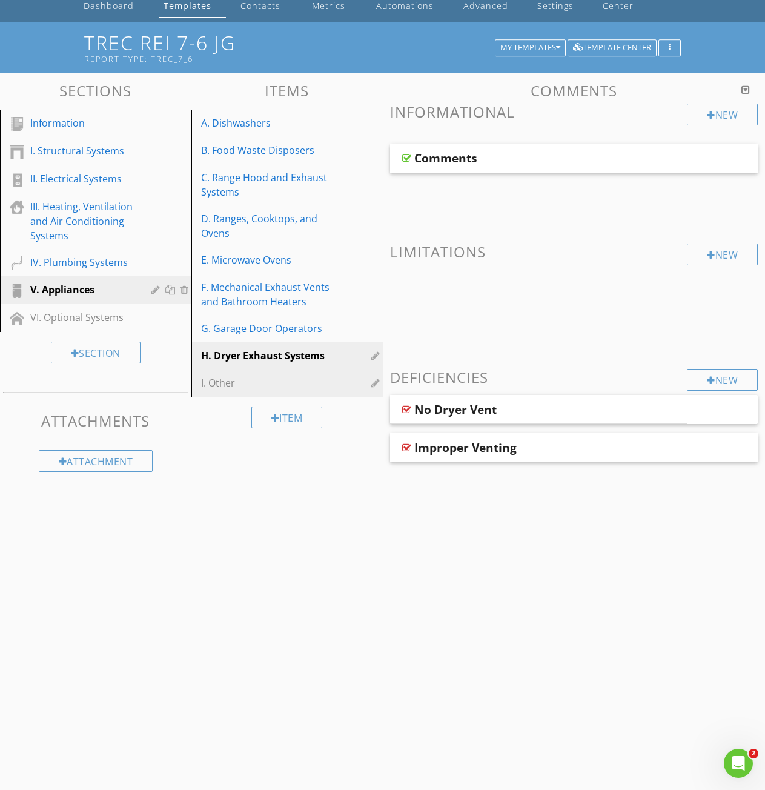
click at [214, 385] on div "I. Other" at bounding box center [266, 383] width 130 height 15
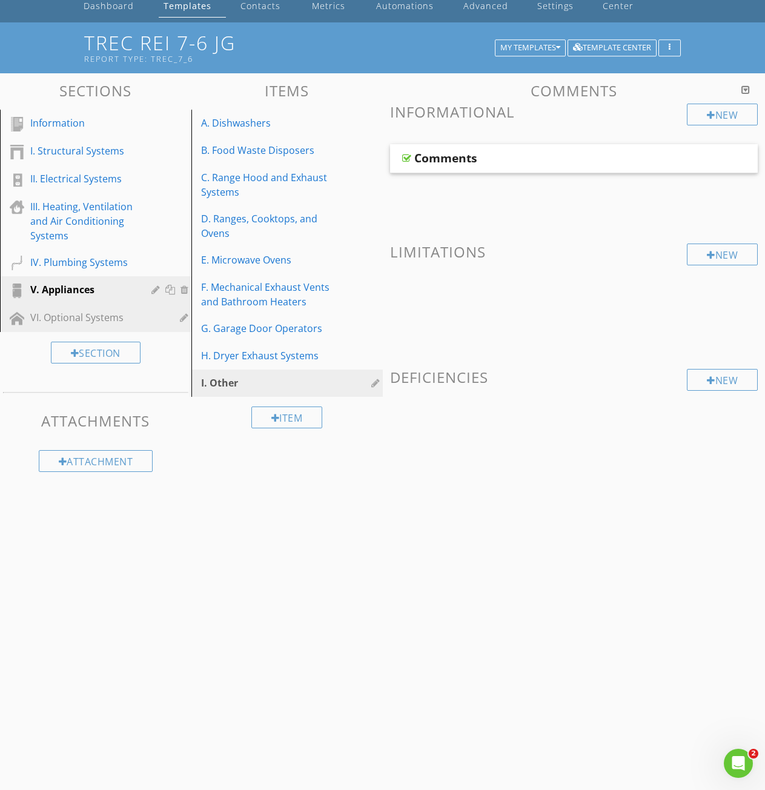
click at [57, 322] on div "VI. Optional Systems" at bounding box center [82, 317] width 104 height 15
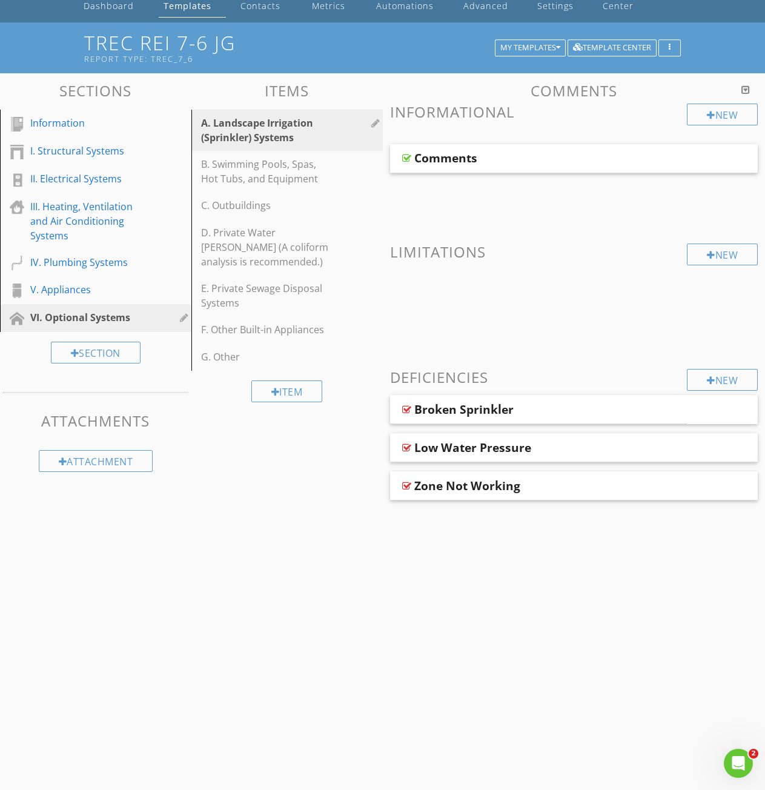
click at [236, 134] on div "A. Landscape Irrigation (Sprinkler) Systems" at bounding box center [266, 130] width 130 height 29
click at [405, 156] on div at bounding box center [406, 158] width 9 height 10
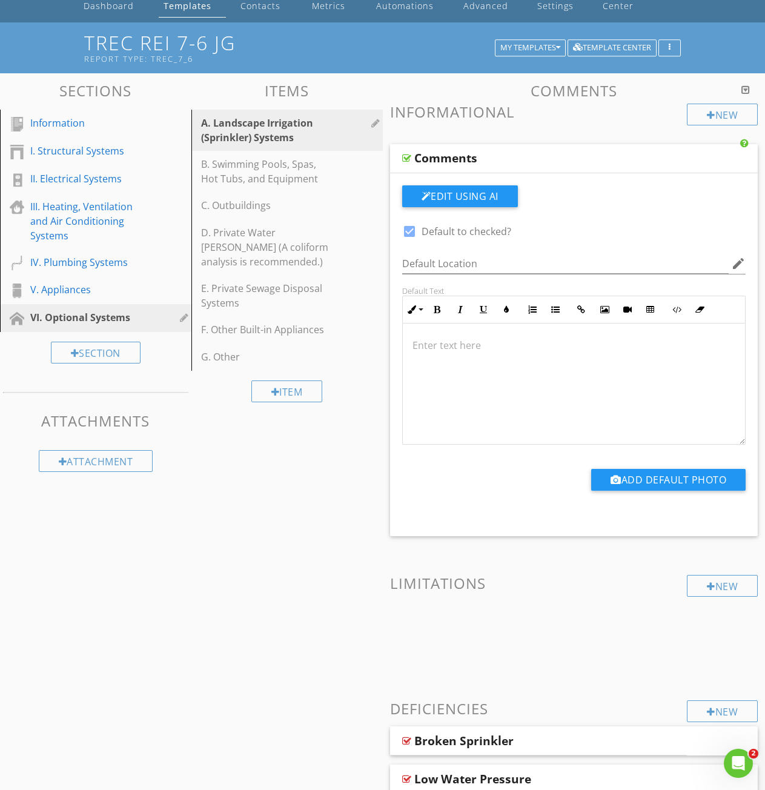
click at [437, 360] on div at bounding box center [574, 383] width 343 height 121
click at [405, 157] on div at bounding box center [406, 158] width 9 height 10
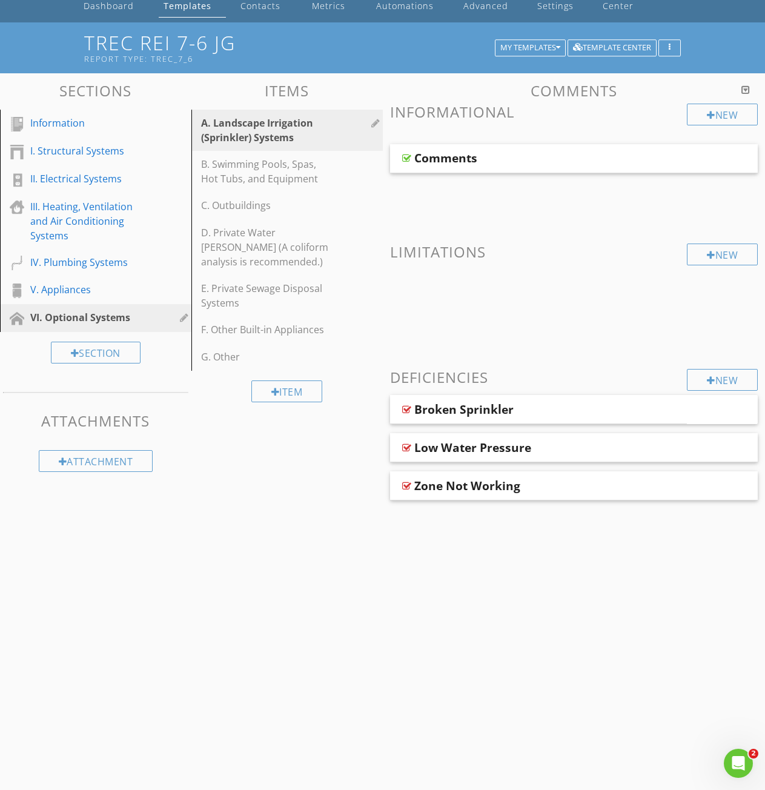
click at [409, 154] on div "Comments" at bounding box center [574, 158] width 368 height 29
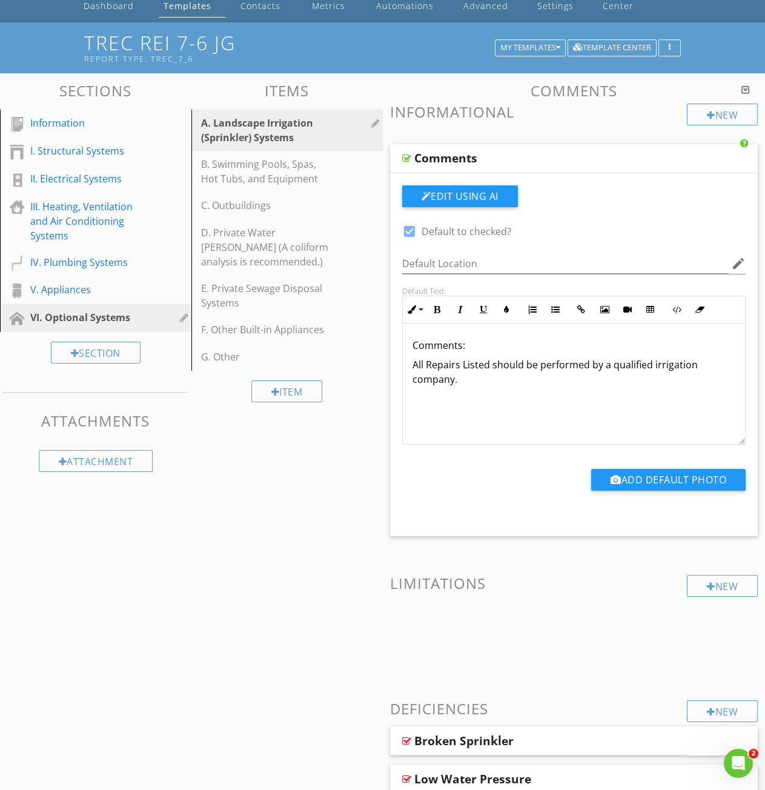
click at [465, 388] on div "Comments: All Repairs Listed should be performed by a qualified irrigation comp…" at bounding box center [574, 383] width 343 height 121
click at [431, 397] on p at bounding box center [574, 398] width 323 height 15
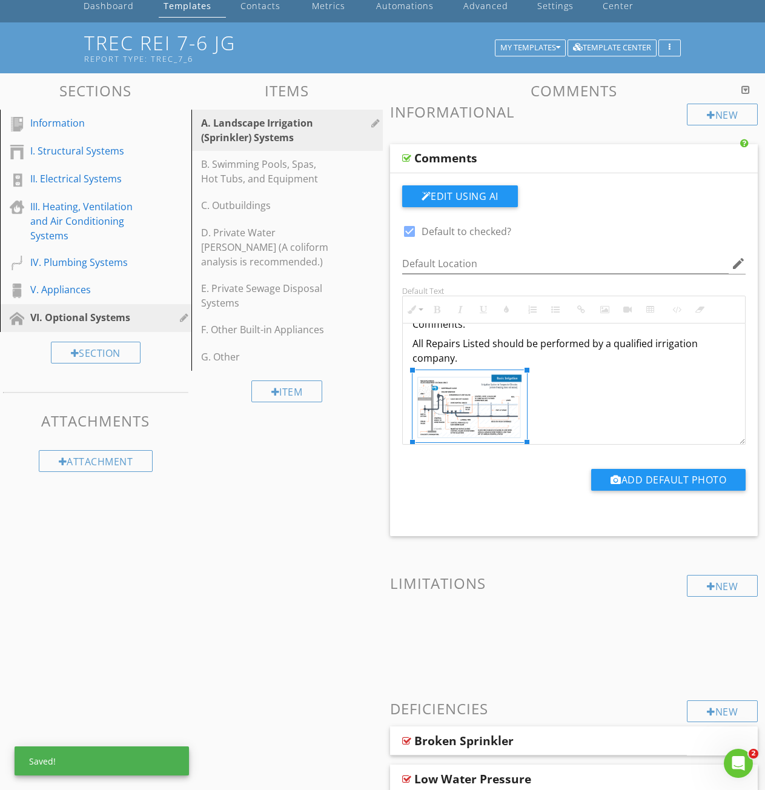
click at [405, 159] on div at bounding box center [406, 158] width 9 height 10
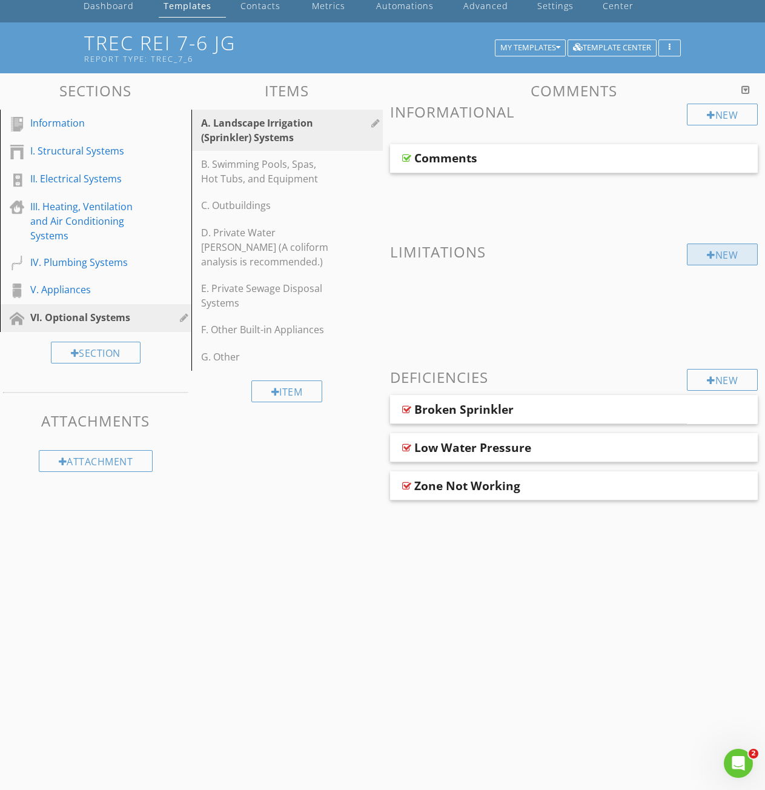
click at [707, 253] on div at bounding box center [711, 255] width 8 height 10
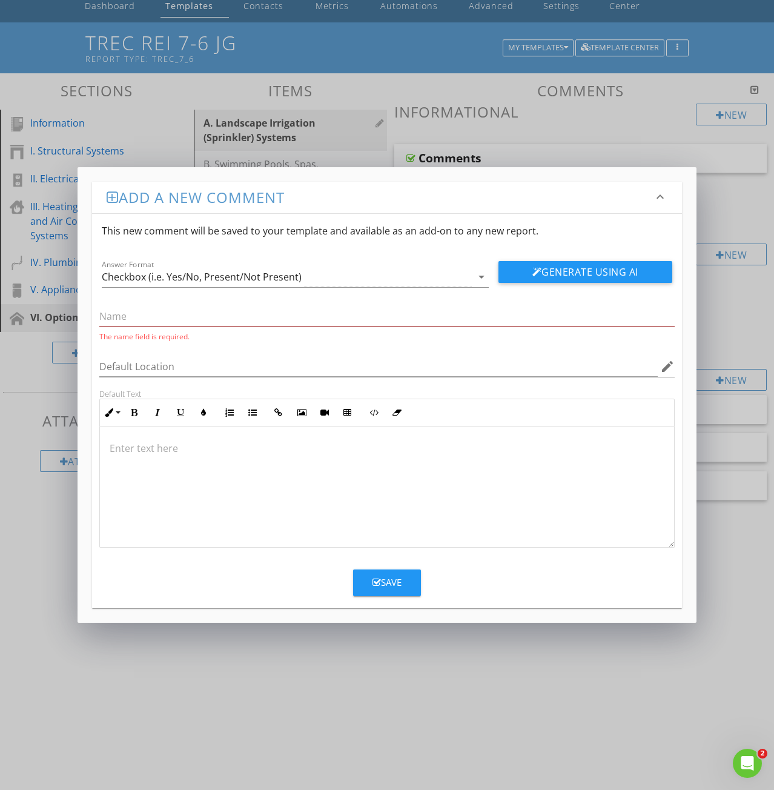
click at [119, 450] on p at bounding box center [387, 448] width 555 height 15
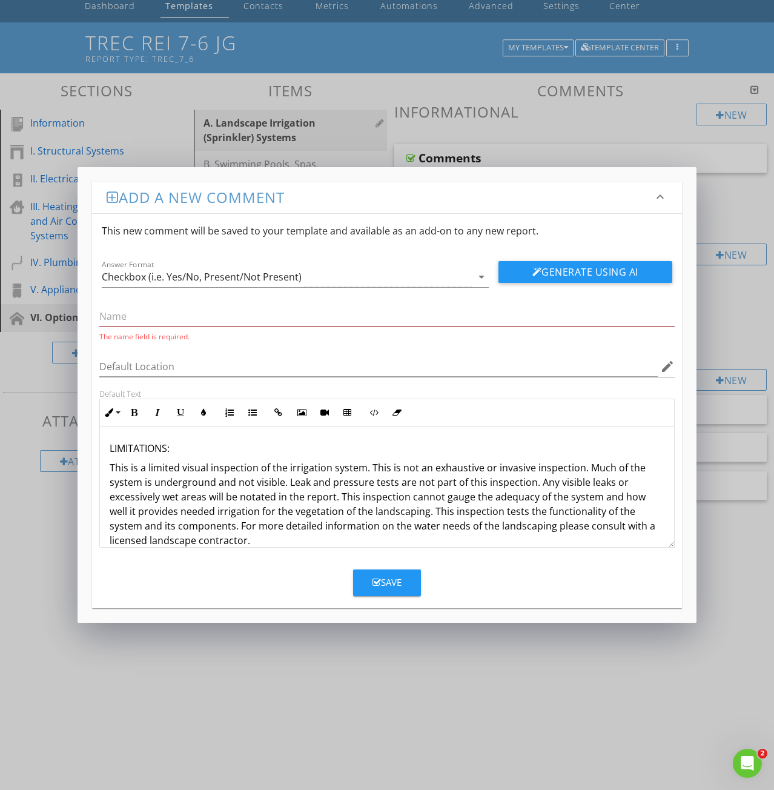
drag, startPoint x: 175, startPoint y: 447, endPoint x: 88, endPoint y: 446, distance: 87.2
click at [88, 446] on div "Add a new comment keyboard_arrow_down This new comment will be saved to your te…" at bounding box center [387, 394] width 619 height 455
click at [158, 410] on icon "button" at bounding box center [157, 412] width 8 height 8
click at [121, 319] on input "text" at bounding box center [386, 317] width 575 height 20
paste input "LIMITATIONS:"
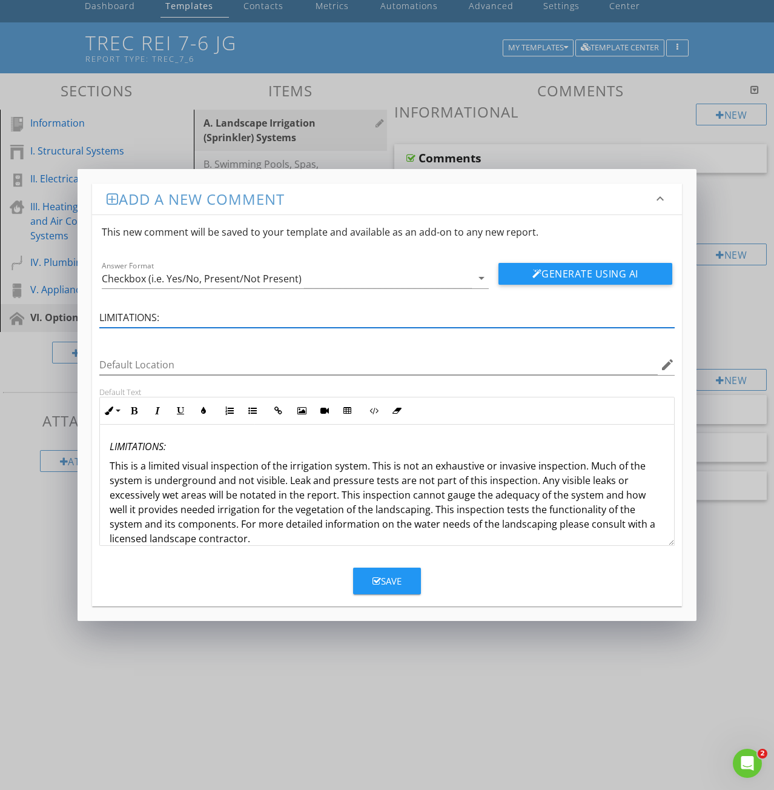
type input "LIMITATIONS:"
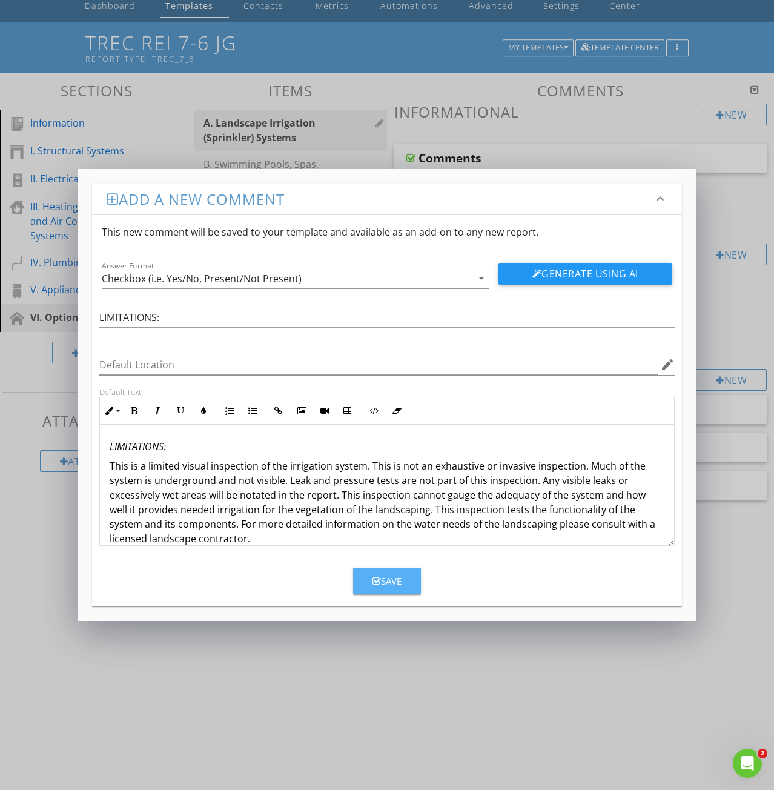
click at [377, 582] on icon "button" at bounding box center [377, 581] width 8 height 9
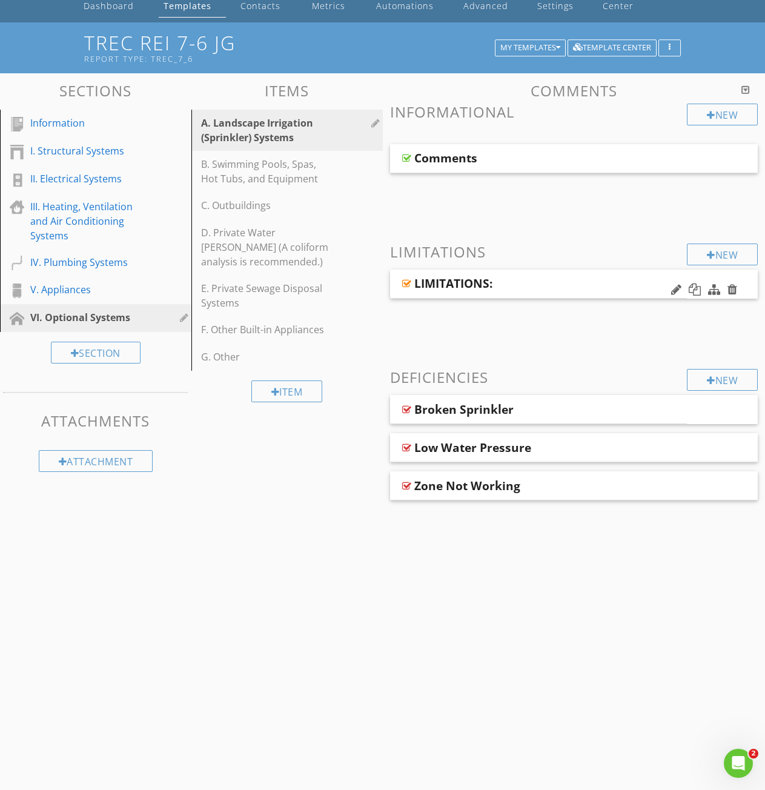
click at [405, 282] on div at bounding box center [406, 284] width 9 height 10
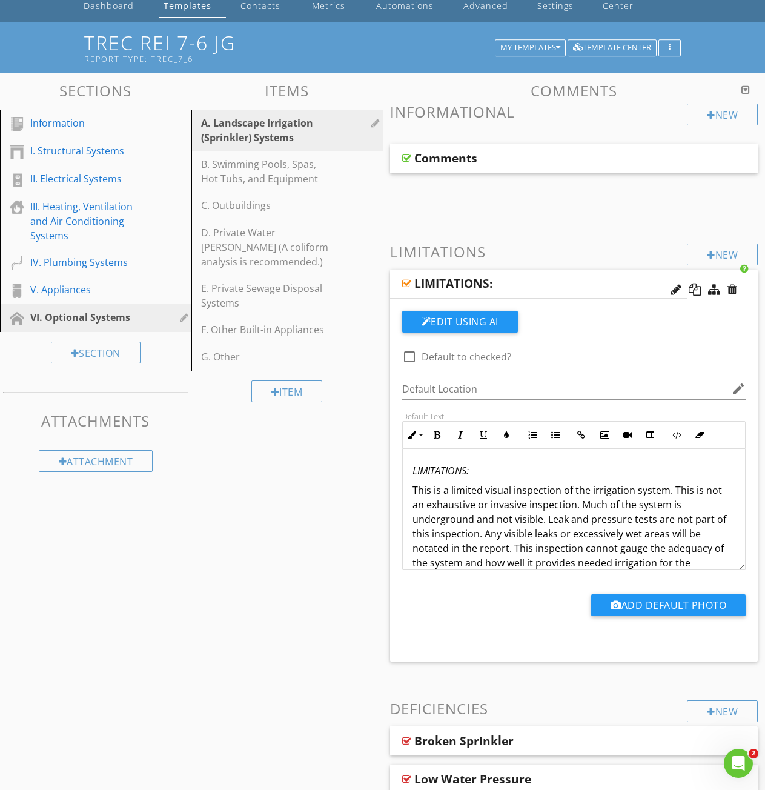
click at [694, 558] on p "This is a limited visual inspection of the irrigation system. This is not an ex…" at bounding box center [574, 555] width 323 height 145
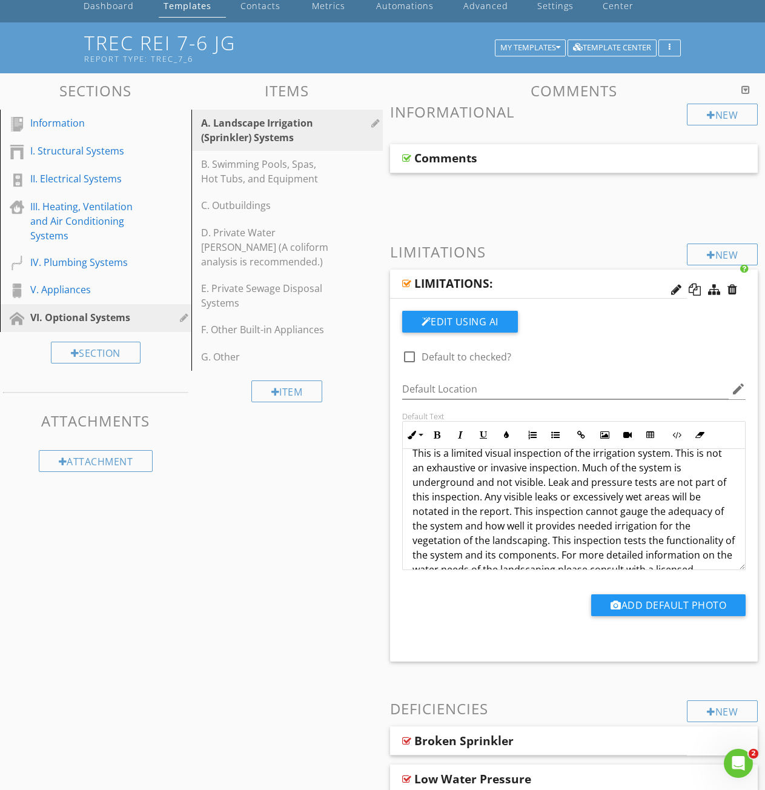
scroll to position [73, 0]
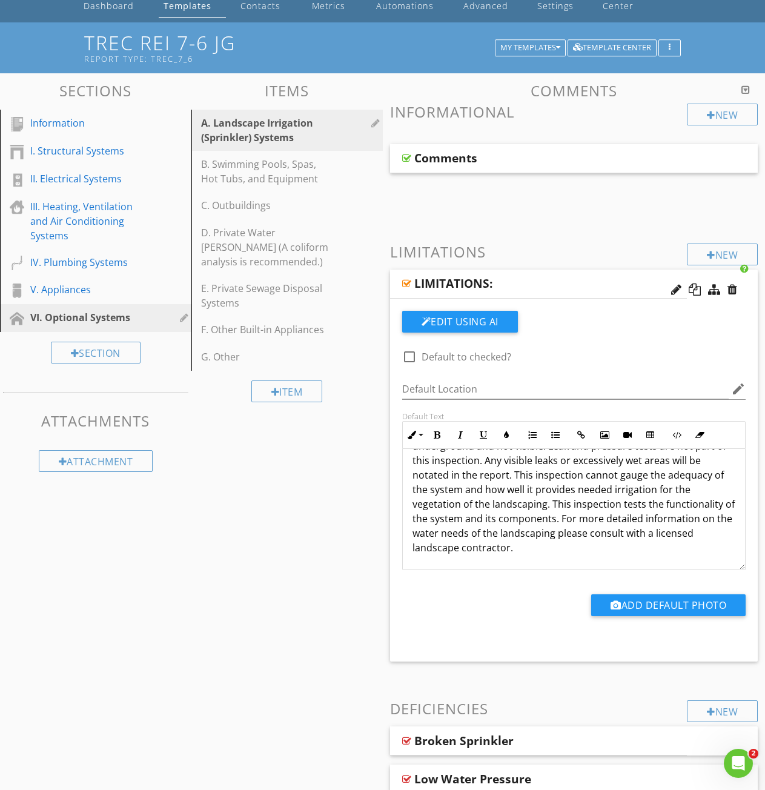
click at [519, 547] on p "This is a limited visual inspection of the irrigation system. This is not an ex…" at bounding box center [574, 481] width 323 height 145
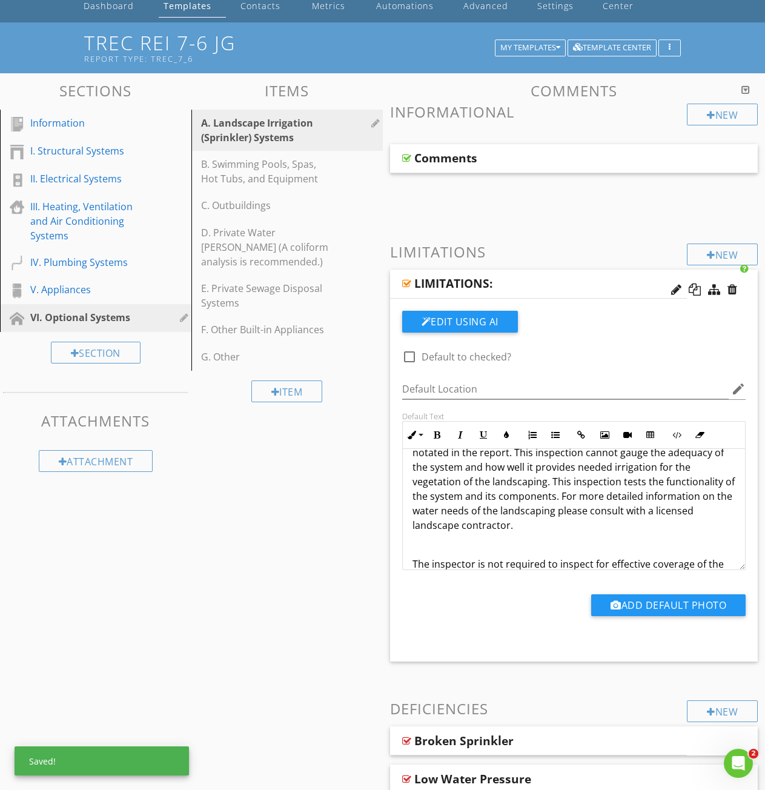
scroll to position [159, 0]
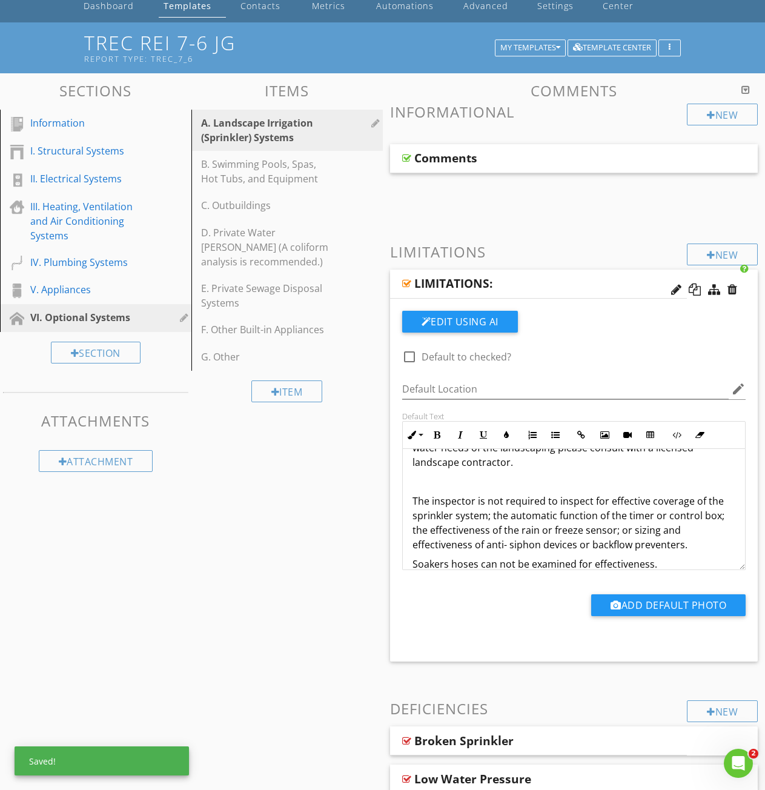
click at [405, 282] on div at bounding box center [406, 284] width 9 height 10
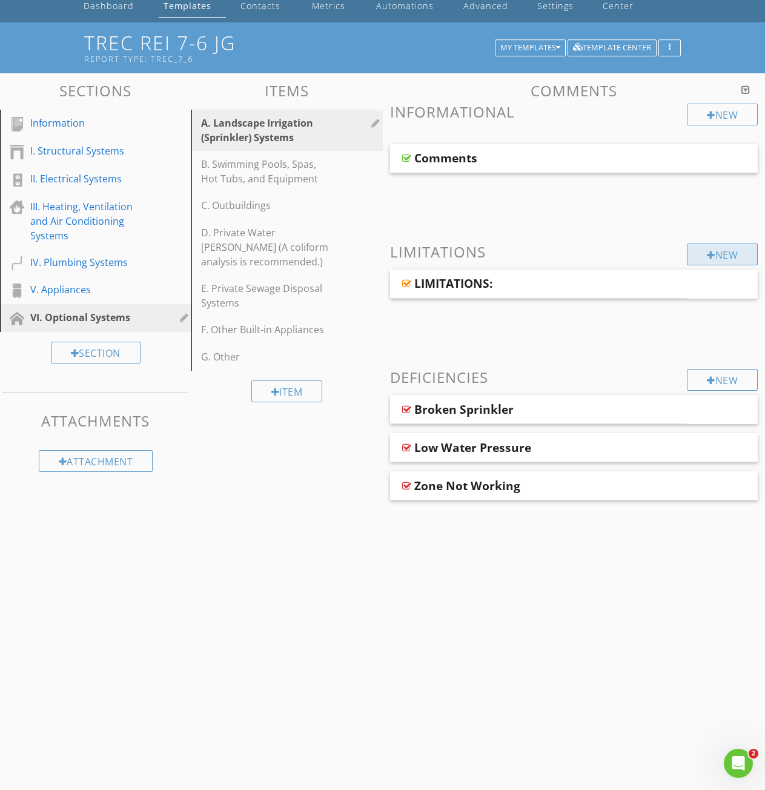
click at [718, 258] on div "New" at bounding box center [722, 255] width 71 height 22
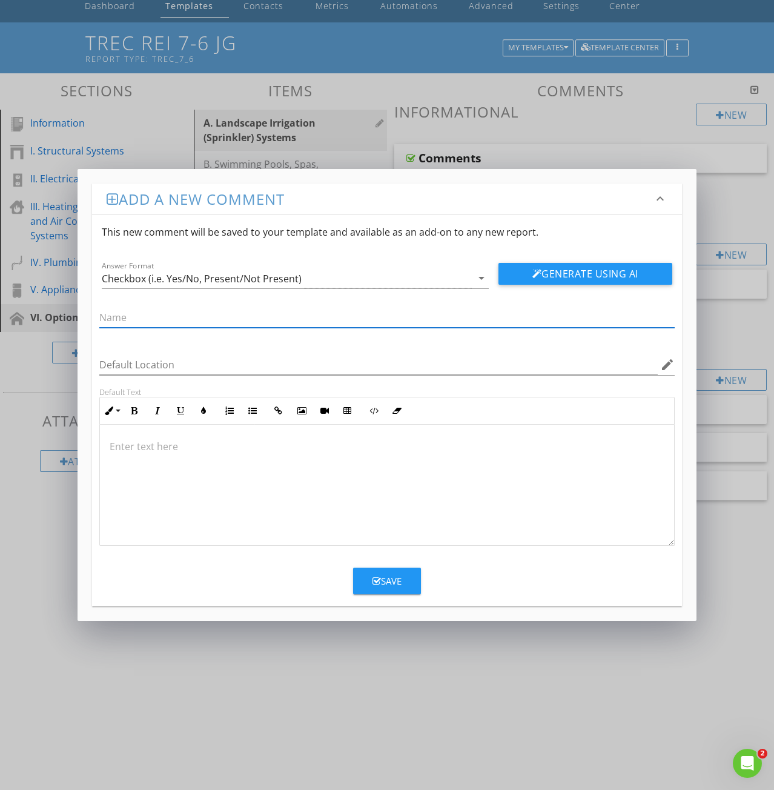
click at [118, 451] on p at bounding box center [387, 446] width 555 height 15
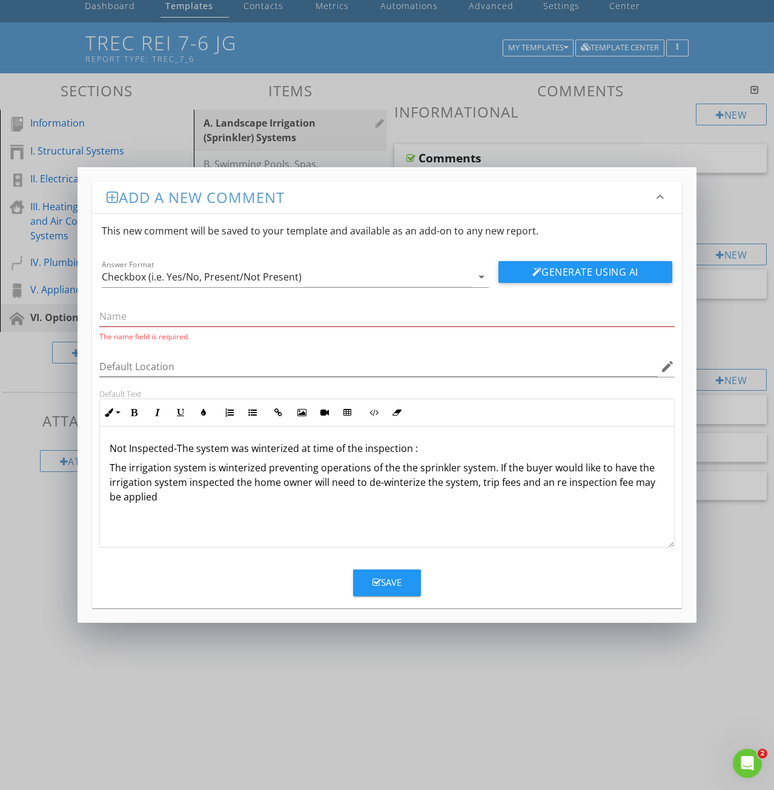
drag, startPoint x: 420, startPoint y: 446, endPoint x: 108, endPoint y: 448, distance: 312.0
click at [108, 448] on div "Not Inspected-The system was winterized at time of the inspection : The irrigat…" at bounding box center [387, 486] width 574 height 121
click at [153, 413] on icon "button" at bounding box center [157, 412] width 8 height 8
click at [118, 319] on input "text" at bounding box center [386, 317] width 575 height 20
paste input "Not Inspected-The system was winterized at time of the inspection :"
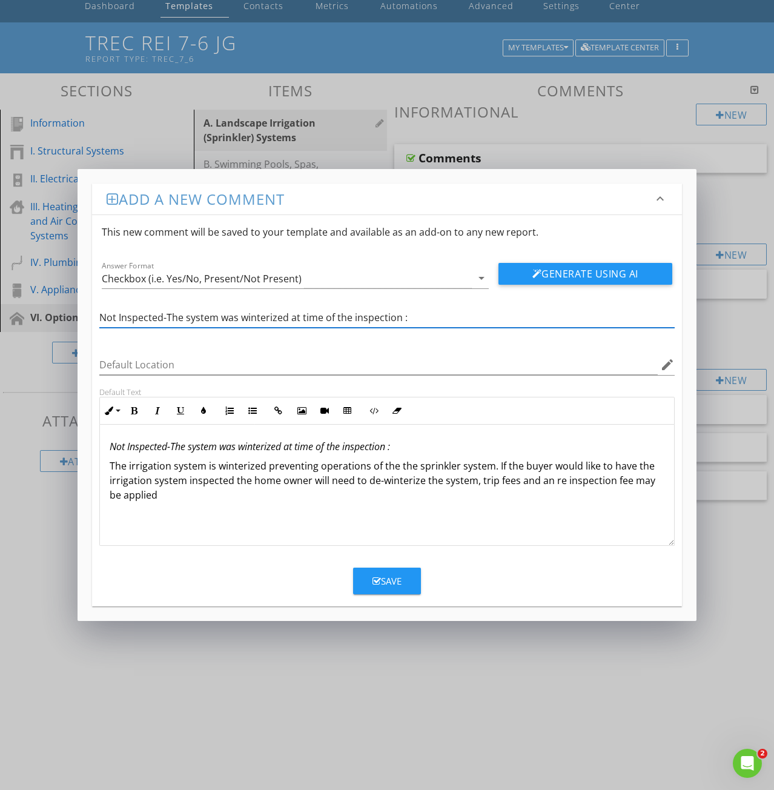
type input "Not Inspected-The system was winterized at time of the inspection :"
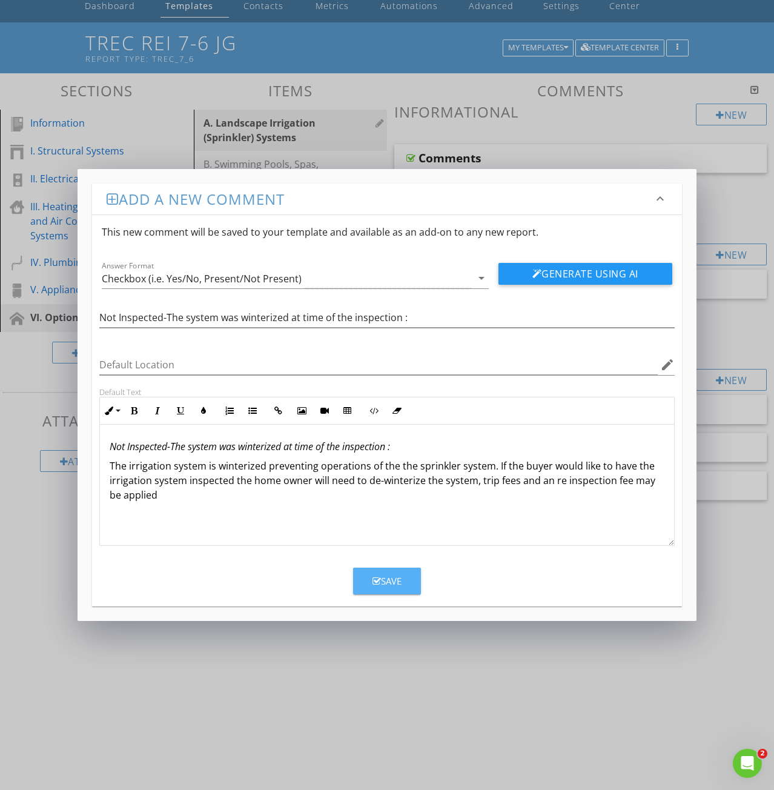
click at [391, 580] on div "Save" at bounding box center [387, 581] width 29 height 14
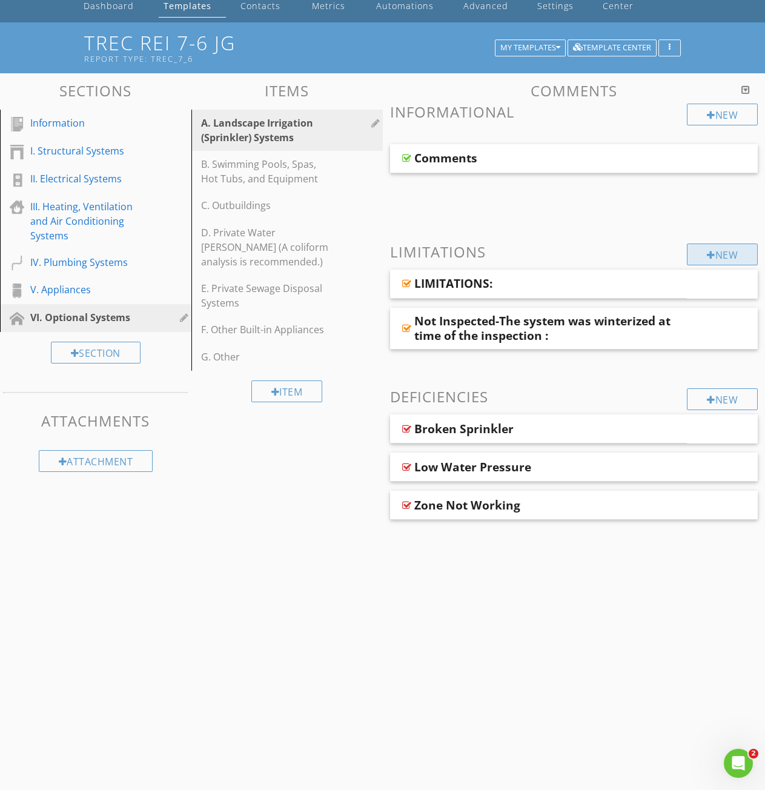
click at [717, 251] on div "New" at bounding box center [722, 255] width 71 height 22
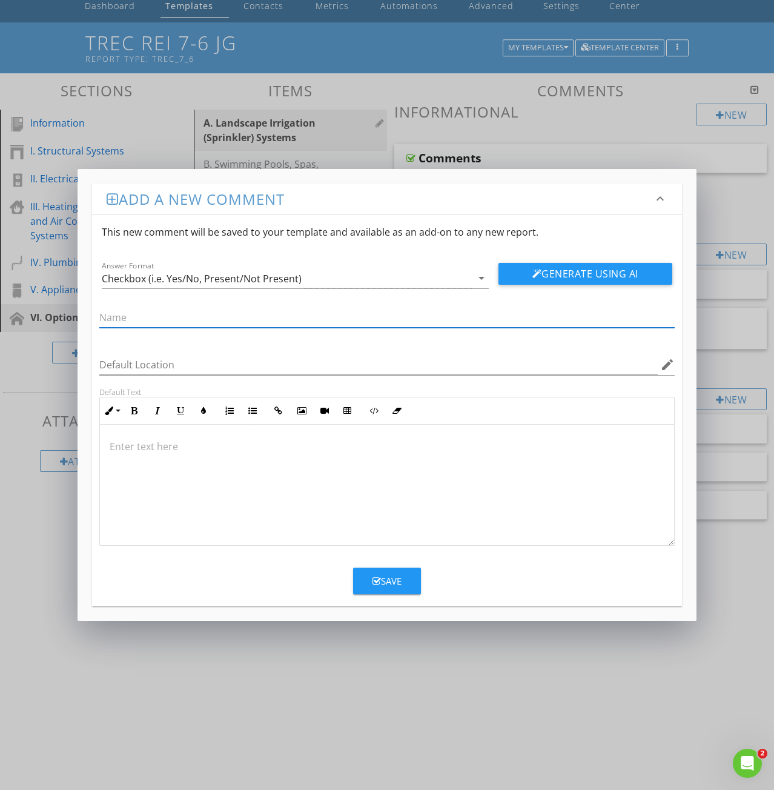
click at [125, 445] on p at bounding box center [387, 446] width 555 height 15
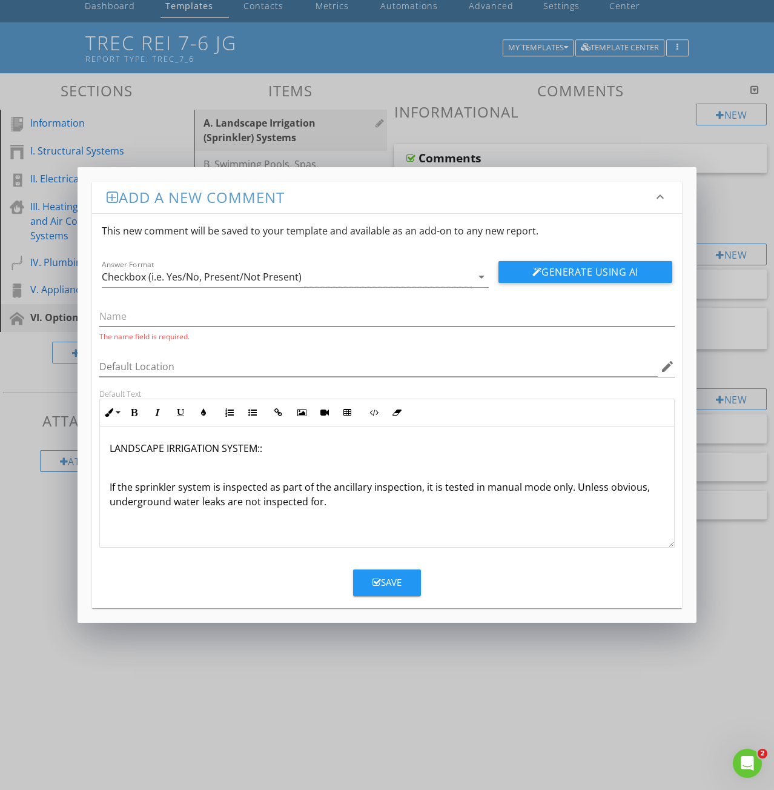
click at [110, 483] on p "If the sprinkler system is inspected as part of the ancillary inspection, it is…" at bounding box center [387, 494] width 555 height 29
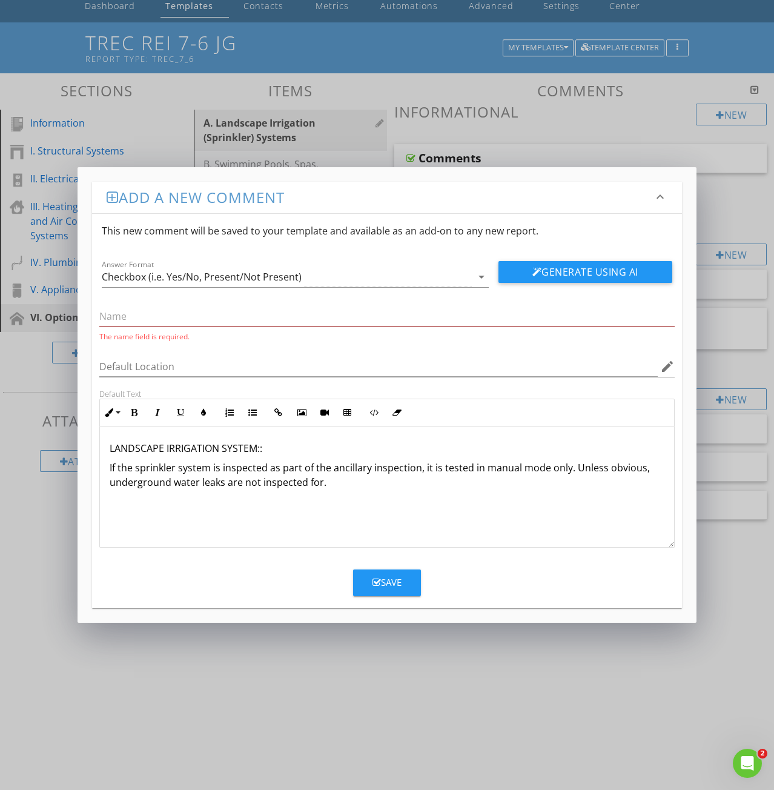
drag, startPoint x: 269, startPoint y: 443, endPoint x: 97, endPoint y: 456, distance: 172.5
click at [97, 456] on div "Default Text Inline Style XLarge Large Normal Small Light Small/Light Bold Ital…" at bounding box center [387, 468] width 590 height 159
drag, startPoint x: 292, startPoint y: 445, endPoint x: 105, endPoint y: 449, distance: 187.2
click at [105, 449] on div "LANDSCAPE IRRIGATION SYSTEM:: If the sprinkler system is inspected as part of t…" at bounding box center [387, 486] width 574 height 121
click at [158, 411] on icon "button" at bounding box center [157, 412] width 8 height 8
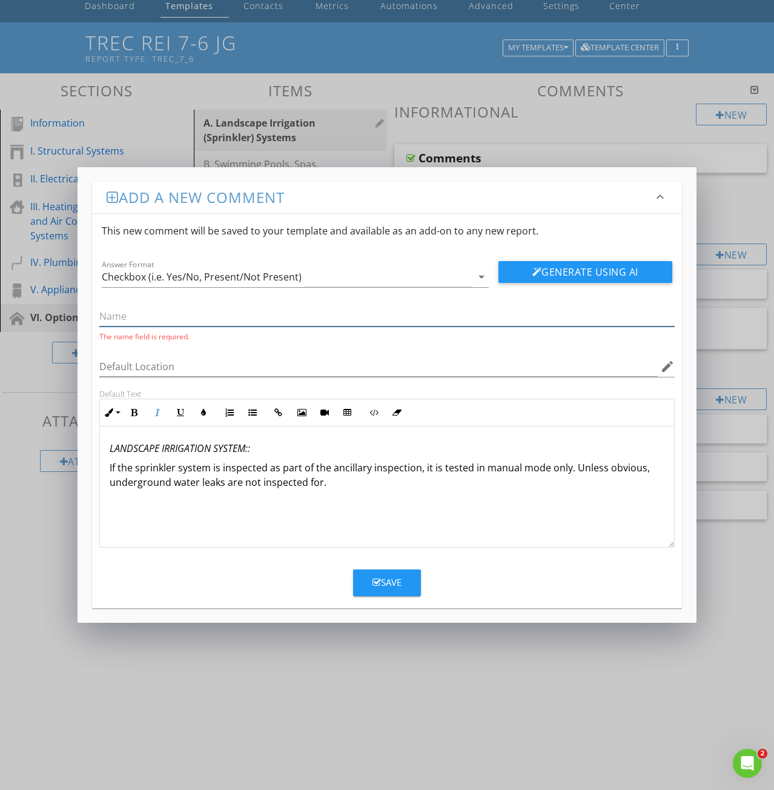
click at [122, 318] on input "text" at bounding box center [386, 317] width 575 height 20
paste input "LANDSCAPE IRRIGATION SYSTEM::"
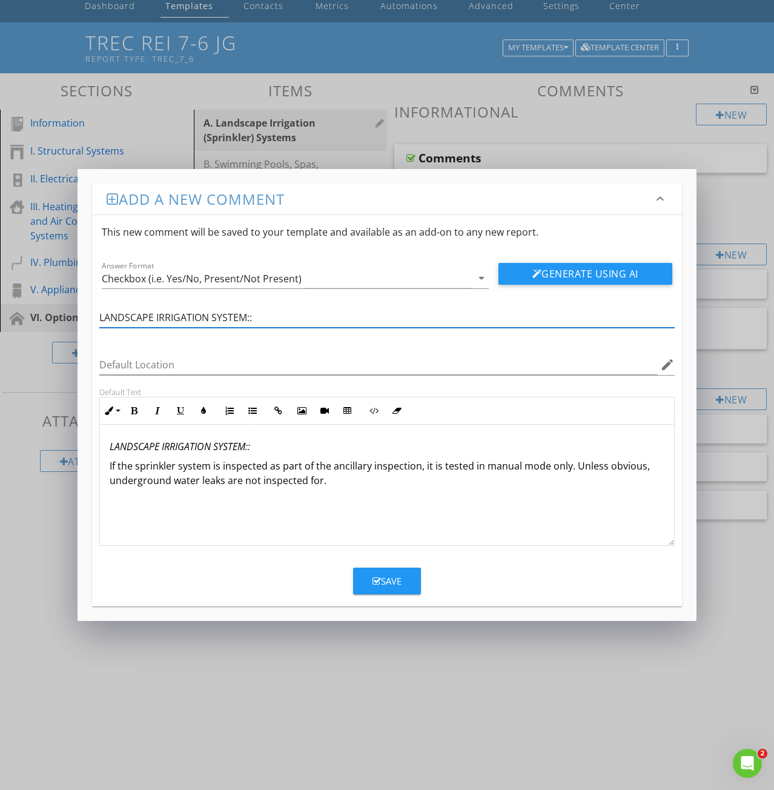
type input "LANDSCAPE IRRIGATION SYSTEM::"
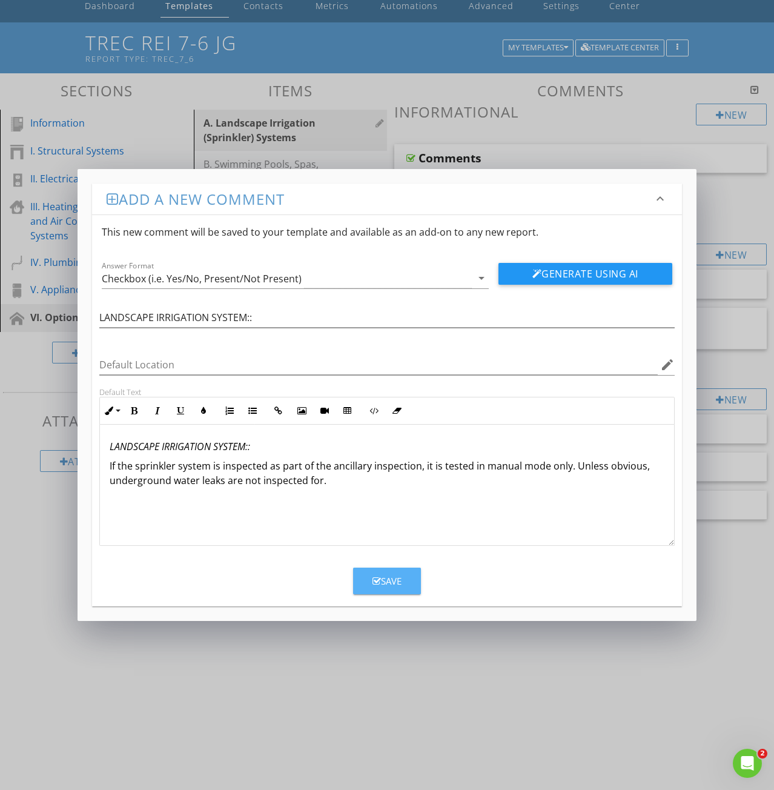
click at [379, 579] on icon "button" at bounding box center [377, 581] width 8 height 9
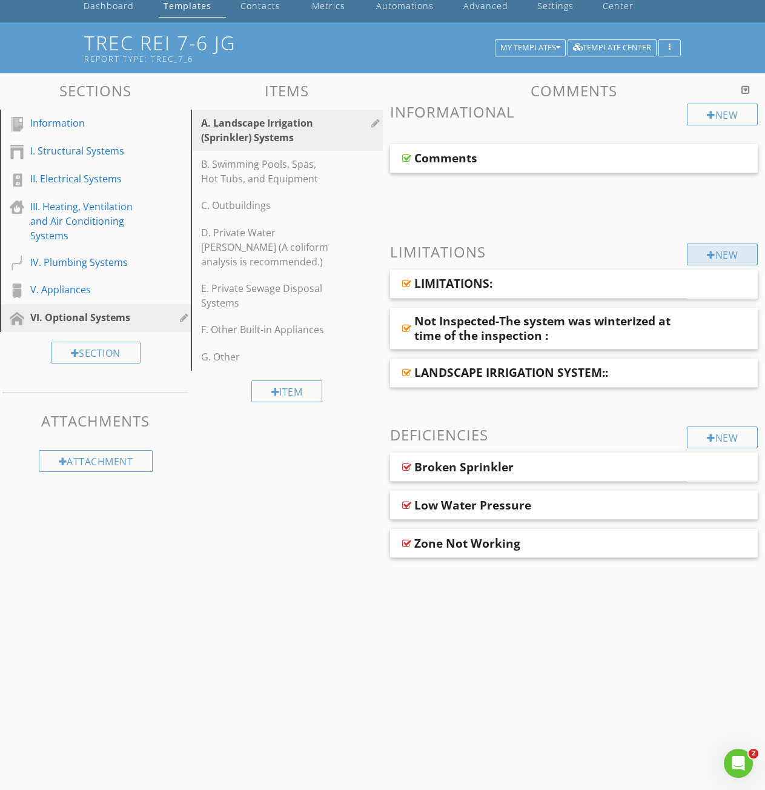
click at [713, 261] on div "New" at bounding box center [722, 255] width 71 height 22
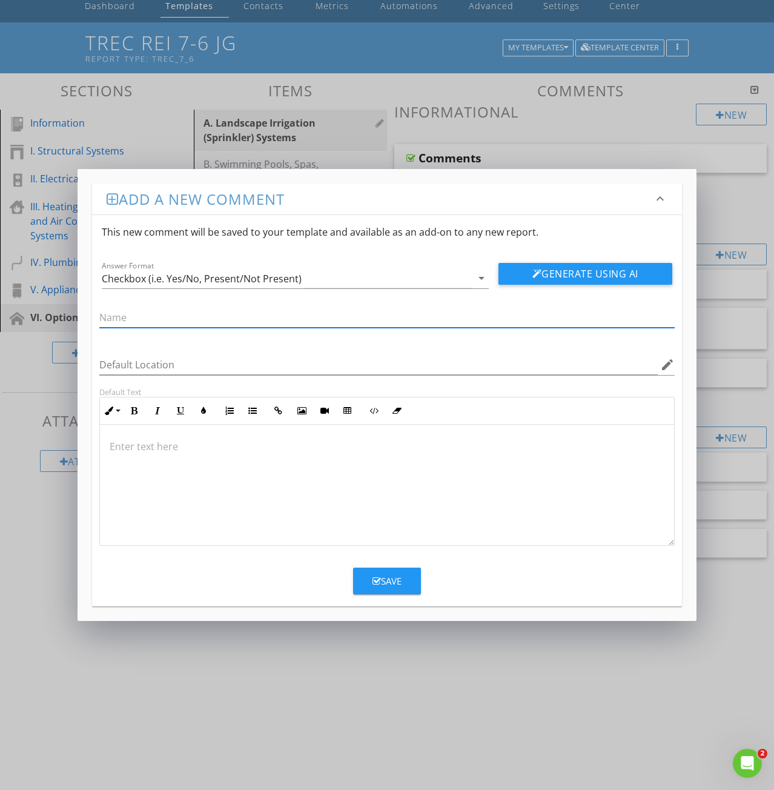
click at [117, 442] on p at bounding box center [387, 446] width 555 height 15
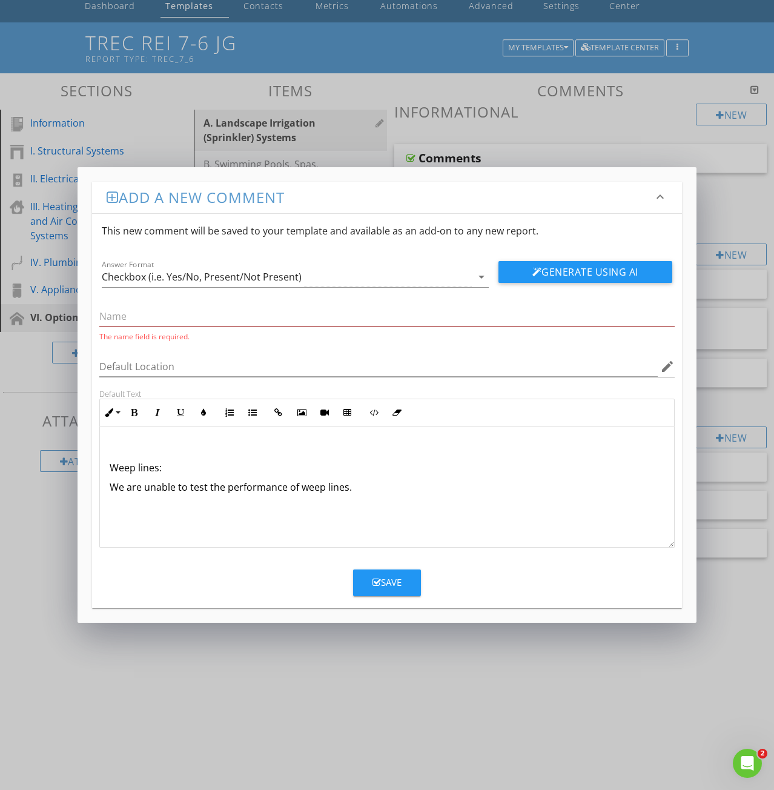
click at [111, 468] on p "Weep lines:" at bounding box center [387, 467] width 555 height 15
drag, startPoint x: 173, startPoint y: 448, endPoint x: 105, endPoint y: 448, distance: 67.8
click at [105, 448] on div "Weep lines: We are unable to test the performance of weep lines." at bounding box center [387, 486] width 574 height 121
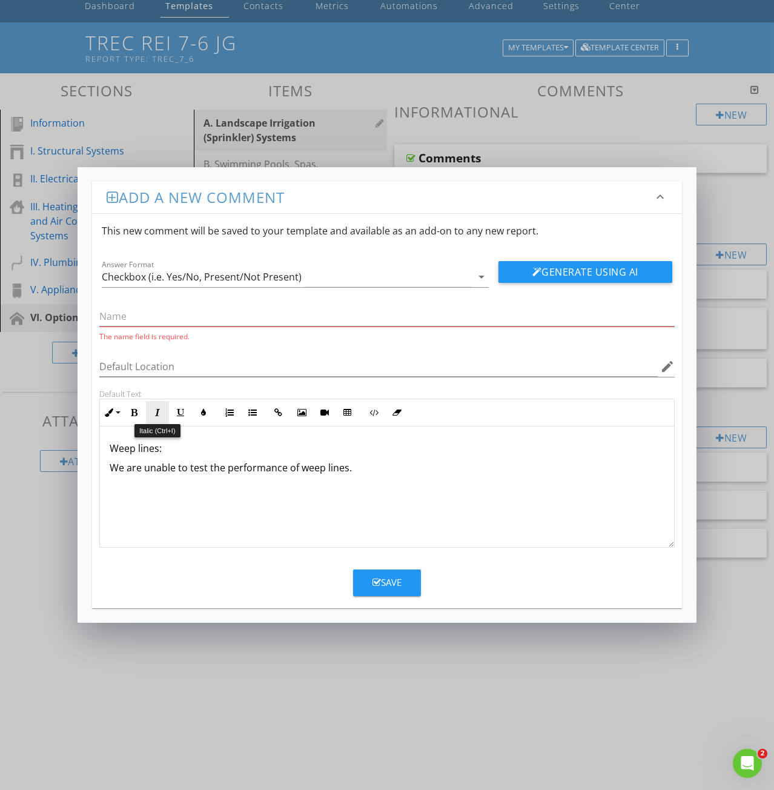
click at [158, 412] on icon "button" at bounding box center [157, 412] width 8 height 8
copy em "Weep lines:"
click at [125, 317] on input "text" at bounding box center [386, 317] width 575 height 20
paste input "Weep lines:"
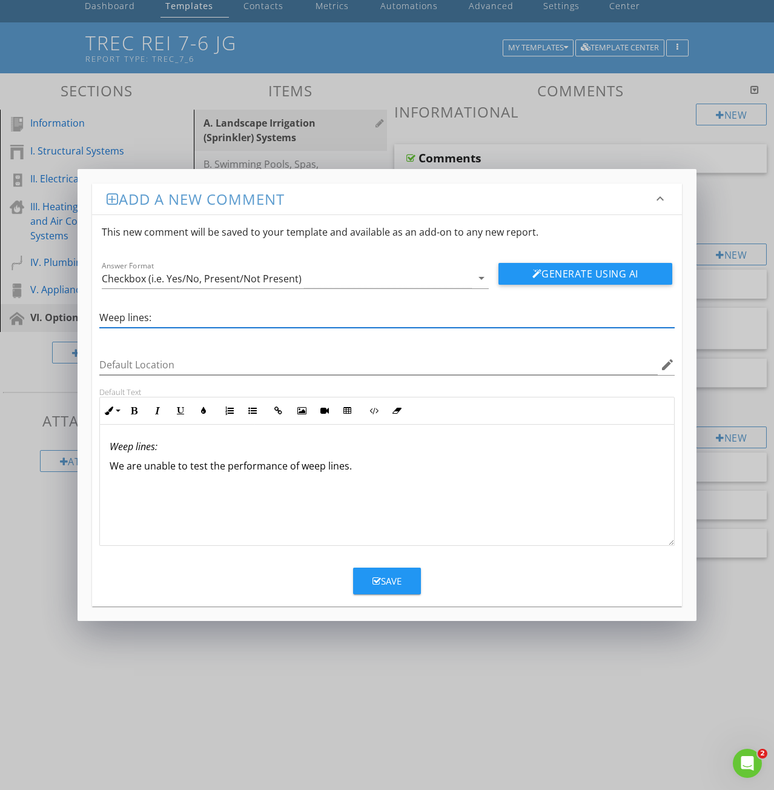
type input "Weep lines:"
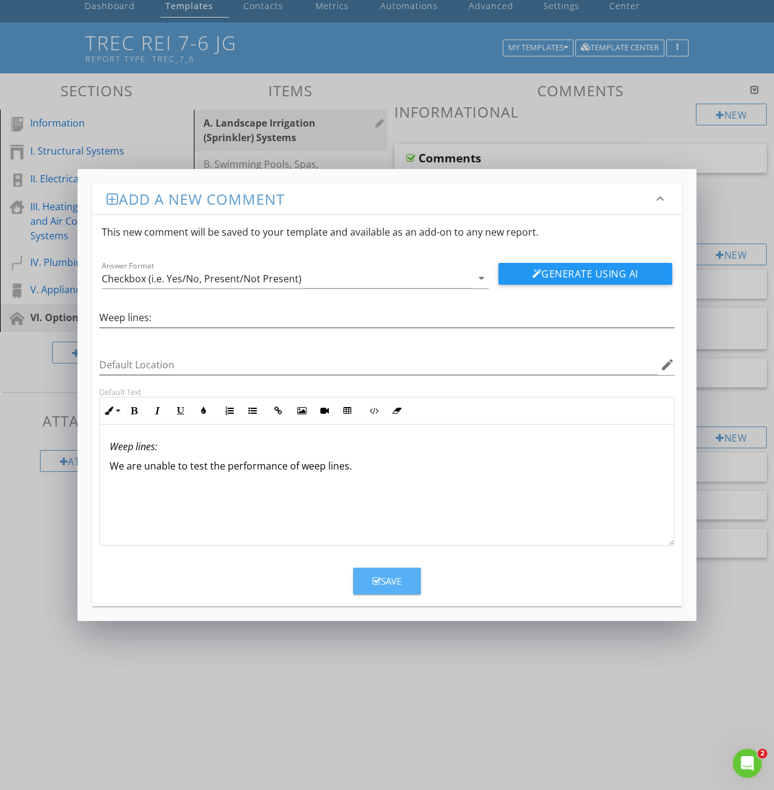
click at [387, 583] on div "Save" at bounding box center [387, 581] width 29 height 14
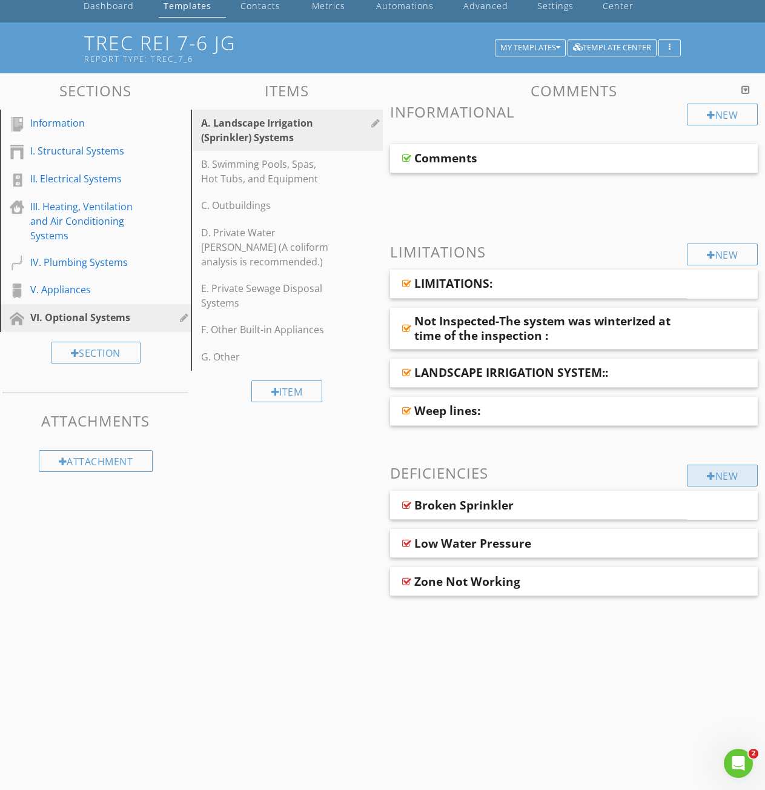
click at [721, 472] on div "New" at bounding box center [722, 476] width 71 height 22
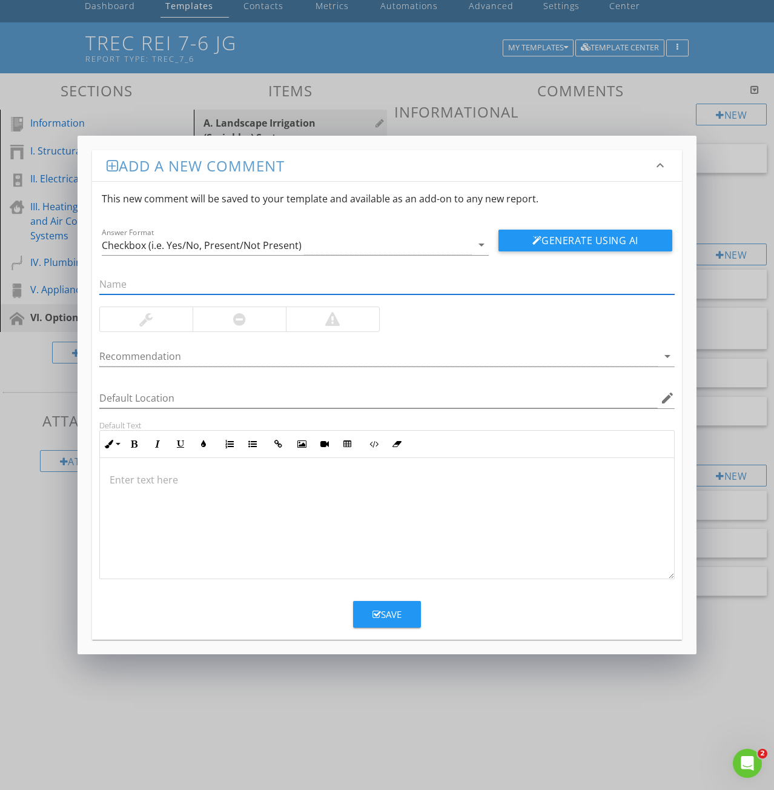
click at [663, 159] on icon "keyboard_arrow_down" at bounding box center [660, 165] width 15 height 15
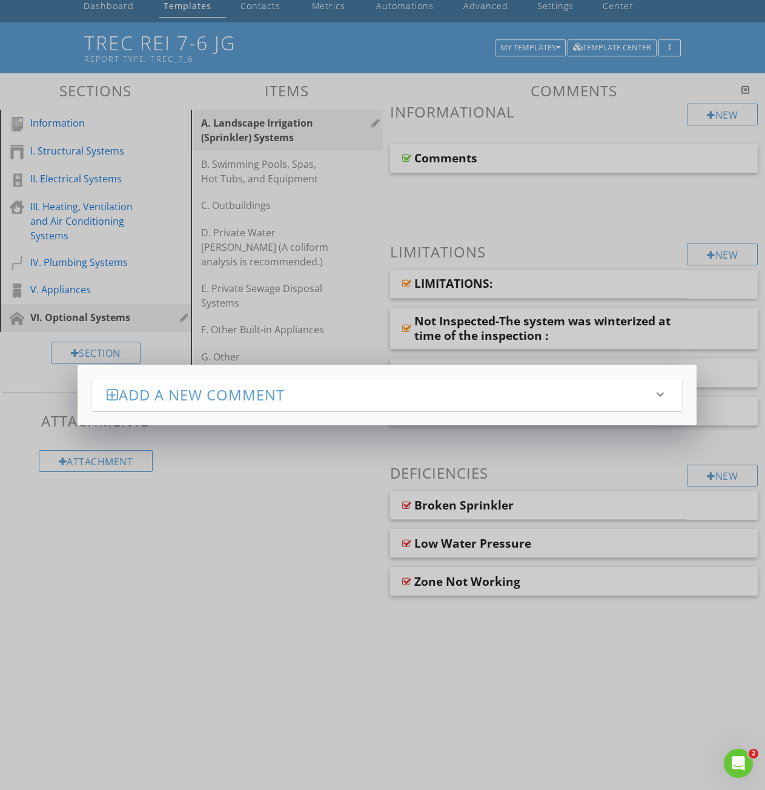
click at [662, 330] on div "Add a new comment keyboard_arrow_down This new comment will be saved to your te…" at bounding box center [382, 395] width 765 height 790
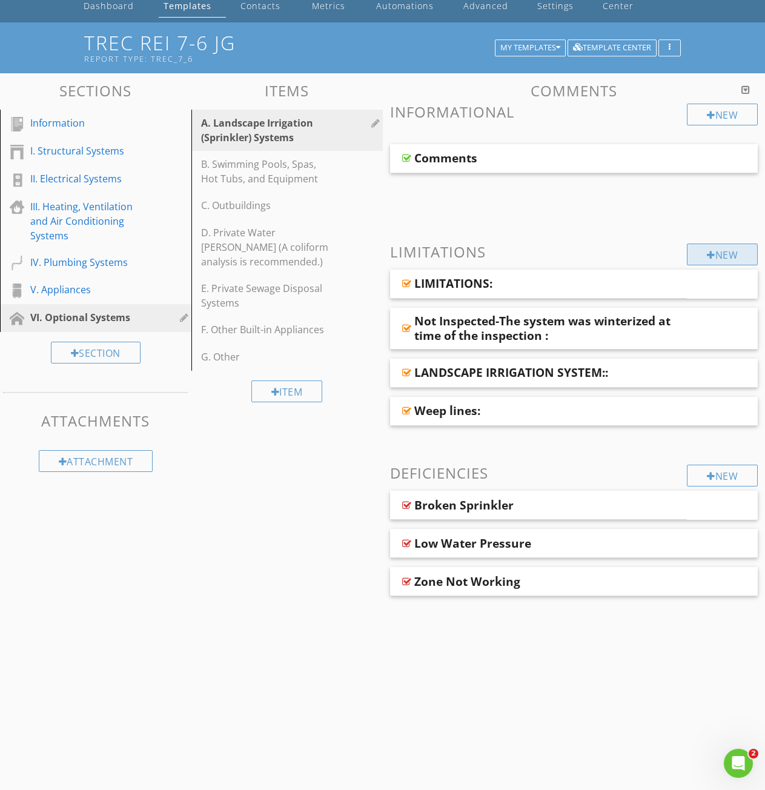
click at [726, 251] on div "New" at bounding box center [722, 255] width 71 height 22
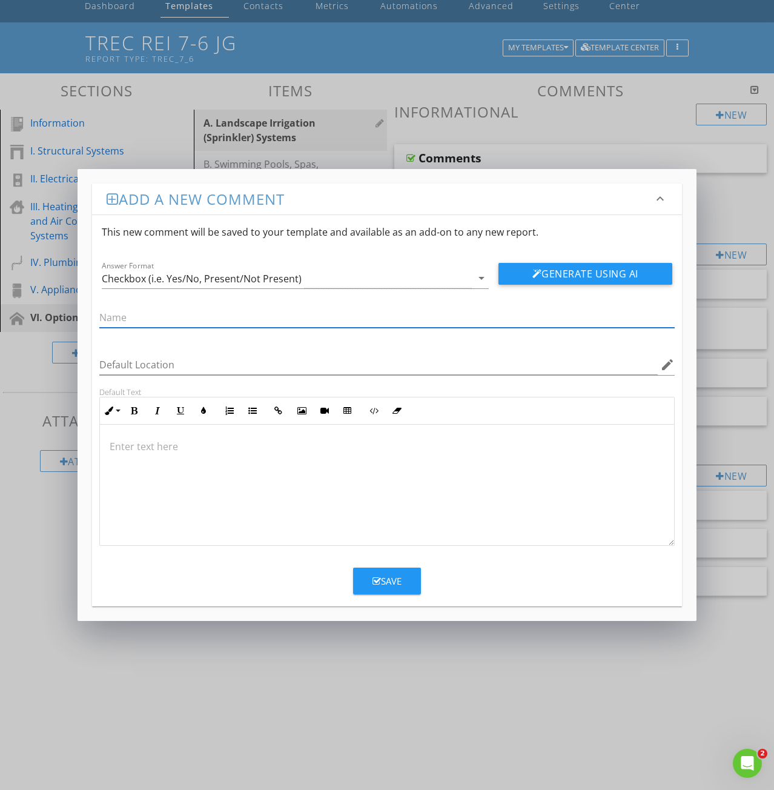
click at [135, 442] on p at bounding box center [387, 446] width 555 height 15
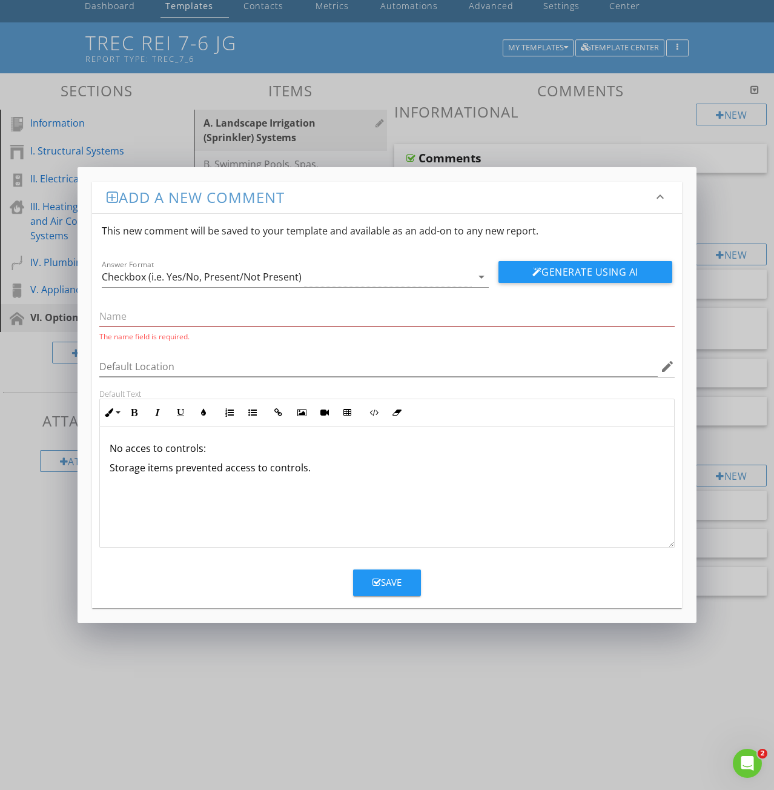
drag, startPoint x: 208, startPoint y: 451, endPoint x: 107, endPoint y: 449, distance: 101.2
click at [107, 450] on div "No acces to controls: Storage items prevented access to controls." at bounding box center [387, 486] width 574 height 121
click at [153, 413] on icon "button" at bounding box center [157, 412] width 8 height 8
click at [128, 302] on div "The name field is required." at bounding box center [386, 320] width 575 height 42
drag, startPoint x: 128, startPoint y: 303, endPoint x: 126, endPoint y: 311, distance: 8.1
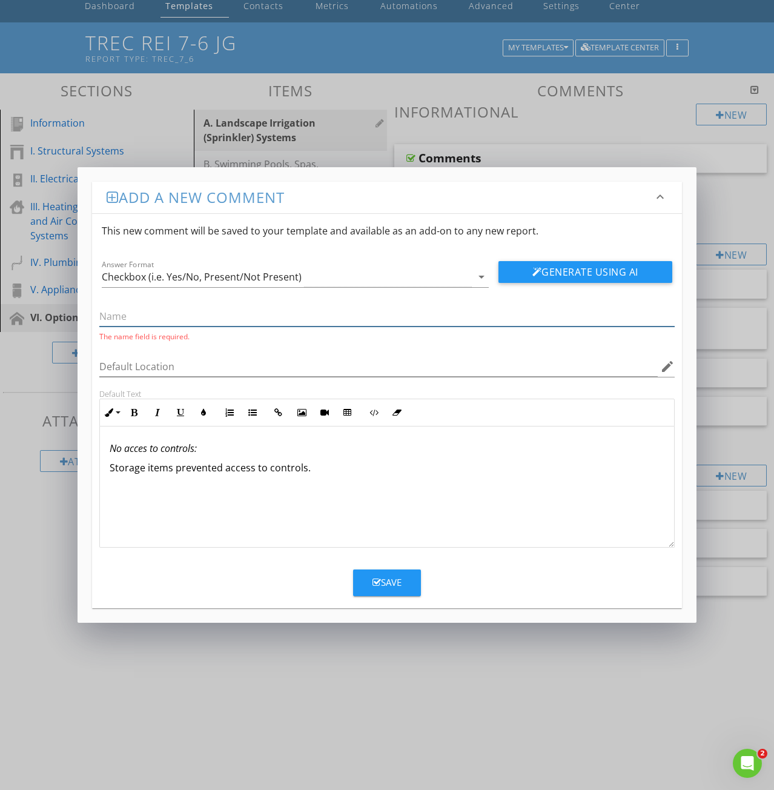
click at [126, 311] on input "text" at bounding box center [386, 317] width 575 height 20
paste input "No acces to controls:"
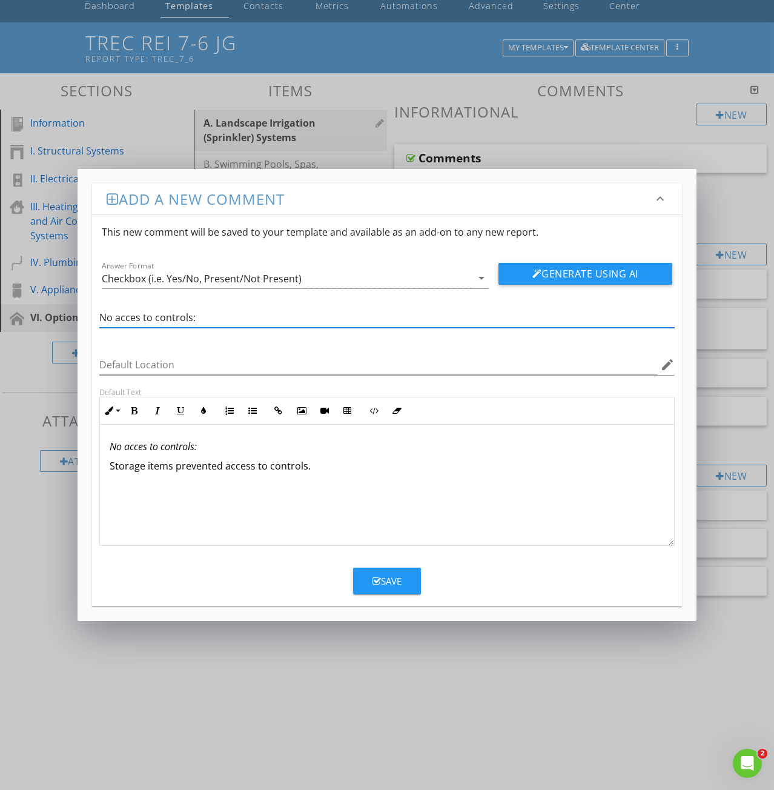
type input "No acces to controls:"
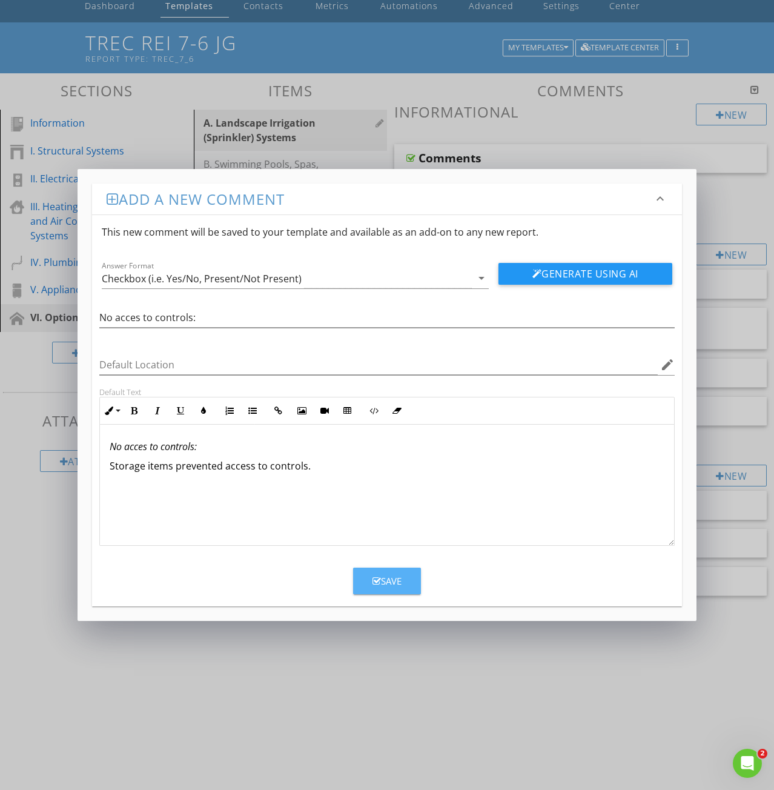
click at [377, 594] on button "Save" at bounding box center [387, 581] width 68 height 27
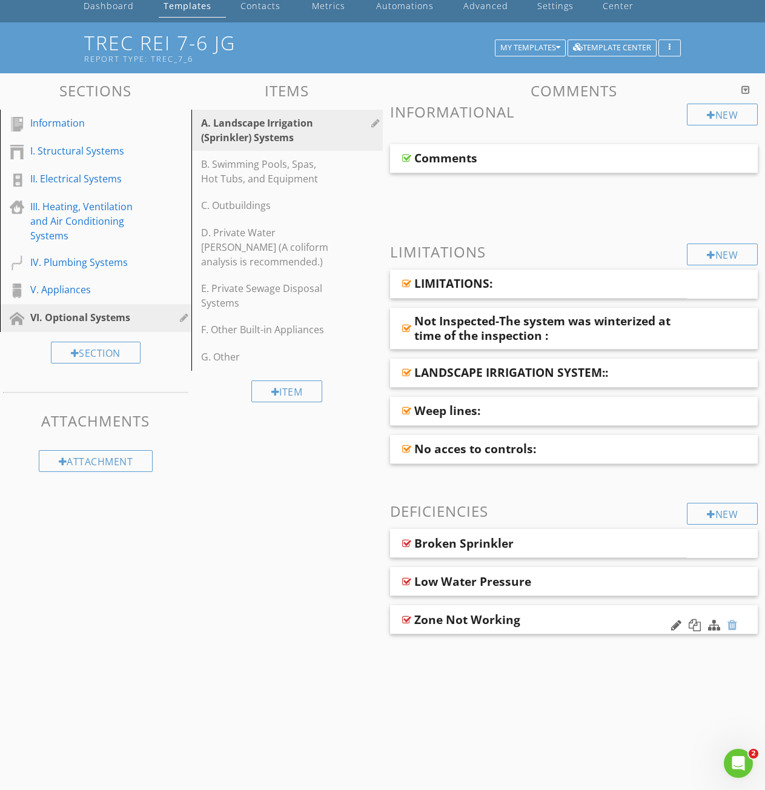
click at [729, 625] on div at bounding box center [732, 625] width 10 height 12
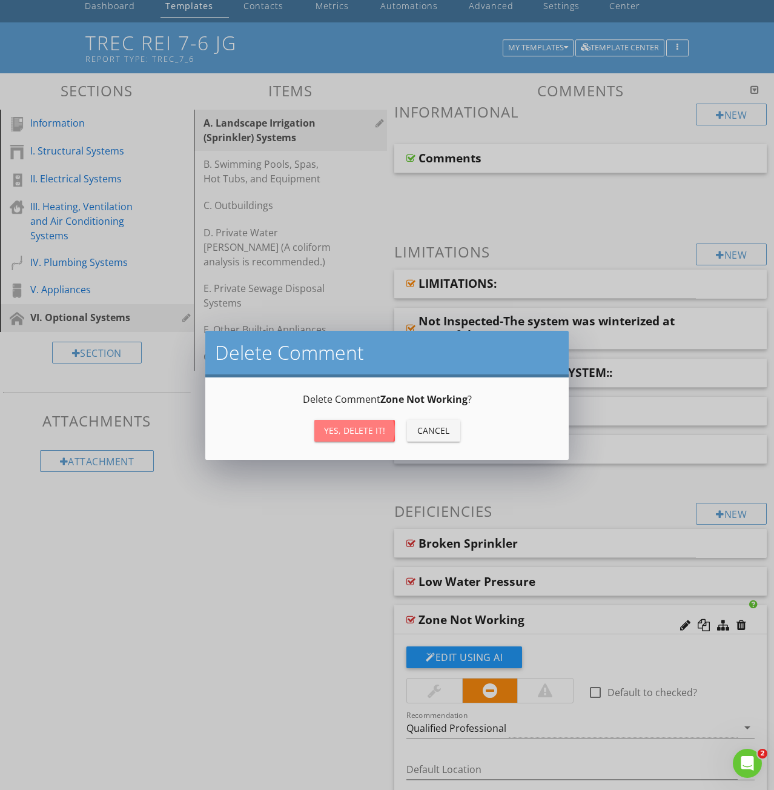
click at [371, 431] on div "Yes, Delete it!" at bounding box center [354, 430] width 61 height 13
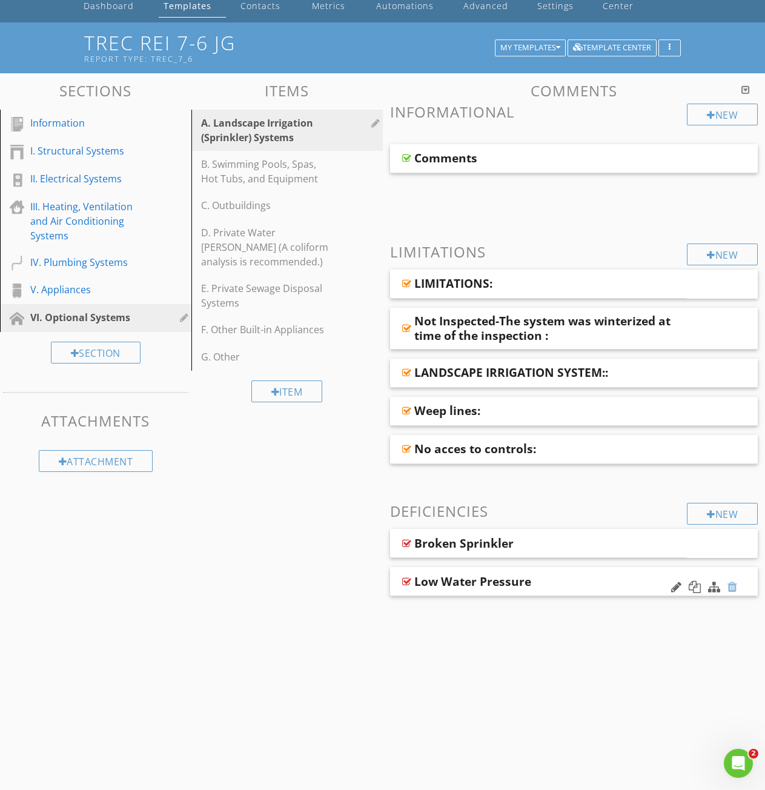
click at [734, 586] on div at bounding box center [732, 587] width 10 height 12
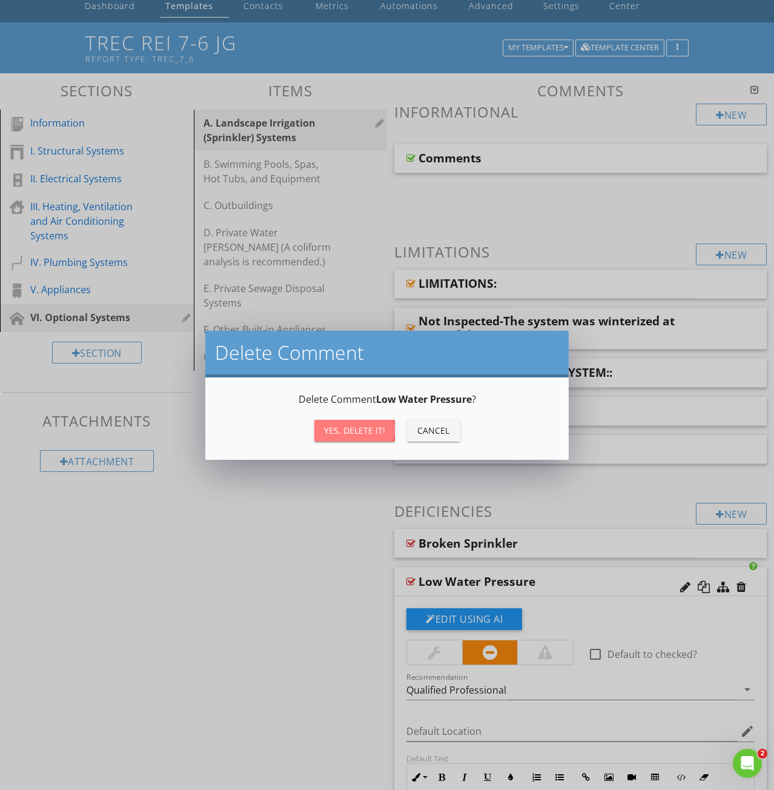
click at [360, 434] on div "Yes, Delete it!" at bounding box center [354, 430] width 61 height 13
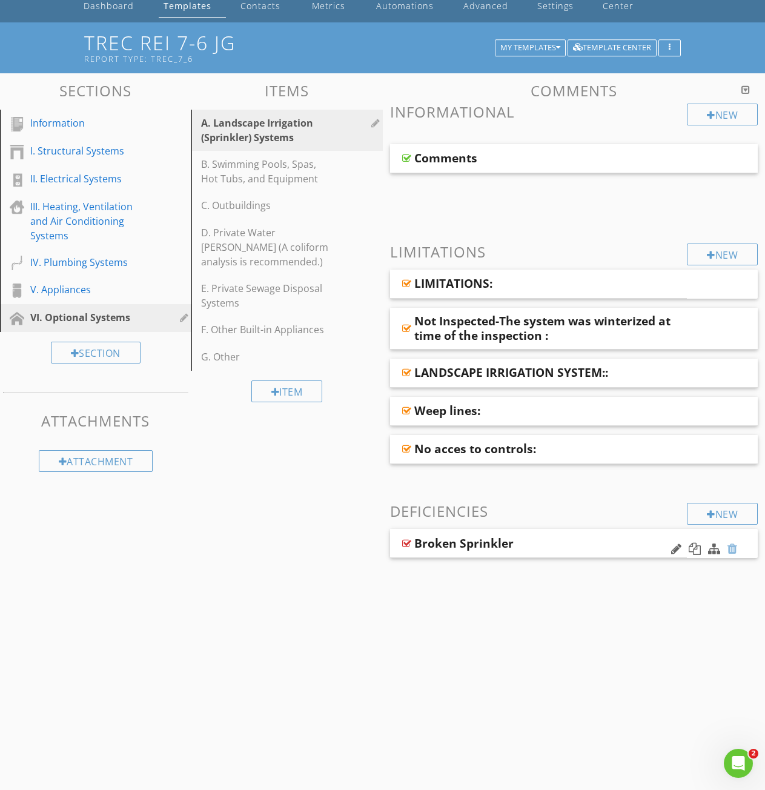
click at [733, 545] on div at bounding box center [732, 549] width 10 height 12
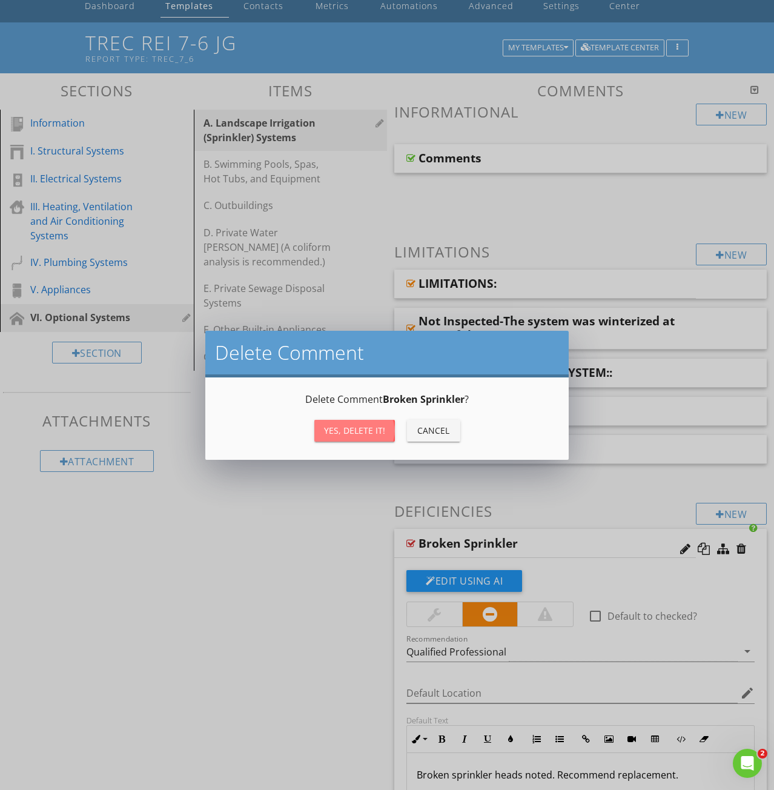
click at [355, 434] on div "Yes, Delete it!" at bounding box center [354, 430] width 61 height 13
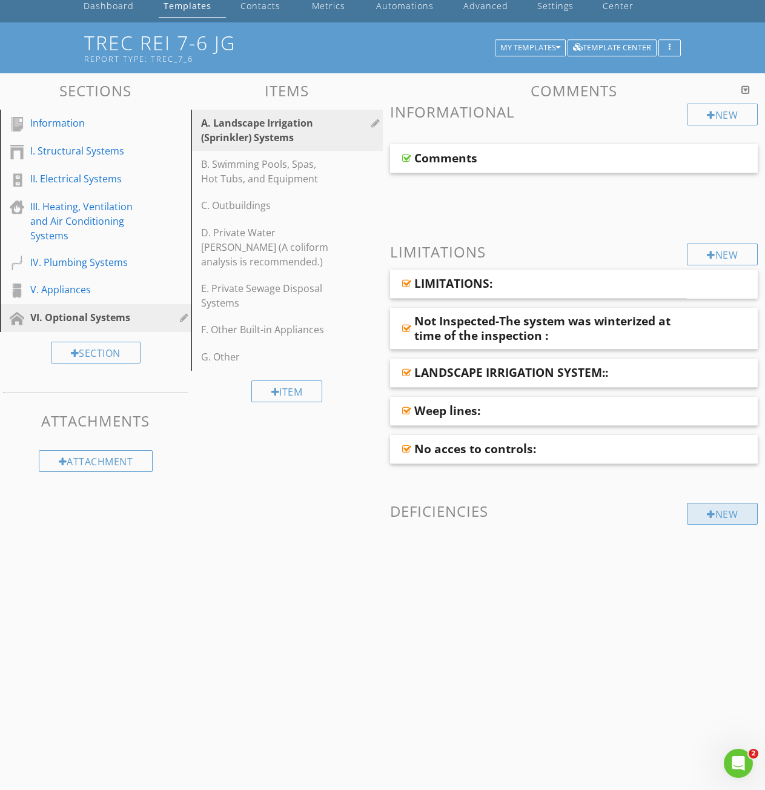
click at [722, 511] on div "New" at bounding box center [722, 514] width 71 height 22
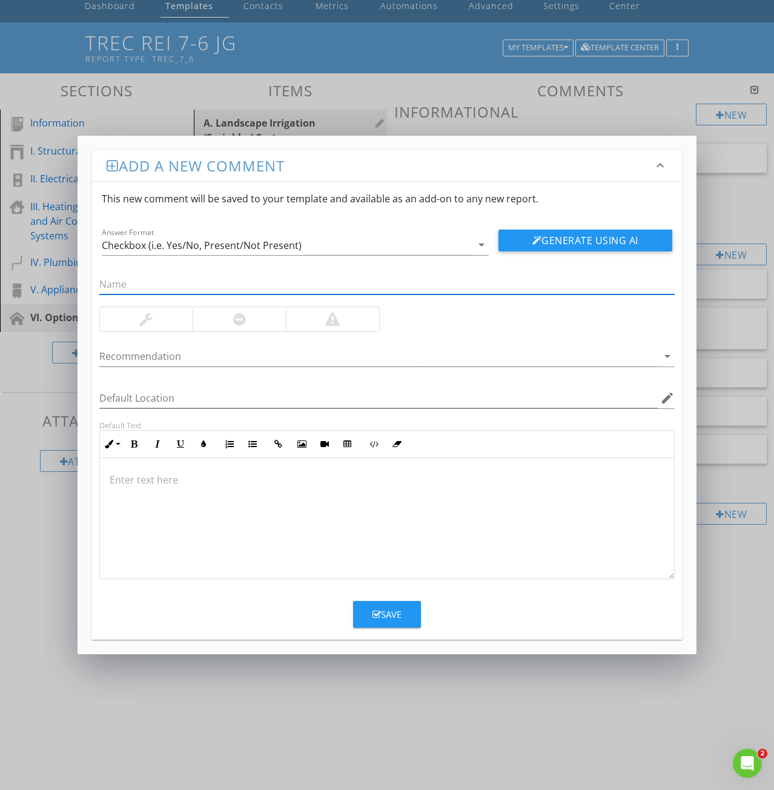
paste input "3: Back Flow Device Missing"
drag, startPoint x: 109, startPoint y: 284, endPoint x: 59, endPoint y: 279, distance: 49.9
click at [59, 279] on div "Add a new comment keyboard_arrow_down This new comment will be saved to your te…" at bounding box center [387, 395] width 774 height 790
type input "Back Flow Device Missing"
click at [137, 500] on div at bounding box center [387, 518] width 574 height 121
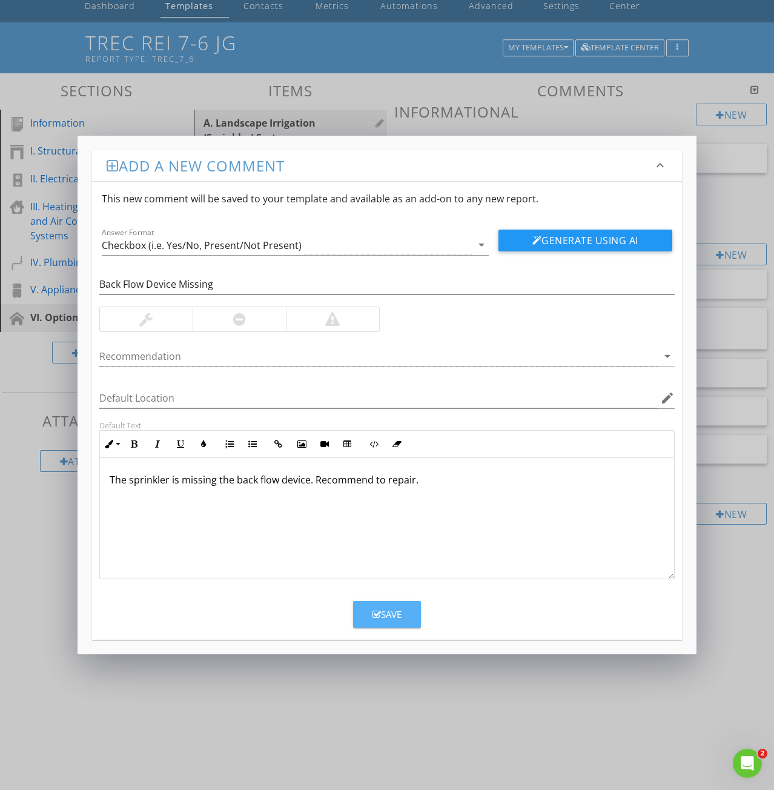
click at [393, 617] on div "Save" at bounding box center [387, 615] width 29 height 14
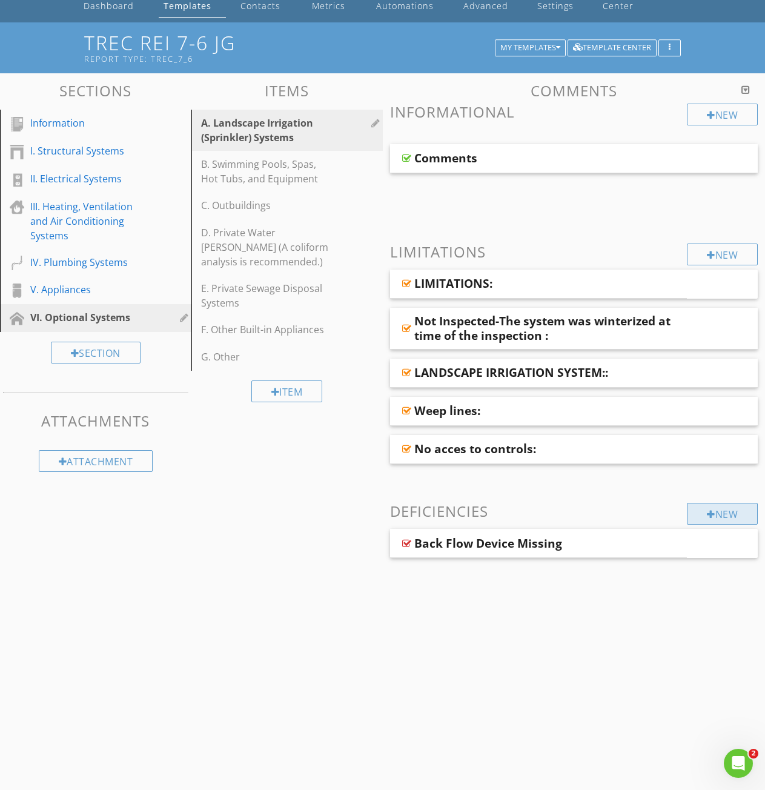
click at [719, 522] on div "New" at bounding box center [722, 514] width 71 height 22
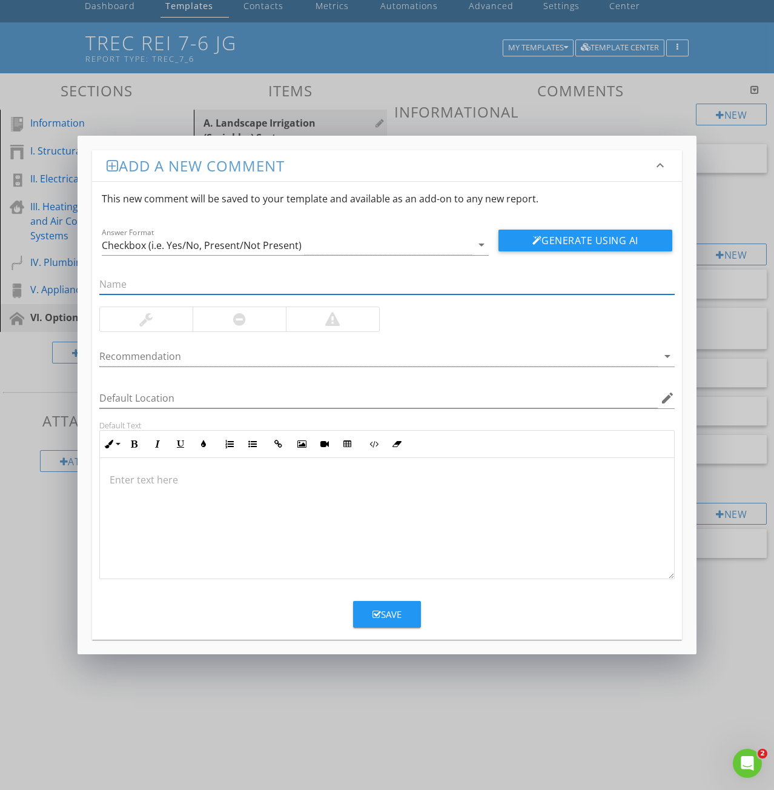
paste input "20: Sprinkler head needs adjusting"
drag, startPoint x: 119, startPoint y: 283, endPoint x: 83, endPoint y: 282, distance: 36.4
click at [83, 282] on div "Add a new comment keyboard_arrow_down This new comment will be saved to your te…" at bounding box center [387, 395] width 619 height 519
click at [113, 283] on input "20: Sprinkler head needs adjusting" at bounding box center [386, 284] width 575 height 20
drag, startPoint x: 111, startPoint y: 283, endPoint x: 75, endPoint y: 285, distance: 35.8
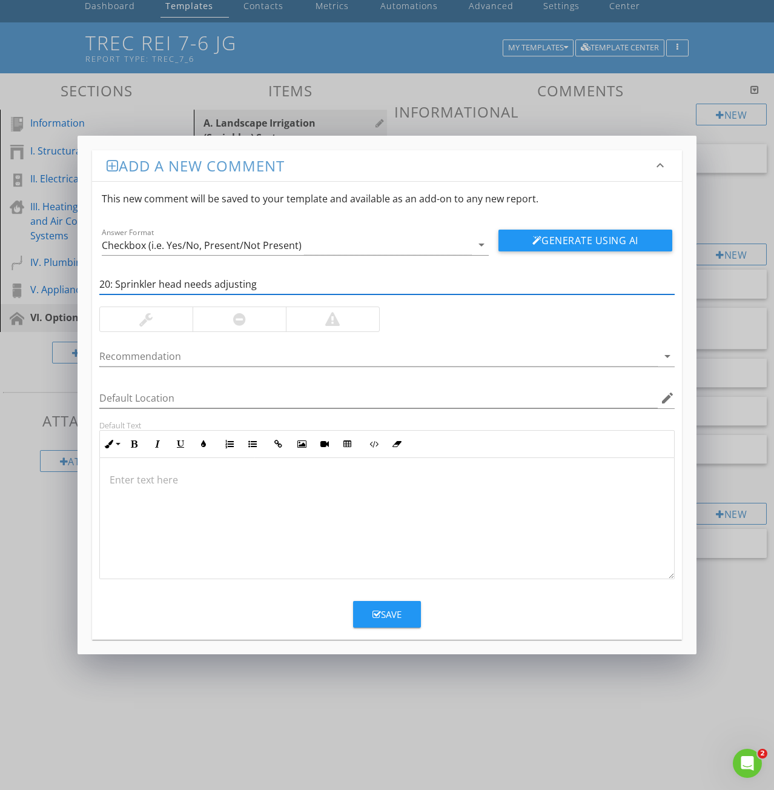
click at [85, 282] on div "Add a new comment keyboard_arrow_down This new comment will be saved to your te…" at bounding box center [387, 395] width 619 height 519
drag, startPoint x: 101, startPoint y: 281, endPoint x: 68, endPoint y: 289, distance: 33.1
click at [79, 288] on div "Add a new comment keyboard_arrow_down This new comment will be saved to your te…" at bounding box center [387, 395] width 619 height 519
type input "Sprinkler head needs adjusting"
click at [154, 494] on div at bounding box center [387, 518] width 574 height 121
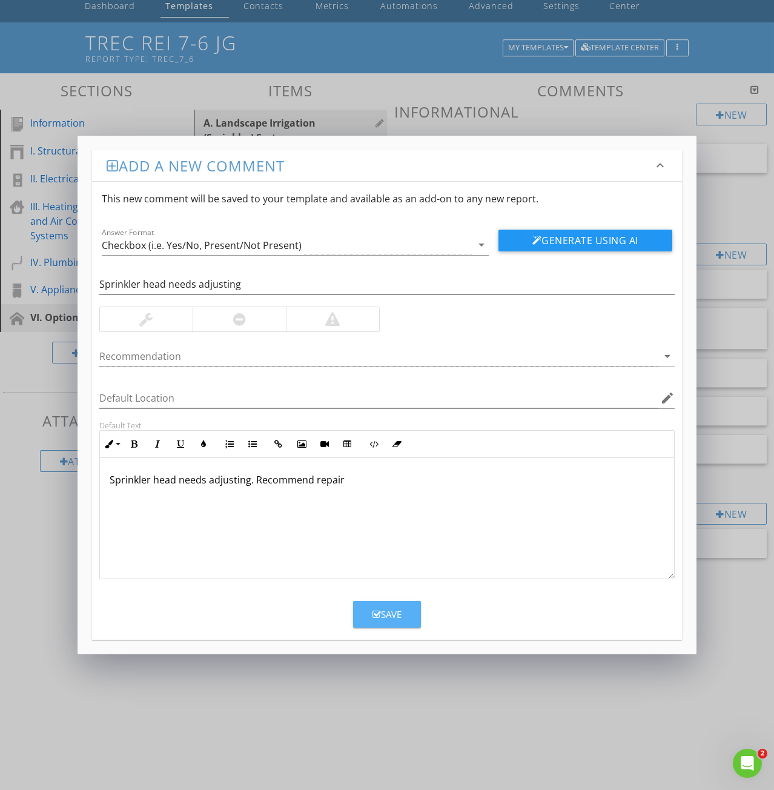
click at [384, 615] on div "Save" at bounding box center [387, 615] width 29 height 14
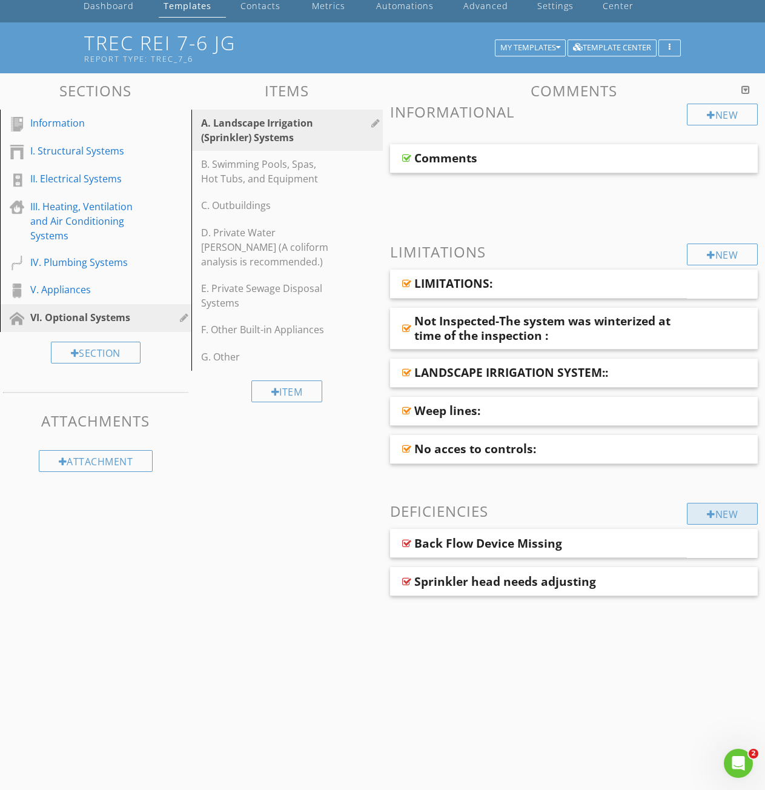
click at [721, 517] on div "New" at bounding box center [722, 514] width 71 height 22
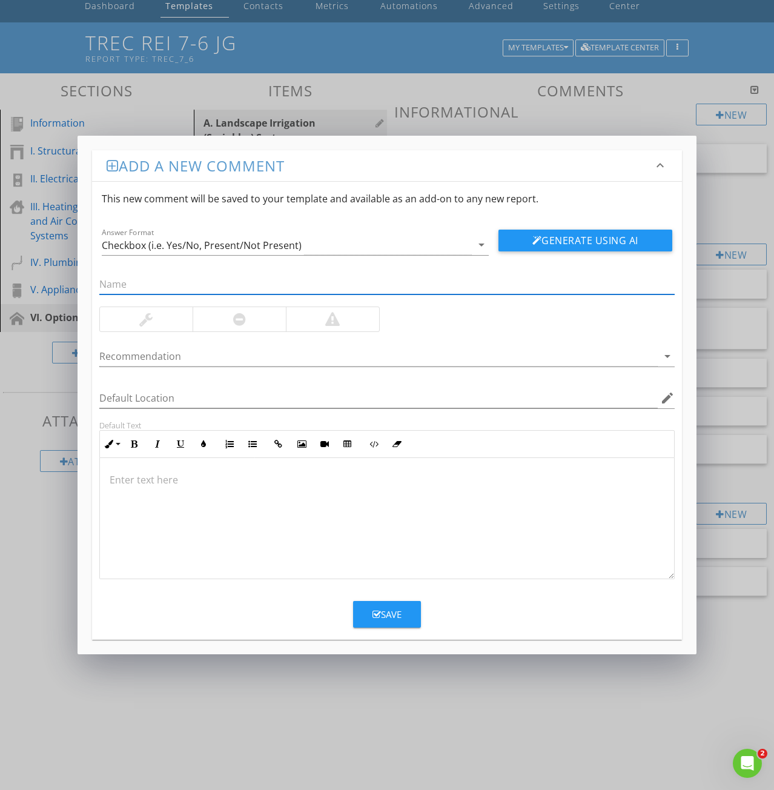
paste input "22: Sprinkler Leaning"
drag, startPoint x: 114, startPoint y: 288, endPoint x: 29, endPoint y: 280, distance: 85.2
click at [68, 277] on div "Add a new comment keyboard_arrow_down This new comment will be saved to your te…" at bounding box center [387, 395] width 774 height 790
type input "Sprinkler Leaning"
click at [135, 483] on p at bounding box center [387, 479] width 555 height 15
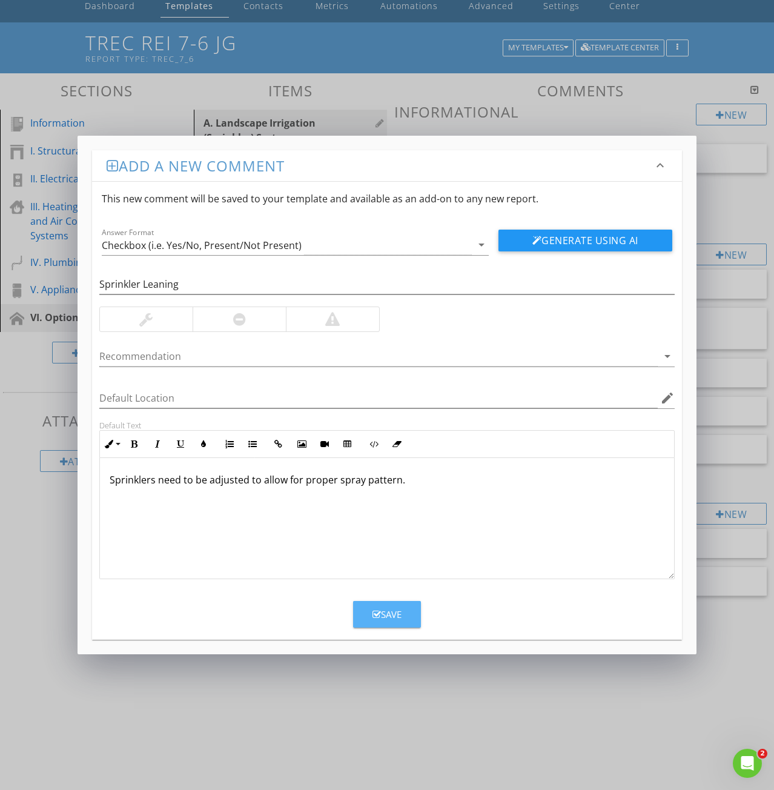
click at [390, 623] on button "Save" at bounding box center [387, 614] width 68 height 27
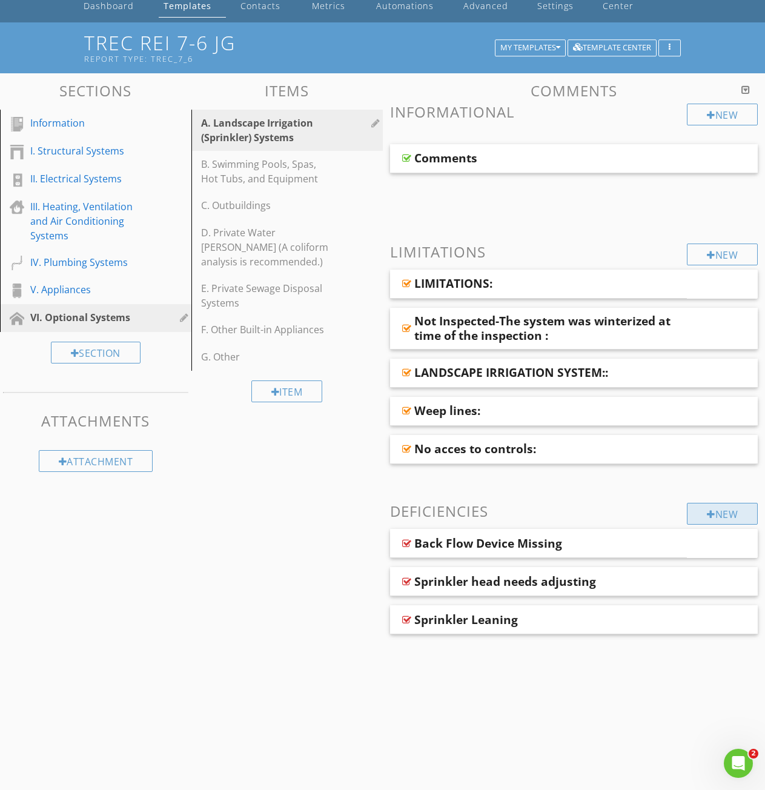
click at [723, 517] on div "New" at bounding box center [722, 514] width 71 height 22
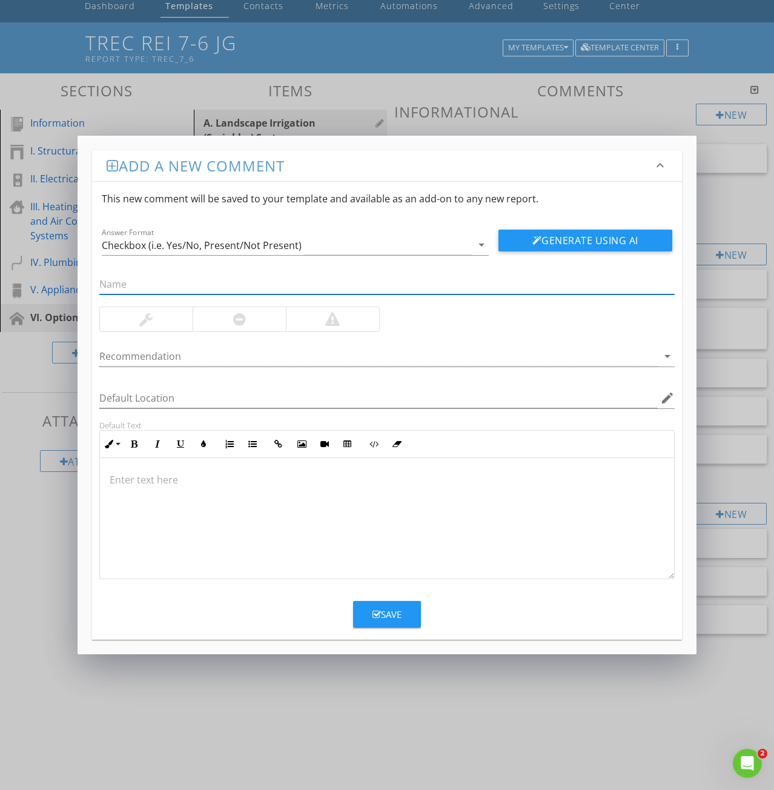
click at [114, 282] on input "text" at bounding box center [386, 284] width 575 height 20
paste input "26: Zone Not Working"
drag, startPoint x: 114, startPoint y: 286, endPoint x: 85, endPoint y: 275, distance: 30.5
click at [85, 275] on div "Add a new comment keyboard_arrow_down This new comment will be saved to your te…" at bounding box center [387, 395] width 619 height 519
type input "Zone Not Working"
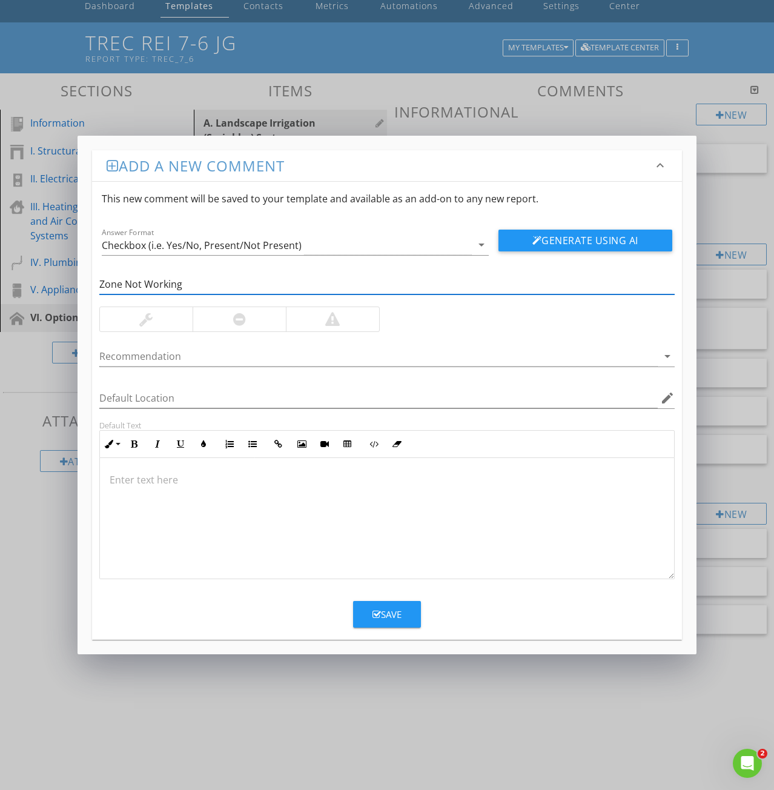
click at [151, 486] on p at bounding box center [387, 479] width 555 height 15
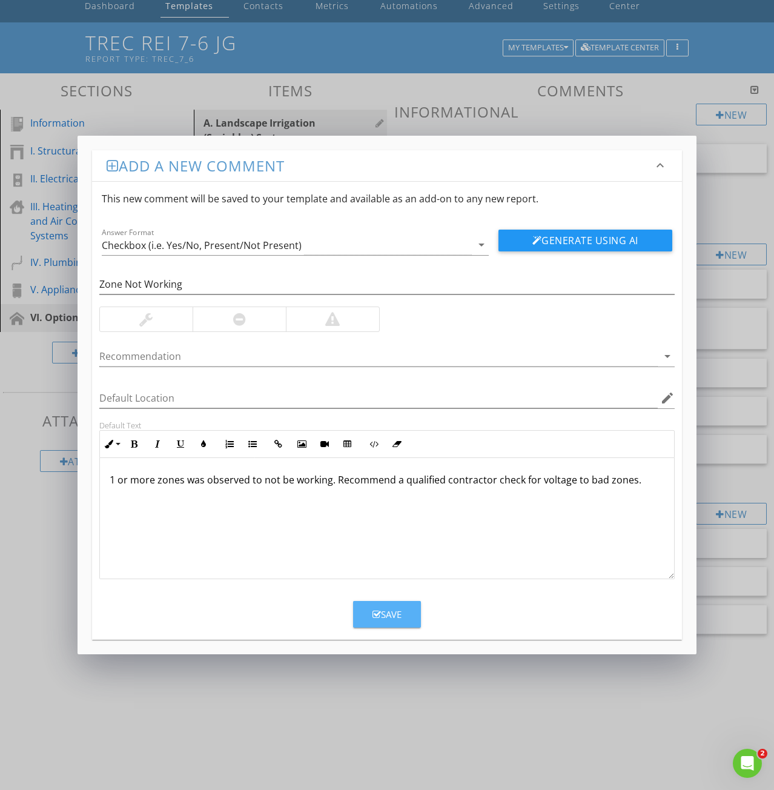
click at [400, 623] on button "Save" at bounding box center [387, 614] width 68 height 27
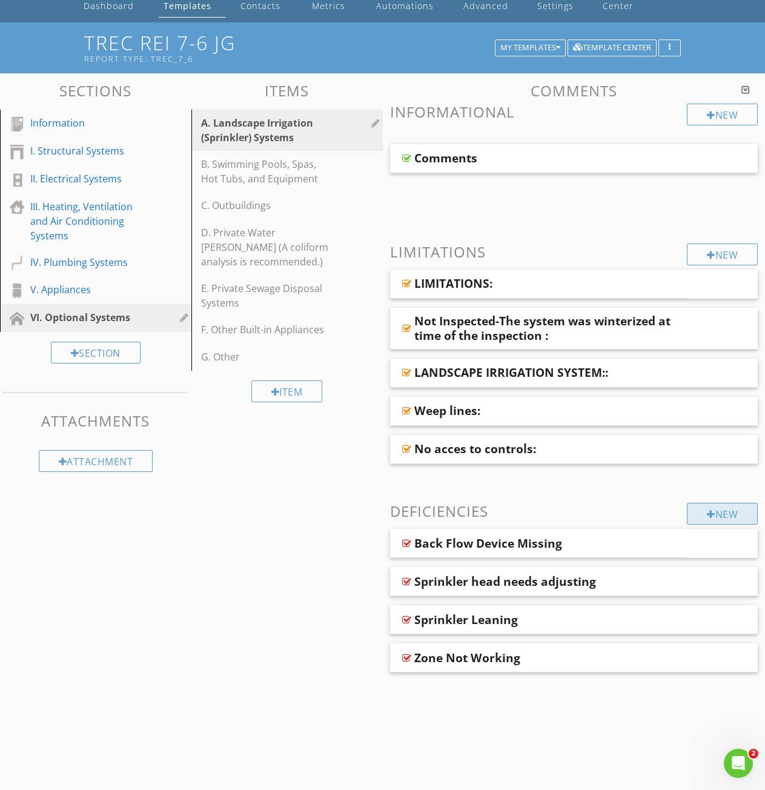
click at [707, 510] on div at bounding box center [711, 514] width 8 height 10
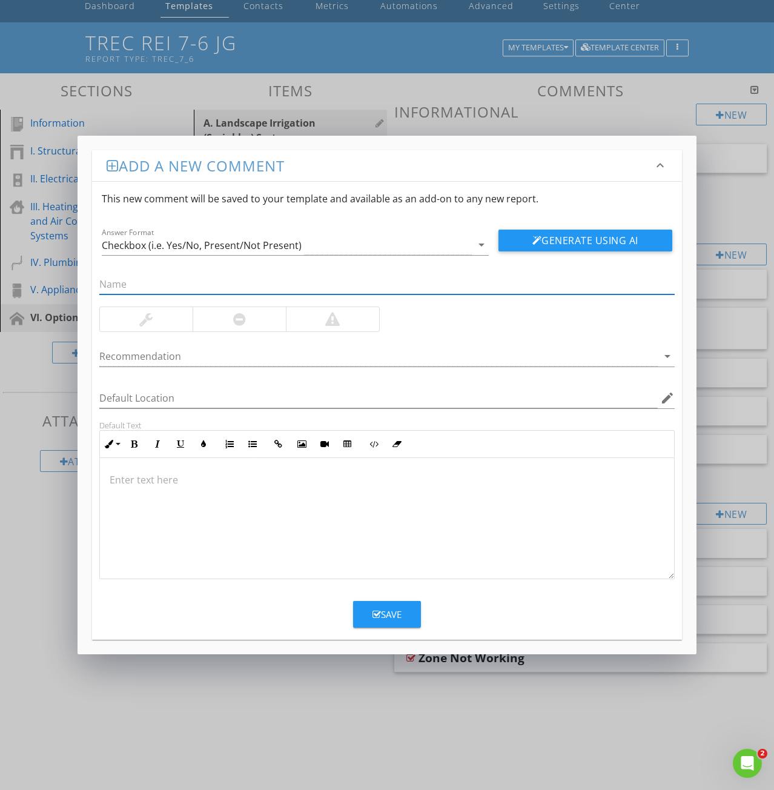
paste input "28: Spraying over concrete"
drag, startPoint x: 108, startPoint y: 283, endPoint x: 3, endPoint y: 282, distance: 104.8
click at [45, 275] on div "Add a new comment keyboard_arrow_down This new comment will be saved to your te…" at bounding box center [387, 395] width 774 height 790
type input "Spraying over concrete"
click at [126, 479] on p at bounding box center [387, 479] width 555 height 15
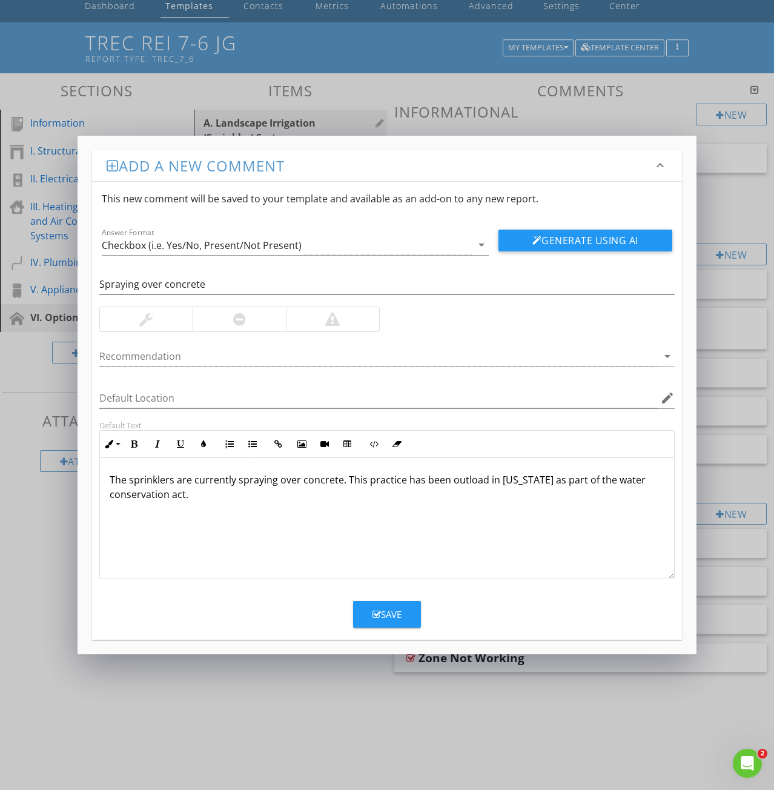
click at [379, 620] on div "Save" at bounding box center [387, 615] width 29 height 14
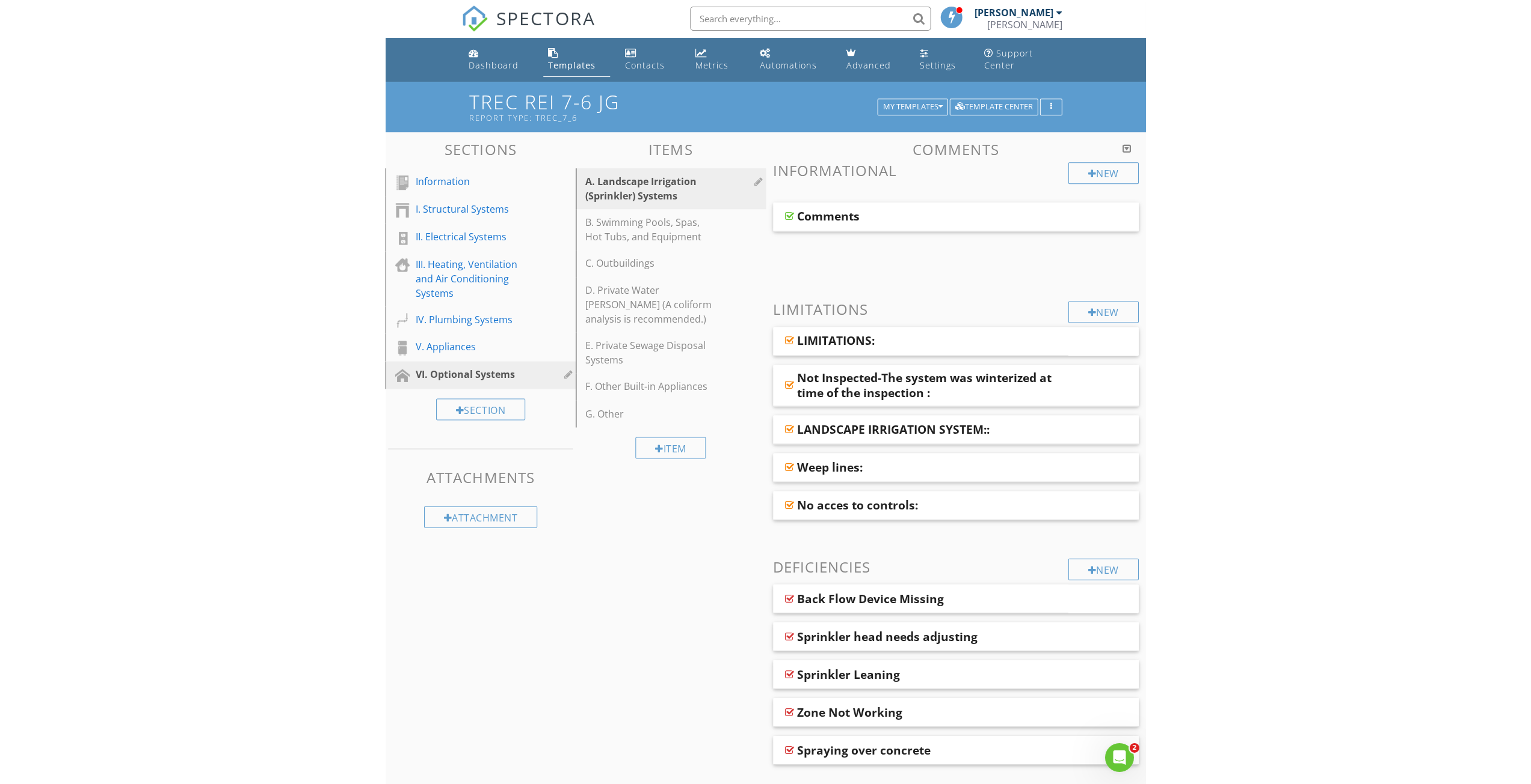
scroll to position [0, 0]
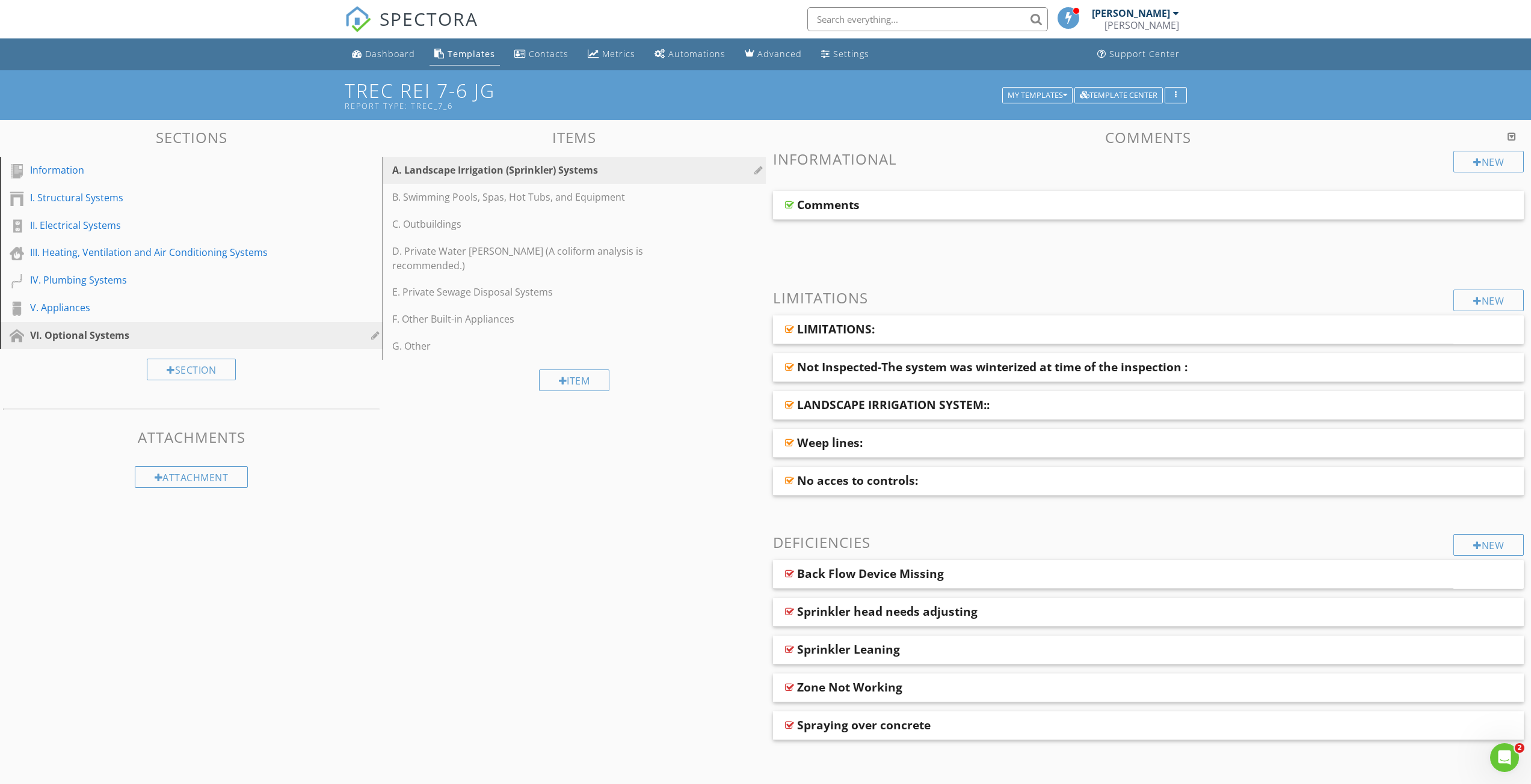
click at [543, 554] on div "Sections Information I. Structural Systems II. Electrical Systems III. Heating,…" at bounding box center [766, 450] width 1531 height 659
click at [574, 555] on div "Sections Information I. Structural Systems II. Electrical Systems III. Heating,…" at bounding box center [766, 450] width 1531 height 659
click at [387, 53] on div "Dashboard" at bounding box center [390, 54] width 50 height 12
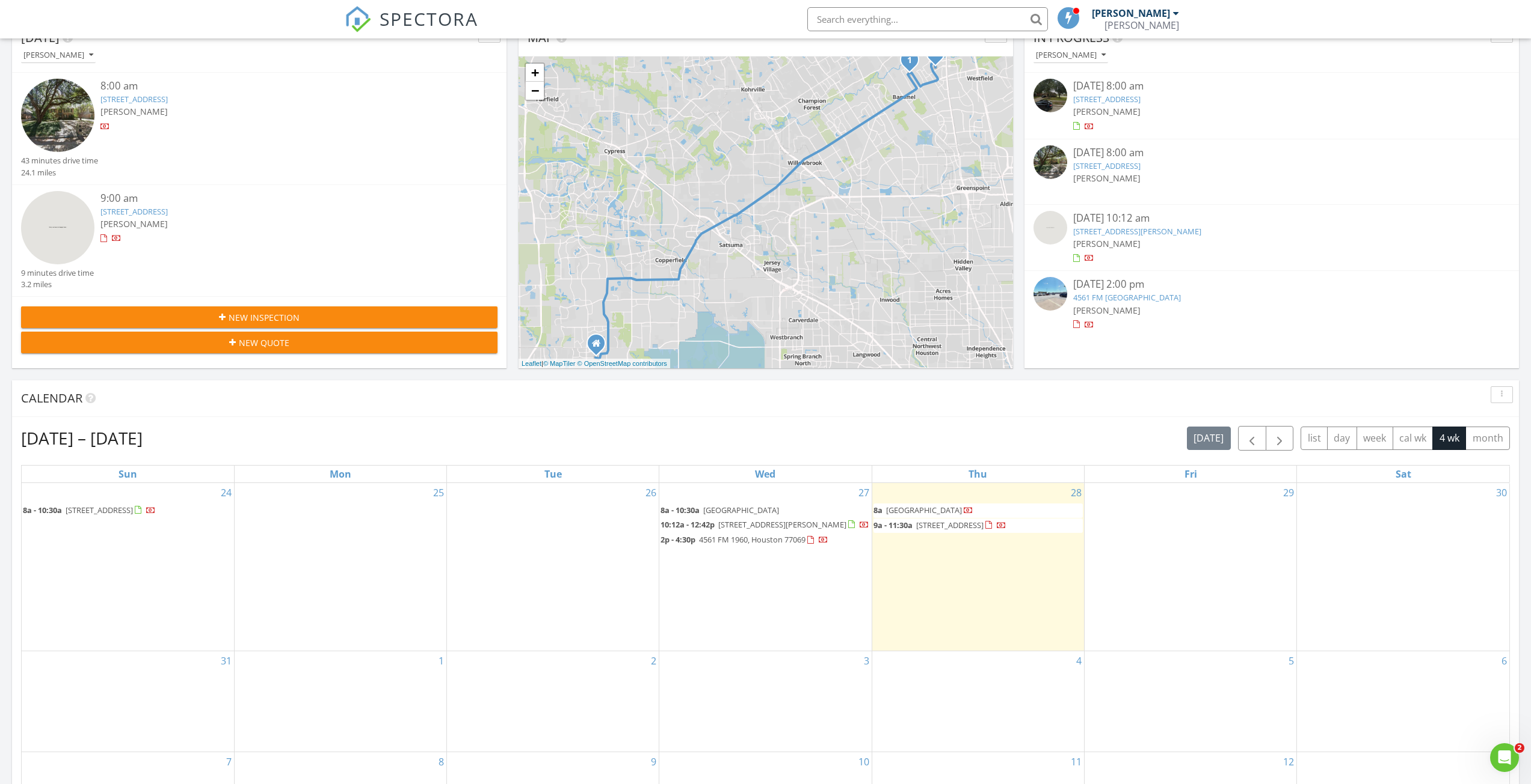
scroll to position [181, 0]
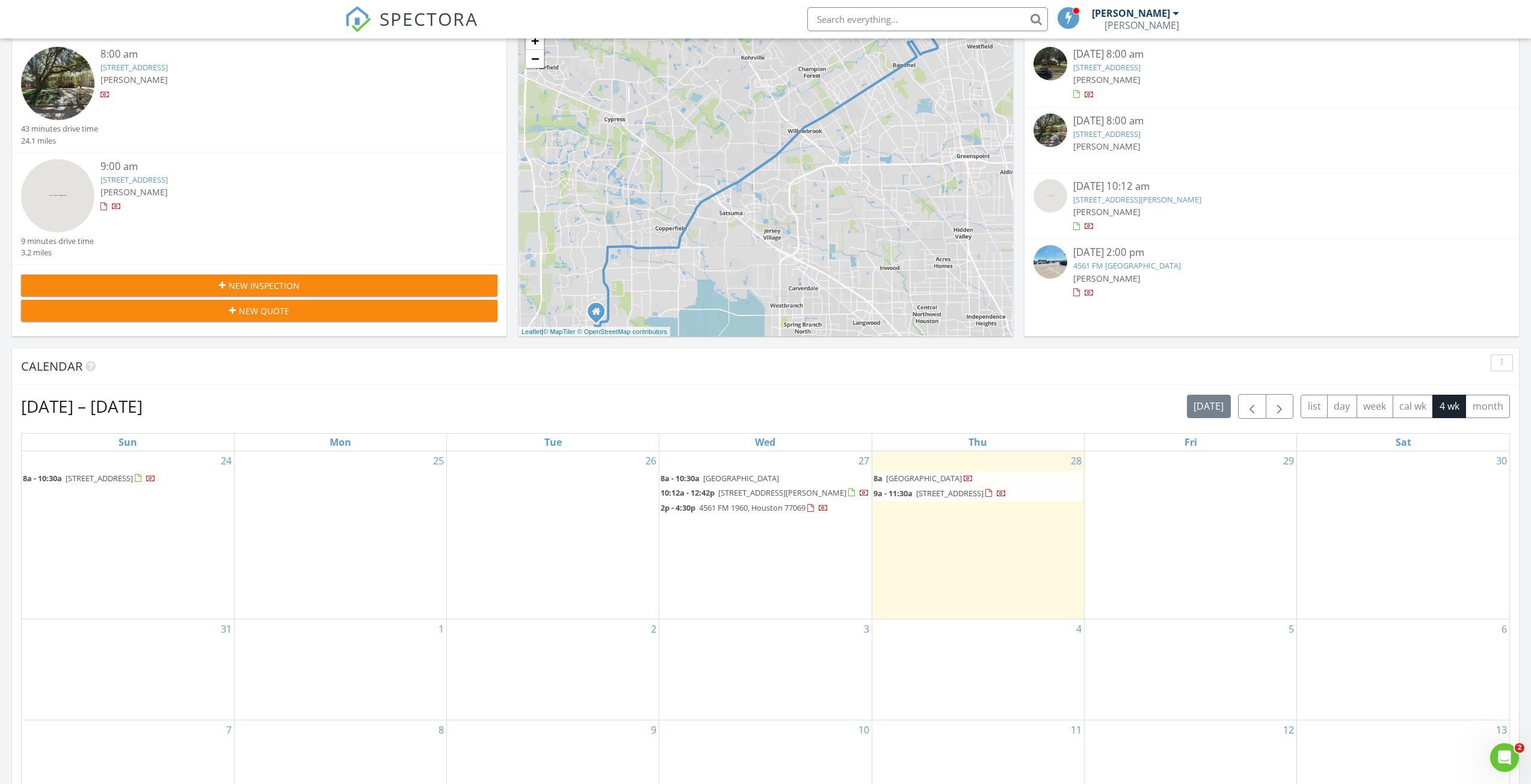
click at [960, 536] on div "28 8a 1507 Big Horn Dr, Houston 77090 9a - 11:30a 505 Cypress Station Dr, Houst…" at bounding box center [977, 536] width 211 height 169
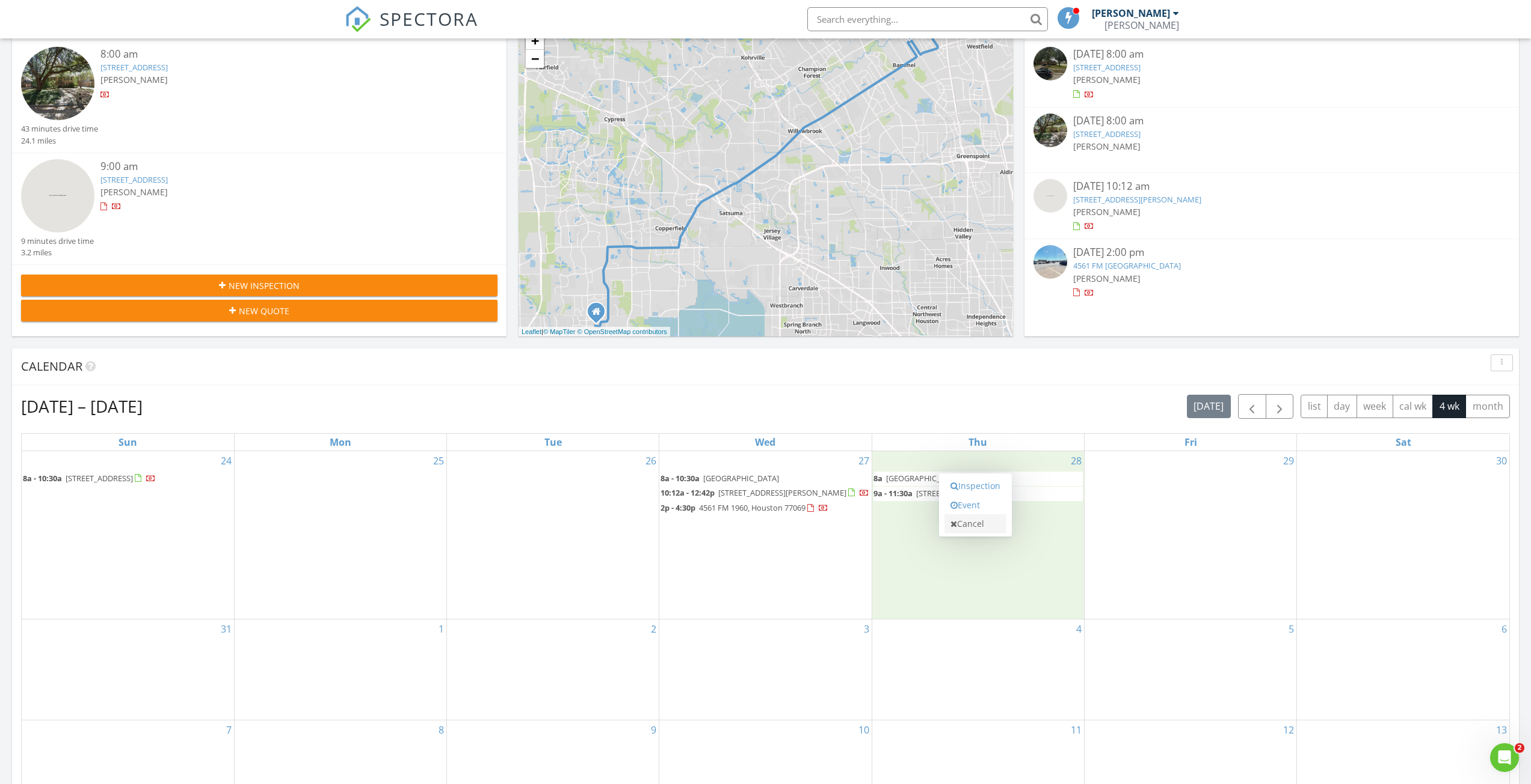
click at [960, 524] on link "Cancel" at bounding box center [975, 524] width 62 height 19
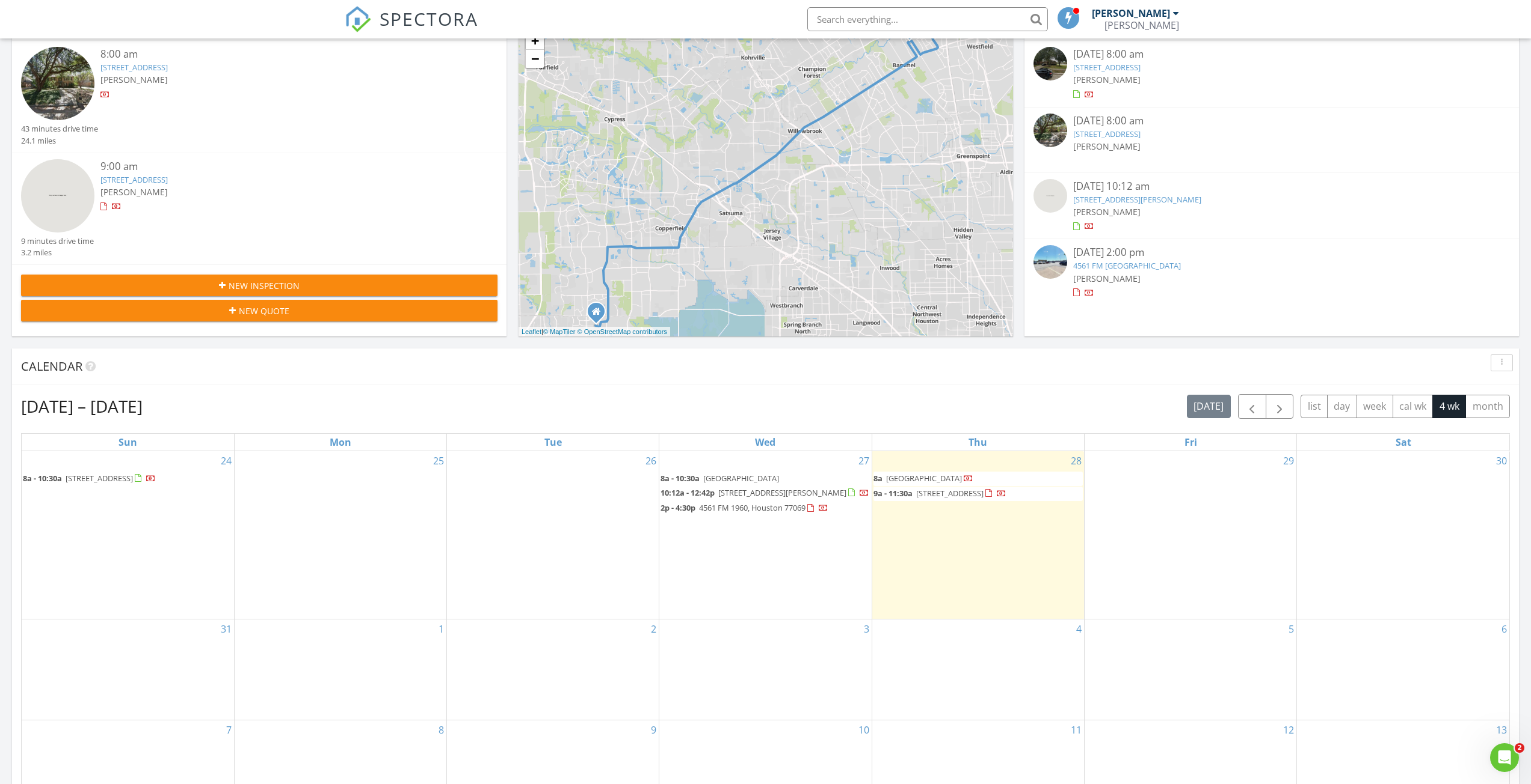
click at [959, 494] on span "[STREET_ADDRESS]" at bounding box center [950, 493] width 68 height 11
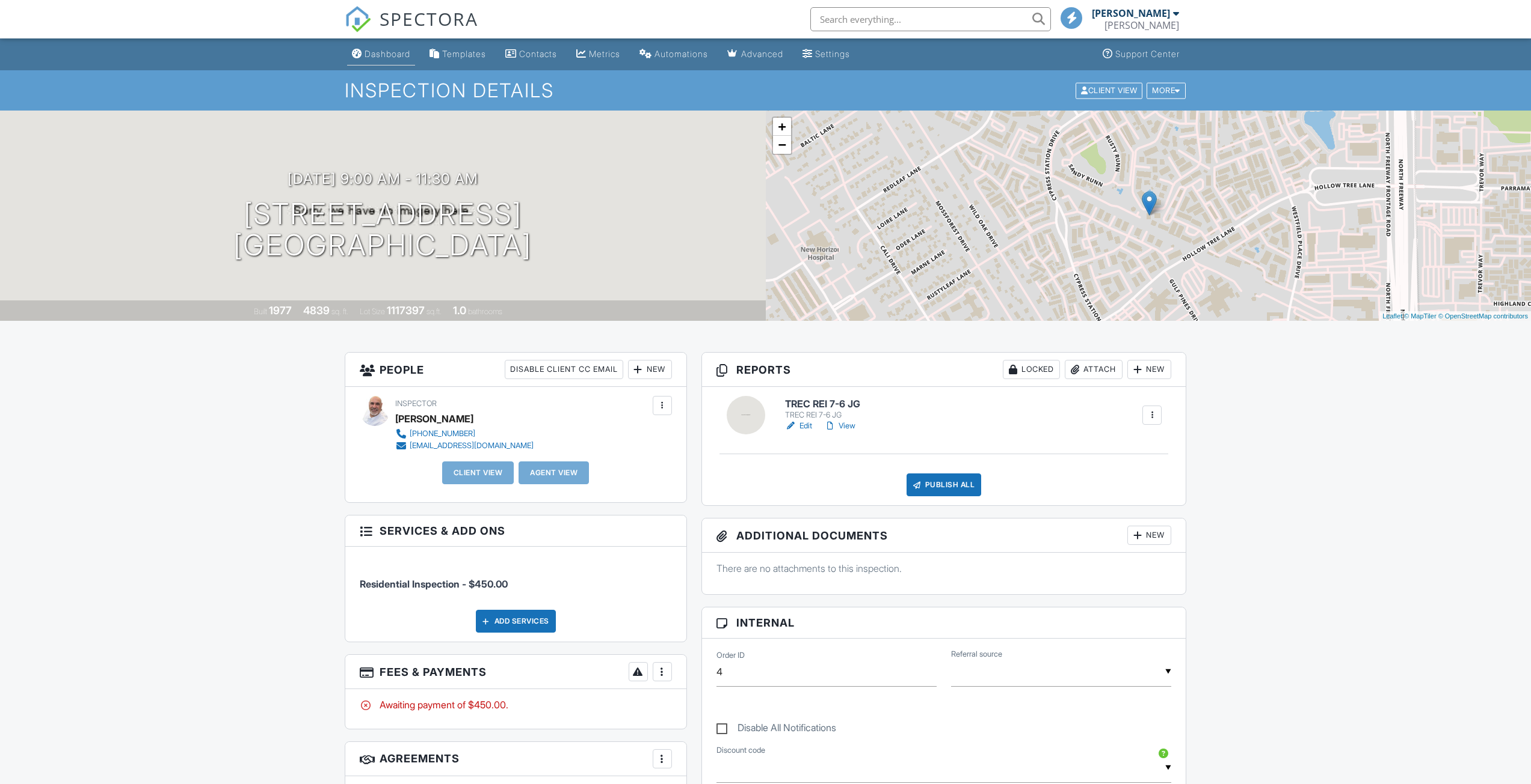
click at [382, 55] on div "Dashboard" at bounding box center [387, 54] width 46 height 10
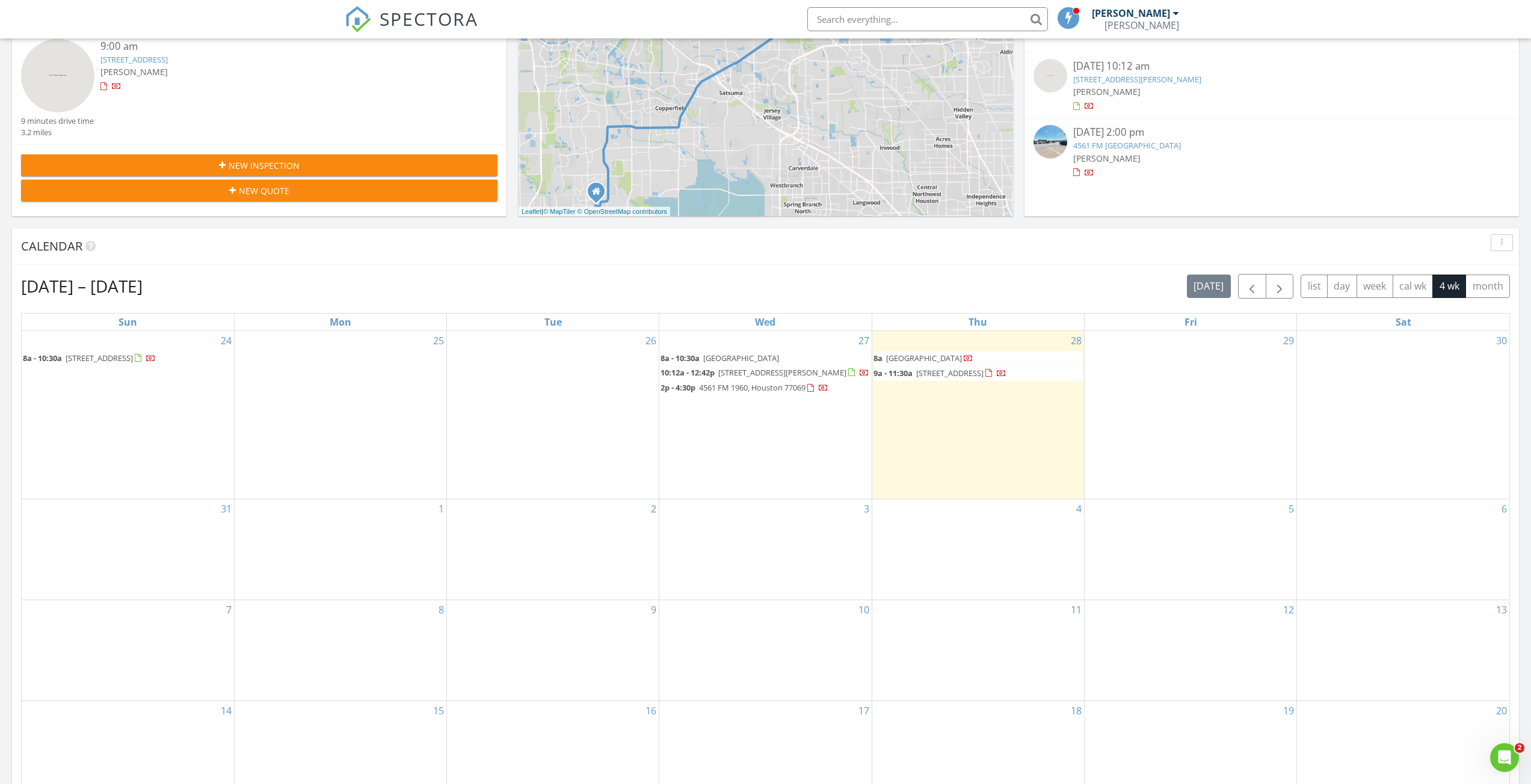
scroll to position [61, 0]
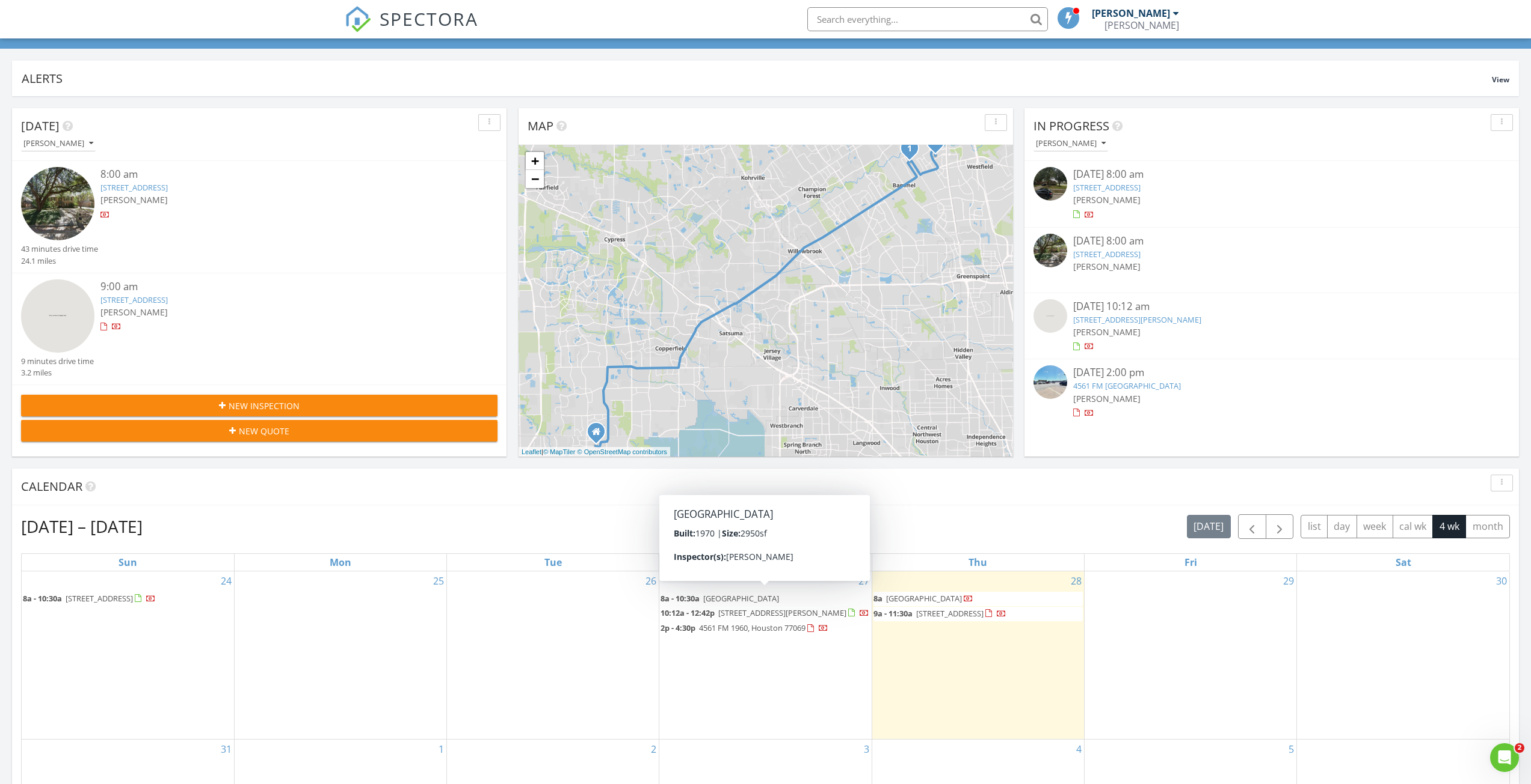
click at [488, 123] on icon "button" at bounding box center [489, 122] width 2 height 8
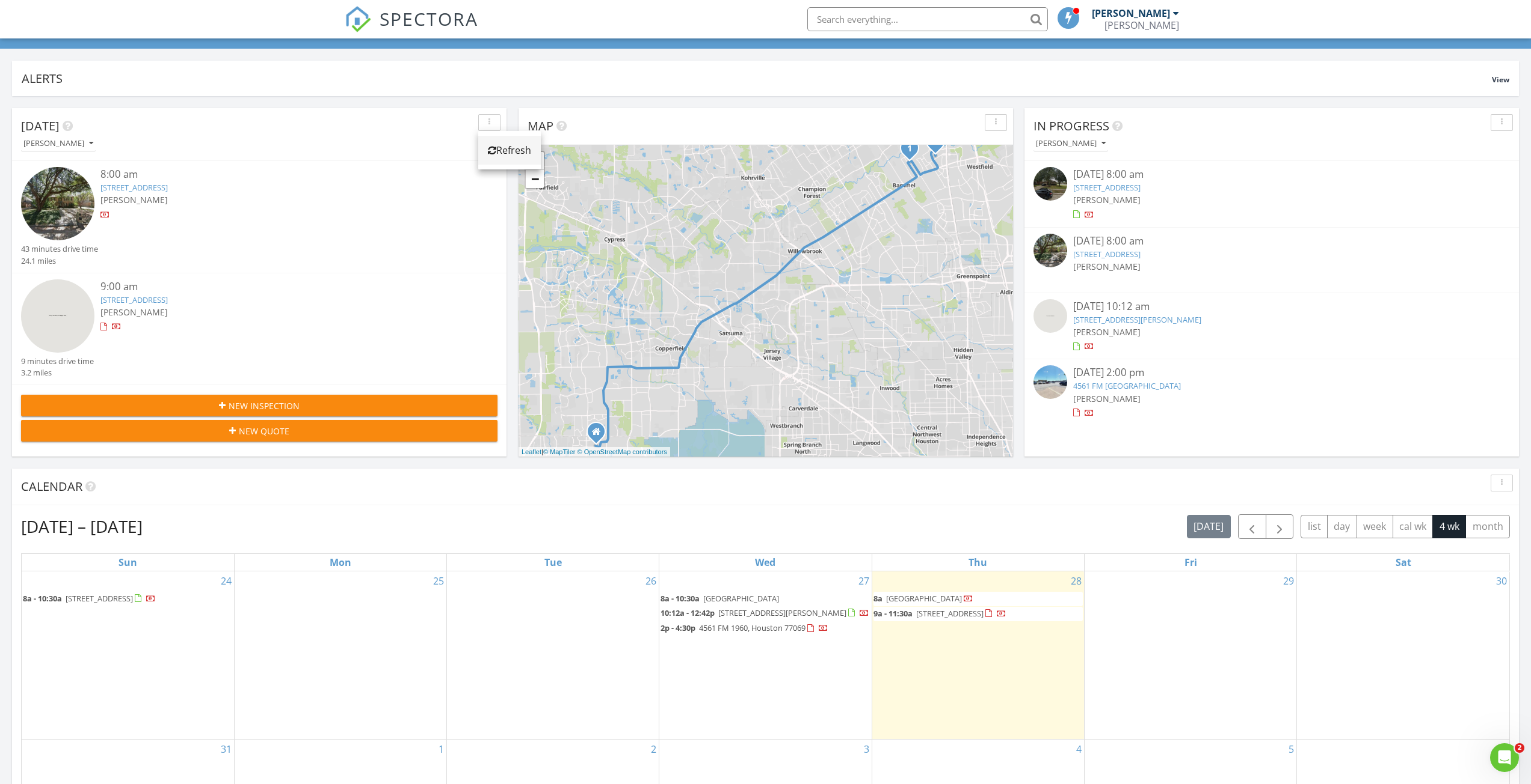
click at [509, 156] on div "Refresh" at bounding box center [509, 150] width 44 height 15
click at [87, 142] on button "[PERSON_NAME]" at bounding box center [58, 144] width 74 height 16
drag, startPoint x: 246, startPoint y: 190, endPoint x: 192, endPoint y: 206, distance: 56.3
click at [192, 206] on div "8:00 am 1507 Big Horn Dr, Houston, TX 77090 Jesse Guzman" at bounding box center [279, 204] width 357 height 76
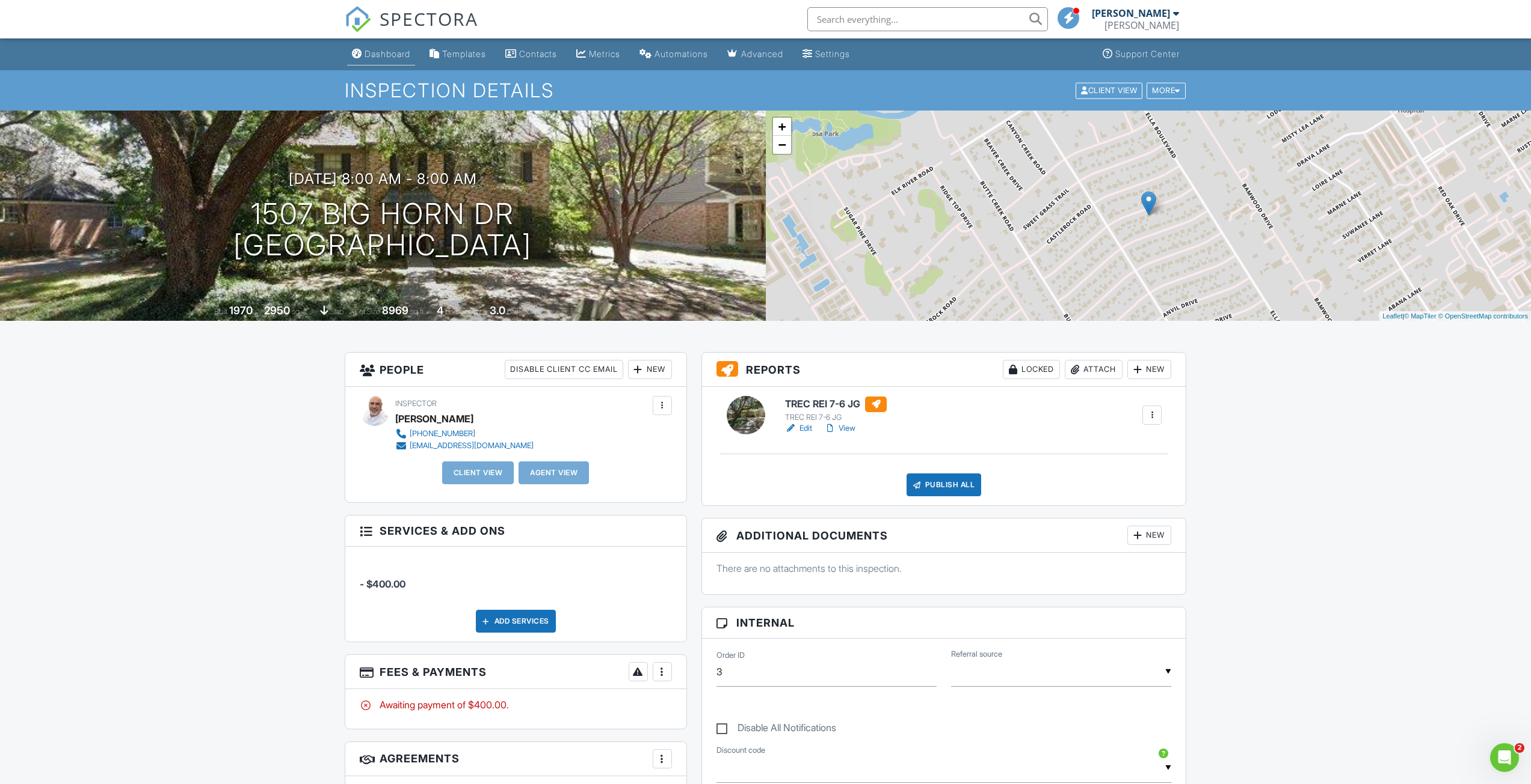
click at [388, 61] on link "Dashboard" at bounding box center [381, 55] width 68 height 22
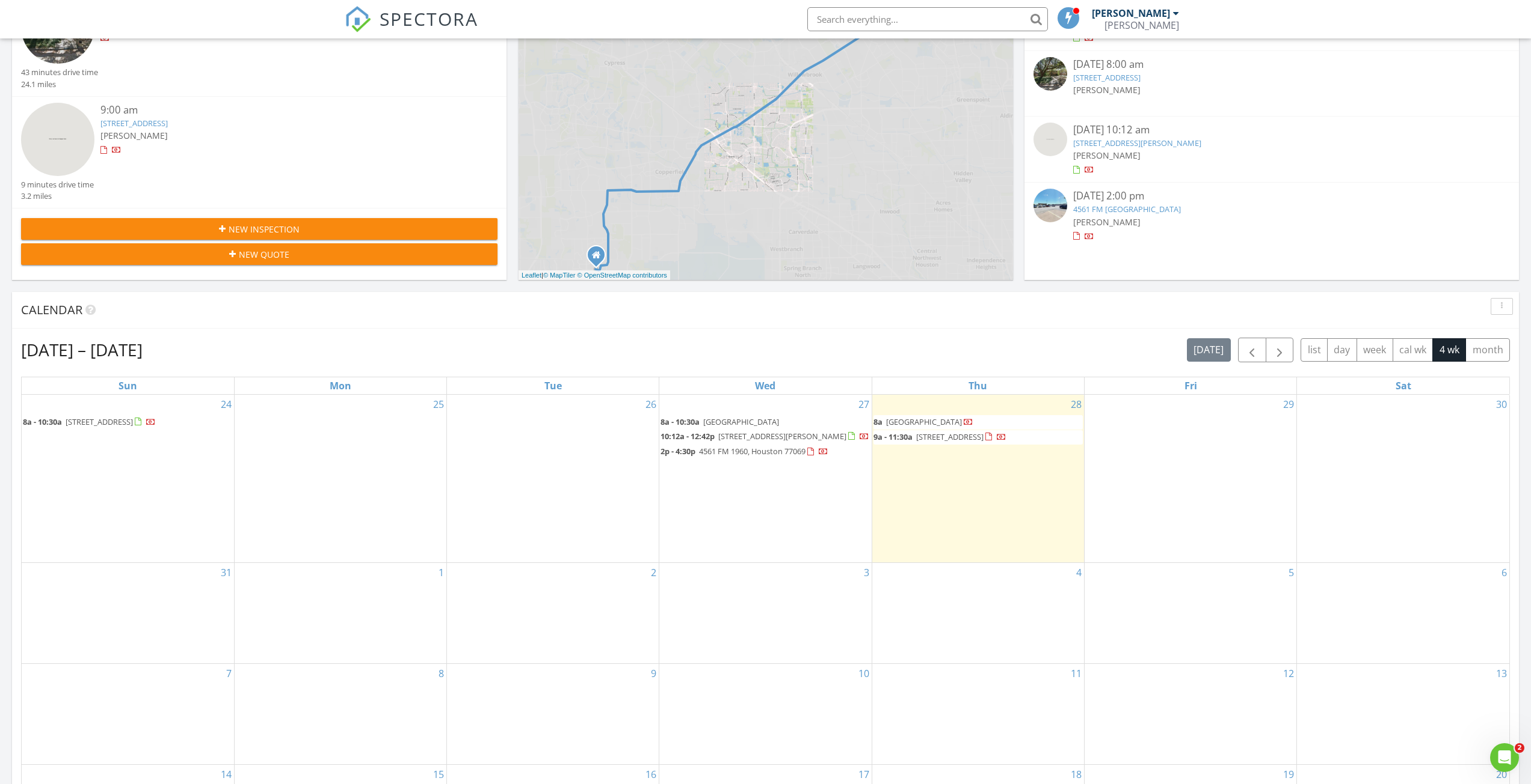
scroll to position [301, 0]
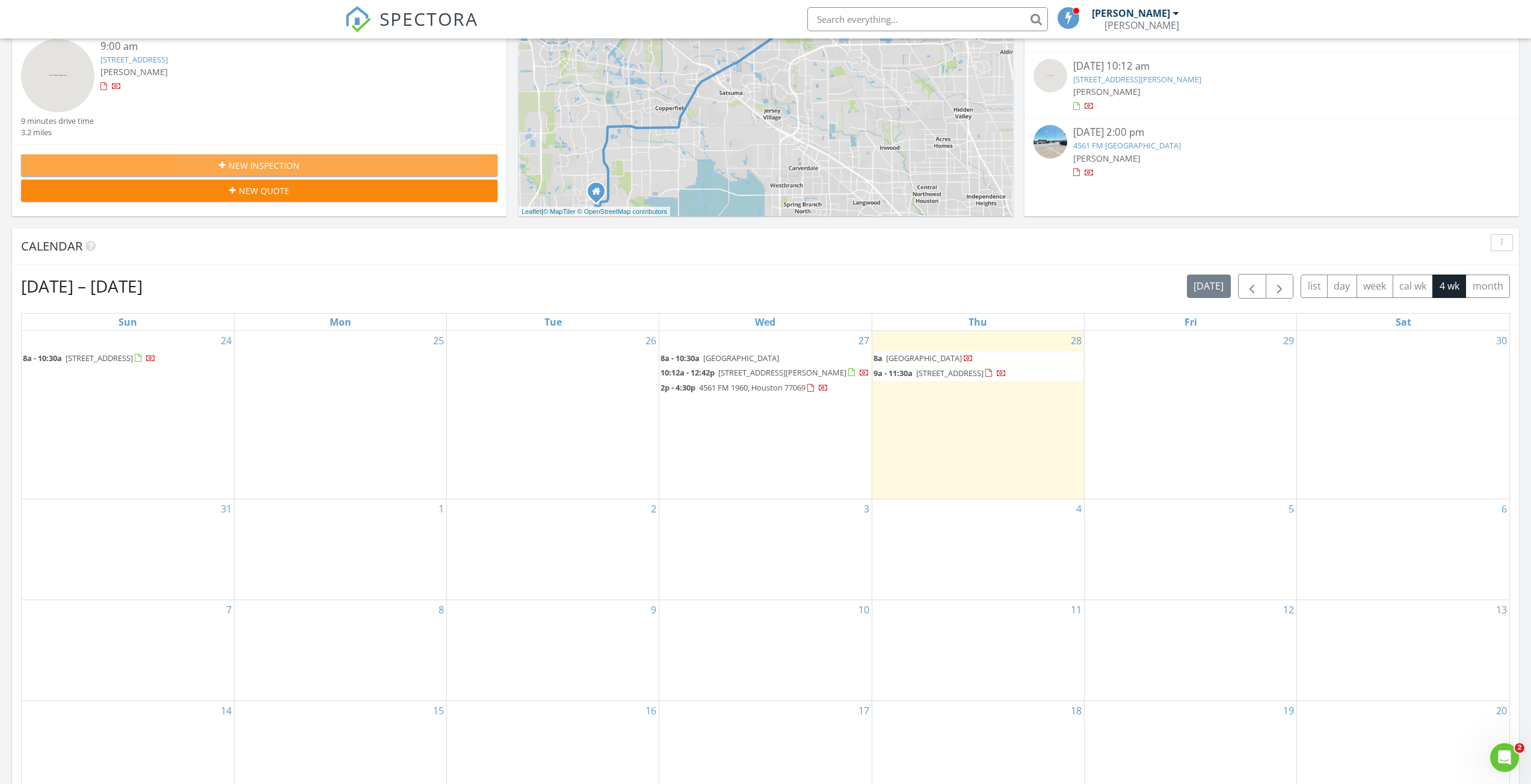
click at [264, 167] on span "New Inspection" at bounding box center [263, 166] width 70 height 13
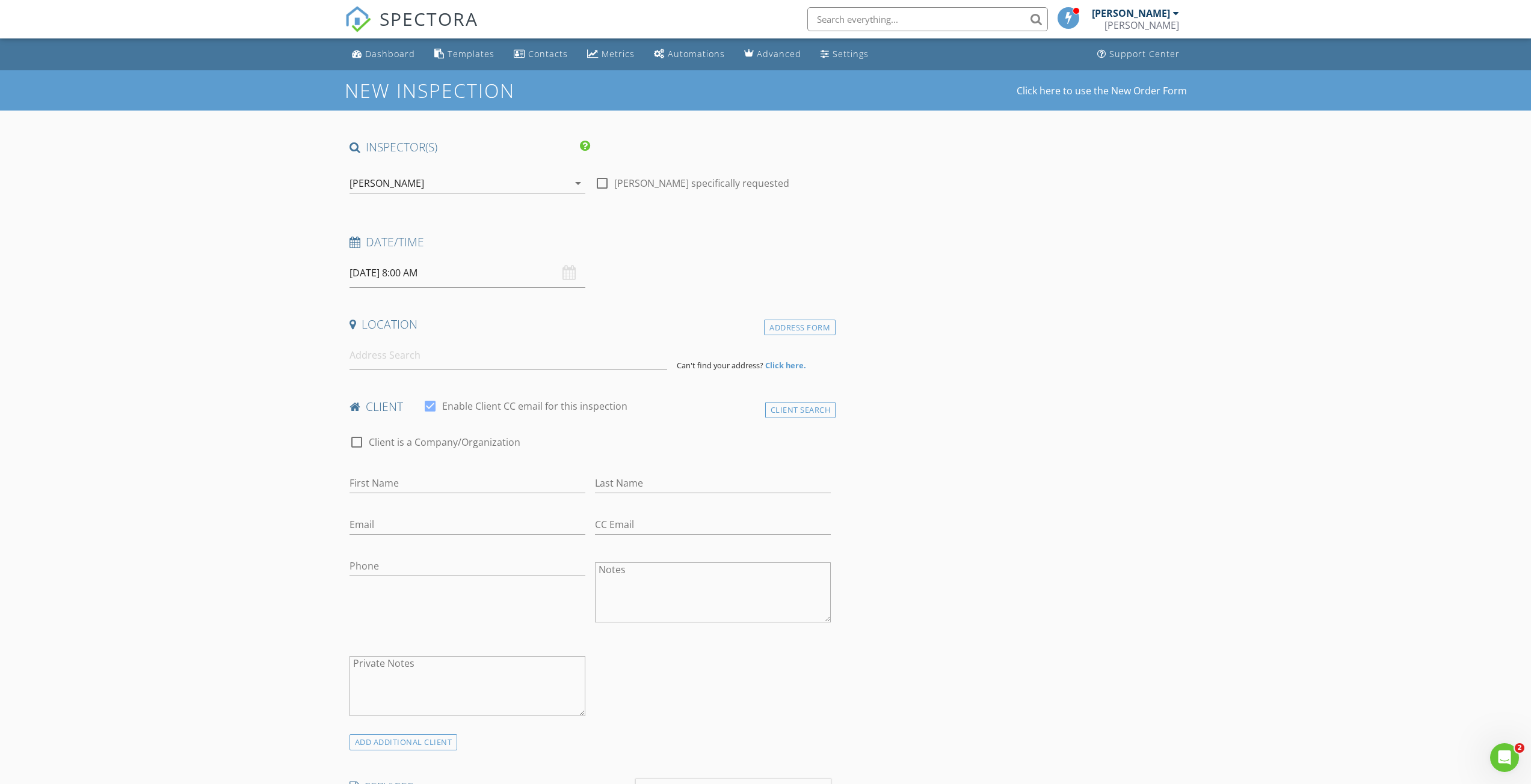
click at [391, 271] on input "[DATE] 8:00 AM" at bounding box center [467, 273] width 235 height 30
type input "[DATE] 8:00 AM"
click at [580, 336] on div "Location" at bounding box center [590, 328] width 491 height 24
click at [398, 360] on input at bounding box center [508, 355] width 318 height 30
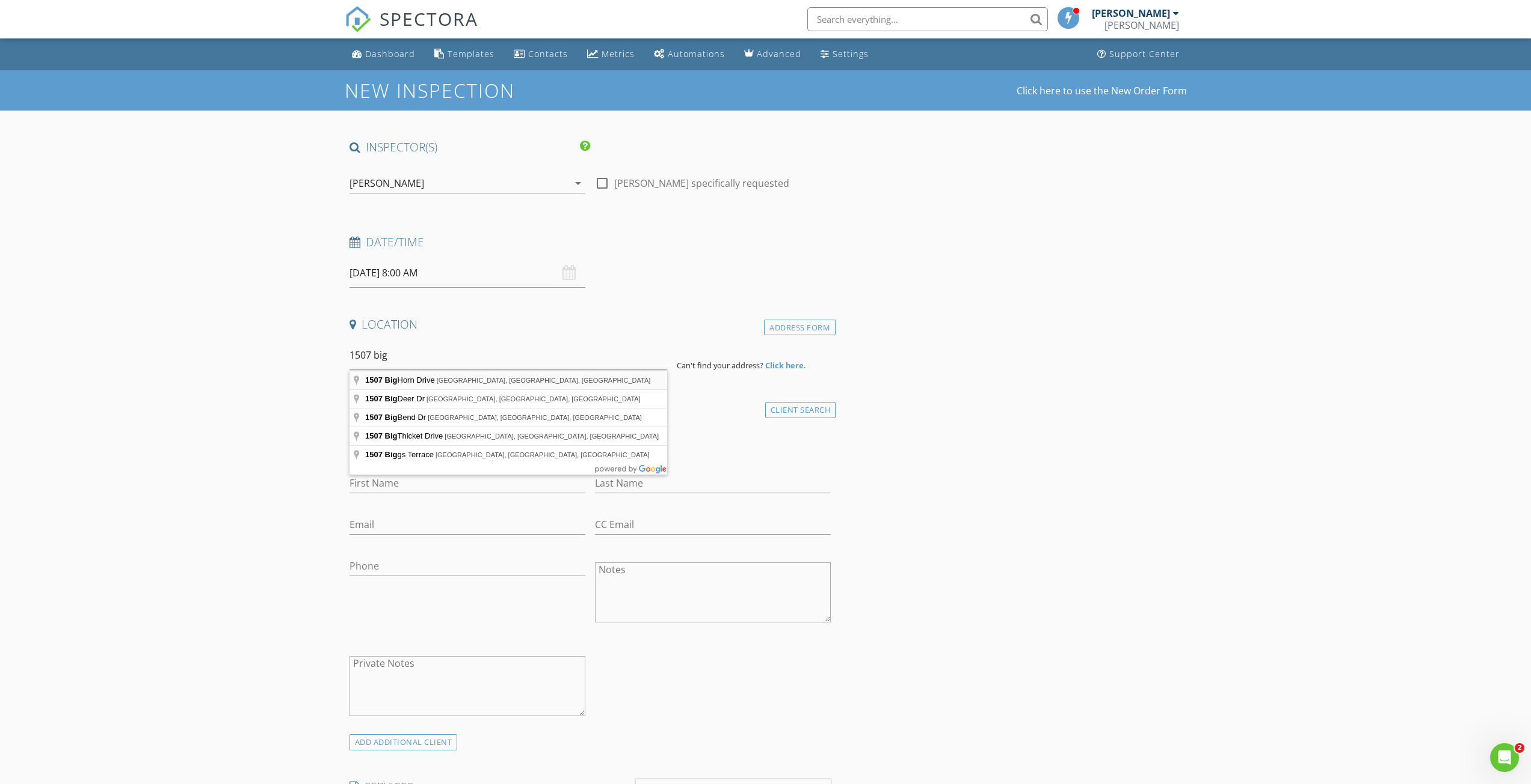
type input "[STREET_ADDRESS]"
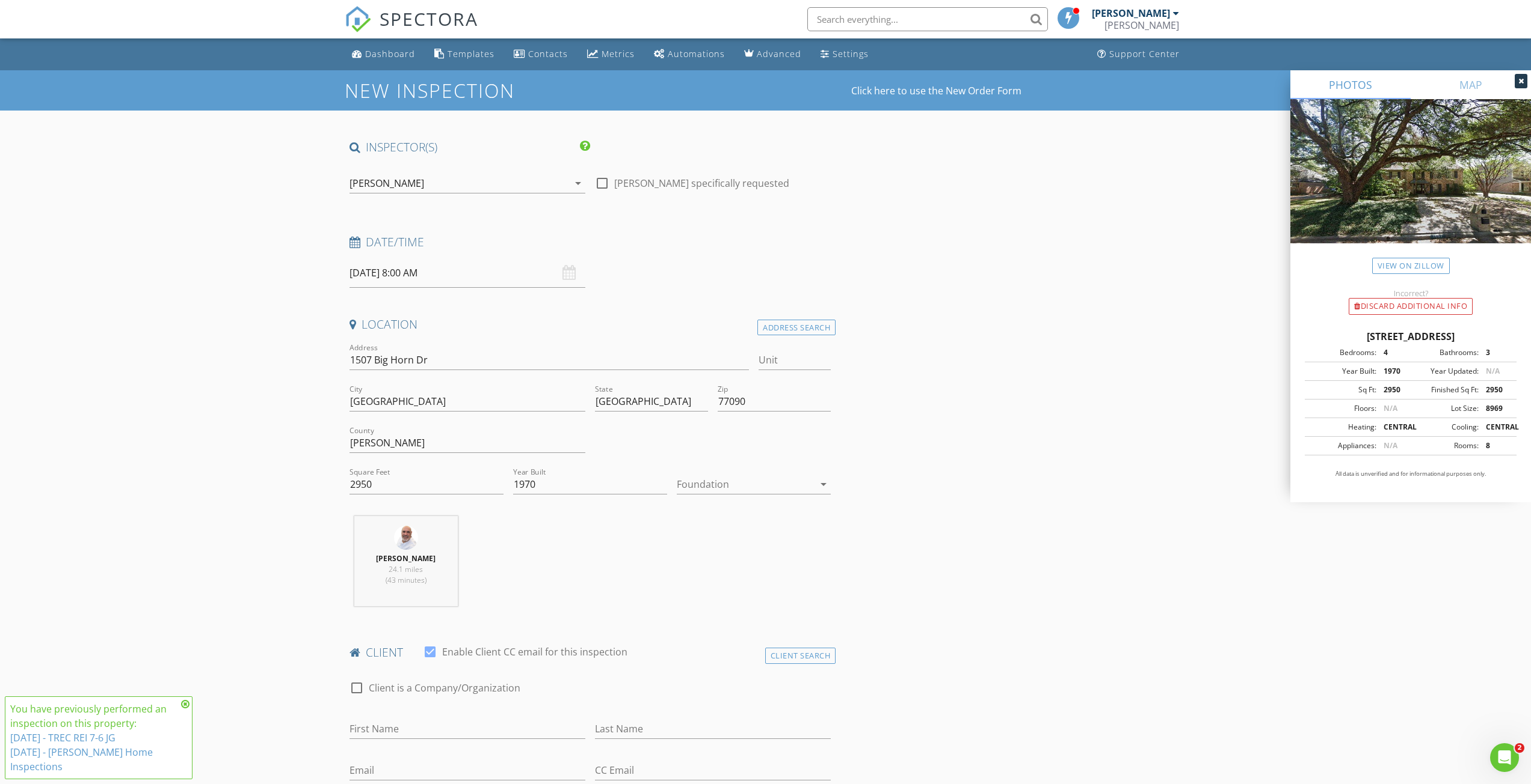
click at [187, 706] on icon at bounding box center [185, 705] width 8 height 10
click at [724, 485] on div at bounding box center [745, 484] width 137 height 19
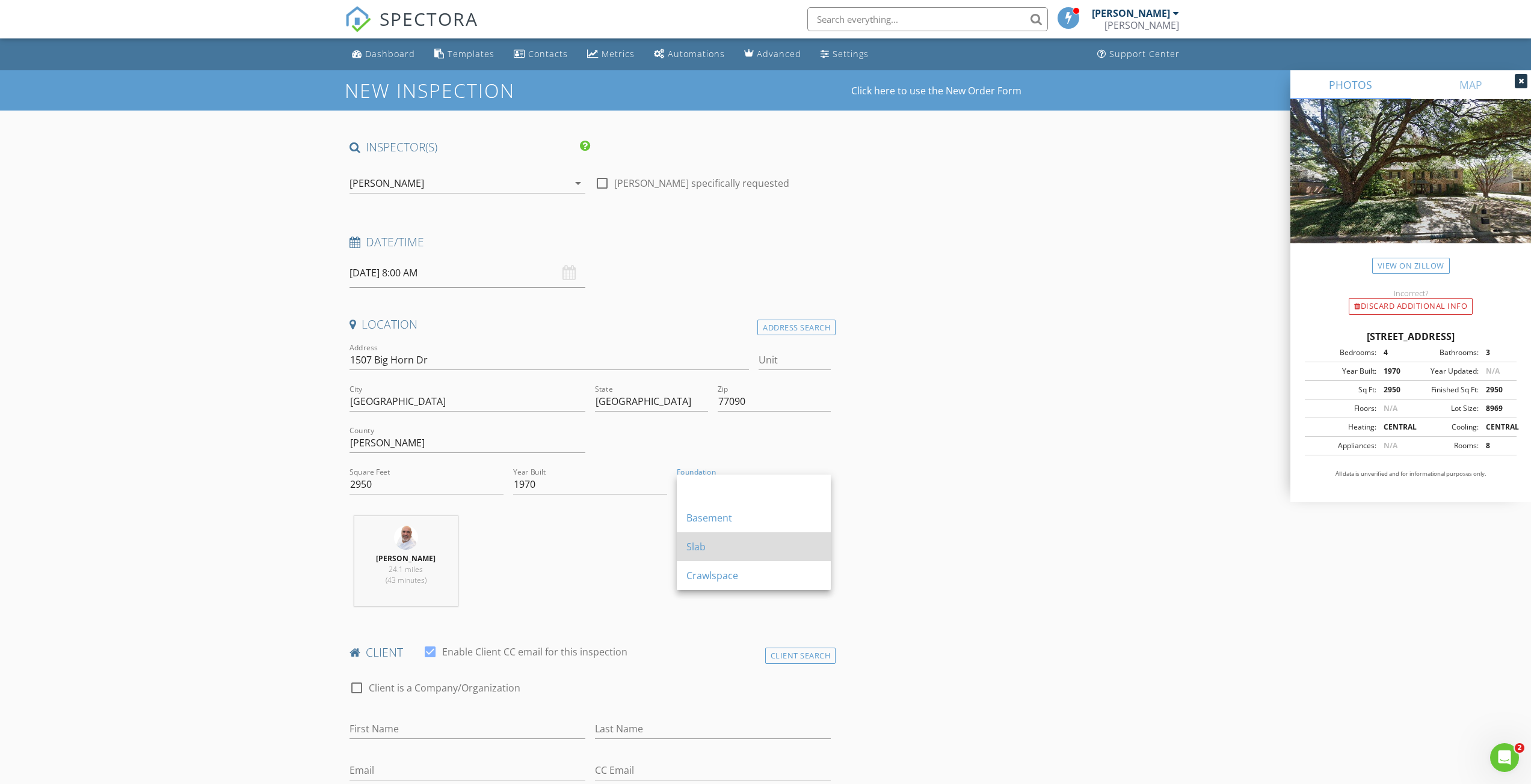
click at [709, 542] on div "Slab" at bounding box center [754, 547] width 135 height 15
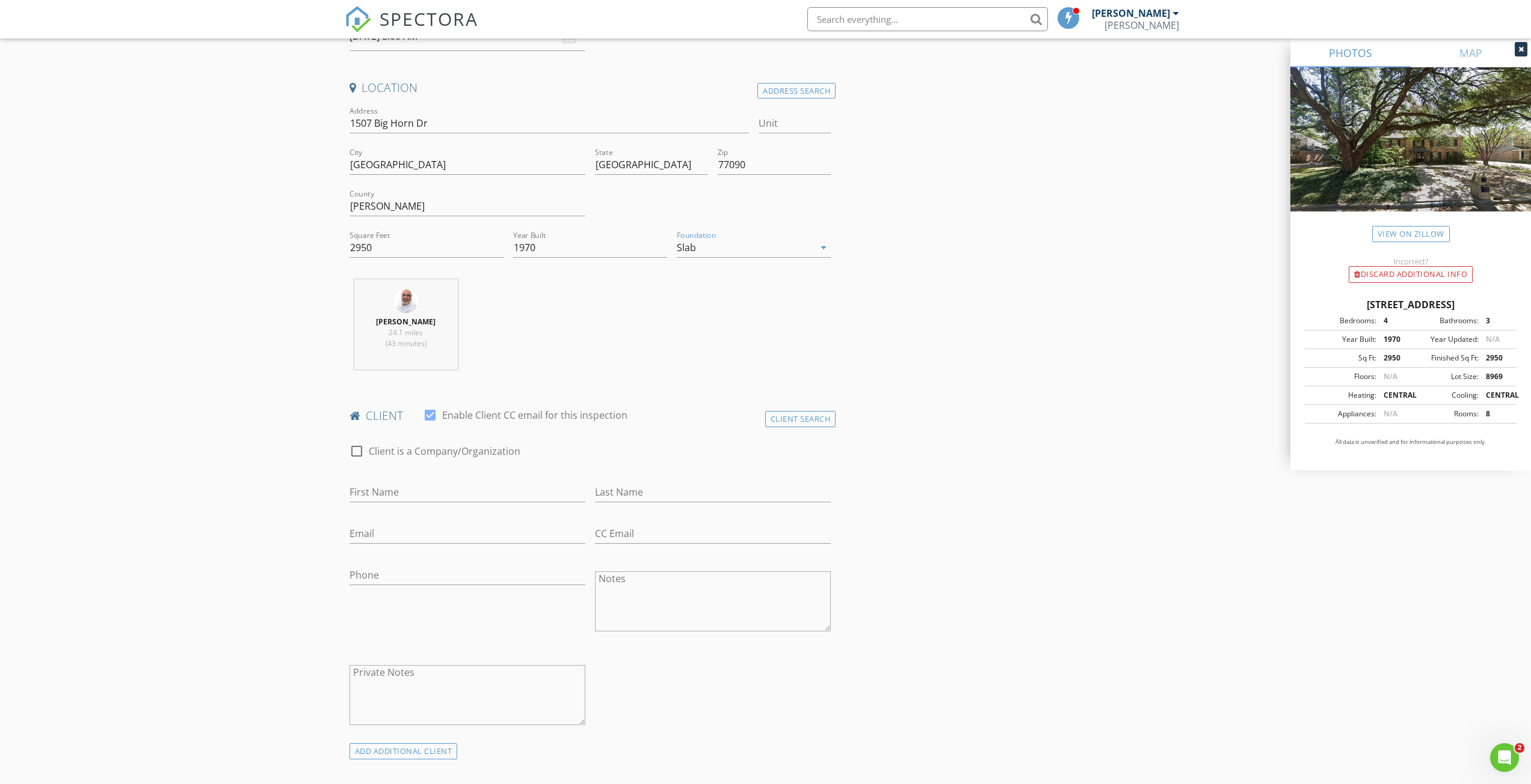
scroll to position [301, 0]
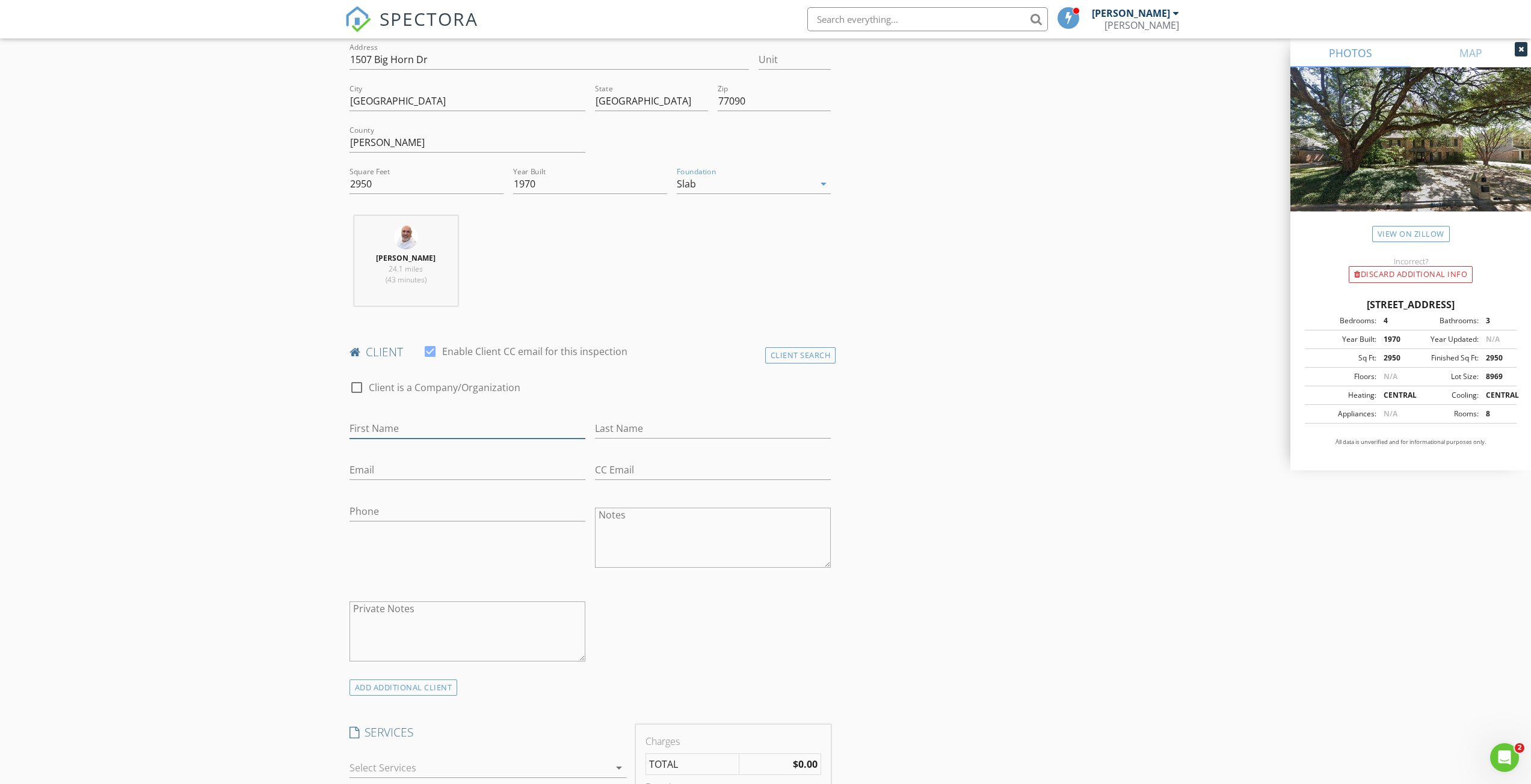
click at [380, 429] on input "First Name" at bounding box center [467, 429] width 235 height 20
type input "J"
type input "[PERSON_NAME]"
click at [631, 431] on input "Last Name" at bounding box center [712, 429] width 235 height 20
type input "[PERSON_NAME]"
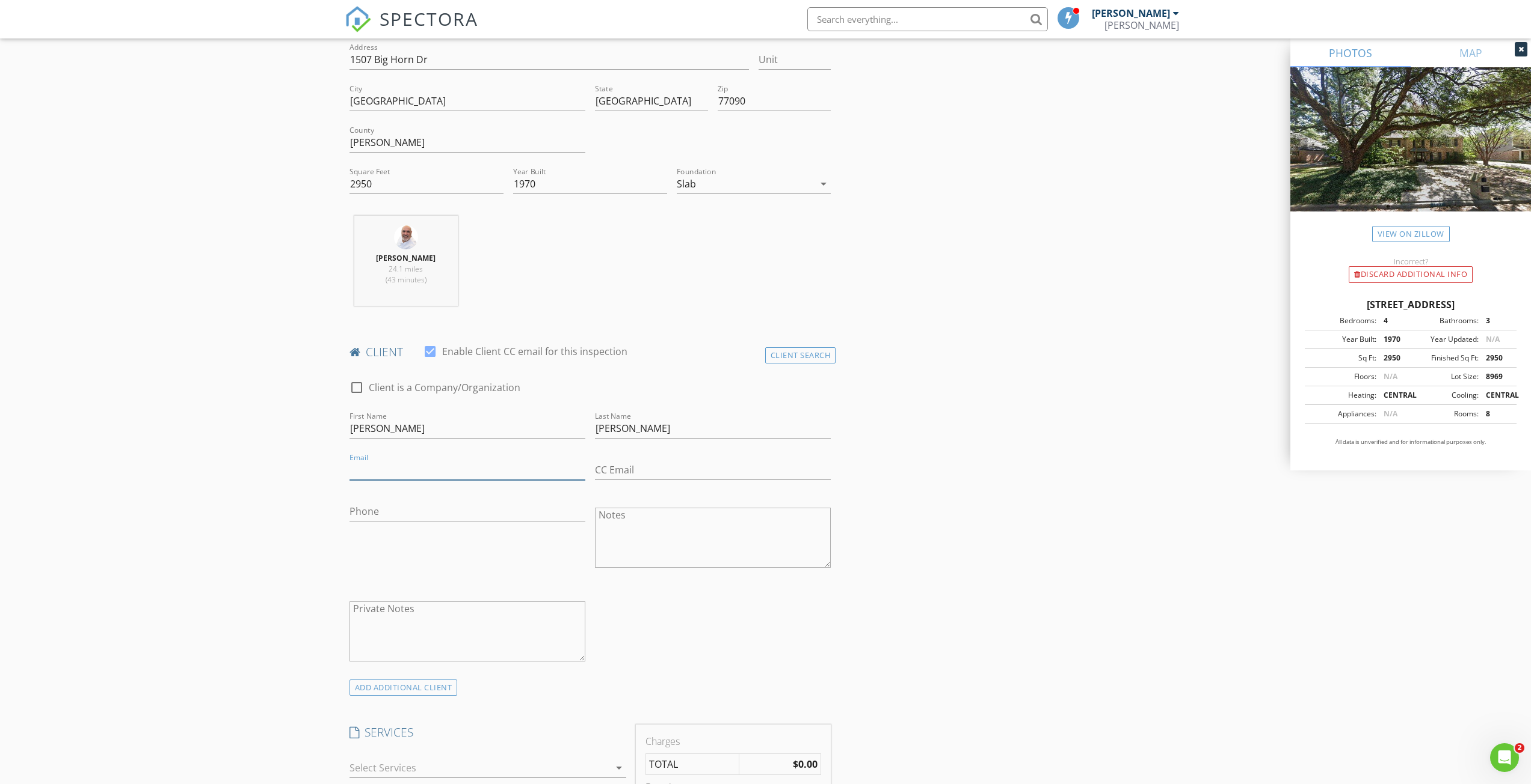
click at [373, 464] on input "Email" at bounding box center [467, 470] width 235 height 20
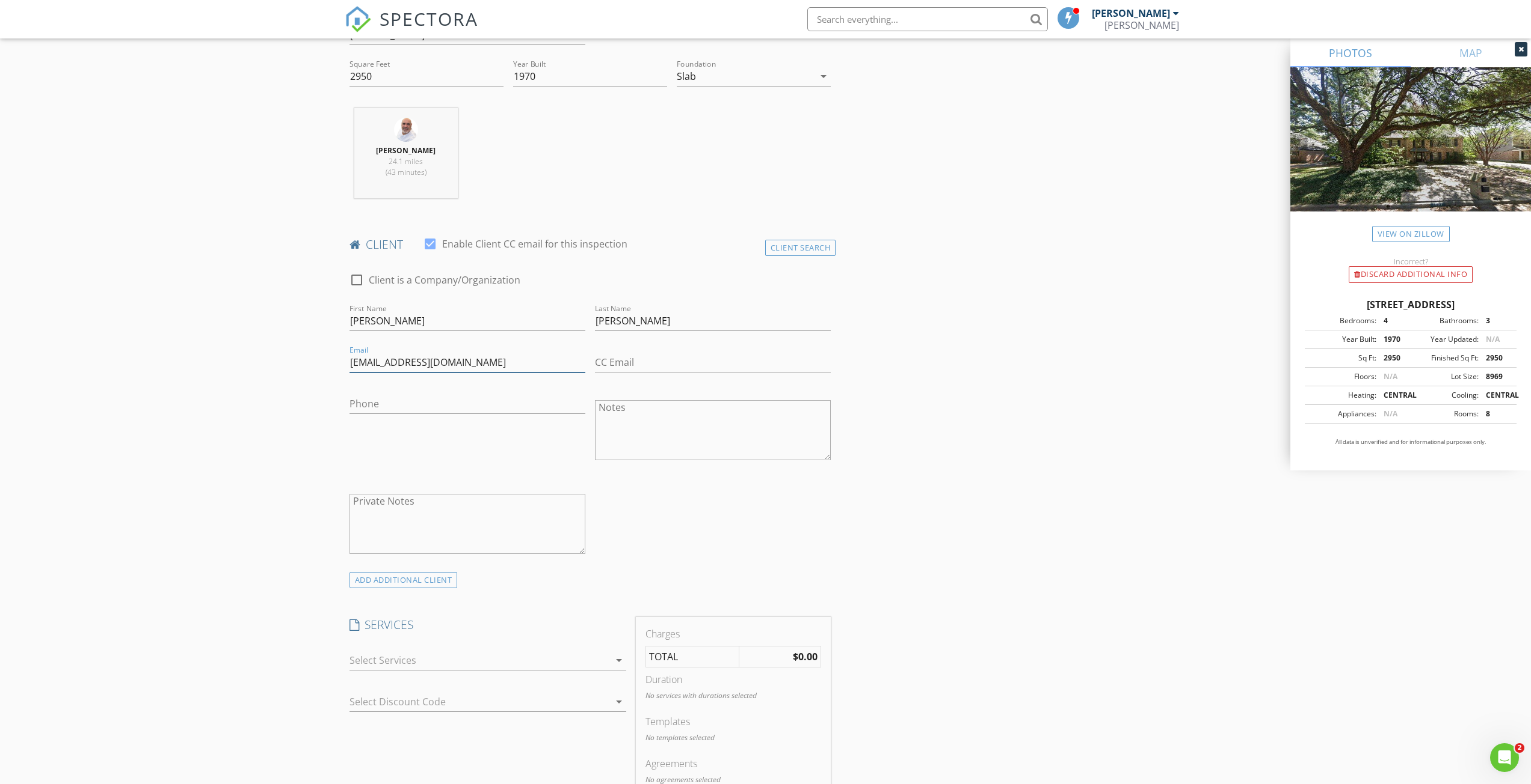
scroll to position [421, 0]
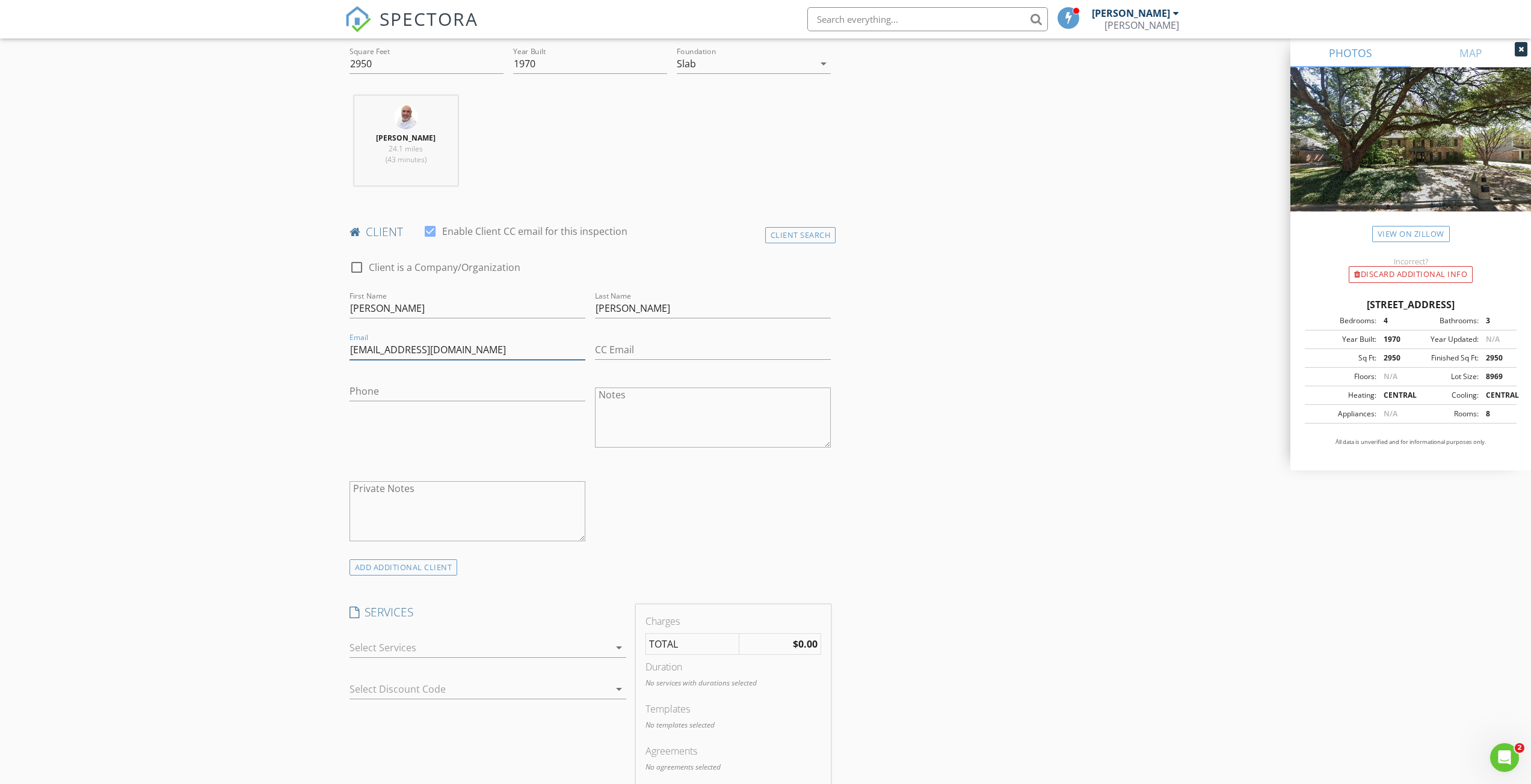
type input "[EMAIL_ADDRESS][DOMAIN_NAME]"
click at [620, 348] on input "CC Email" at bounding box center [712, 350] width 235 height 20
click at [735, 349] on input "Alejandra Lopez Morera" at bounding box center [712, 350] width 235 height 20
type input "A"
type input "alexmoochie94@gamil.com"
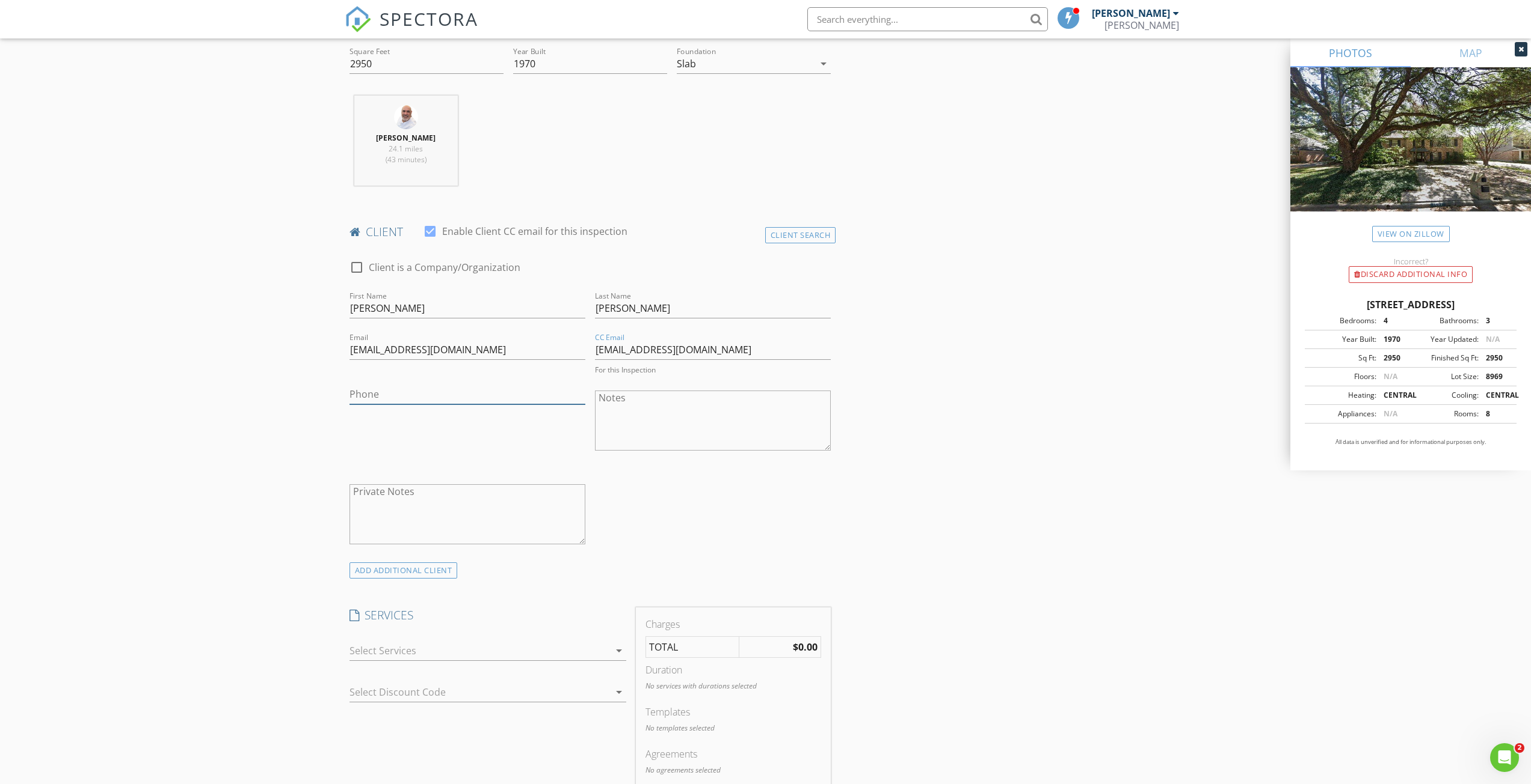
click at [391, 399] on input "Phone" at bounding box center [467, 395] width 235 height 20
type input "[PHONE_NUMBER]"
click at [621, 420] on textarea "Notes" at bounding box center [712, 418] width 235 height 61
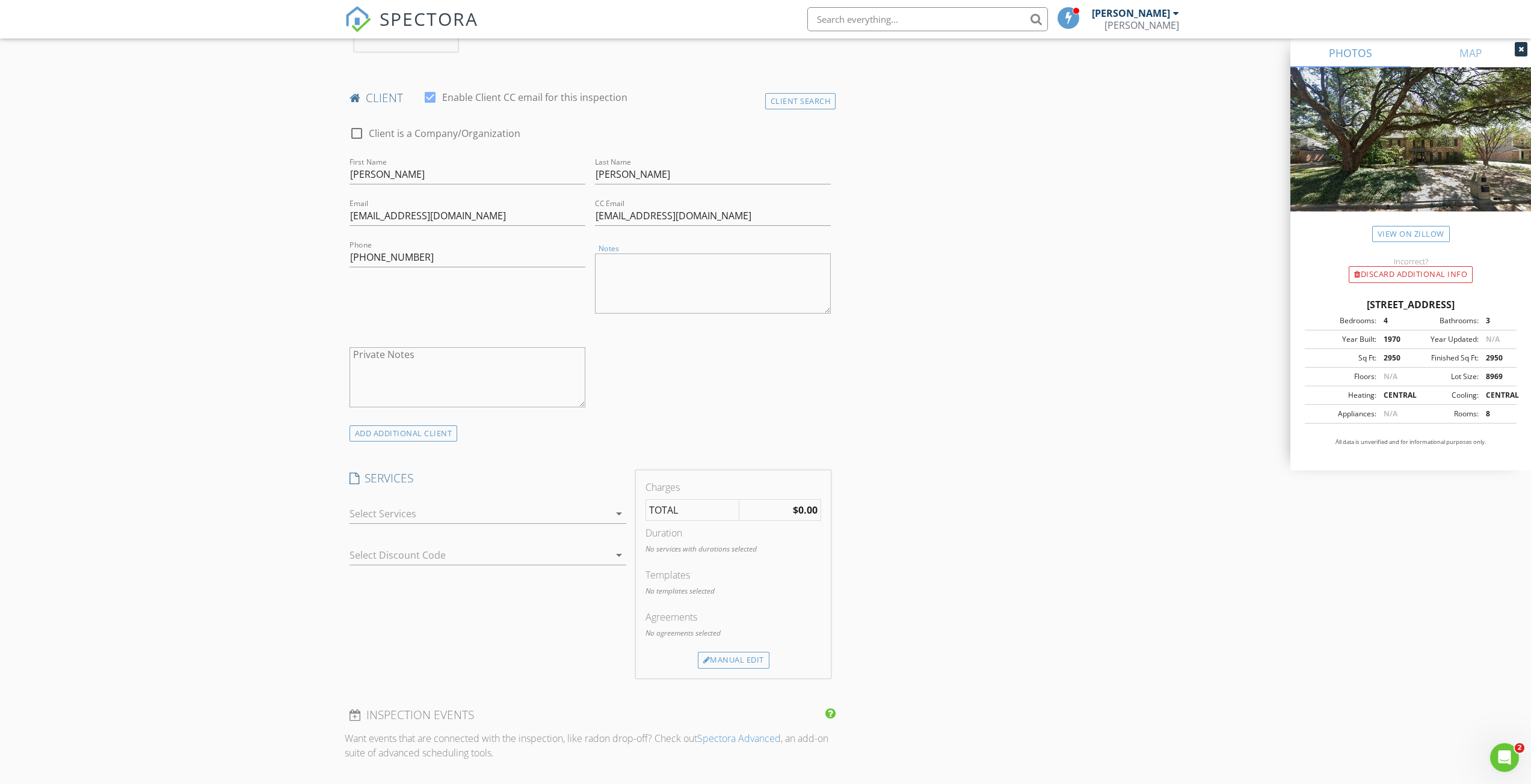
scroll to position [601, 0]
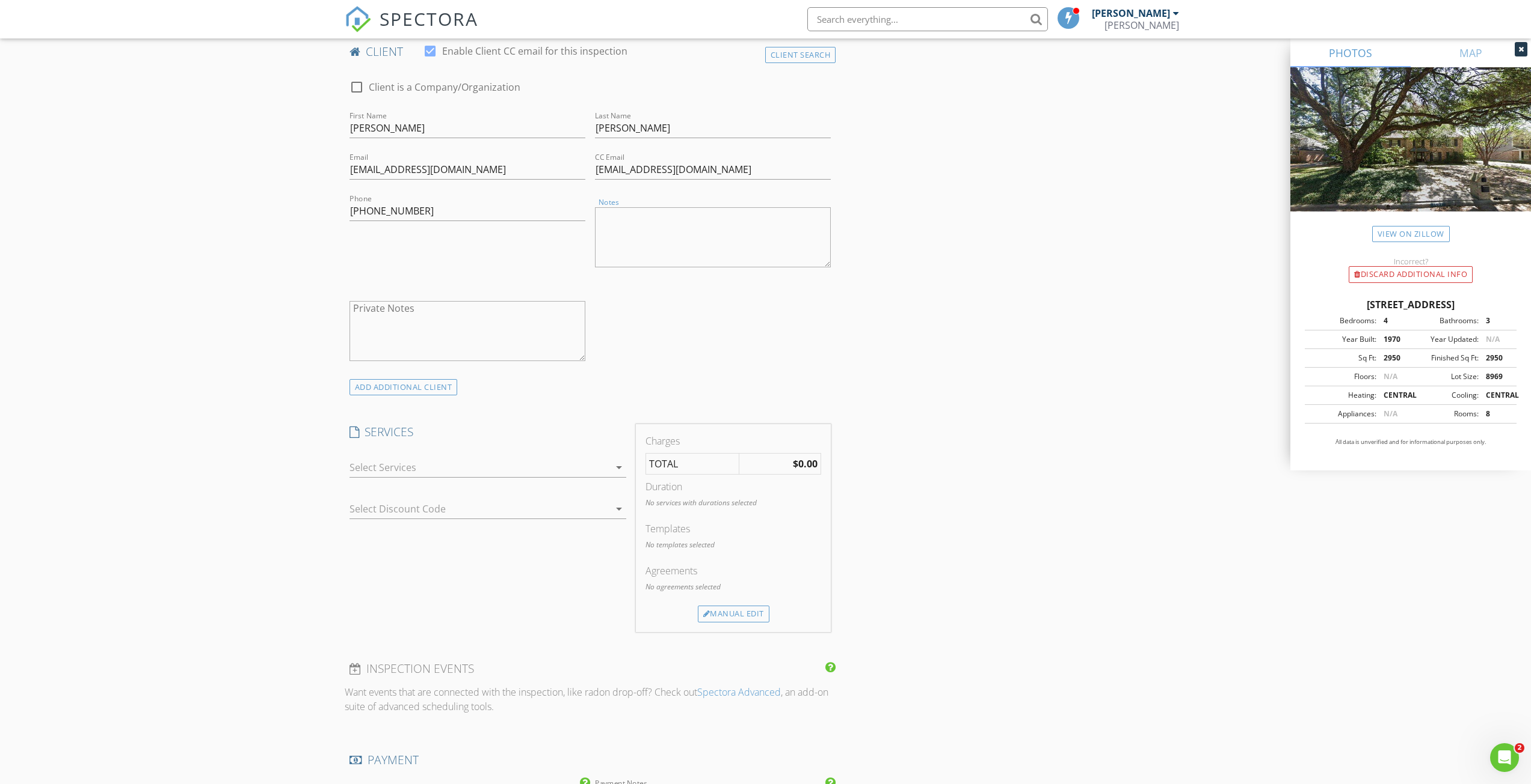
click at [416, 470] on div at bounding box center [480, 467] width 260 height 19
click at [366, 471] on div at bounding box center [366, 471] width 21 height 21
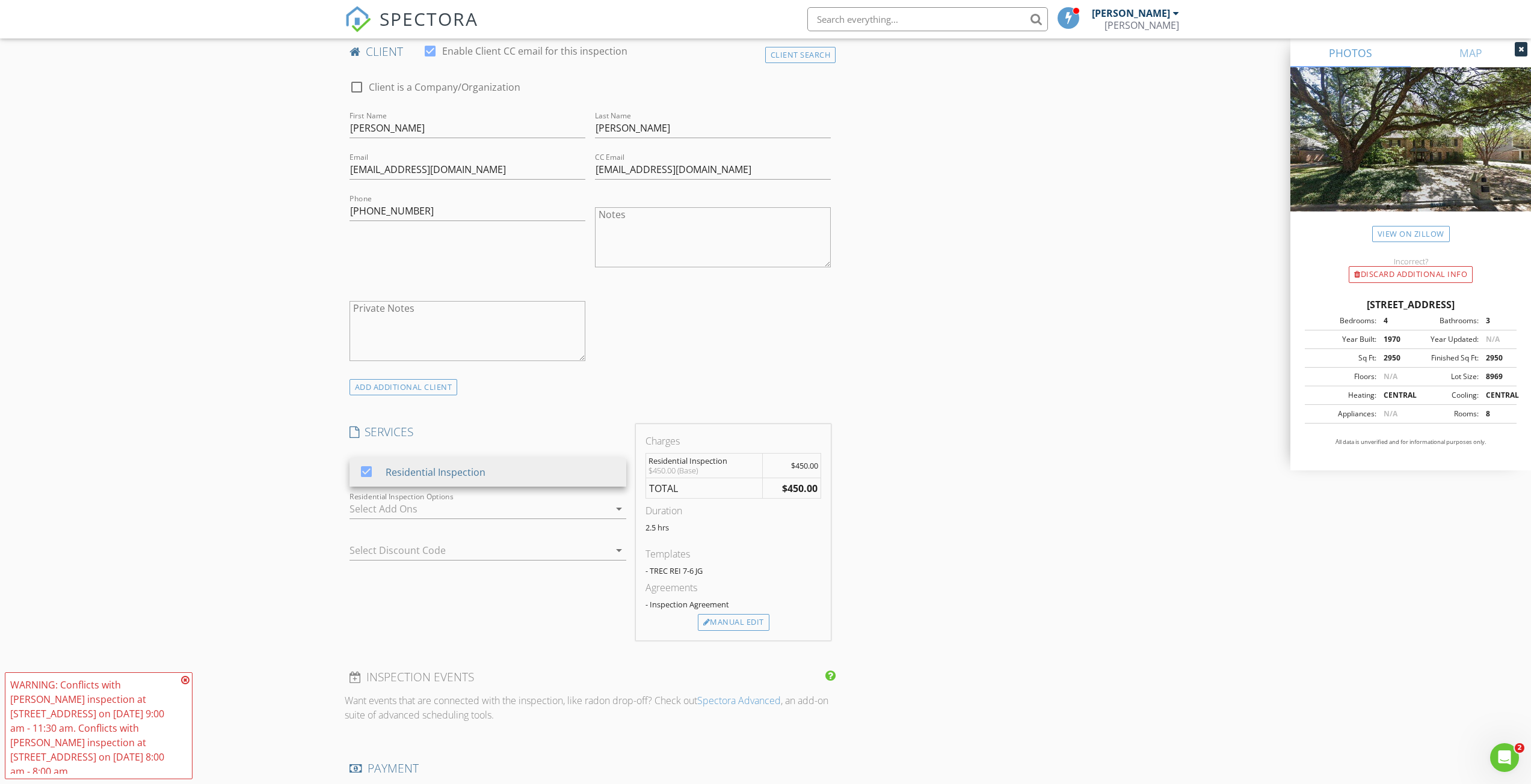
click at [437, 508] on div at bounding box center [480, 508] width 260 height 19
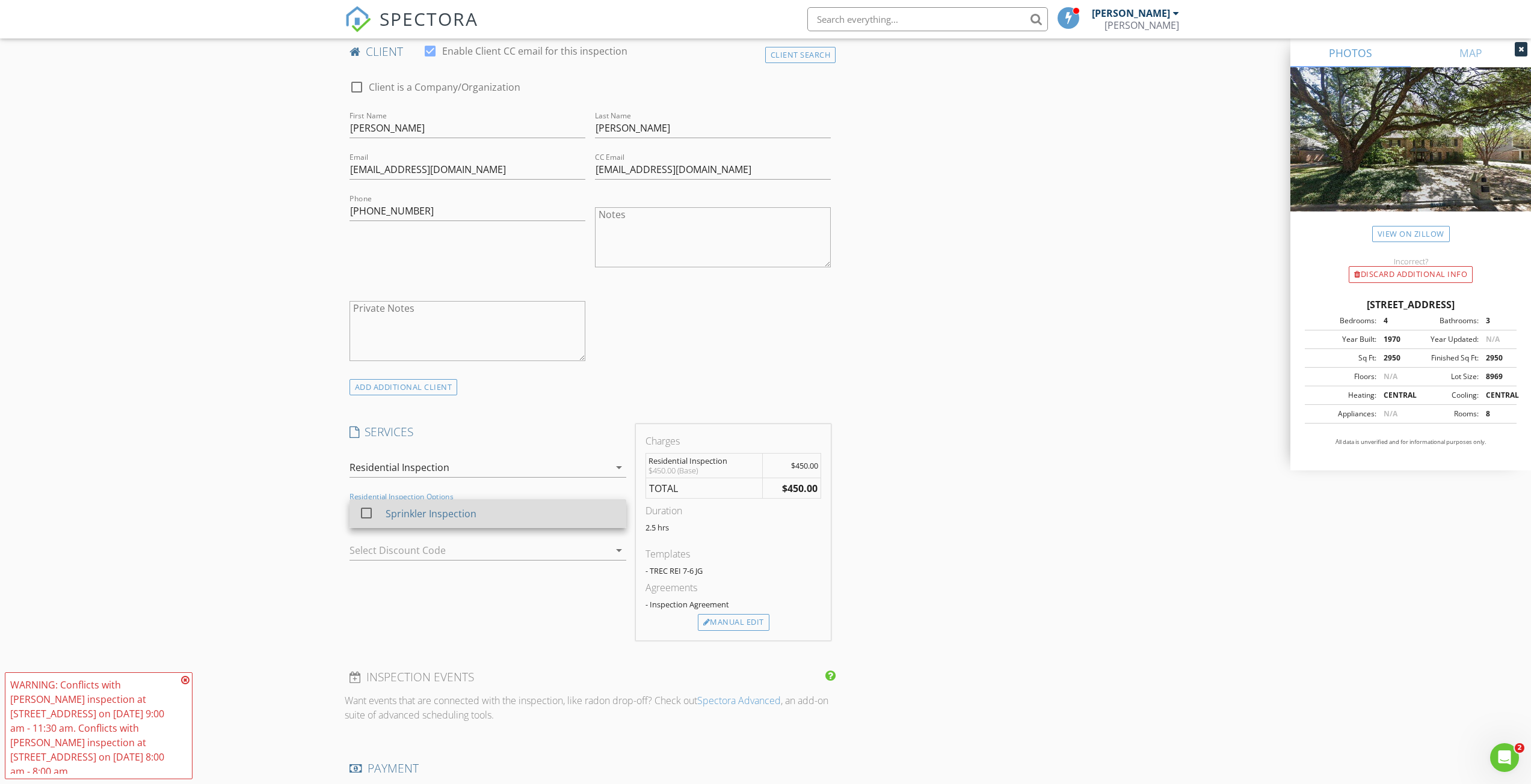
click at [365, 512] on div at bounding box center [366, 513] width 21 height 21
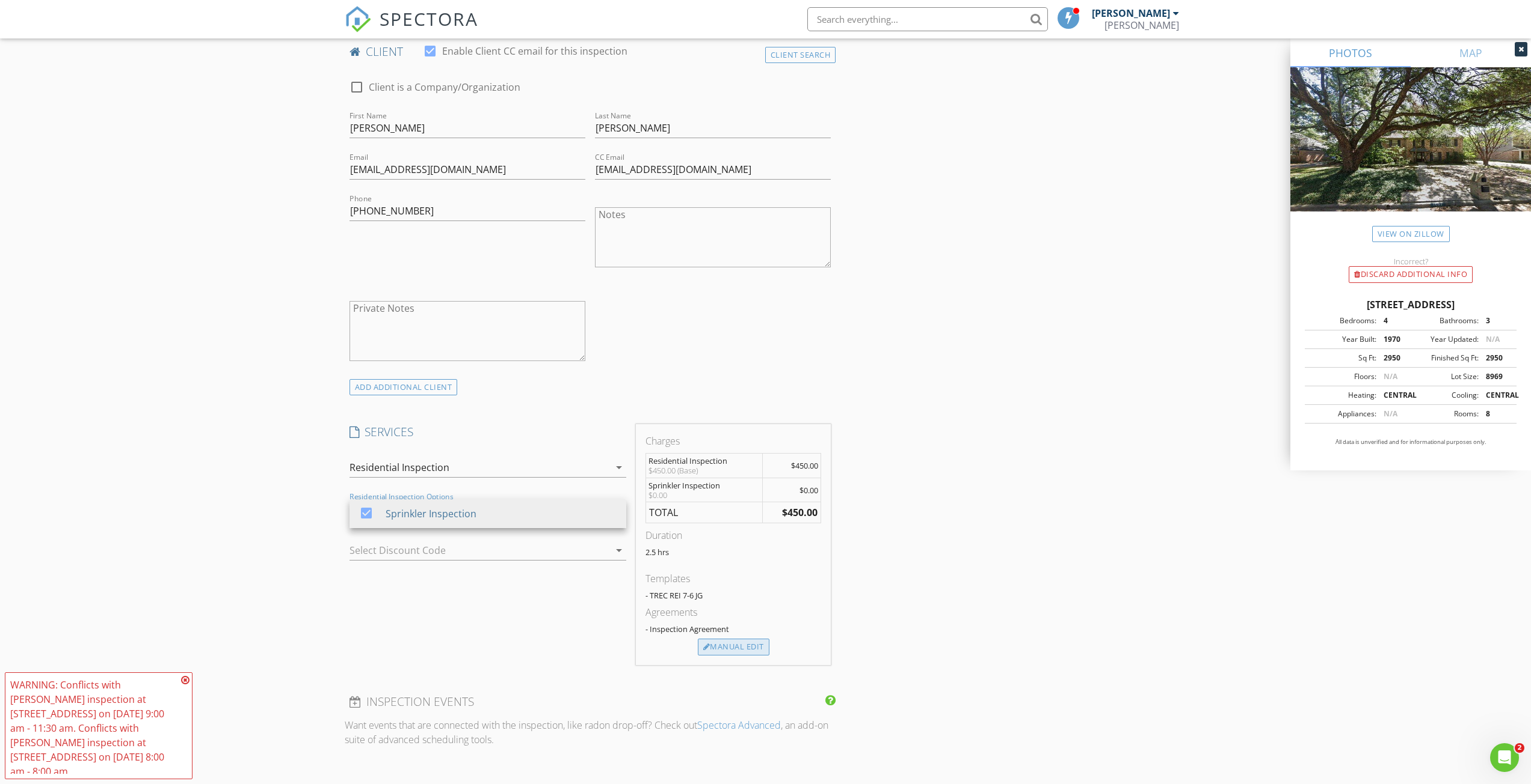
click at [729, 646] on div "Manual Edit" at bounding box center [734, 647] width 71 height 17
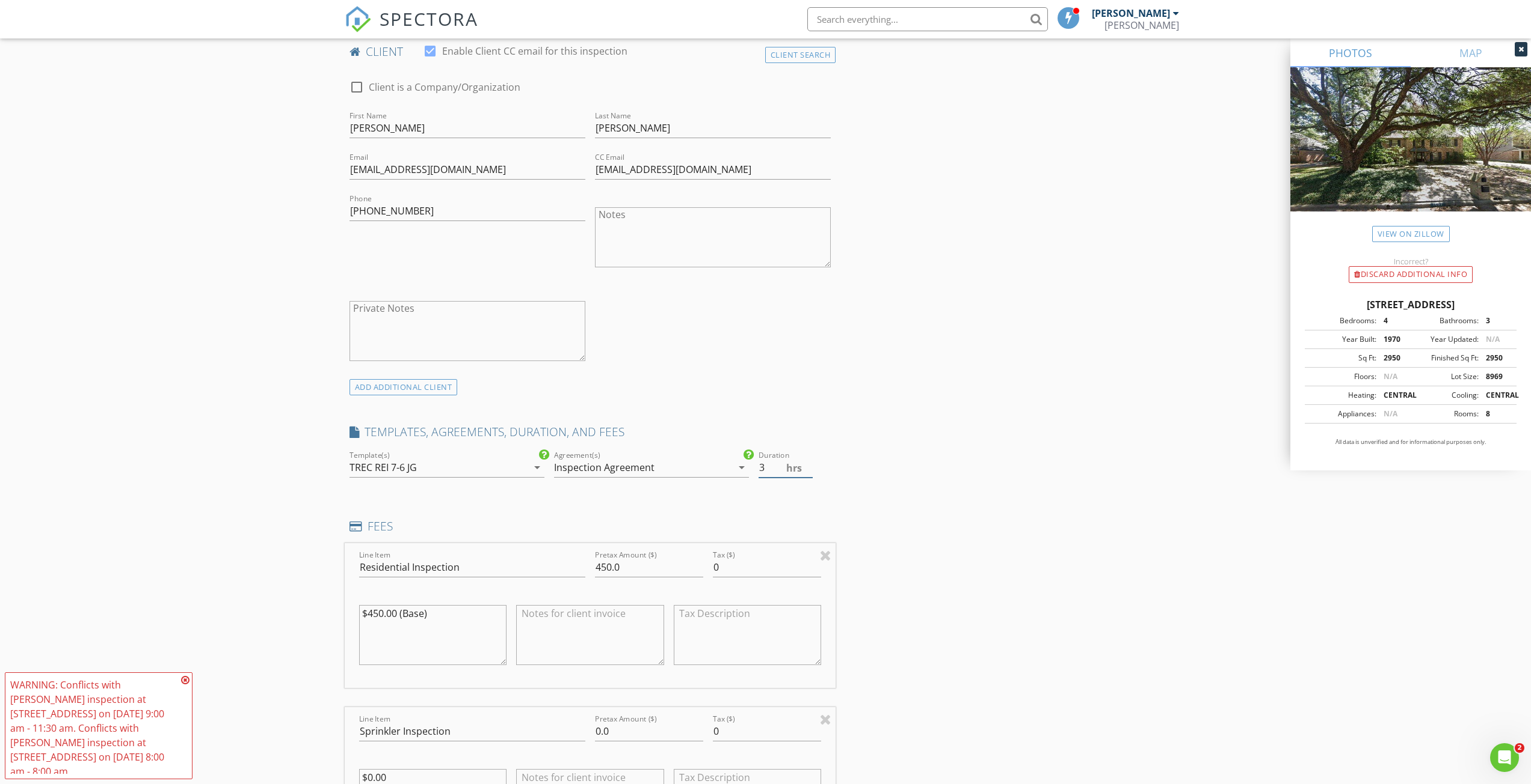
click at [808, 464] on input "3" at bounding box center [785, 468] width 55 height 20
click at [808, 464] on input "3.5" at bounding box center [785, 468] width 55 height 20
click at [808, 464] on input "4" at bounding box center [785, 468] width 55 height 20
type input "4.5"
click at [808, 464] on input "4.5" at bounding box center [785, 468] width 55 height 20
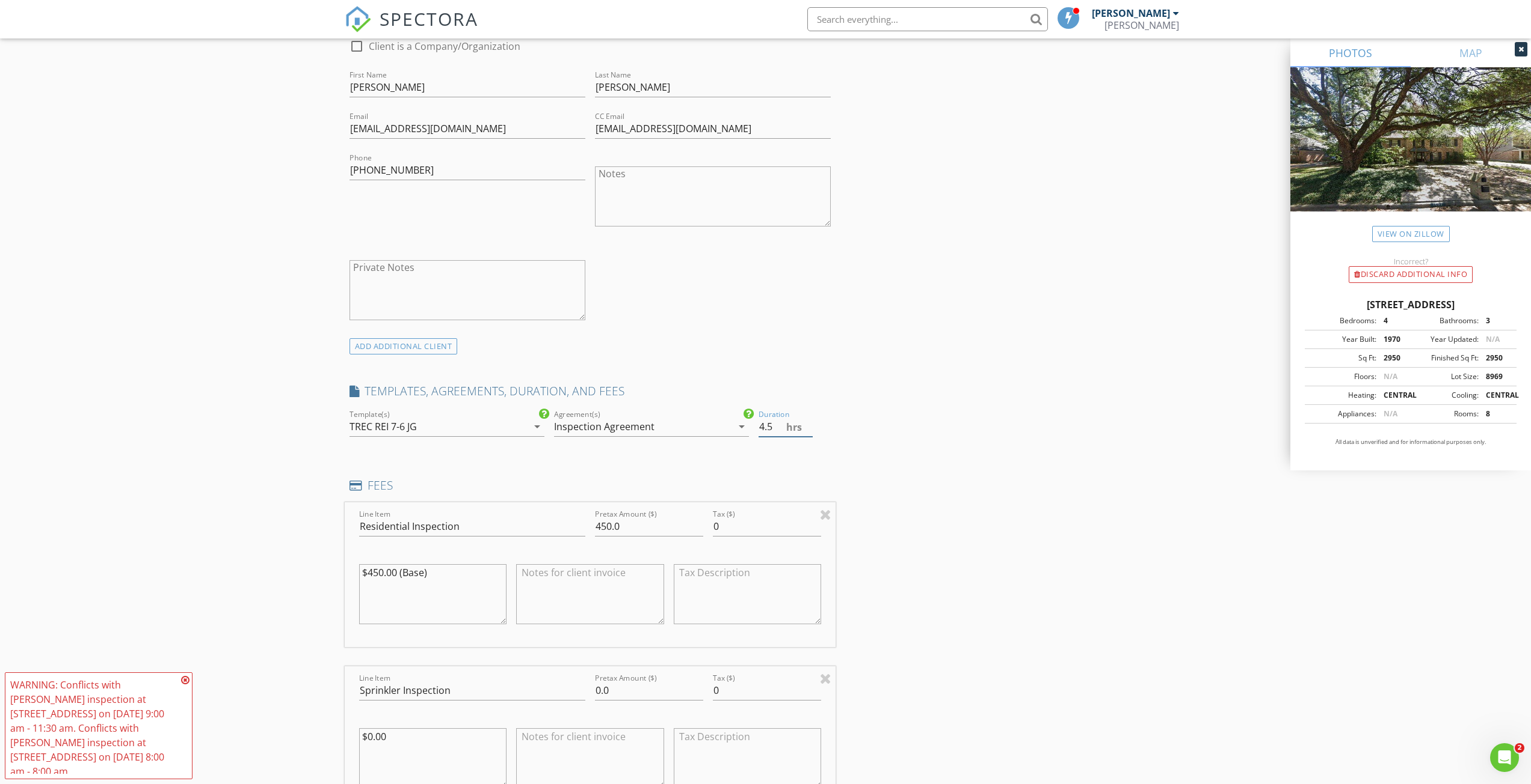
scroll to position [661, 0]
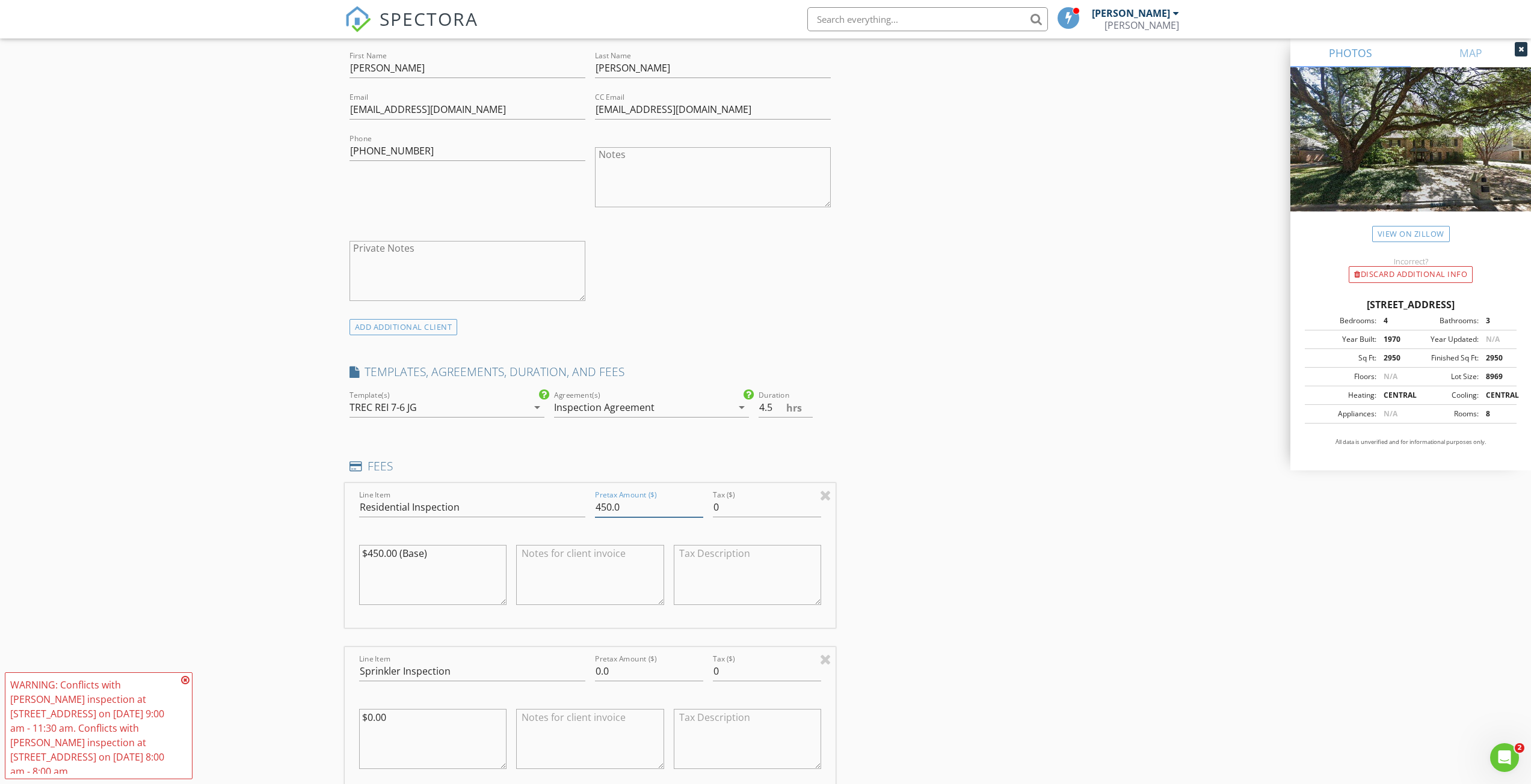
click at [606, 508] on input "450.0" at bounding box center [648, 508] width 108 height 20
type input "400.0"
click at [922, 539] on div "INSPECTOR(S) check_box Jesse Guzman PRIMARY Jesse Guzman arrow_drop_down check_…" at bounding box center [766, 611] width 842 height 2267
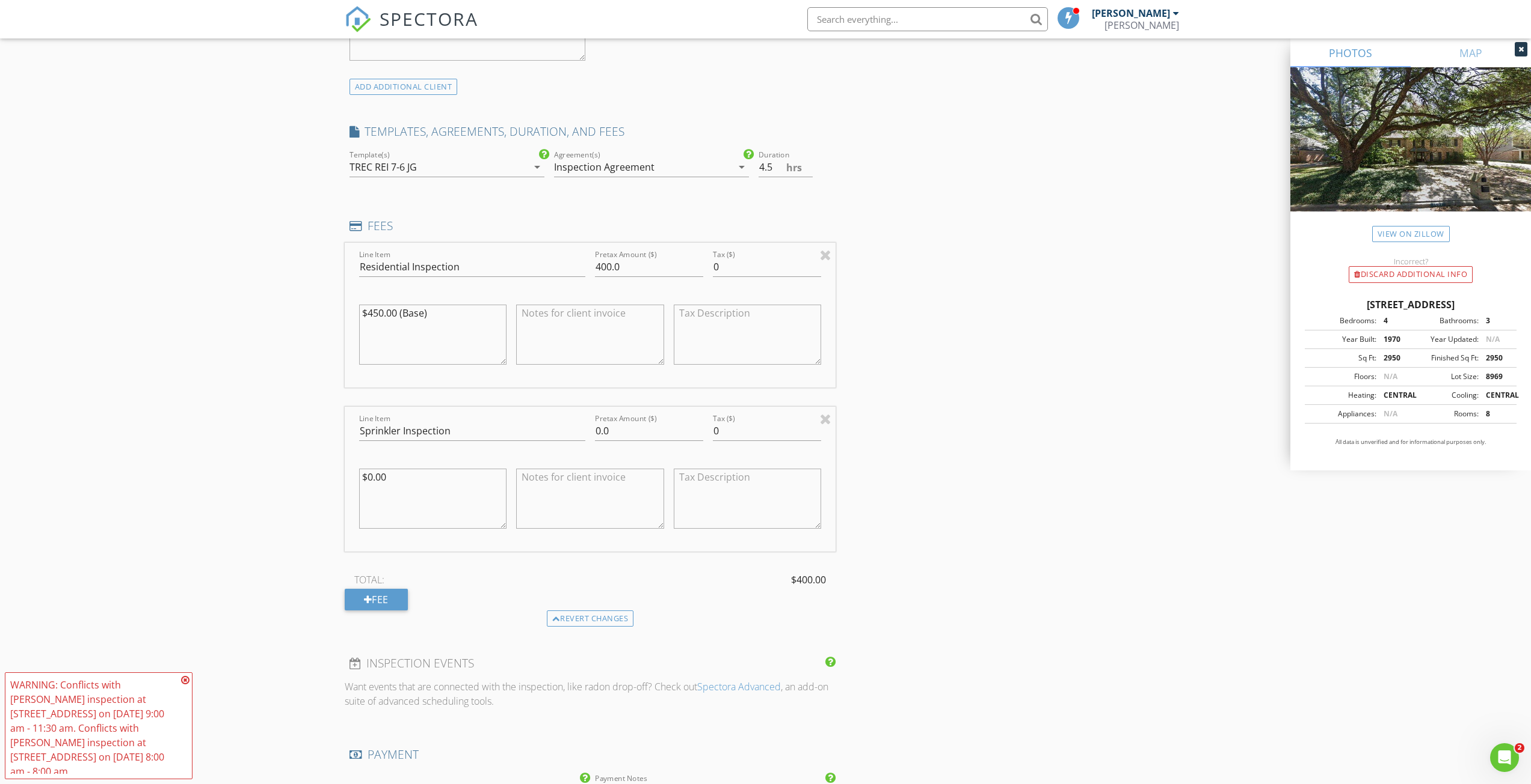
scroll to position [962, 0]
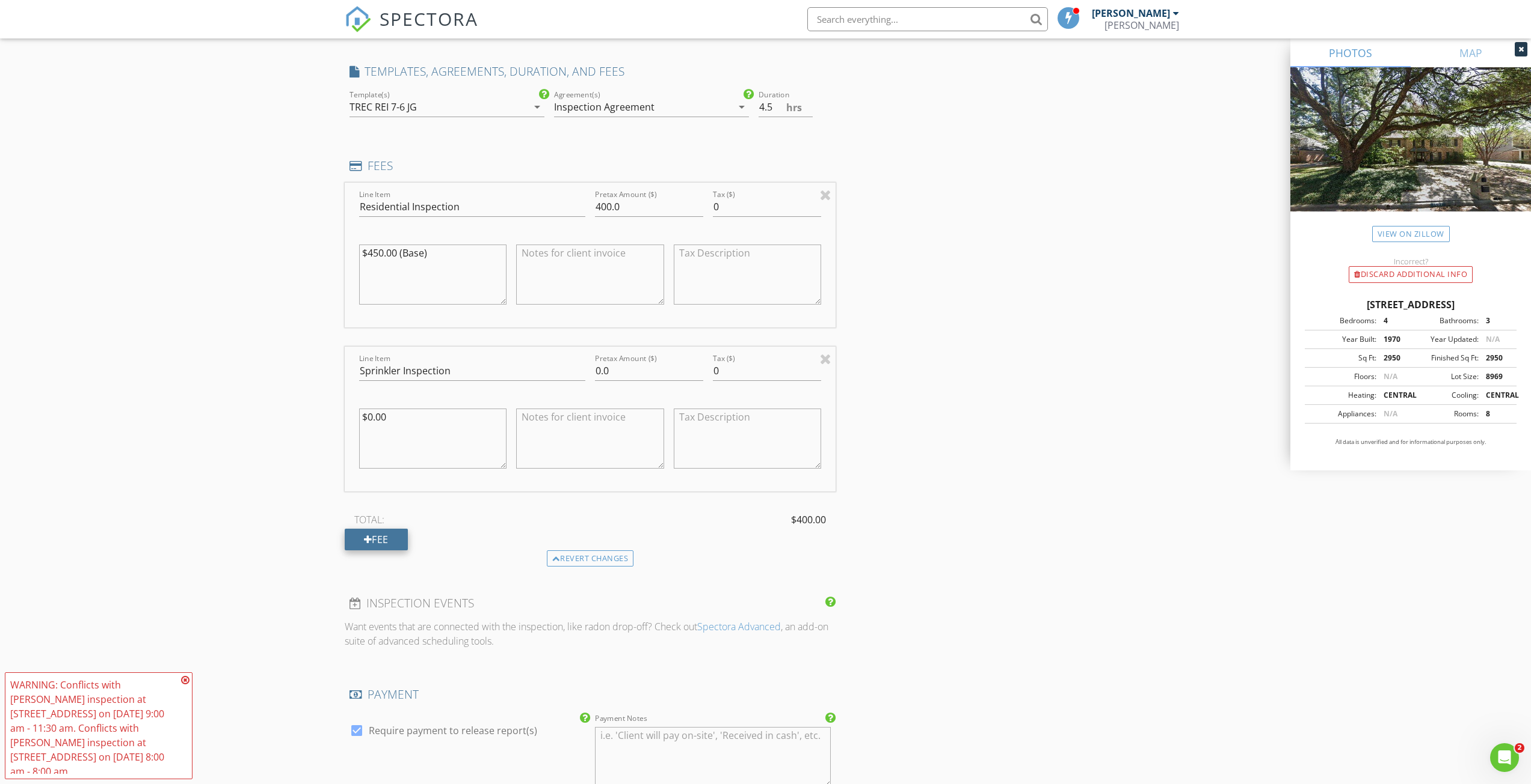
click at [369, 538] on div at bounding box center [367, 540] width 8 height 10
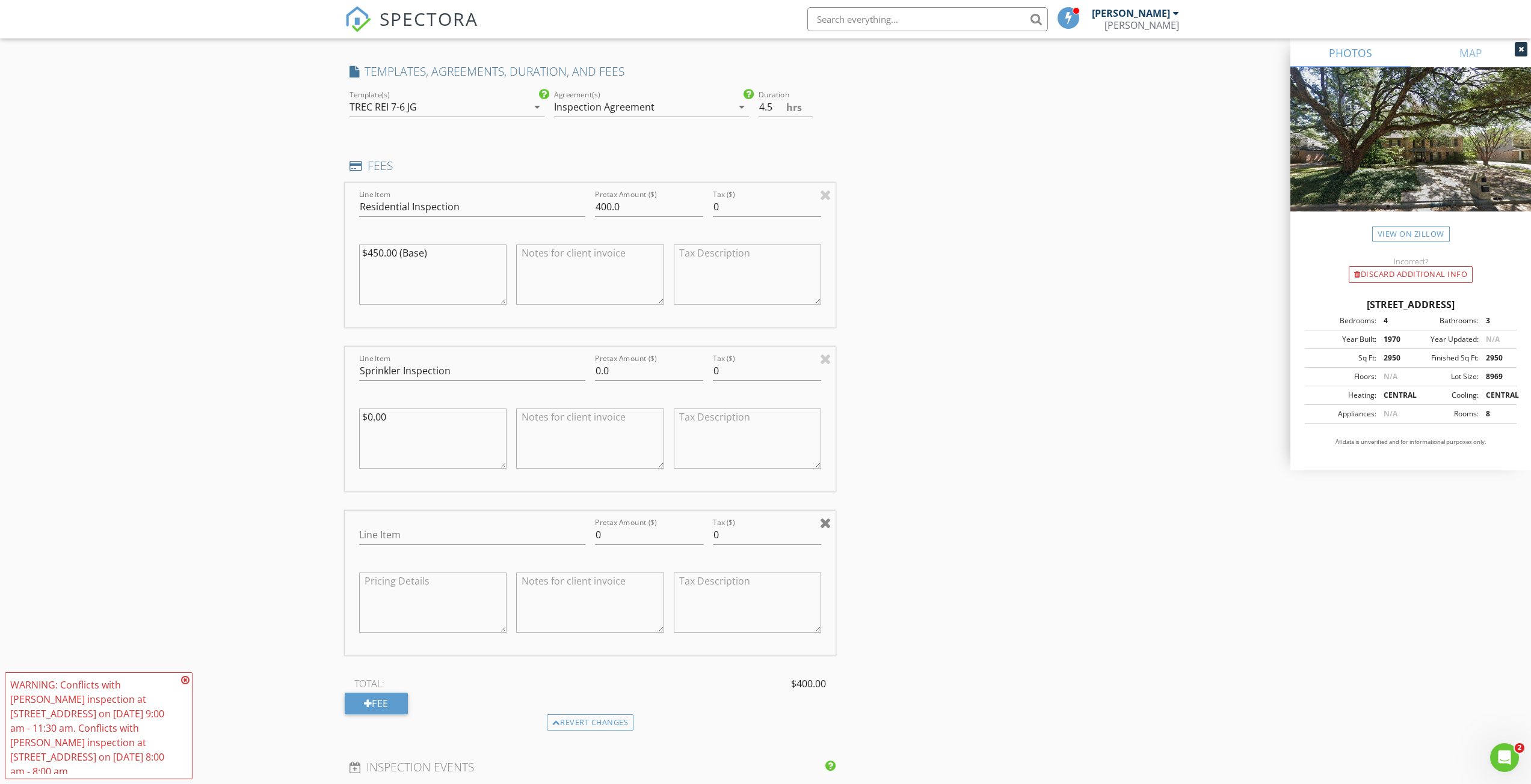
click at [824, 524] on div at bounding box center [826, 523] width 12 height 15
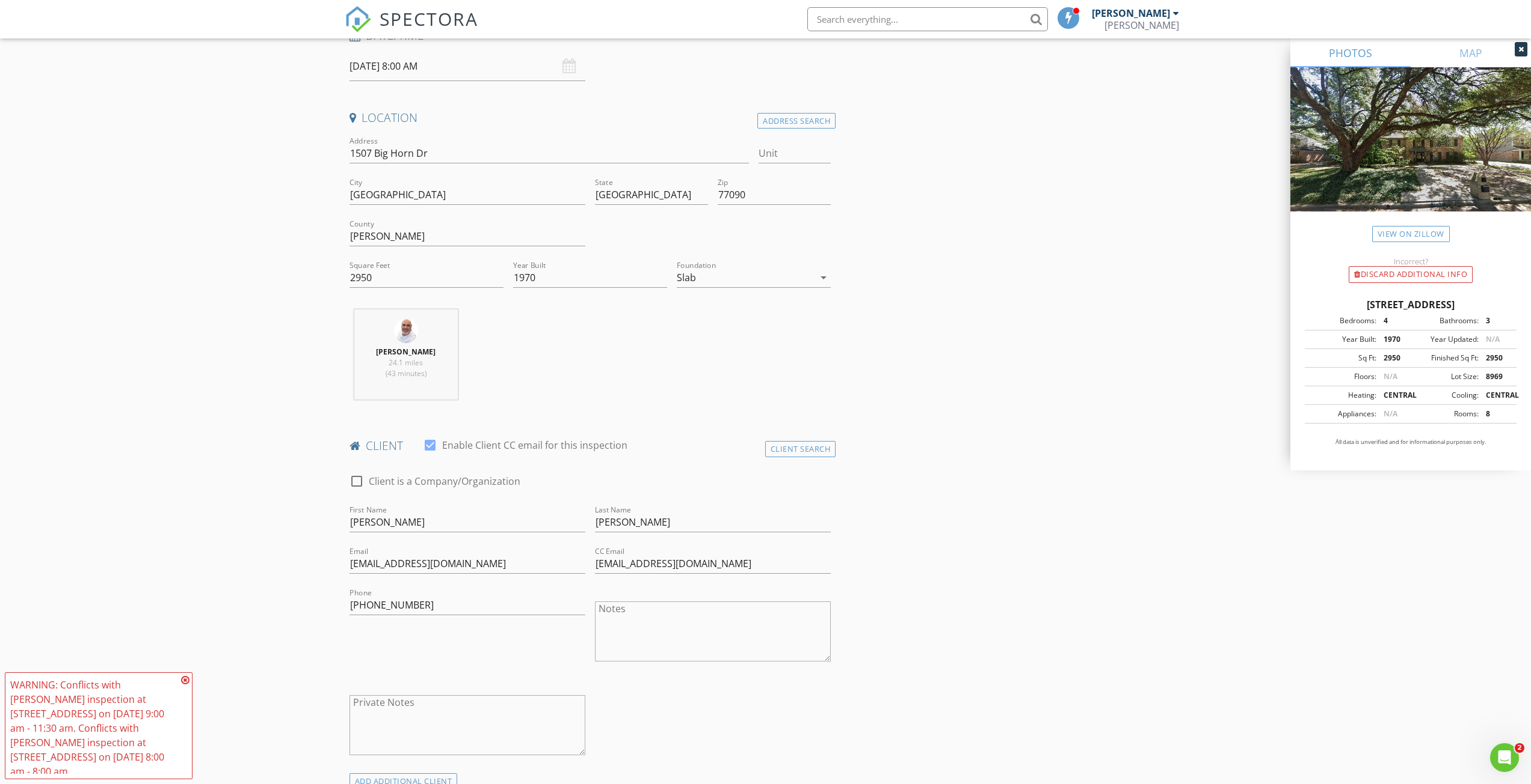
scroll to position [240, 0]
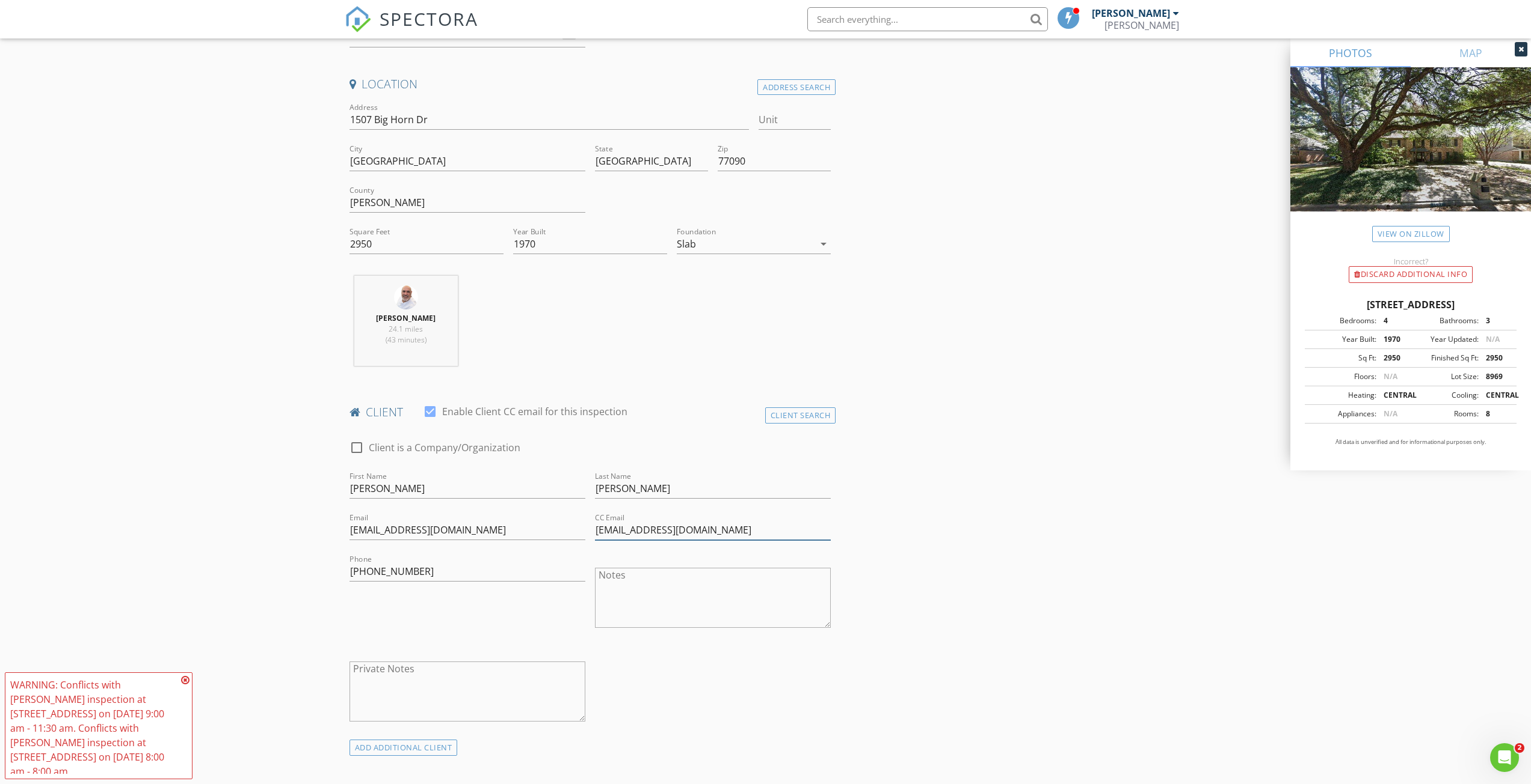
drag, startPoint x: 694, startPoint y: 528, endPoint x: 698, endPoint y: 536, distance: 8.9
click at [694, 528] on input "alexmoochie94@gamil.com" at bounding box center [712, 531] width 235 height 20
type input "[EMAIL_ADDRESS][DOMAIN_NAME]"
click at [186, 681] on icon at bounding box center [185, 681] width 8 height 10
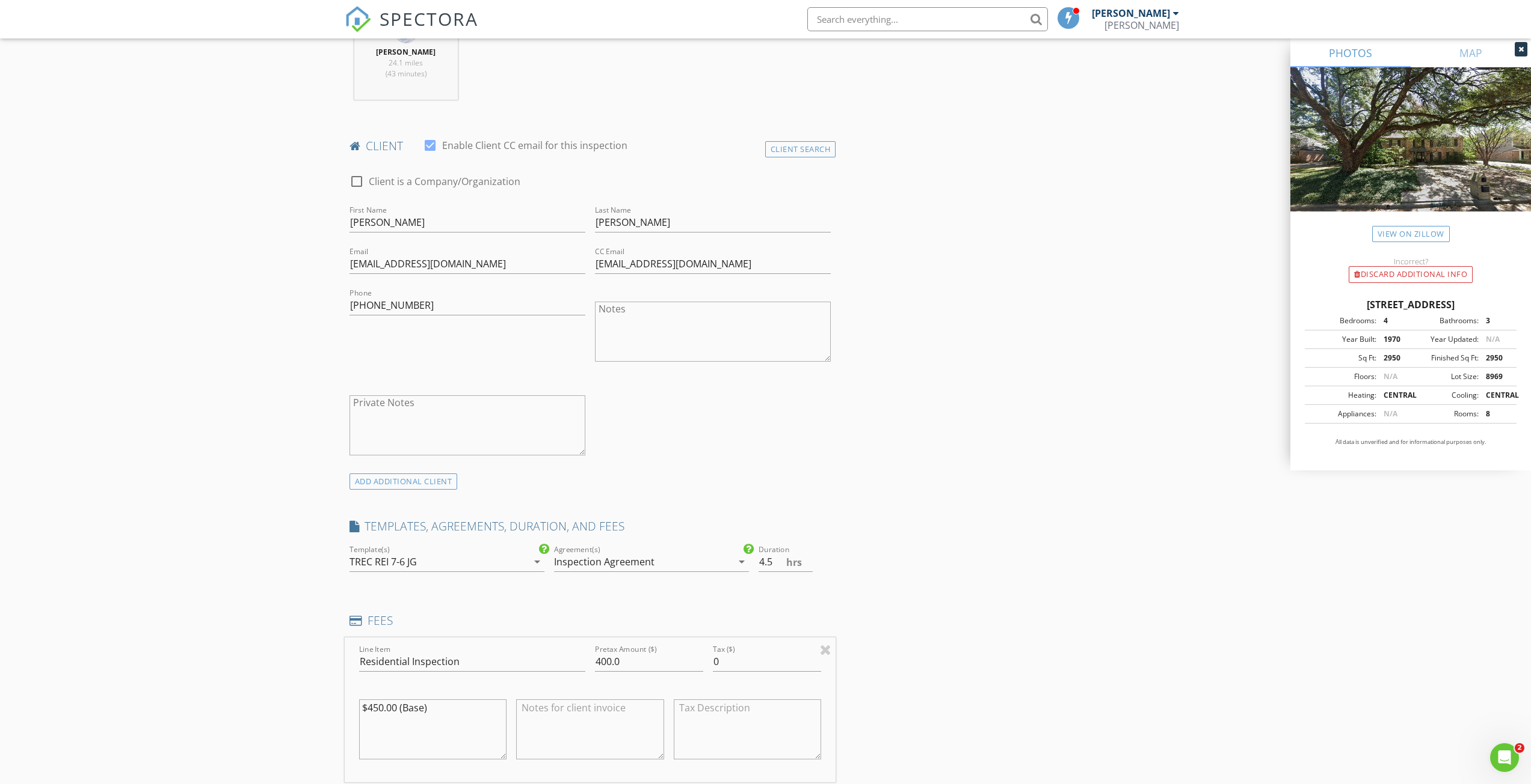
scroll to position [541, 0]
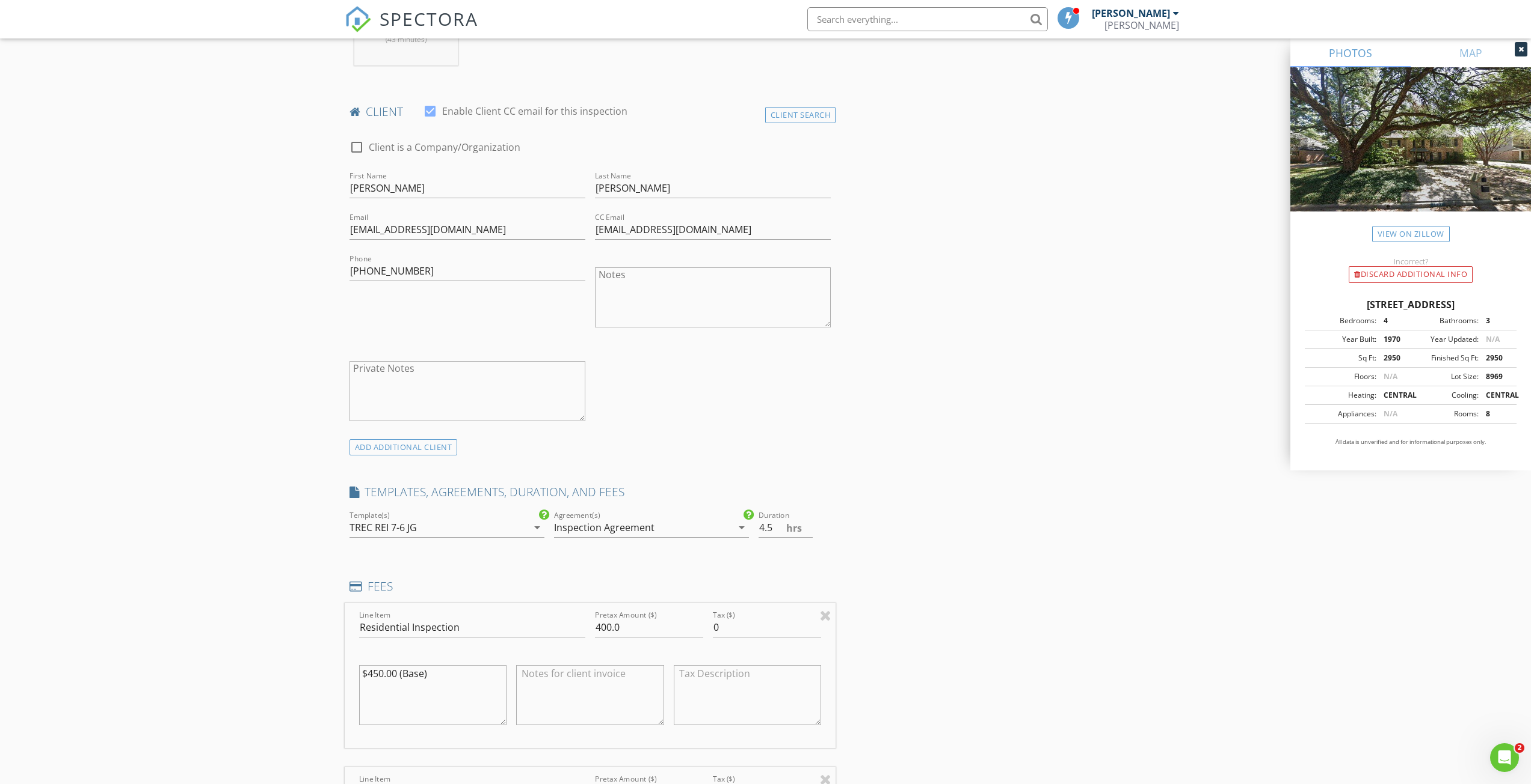
click at [365, 388] on textarea "Private Notes" at bounding box center [467, 391] width 235 height 61
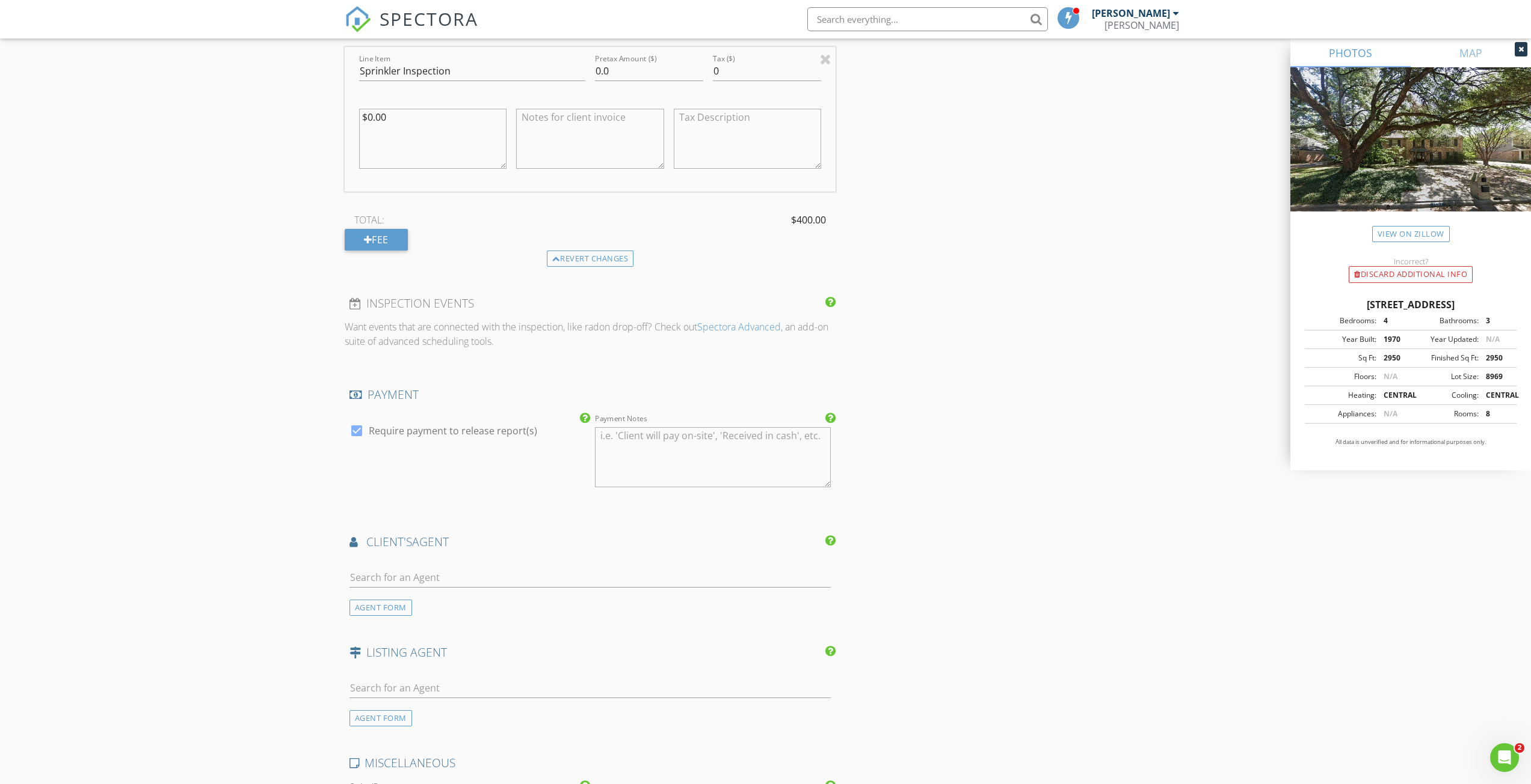
scroll to position [1262, 0]
type textarea "Key code 1264"
click at [624, 448] on textarea "Payment Notes" at bounding box center [712, 457] width 235 height 61
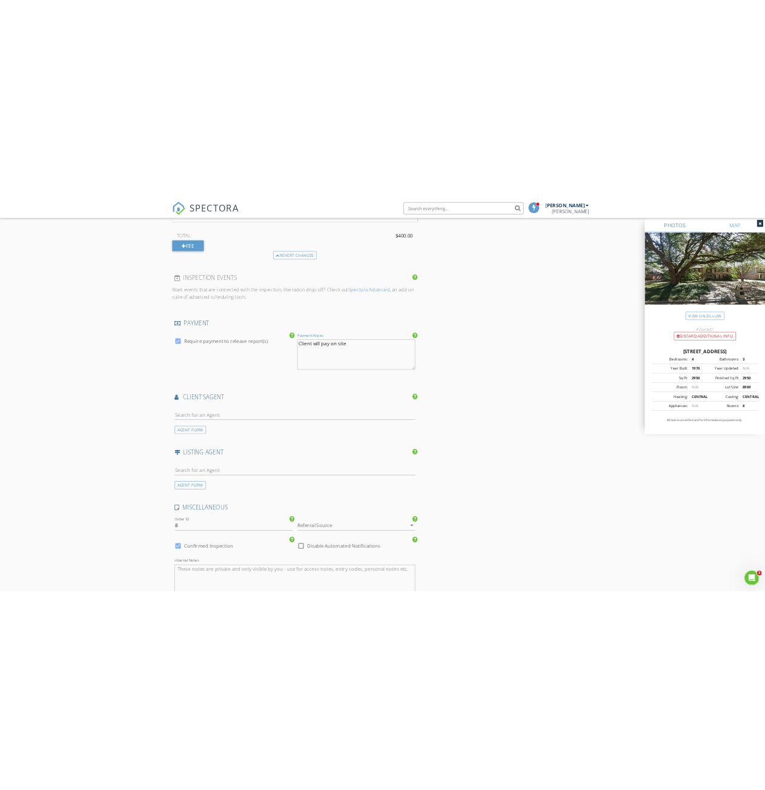
scroll to position [1454, 0]
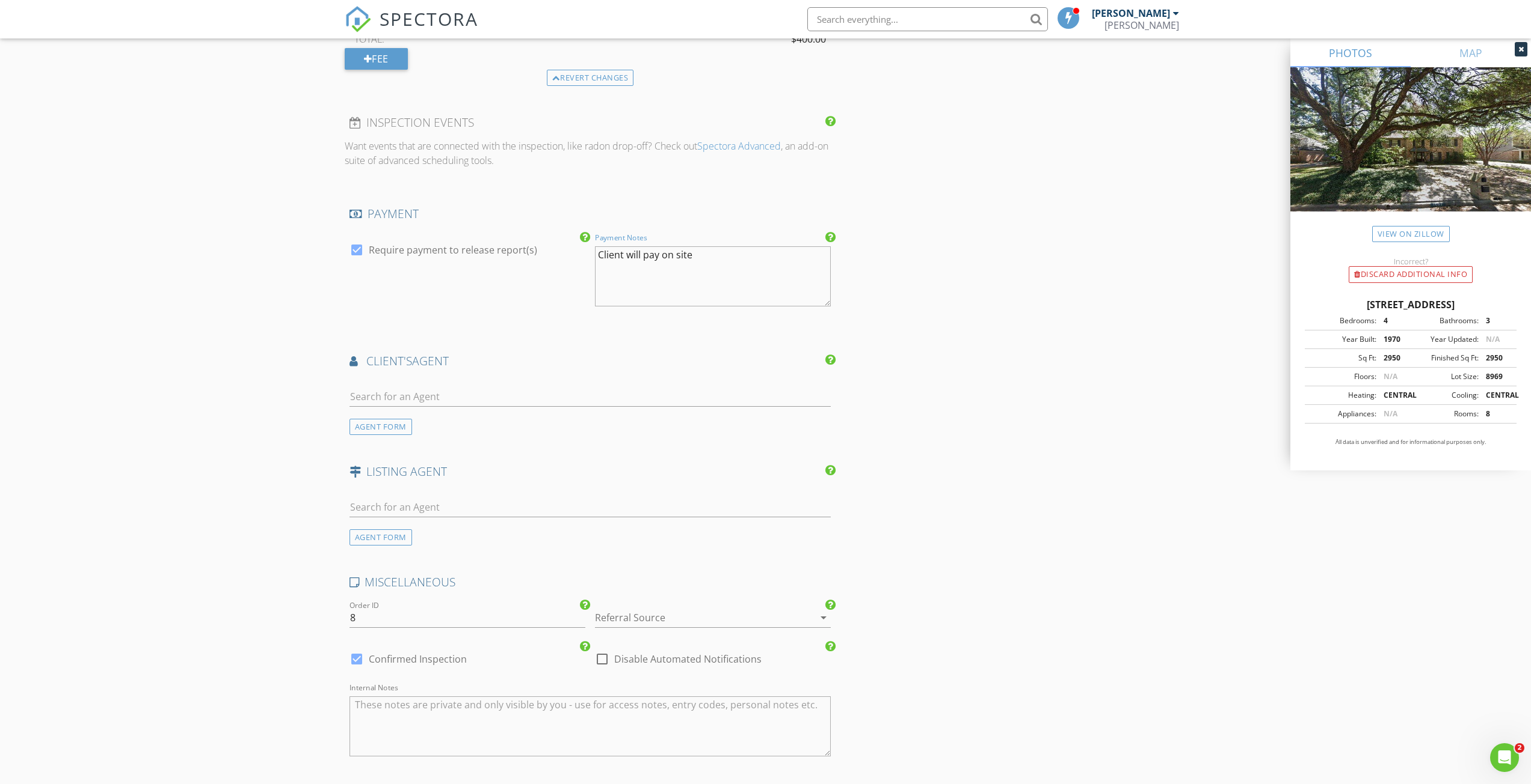
type textarea "Client will pay on site"
click at [382, 396] on input "text" at bounding box center [590, 397] width 482 height 20
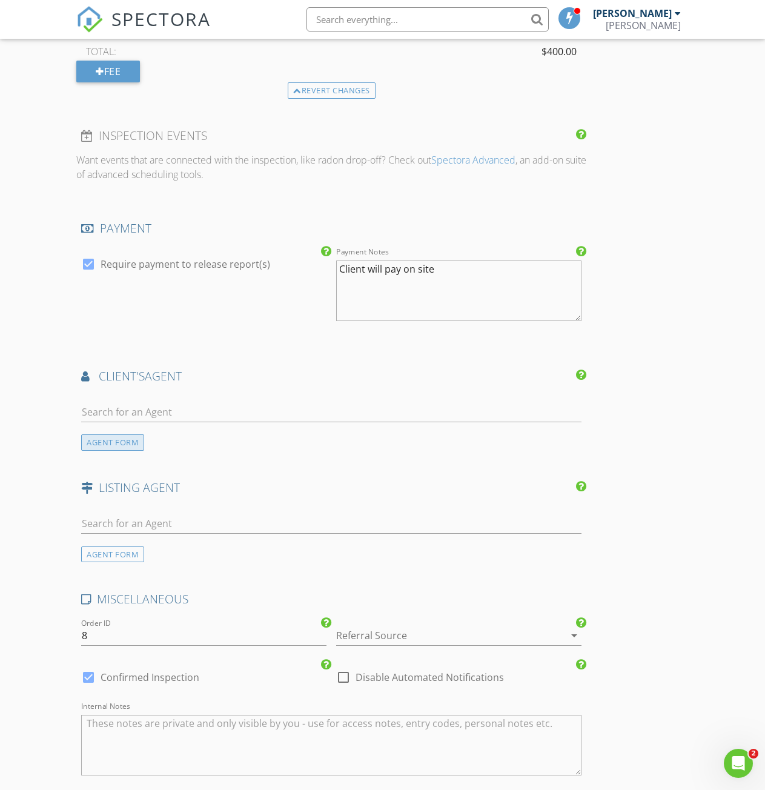
click at [112, 444] on div "AGENT FORM" at bounding box center [112, 442] width 63 height 16
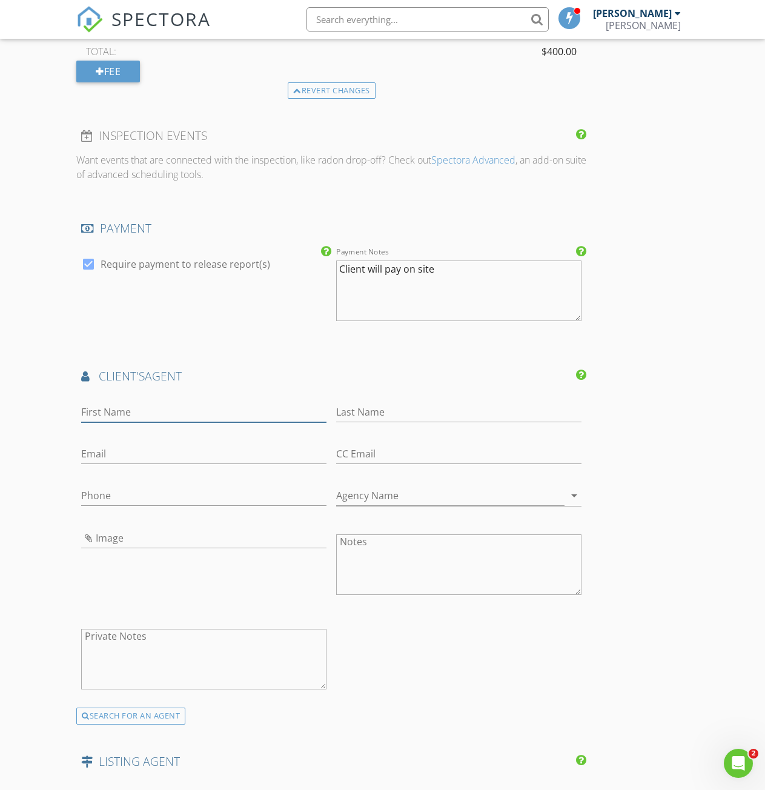
click at [105, 416] on input "First Name" at bounding box center [203, 412] width 245 height 20
type input "N"
type input "[PERSON_NAME]"
type input "Rofdrgiez"
click at [101, 501] on input "Phone" at bounding box center [203, 496] width 245 height 20
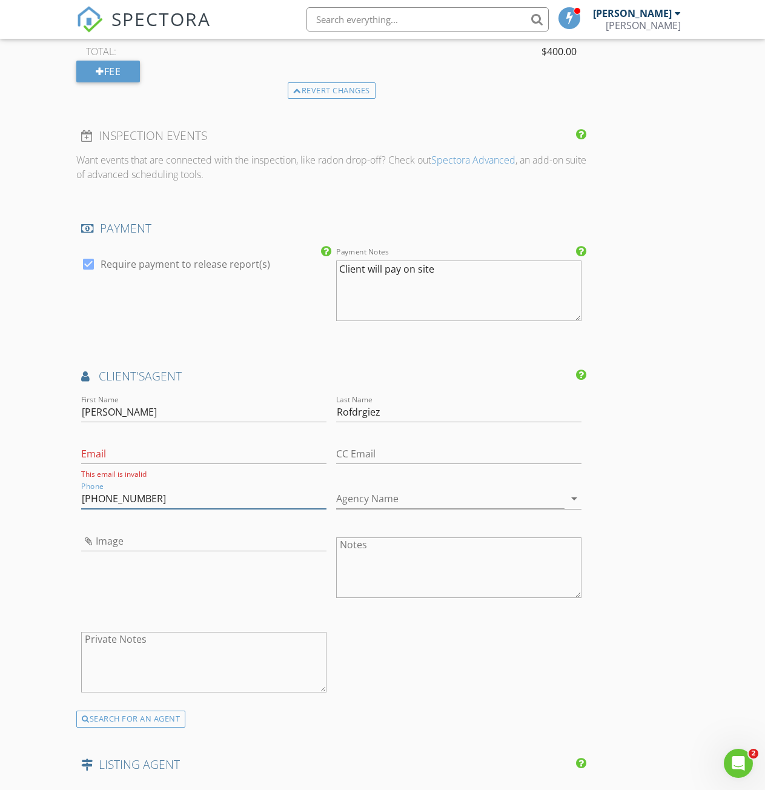
type input "[PHONE_NUMBER]"
click at [567, 497] on icon "arrow_drop_down" at bounding box center [574, 498] width 15 height 15
click at [336, 500] on input "Agency Name" at bounding box center [450, 499] width 228 height 20
type input "Century 21 Western Reality"
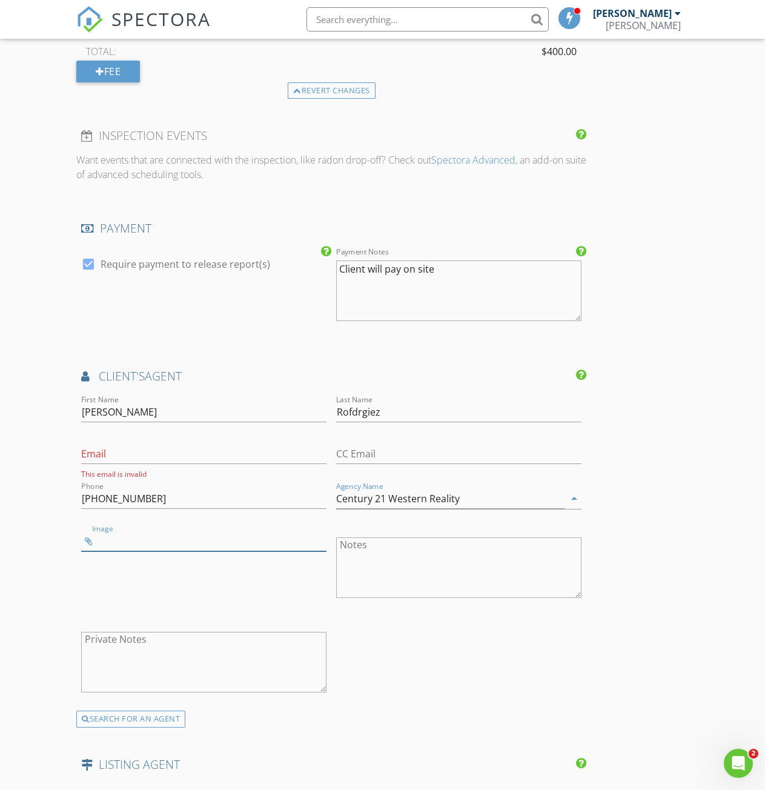
click at [114, 541] on input "Image" at bounding box center [203, 541] width 245 height 20
click at [113, 545] on input "Image" at bounding box center [203, 541] width 245 height 20
type input "Screenshot 2025-08-28 074052.png"
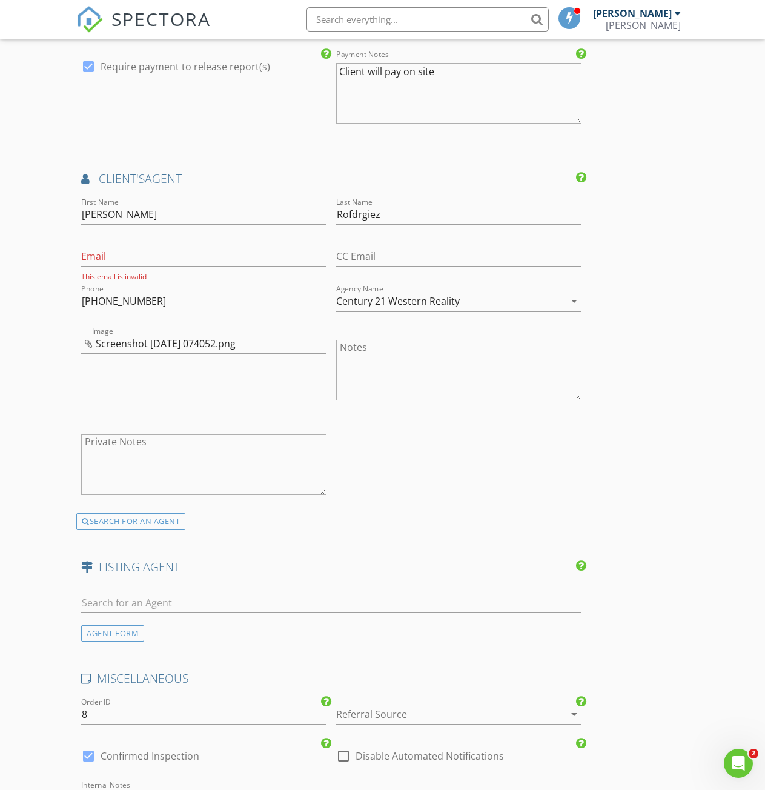
scroll to position [1635, 0]
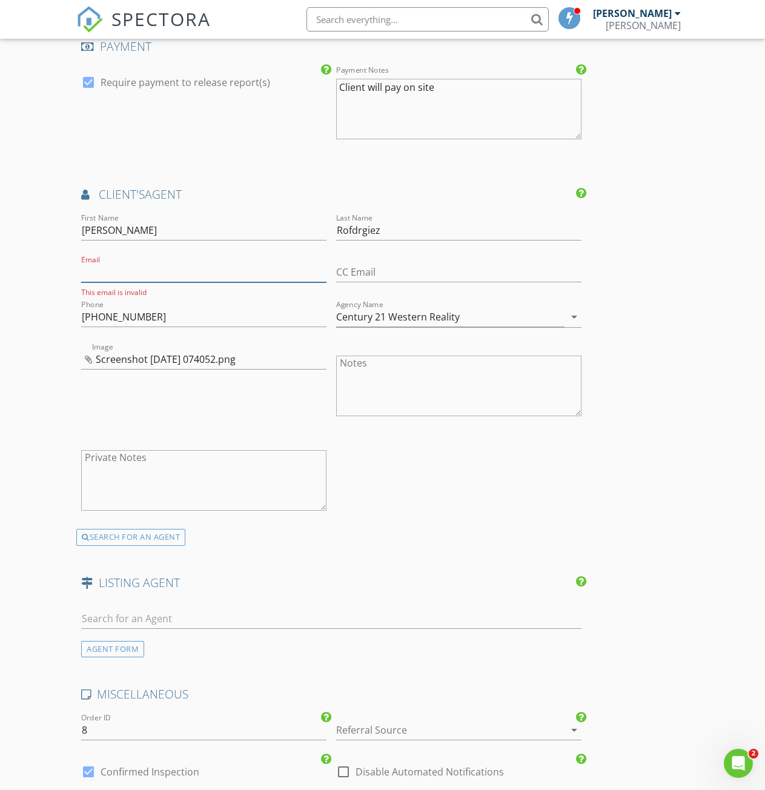
click at [99, 269] on input "Email" at bounding box center [203, 272] width 245 height 20
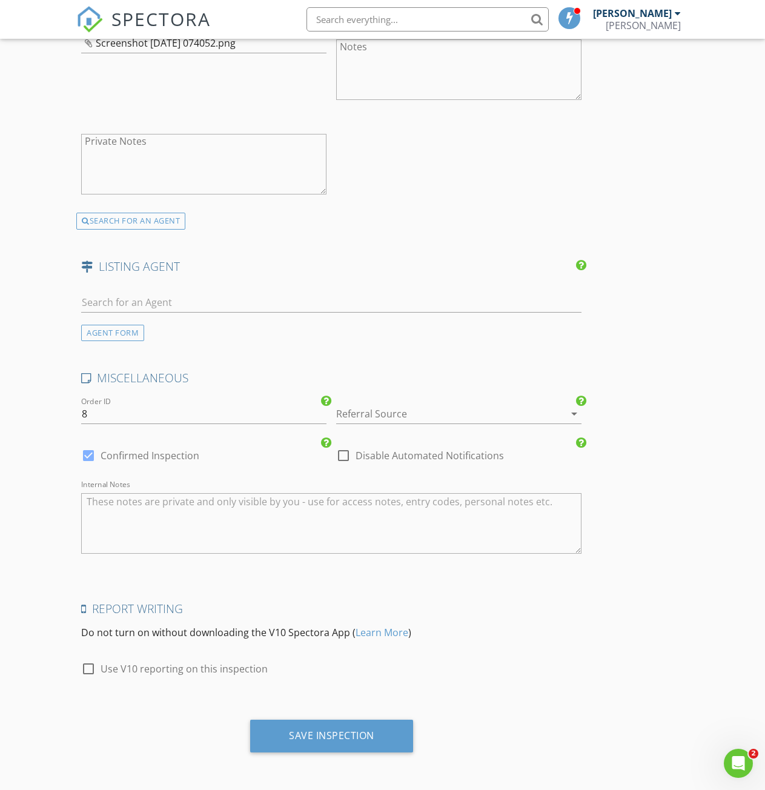
scroll to position [1949, 0]
type input "[DOMAIN_NAME][EMAIL_ADDRESS][DOMAIN_NAME]"
click at [567, 412] on icon "arrow_drop_down" at bounding box center [574, 413] width 15 height 15
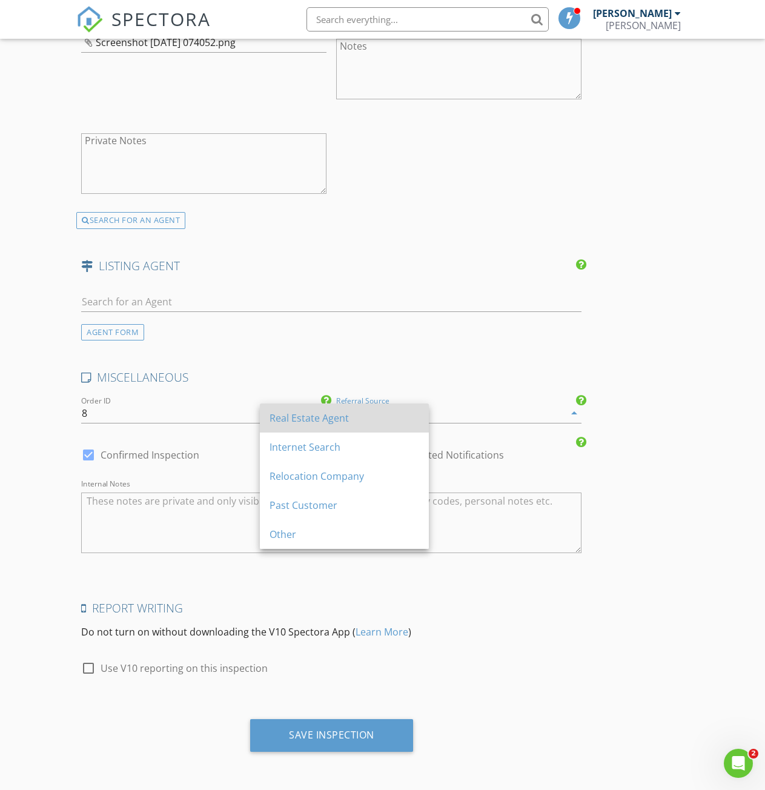
click at [319, 417] on div "Real Estate Agent" at bounding box center [345, 418] width 150 height 15
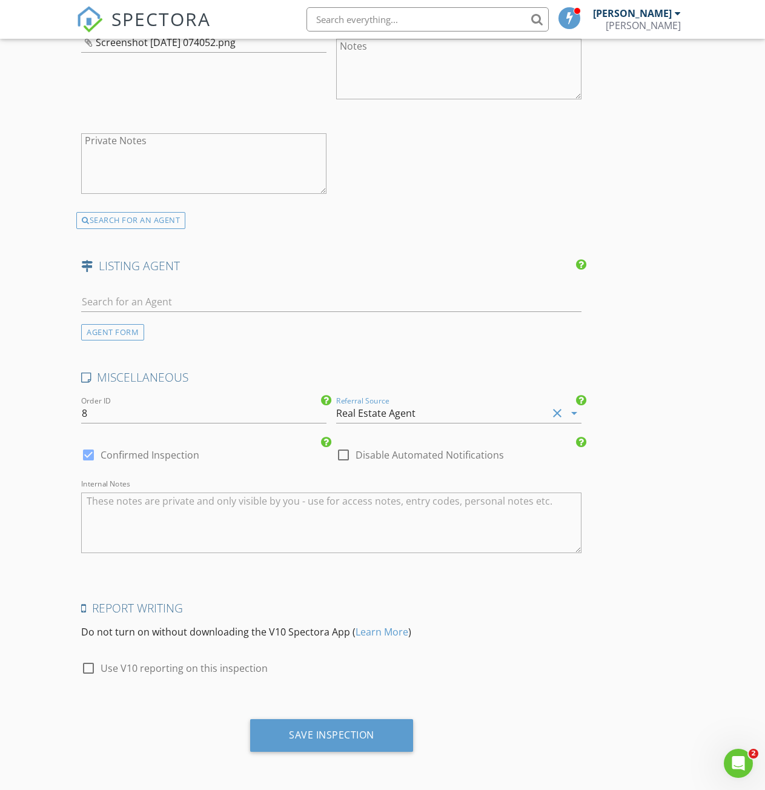
click at [89, 669] on div at bounding box center [88, 668] width 21 height 21
checkbox input "true"
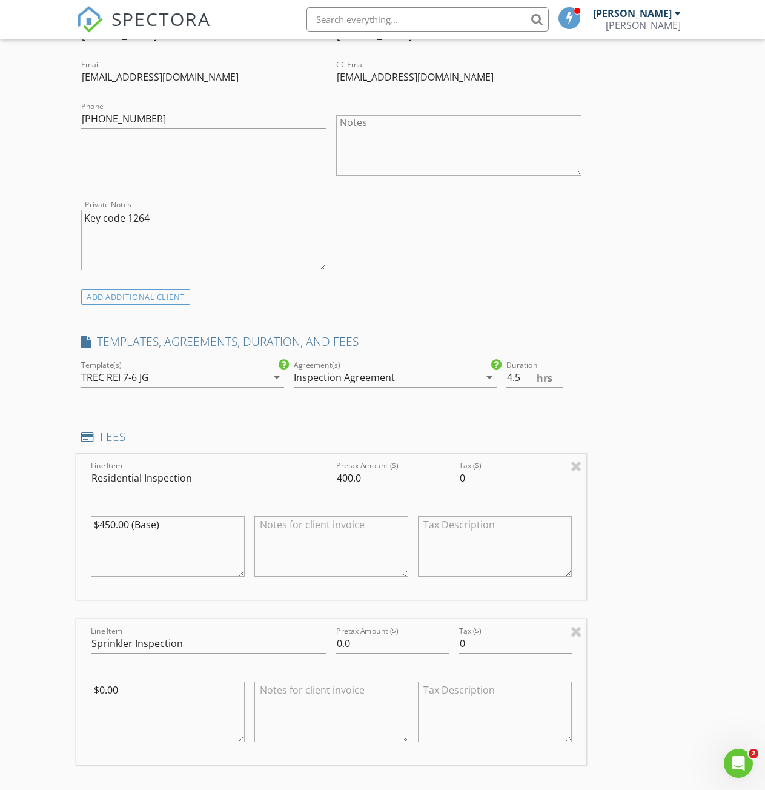
scroll to position [738, 0]
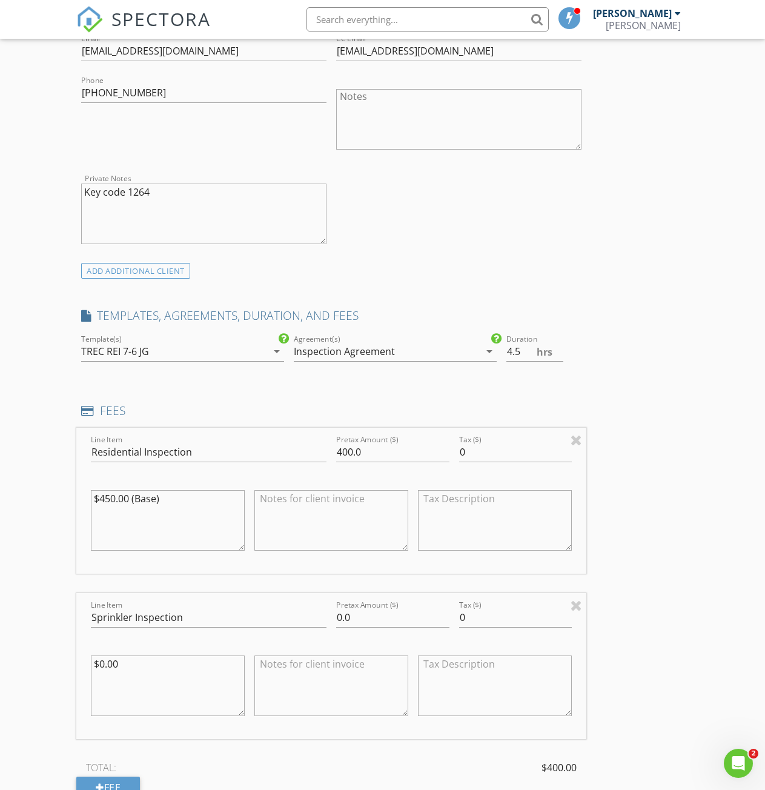
click at [121, 508] on textarea "$450.00 (Base)" at bounding box center [168, 520] width 154 height 61
click at [110, 496] on textarea "$450.00 (Base)" at bounding box center [168, 520] width 154 height 61
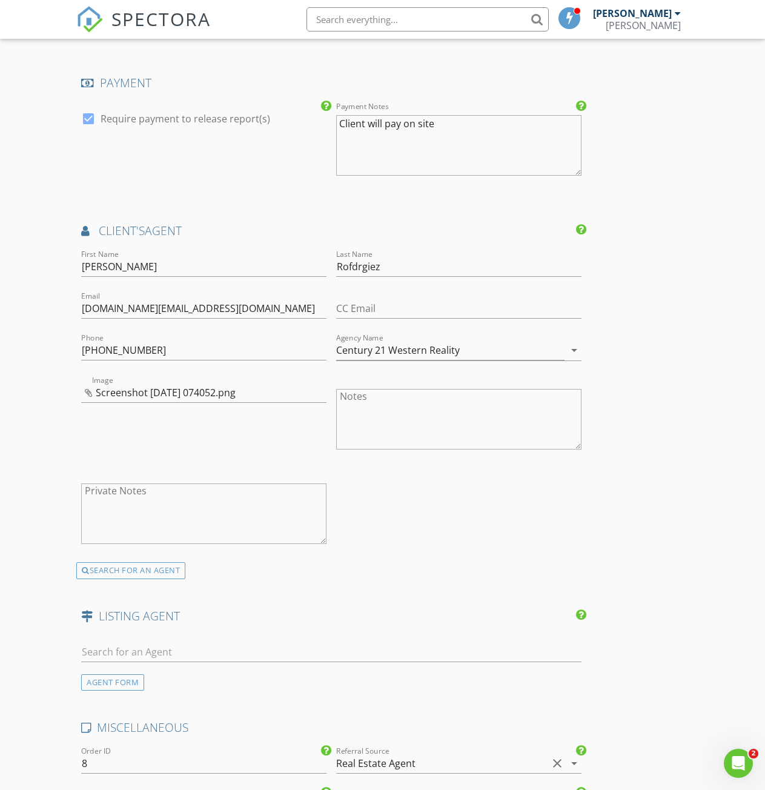
scroll to position [1635, 0]
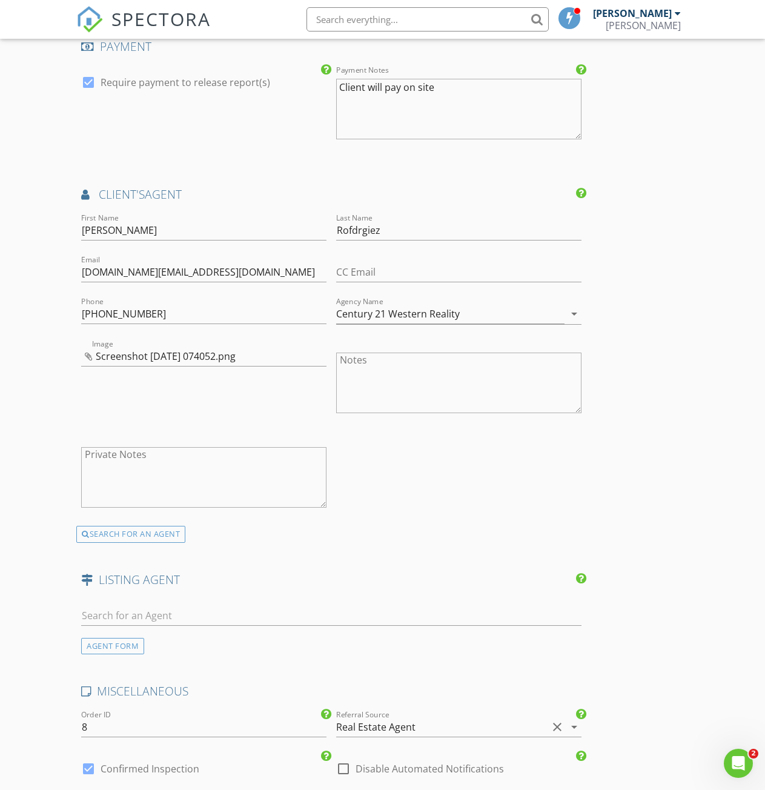
type textarea "$400.00 (Base)"
click at [336, 230] on input "Rofdrgiez" at bounding box center [458, 230] width 245 height 20
click at [336, 233] on input "Rodrgiez" at bounding box center [458, 230] width 245 height 20
click at [336, 233] on input "Rodrigiez" at bounding box center [458, 230] width 245 height 20
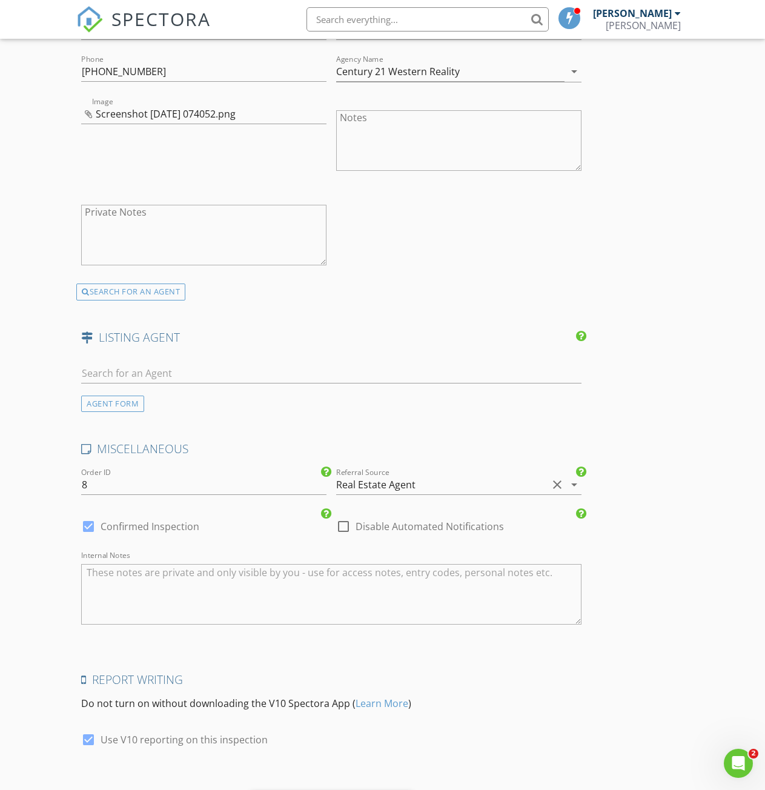
scroll to position [1949, 0]
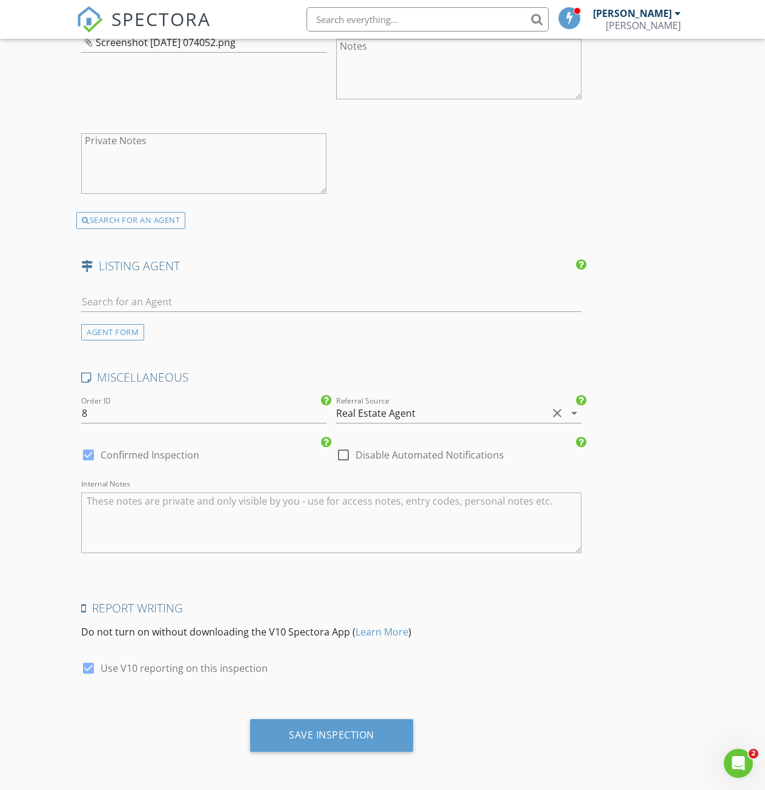
type input "[PERSON_NAME]"
click at [567, 411] on icon "arrow_drop_down" at bounding box center [574, 413] width 15 height 15
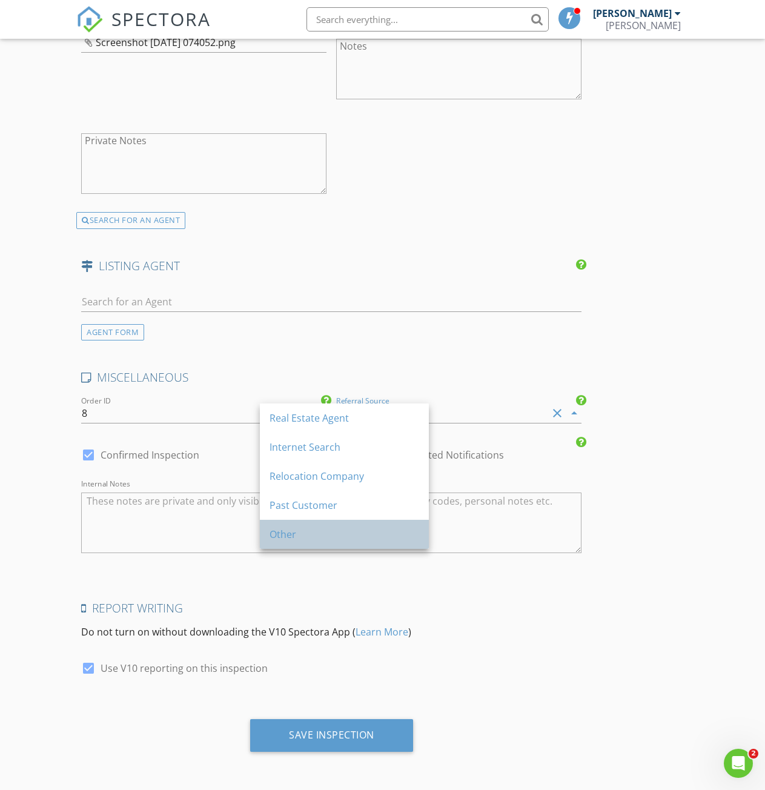
click at [291, 529] on div "Other" at bounding box center [345, 534] width 150 height 15
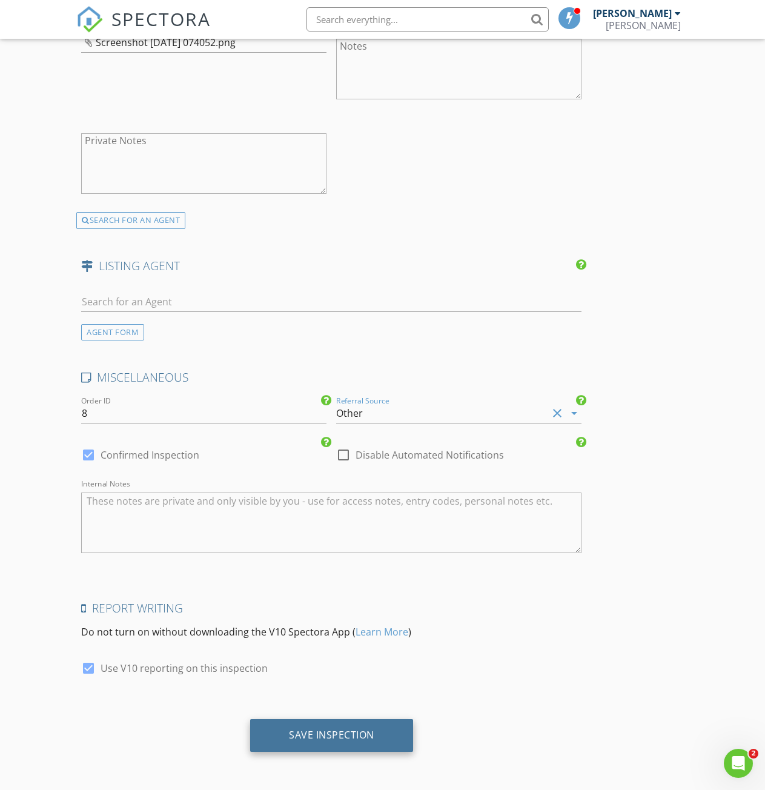
click at [289, 738] on div "Save Inspection" at bounding box center [331, 735] width 85 height 12
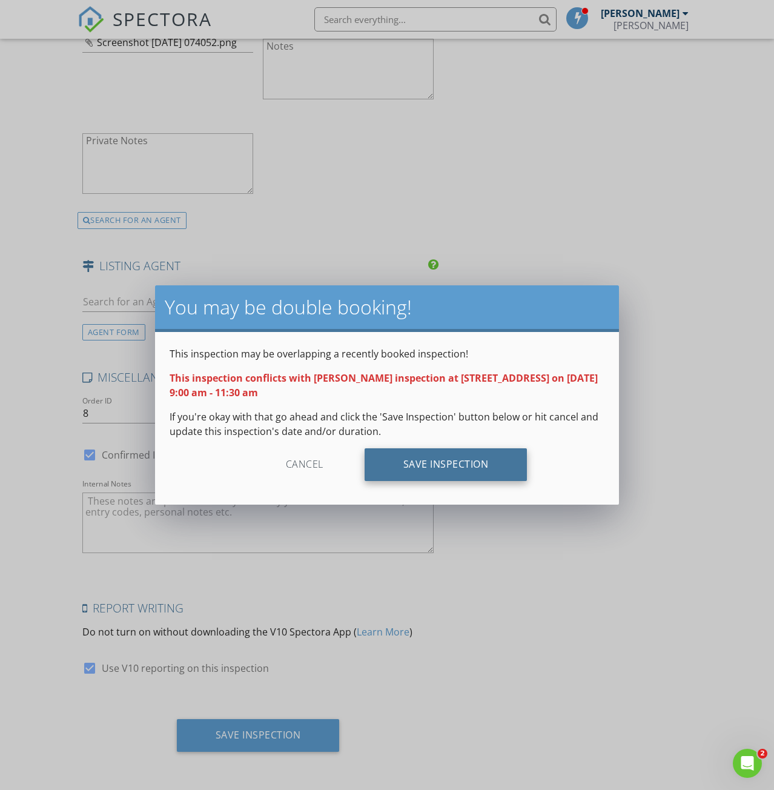
click at [429, 470] on div "Save Inspection" at bounding box center [446, 464] width 163 height 33
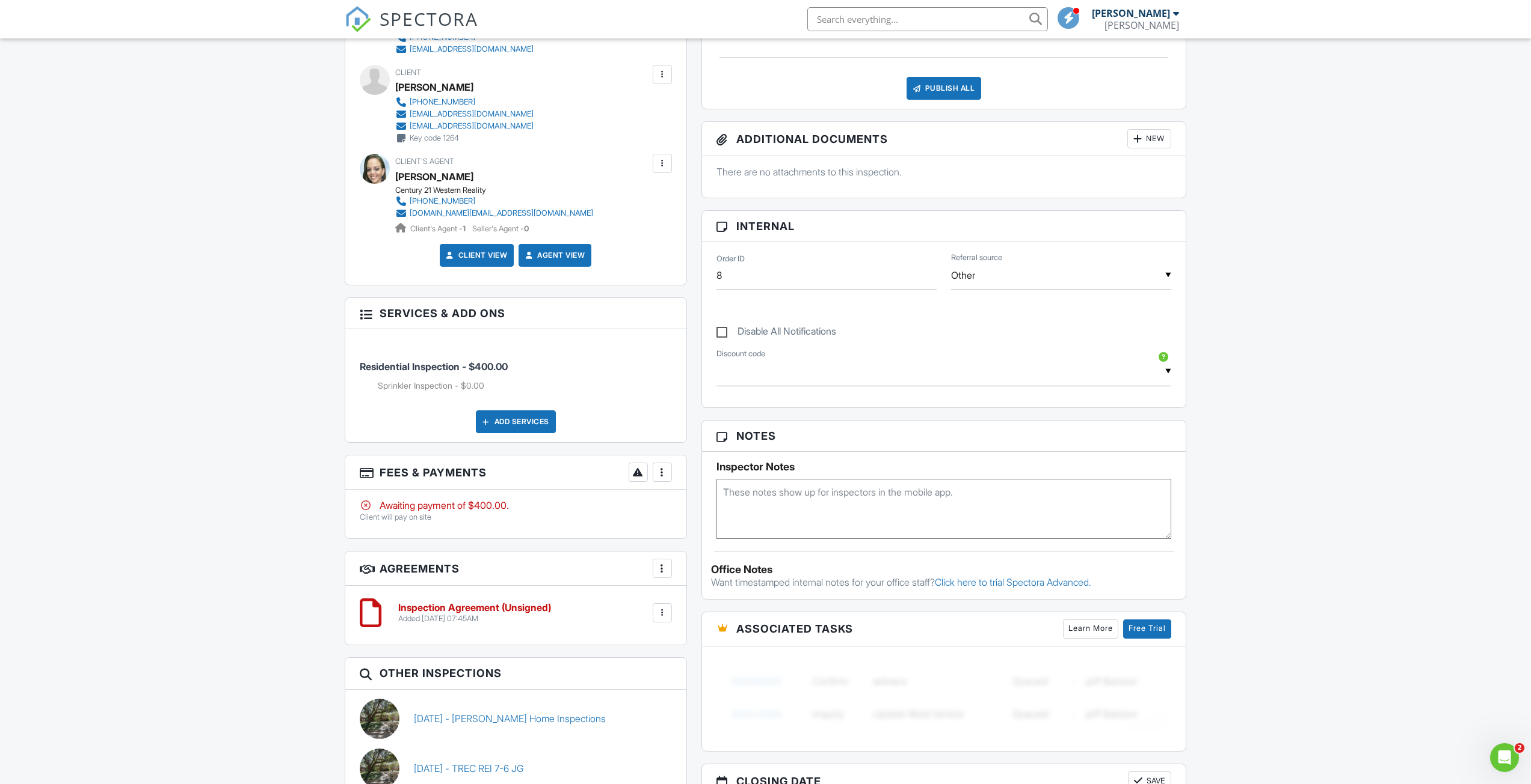
scroll to position [421, 0]
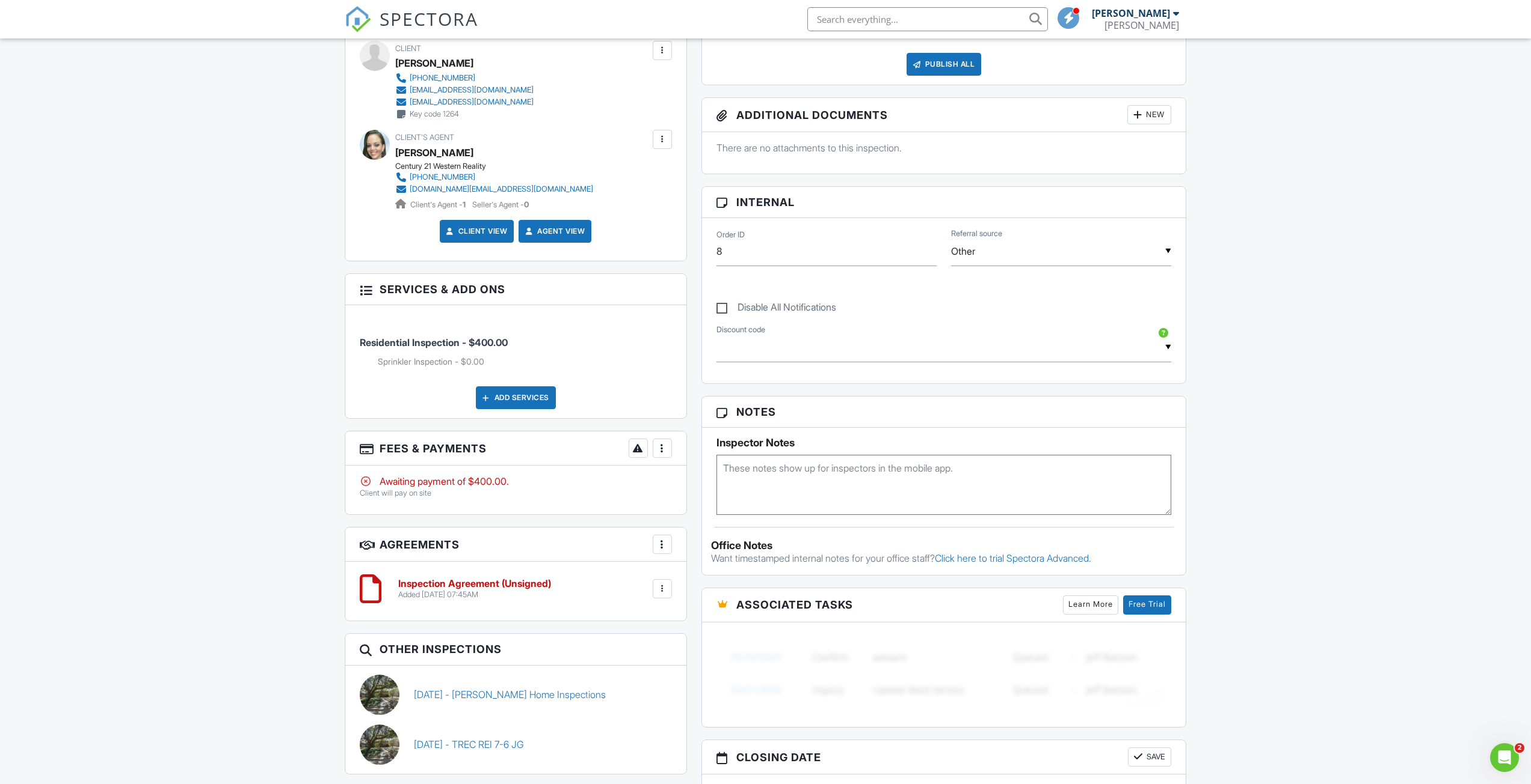
click at [662, 451] on div at bounding box center [662, 449] width 12 height 12
click at [715, 582] on div "Paid In Full" at bounding box center [722, 575] width 116 height 15
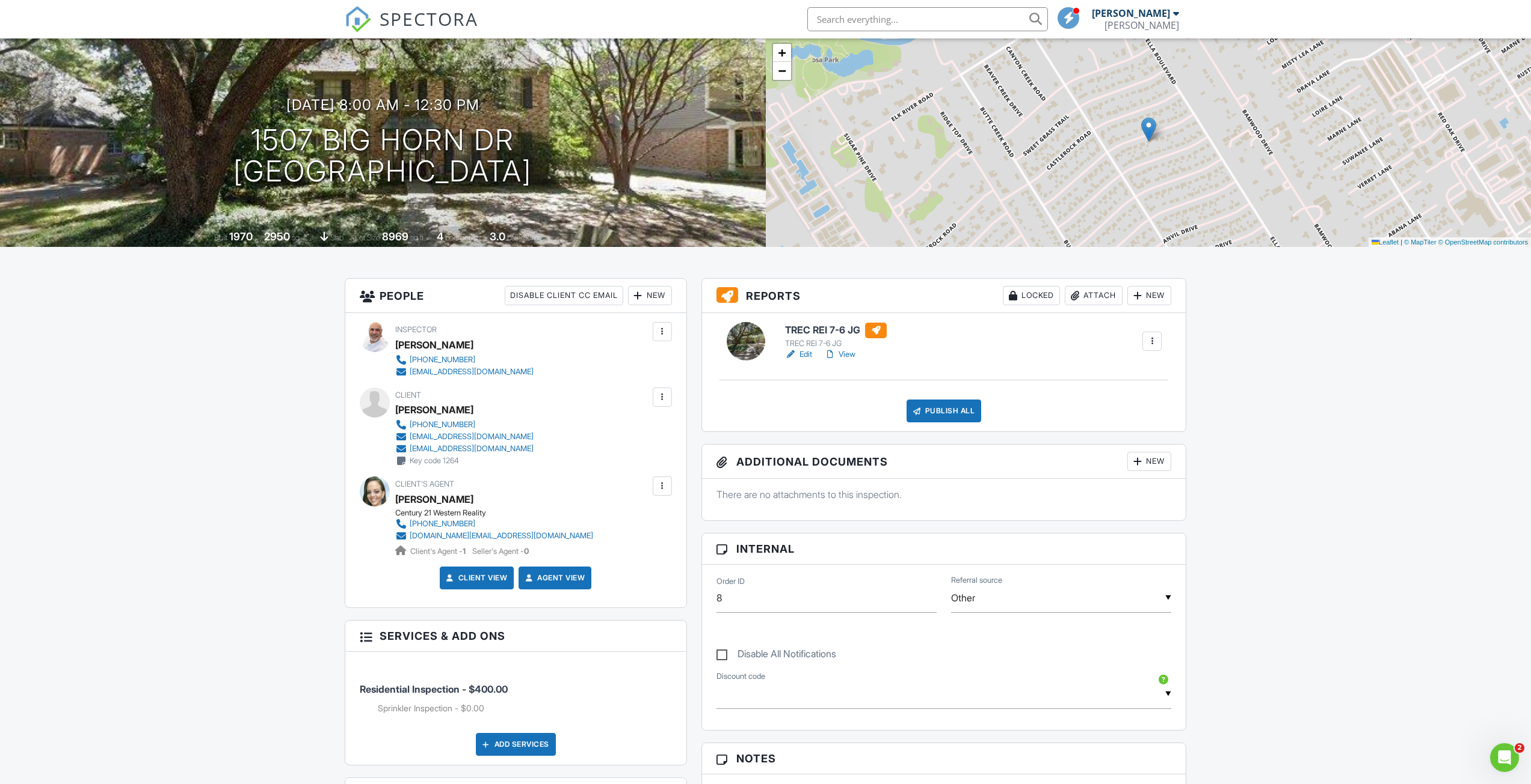
scroll to position [84, 0]
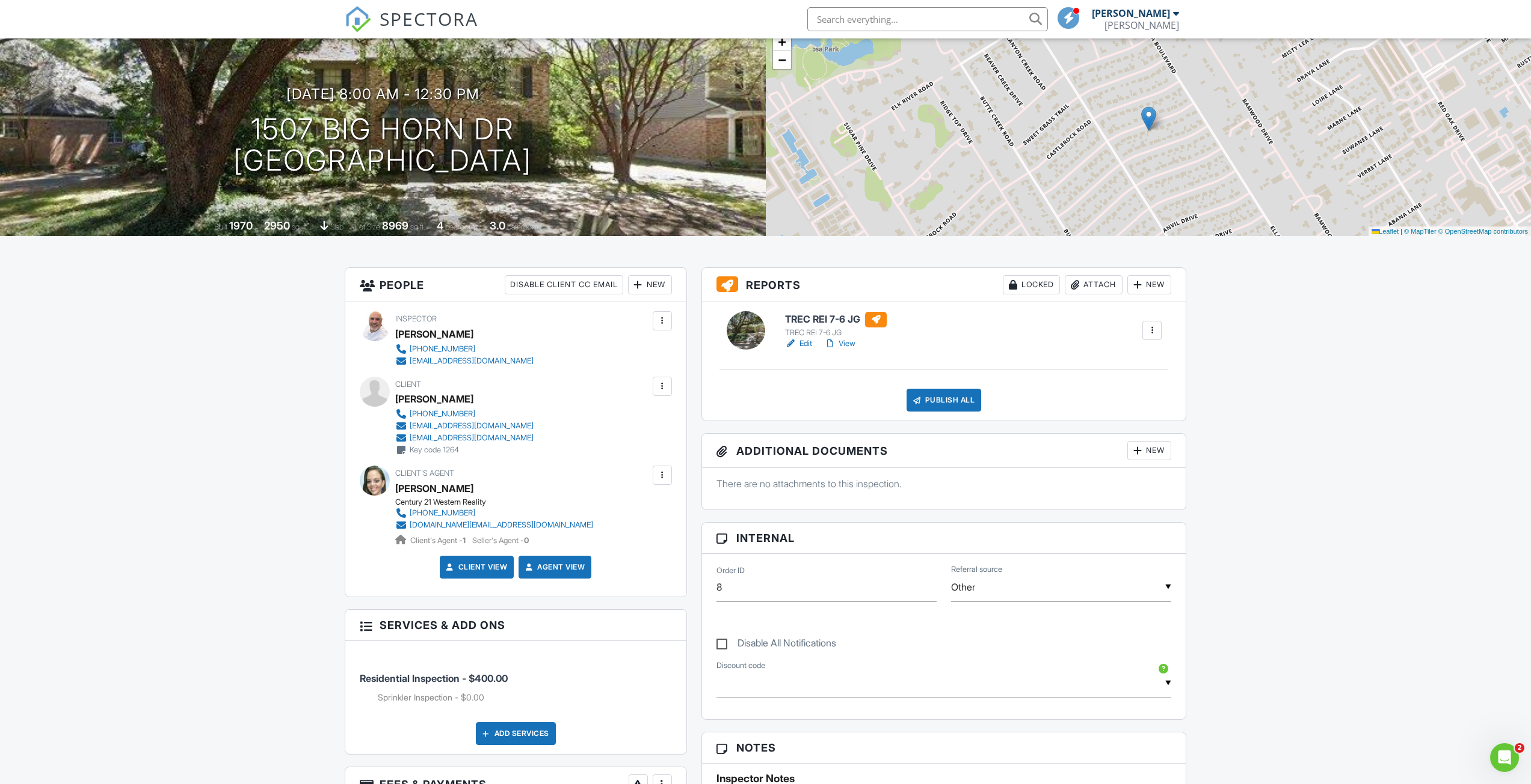
click at [820, 320] on h6 "TREC REI 7-6 JG" at bounding box center [835, 320] width 101 height 16
